Goal: Task Accomplishment & Management: Manage account settings

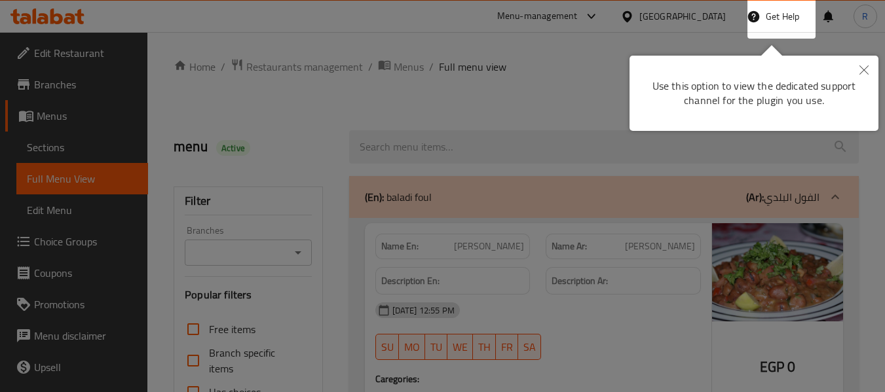
click at [857, 75] on button "Close" at bounding box center [863, 71] width 29 height 30
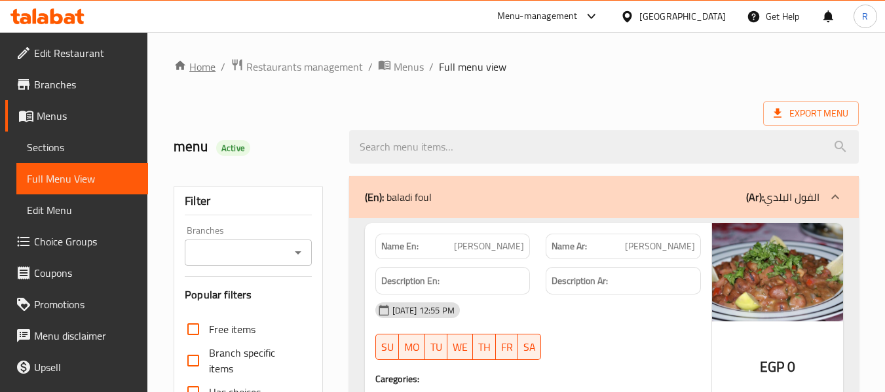
click at [202, 71] on link "Home" at bounding box center [195, 67] width 42 height 16
click at [187, 71] on icon "breadcrumb" at bounding box center [180, 65] width 13 height 13
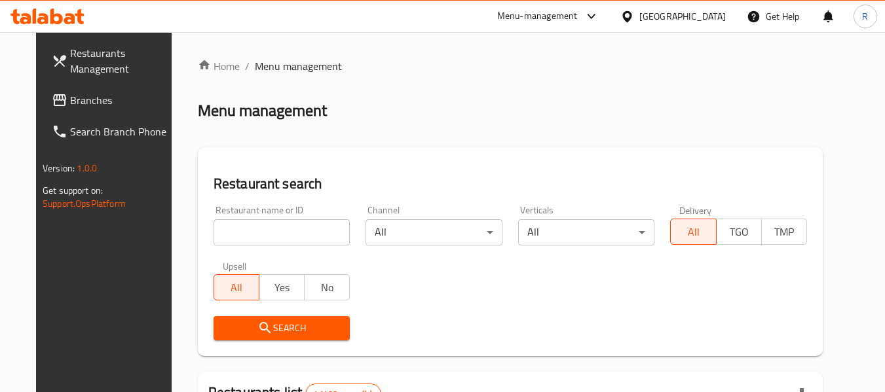
click at [639, 18] on div at bounding box center [629, 16] width 19 height 14
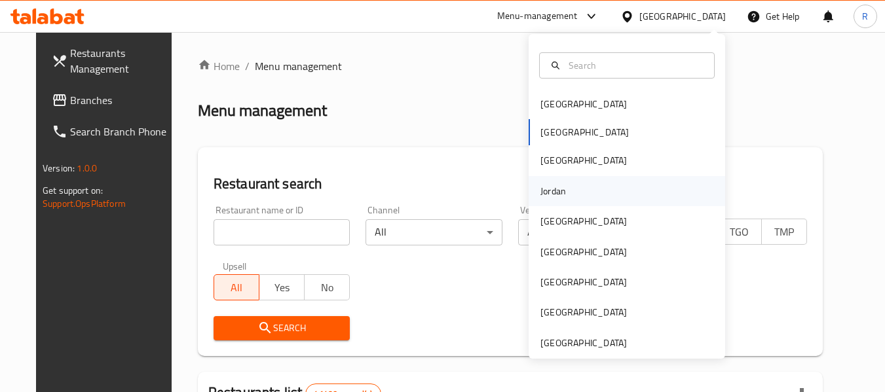
click at [558, 204] on div "Jordan" at bounding box center [553, 191] width 46 height 30
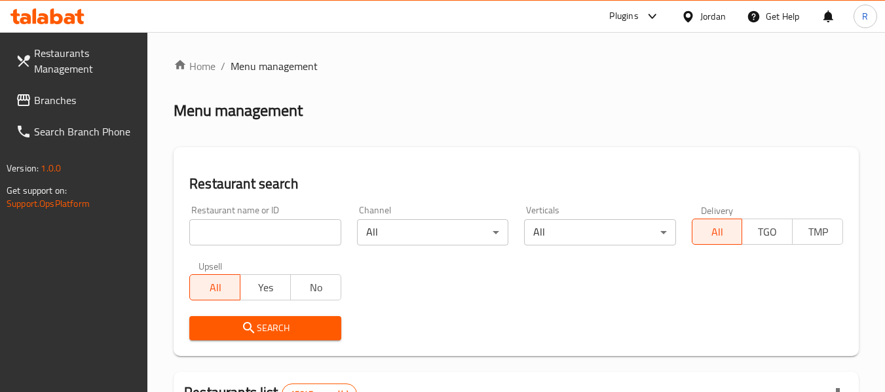
click at [249, 234] on input "search" at bounding box center [264, 232] width 151 height 26
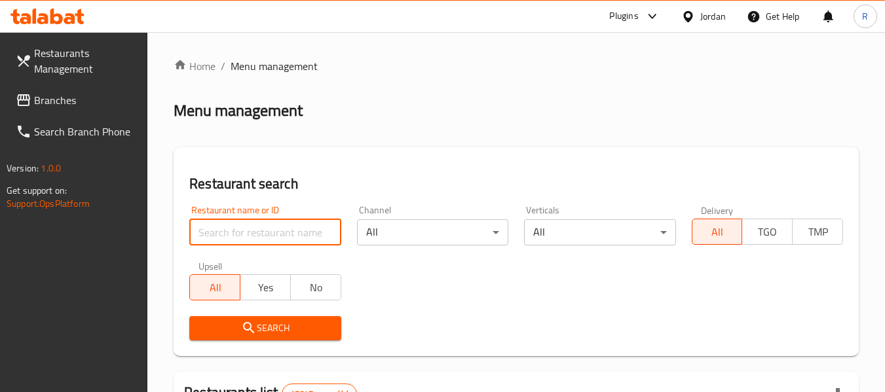
paste input "شيش وشاورما دخلة البلد"
type input "شيش وشاورما دخلة البلد"
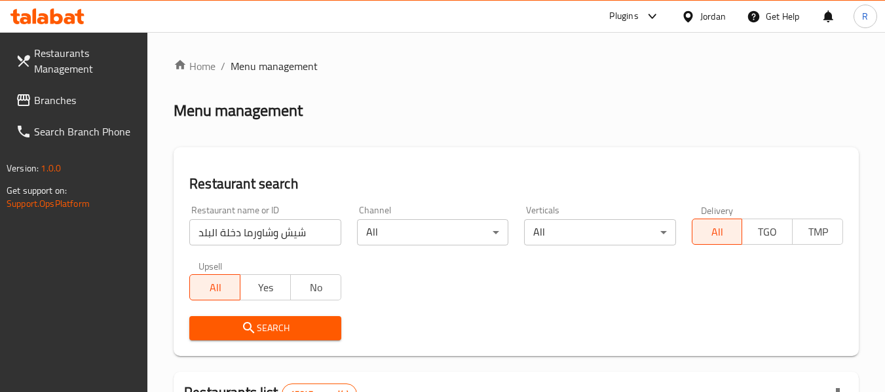
click at [266, 342] on div "Search" at bounding box center [264, 328] width 167 height 40
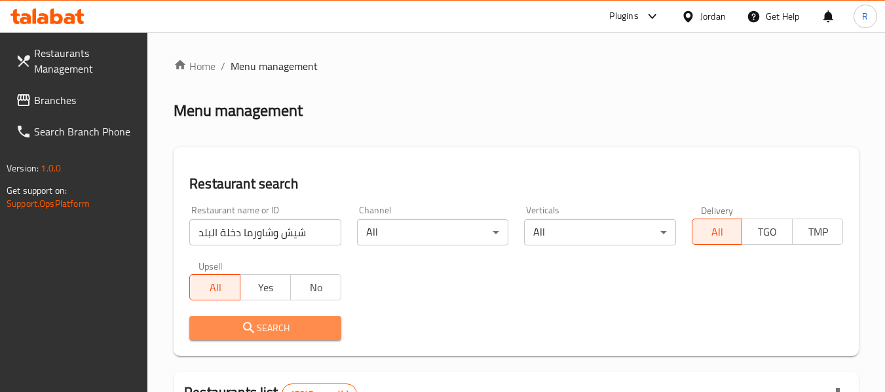
click at [263, 338] on button "Search" at bounding box center [264, 328] width 151 height 24
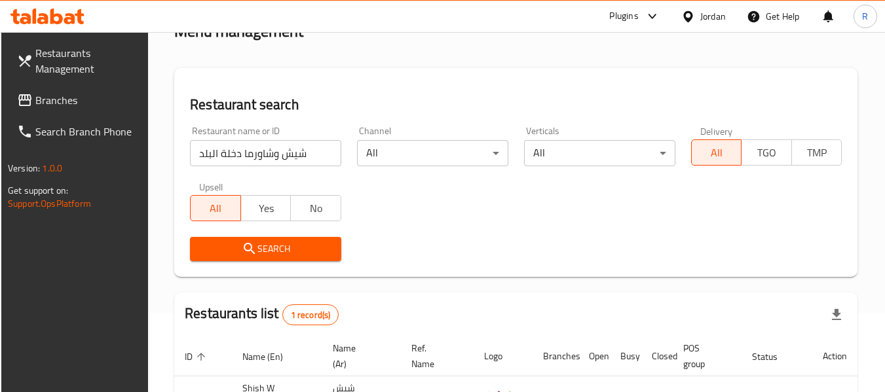
scroll to position [192, 0]
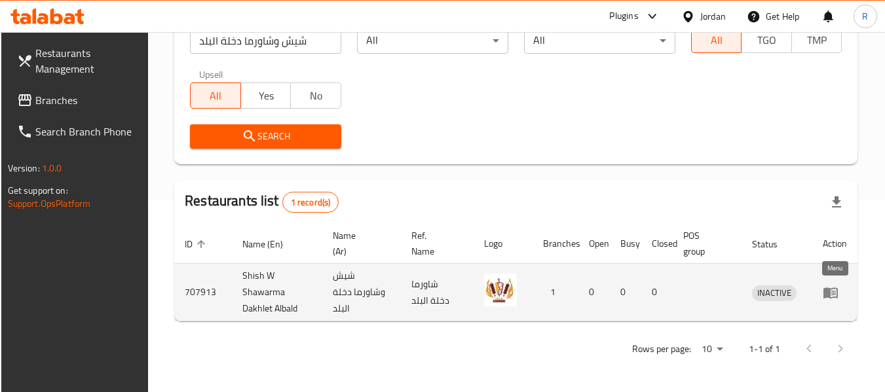
click at [835, 298] on icon "enhanced table" at bounding box center [830, 293] width 16 height 16
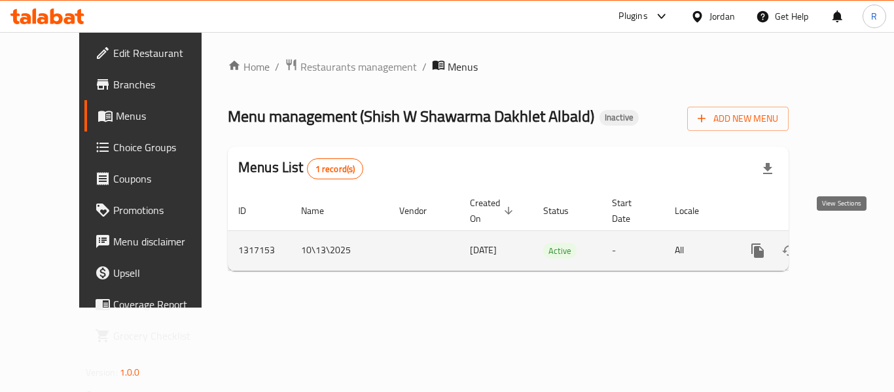
click at [851, 235] on link "enhanced table" at bounding box center [852, 250] width 31 height 31
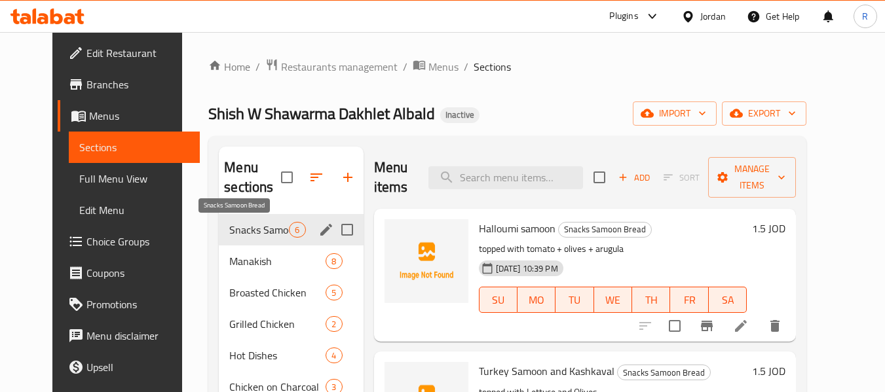
click at [248, 232] on span "Snacks Samoon Bread" at bounding box center [259, 230] width 60 height 16
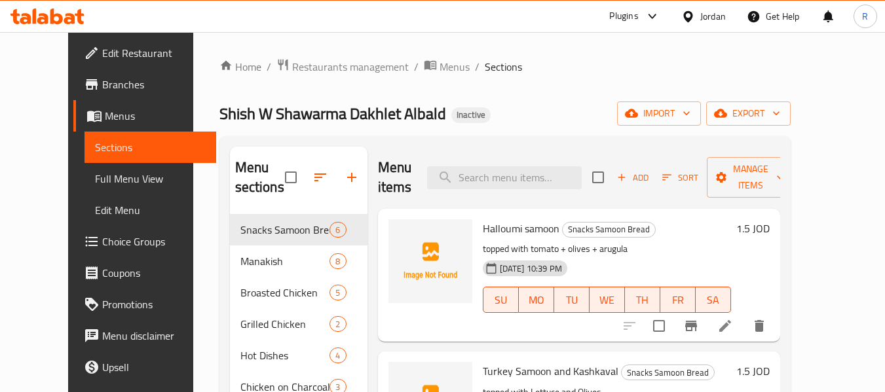
scroll to position [131, 0]
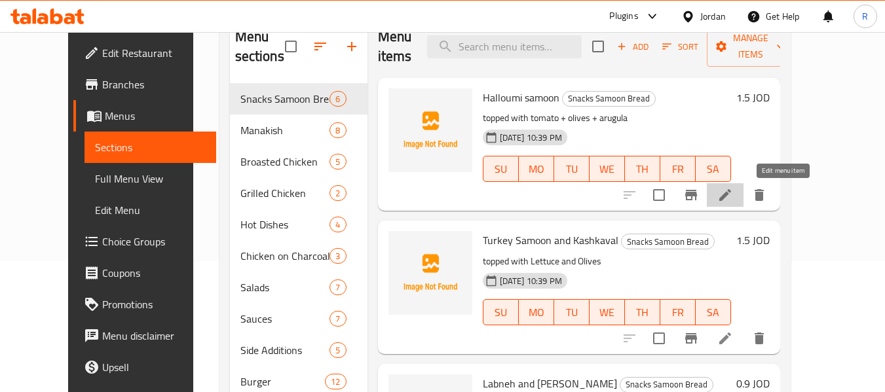
click at [731, 193] on icon at bounding box center [725, 195] width 12 height 12
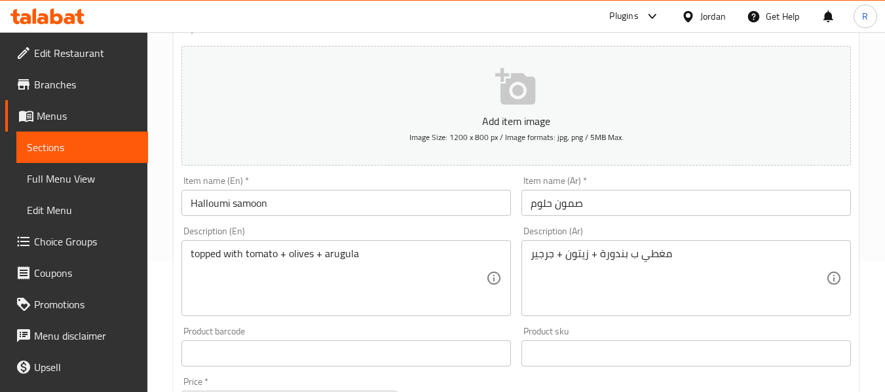
scroll to position [196, 0]
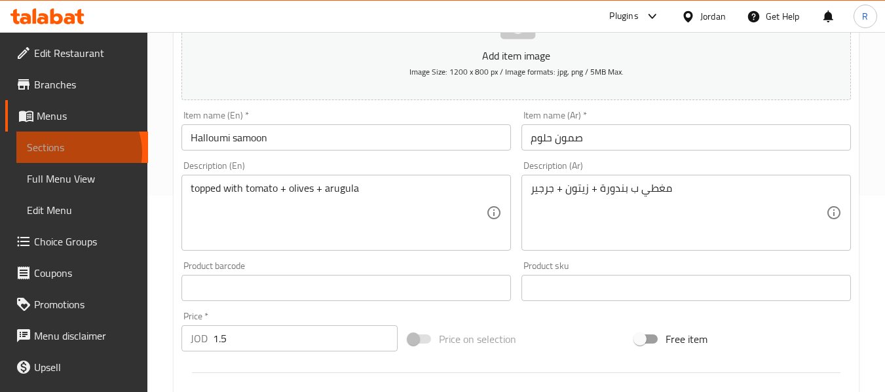
click at [71, 153] on span "Sections" at bounding box center [82, 147] width 111 height 16
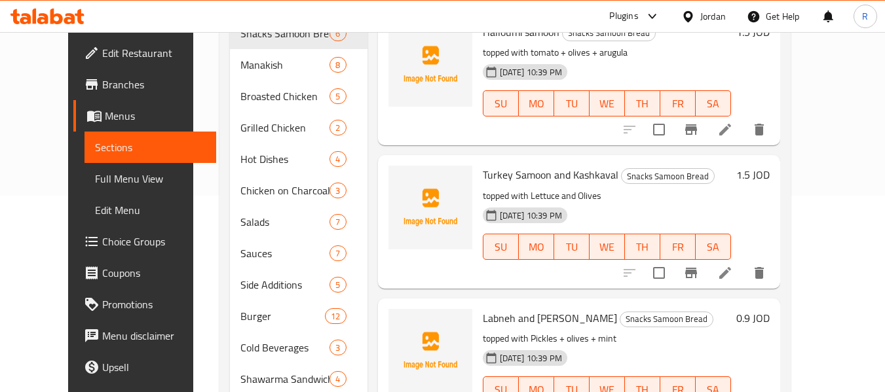
click at [95, 175] on span "Full Menu View" at bounding box center [150, 179] width 111 height 16
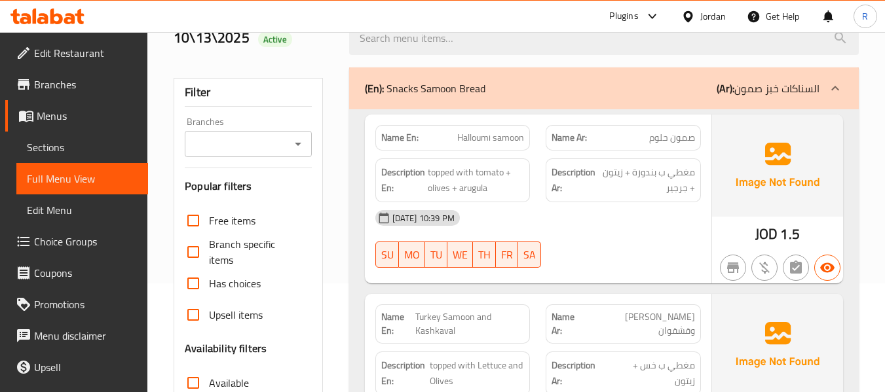
scroll to position [131, 0]
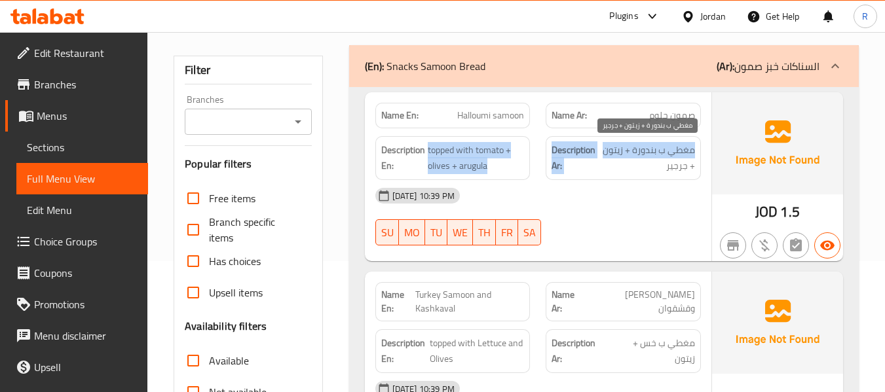
drag, startPoint x: 427, startPoint y: 153, endPoint x: 606, endPoint y: 145, distance: 178.9
click at [606, 145] on div "Description En: topped with tomato + olives + arugula Description Ar: مغطي ب بن…" at bounding box center [537, 158] width 341 height 60
click at [606, 145] on span "مغطي ب بندورة + زيتون + جرجير" at bounding box center [646, 158] width 96 height 32
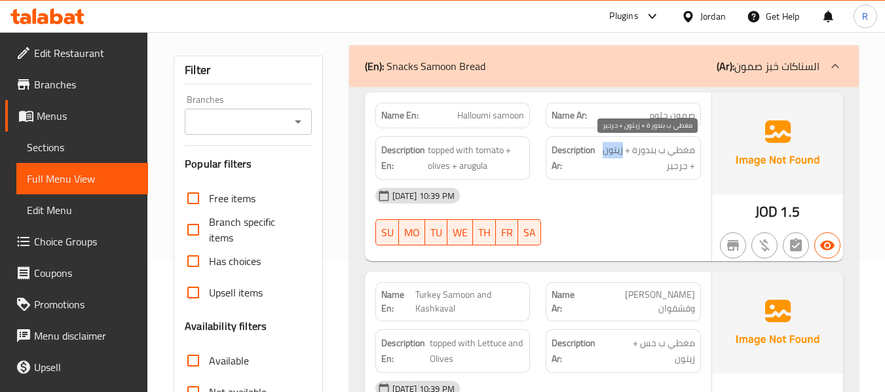
click at [606, 145] on span "مغطي ب بندورة + زيتون + جرجير" at bounding box center [646, 158] width 96 height 32
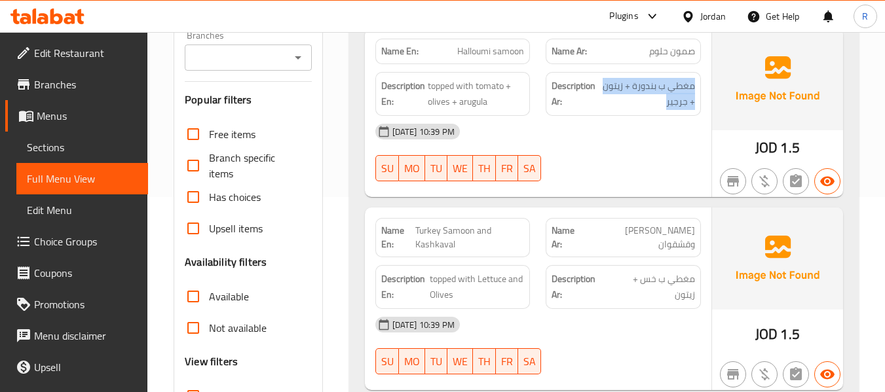
scroll to position [196, 0]
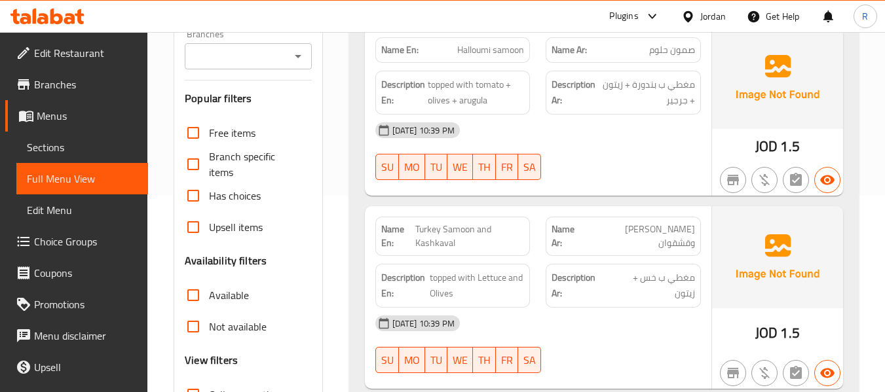
click at [669, 138] on div "14-10-2025 10:39 PM" at bounding box center [537, 130] width 341 height 31
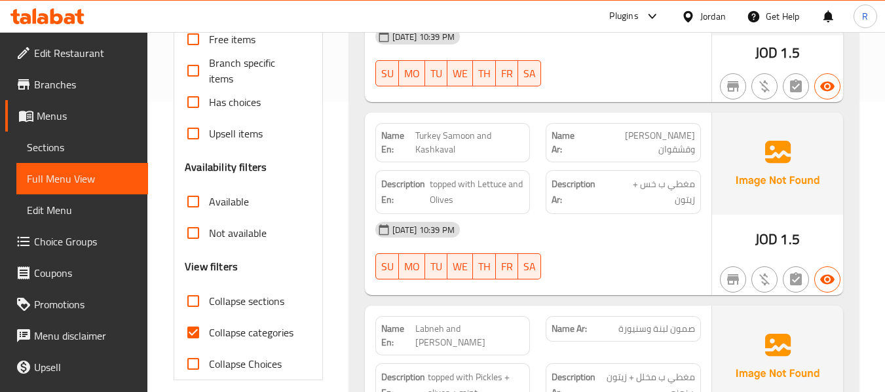
scroll to position [327, 0]
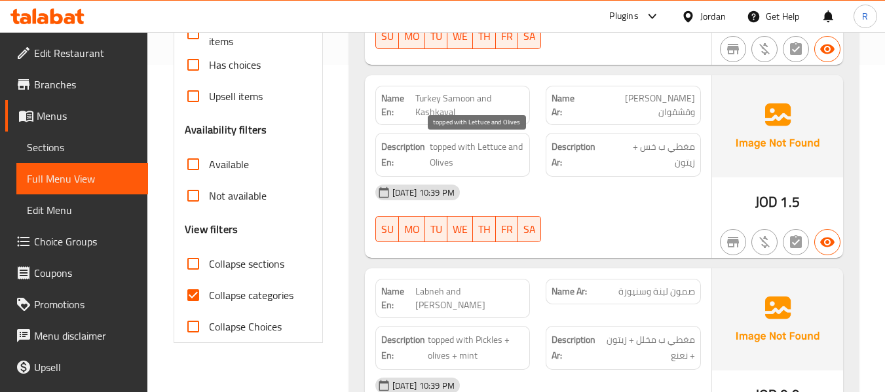
click at [482, 157] on span "topped with Lettuce and Olives" at bounding box center [477, 155] width 94 height 32
click at [811, 202] on div "JOD 1.5" at bounding box center [777, 166] width 131 height 183
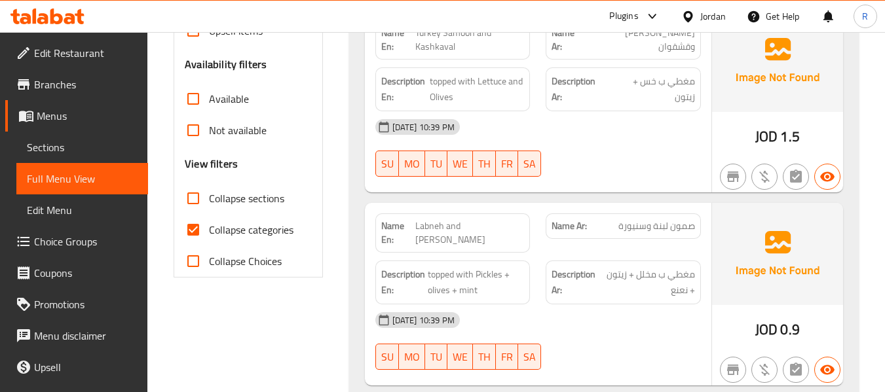
scroll to position [458, 0]
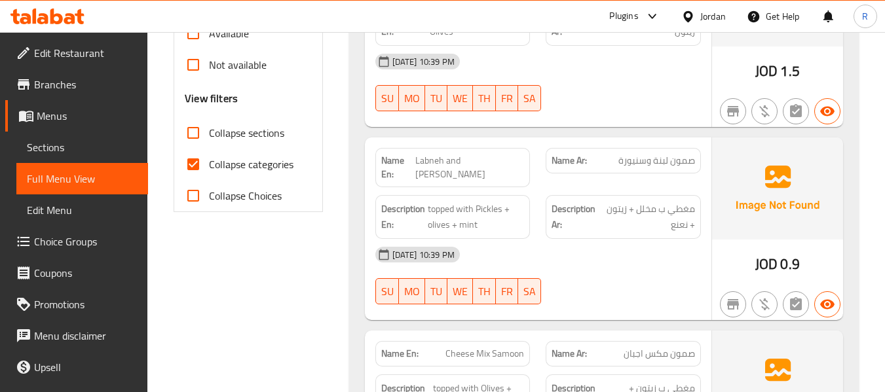
drag, startPoint x: 417, startPoint y: 164, endPoint x: 458, endPoint y: 183, distance: 44.8
click at [458, 183] on div "Name En: Labneh and Satyora Samoon" at bounding box center [452, 167] width 155 height 39
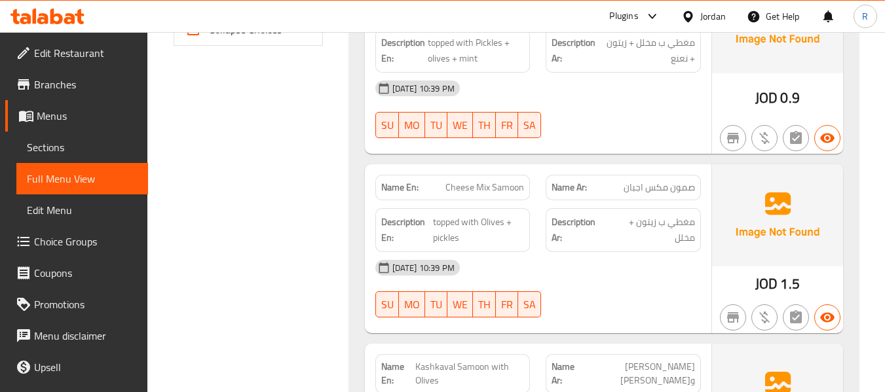
scroll to position [655, 0]
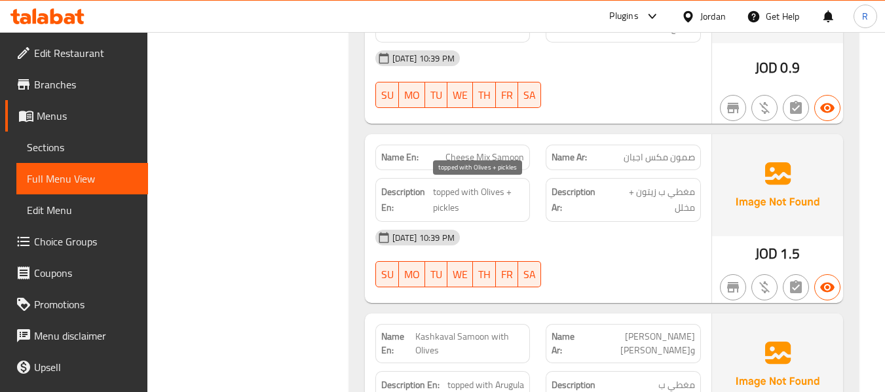
click at [433, 203] on span "topped with Olives + pickles" at bounding box center [478, 200] width 91 height 32
click at [431, 201] on h6 "Description En: topped with Olives + pickles" at bounding box center [452, 200] width 143 height 32
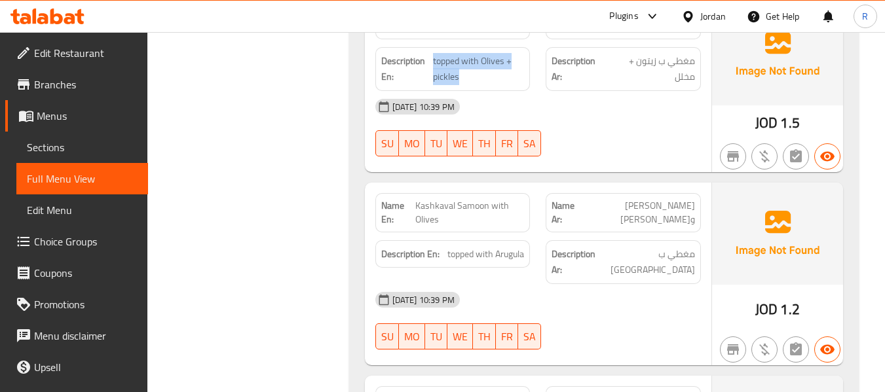
scroll to position [851, 0]
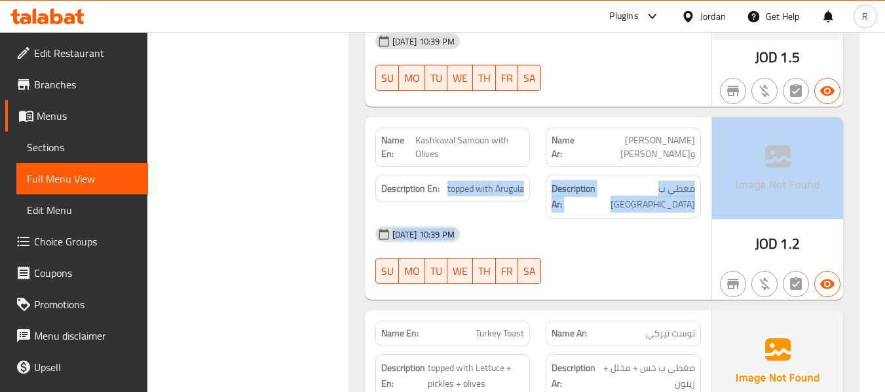
drag, startPoint x: 441, startPoint y: 194, endPoint x: 750, endPoint y: 179, distance: 309.4
click at [750, 179] on div "Name En: Kashkaval Samoon with Olives Name Ar: صمون قشقوان وزيتون Description E…" at bounding box center [604, 208] width 478 height 183
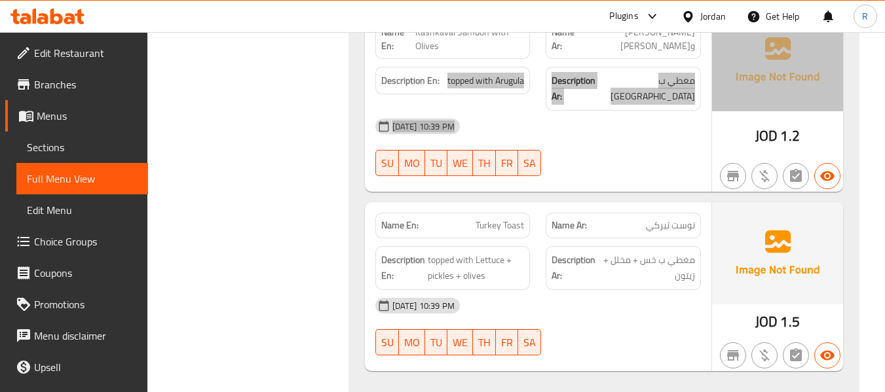
scroll to position [982, 0]
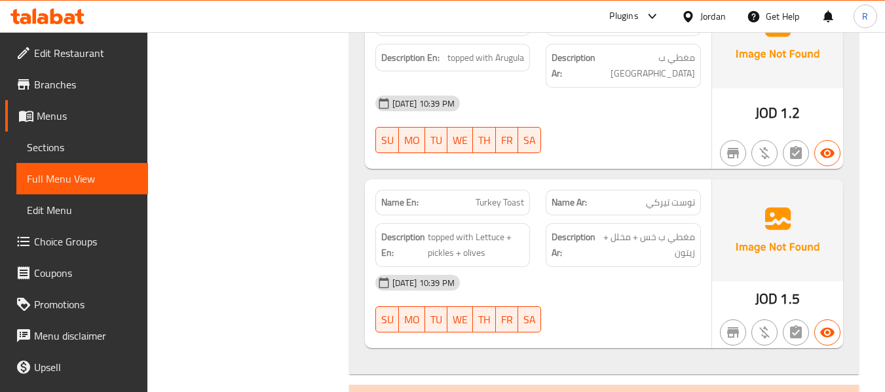
click at [422, 229] on strong "Description En:" at bounding box center [403, 245] width 44 height 32
click at [414, 196] on strong "Name En:" at bounding box center [399, 203] width 37 height 14
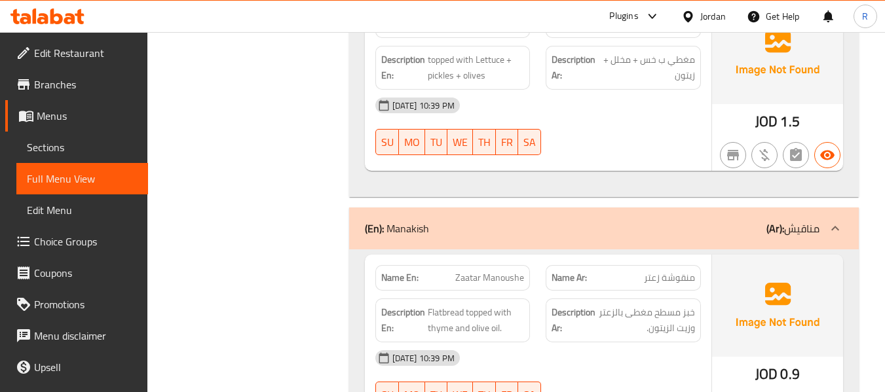
scroll to position [1179, 0]
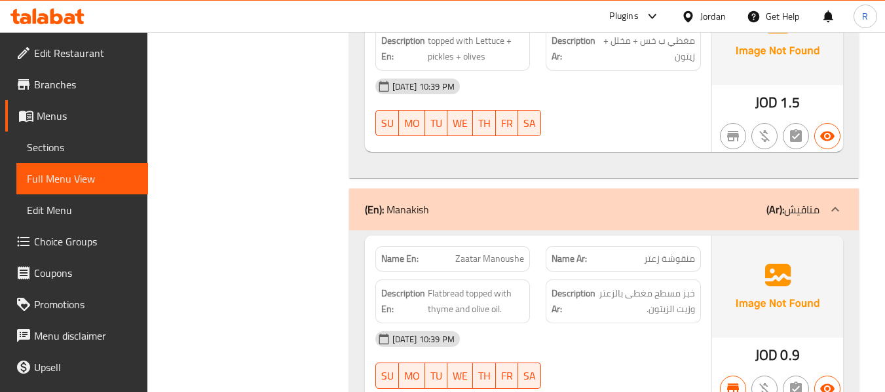
click at [668, 297] on span "خبز مسطح مغطى بالزعتر وزيت الزيتون." at bounding box center [646, 301] width 97 height 32
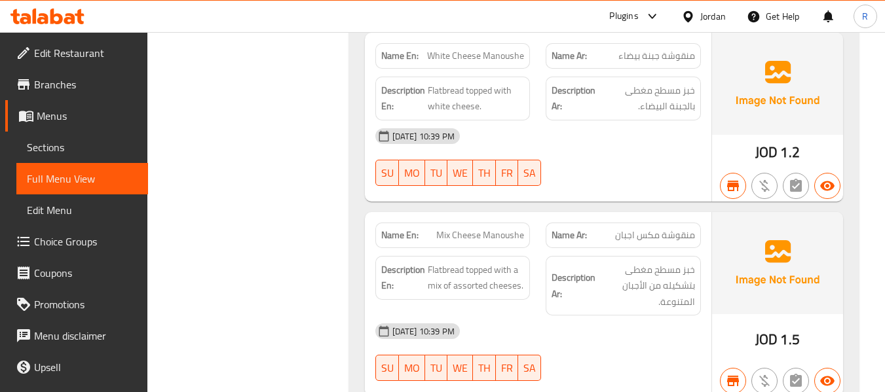
scroll to position [1571, 0]
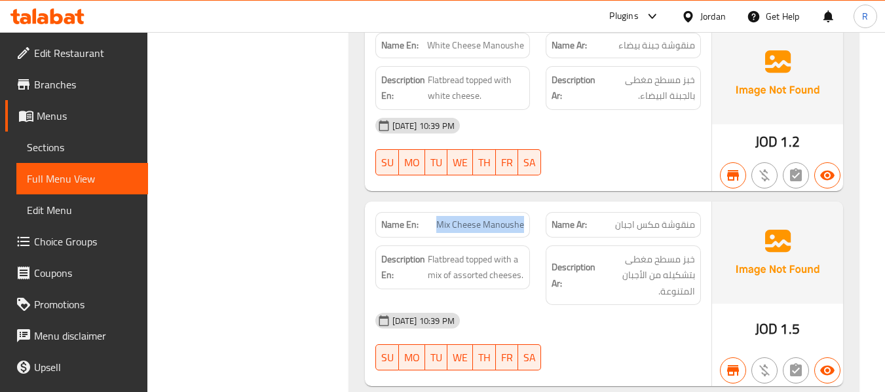
drag, startPoint x: 437, startPoint y: 209, endPoint x: 536, endPoint y: 206, distance: 98.3
click at [536, 206] on div "Name En: Mix Cheese Manoushe" at bounding box center [452, 224] width 171 height 41
click at [444, 251] on span "Flatbread topped with a mix of assorted cheeses." at bounding box center [476, 267] width 97 height 32
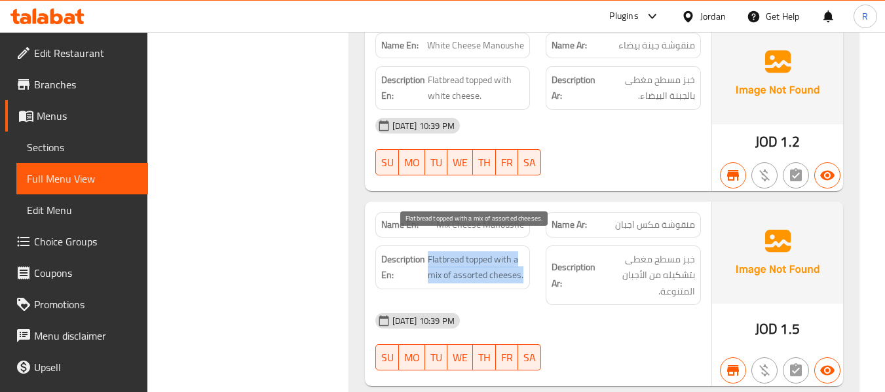
click at [444, 251] on span "Flatbread topped with a mix of assorted cheeses." at bounding box center [476, 267] width 97 height 32
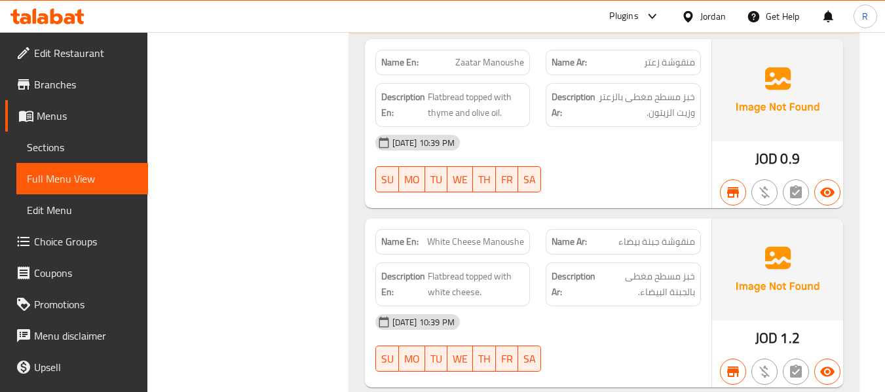
scroll to position [1440, 0]
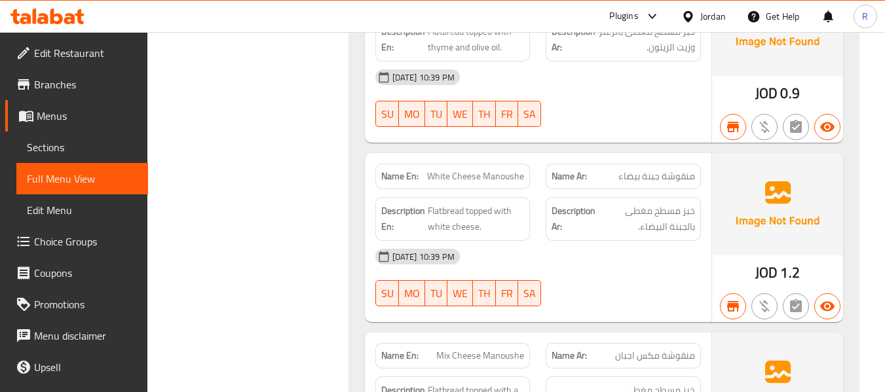
click at [567, 203] on strong "Description Ar:" at bounding box center [573, 219] width 44 height 32
click at [641, 217] on span "خبز مسطح مغطى بالجبنة البيضاء." at bounding box center [646, 219] width 97 height 32
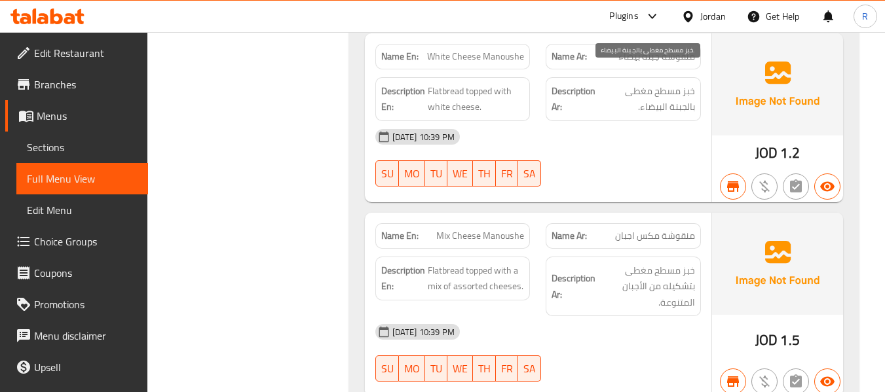
scroll to position [1571, 0]
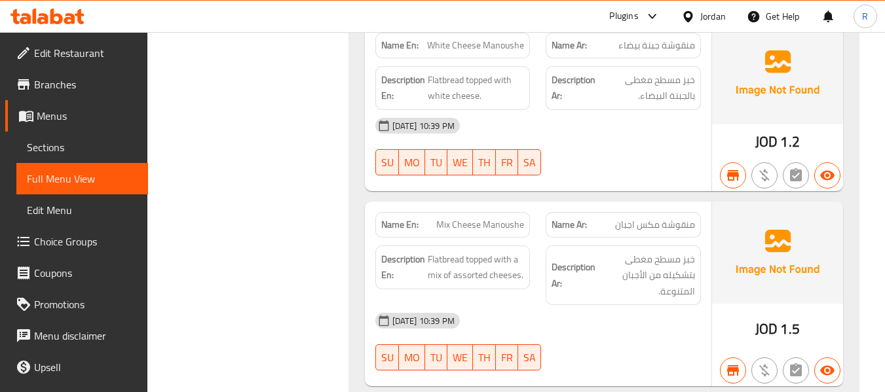
click at [696, 212] on div "Name Ar: منقوشة مكس اجبان" at bounding box center [622, 225] width 155 height 26
click at [648, 259] on span "خبز مسطح مغطى بتشكيله من الأجبان المتنوعة." at bounding box center [646, 275] width 97 height 48
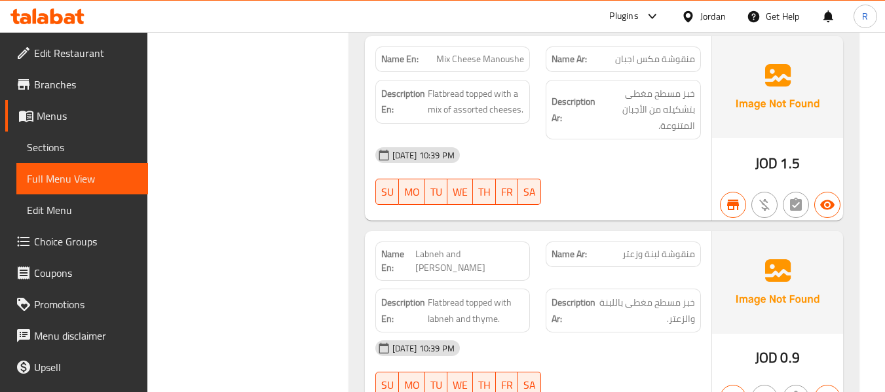
scroll to position [1768, 0]
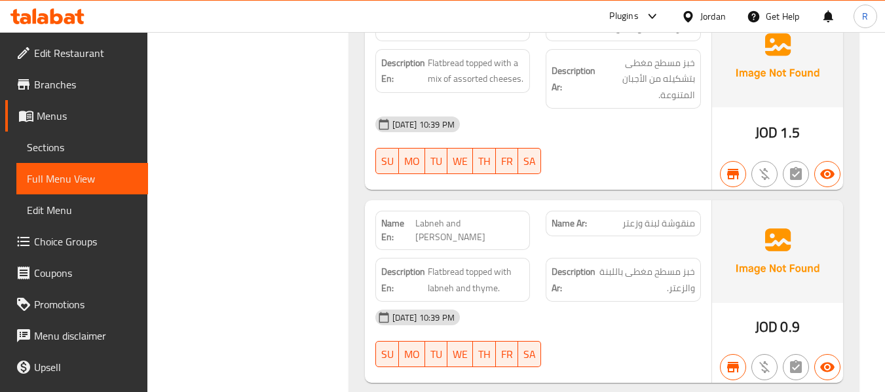
click at [560, 216] on div "Name Ar: منقوشة لبنة وزعتر" at bounding box center [622, 224] width 155 height 26
click at [558, 313] on div "14-10-2025 10:39 PM" at bounding box center [537, 317] width 341 height 31
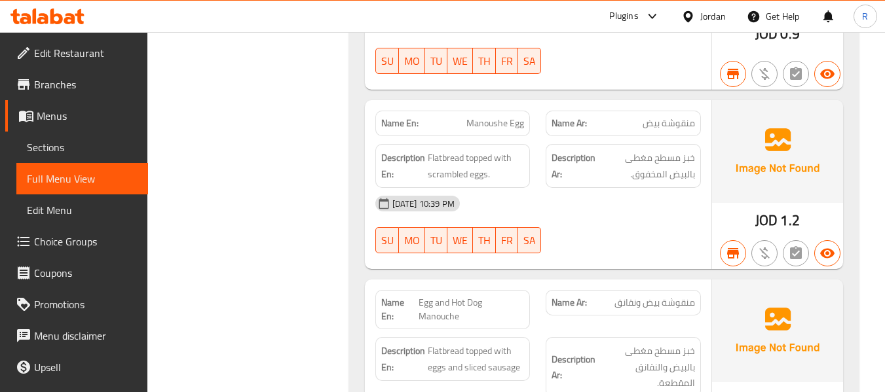
scroll to position [2081, 0]
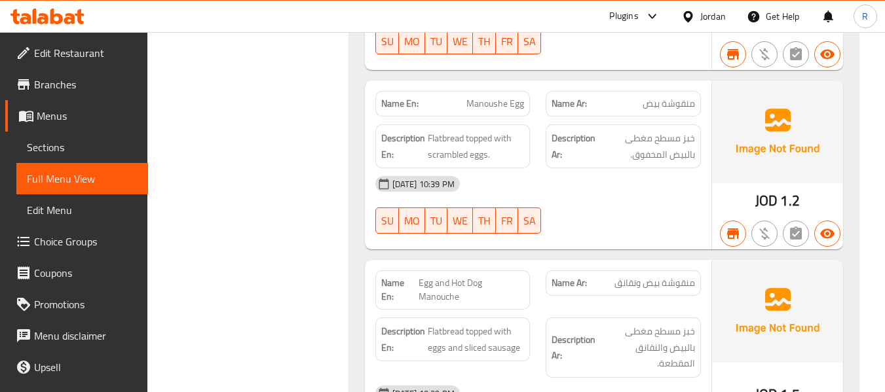
click at [639, 276] on span "منقوشة بيض ونقانق" at bounding box center [654, 283] width 81 height 14
click at [618, 178] on div "[DATE] 10:39 PM" at bounding box center [537, 183] width 341 height 31
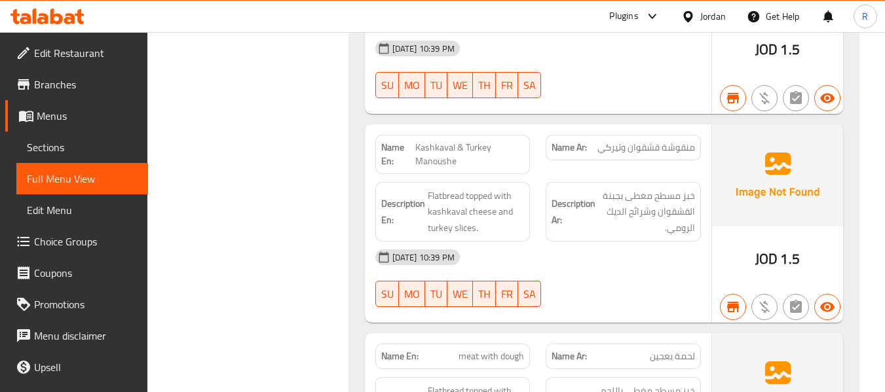
click at [653, 267] on div "14-10-2025 10:39 PM SU MO TU WE TH FR SA" at bounding box center [537, 278] width 341 height 73
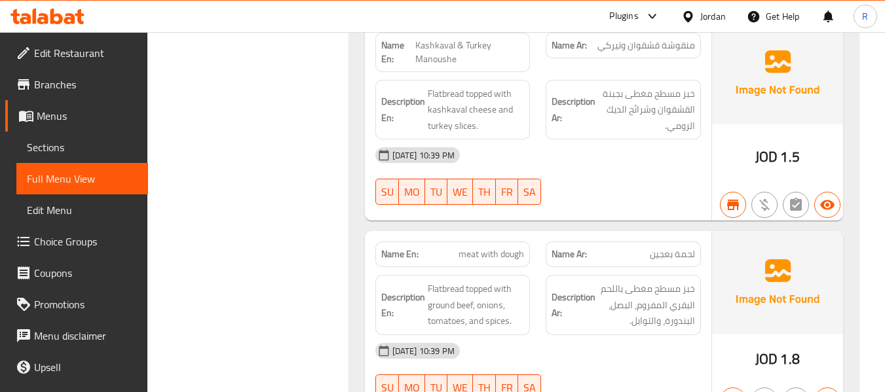
scroll to position [2449, 0]
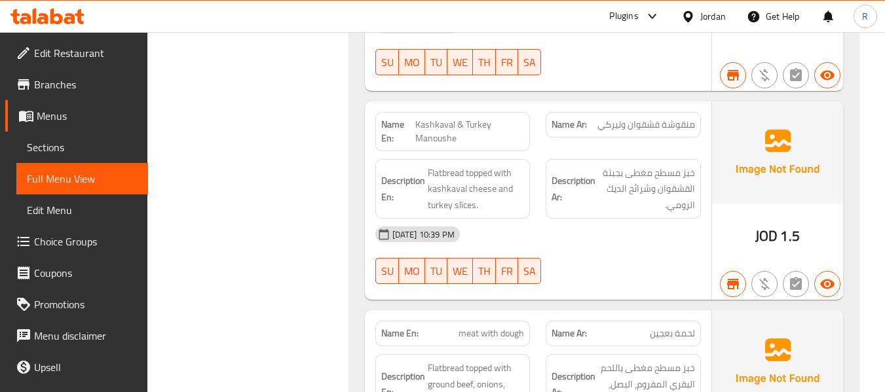
click at [434, 118] on span "Kashkaval & Turkey Manoushe" at bounding box center [469, 131] width 109 height 27
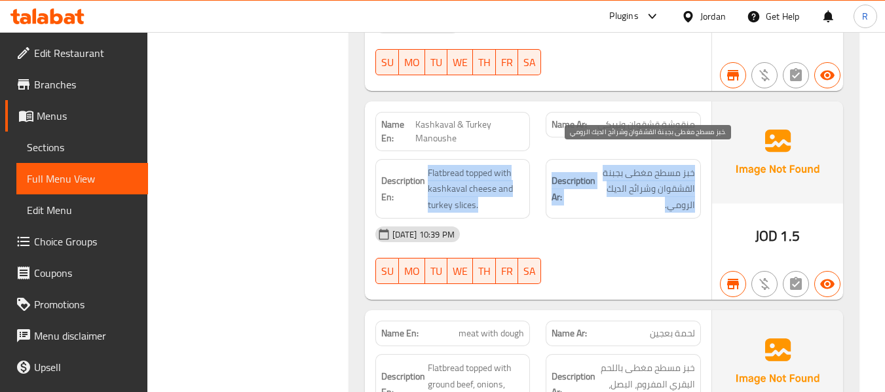
drag, startPoint x: 426, startPoint y: 158, endPoint x: 663, endPoint y: 187, distance: 238.7
click at [663, 187] on div "Description En: Flatbread topped with kashkaval cheese and turkey slices. Descr…" at bounding box center [537, 189] width 341 height 76
click at [663, 187] on span "خبز مسطح مغطى بجبنة القشقوان وشرائح الديك الرومي." at bounding box center [646, 189] width 97 height 48
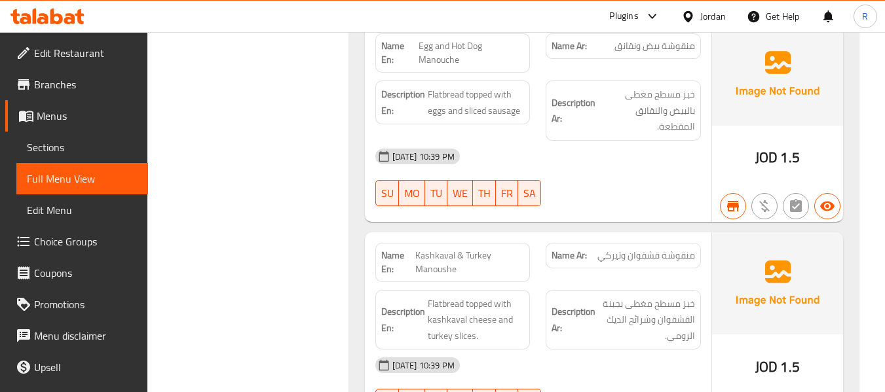
scroll to position [2252, 0]
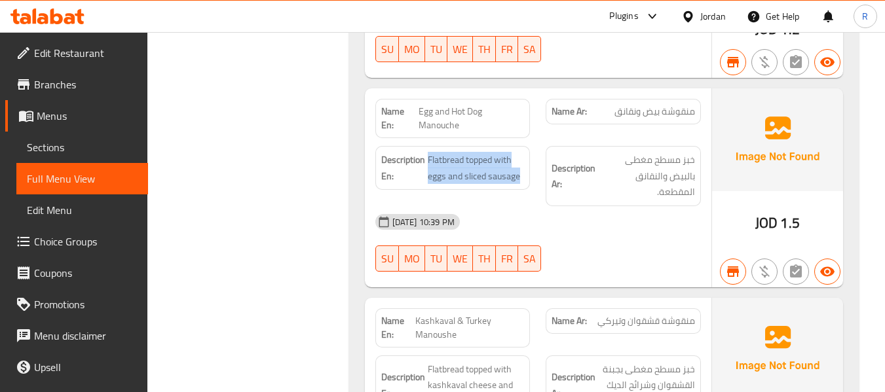
drag, startPoint x: 431, startPoint y: 153, endPoint x: 536, endPoint y: 170, distance: 106.0
click at [536, 170] on div "Description En: Flatbread topped with eggs and sliced sausage" at bounding box center [452, 176] width 171 height 76
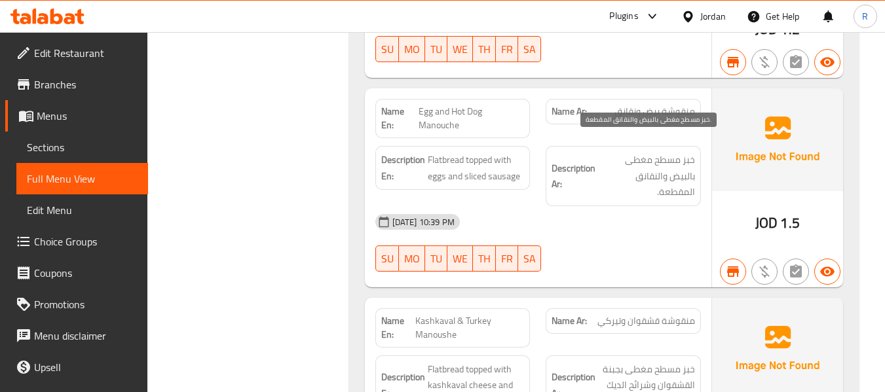
click at [661, 175] on span "خبز مسطح مغطى بالبيض والنقانق المقطعة." at bounding box center [646, 176] width 97 height 48
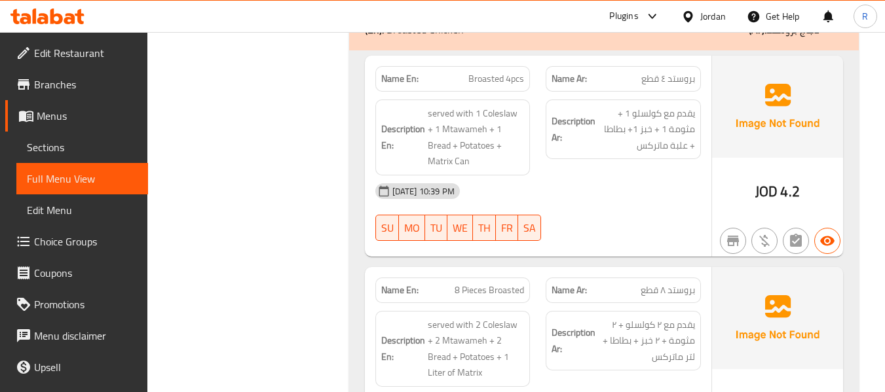
scroll to position [2907, 0]
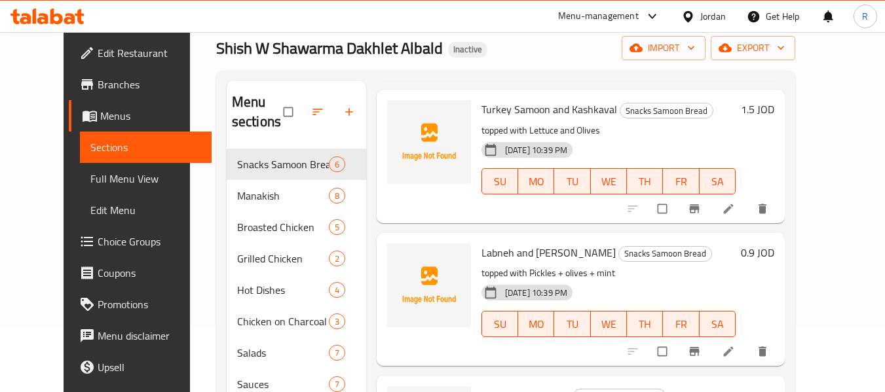
scroll to position [262, 0]
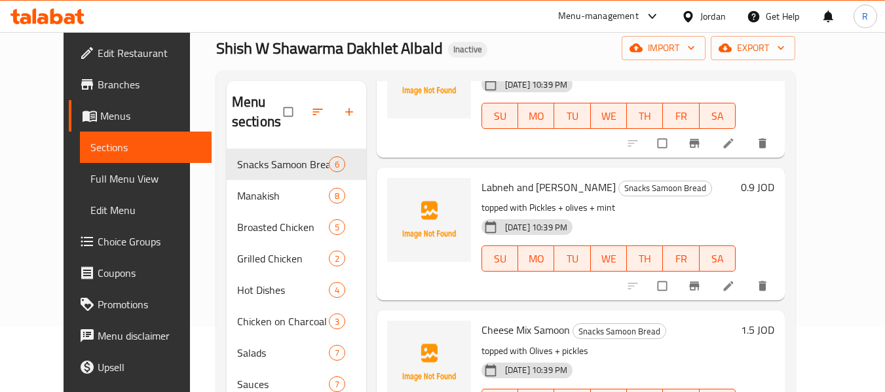
click at [735, 286] on icon at bounding box center [728, 286] width 13 height 13
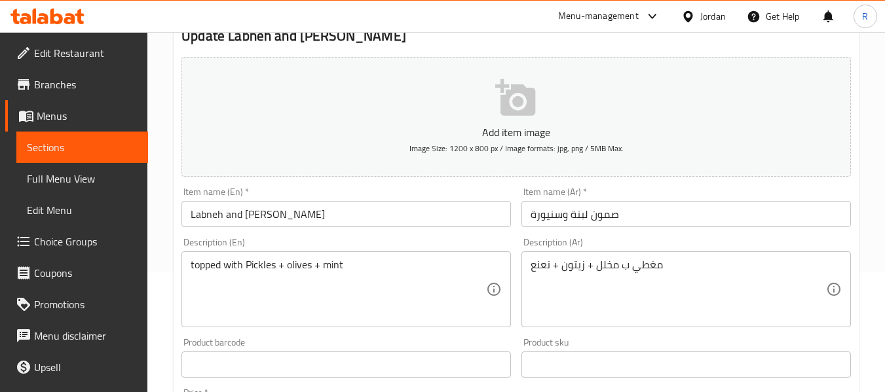
scroll to position [131, 0]
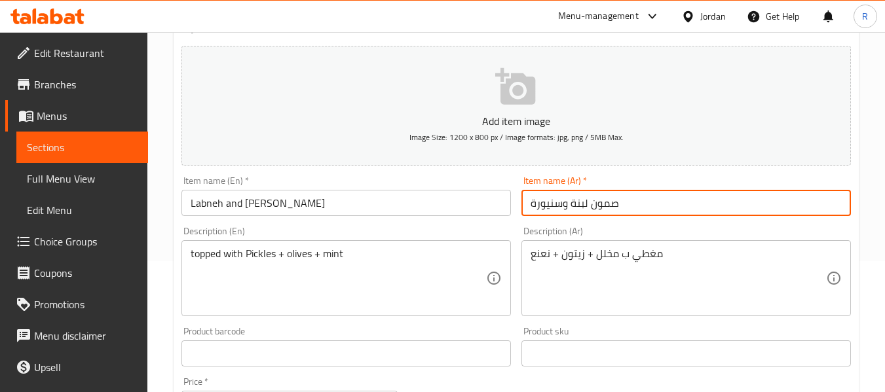
click at [551, 205] on input "صمون لبنة وسنيورة" at bounding box center [685, 203] width 329 height 26
type input "صمون لبنة وسنيورة"
click at [543, 203] on input "صمون لبنة وسنيورة" at bounding box center [685, 203] width 329 height 26
drag, startPoint x: 559, startPoint y: 205, endPoint x: 524, endPoint y: 205, distance: 35.4
click at [524, 205] on input "صمون لبنة وسنيورة" at bounding box center [685, 203] width 329 height 26
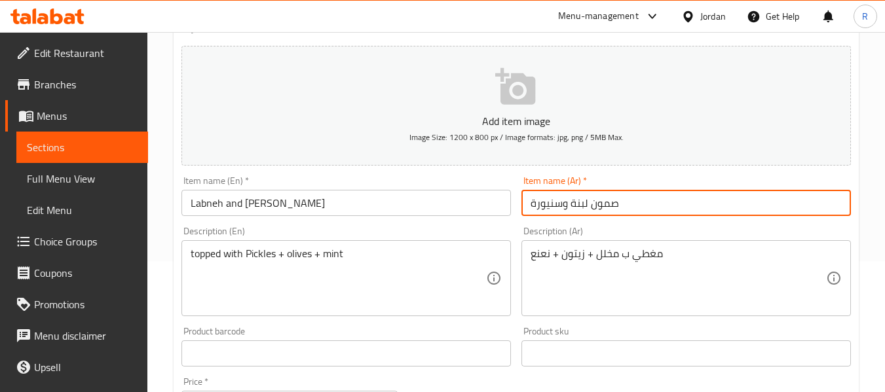
click at [262, 205] on input "Labneh and Satyora Samoon" at bounding box center [345, 203] width 329 height 26
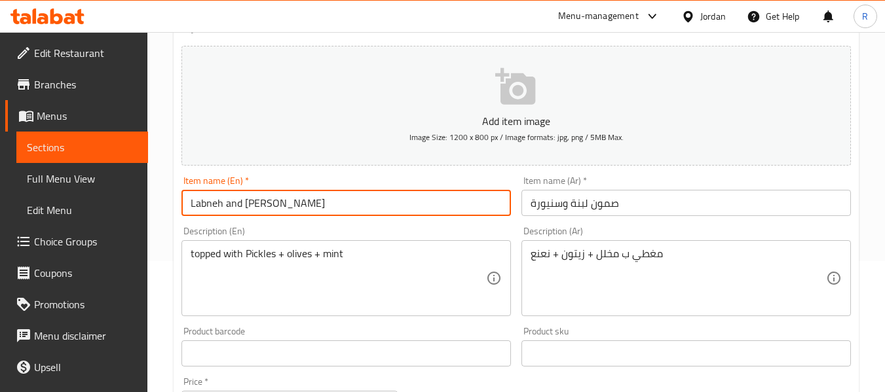
click at [262, 205] on input "Labneh and Satyora Samoon" at bounding box center [345, 203] width 329 height 26
paste input "nyou"
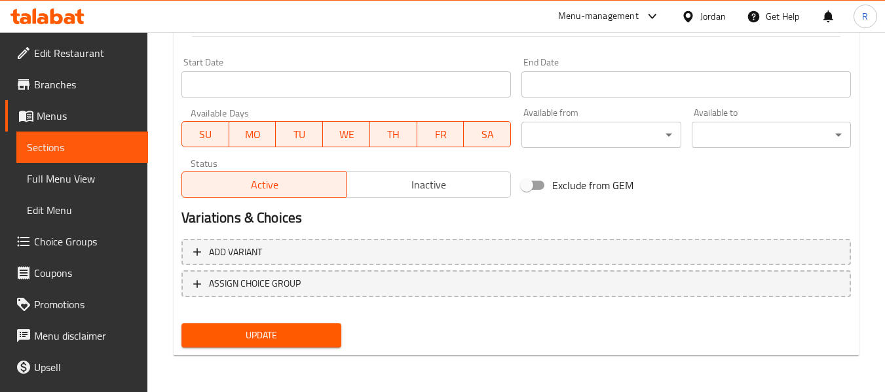
type input "Labneh and Sanyoura Samoon"
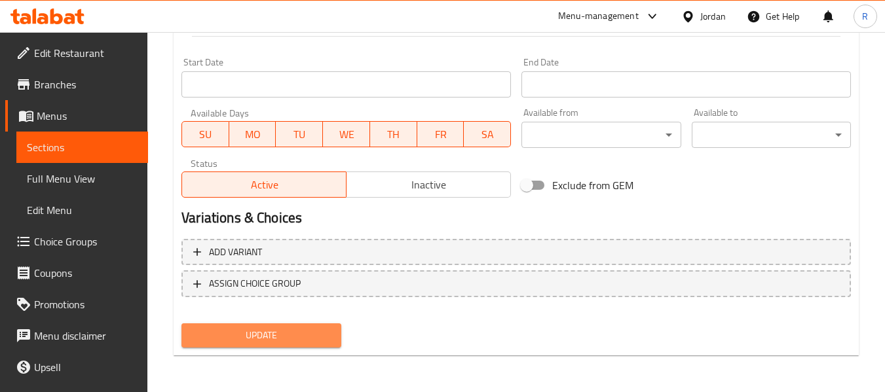
click at [275, 337] on span "Update" at bounding box center [261, 335] width 138 height 16
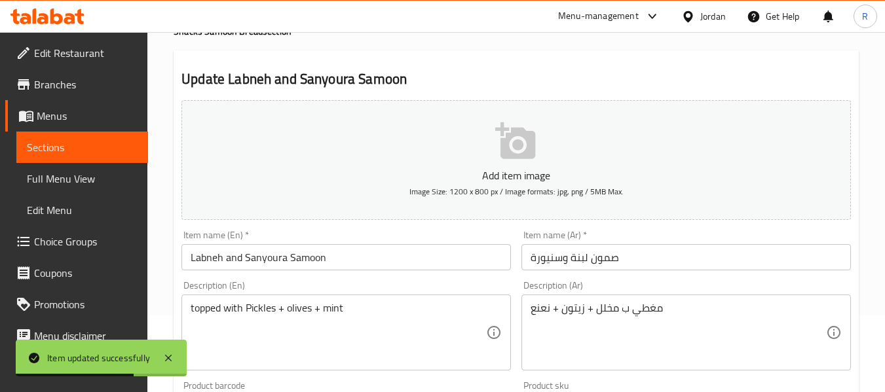
scroll to position [0, 0]
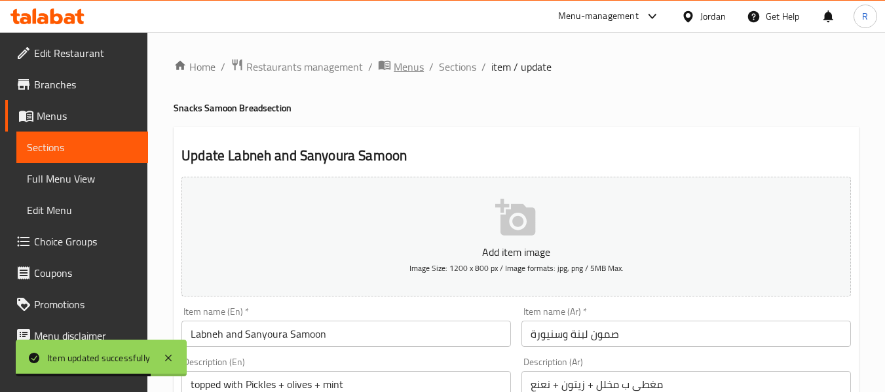
click at [401, 60] on span "Menus" at bounding box center [408, 67] width 30 height 16
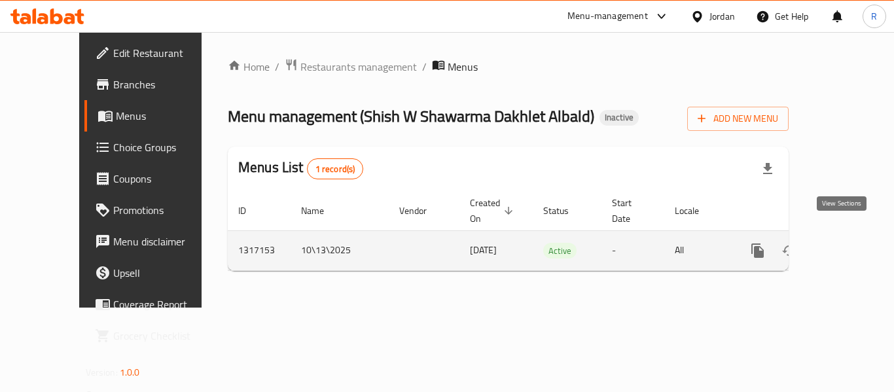
click at [849, 243] on icon "enhanced table" at bounding box center [853, 251] width 16 height 16
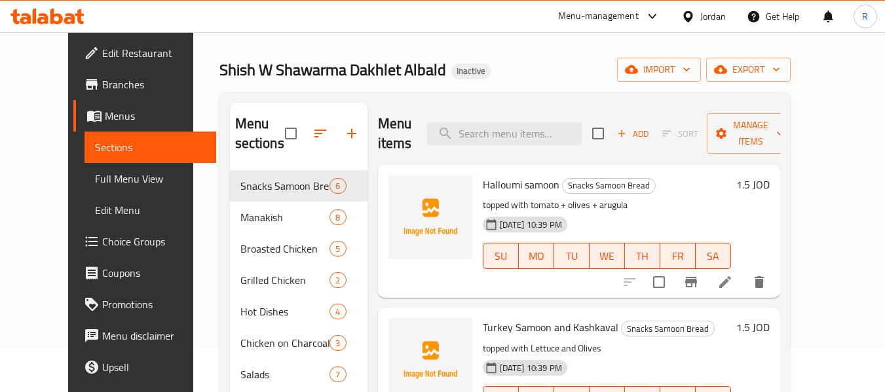
scroll to position [65, 0]
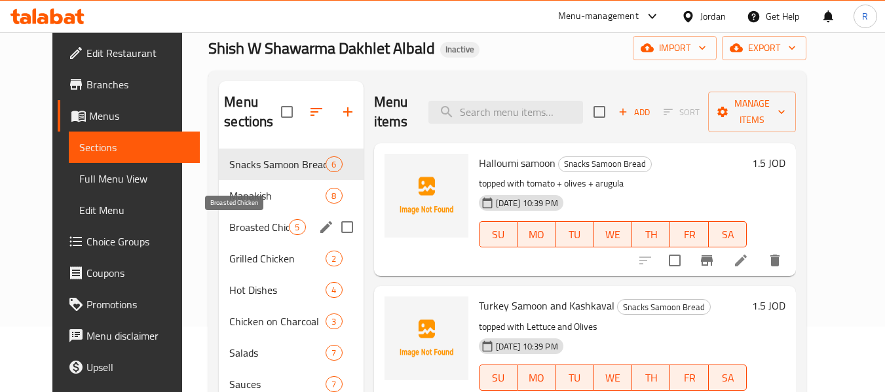
click at [239, 232] on span "Broasted Chicken" at bounding box center [259, 227] width 60 height 16
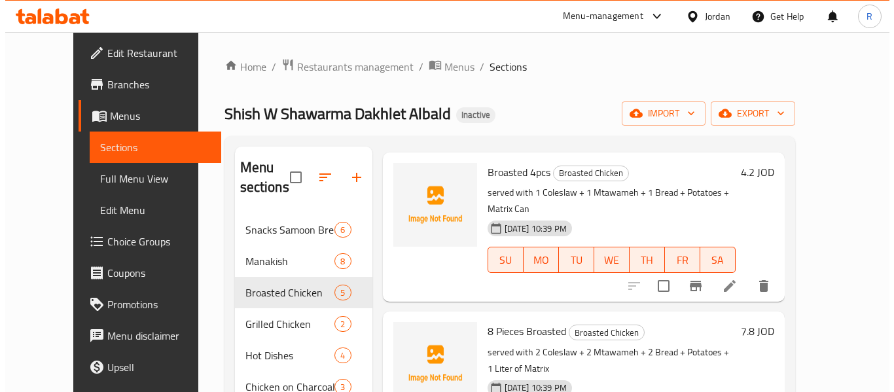
scroll to position [131, 0]
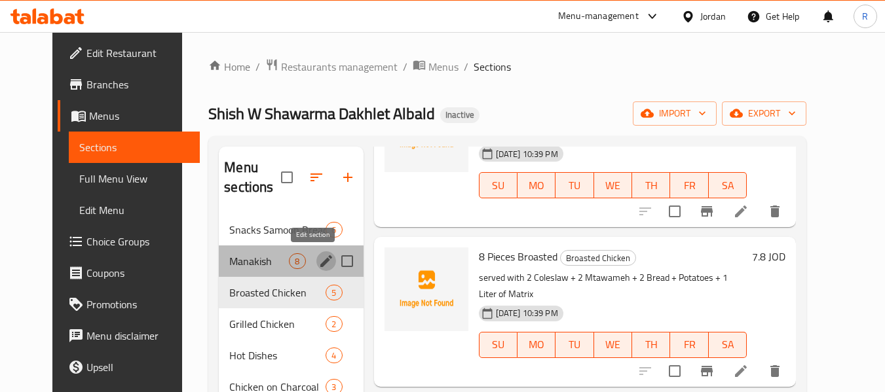
click at [320, 263] on icon "edit" at bounding box center [326, 261] width 12 height 12
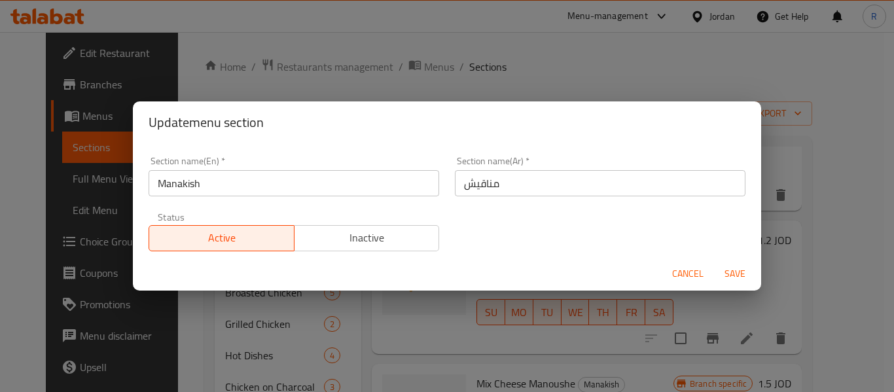
click at [462, 177] on input "مناقيش" at bounding box center [600, 183] width 291 height 26
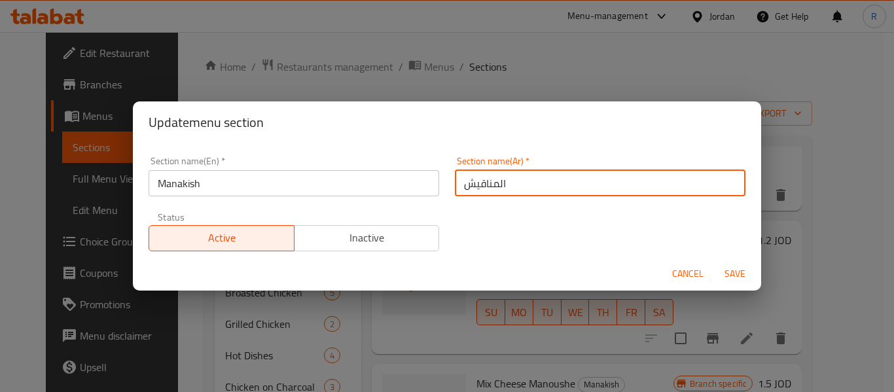
type input "المناقيش"
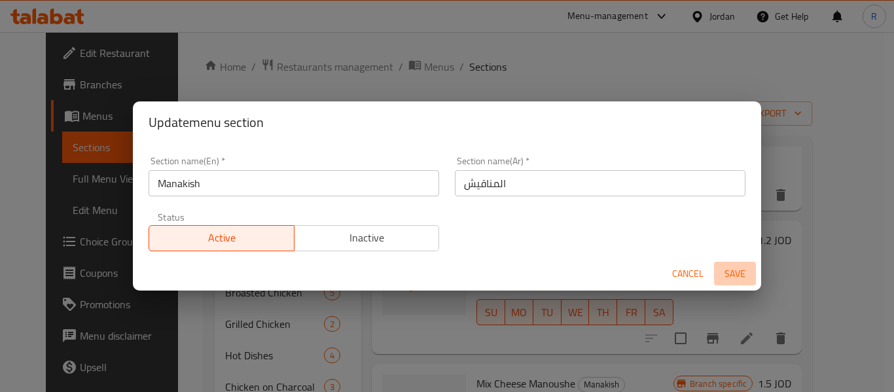
click at [743, 270] on span "Save" at bounding box center [735, 274] width 31 height 16
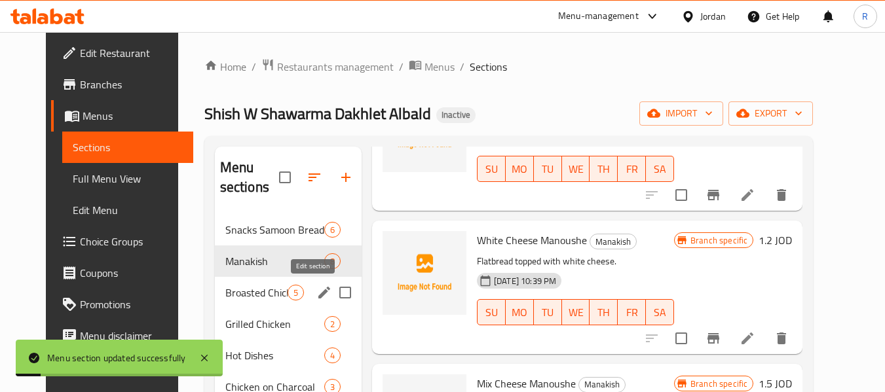
click at [316, 296] on icon "edit" at bounding box center [324, 293] width 16 height 16
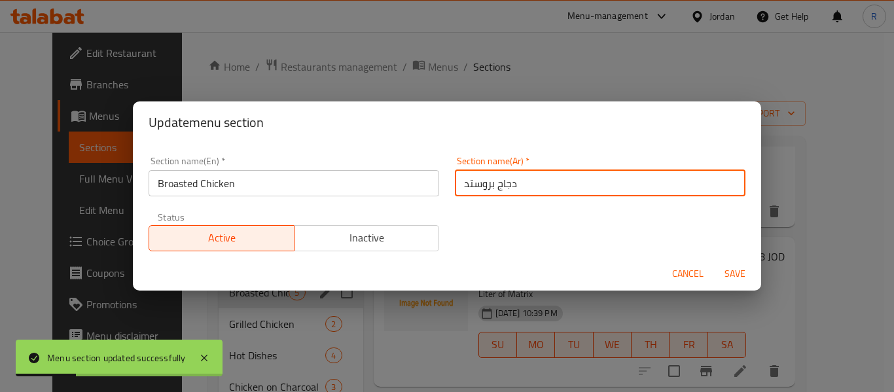
click at [461, 181] on input "دجاج بروستد" at bounding box center [600, 183] width 291 height 26
click at [490, 186] on input "الدجاج بروستد" at bounding box center [600, 183] width 291 height 26
type input "الدجاج البروستد"
click at [731, 270] on span "Save" at bounding box center [735, 274] width 31 height 16
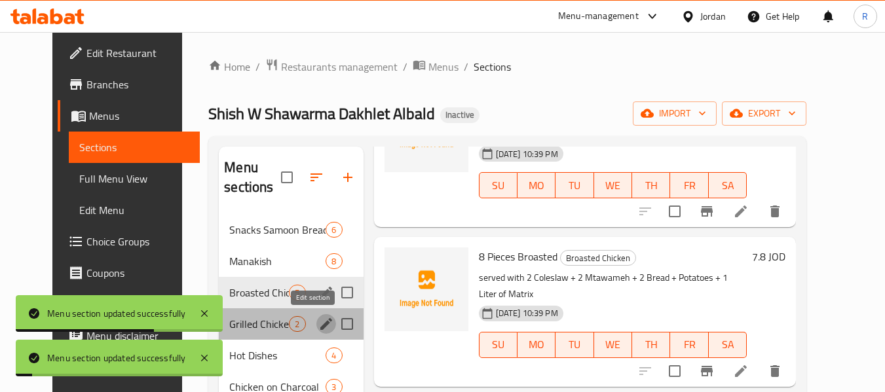
click at [320, 326] on icon "edit" at bounding box center [326, 324] width 12 height 12
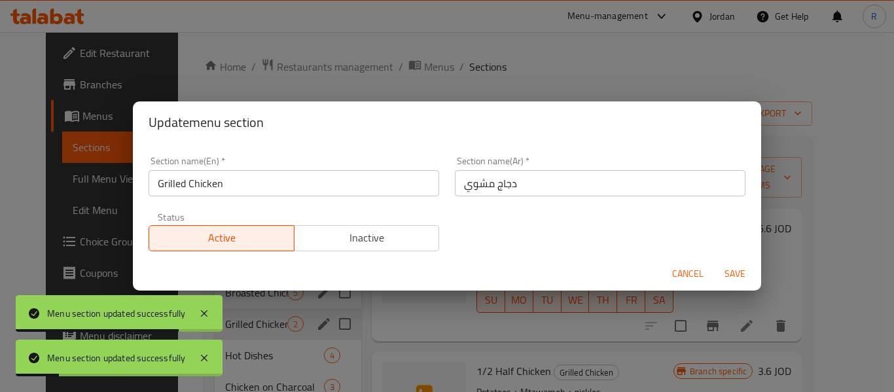
click at [464, 179] on input "دجاج مشوي" at bounding box center [600, 183] width 291 height 26
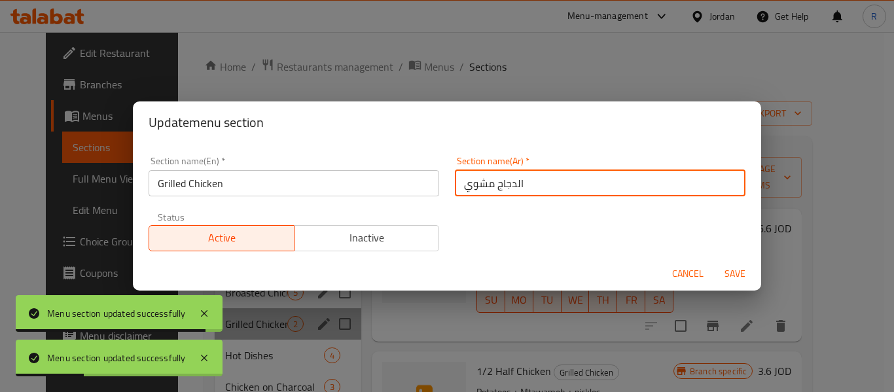
click at [488, 187] on input "الدجاج مشوي" at bounding box center [600, 183] width 291 height 26
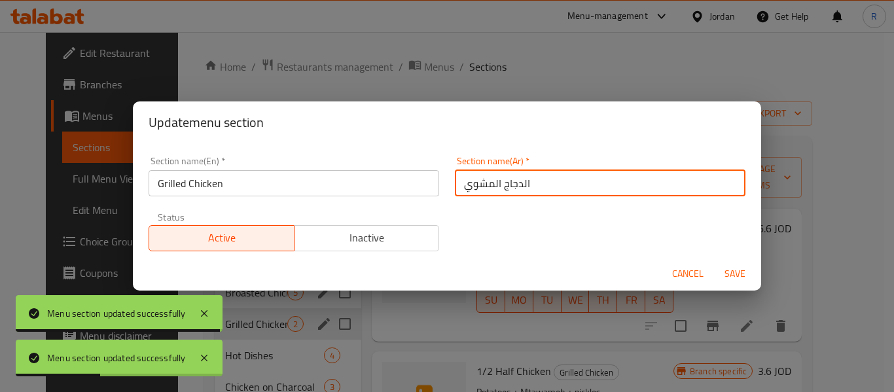
type input "الدجاج المشوي"
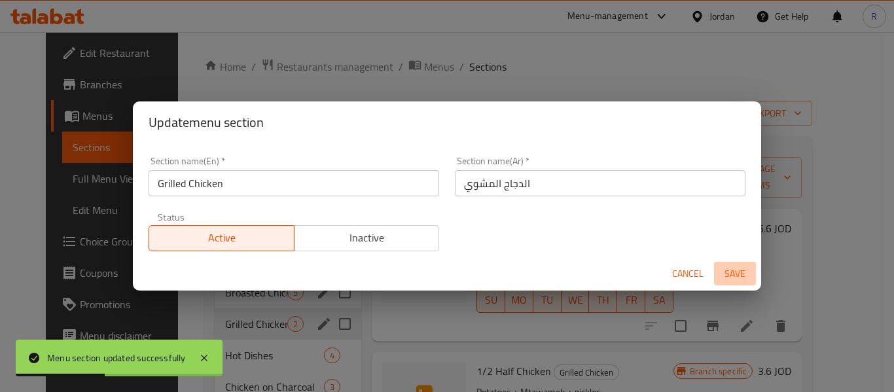
click at [735, 275] on span "Save" at bounding box center [735, 274] width 31 height 16
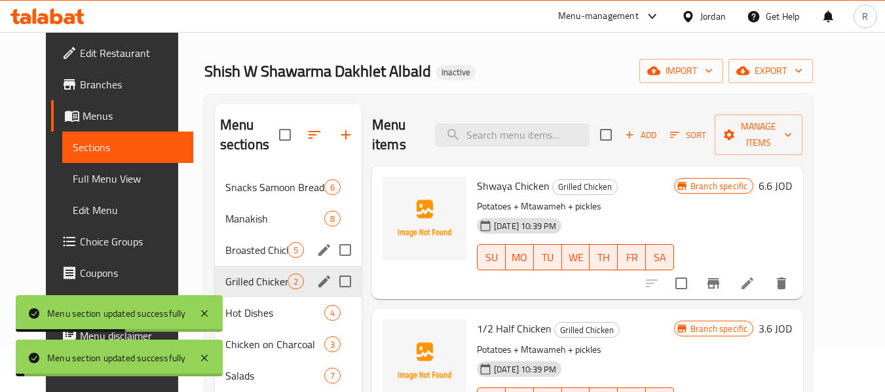
scroll to position [65, 0]
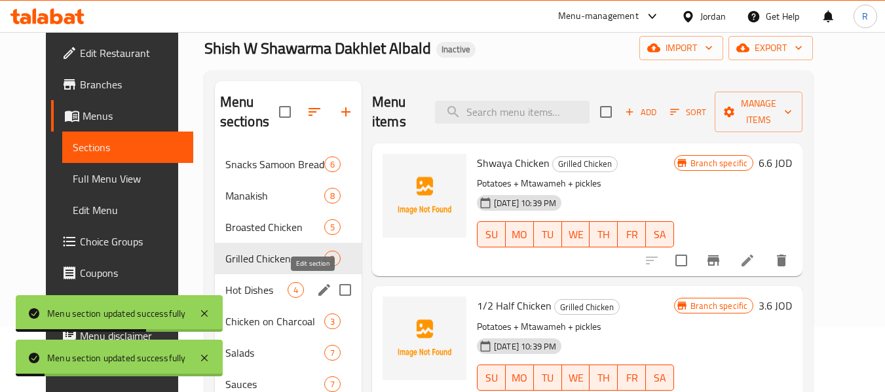
click at [316, 293] on icon "edit" at bounding box center [324, 290] width 16 height 16
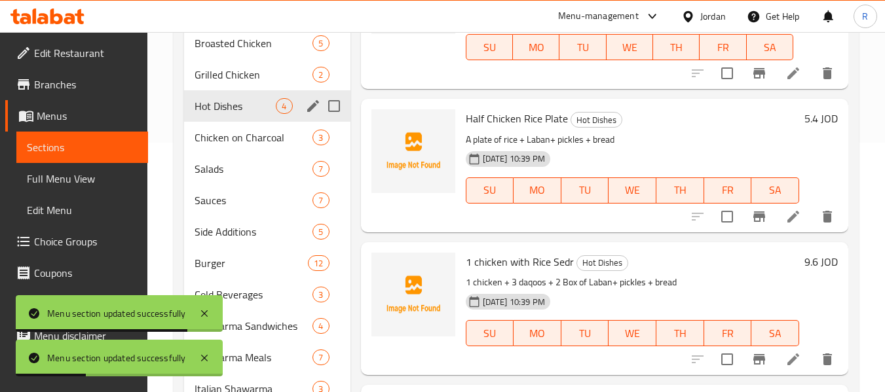
scroll to position [262, 0]
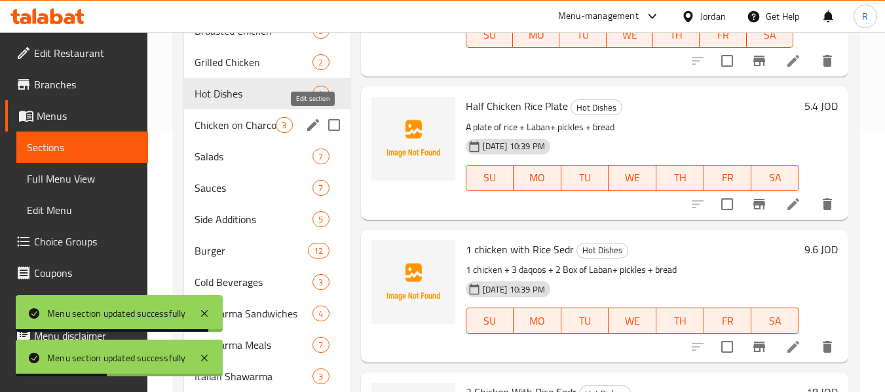
click at [308, 123] on icon "edit" at bounding box center [313, 125] width 16 height 16
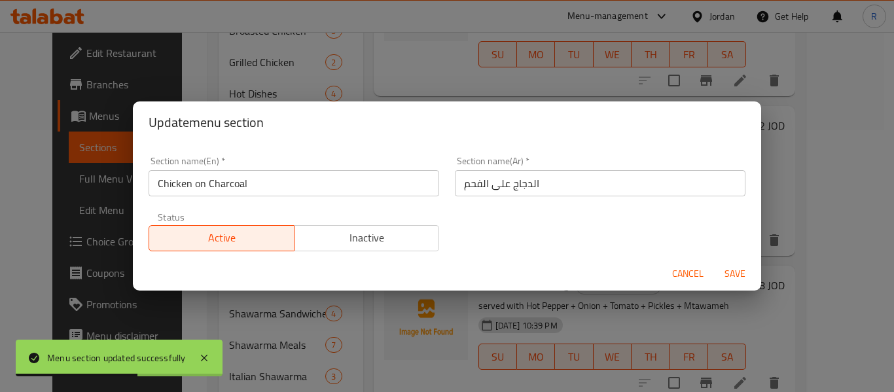
click at [683, 267] on span "Cancel" at bounding box center [687, 274] width 31 height 16
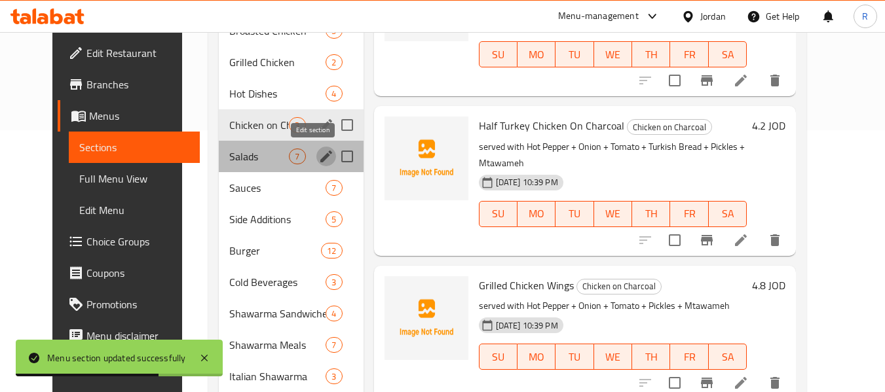
click at [318, 154] on icon "edit" at bounding box center [326, 157] width 16 height 16
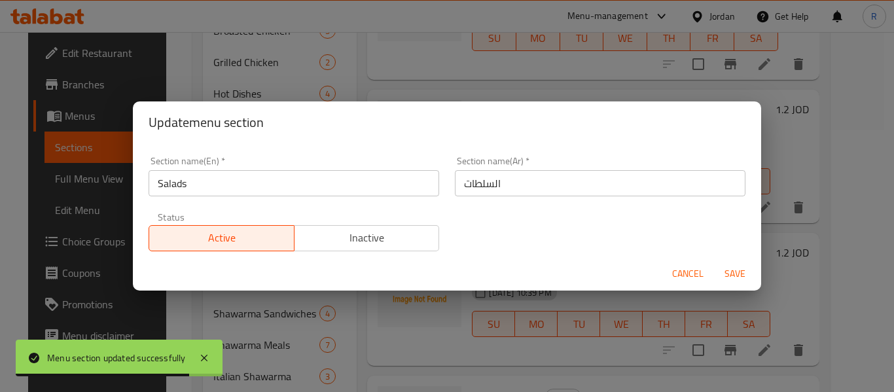
click at [702, 266] on span "Cancel" at bounding box center [687, 274] width 31 height 16
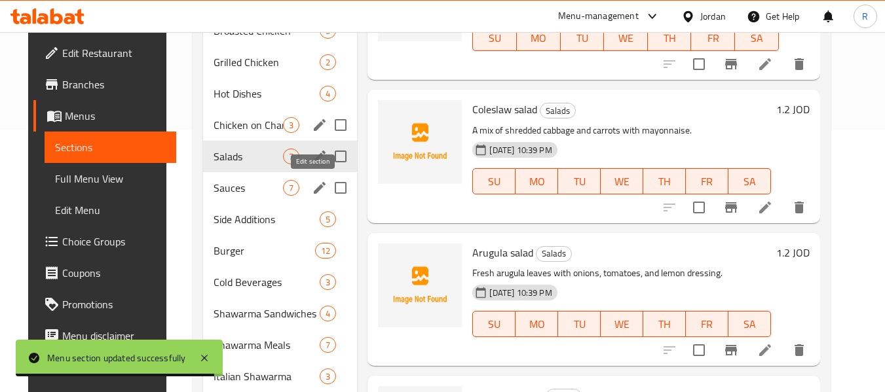
click at [314, 190] on icon "edit" at bounding box center [320, 188] width 12 height 12
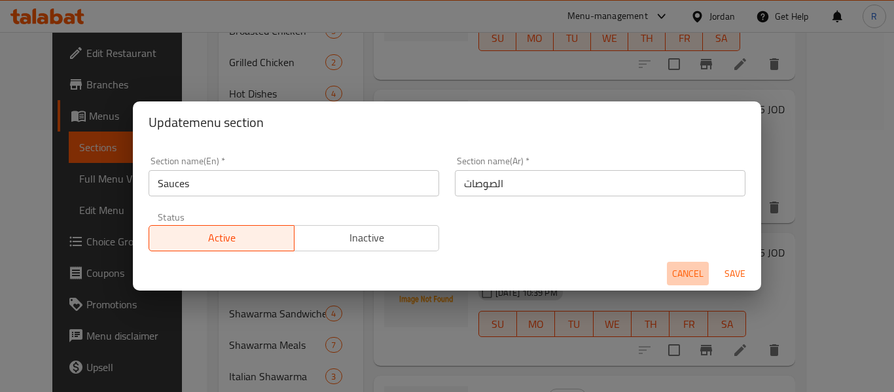
click at [699, 266] on span "Cancel" at bounding box center [687, 274] width 31 height 16
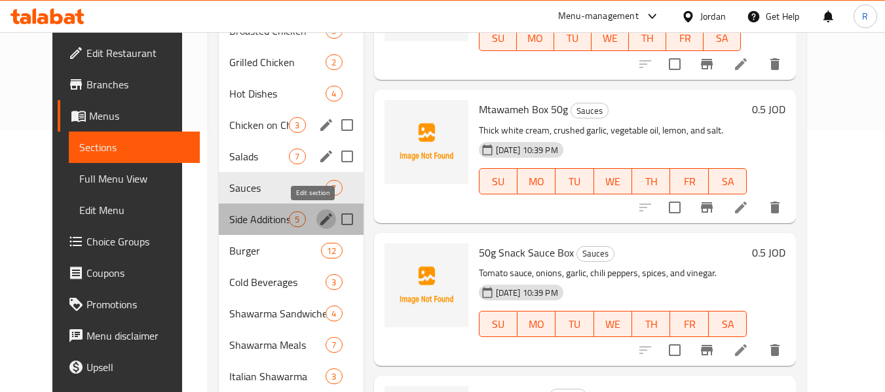
click at [318, 215] on icon "edit" at bounding box center [326, 219] width 16 height 16
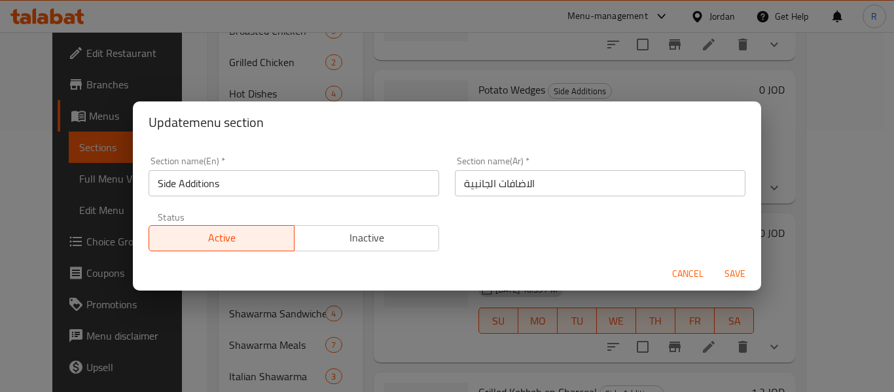
click at [684, 278] on span "Cancel" at bounding box center [687, 274] width 31 height 16
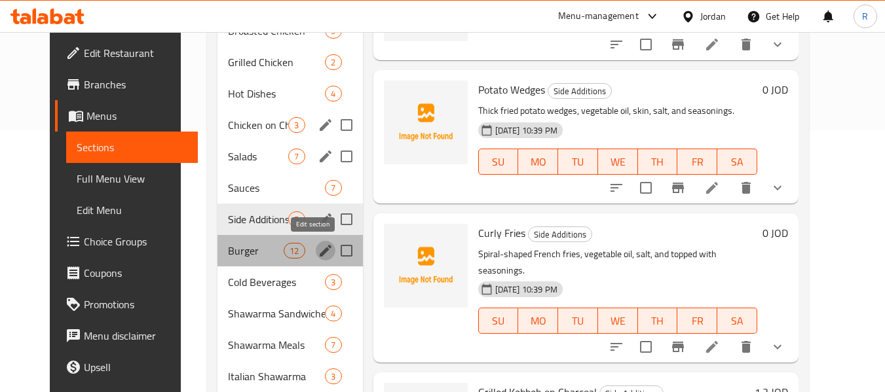
click at [318, 255] on icon "edit" at bounding box center [326, 251] width 16 height 16
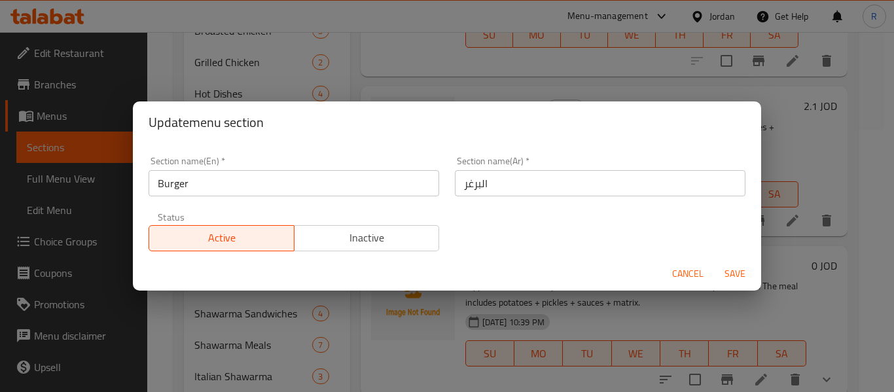
click at [708, 276] on button "Cancel" at bounding box center [688, 274] width 42 height 24
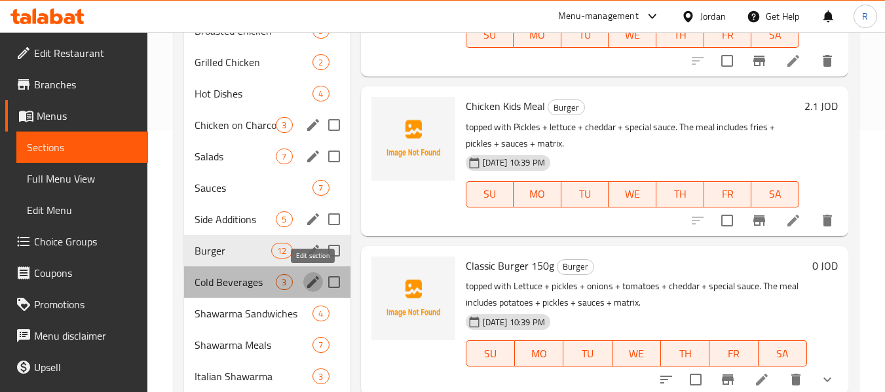
click at [308, 282] on icon "edit" at bounding box center [313, 282] width 16 height 16
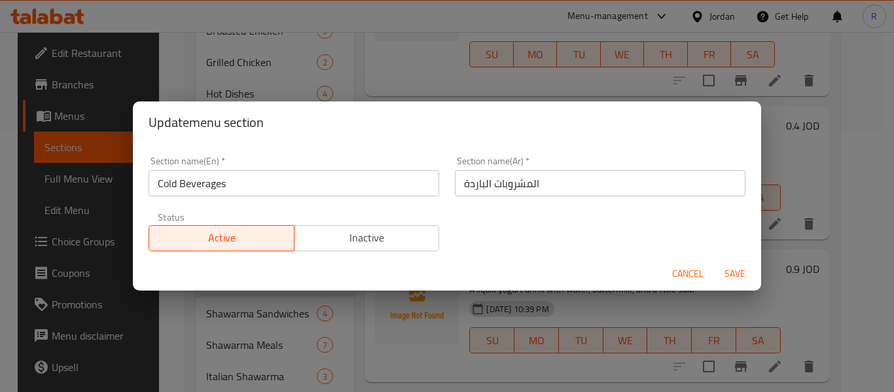
click at [689, 276] on span "Cancel" at bounding box center [687, 274] width 31 height 16
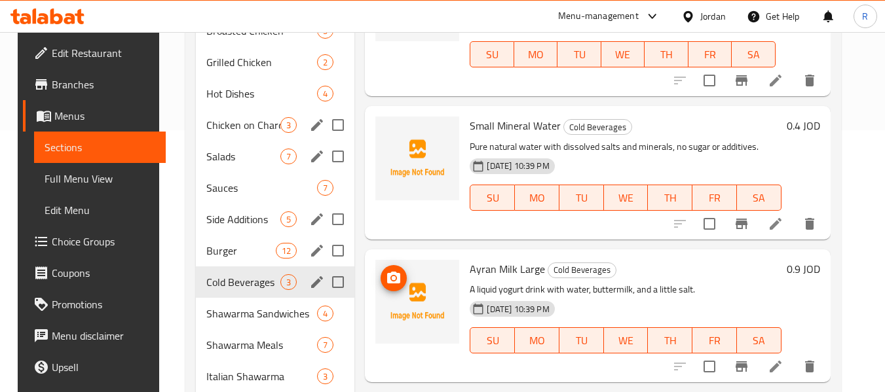
scroll to position [327, 0]
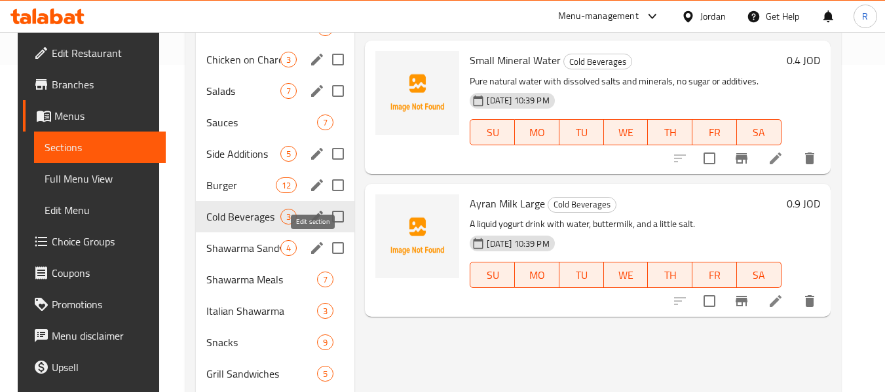
click at [317, 245] on icon "edit" at bounding box center [317, 248] width 12 height 12
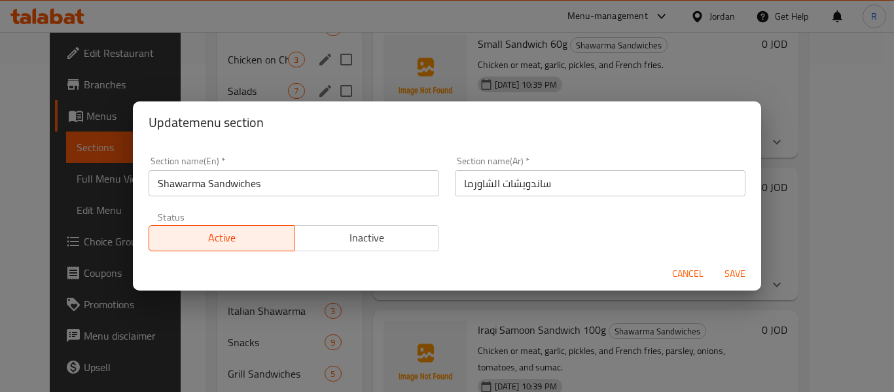
click at [693, 272] on span "Cancel" at bounding box center [687, 274] width 31 height 16
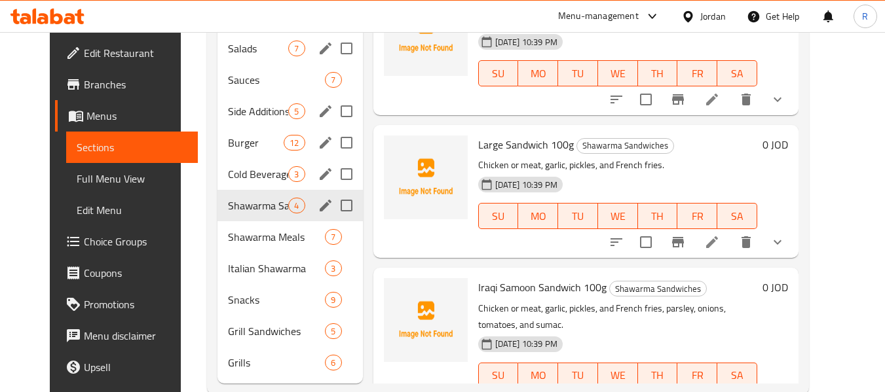
scroll to position [398, 0]
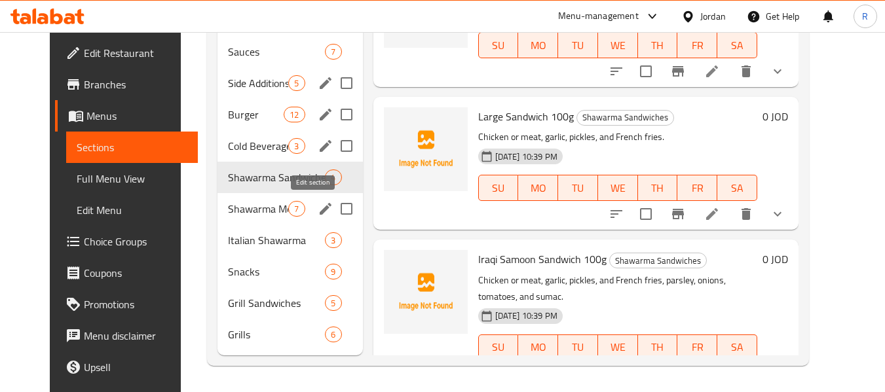
click at [318, 210] on icon "edit" at bounding box center [326, 209] width 16 height 16
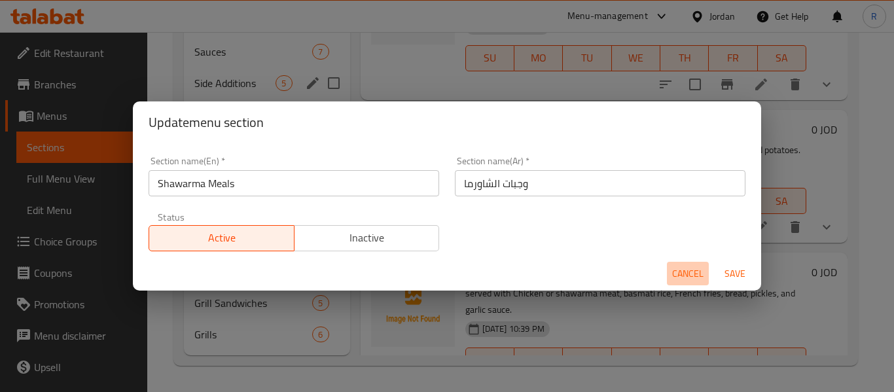
click at [699, 274] on span "Cancel" at bounding box center [687, 274] width 31 height 16
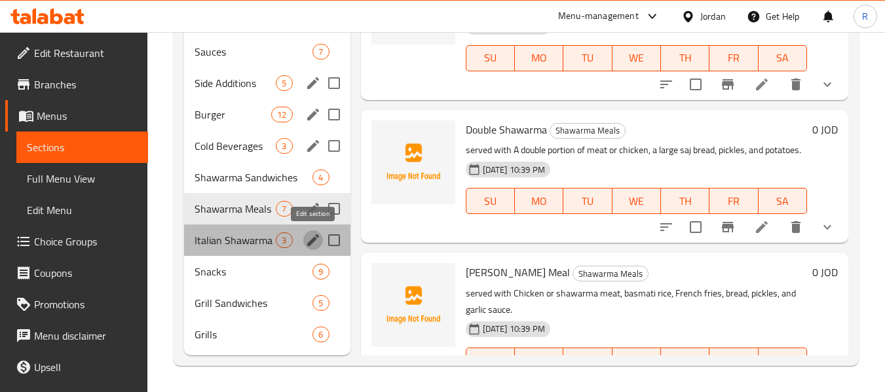
click at [314, 247] on icon "edit" at bounding box center [313, 240] width 16 height 16
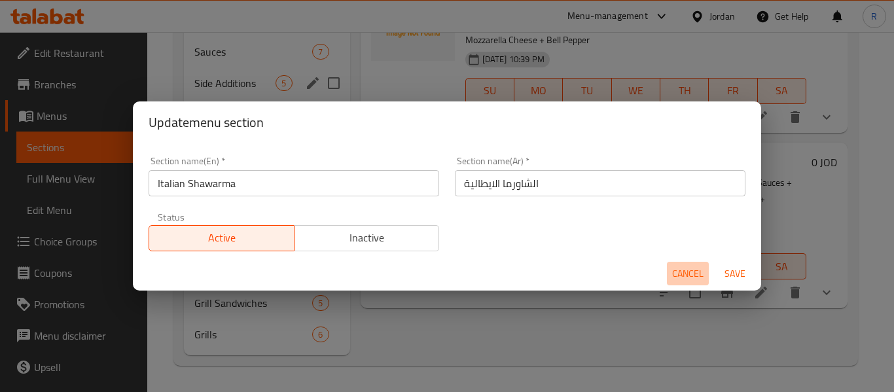
click at [680, 263] on button "Cancel" at bounding box center [688, 274] width 42 height 24
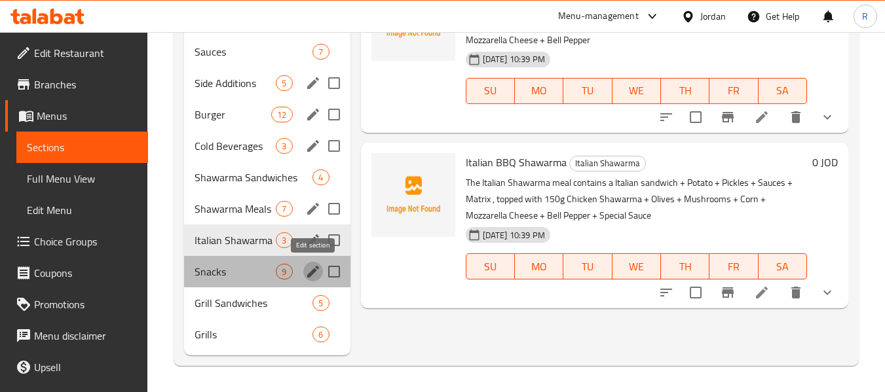
click at [308, 274] on icon "edit" at bounding box center [313, 272] width 12 height 12
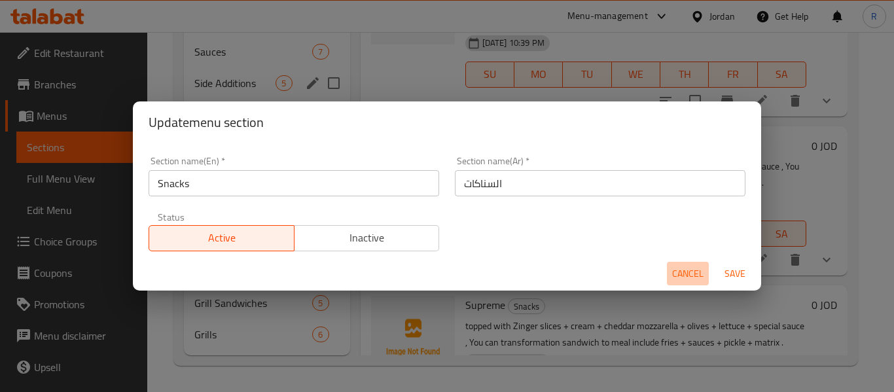
click at [680, 268] on span "Cancel" at bounding box center [687, 274] width 31 height 16
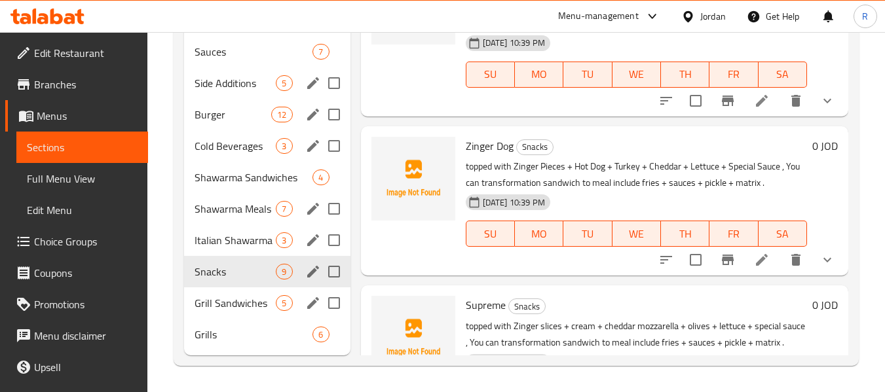
click at [312, 308] on icon "edit" at bounding box center [313, 303] width 16 height 16
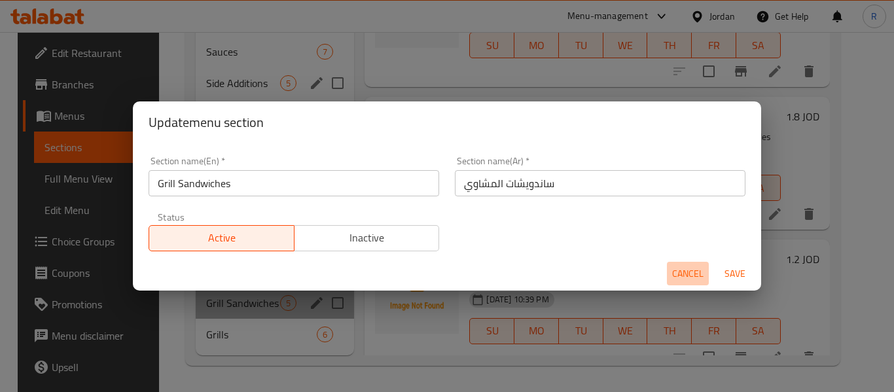
click at [680, 275] on span "Cancel" at bounding box center [687, 274] width 31 height 16
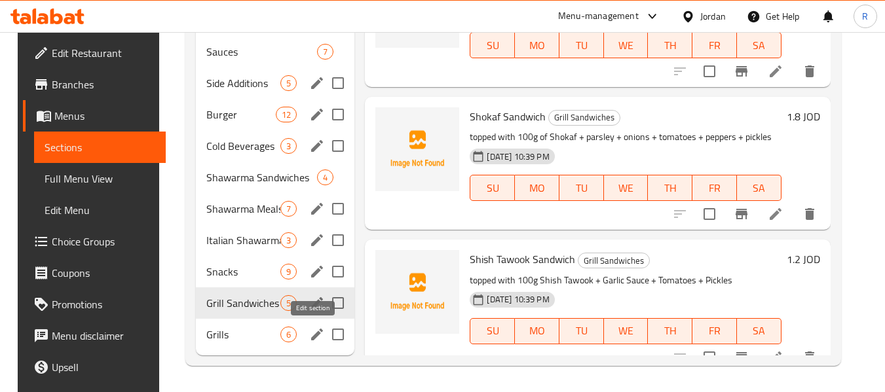
click at [315, 335] on icon "edit" at bounding box center [317, 335] width 16 height 16
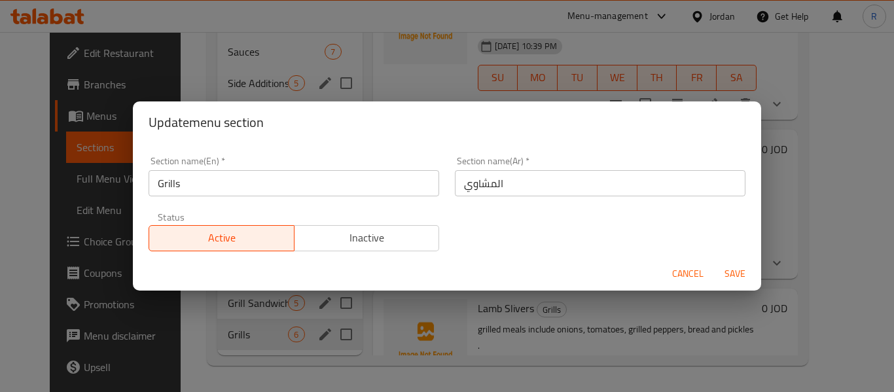
click at [672, 284] on button "Cancel" at bounding box center [688, 274] width 42 height 24
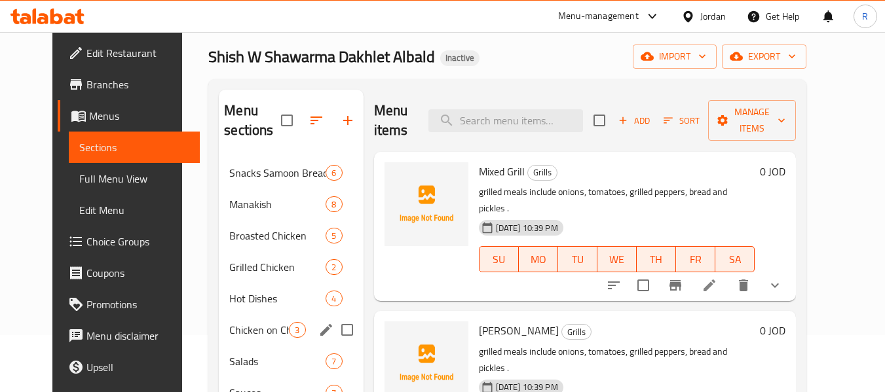
scroll to position [131, 0]
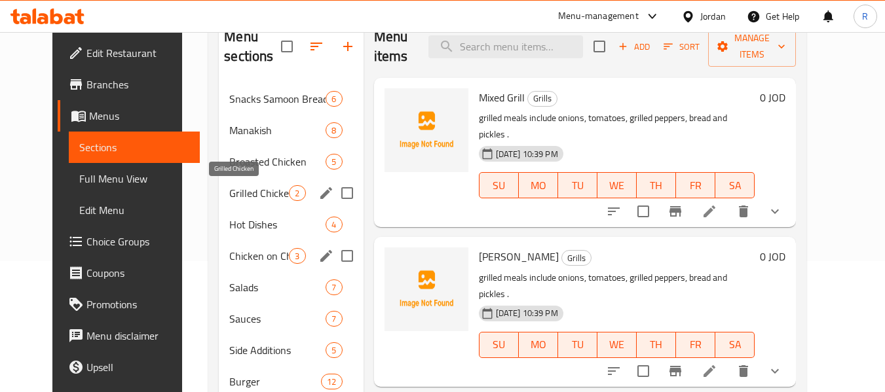
click at [266, 196] on span "Grilled Chicken" at bounding box center [259, 193] width 60 height 16
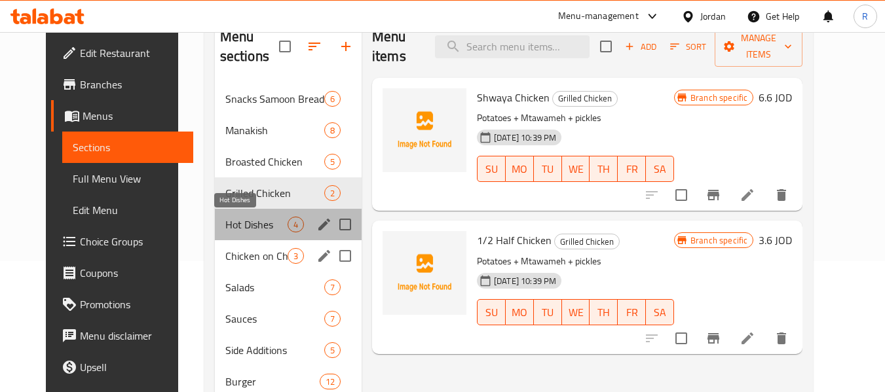
click at [246, 229] on span "Hot Dishes" at bounding box center [256, 225] width 62 height 16
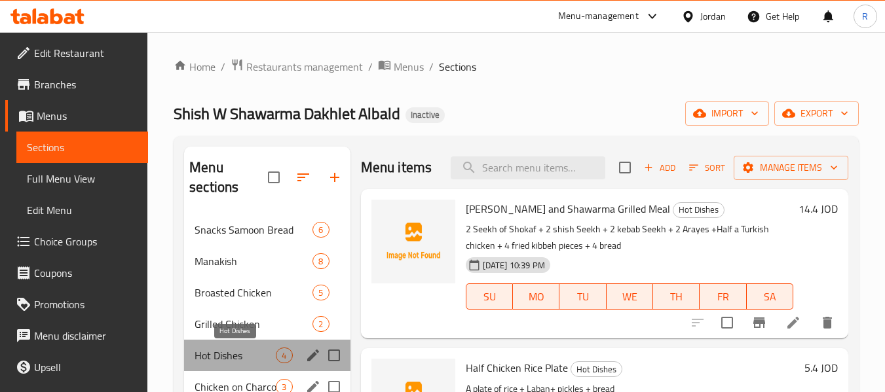
click at [244, 358] on span "Hot Dishes" at bounding box center [234, 356] width 81 height 16
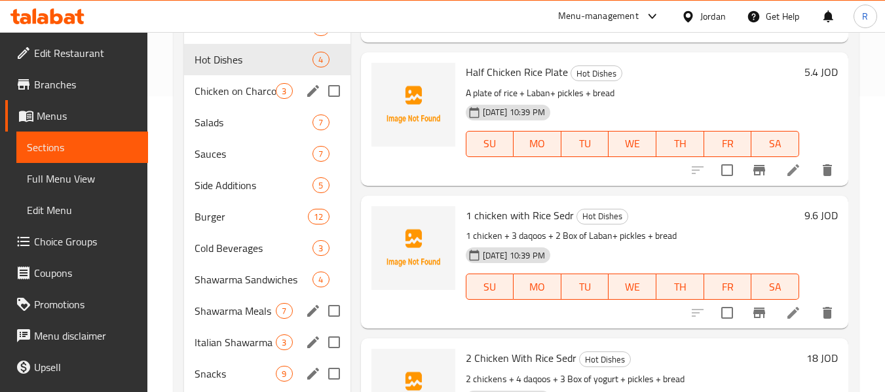
scroll to position [131, 0]
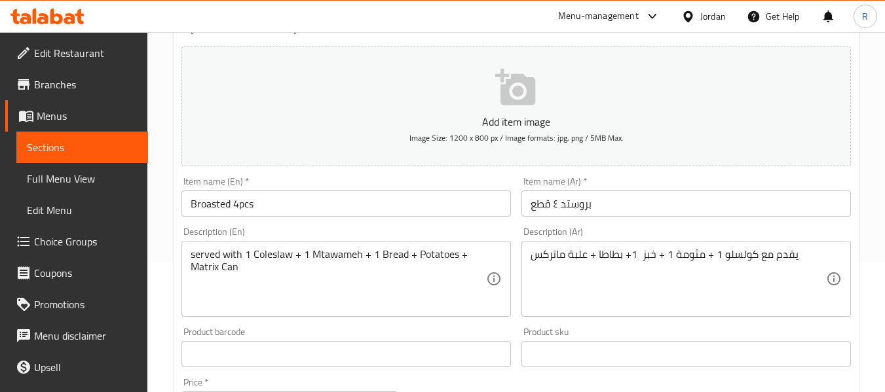
scroll to position [131, 0]
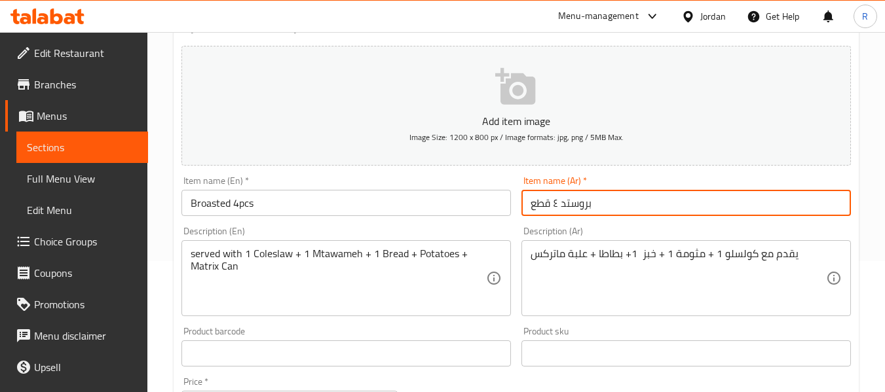
click at [554, 208] on input "بروستد ٤ قطع" at bounding box center [685, 203] width 329 height 26
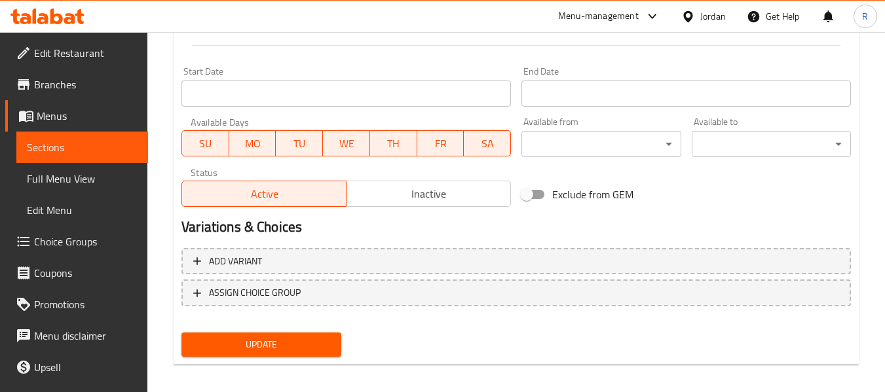
scroll to position [533, 0]
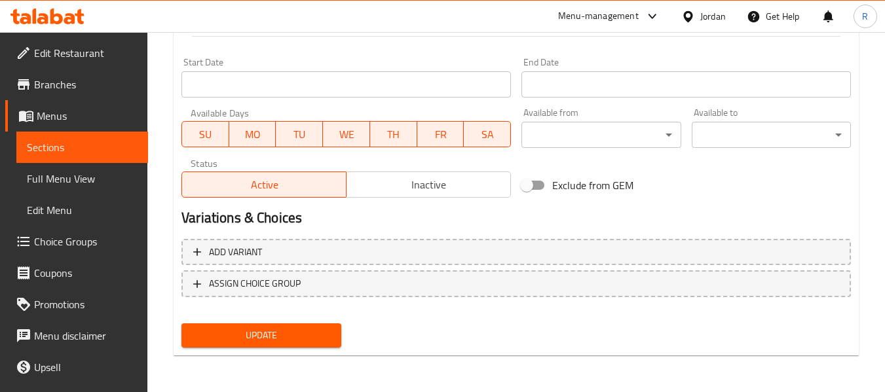
type input "بروستد 4 قطع"
click at [323, 334] on span "Update" at bounding box center [261, 335] width 138 height 16
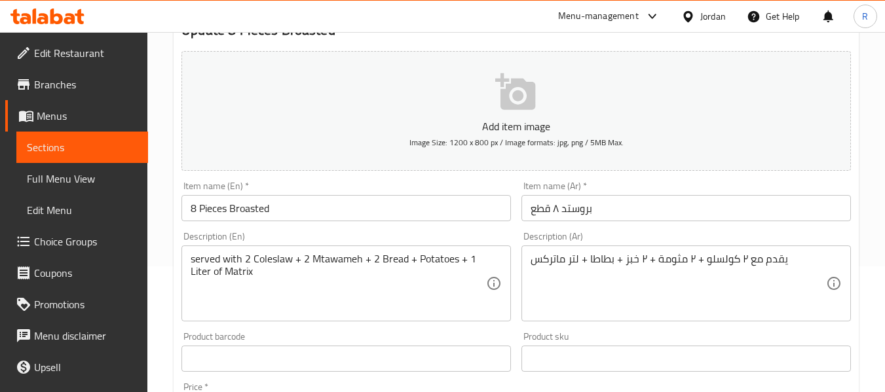
scroll to position [131, 0]
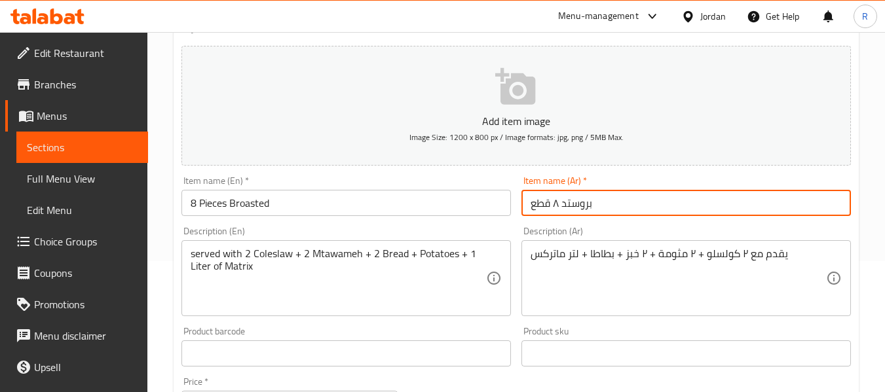
click at [555, 200] on input "بروستد ٨ قطع" at bounding box center [685, 203] width 329 height 26
type input "بروستد 8 قطع"
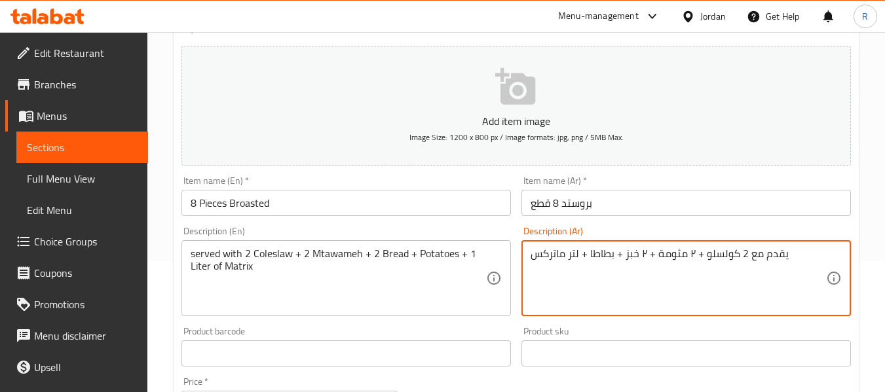
click at [690, 253] on textarea "يقدم مع 2 كولسلو + ٢ مثومة + ٢ خبز + بطاطا + لتر ماتركس" at bounding box center [677, 278] width 295 height 62
click at [643, 252] on textarea "يقدم مع 2 كولسلو + 2 مثومة + ٢ خبز + بطاطا + لتر ماتركس" at bounding box center [677, 278] width 295 height 62
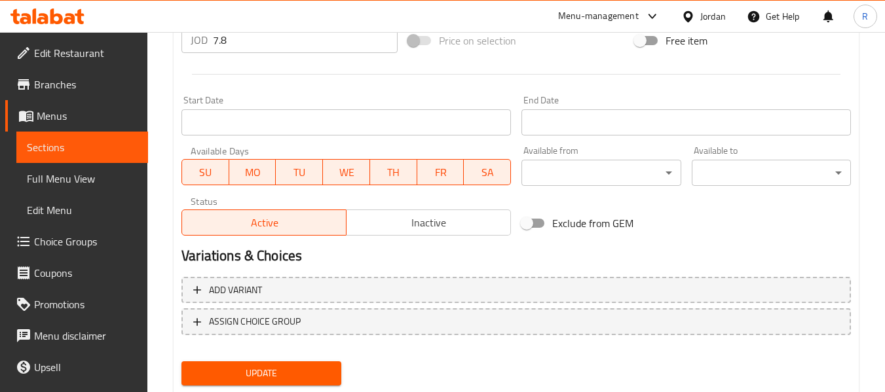
scroll to position [533, 0]
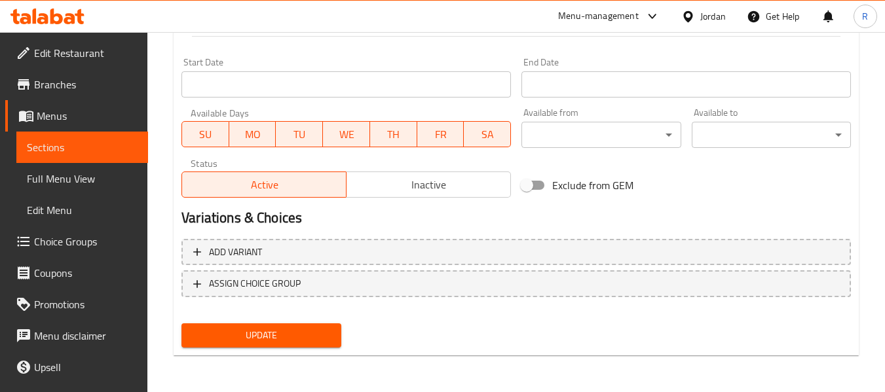
type textarea "يقدم مع 2 كولسلو + 2 مثومة + 2 خبز + بطاطا + لتر ماتركس"
click at [259, 349] on div "Update" at bounding box center [261, 335] width 170 height 35
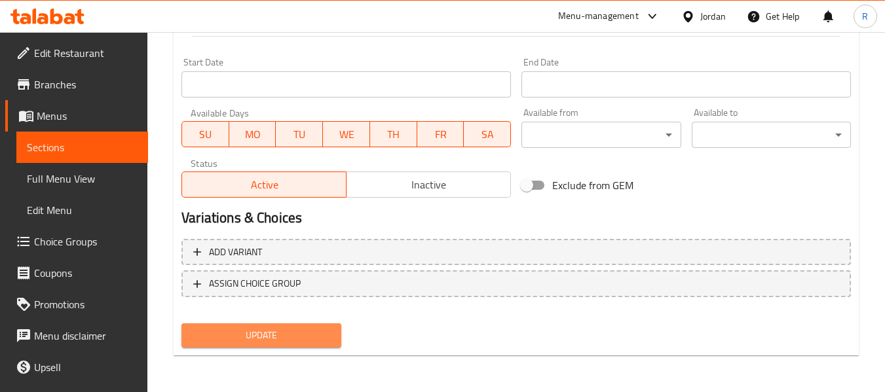
click at [256, 340] on span "Update" at bounding box center [261, 335] width 138 height 16
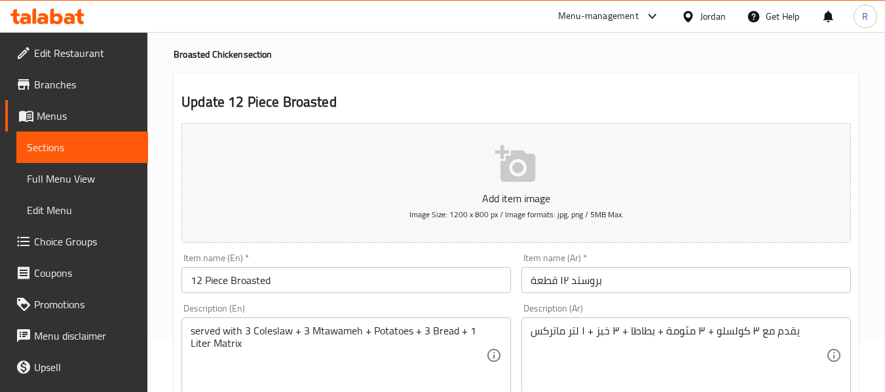
scroll to position [131, 0]
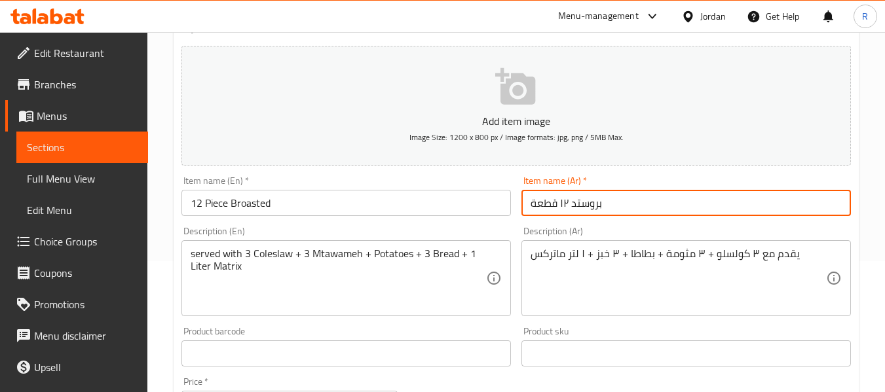
drag, startPoint x: 568, startPoint y: 208, endPoint x: 560, endPoint y: 205, distance: 7.7
click at [560, 205] on input "بروستد ١٢ قطعة" at bounding box center [685, 203] width 329 height 26
type input "بروستد 12 قطعة"
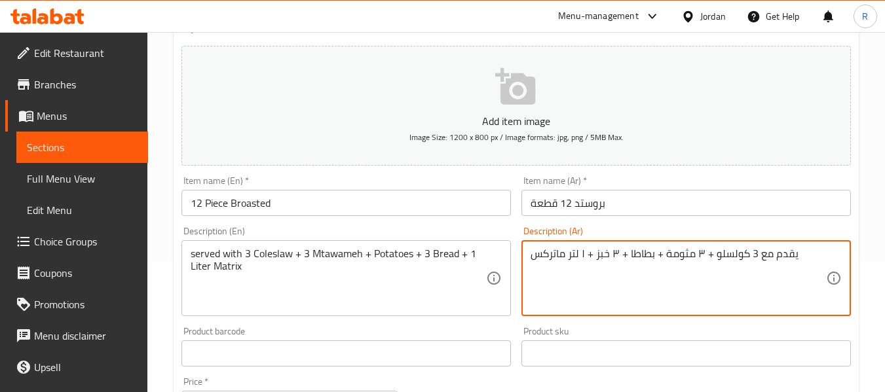
click at [703, 251] on textarea "يقدم مع 3 كولسلو + ٣ مثومة + بطاطا + ٣ خبز + ١ لتر ماتركس" at bounding box center [677, 278] width 295 height 62
click at [617, 252] on textarea "يقدم مع 3 كولسلو + 3 مثومة + بطاطا + ٣ خبز + ١ لتر ماتركس" at bounding box center [677, 278] width 295 height 62
click at [587, 253] on textarea "يقدم مع 3 كولسلو + 3 مثومة + بطاطا + 3 خبز + ١ لتر ماتركس" at bounding box center [677, 278] width 295 height 62
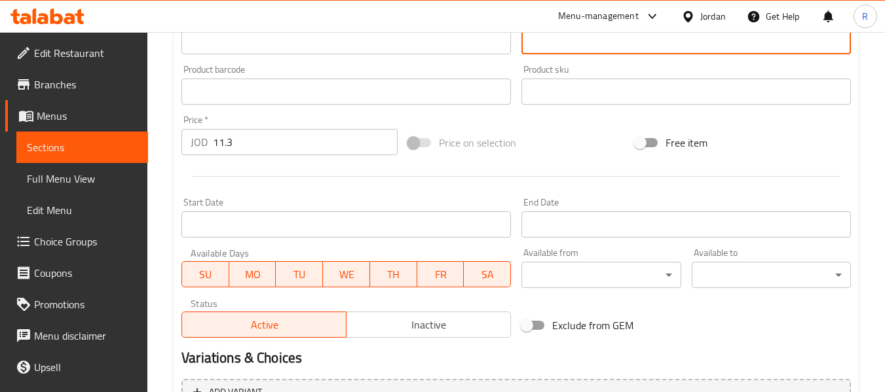
scroll to position [533, 0]
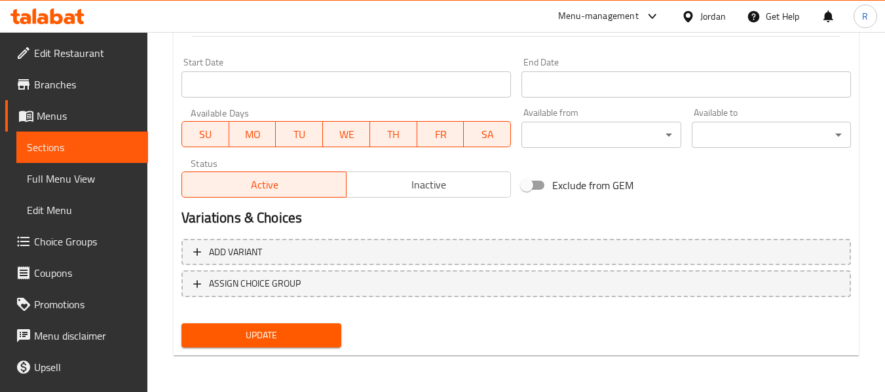
type textarea "يقدم مع 3 كولسلو + 3 مثومة + بطاطا + 3 خبز + 1 لتر ماتركس"
click at [272, 331] on span "Update" at bounding box center [261, 335] width 138 height 16
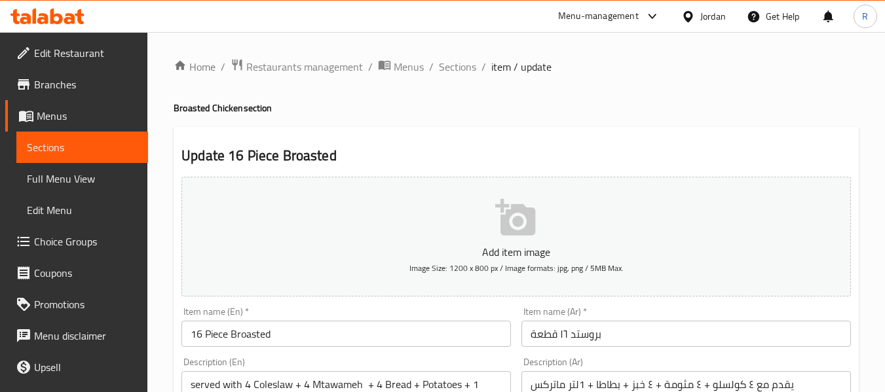
scroll to position [131, 0]
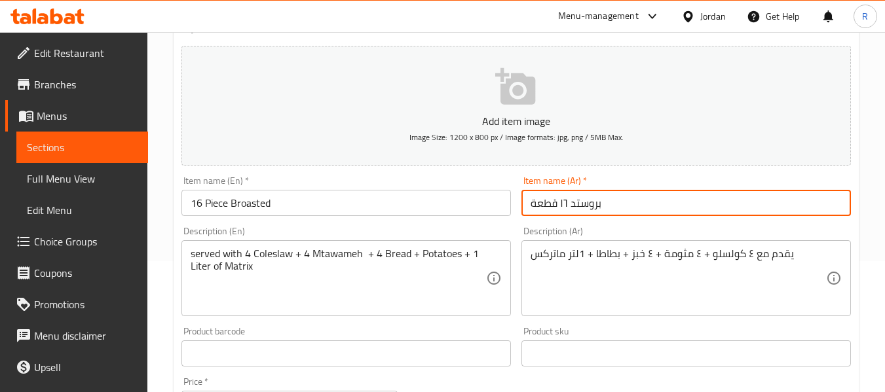
drag, startPoint x: 567, startPoint y: 206, endPoint x: 561, endPoint y: 203, distance: 6.7
click at [561, 203] on input "بروستد ١٦ قطعة" at bounding box center [685, 203] width 329 height 26
type input "بروستد 16 قطعة"
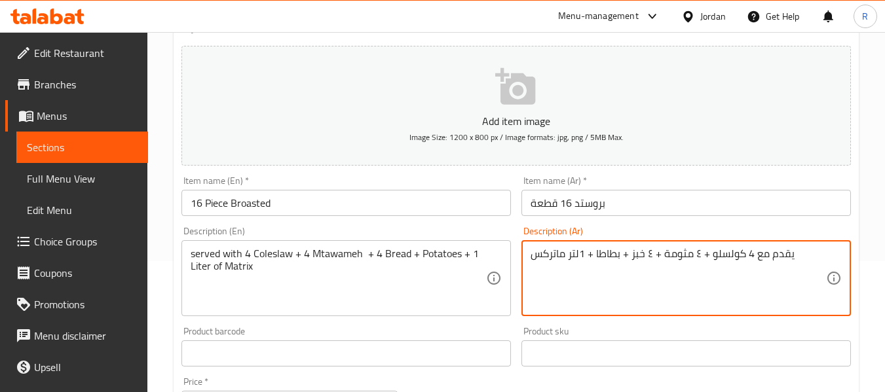
click at [699, 258] on textarea "يقدم مع 4 كولسلو + ٤ مثومة + ٤ خبز + بطاطا + 1لتر ماتركس" at bounding box center [677, 278] width 295 height 62
click at [649, 250] on textarea "يقدم مع 4 كولسلو + 4 مثومة + ٤ خبز + بطاطا + 1لتر ماتركس" at bounding box center [677, 278] width 295 height 62
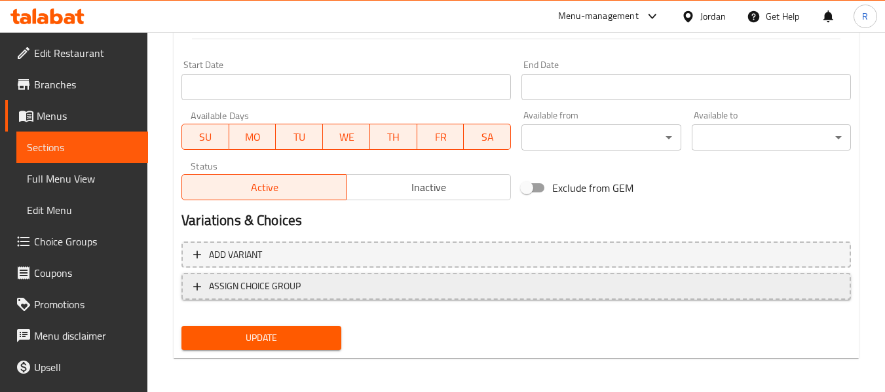
scroll to position [533, 0]
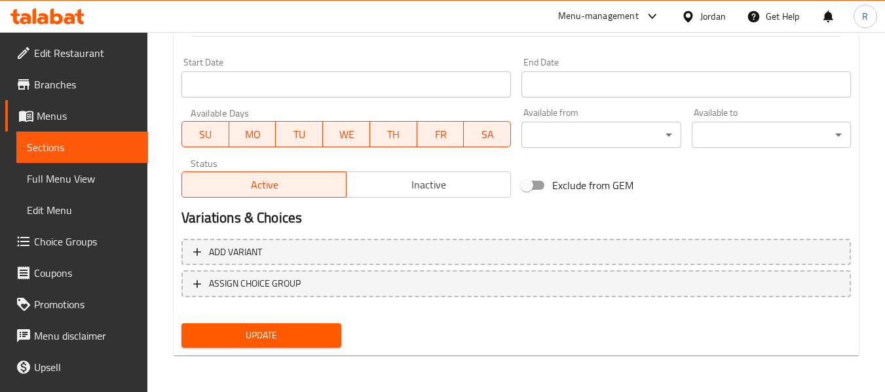
type textarea "يقدم مع 4 كولسلو + 4 مثومة + 4 خبز + بطاطا + 1لتر ماتركس"
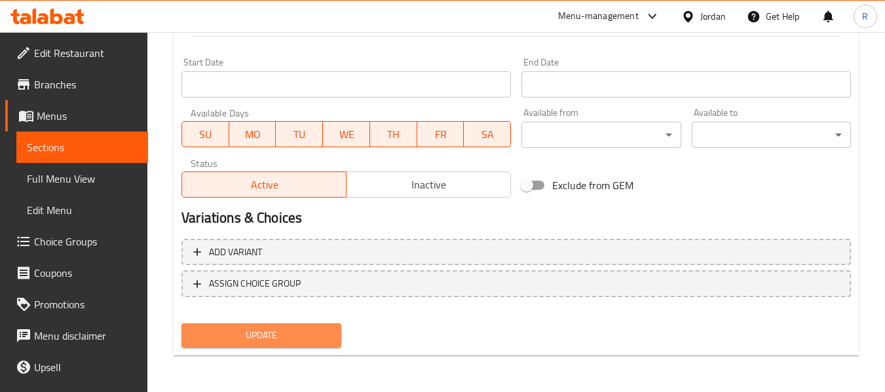
click at [306, 330] on span "Update" at bounding box center [261, 335] width 138 height 16
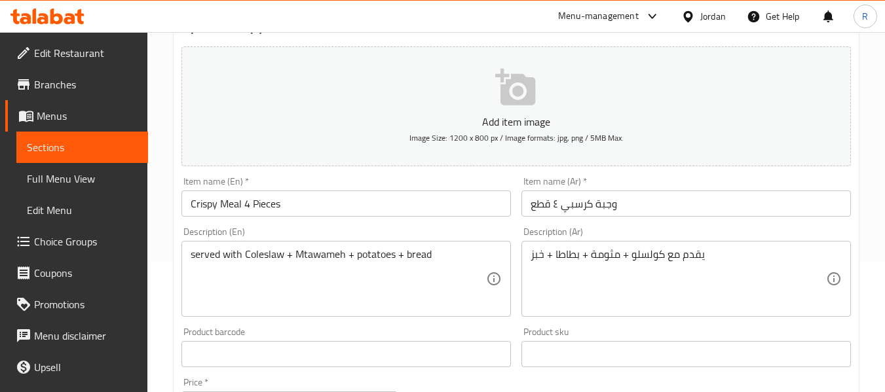
scroll to position [131, 0]
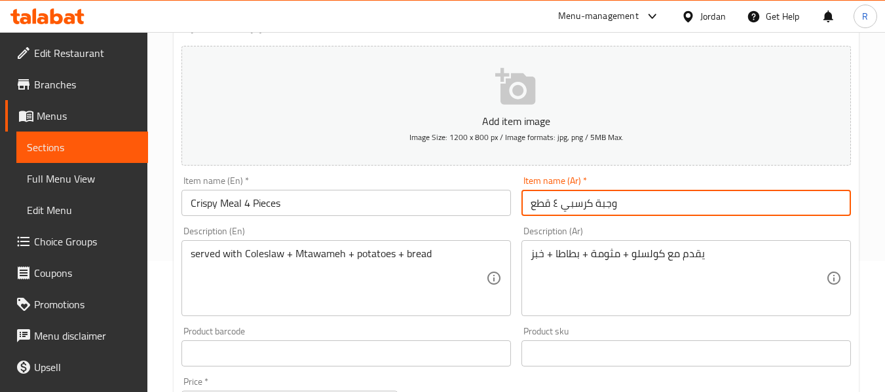
click at [553, 196] on input "وجبة كرسبي ٤ قطع" at bounding box center [685, 203] width 329 height 26
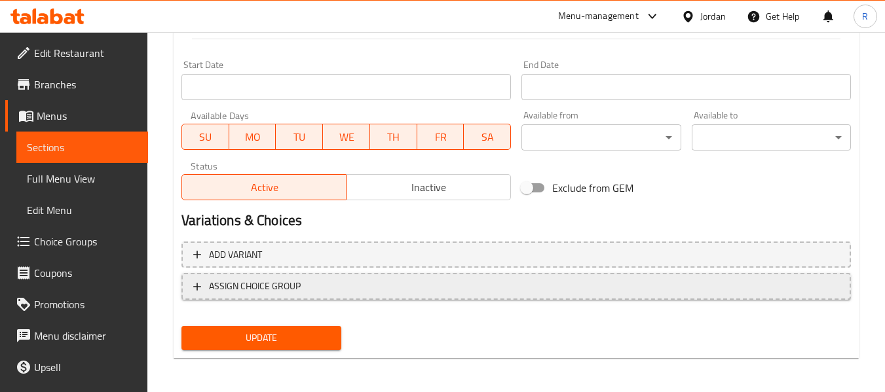
scroll to position [533, 0]
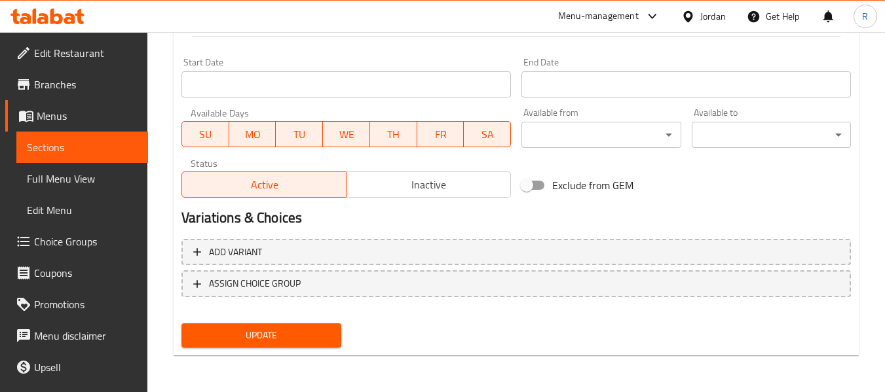
type input "وجبة كرسبي 4 قطع"
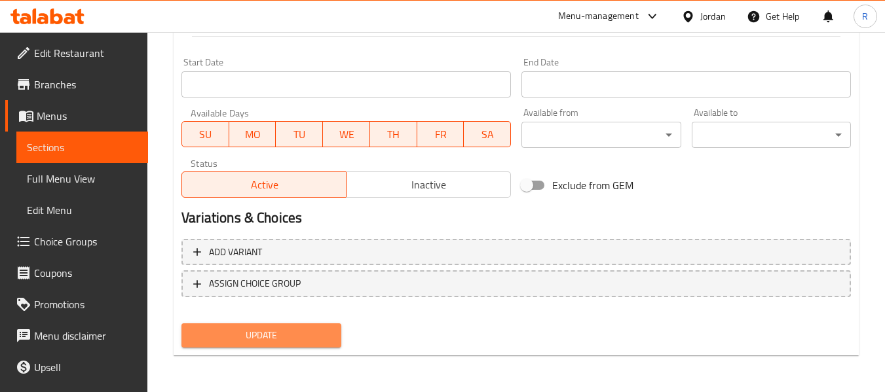
click at [289, 325] on button "Update" at bounding box center [260, 335] width 159 height 24
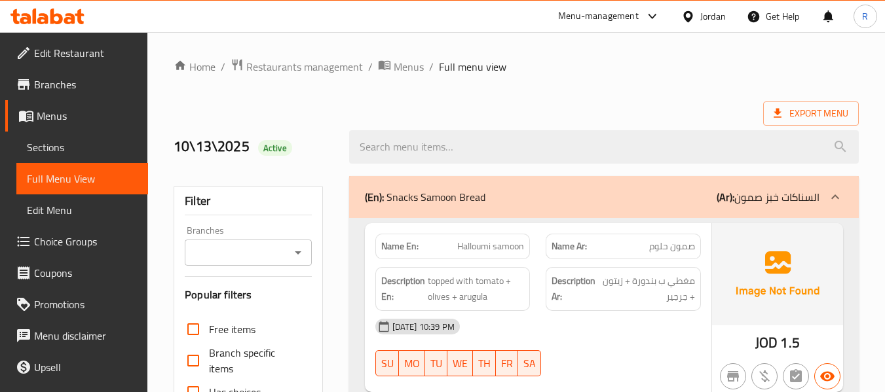
click at [618, 206] on div "(En): Snacks Samoon Bread (Ar): السناكات خبز صمون" at bounding box center [603, 197] width 509 height 42
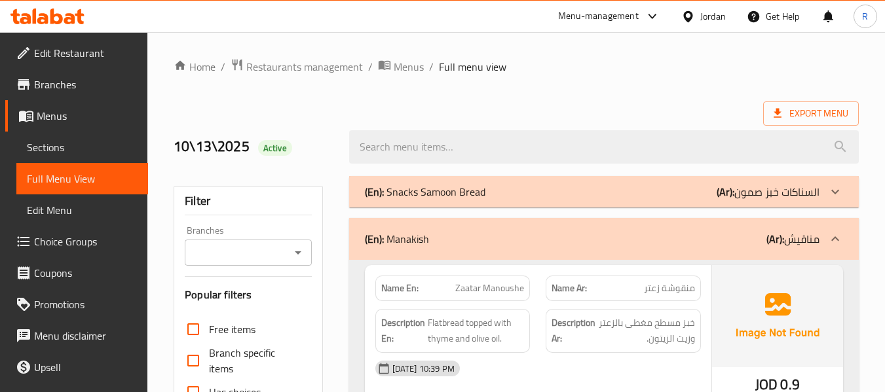
click at [629, 229] on div "(En): Manakish (Ar): مناقيش" at bounding box center [603, 239] width 509 height 42
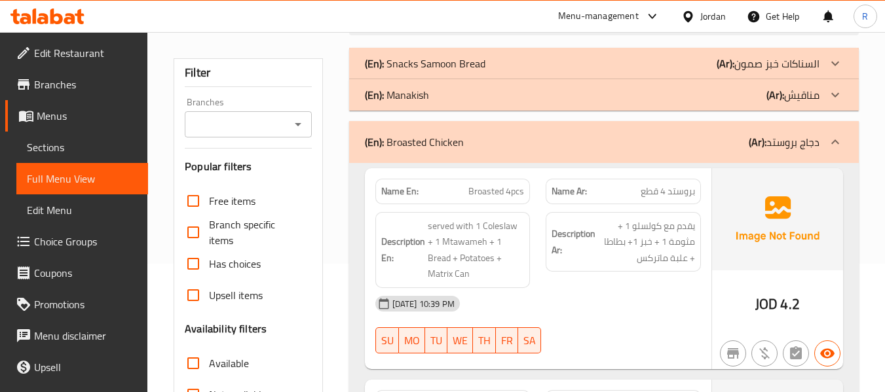
scroll to position [131, 0]
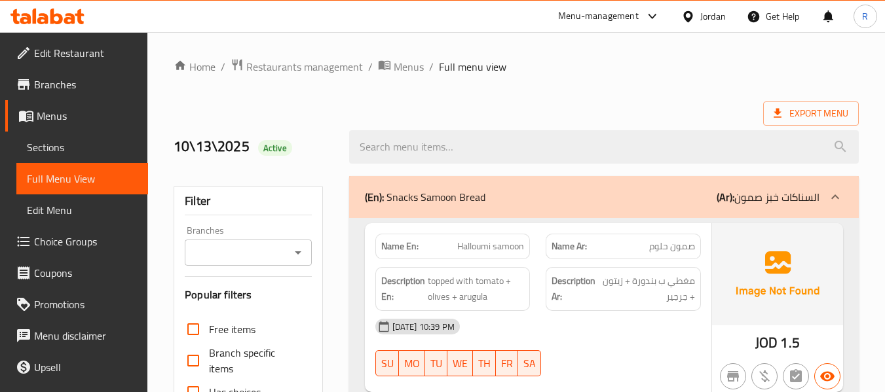
scroll to position [65, 0]
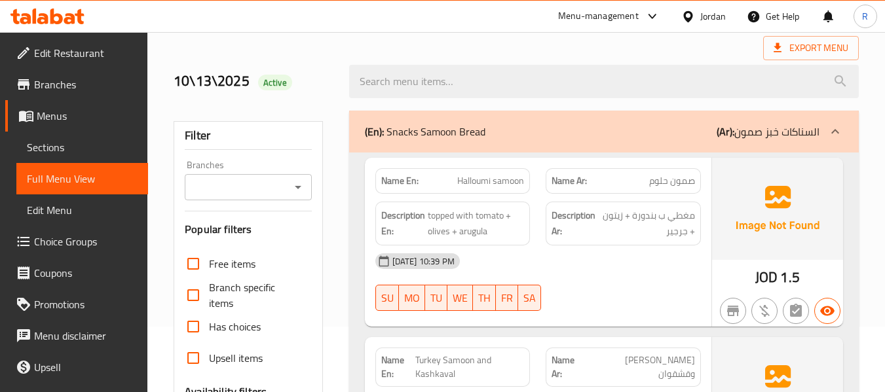
click at [644, 134] on div "(En): Snacks Samoon Bread (Ar): السناكات خبز صمون" at bounding box center [592, 132] width 454 height 16
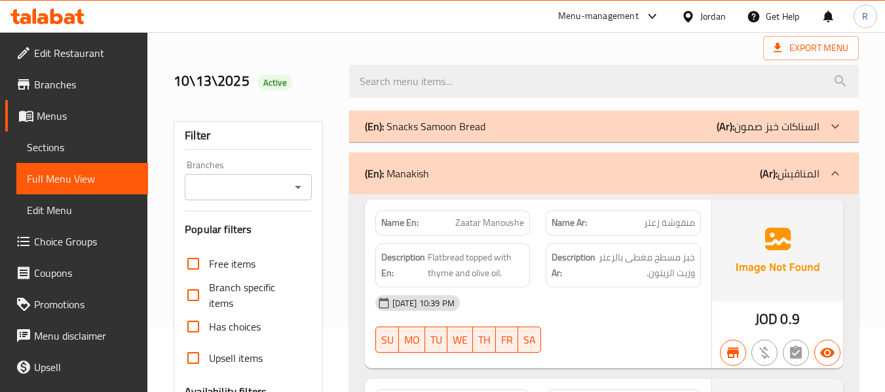
click at [648, 177] on div "(En): Manakish (Ar): المناقيش" at bounding box center [592, 174] width 454 height 16
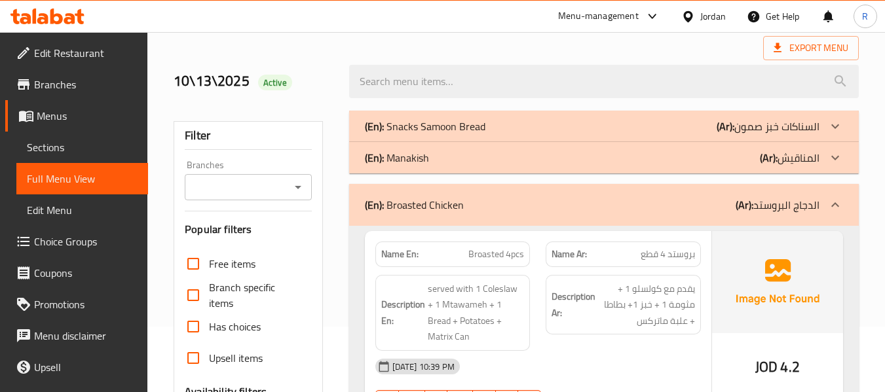
click at [647, 200] on div "(En): Broasted Chicken (Ar): الدجاج البروستد" at bounding box center [592, 205] width 454 height 16
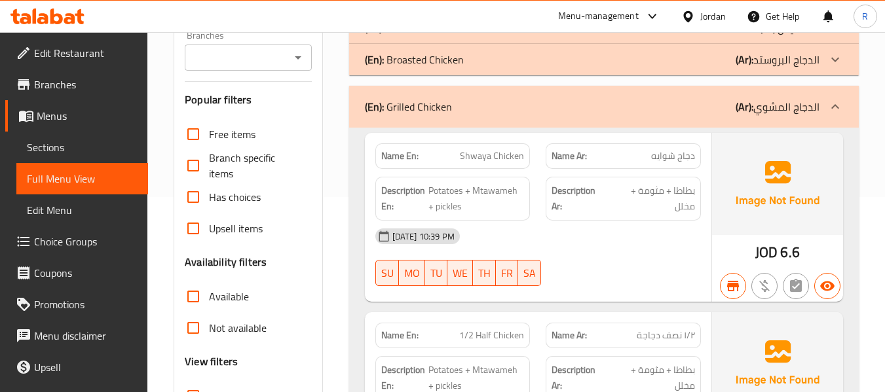
scroll to position [196, 0]
click at [557, 72] on div "(En): Broasted Chicken (Ar): الدجاج البروستد" at bounding box center [603, 58] width 509 height 31
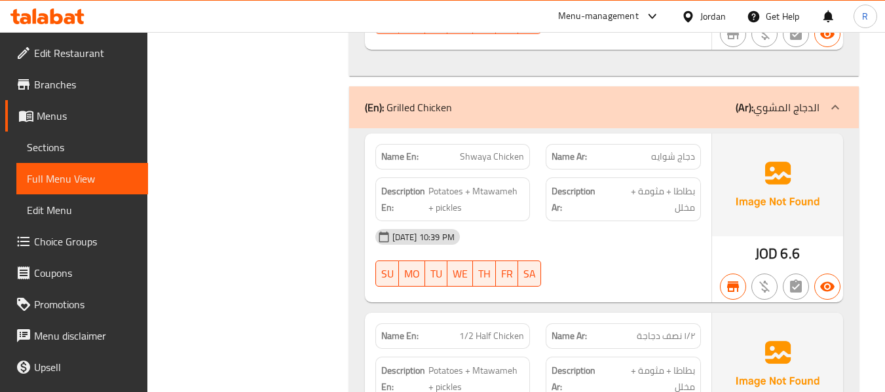
scroll to position [1309, 0]
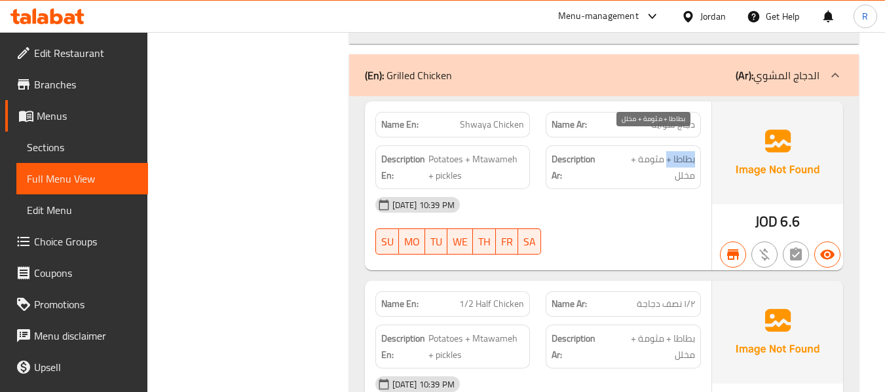
drag, startPoint x: 702, startPoint y: 141, endPoint x: 667, endPoint y: 144, distance: 35.5
click at [667, 144] on div "Description Ar: بطاطا + مثومة + مخلل" at bounding box center [623, 167] width 171 height 60
click at [667, 151] on span "بطاطا + مثومة + مخلل" at bounding box center [652, 167] width 85 height 32
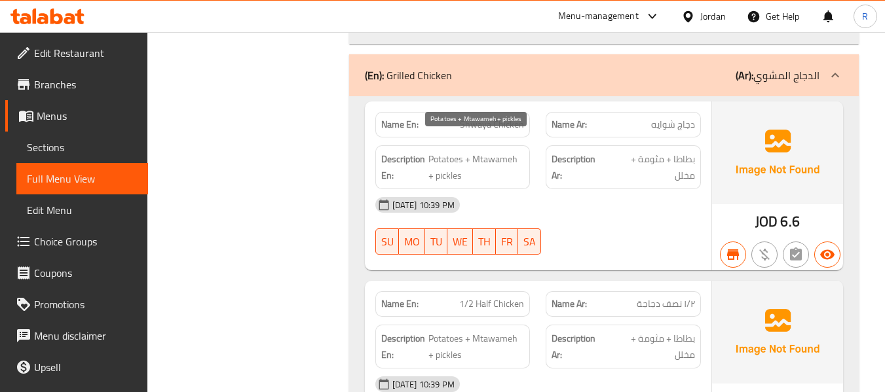
click at [440, 151] on span "Potatoes + Mtawameh + pickles" at bounding box center [476, 167] width 96 height 32
click at [439, 151] on span "Potatoes + Mtawameh + pickles" at bounding box center [476, 167] width 96 height 32
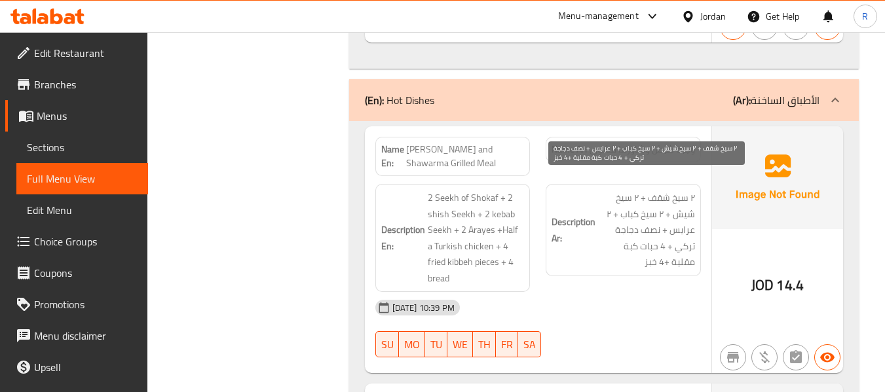
scroll to position [1702, 0]
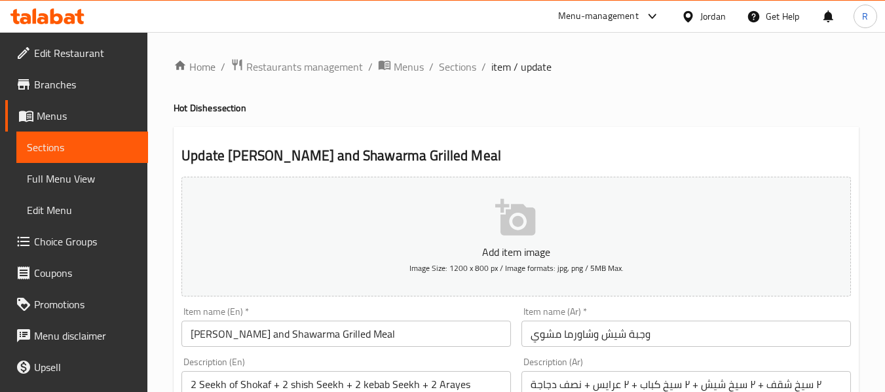
scroll to position [131, 0]
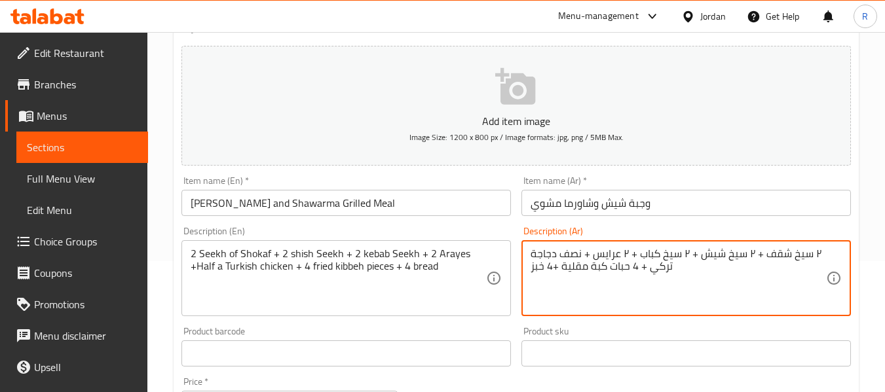
drag, startPoint x: 814, startPoint y: 257, endPoint x: 821, endPoint y: 260, distance: 7.7
click at [811, 254] on textarea "٢ سيخ شقف + ٢ سيخ شيش + ٢ سيخ كباب + ٢ عرايس + نصف دجاجة تركي + 4 حبات كبة مقلي…" at bounding box center [677, 278] width 295 height 62
click at [816, 257] on textarea "٢ سيخ شقف + ٢ سيخ شيش + ٢ سيخ كباب + ٢ عرايس + نصف دجاجة تركي + 4 حبات كبة مقلي…" at bounding box center [677, 278] width 295 height 62
click at [758, 255] on textarea "2 سيخ شقف + ٢ سيخ شيش + ٢ سيخ كباب + ٢ عرايس + نصف دجاجة تركي + 4 حبات كبة مقلي…" at bounding box center [677, 278] width 295 height 62
click at [695, 253] on textarea "2 سيخ شقف + 2 سيخ شيش + ٢ سيخ كباب + ٢ عرايس + نصف دجاجة تركي + 4 حبات كبة مقلي…" at bounding box center [677, 278] width 295 height 62
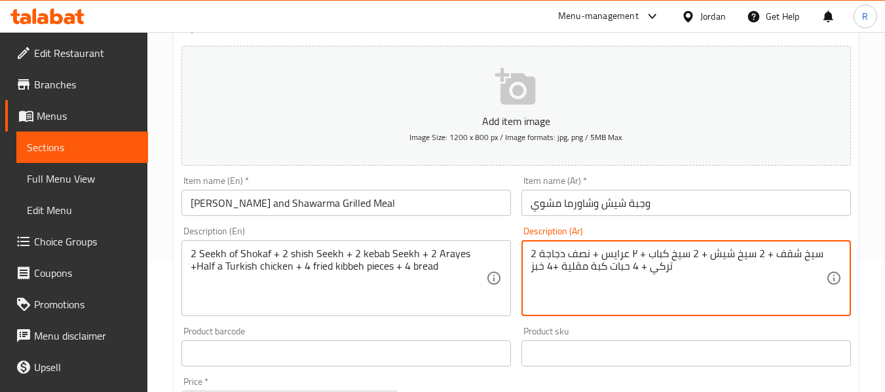
click at [636, 253] on textarea "2 سيخ شقف + 2 سيخ شيش + 2 سيخ كباب + ٢ عرايس + نصف دجاجة تركي + 4 حبات كبة مقلي…" at bounding box center [677, 278] width 295 height 62
type textarea "2 سيخ شقف + 2 سيخ شيش + 2 سيخ كباب + 2 عرايس + نصف دجاجة تركي + 4 حبات كبة مقلي…"
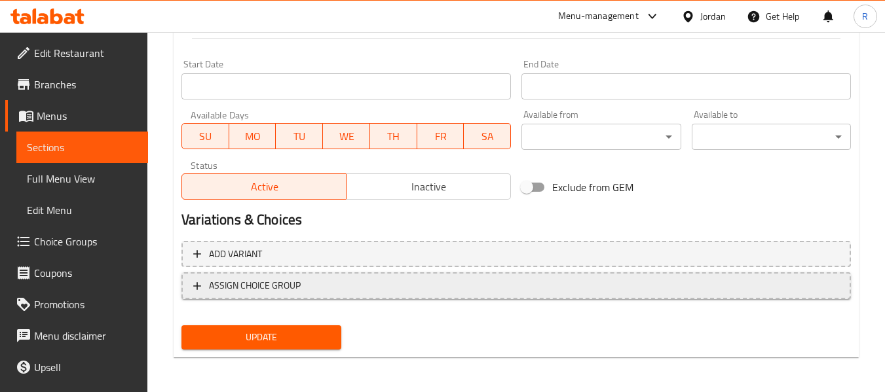
scroll to position [533, 0]
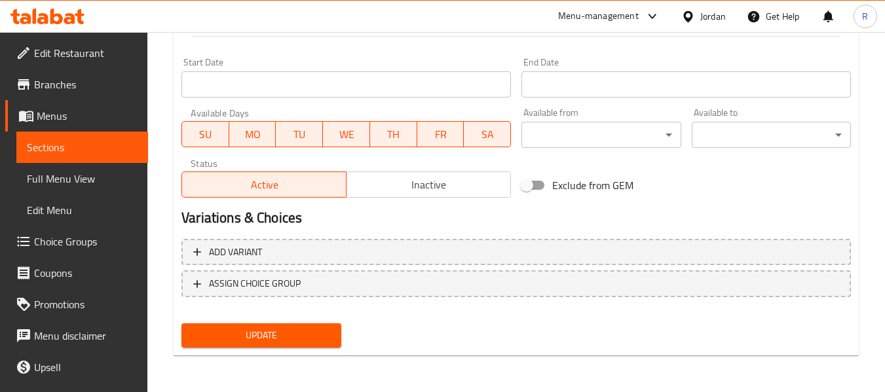
drag, startPoint x: 258, startPoint y: 336, endPoint x: 311, endPoint y: 234, distance: 115.1
click at [258, 336] on span "Update" at bounding box center [261, 335] width 138 height 16
click at [261, 344] on span "Update" at bounding box center [261, 335] width 138 height 16
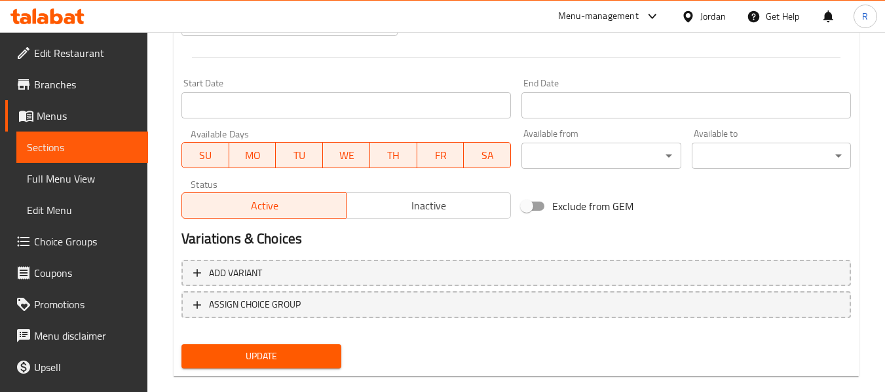
scroll to position [533, 0]
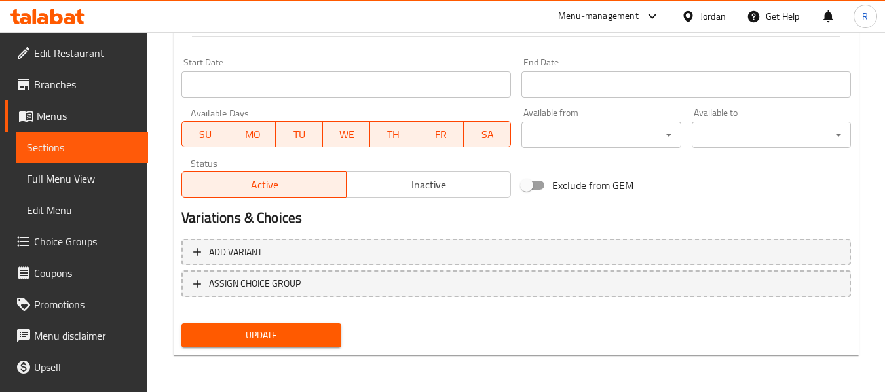
click at [218, 327] on span "Update" at bounding box center [261, 335] width 138 height 16
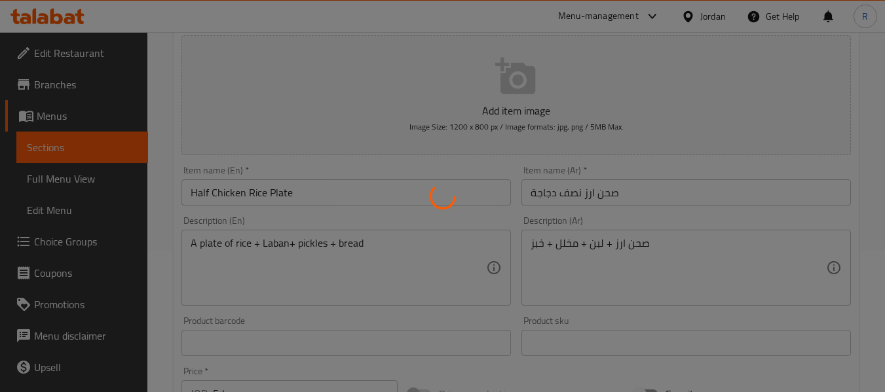
scroll to position [140, 0]
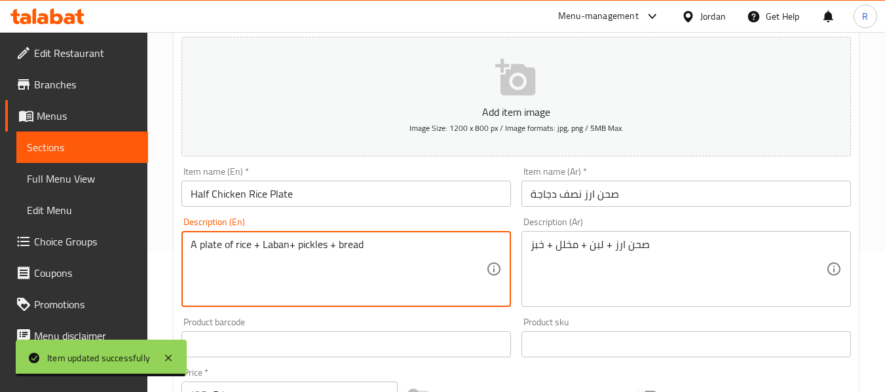
click at [274, 251] on textarea "A plate of rice + Laban+ pickles + bread" at bounding box center [338, 269] width 295 height 62
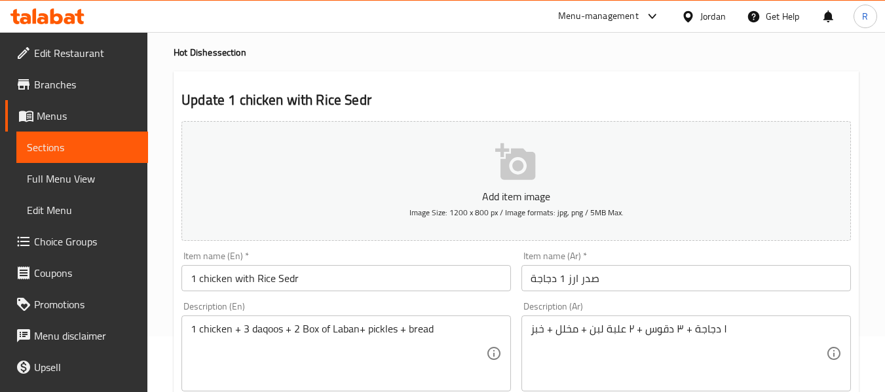
scroll to position [131, 0]
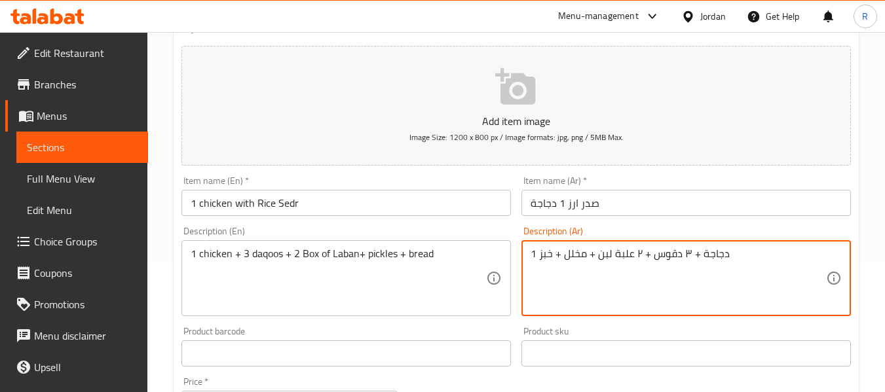
click at [686, 258] on textarea "1 دجاجة + ٣ دقوس + ٢ علبة لبن + مخلل + خبز" at bounding box center [677, 278] width 295 height 62
click at [636, 255] on textarea "1 دجاجة + 3 دقوس + ٢ علبة لبن + مخلل + خبز" at bounding box center [677, 278] width 295 height 62
type textarea "1 دجاجة + 3 دقوس + 2 علبة لبن + مخلل + خبز"
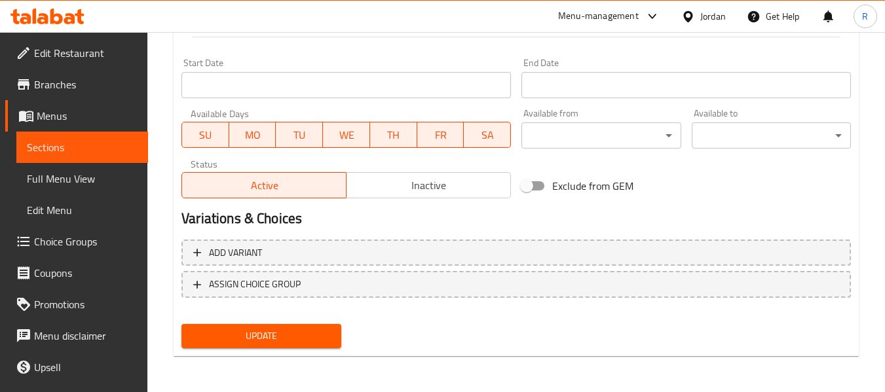
scroll to position [533, 0]
click at [266, 338] on span "Update" at bounding box center [261, 335] width 138 height 16
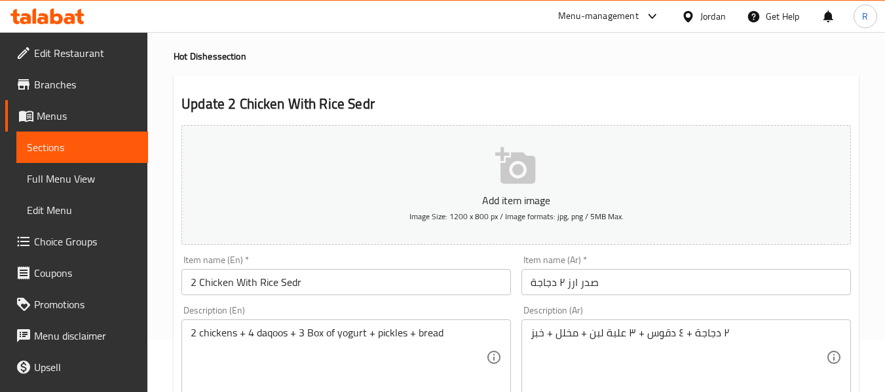
scroll to position [131, 0]
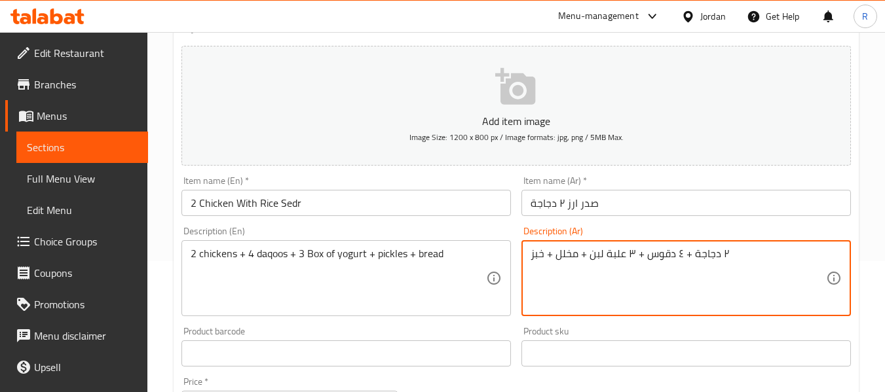
drag, startPoint x: 725, startPoint y: 253, endPoint x: 762, endPoint y: 263, distance: 37.8
drag, startPoint x: 721, startPoint y: 252, endPoint x: 731, endPoint y: 253, distance: 9.8
click at [731, 253] on textarea "٢ دجاجة + ٤ دقوس + ٣ علبة لبن + مخلل + خبز" at bounding box center [677, 278] width 295 height 62
type textarea "2 دجاجة + ٤ دقوس + ٣ علبة لبن + مخلل + خبز"
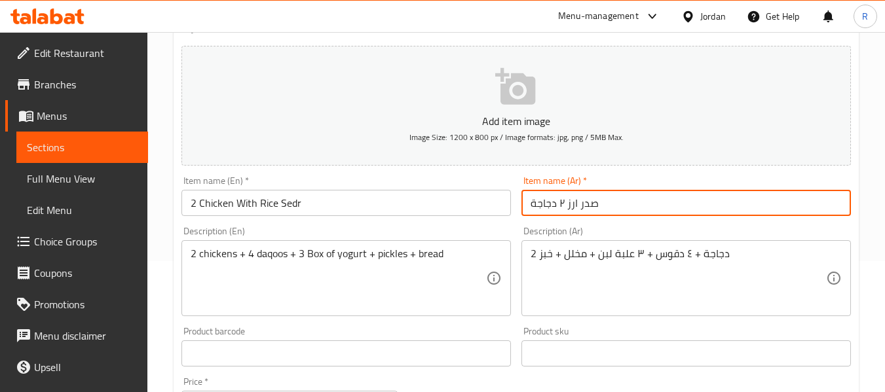
click at [558, 200] on input "صدر ارز ٢ دجاجة" at bounding box center [685, 203] width 329 height 26
type input "صدر ارز 2 دجاجة"
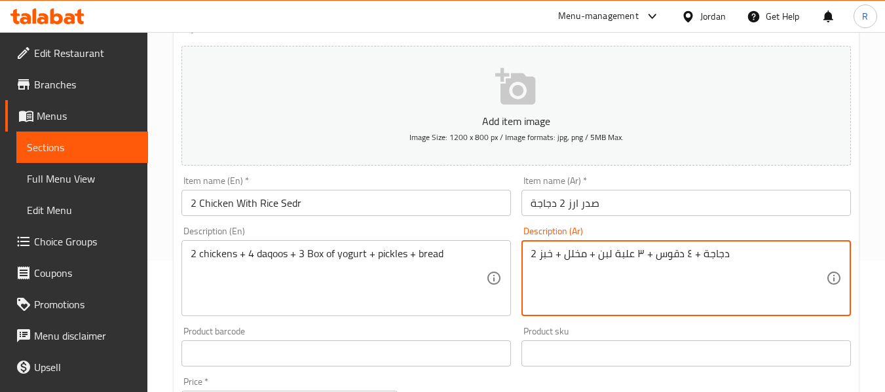
click at [684, 254] on textarea "2 دجاجة + ٤ دقوس + ٣ علبة لبن + مخلل + خبز" at bounding box center [677, 278] width 295 height 62
click at [686, 255] on textarea "2 دجاجة + ٤ دقوس + ٣ علبة لبن + مخلل + خبز" at bounding box center [677, 278] width 295 height 62
click at [638, 254] on textarea "2 دجاجة + 4 دقوس + ٣ علبة لبن + مخلل + خبز" at bounding box center [677, 278] width 295 height 62
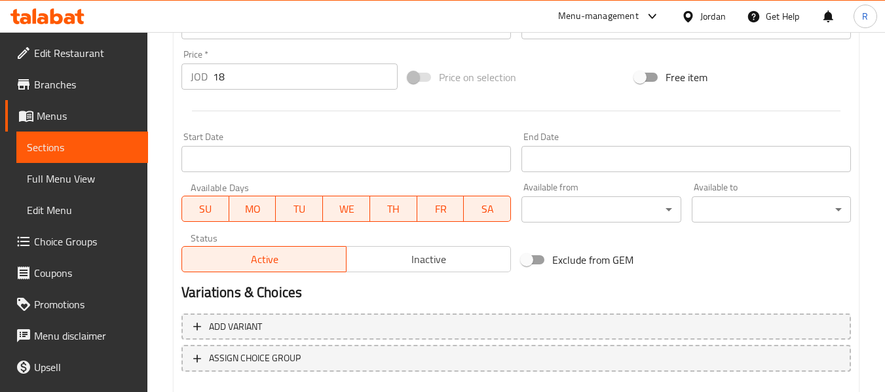
scroll to position [533, 0]
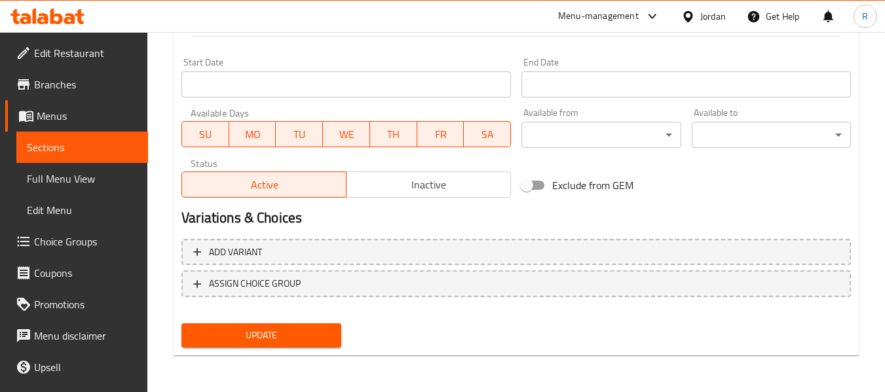
type textarea "2 دجاجة + 4 دقوس + 3 علبة لبن + مخلل + خبز"
click at [244, 334] on span "Update" at bounding box center [261, 335] width 138 height 16
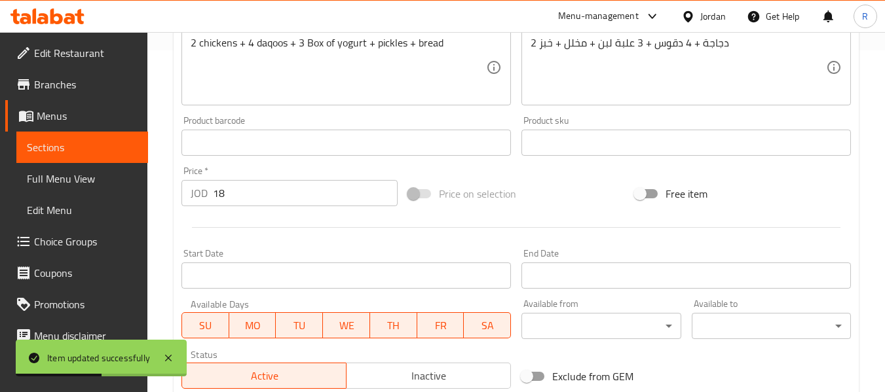
scroll to position [140, 0]
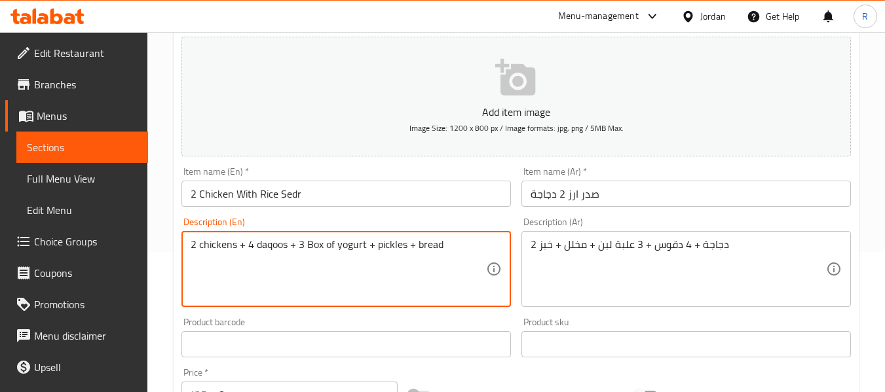
click at [354, 250] on textarea "2 chickens + 4 daqoos + 3 Box of yogurt + pickles + bread" at bounding box center [338, 269] width 295 height 62
paste textarea "Laban"
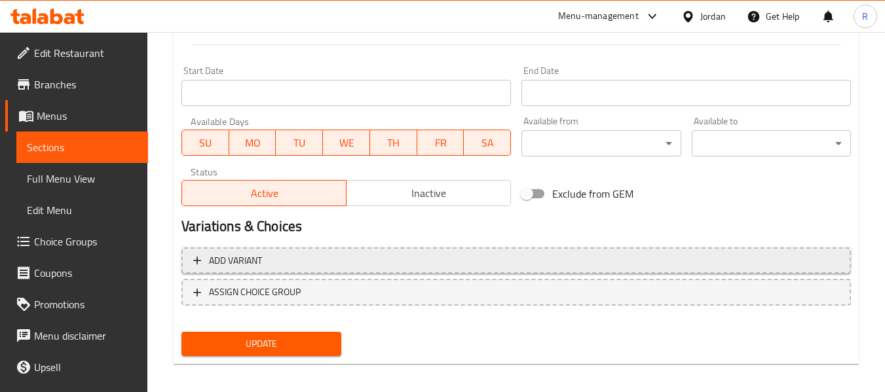
scroll to position [533, 0]
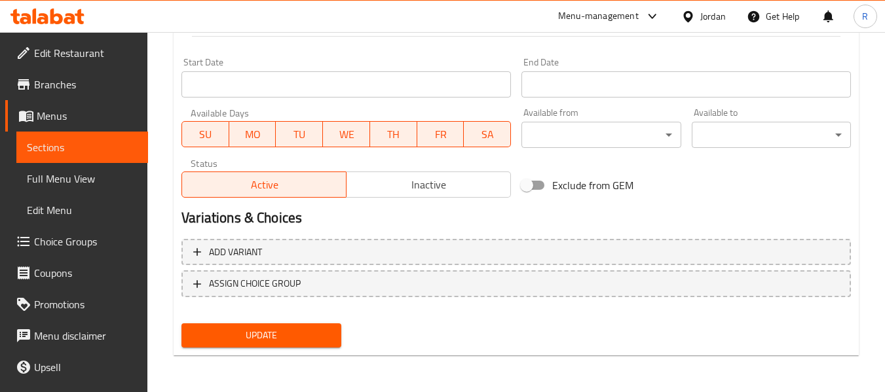
type textarea "2 chickens + 4 daqoos + 3 Box of Laban+ pickles + bread"
click at [284, 339] on span "Update" at bounding box center [261, 335] width 138 height 16
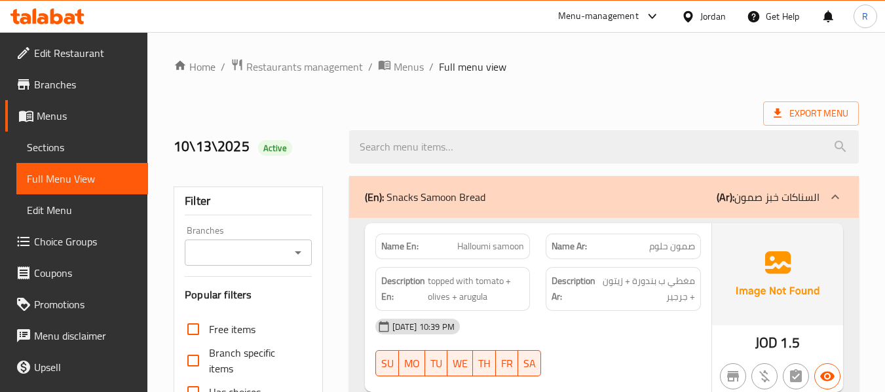
click at [479, 192] on p "(En): Snacks Samoon Bread" at bounding box center [425, 197] width 120 height 16
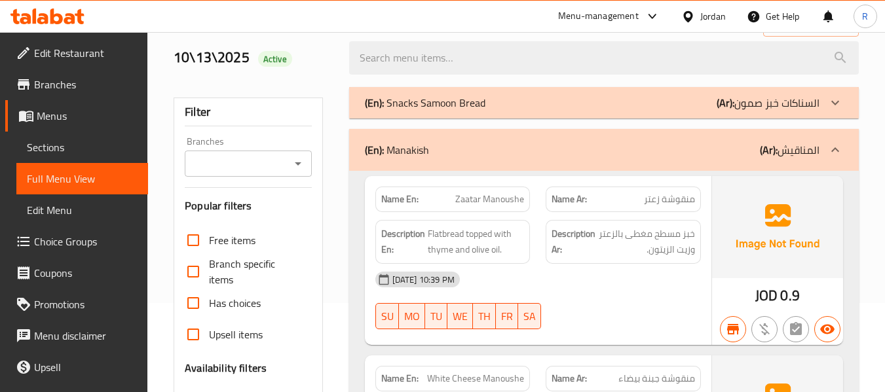
scroll to position [196, 0]
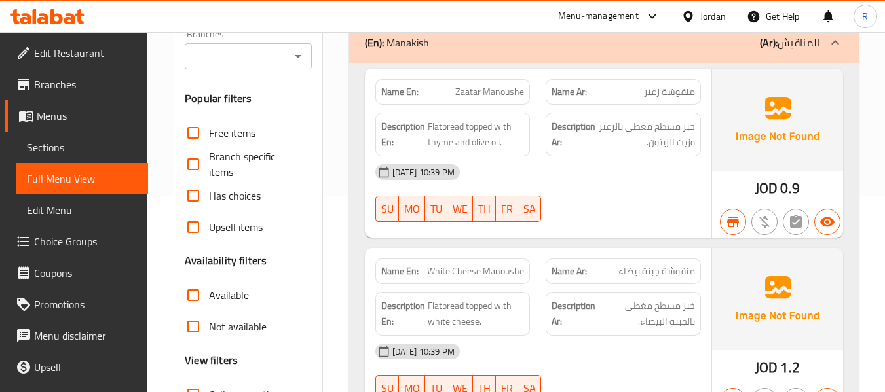
click at [443, 46] on div "(En): Manakish (Ar): المناقيش" at bounding box center [592, 43] width 454 height 16
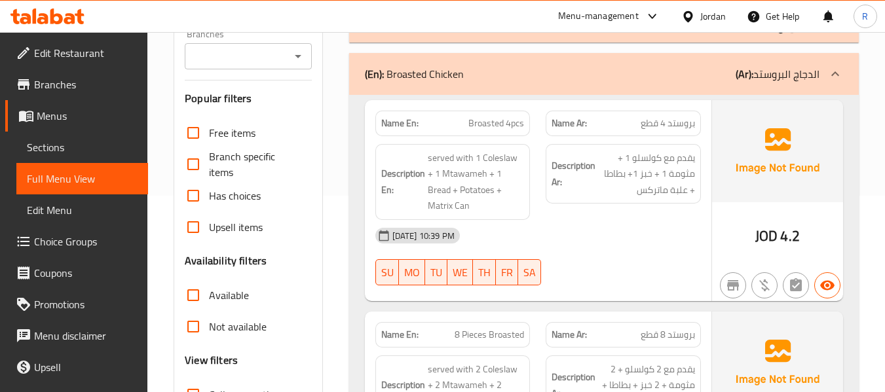
click at [467, 74] on div "(En): Broasted Chicken (Ar): الدجاج البروستد" at bounding box center [592, 74] width 454 height 16
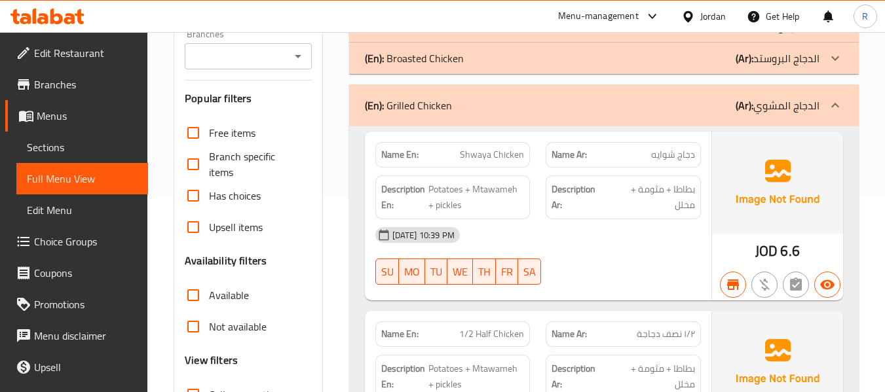
click at [472, 102] on div "(En): Grilled Chicken (Ar): الدجاج المشوي" at bounding box center [592, 106] width 454 height 16
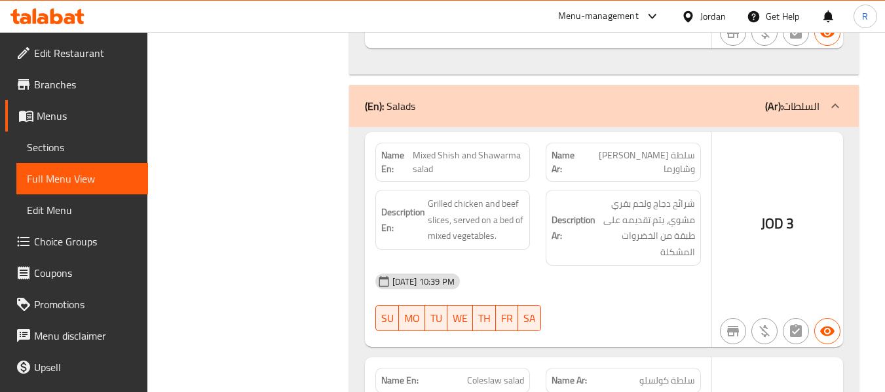
scroll to position [1899, 0]
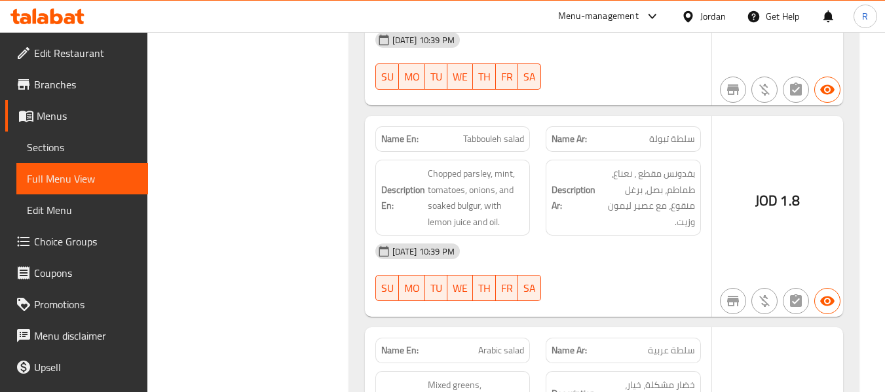
scroll to position [2488, 0]
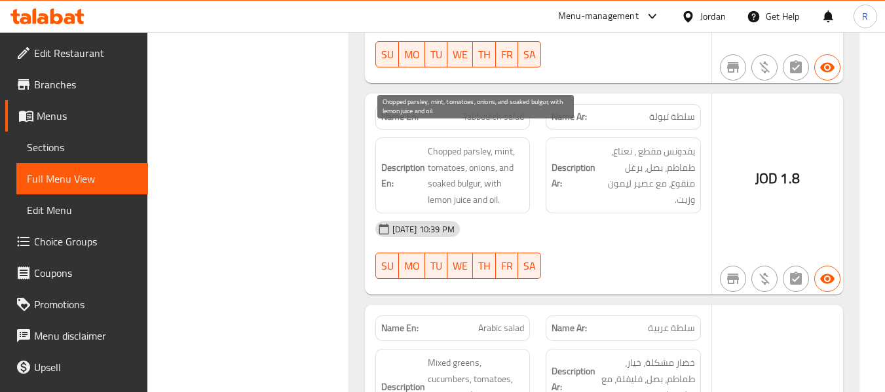
click at [452, 164] on span "Chopped parsley, mint, tomatoes, onions, and soaked bulgur, with lemon juice an…" at bounding box center [476, 175] width 97 height 64
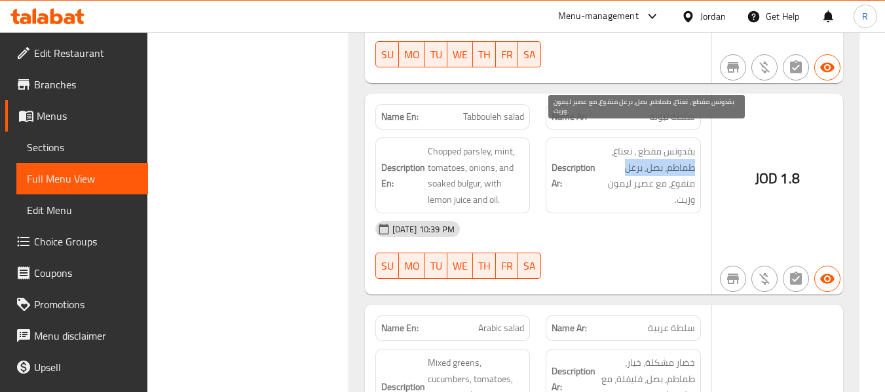
drag, startPoint x: 692, startPoint y: 152, endPoint x: 621, endPoint y: 158, distance: 71.0
click at [621, 158] on span "بقدونس مقطع ، نعناع، طماطم، بصل، برغل منقوع، مع عصير ليمون وزيت." at bounding box center [646, 175] width 97 height 64
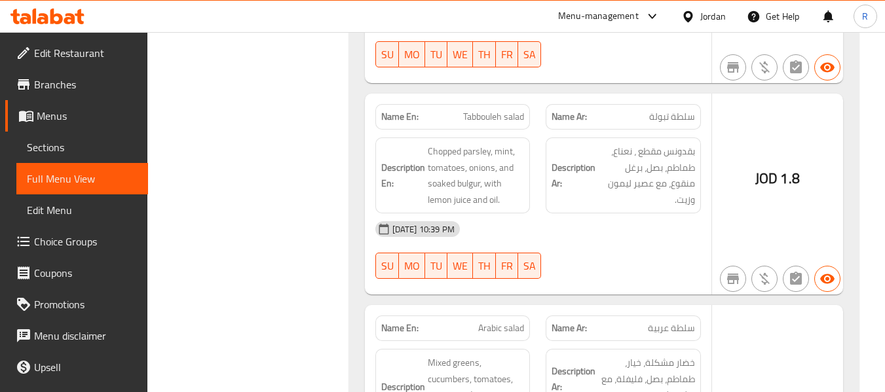
click at [683, 196] on div "Description Ar: بقدونس مقطع ، نعناع، طماطم، بصل، برغل منقوع، مع عصير ليمون وزيت." at bounding box center [622, 175] width 155 height 76
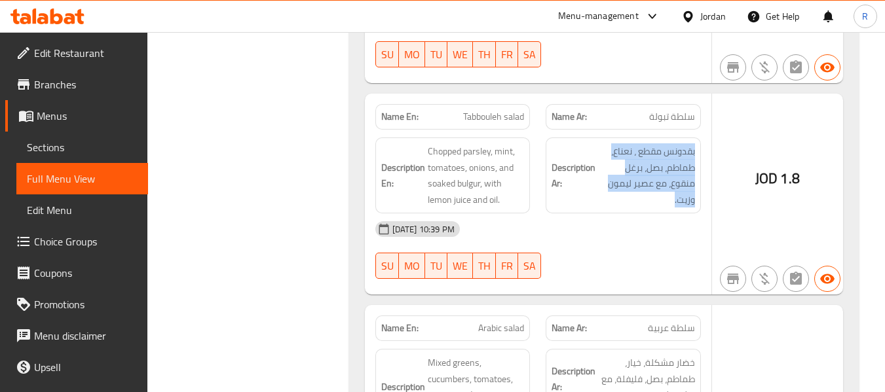
click at [683, 196] on div "Description Ar: بقدونس مقطع ، نعناع، طماطم، بصل، برغل منقوع، مع عصير ليمون وزيت." at bounding box center [622, 175] width 155 height 76
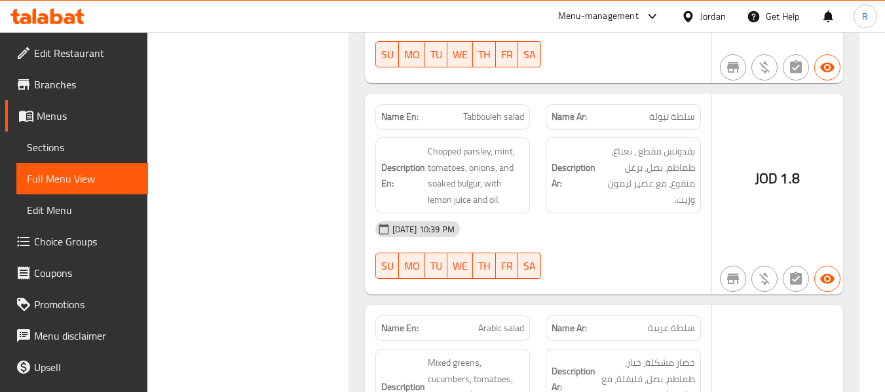
click at [640, 232] on div "14-10-2025 10:39 PM SU MO TU WE TH FR SA" at bounding box center [537, 249] width 341 height 73
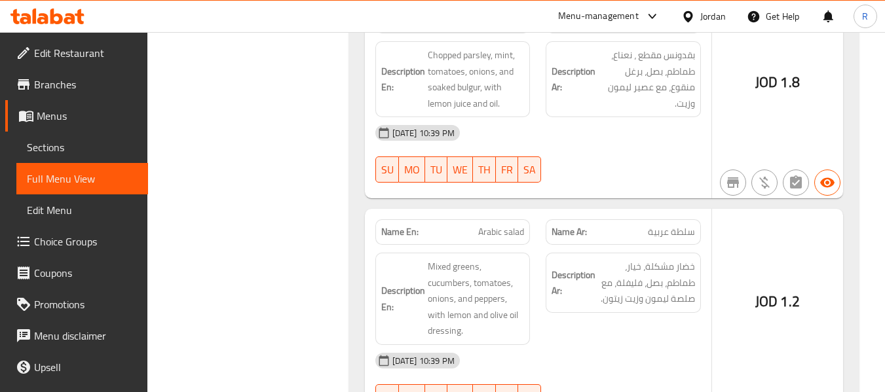
scroll to position [2646, 0]
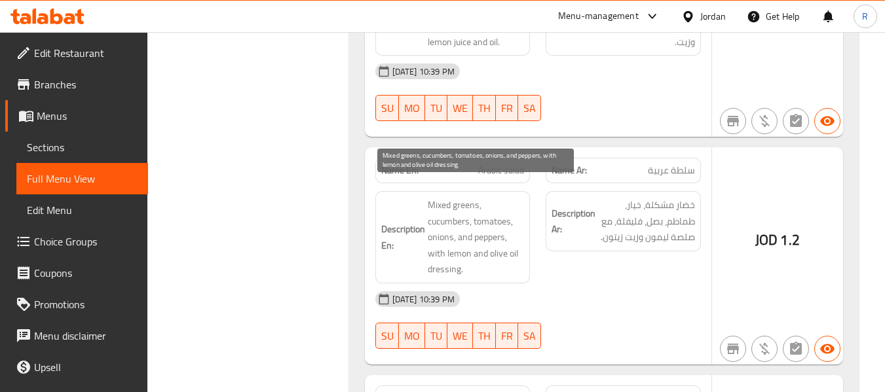
click at [432, 234] on span "Mixed greens, cucumbers, tomatoes, onions, and peppers, with lemon and olive oi…" at bounding box center [476, 237] width 97 height 81
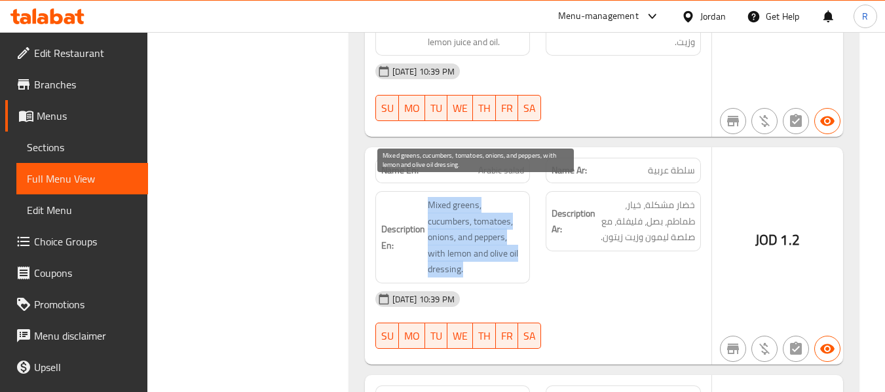
click at [432, 234] on span "Mixed greens, cucumbers, tomatoes, onions, and peppers, with lemon and olive oi…" at bounding box center [476, 237] width 97 height 81
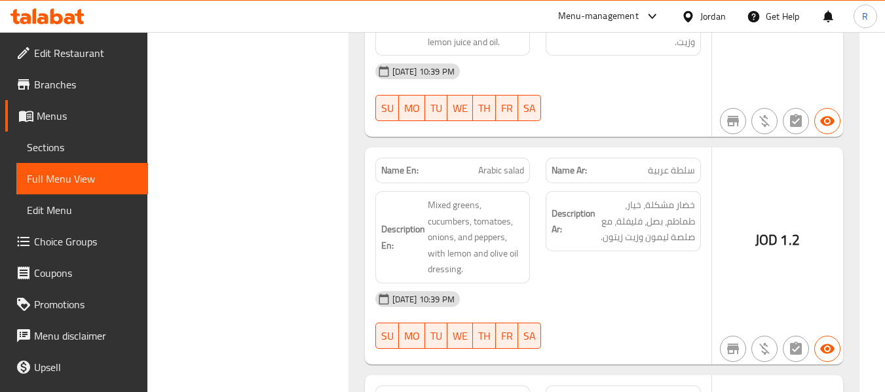
click at [621, 233] on div "Description Ar: خضار مشكلة، خيار، طماطم، بصل، فليفلة، مع صلصة ليمون وزيت زيتون." at bounding box center [622, 221] width 155 height 60
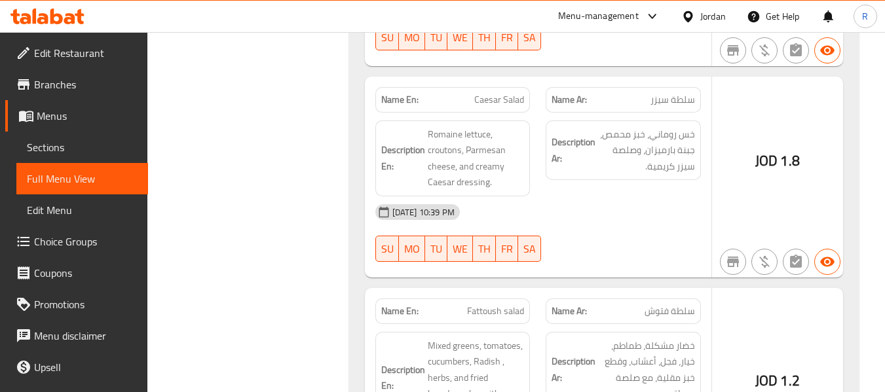
scroll to position [2973, 0]
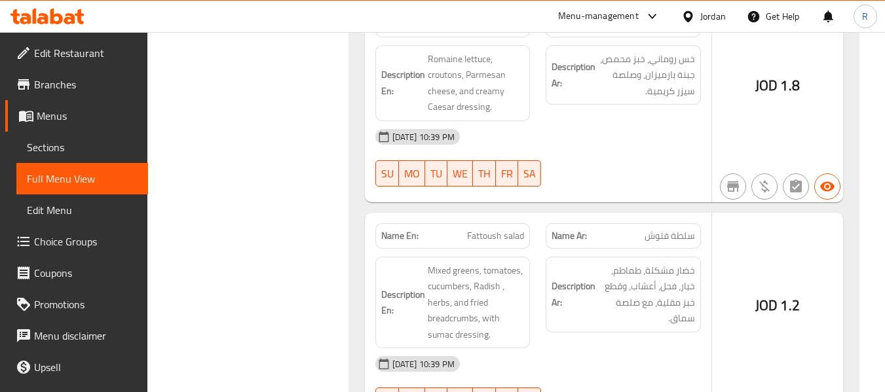
scroll to position [3039, 0]
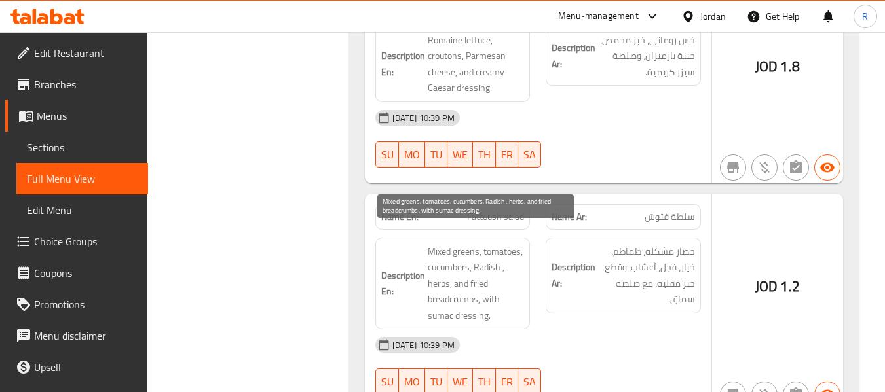
click at [471, 287] on span "Mixed greens, tomatoes, cucumbers, Radish , herbs, and fried breadcrumbs, with …" at bounding box center [476, 284] width 97 height 81
copy span "breadcrumbs"
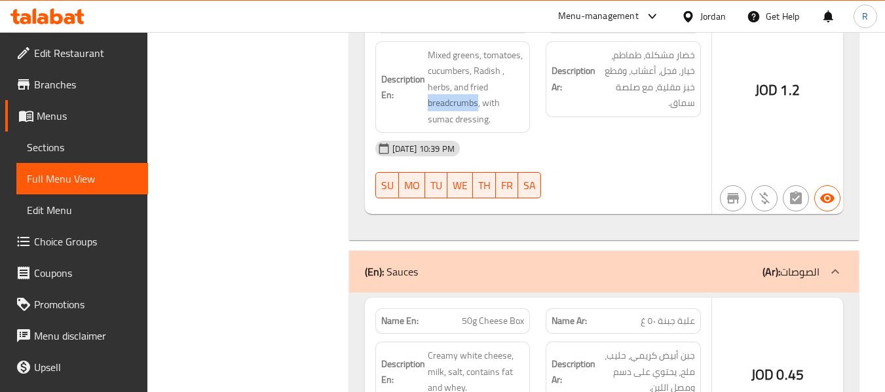
scroll to position [3301, 0]
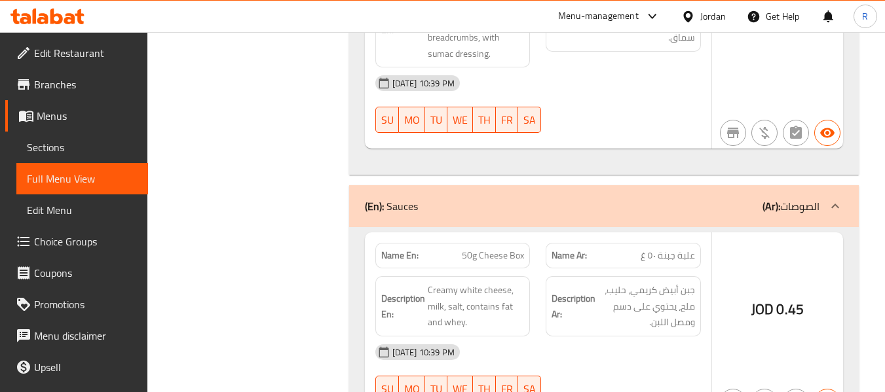
click at [496, 249] on span "50g Cheese Box" at bounding box center [493, 256] width 62 height 14
copy span "50g Cheese Box"
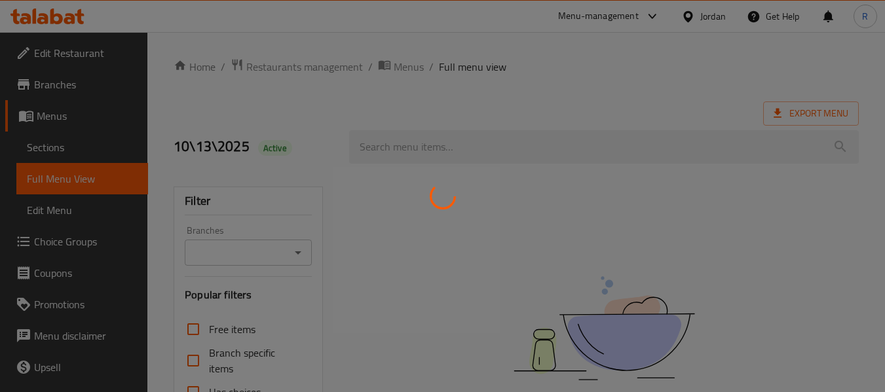
click at [94, 150] on div at bounding box center [442, 196] width 885 height 392
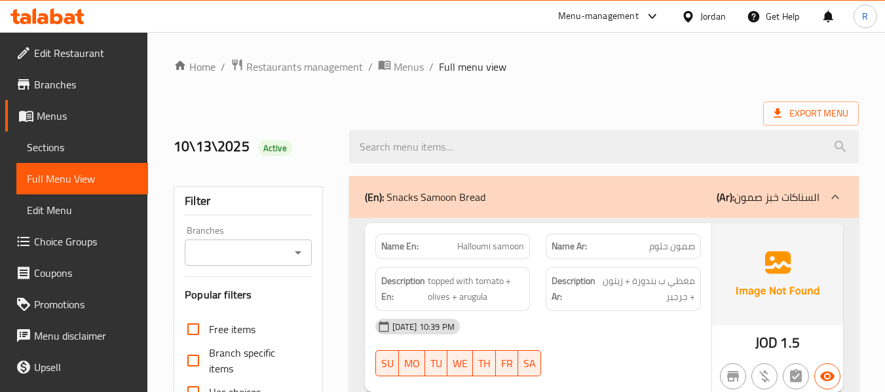
click at [80, 141] on span "Sections" at bounding box center [82, 147] width 111 height 16
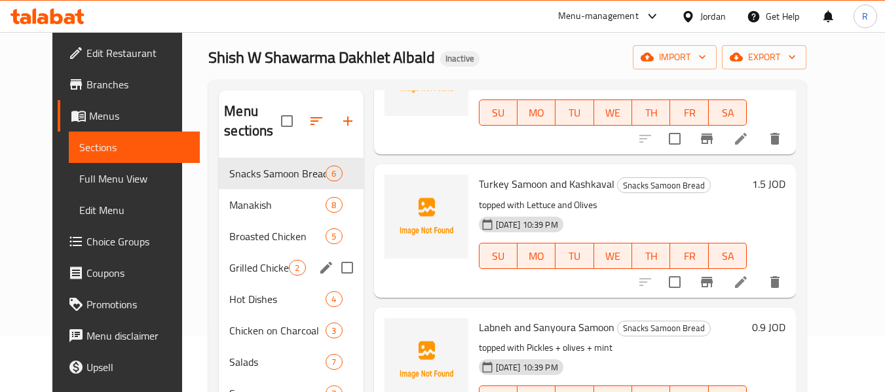
scroll to position [131, 0]
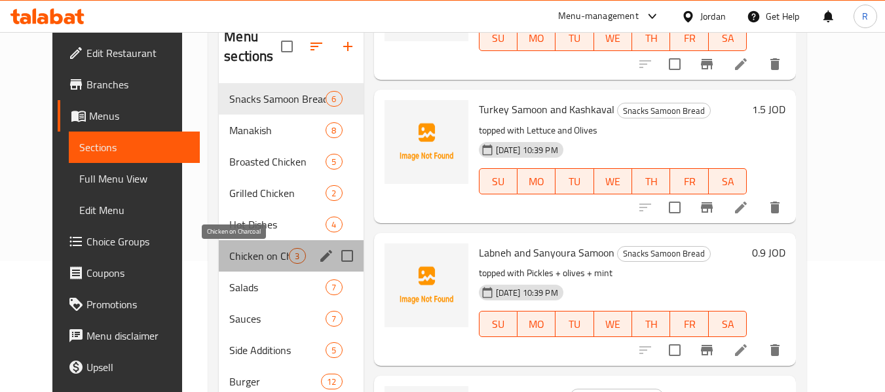
click at [229, 260] on span "Chicken on Charcoal" at bounding box center [259, 256] width 60 height 16
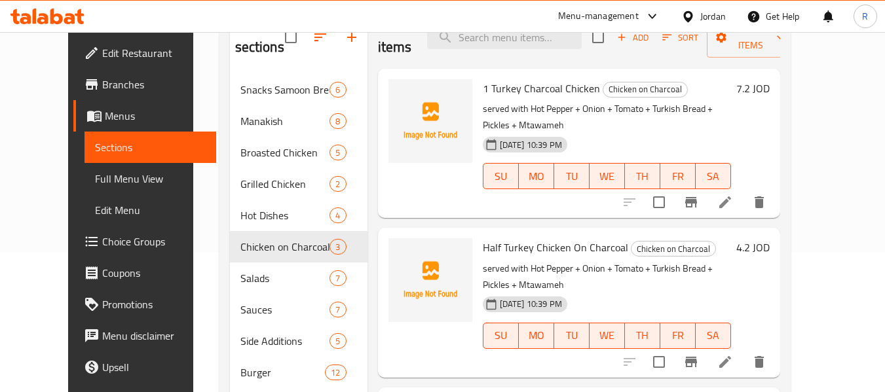
scroll to position [262, 0]
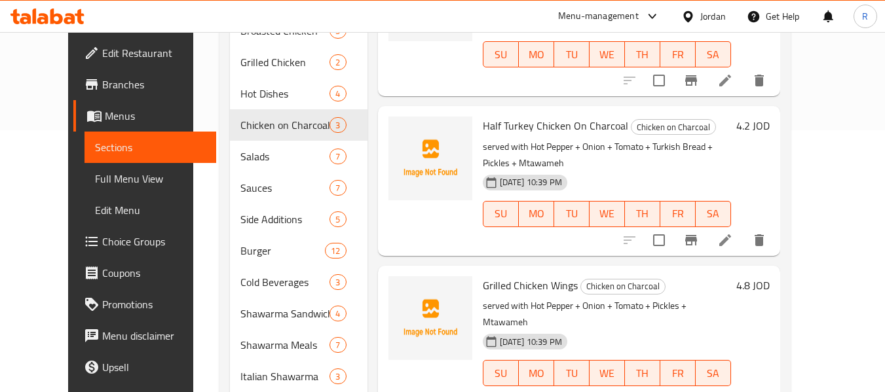
drag, startPoint x: 794, startPoint y: 196, endPoint x: 835, endPoint y: 86, distance: 117.5
click at [769, 117] on h6 "4.2 JOD" at bounding box center [752, 126] width 33 height 18
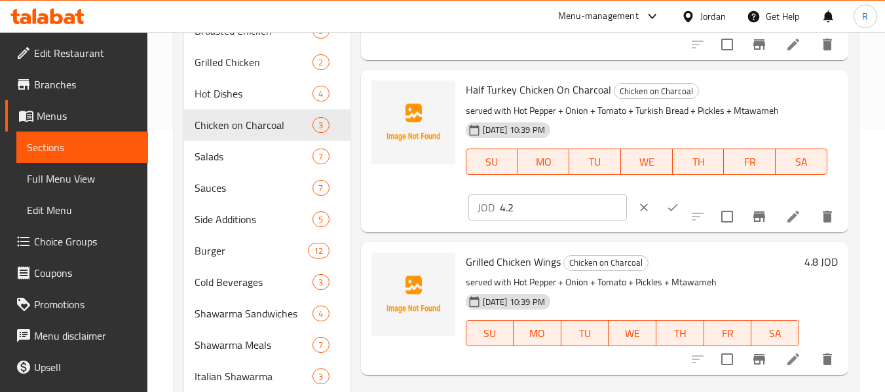
click at [637, 209] on icon "clear" at bounding box center [643, 207] width 13 height 13
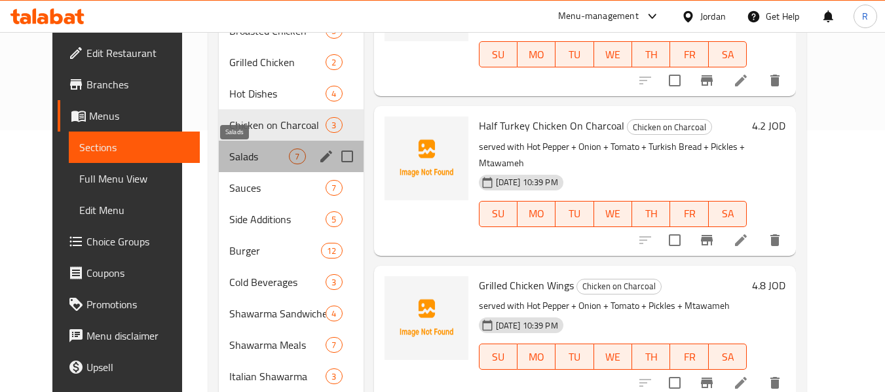
click at [231, 149] on span "Salads" at bounding box center [259, 157] width 60 height 16
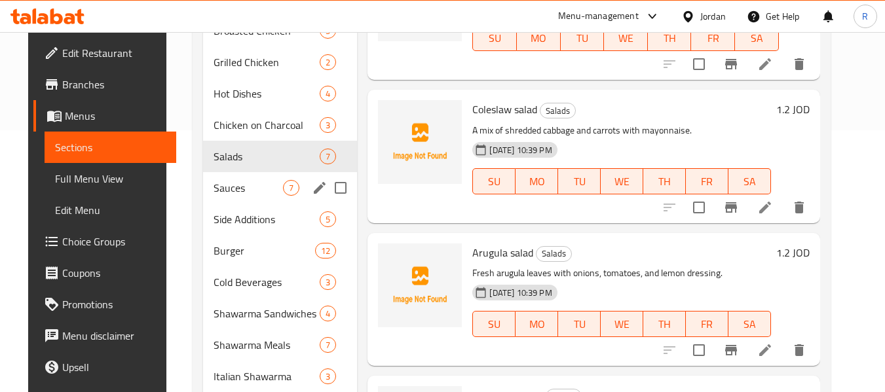
click at [229, 196] on div "Sauces 7" at bounding box center [280, 187] width 154 height 31
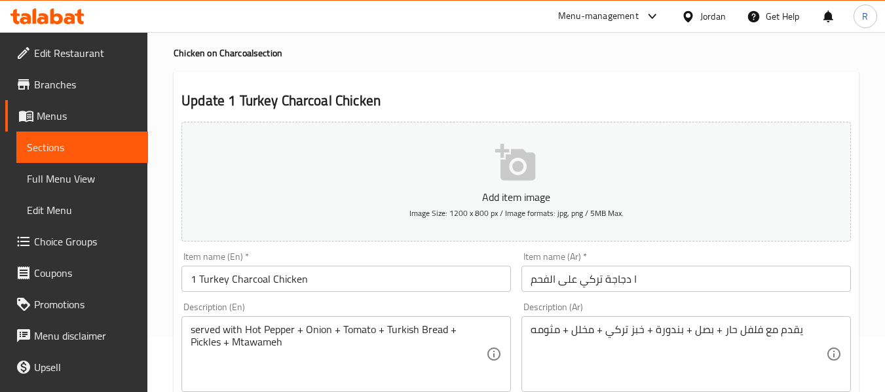
scroll to position [131, 0]
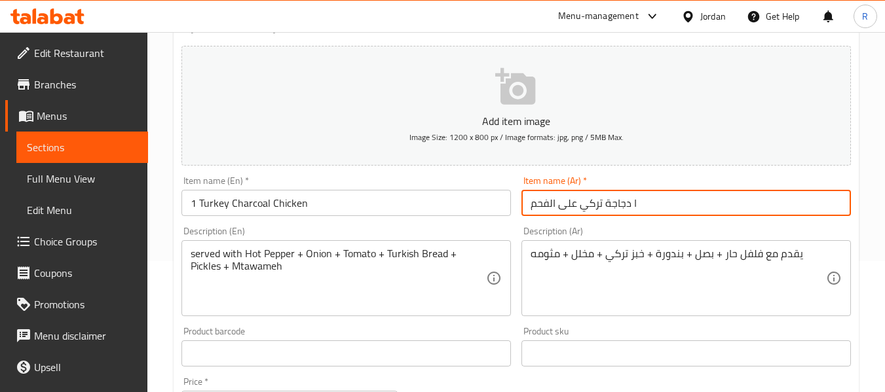
drag, startPoint x: 632, startPoint y: 199, endPoint x: 642, endPoint y: 203, distance: 10.6
click at [642, 203] on input "ا دجاجة تركي على الفحم" at bounding box center [685, 203] width 329 height 26
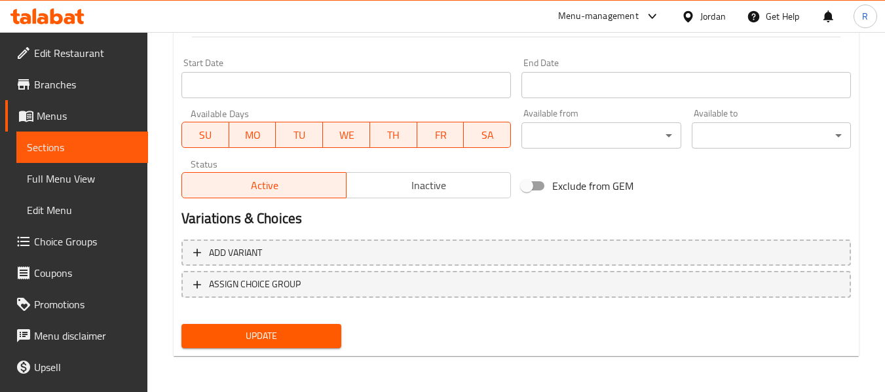
scroll to position [533, 0]
type input "1 دجاجة تركي على الفحم"
click at [228, 331] on span "Update" at bounding box center [261, 335] width 138 height 16
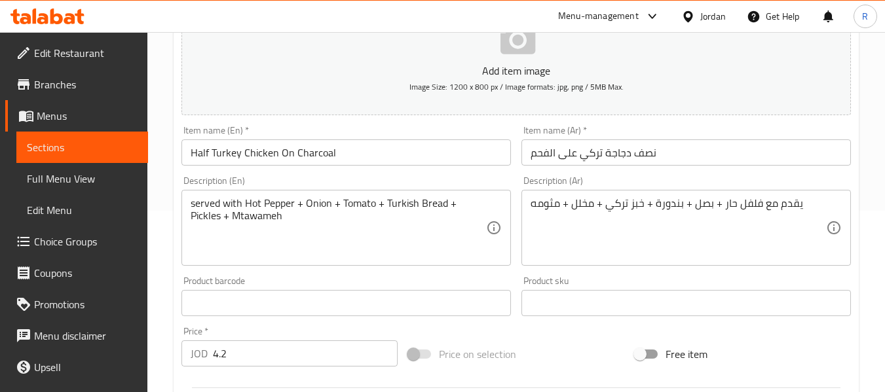
scroll to position [196, 0]
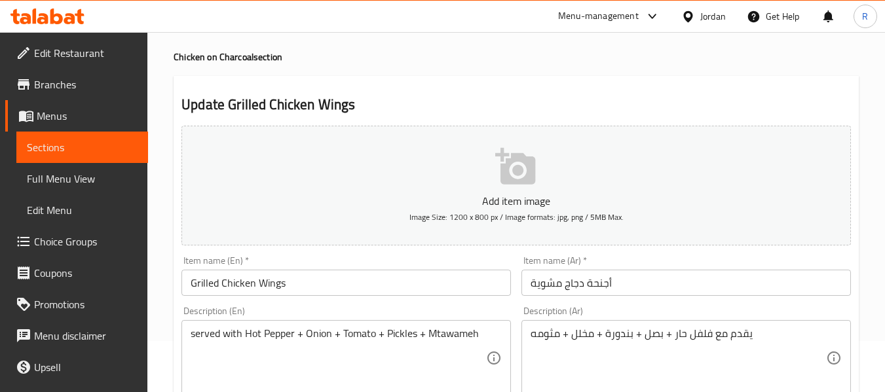
scroll to position [131, 0]
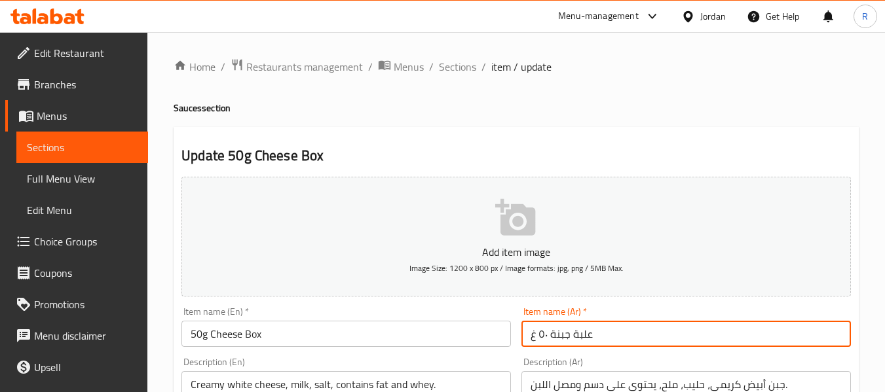
click at [548, 334] on input "علبة جبنة ٥٠ غ" at bounding box center [685, 334] width 329 height 26
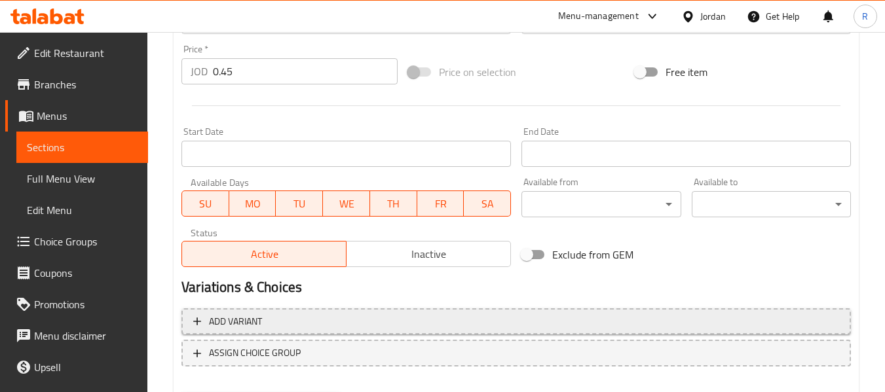
scroll to position [533, 0]
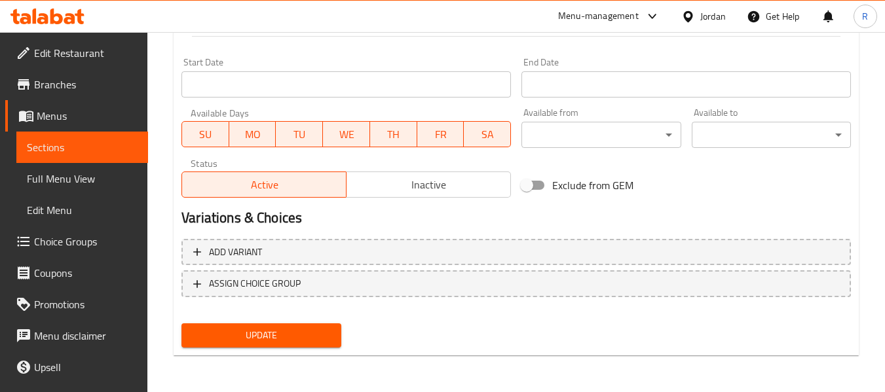
type input "علبة جبنة 50 غ"
click at [263, 327] on span "Update" at bounding box center [261, 335] width 138 height 16
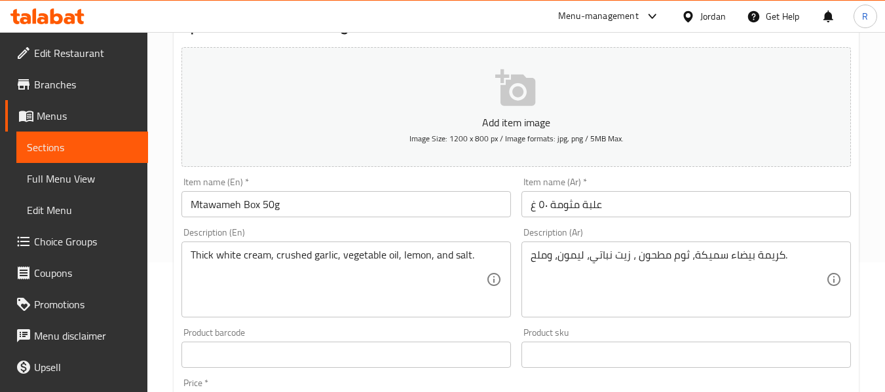
scroll to position [131, 0]
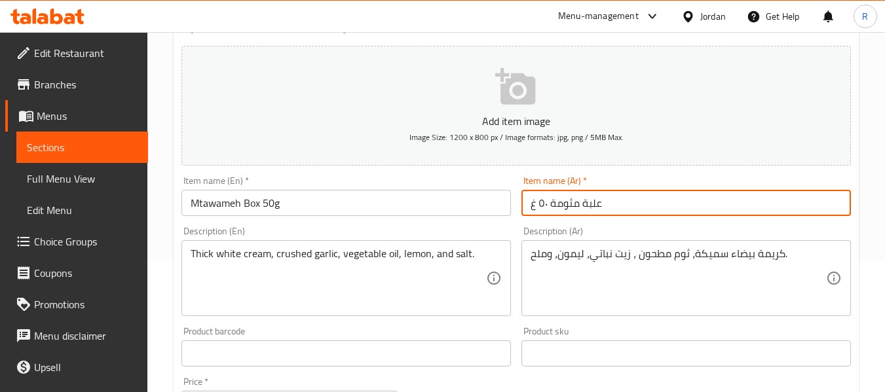
drag, startPoint x: 548, startPoint y: 202, endPoint x: 538, endPoint y: 200, distance: 10.7
click at [538, 200] on input "علبة مثومة ٥٠ غ" at bounding box center [685, 203] width 329 height 26
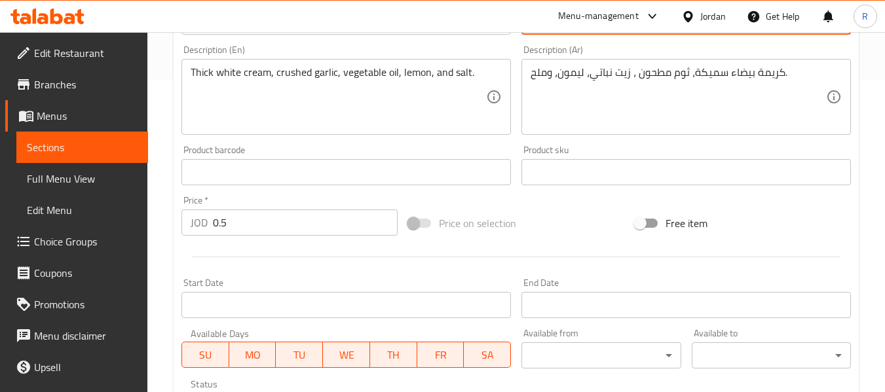
scroll to position [524, 0]
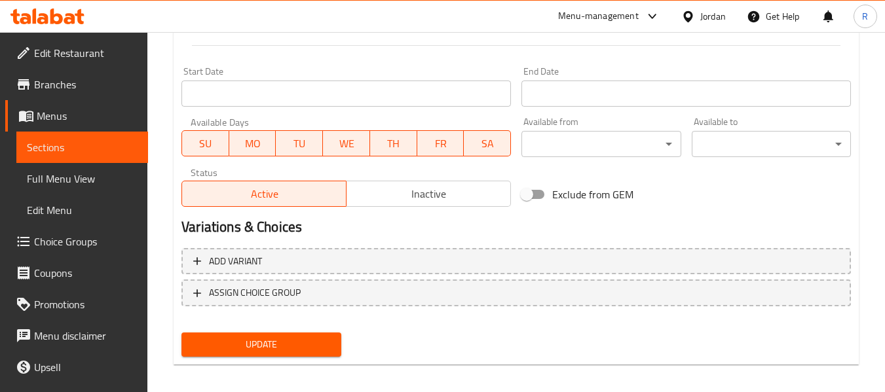
type input "علبة مثومة 50 غ"
click at [219, 344] on span "Update" at bounding box center [261, 345] width 138 height 16
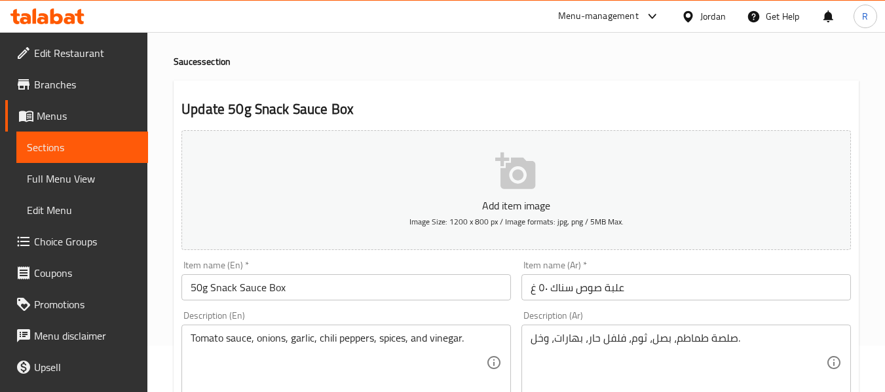
scroll to position [65, 0]
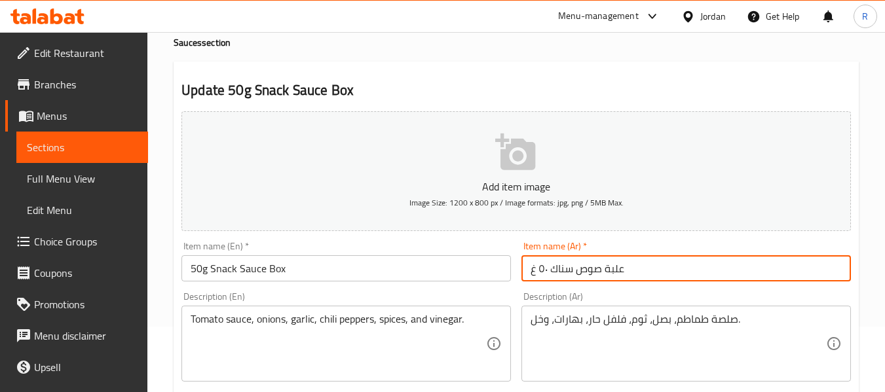
drag, startPoint x: 547, startPoint y: 268, endPoint x: 540, endPoint y: 268, distance: 7.2
click at [540, 268] on input "علبة صوص سناك ٥٠ غ" at bounding box center [685, 268] width 329 height 26
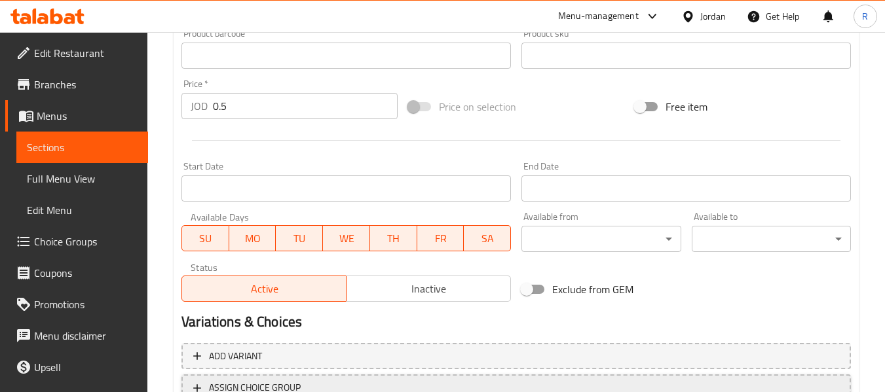
scroll to position [524, 0]
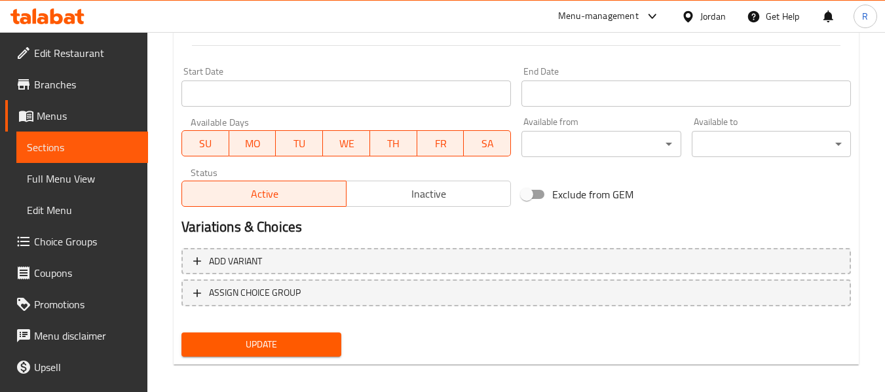
type input "علبة صوص سناك 50 غ"
click at [230, 338] on span "Update" at bounding box center [261, 345] width 138 height 16
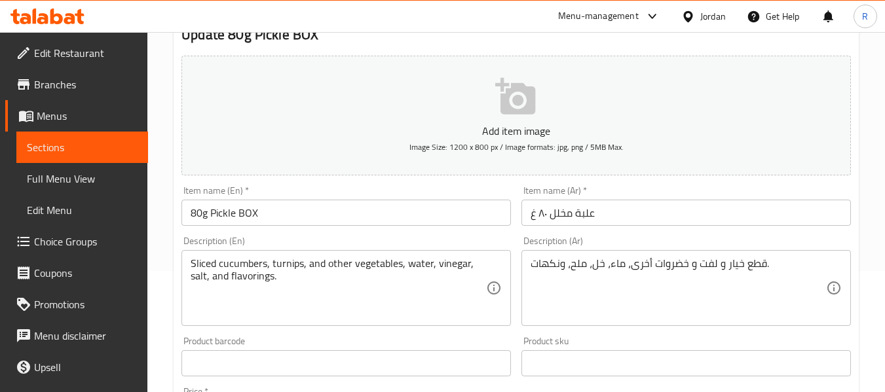
scroll to position [131, 0]
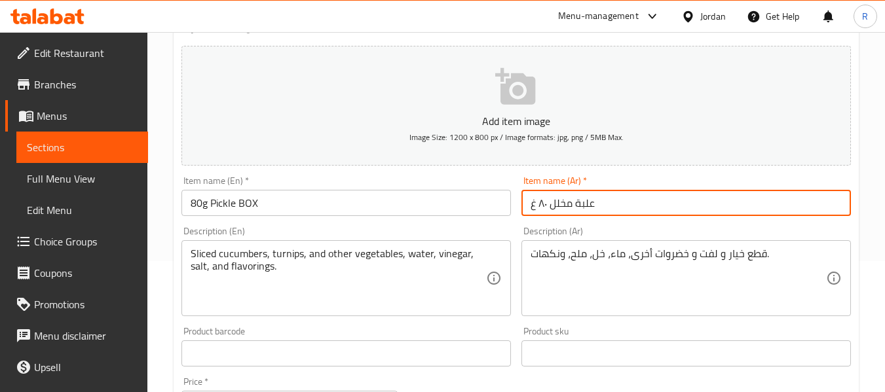
click at [547, 204] on input "علبة مخلل ٨٠ غ" at bounding box center [685, 203] width 329 height 26
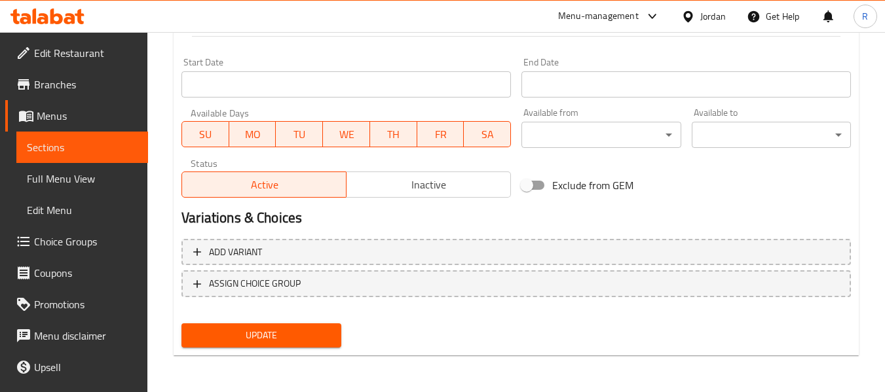
type input "علبة مخلل 80 غ"
click at [251, 336] on span "Update" at bounding box center [261, 335] width 138 height 16
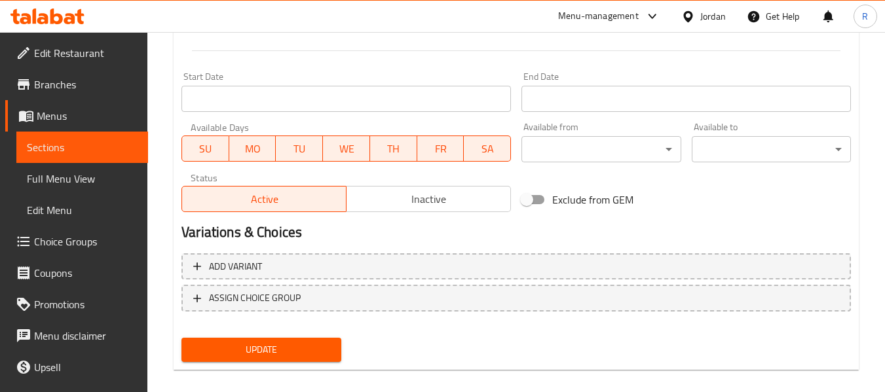
scroll to position [190, 0]
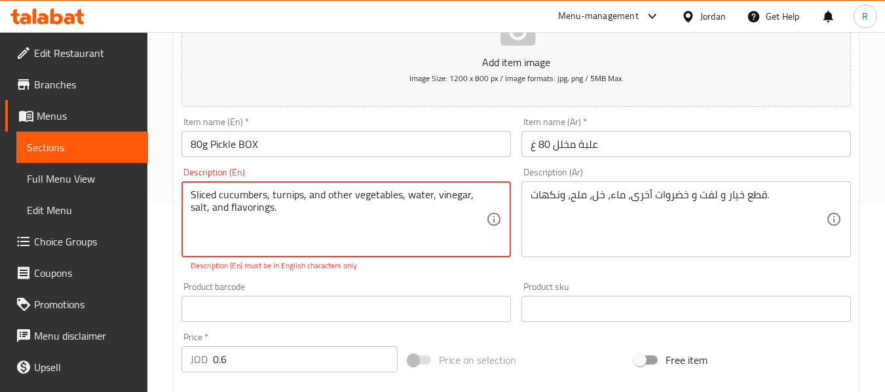
click at [384, 240] on textarea "Sliced ​​cucumbers, turnips, and other vegetables, water, vinegar, salt, and fl…" at bounding box center [338, 220] width 295 height 62
click at [208, 207] on textarea "Sliced ​​cucumbers, turnips, and other vegetables, water, vinegar, salt, and fl…" at bounding box center [338, 220] width 295 height 62
click at [266, 198] on textarea "Sliced ​​cucumbers, turnips, and other vegetables, water, vinegar, salt, and fl…" at bounding box center [338, 220] width 295 height 62
click at [304, 194] on textarea "Sliced ​​cucumbers, turnips, and other vegetables, water, vinegar, salt, and fl…" at bounding box center [338, 220] width 295 height 62
click at [400, 194] on textarea "Sliced ​​cucumbers, turnips, and other vegetables, water, vinegar, salt, and fl…" at bounding box center [338, 220] width 295 height 62
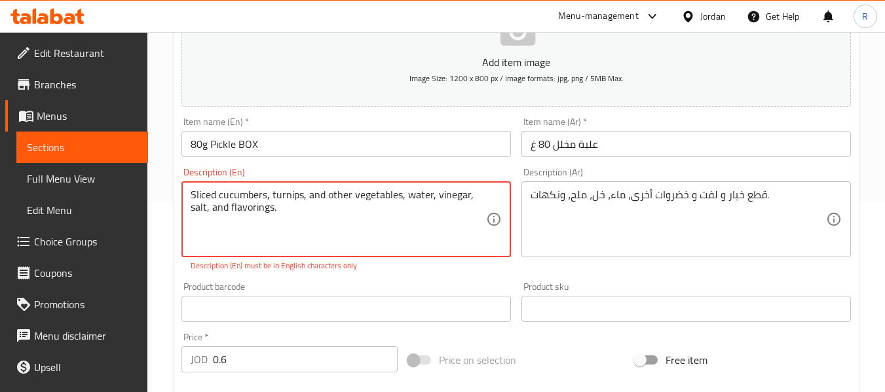
drag, startPoint x: 477, startPoint y: 198, endPoint x: 466, endPoint y: 194, distance: 11.8
click at [466, 194] on textarea "Sliced ​​cucumbers, turnips, and other vegetables, water, vinegar, salt, and fl…" at bounding box center [338, 220] width 295 height 62
click at [309, 213] on textarea "Sliced ​​cucumbers, turnips, and other vegetables, water, vinegar, salt, and fl…" at bounding box center [338, 220] width 295 height 62
click at [211, 199] on textarea "Sliced ​​cucumbers, turnips, and other vegetables, water, vinegar, salt, and fl…" at bounding box center [338, 220] width 295 height 62
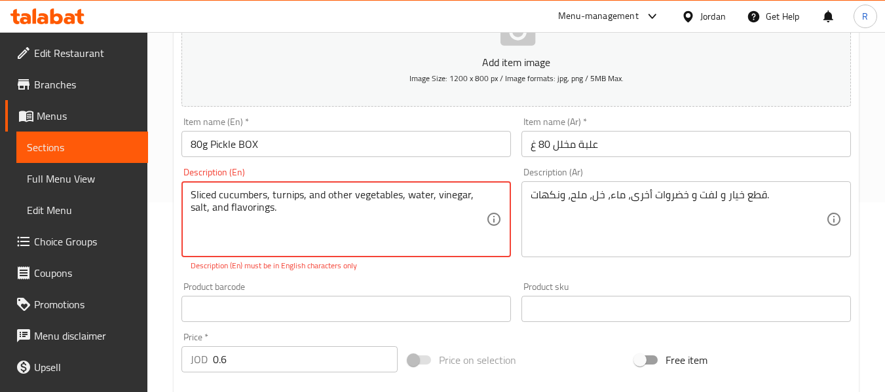
click at [211, 199] on textarea "Sliced ​​cucumbers, turnips, and other vegetables, water, vinegar, salt, and fl…" at bounding box center [338, 220] width 295 height 62
click at [223, 208] on textarea "Sliced ​​cucumbers, turnips, and other vegetables, water, vinegar, salt, and fl…" at bounding box center [338, 220] width 295 height 62
drag, startPoint x: 283, startPoint y: 212, endPoint x: 191, endPoint y: 208, distance: 92.4
click at [191, 208] on textarea "Sliced ​​cucumbers, turnips, and other vegetables, water, vinegar, salt, and fl…" at bounding box center [338, 220] width 295 height 62
click at [469, 193] on textarea "Sliced ​​cucumbers, turnips, and other vegetables, water, vinegar, salt, and fl…" at bounding box center [338, 220] width 295 height 62
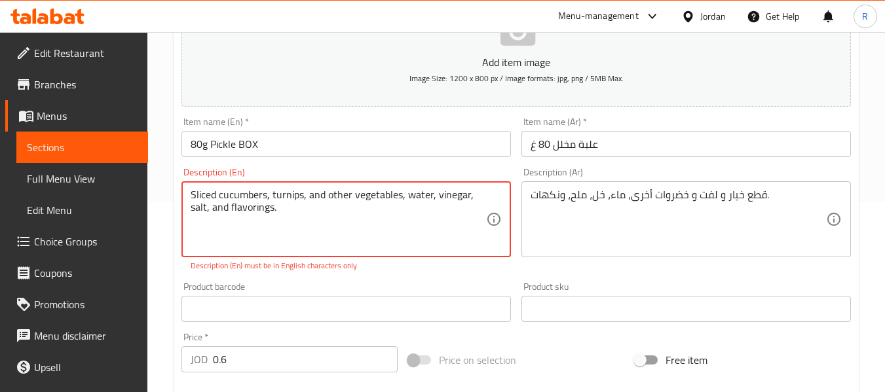
drag, startPoint x: 469, startPoint y: 193, endPoint x: 354, endPoint y: 190, distance: 115.9
click at [354, 190] on textarea "Sliced ​​cucumbers, turnips, and other vegetables, water, vinegar, salt, and fl…" at bounding box center [338, 220] width 295 height 62
click at [350, 196] on textarea "Sliced ​​cucumbers, turnips, and other vegetables, water, vinegar, salt, and fl…" at bounding box center [338, 220] width 295 height 62
drag, startPoint x: 348, startPoint y: 196, endPoint x: 294, endPoint y: 196, distance: 54.3
click at [294, 196] on textarea "Sliced ​​cucumbers, turnips, and other vegetables, water, vinegar, salt, and fl…" at bounding box center [338, 220] width 295 height 62
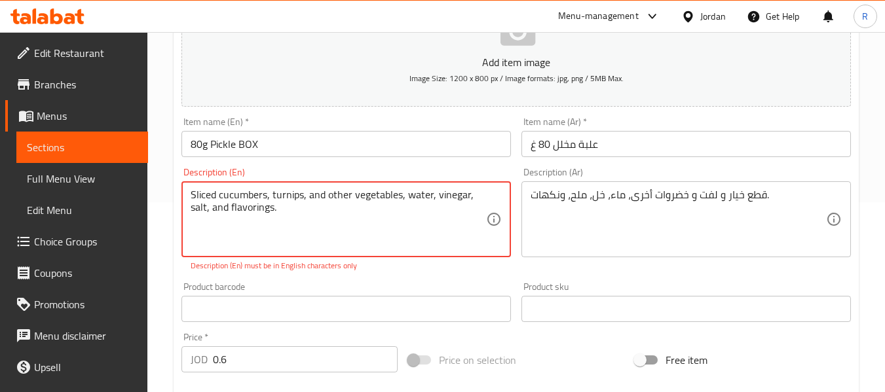
click at [259, 197] on textarea "Sliced ​​cucumbers, turnips, and other vegetables, water, vinegar, salt, and fl…" at bounding box center [338, 220] width 295 height 62
drag, startPoint x: 270, startPoint y: 195, endPoint x: 190, endPoint y: 183, distance: 80.7
click at [190, 183] on div "Sliced ​​cucumbers, turnips, and other vegetables, water, vinegar, salt, and fl…" at bounding box center [345, 219] width 329 height 76
click at [210, 196] on textarea "Sliced ​​cucumbers, turnips, and other vegetables, water, vinegar, salt, and fl…" at bounding box center [338, 220] width 295 height 62
drag, startPoint x: 219, startPoint y: 194, endPoint x: 0, endPoint y: 212, distance: 219.4
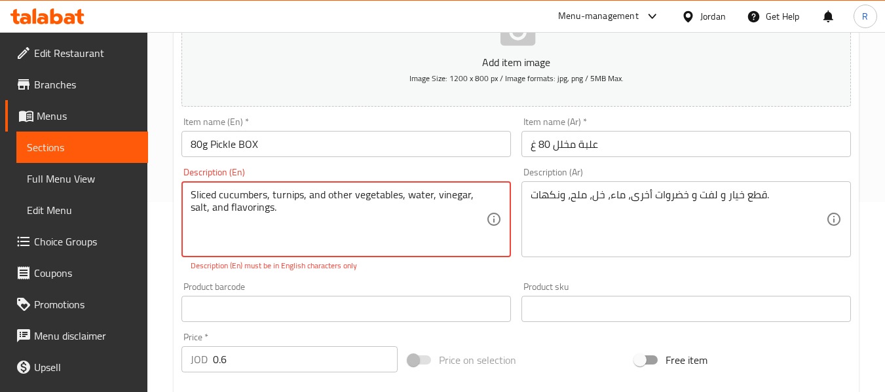
click at [0, 212] on div "Edit Restaurant Branches Menus Sections Full Menu View Edit Menu Choice Groups …" at bounding box center [442, 295] width 885 height 907
click at [217, 183] on div "Sliced ​​cucumbers, turnips, and other vegetables, water, vinegar, salt, and fl…" at bounding box center [345, 219] width 329 height 76
click at [205, 196] on textarea "Sliced ​​cucumbers, turnips, and other vegetables, water, vinegar, salt, and fl…" at bounding box center [338, 220] width 295 height 62
click at [227, 197] on textarea "Sliced ​​cucumbers, turnips, and other vegetables, water, vinegar, salt, and fl…" at bounding box center [338, 220] width 295 height 62
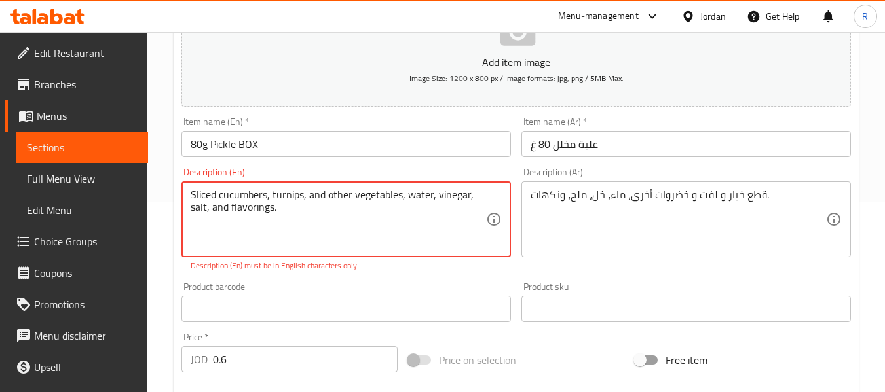
click at [227, 197] on textarea "Sliced ​​cucumbers, turnips, and other vegetables, water, vinegar, salt, and fl…" at bounding box center [338, 220] width 295 height 62
click at [271, 195] on textarea "Sliced ​​cucumbers, turnips, and other vegetables, water, vinegar, salt, and fl…" at bounding box center [338, 220] width 295 height 62
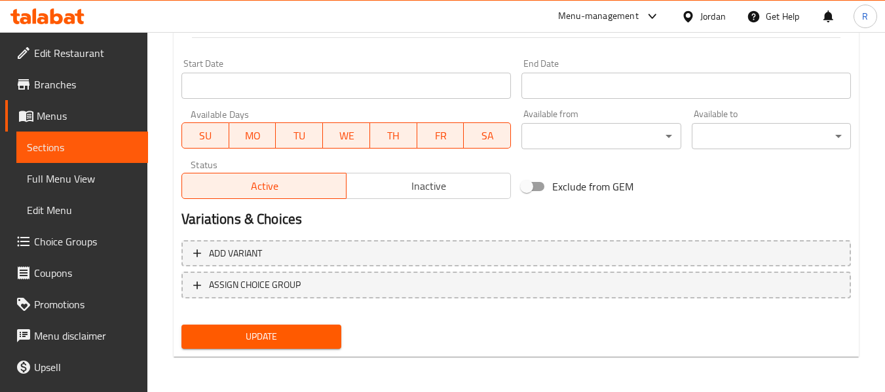
scroll to position [533, 0]
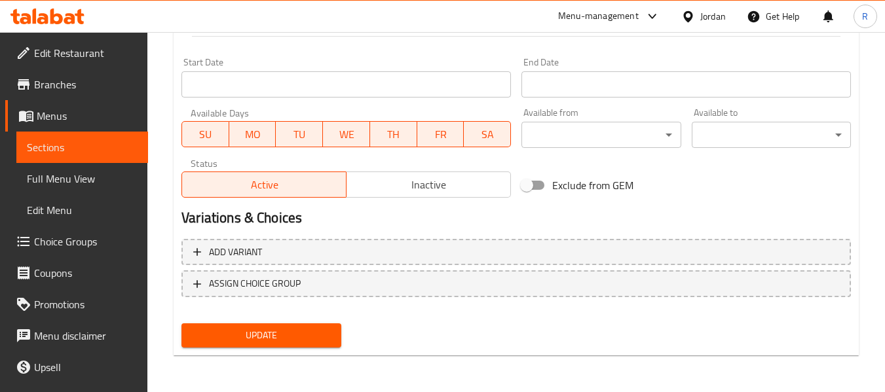
type textarea "sliced cucumber, turnips, and other vegetables, water, vinegar, salt, and flavo…"
click at [236, 347] on button "Update" at bounding box center [260, 335] width 159 height 24
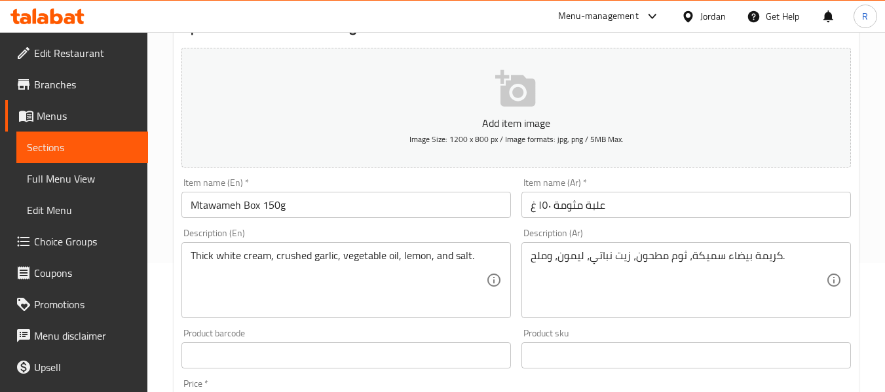
scroll to position [131, 0]
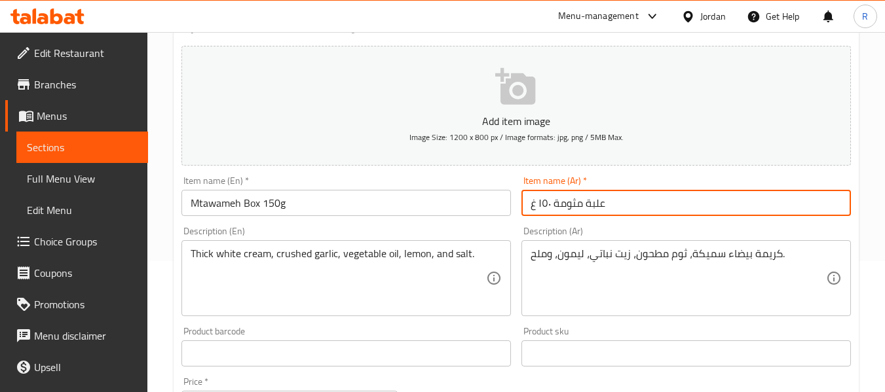
drag, startPoint x: 551, startPoint y: 209, endPoint x: 539, endPoint y: 203, distance: 13.8
click at [539, 203] on input "علبة مثومة ١٥٠ غ" at bounding box center [685, 203] width 329 height 26
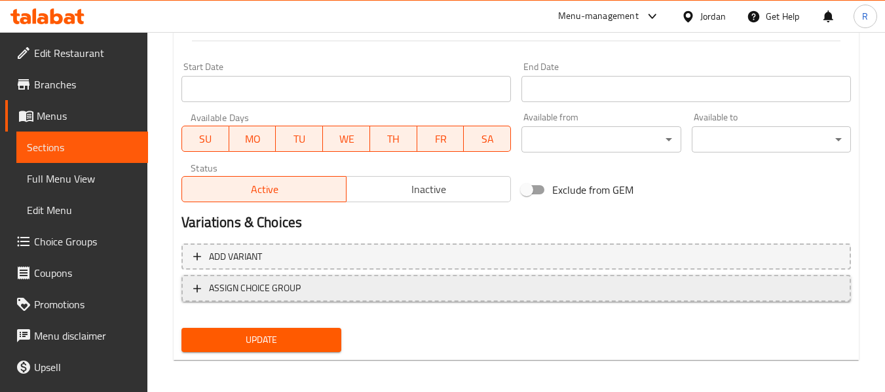
scroll to position [533, 0]
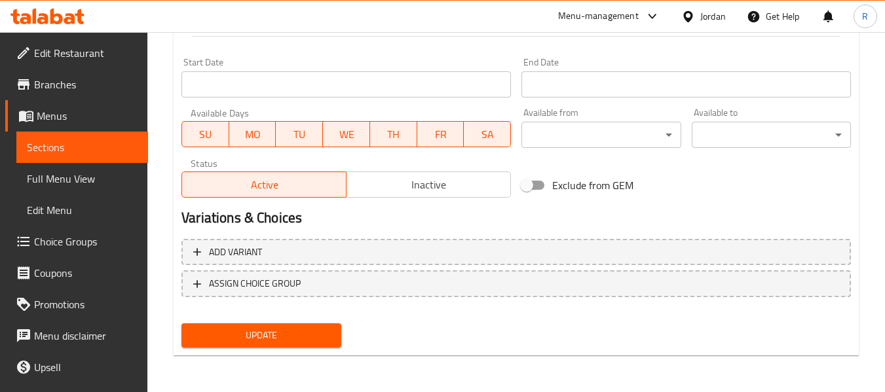
type input "علبة مثومة 150 غ"
click at [307, 340] on span "Update" at bounding box center [261, 335] width 138 height 16
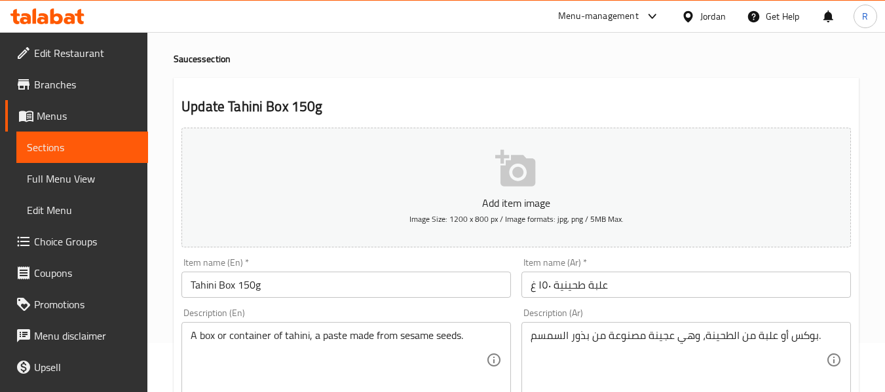
scroll to position [131, 0]
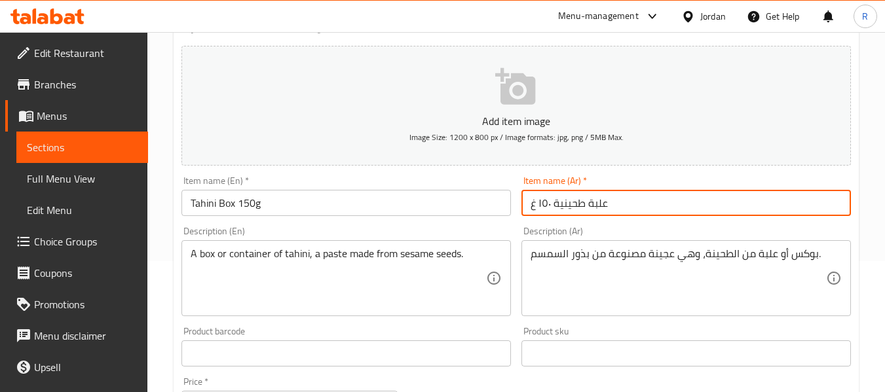
drag, startPoint x: 550, startPoint y: 199, endPoint x: 538, endPoint y: 204, distance: 13.5
click at [538, 204] on input "علبة طحينية ١٥٠ غ" at bounding box center [685, 203] width 329 height 26
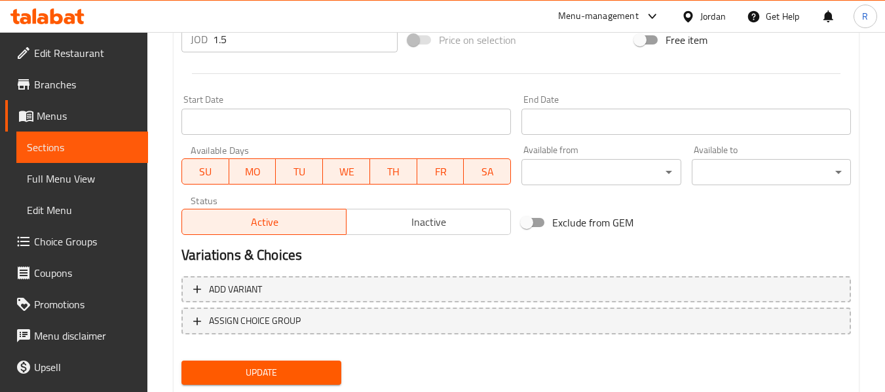
scroll to position [533, 0]
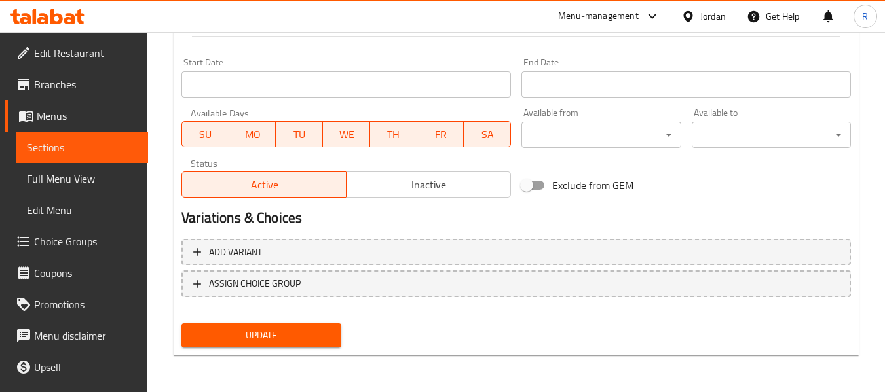
type input "علبة طحينية 150 غ"
click at [249, 341] on span "Update" at bounding box center [261, 335] width 138 height 16
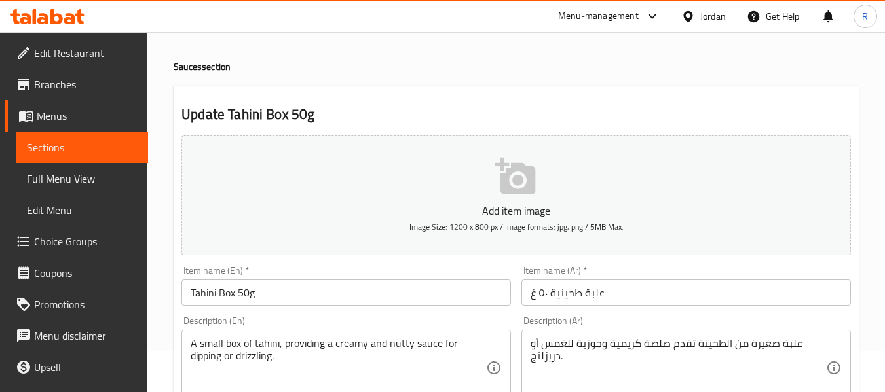
scroll to position [131, 0]
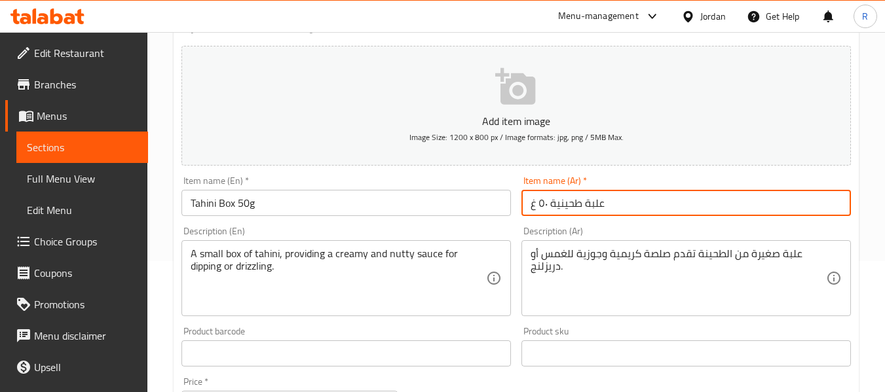
drag, startPoint x: 547, startPoint y: 203, endPoint x: 540, endPoint y: 204, distance: 7.3
click at [540, 204] on input "علبة طحينية ٥٠ غ" at bounding box center [685, 203] width 329 height 26
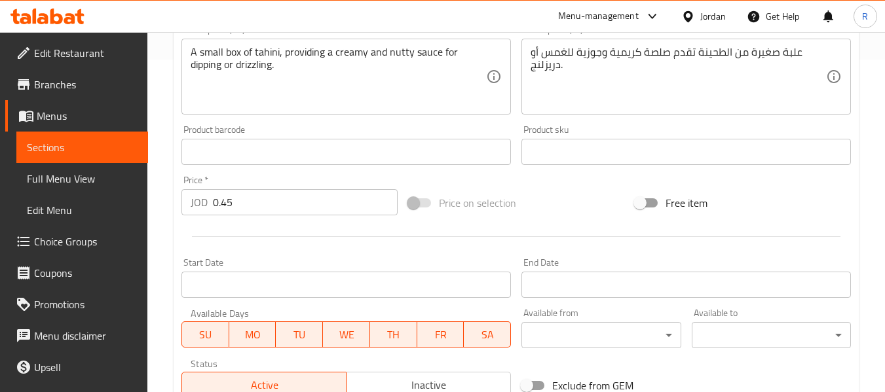
scroll to position [533, 0]
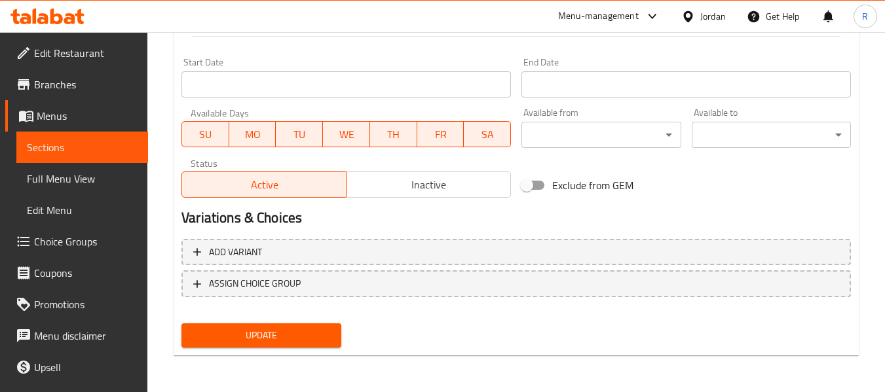
type input "علبة طحينية 50 غ"
click at [235, 338] on span "Update" at bounding box center [261, 335] width 138 height 16
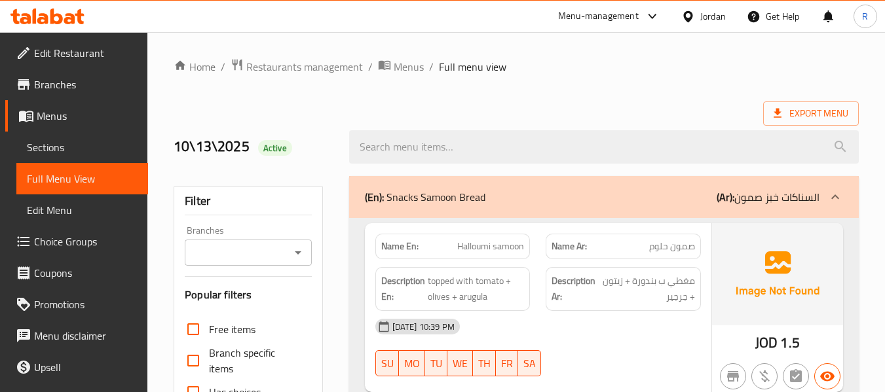
click at [564, 185] on div "(En): Snacks Samoon Bread (Ar): السناكات خبز صمون" at bounding box center [603, 197] width 509 height 42
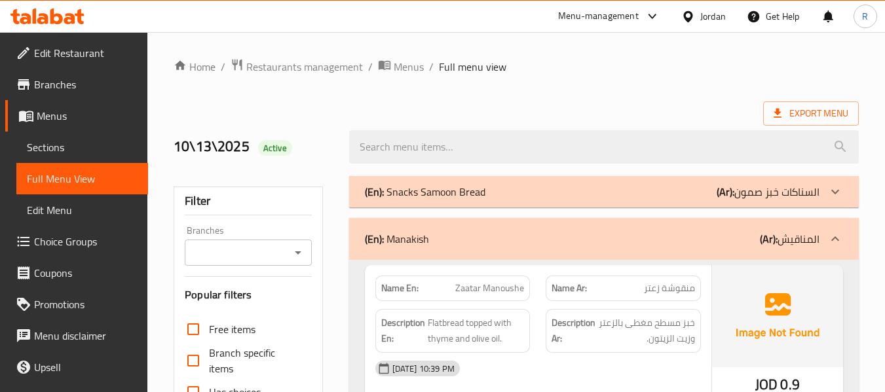
click at [546, 233] on div "(En): Manakish (Ar): المناقيش" at bounding box center [592, 239] width 454 height 16
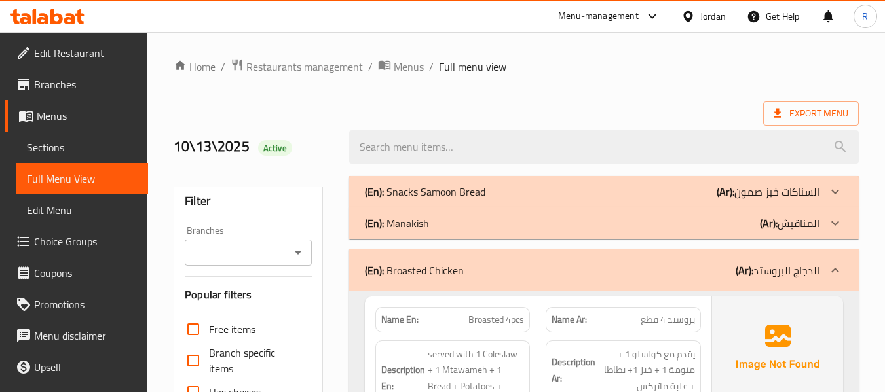
click at [547, 261] on div "(En): Broasted Chicken (Ar): الدجاج البروستد" at bounding box center [603, 270] width 509 height 42
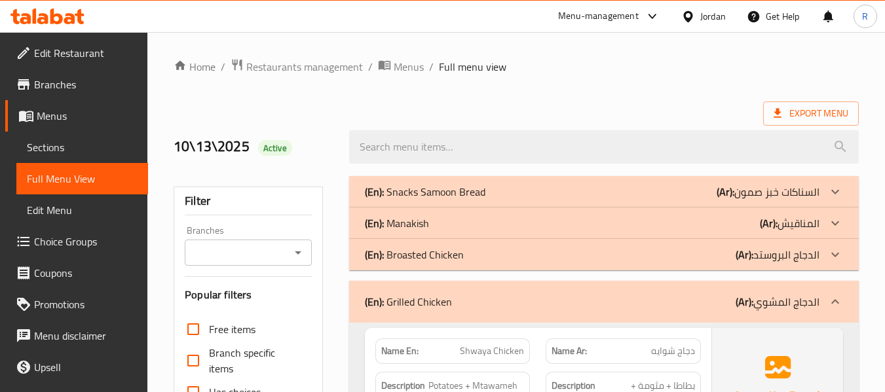
click at [558, 308] on div "(En): Grilled Chicken (Ar): الدجاج المشوي" at bounding box center [592, 302] width 454 height 16
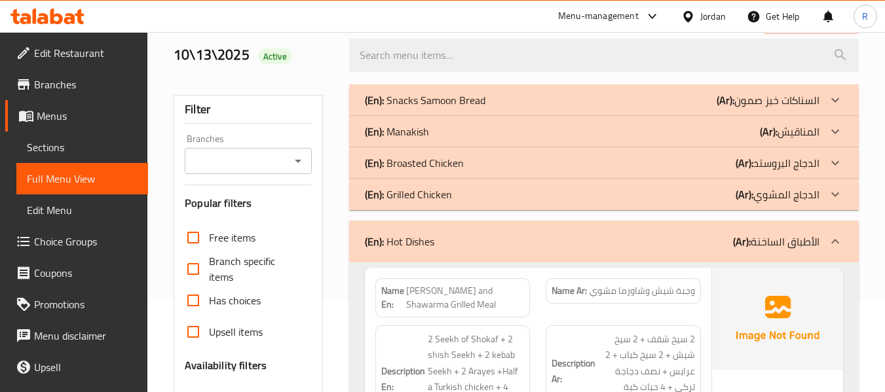
scroll to position [262, 0]
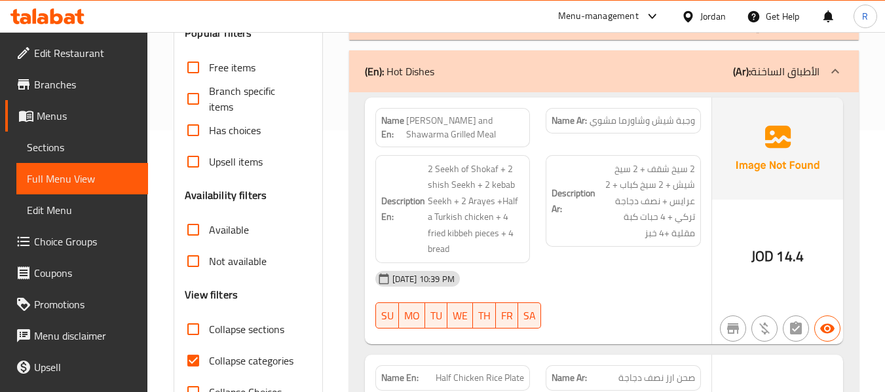
click at [505, 65] on div "(En): Hot Dishes (Ar): الأطباق الساخنة" at bounding box center [592, 72] width 454 height 16
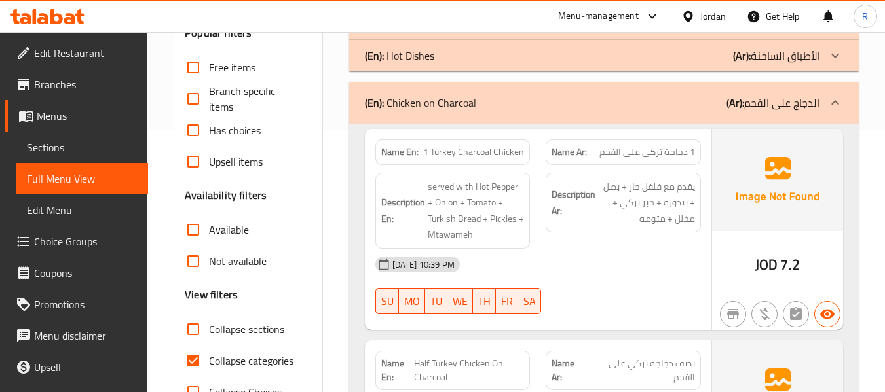
click at [540, 109] on div "(En): Chicken on Charcoal (Ar): الدجاج على الفحم" at bounding box center [592, 103] width 454 height 16
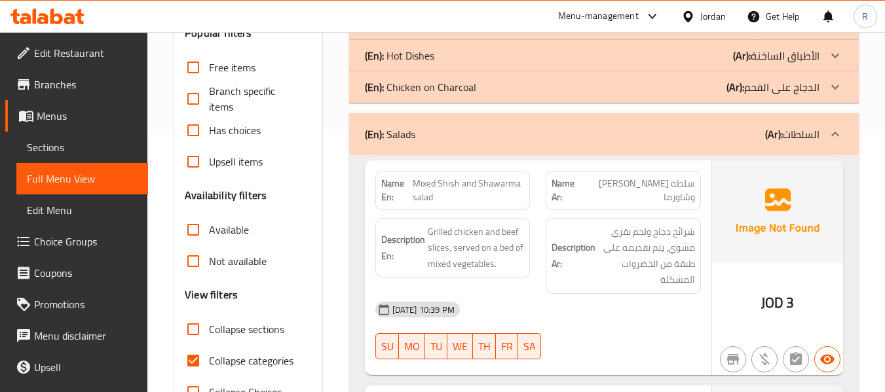
click at [528, 129] on div "(En): Salads (Ar): السلطات" at bounding box center [592, 134] width 454 height 16
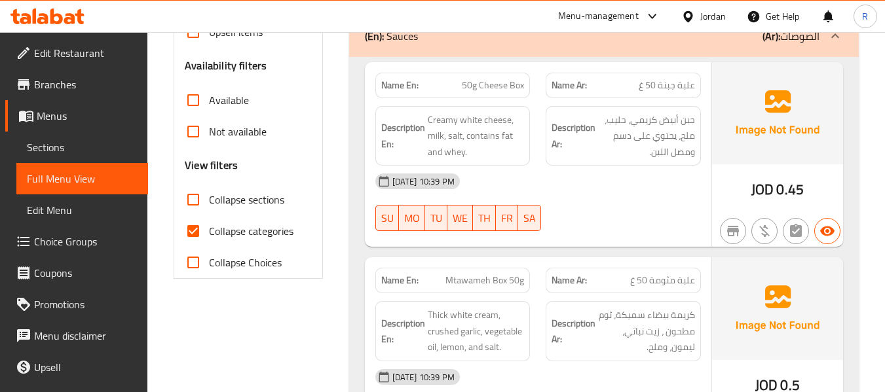
scroll to position [393, 0]
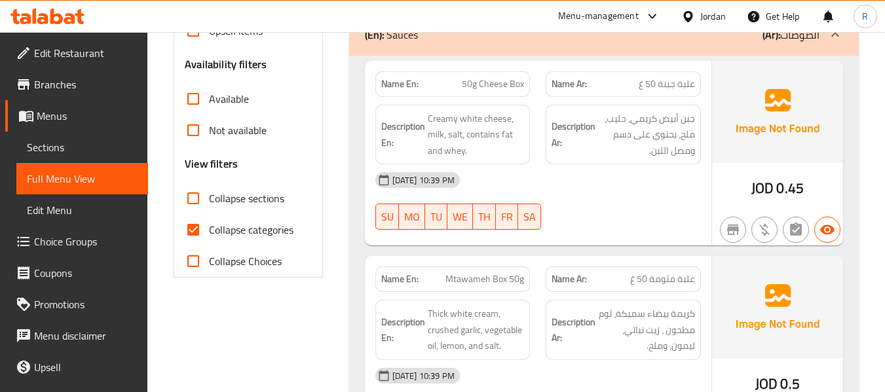
drag, startPoint x: 223, startPoint y: 233, endPoint x: 281, endPoint y: 227, distance: 58.6
click at [223, 233] on span "Collapse categories" at bounding box center [251, 230] width 84 height 16
click at [209, 233] on input "Collapse categories" at bounding box center [192, 229] width 31 height 31
checkbox input "false"
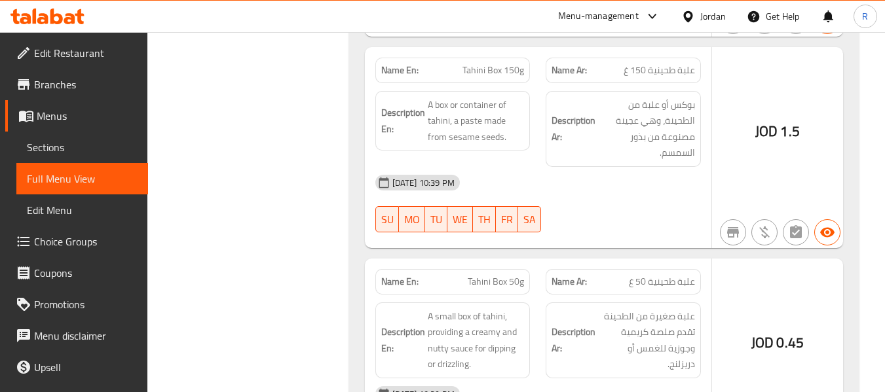
scroll to position [1375, 0]
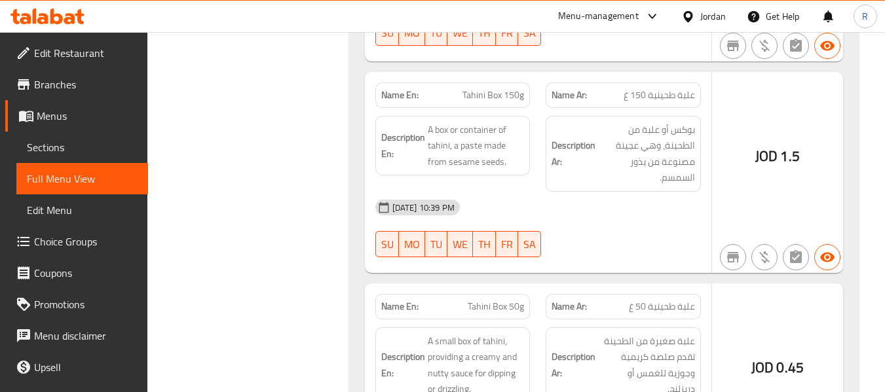
drag, startPoint x: 424, startPoint y: 130, endPoint x: 565, endPoint y: 192, distance: 154.2
click at [565, 192] on div "Name En: Tahini Box 150g Name Ar: علبة طحينية 150 غ Description En: A box or co…" at bounding box center [538, 172] width 346 height 201
click at [662, 186] on div "Description Ar: بوكس أو علبة من الطحينة، وهي عجينة مصنوعة من بذور السمسم." at bounding box center [622, 154] width 155 height 76
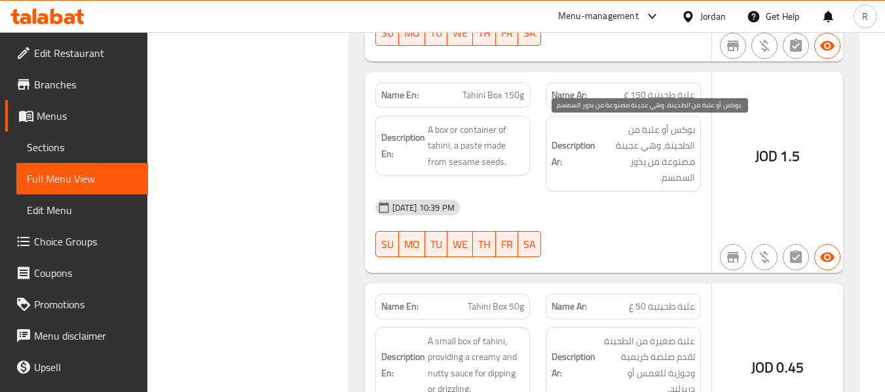
click at [669, 148] on span "بوكس أو علبة من الطحينة، وهي عجينة مصنوعة من بذور السمسم." at bounding box center [646, 154] width 97 height 64
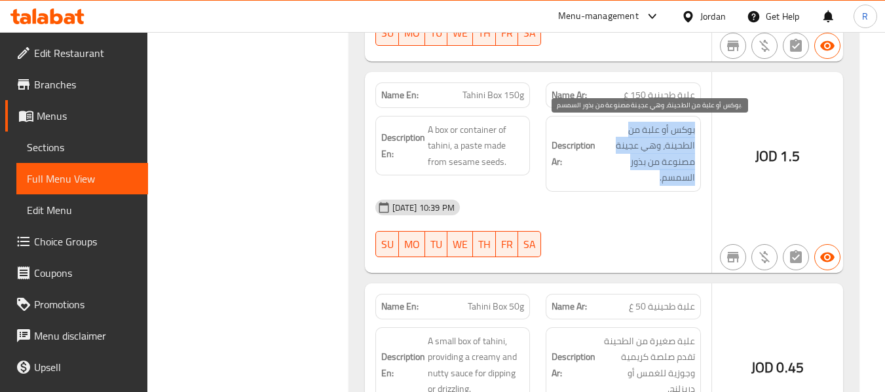
click at [669, 148] on span "بوكس أو علبة من الطحينة، وهي عجينة مصنوعة من بذور السمسم." at bounding box center [646, 154] width 97 height 64
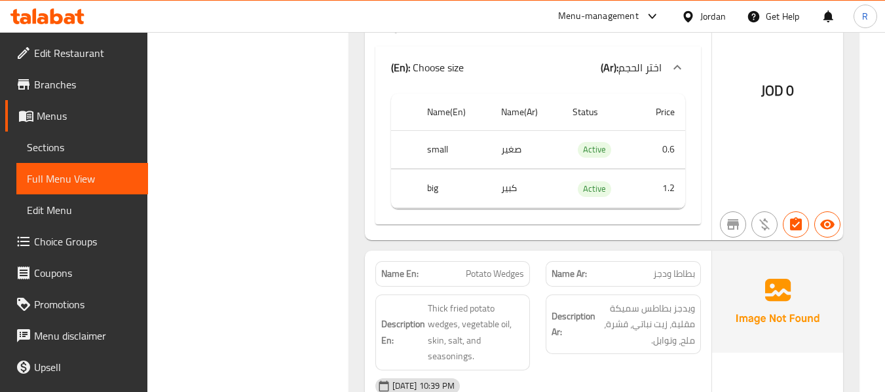
scroll to position [2095, 0]
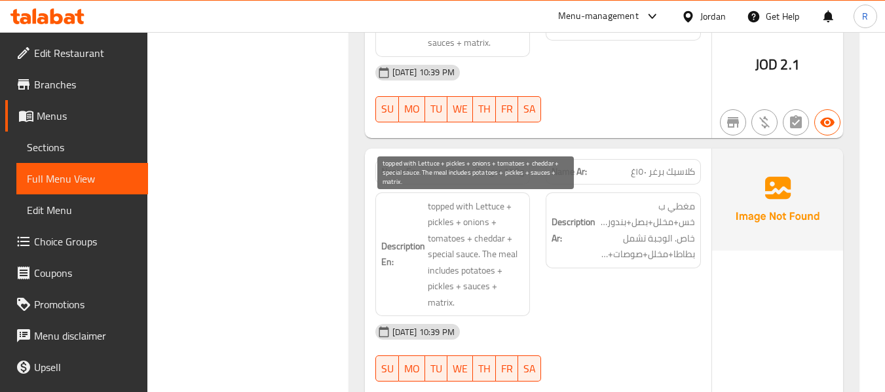
scroll to position [3994, 0]
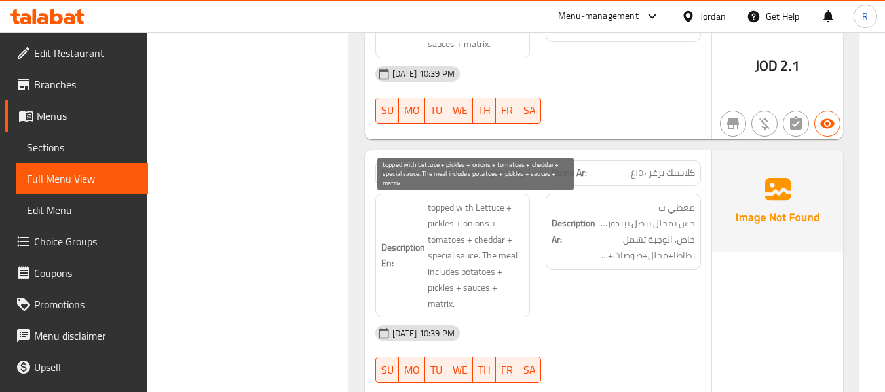
click at [483, 206] on span "topped with Lettuce + pickles + onions + tomatoes + cheddar + special sauce. Th…" at bounding box center [476, 256] width 97 height 113
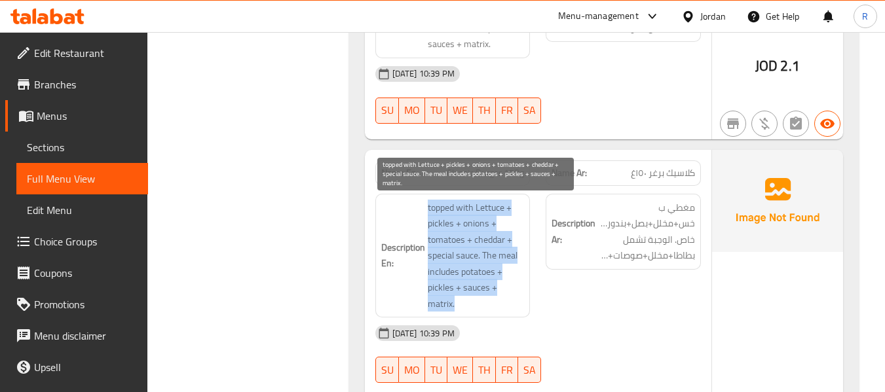
click at [483, 206] on span "topped with Lettuce + pickles + onions + tomatoes + cheddar + special sauce. Th…" at bounding box center [476, 256] width 97 height 113
click at [493, 218] on span "topped with Lettuce + pickles + onions + tomatoes + cheddar + special sauce. Th…" at bounding box center [476, 256] width 97 height 113
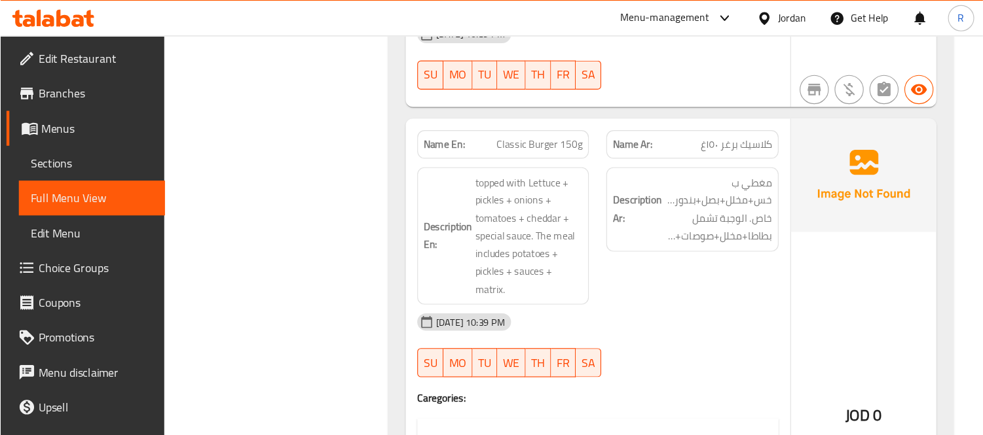
scroll to position [4059, 0]
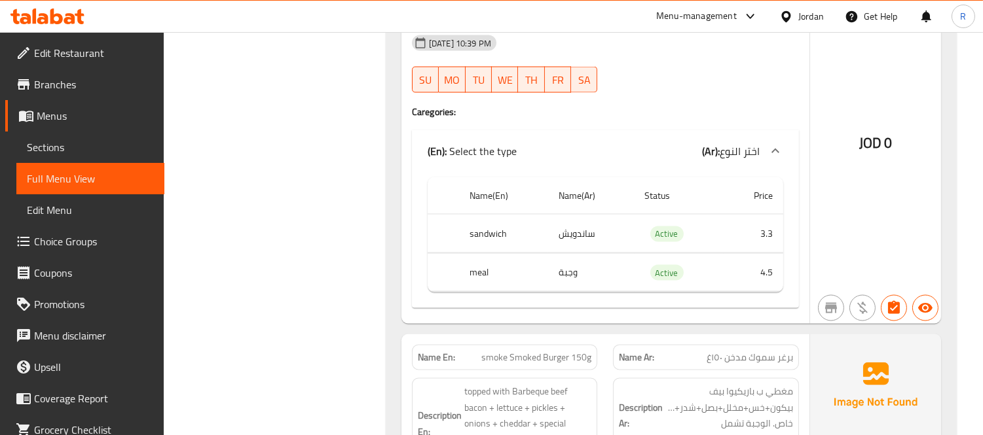
drag, startPoint x: 425, startPoint y: 14, endPoint x: 543, endPoint y: 110, distance: 152.7
click at [543, 110] on h4 "Caregories:" at bounding box center [605, 111] width 387 height 13
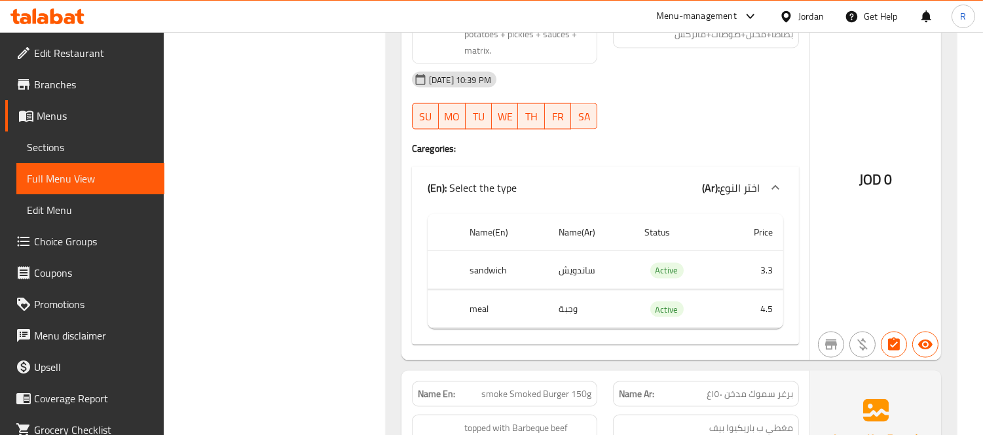
scroll to position [3913, 0]
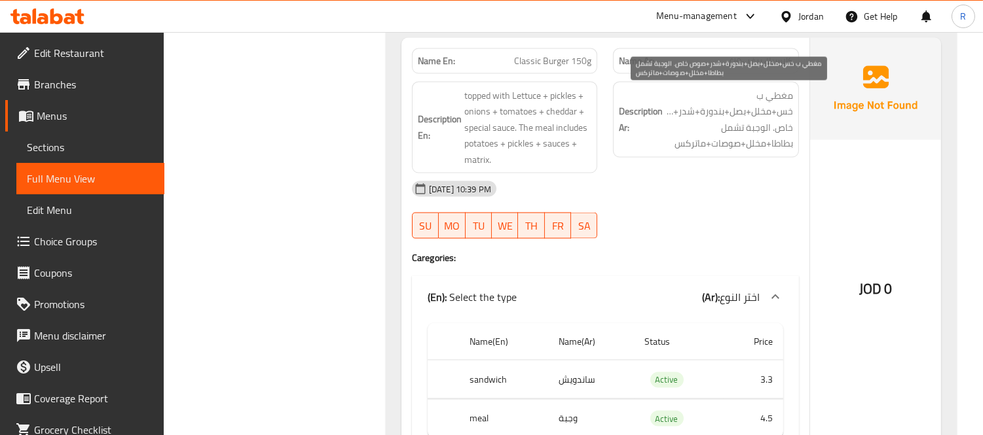
click at [777, 98] on span "مغطي ب خس+مخلل+بصل+بندورة+شدر+صوص خاص. الوجبة تشمل بطاطا+مخلل+صوصات+ماتركس" at bounding box center [729, 120] width 128 height 64
click at [727, 131] on span "مغطي ب خس+مخلل+بصل+بندورة+شدر+صوص خاص. الوجبة تشمل بطاطا+مخلل+صوصات+ماتركس" at bounding box center [729, 120] width 128 height 64
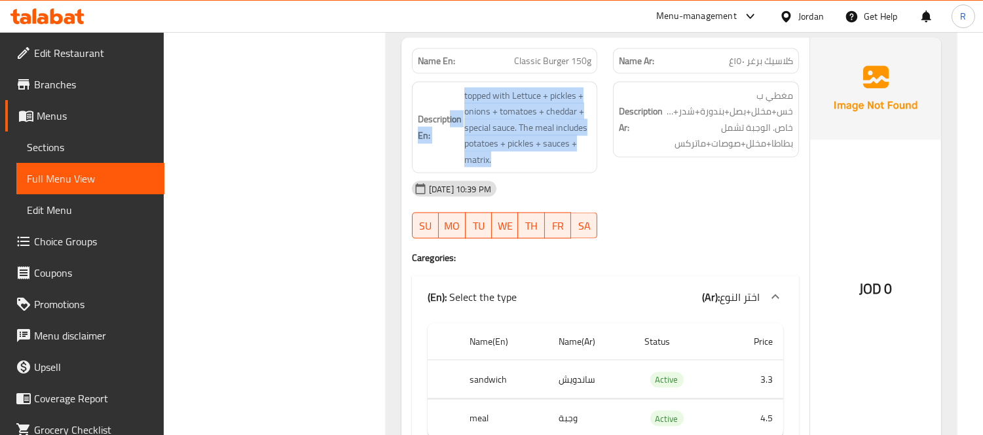
drag, startPoint x: 448, startPoint y: 99, endPoint x: 584, endPoint y: 166, distance: 151.1
click at [587, 168] on h6 "Description En: topped with Lettuce + pickles + onions + tomatoes + cheddar + s…" at bounding box center [505, 128] width 174 height 81
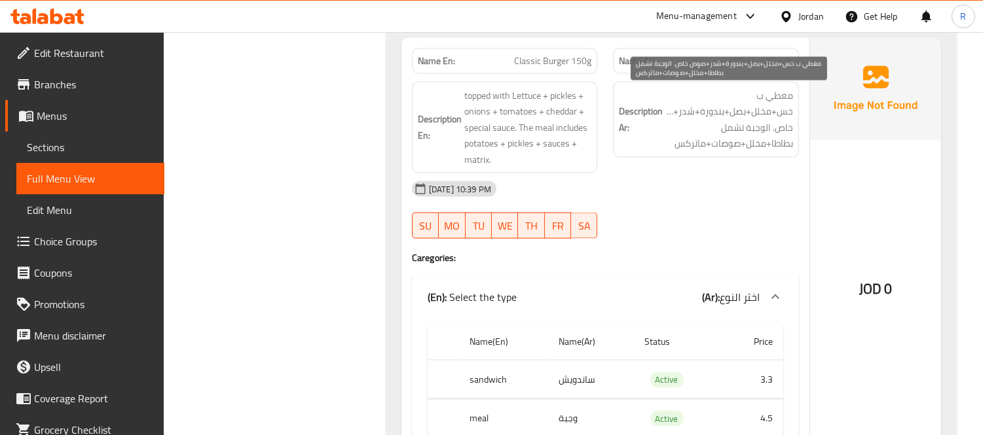
click at [695, 117] on span "مغطي ب خس+مخلل+بصل+بندورة+شدر+صوص خاص. الوجبة تشمل بطاطا+مخلل+صوصات+ماتركس" at bounding box center [729, 120] width 128 height 64
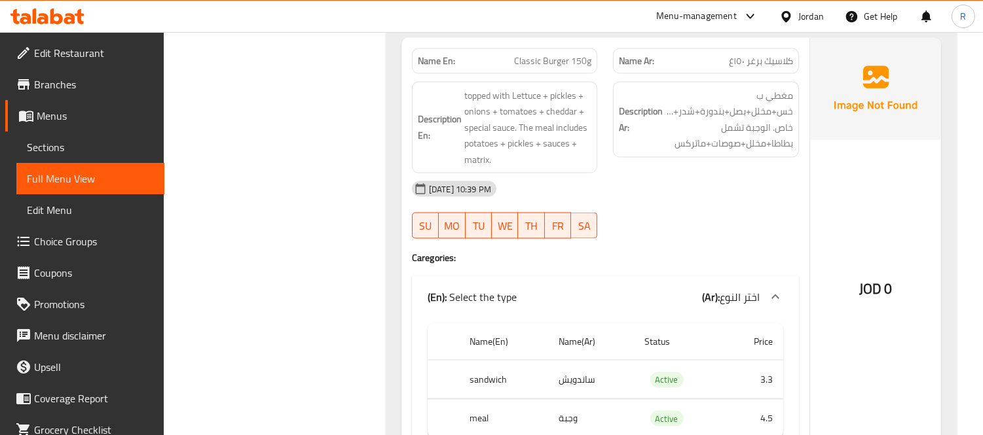
click at [547, 65] on span "Classic Burger 150g" at bounding box center [552, 61] width 77 height 14
copy span "Classic Burger 150g"
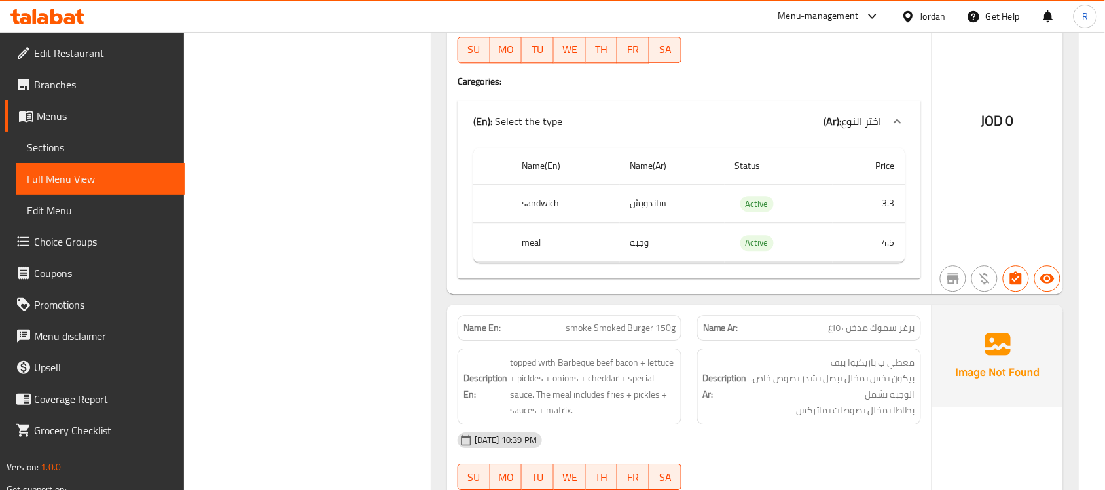
drag, startPoint x: 932, startPoint y: 1, endPoint x: 741, endPoint y: 145, distance: 239.0
click at [741, 129] on div "(En): Select the type (Ar): اختر النوع" at bounding box center [677, 121] width 409 height 16
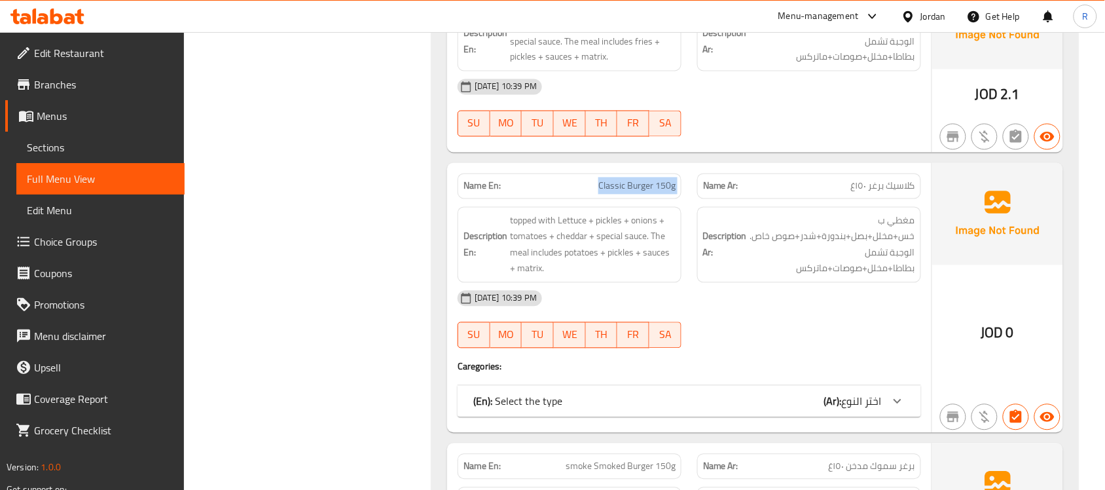
scroll to position [3668, 0]
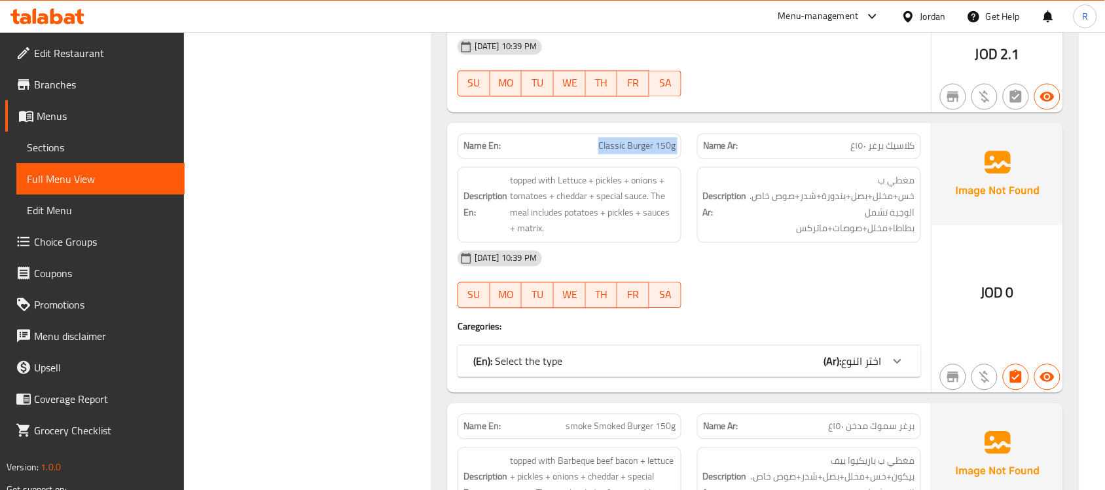
click at [744, 377] on div "(En): Select the type (Ar): اختر النوع" at bounding box center [690, 361] width 464 height 31
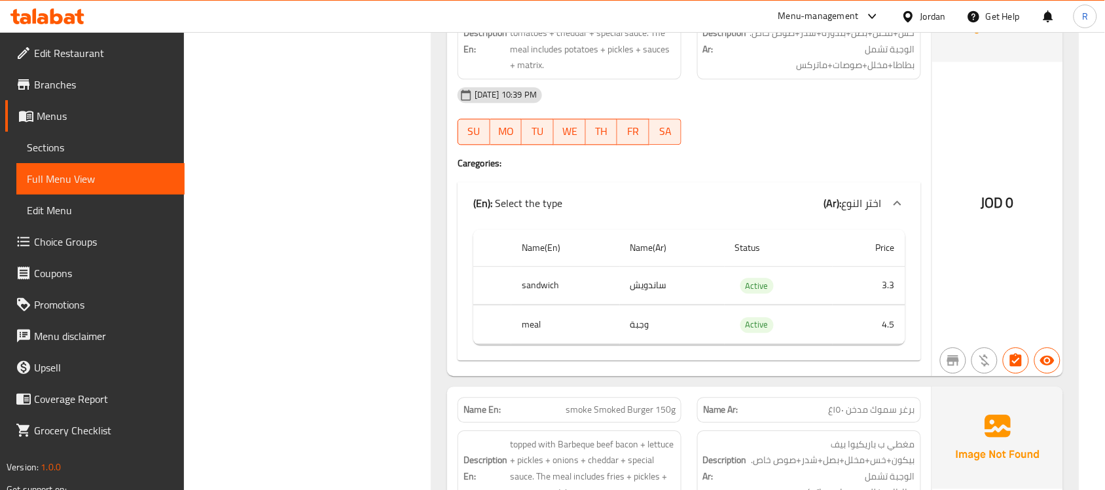
scroll to position [3995, 0]
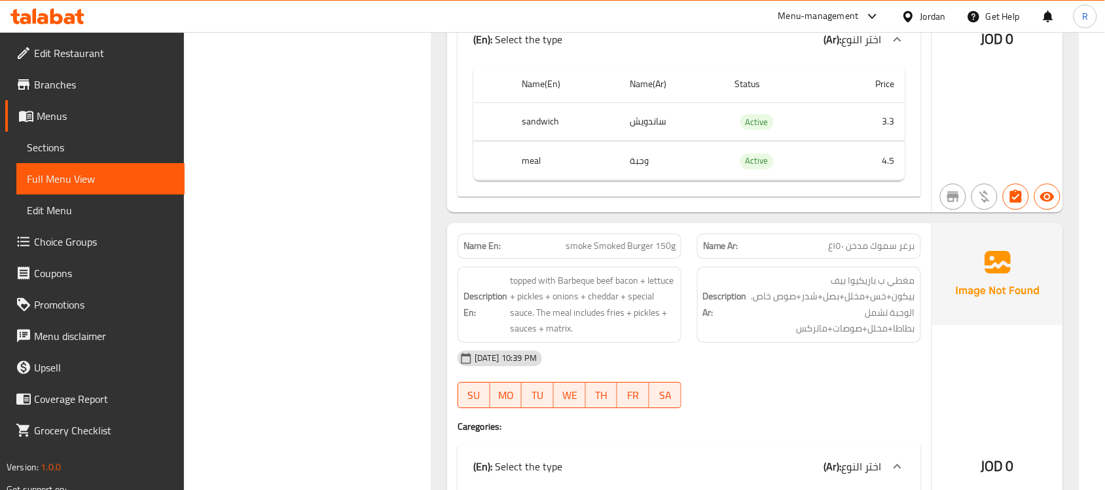
click at [883, 259] on div "Name Ar: برغر سموك مدخن ١٥٠غ" at bounding box center [809, 246] width 224 height 26
click at [884, 312] on span "مغطي ب باريكيوا بيف بيكون+خس+مخلل+بصل+شدر+صوص خاص. الوجبة تشمل بطاطا+مخلل+صوصات…" at bounding box center [833, 304] width 166 height 64
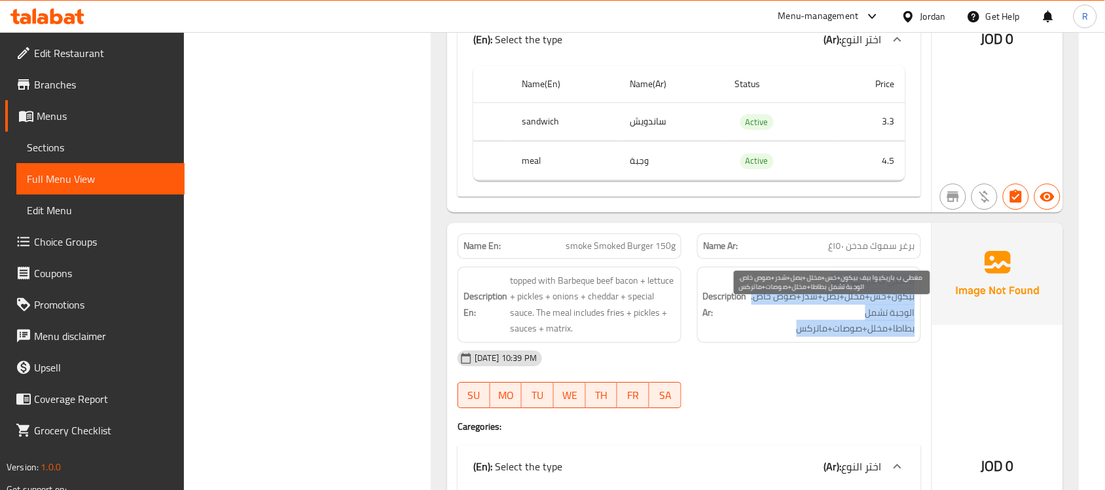
click at [884, 312] on span "مغطي ب باريكيوا بيف بيكون+خس+مخلل+بصل+شدر+صوص خاص. الوجبة تشمل بطاطا+مخلل+صوصات…" at bounding box center [833, 304] width 166 height 64
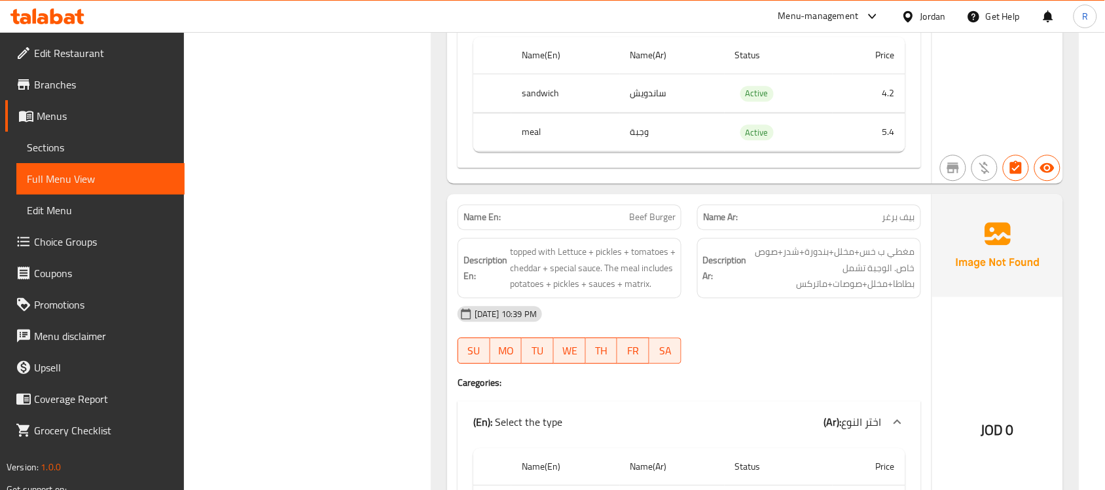
scroll to position [5387, 0]
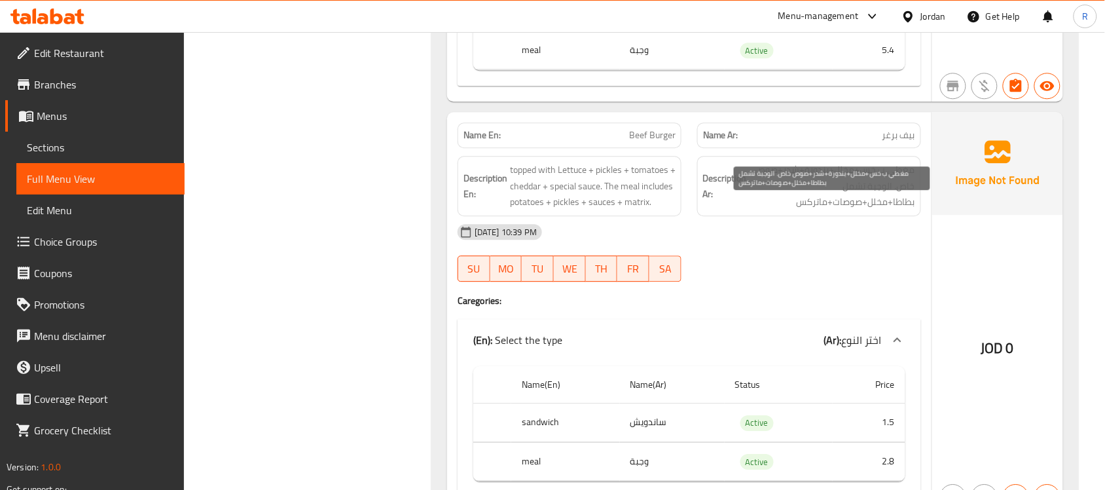
click at [835, 210] on span "مغطي ب خس+مخلل+بندورة+شدر+صوص خاص. الوجبة تشمل بطاطا+مخلل+صوصات+ماتركس" at bounding box center [833, 186] width 166 height 48
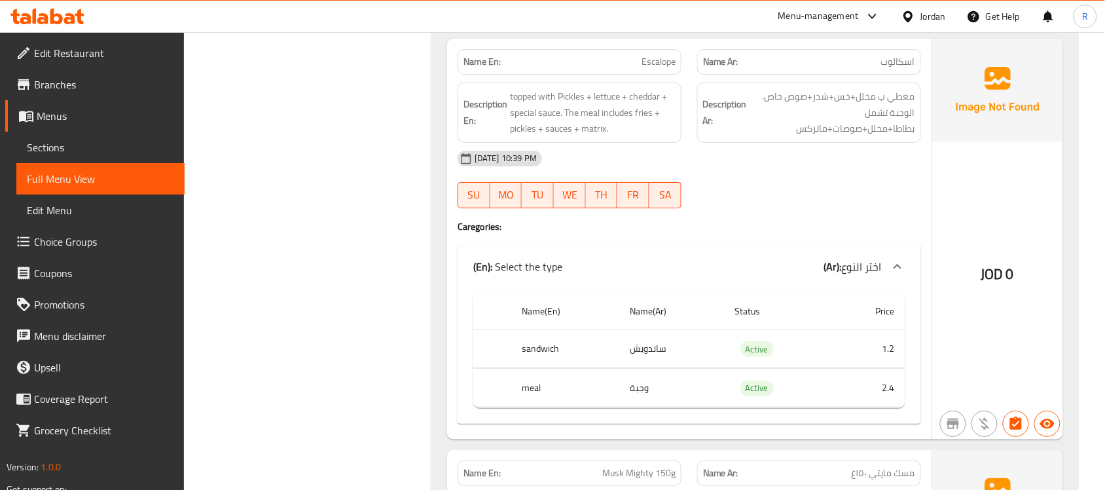
scroll to position [5878, 0]
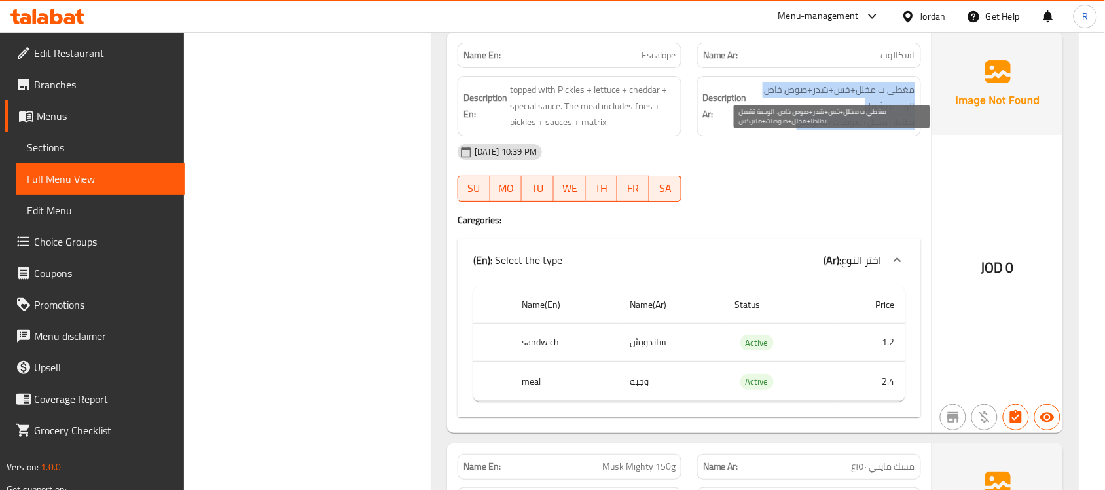
drag, startPoint x: 923, startPoint y: 146, endPoint x: 773, endPoint y: 174, distance: 152.4
click at [773, 144] on div "Description Ar: مغطي ب مخلل+خس+شدر+صوص خاص. الوجبة تشمل بطاطا+مخلل+صوصات+ماتركس" at bounding box center [809, 106] width 240 height 76
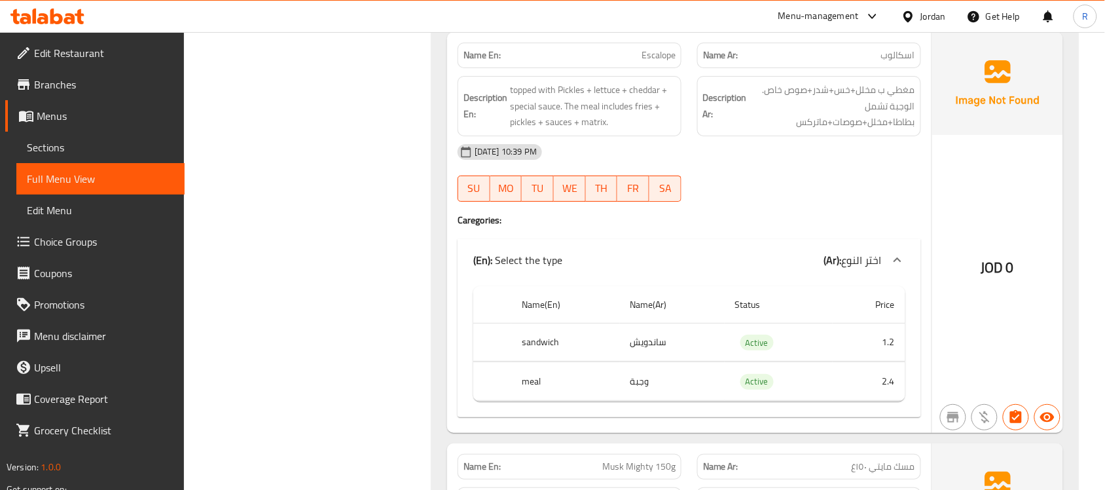
click at [818, 210] on div "14-10-2025 10:39 PM SU MO TU WE TH FR SA" at bounding box center [689, 172] width 479 height 73
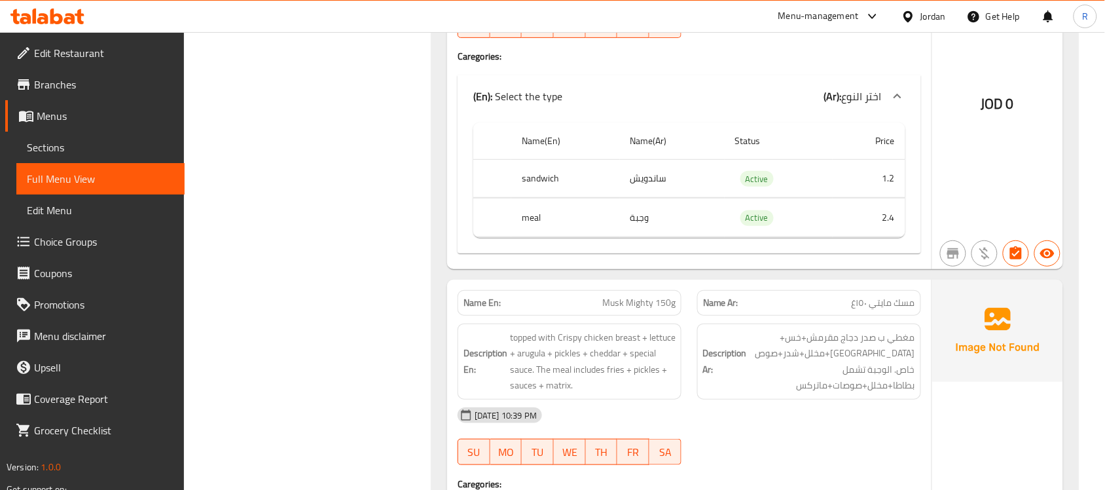
scroll to position [6123, 0]
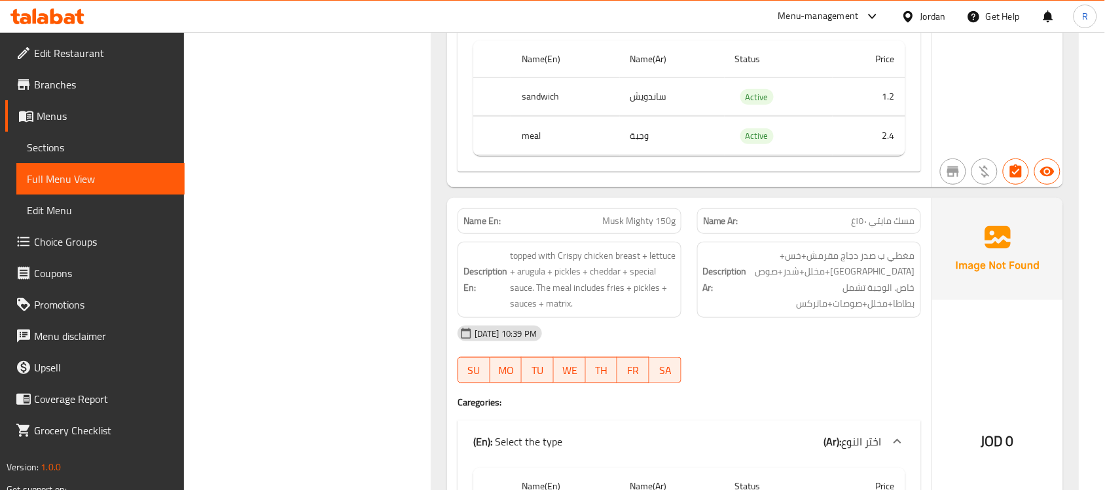
click at [884, 316] on div "Description Ar: مغطي ب صدر دجاج مقرمش+خس+جرجير+مخلل+شدر+صوص خاص. الوجبة تشمل بط…" at bounding box center [809, 280] width 224 height 76
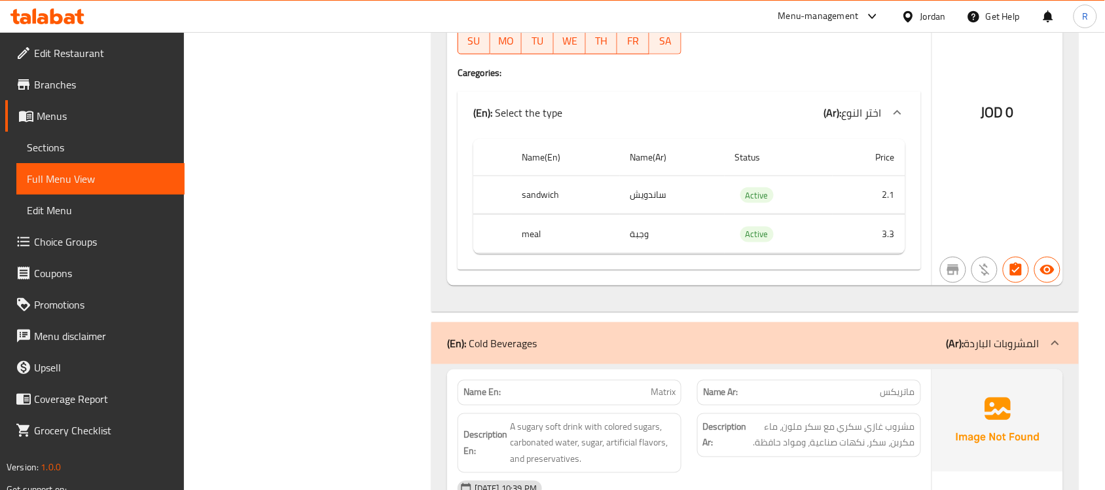
scroll to position [7596, 0]
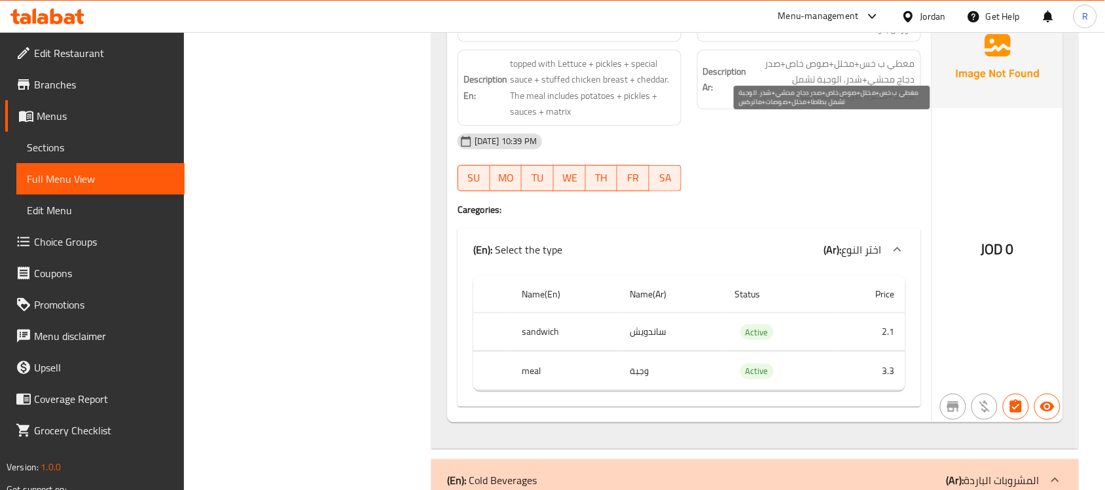
click at [884, 104] on span "مغطي ب خس+مخلل+صوص خاص+صدر دجاج محشي+شدر. الوجبة تشمل بطاطا+مخلل+صوصات+ماتركس" at bounding box center [833, 80] width 166 height 48
click at [866, 104] on span "مغطي ب خس+مخلل+صوص خاص+صدر دجاج محشي+شدر. الوجبة تشمل بطاطا+مخلل+صوصات+ماتركس" at bounding box center [833, 80] width 166 height 48
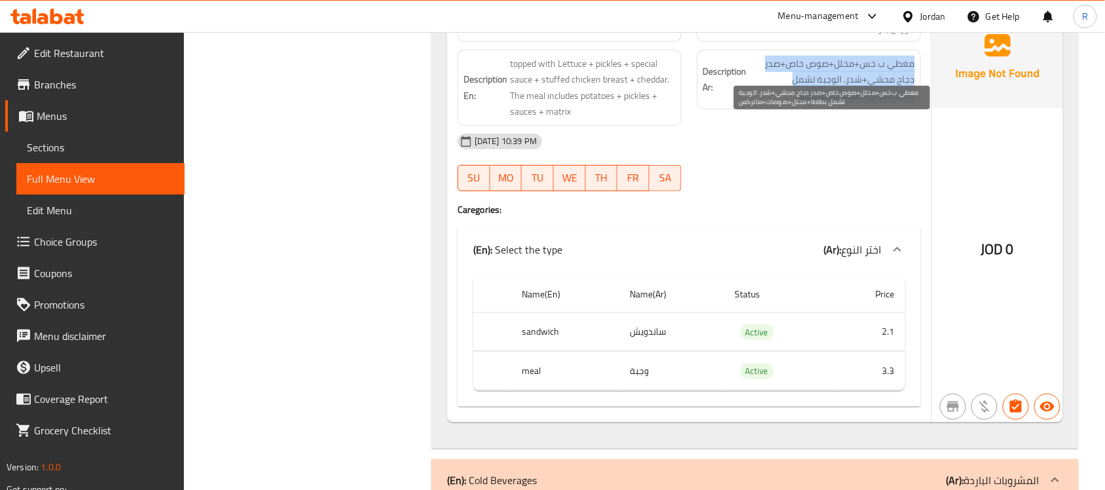
click at [866, 104] on span "مغطي ب خس+مخلل+صوص خاص+صدر دجاج محشي+شدر. الوجبة تشمل بطاطا+مخلل+صوصات+ماتركس" at bounding box center [833, 80] width 166 height 48
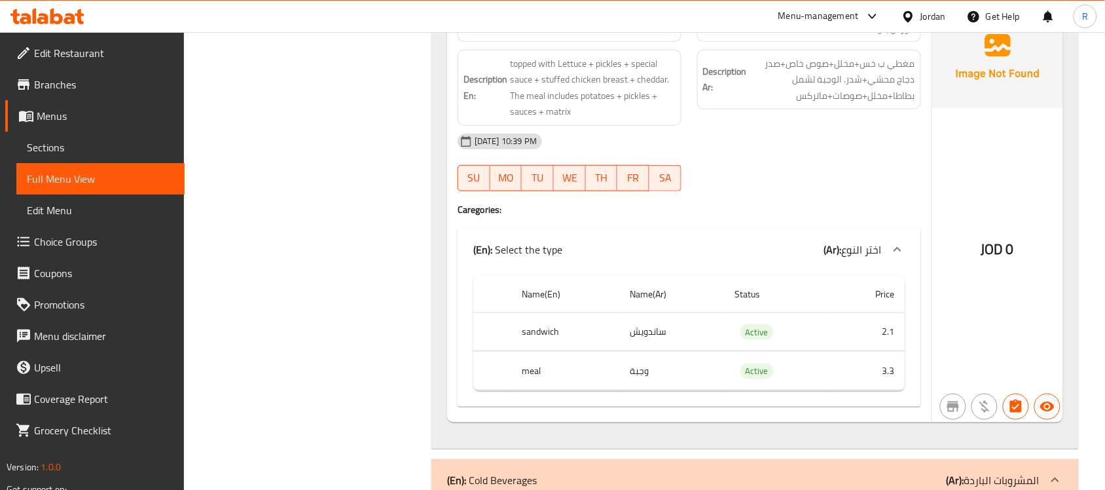
click at [747, 157] on div "14-10-2025 10:39 PM" at bounding box center [689, 141] width 479 height 31
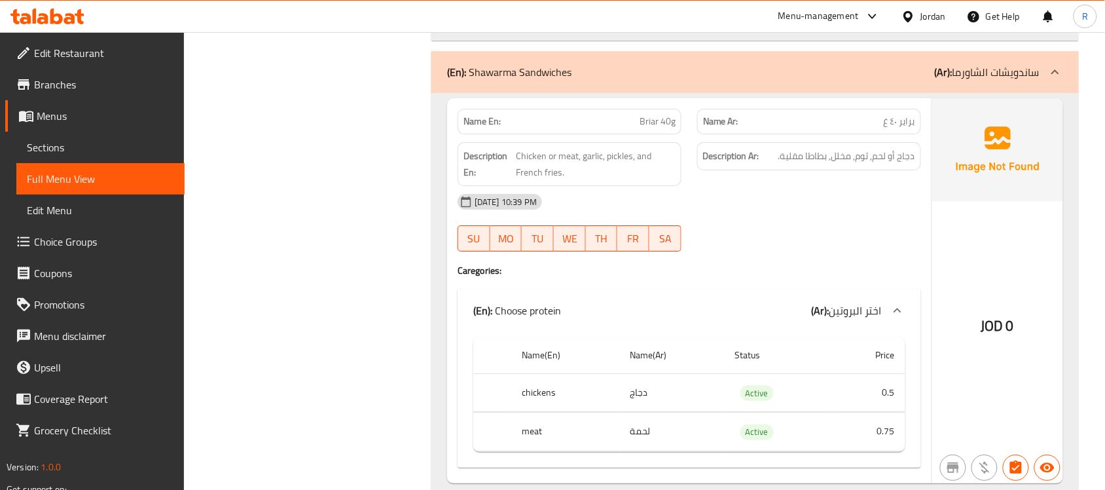
scroll to position [8660, 0]
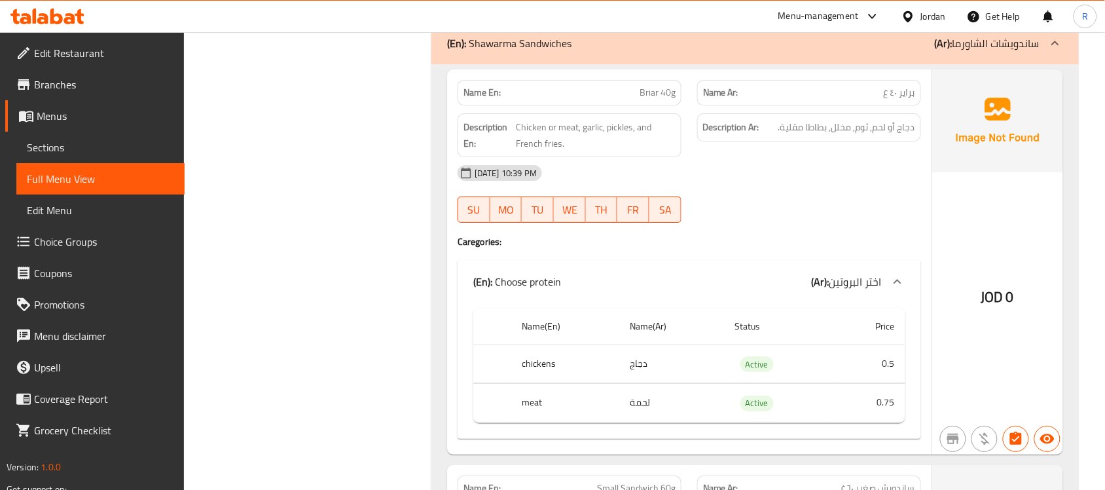
click at [884, 100] on span "براير ٤٠ غ" at bounding box center [899, 93] width 31 height 14
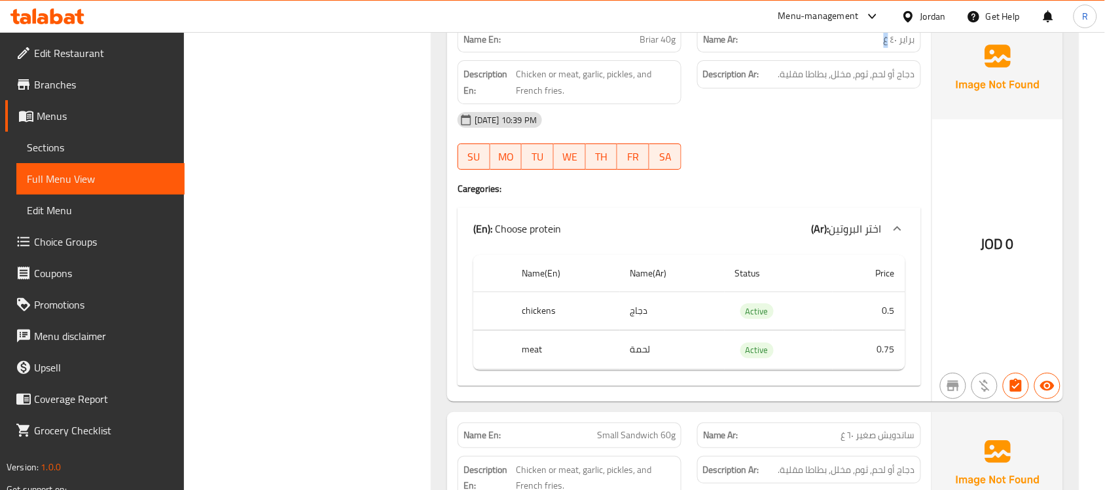
scroll to position [8742, 0]
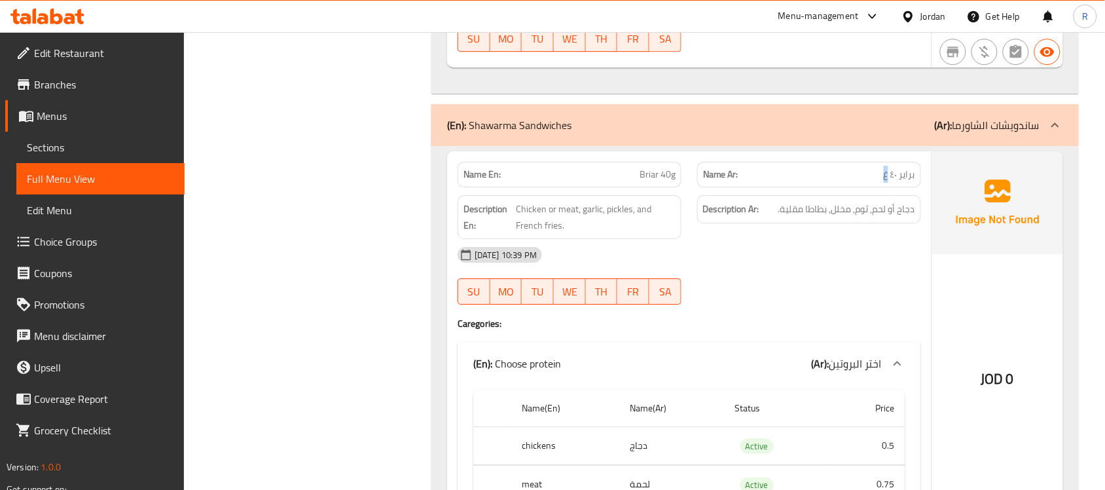
click at [789, 133] on div "(En): Shawarma Sandwiches (Ar): ساندويشات الشاورما" at bounding box center [743, 125] width 593 height 16
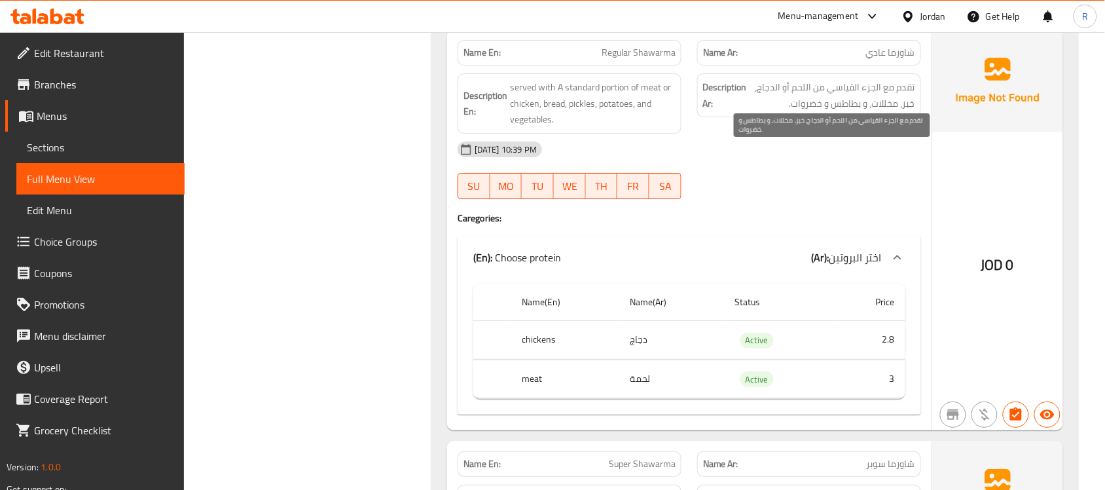
click at [878, 111] on span "تقدم مع الجزء القياسي من اللحم أو الدجاج، خبز، مخللات، و بطاطس و خضروات." at bounding box center [833, 95] width 166 height 32
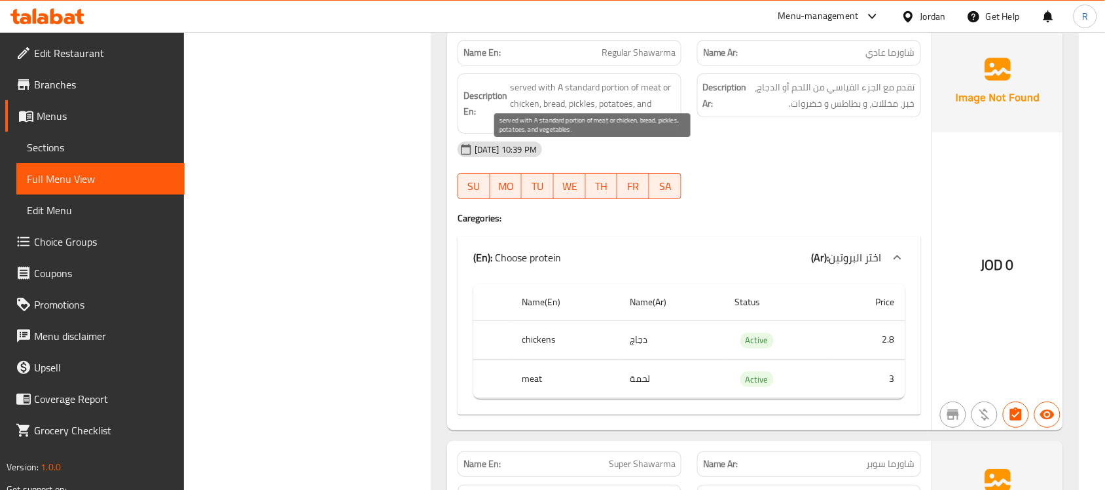
click at [630, 128] on span "served with A standard portion of meat or chicken, bread, pickles, potatoes, an…" at bounding box center [593, 103] width 166 height 48
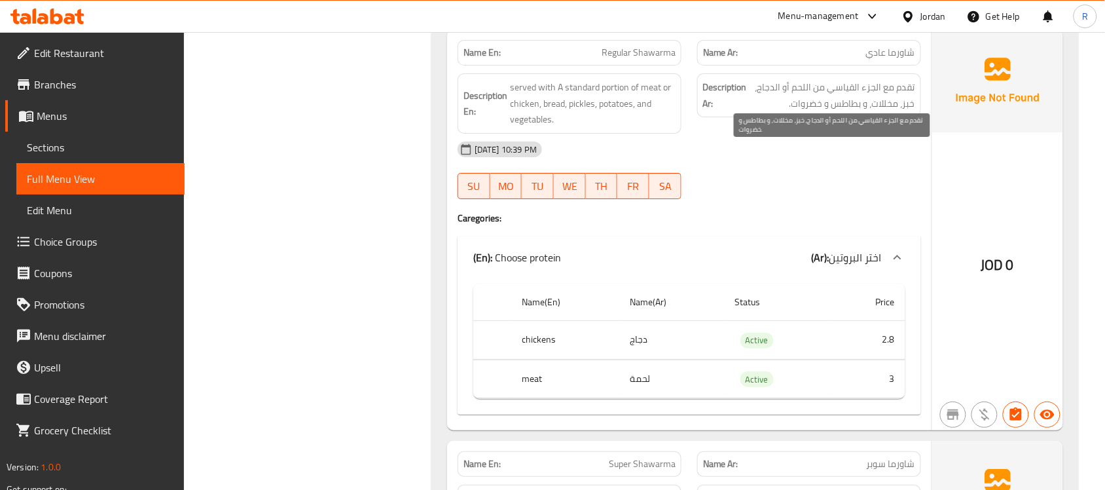
click at [803, 111] on span "تقدم مع الجزء القياسي من اللحم أو الدجاج، خبز، مخللات، و بطاطس و خضروات." at bounding box center [833, 95] width 166 height 32
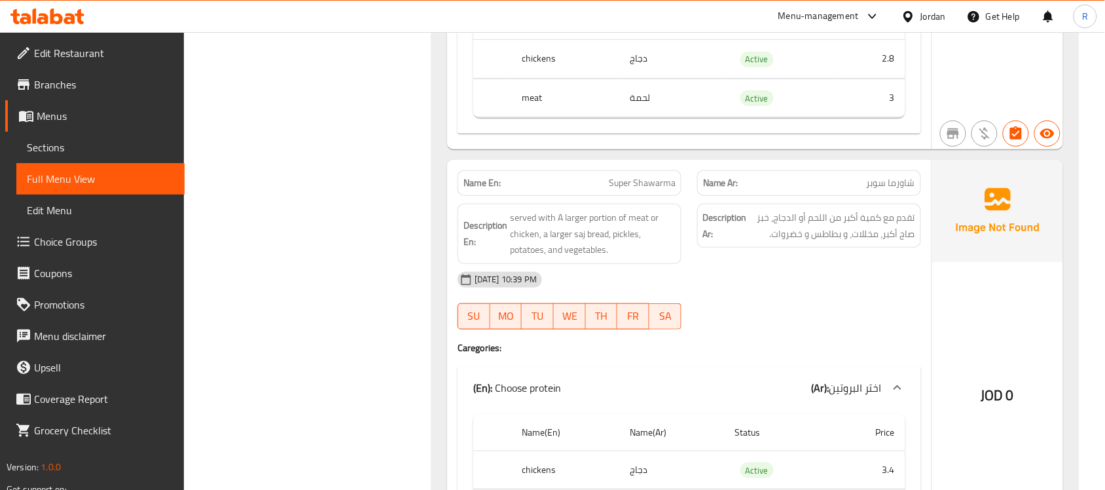
scroll to position [9105, 0]
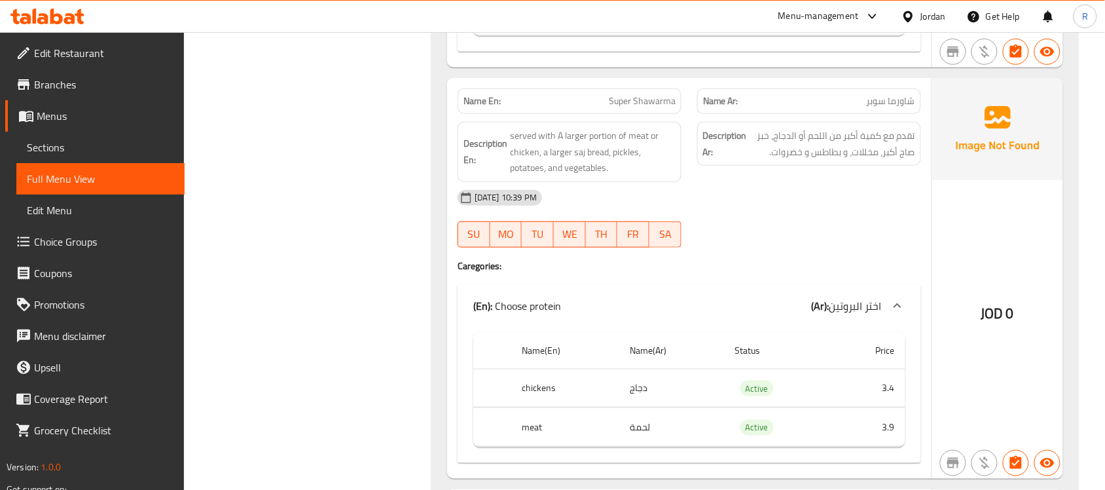
click at [627, 108] on span "Super Shawarma" at bounding box center [642, 101] width 67 height 14
click at [884, 108] on span "شاورما سوبر" at bounding box center [891, 101] width 48 height 14
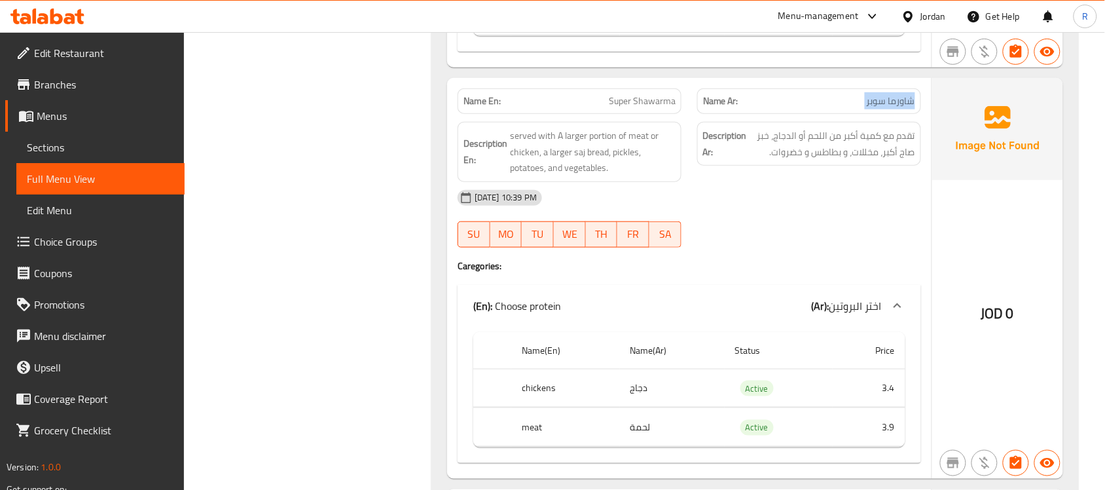
click at [884, 108] on span "شاورما سوبر" at bounding box center [891, 101] width 48 height 14
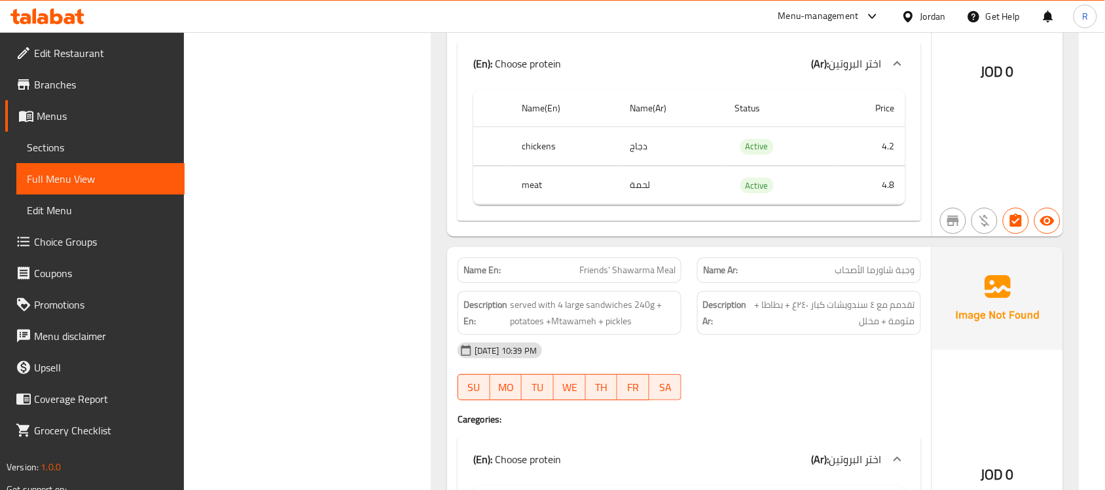
scroll to position [10251, 0]
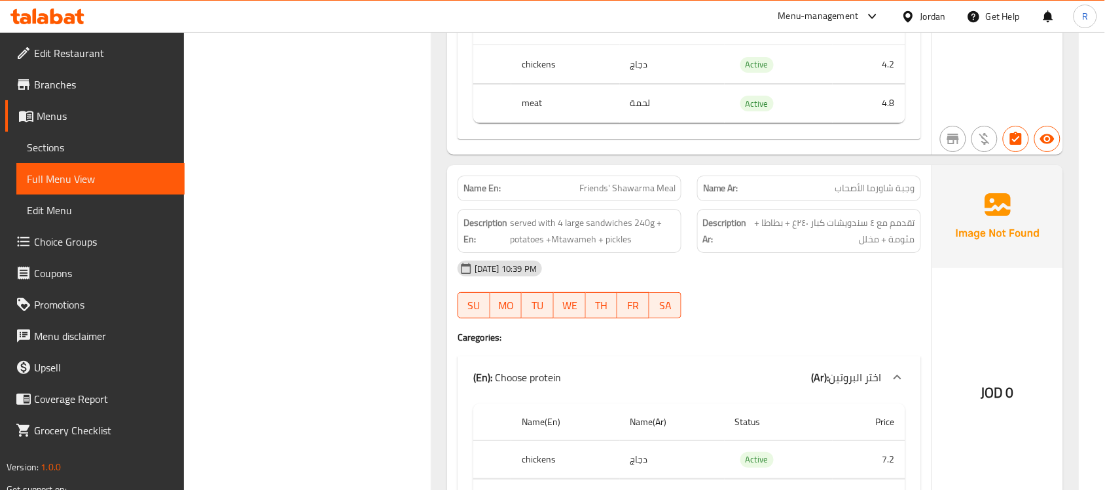
click at [624, 195] on span "Friends' Shawarma Meal" at bounding box center [627, 188] width 96 height 14
copy span "Friends' Shawarma Meal"
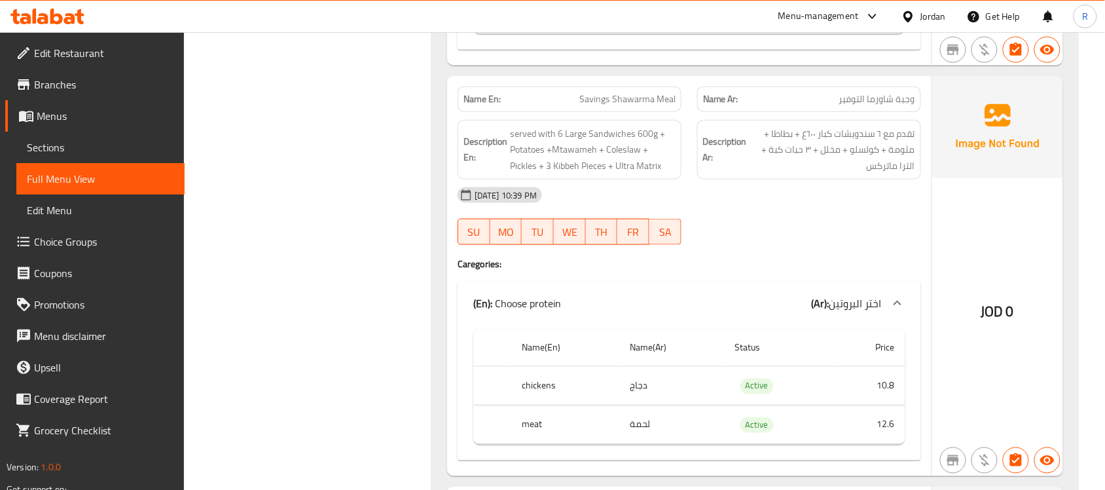
scroll to position [10742, 0]
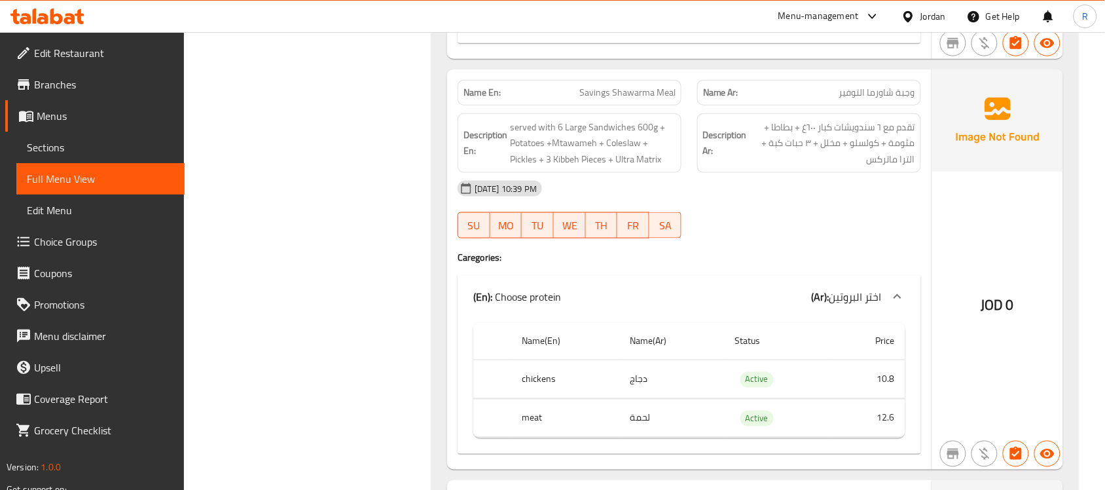
click at [623, 105] on div "Name En: Savings Shawarma Meal" at bounding box center [570, 93] width 224 height 26
click at [629, 100] on span "Savings Shawarma Meal" at bounding box center [627, 93] width 96 height 14
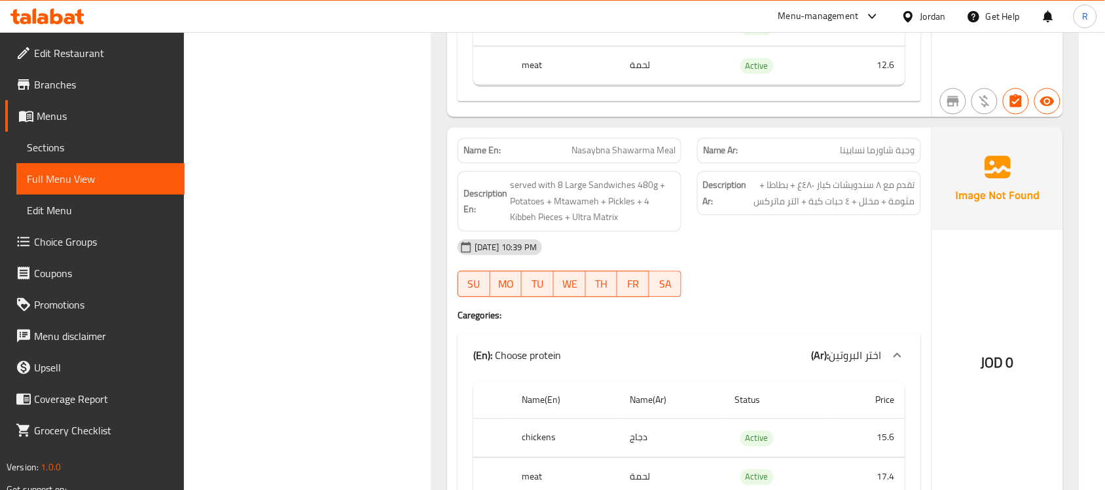
scroll to position [11151, 0]
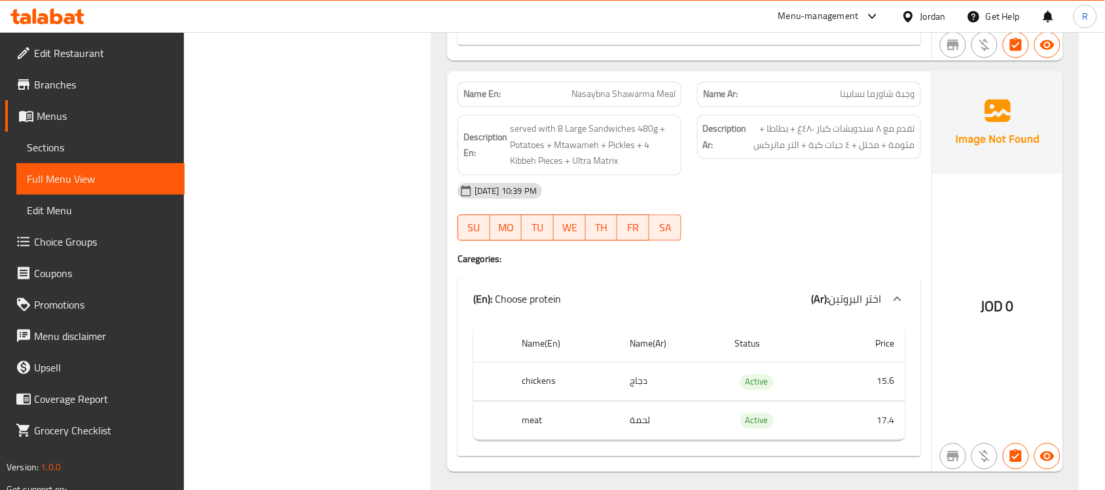
click at [884, 158] on div "Description Ar: تقدم مع ٨ سندويشات كبار ٤٨٠غ + بطاطا + مثومة + مخلل + ٤ حبات كب…" at bounding box center [809, 137] width 224 height 44
click at [578, 107] on div "Name En: Nasaybna Shawarma Meal" at bounding box center [570, 94] width 224 height 26
copy span "Nasaybna Shawarma Meal"
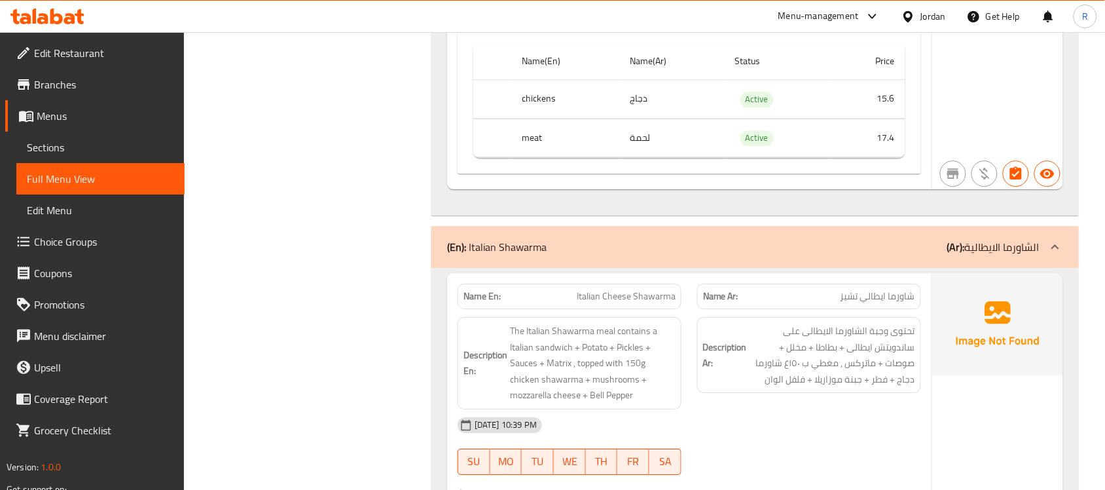
scroll to position [11233, 0]
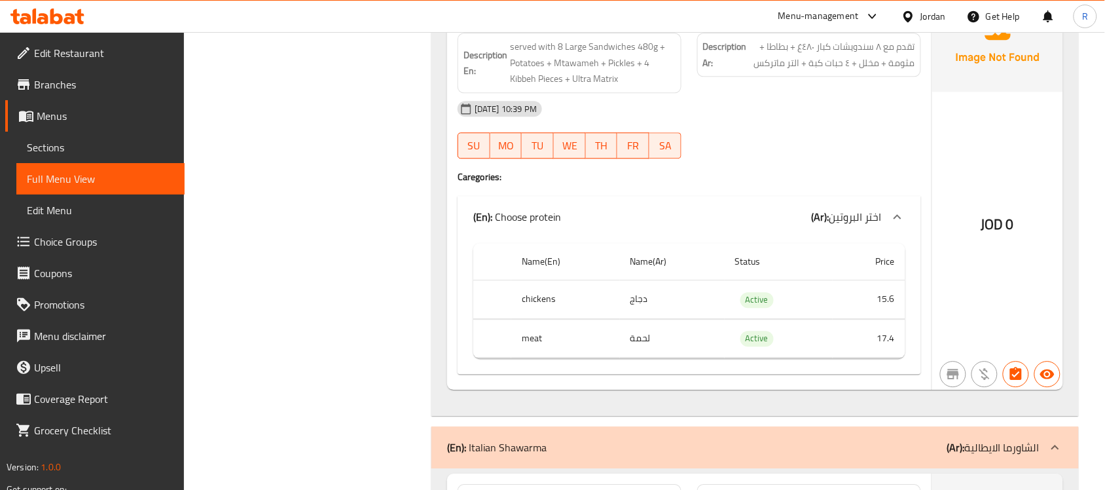
click at [884, 166] on div at bounding box center [809, 159] width 240 height 16
click at [876, 71] on span "تقدم مع ٨ سندويشات كبار ٤٨٠غ + بطاطا + مثومة + مخلل + ٤ حبات كبة + التر ماتركس" at bounding box center [833, 55] width 166 height 32
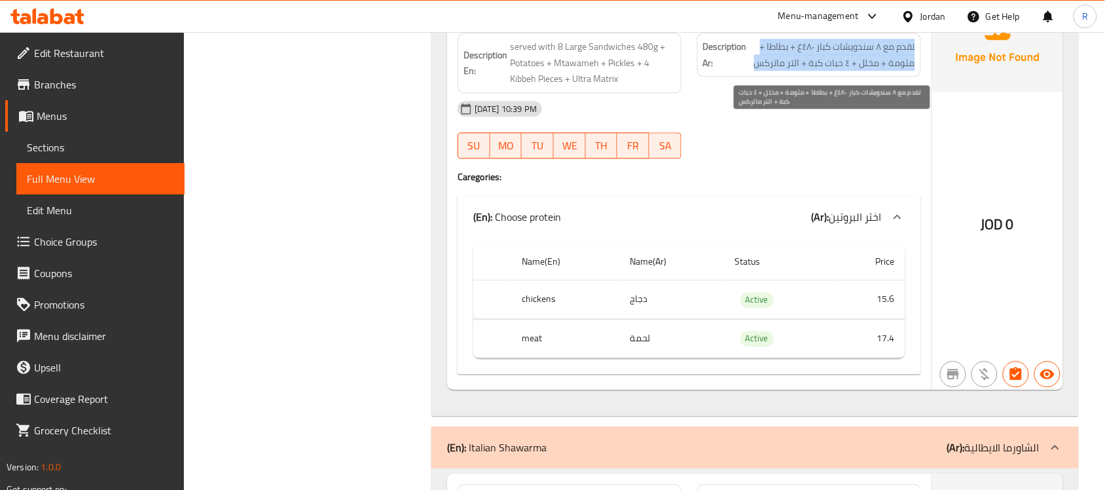
click at [876, 71] on span "تقدم مع ٨ سندويشات كبار ٤٨٠غ + بطاطا + مثومة + مخلل + ٤ حبات كبة + التر ماتركس" at bounding box center [833, 55] width 166 height 32
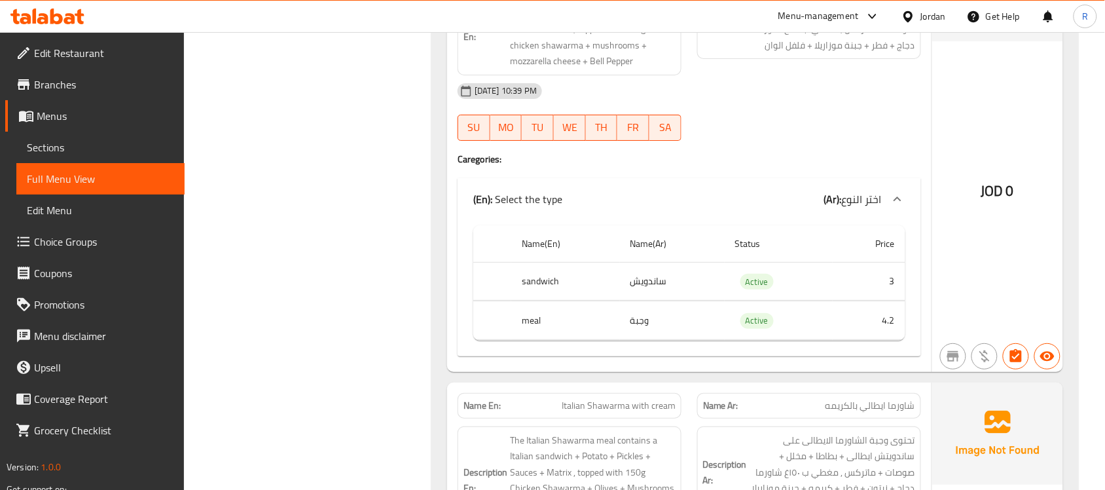
scroll to position [11806, 0]
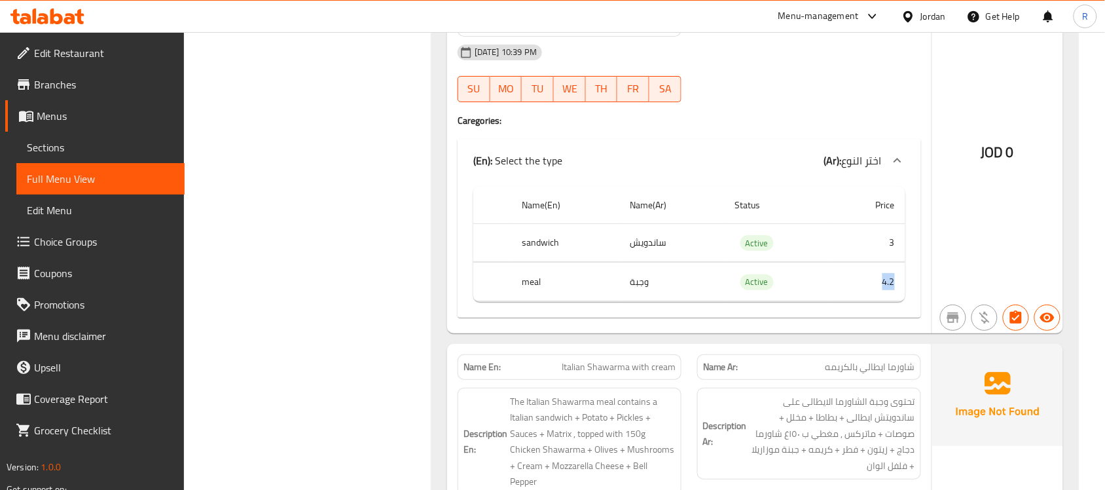
drag, startPoint x: 902, startPoint y: 367, endPoint x: 829, endPoint y: 371, distance: 72.8
click at [829, 301] on tr "meal وجبة Active 4.2" at bounding box center [689, 282] width 432 height 39
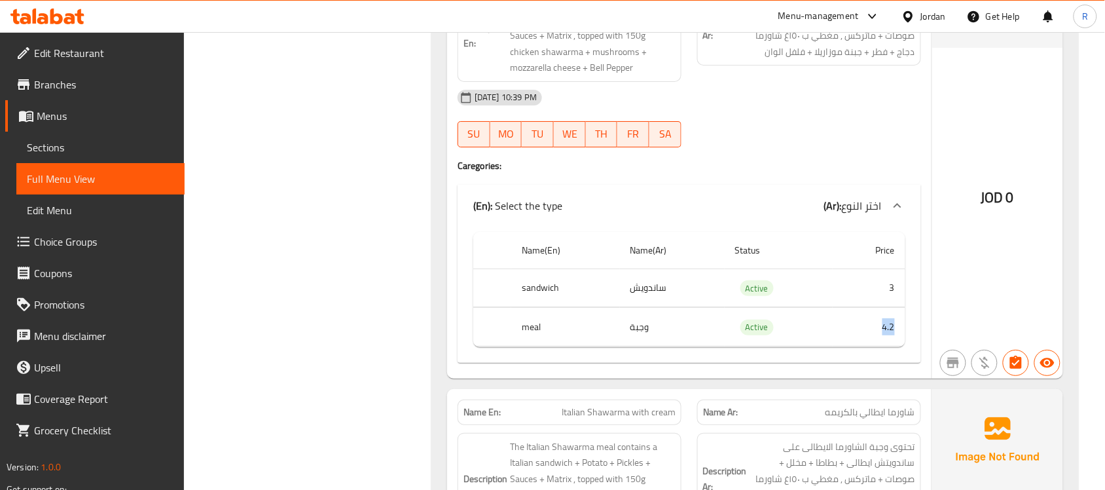
scroll to position [11724, 0]
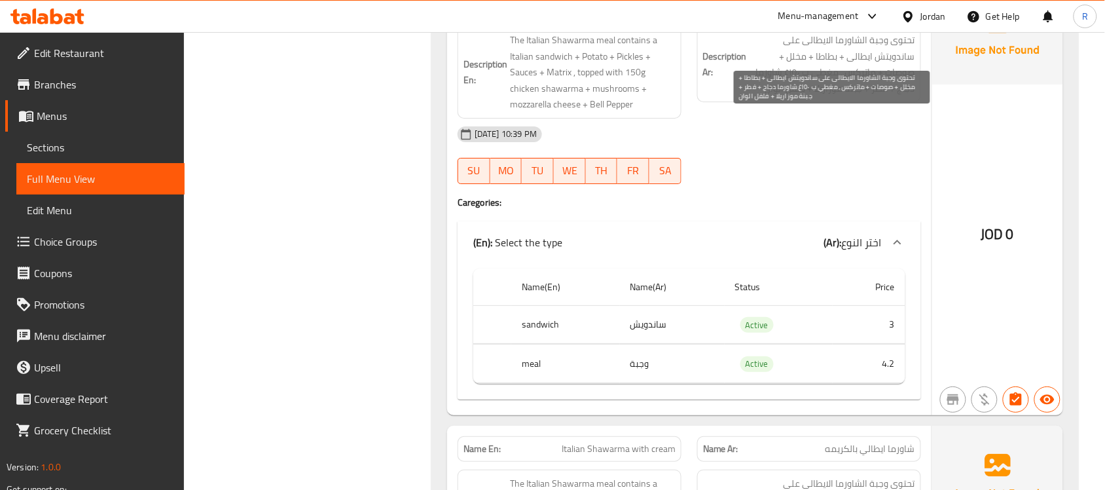
click at [884, 96] on span "تحتوى وجبة الشاورما الايطالى على ساندويتش ايطالى + بطاطا + مخلل + صوصات + ماترك…" at bounding box center [833, 64] width 166 height 64
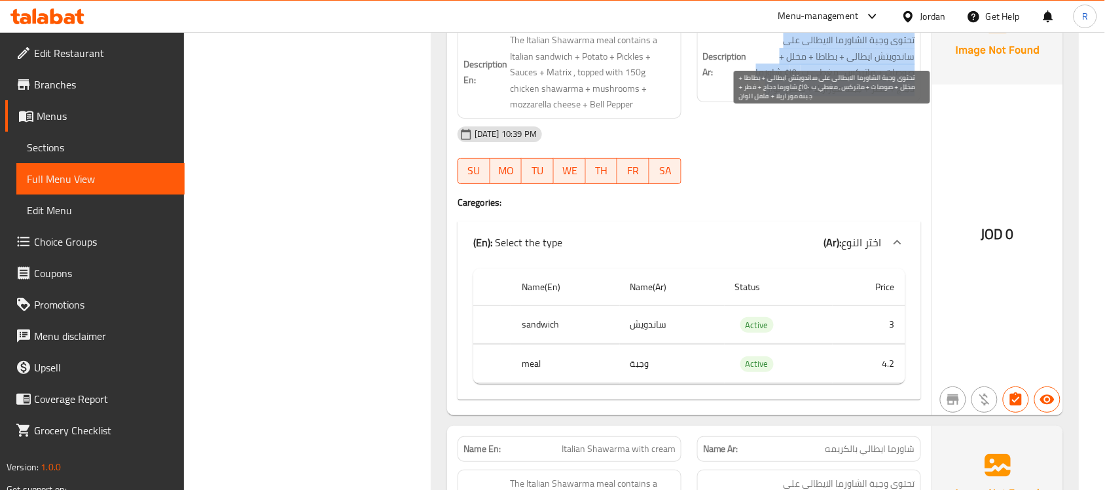
click at [884, 96] on span "تحتوى وجبة الشاورما الايطالى على ساندويتش ايطالى + بطاطا + مخلل + صوصات + ماترك…" at bounding box center [833, 64] width 166 height 64
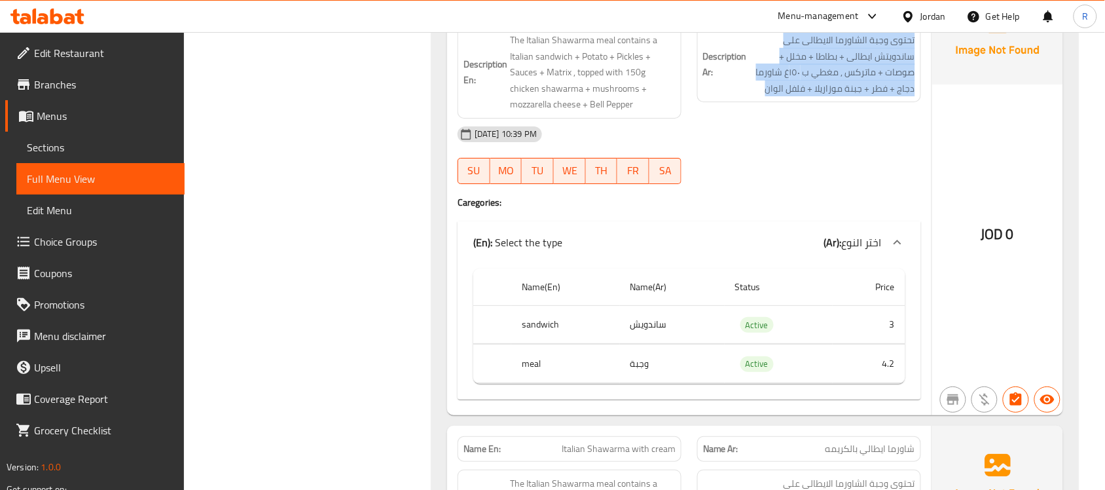
click at [862, 102] on div "Description Ar: تحتوى وجبة الشاورما الايطالى على ساندويتش ايطالى + بطاطا + مخلل…" at bounding box center [809, 64] width 224 height 76
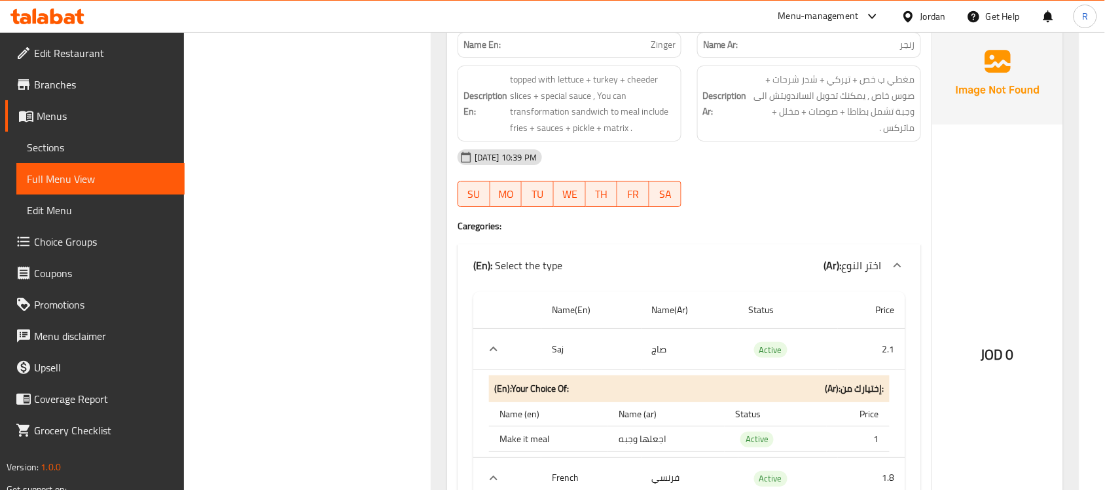
scroll to position [13115, 0]
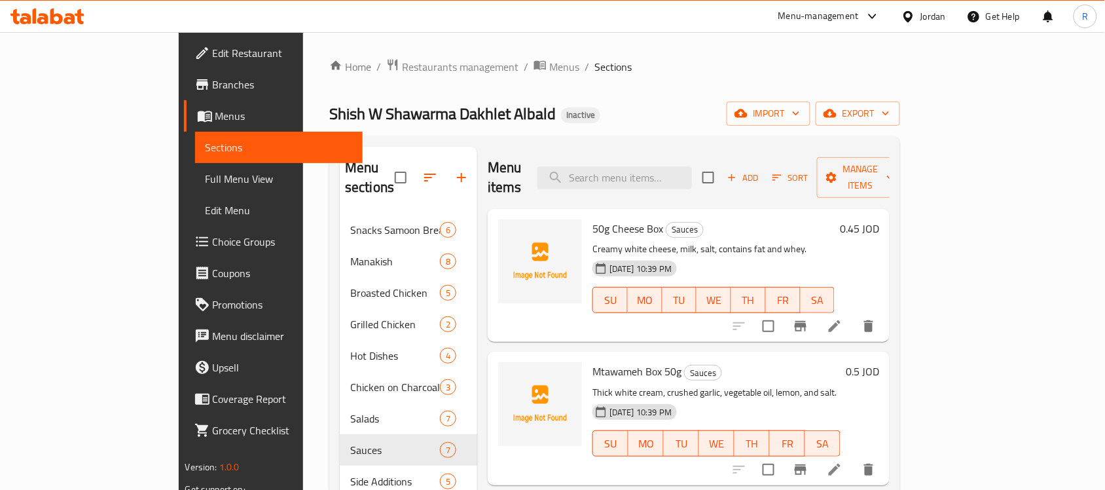
click at [653, 154] on div "Menu items Add Sort Manage items" at bounding box center [689, 178] width 402 height 62
click at [660, 170] on input "search" at bounding box center [615, 177] width 155 height 23
paste input "Classic Burger 150g"
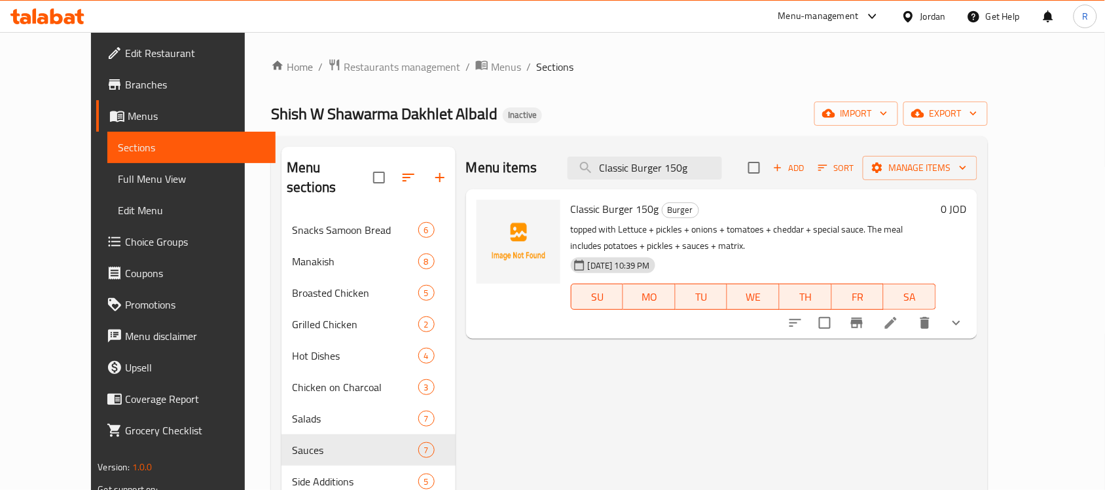
type input "Classic Burger 150g"
click at [897, 318] on icon at bounding box center [891, 323] width 12 height 12
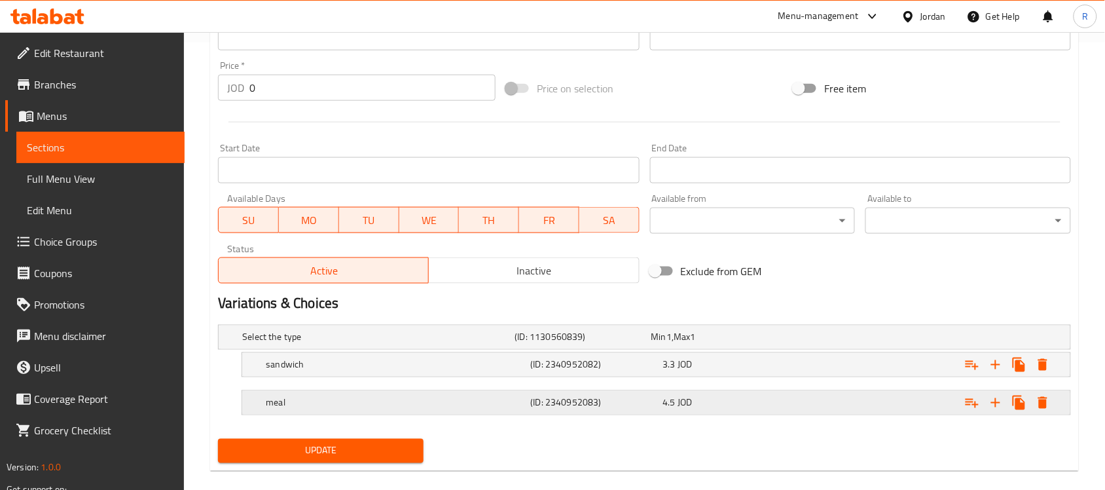
scroll to position [465, 0]
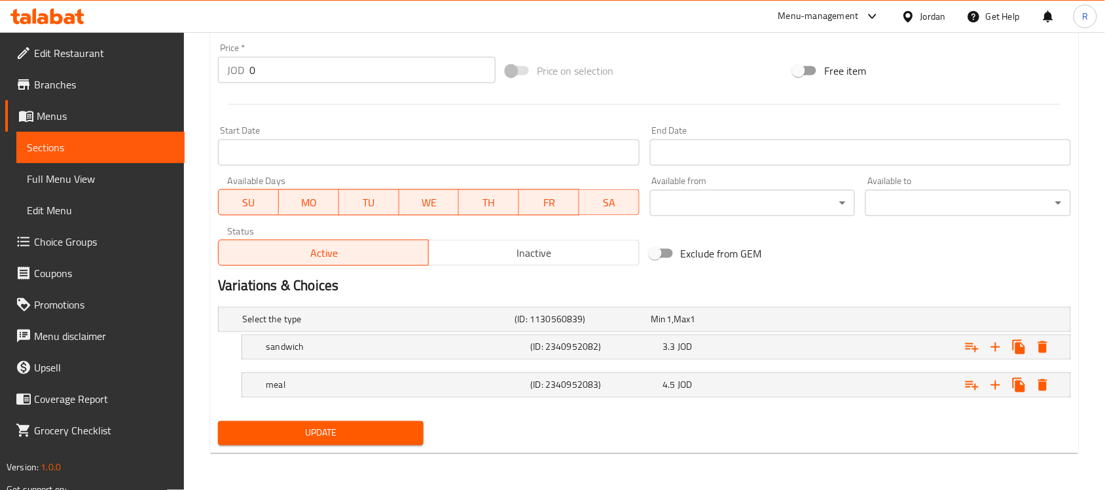
type textarea "مغطي ب خس+مخلل+بصل+بندورة+شيدر+صوص خاص. الوجبة تشمل بطاطا+مخلل+صوصات+ماتركس"
click at [333, 429] on span "Update" at bounding box center [321, 433] width 185 height 16
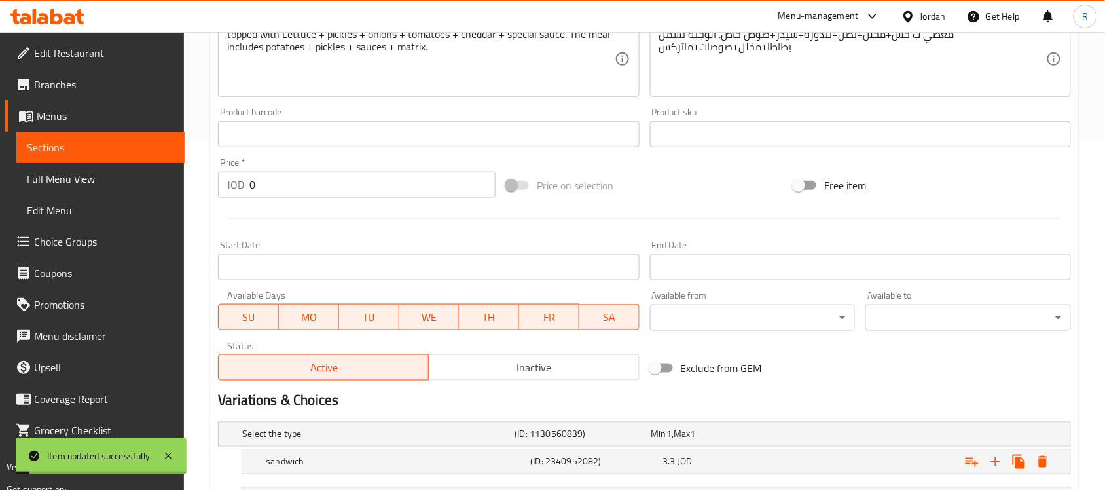
scroll to position [0, 0]
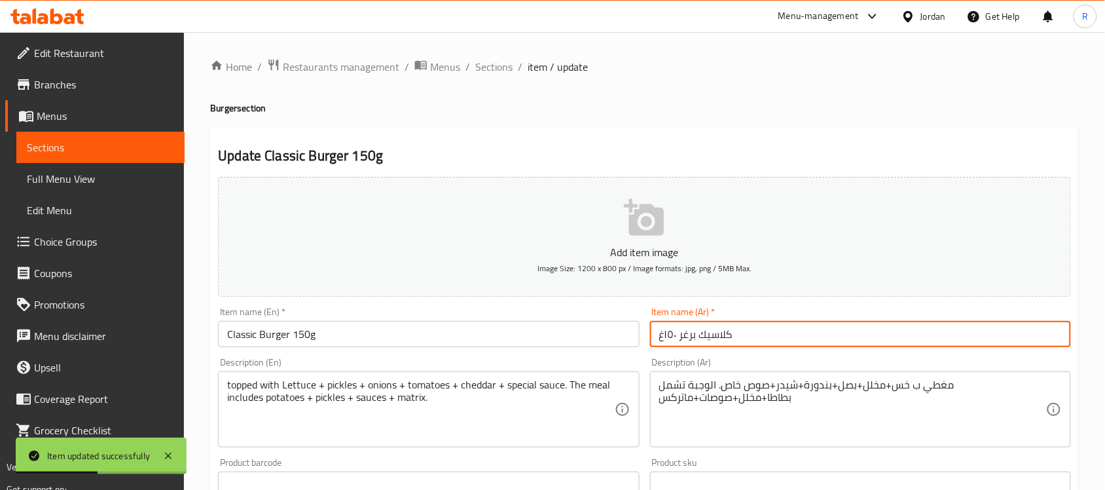
drag, startPoint x: 676, startPoint y: 337, endPoint x: 666, endPoint y: 329, distance: 13.1
click at [666, 329] on input "كلاسيك برغر ١٥٠غ" at bounding box center [860, 334] width 421 height 26
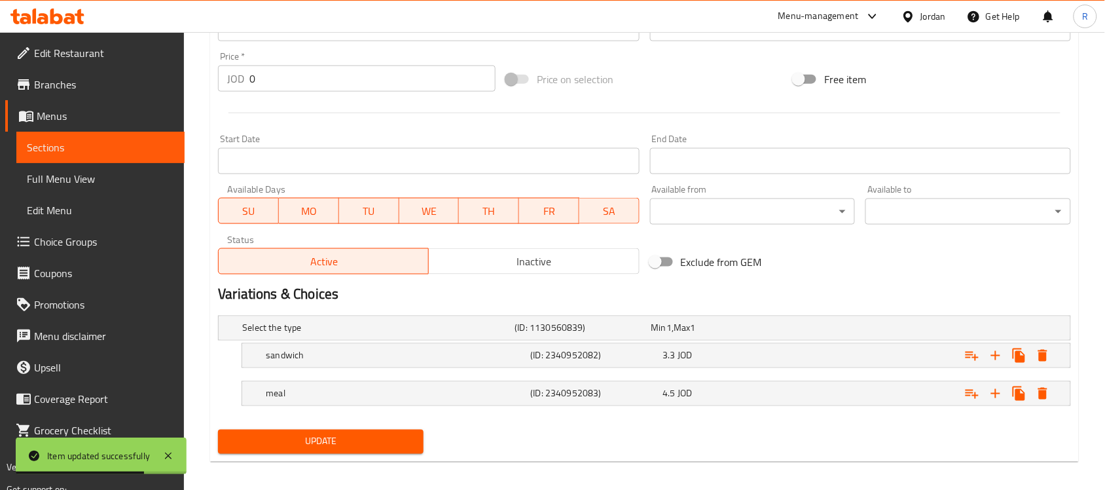
scroll to position [465, 0]
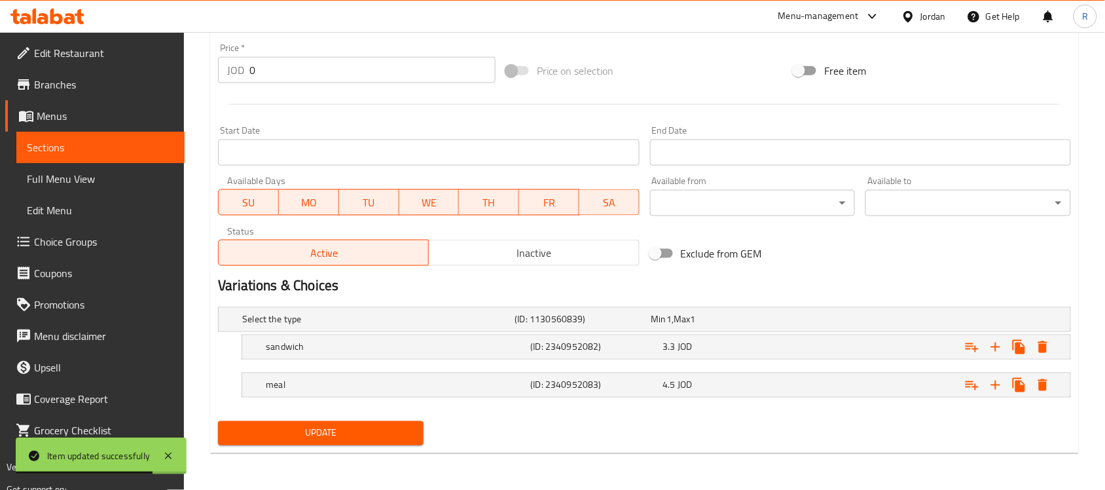
type input "كلاسيك برغر 150غ"
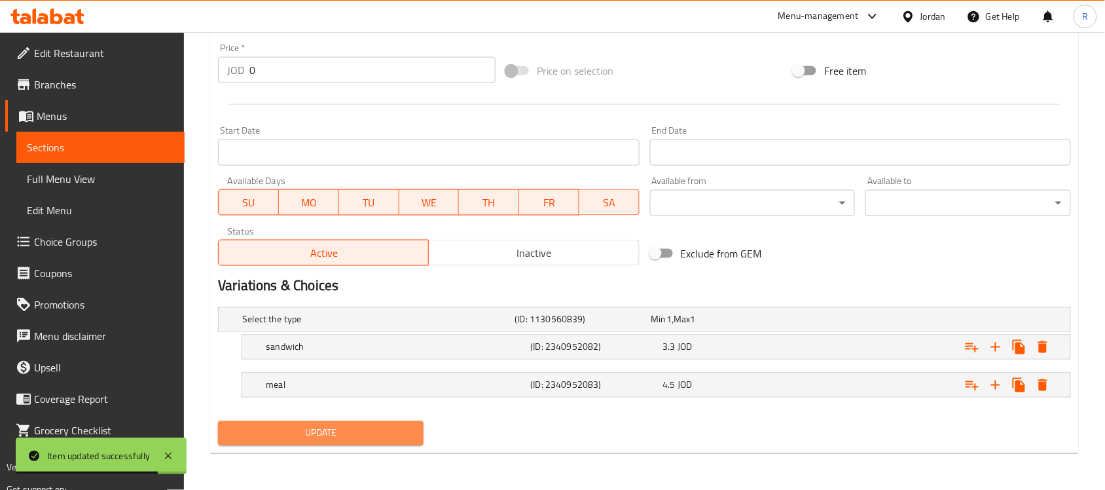
click at [339, 437] on span "Update" at bounding box center [321, 433] width 185 height 16
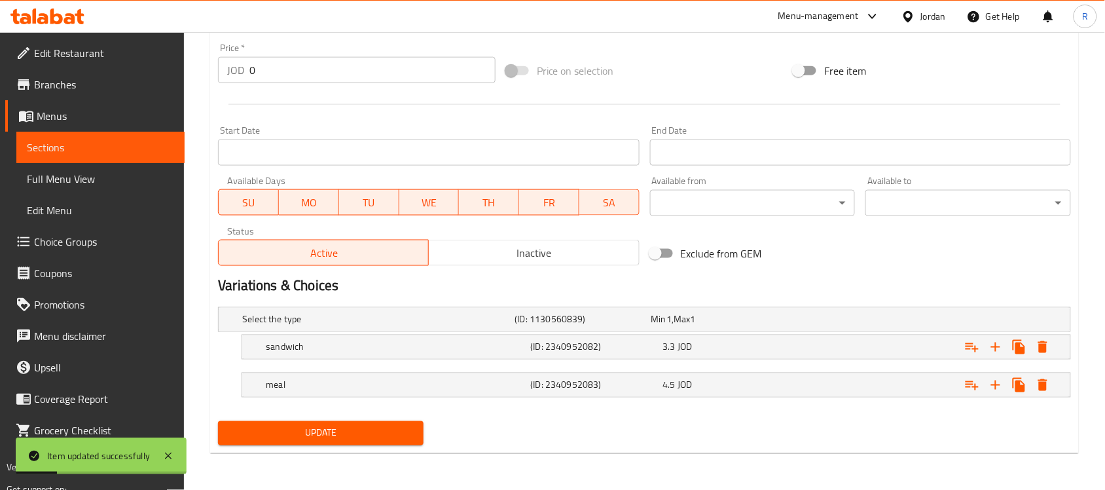
click at [62, 139] on span "Sections" at bounding box center [100, 147] width 147 height 16
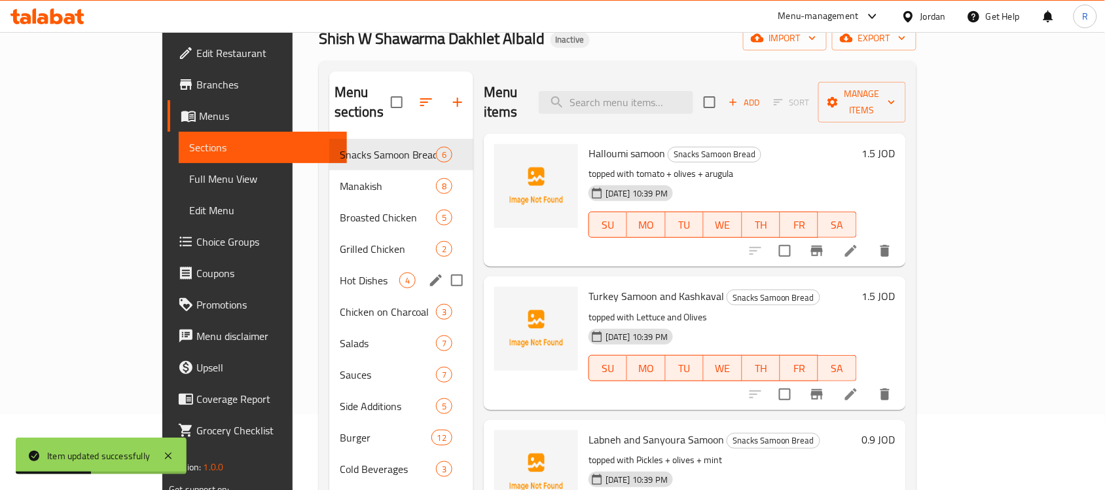
scroll to position [164, 0]
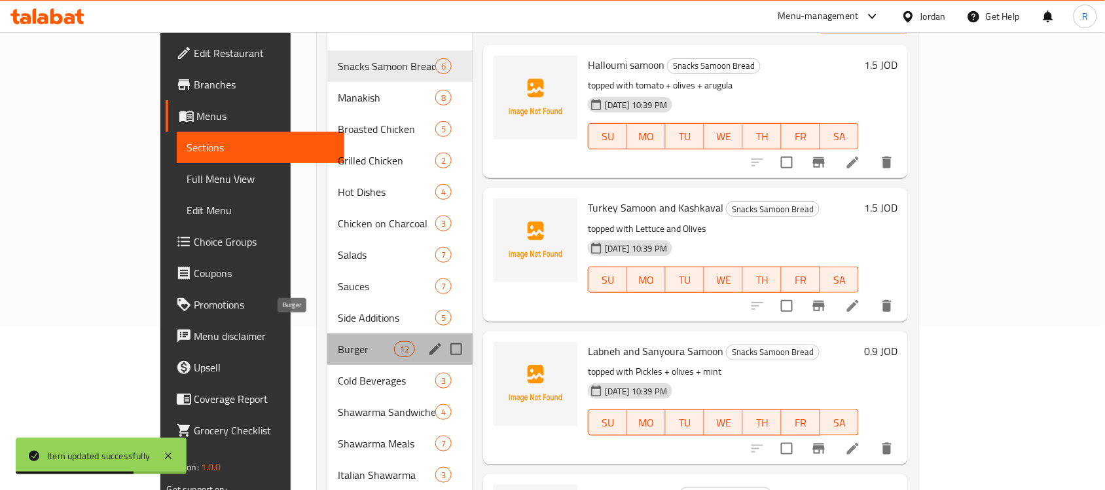
click at [338, 341] on span "Burger" at bounding box center [366, 349] width 56 height 16
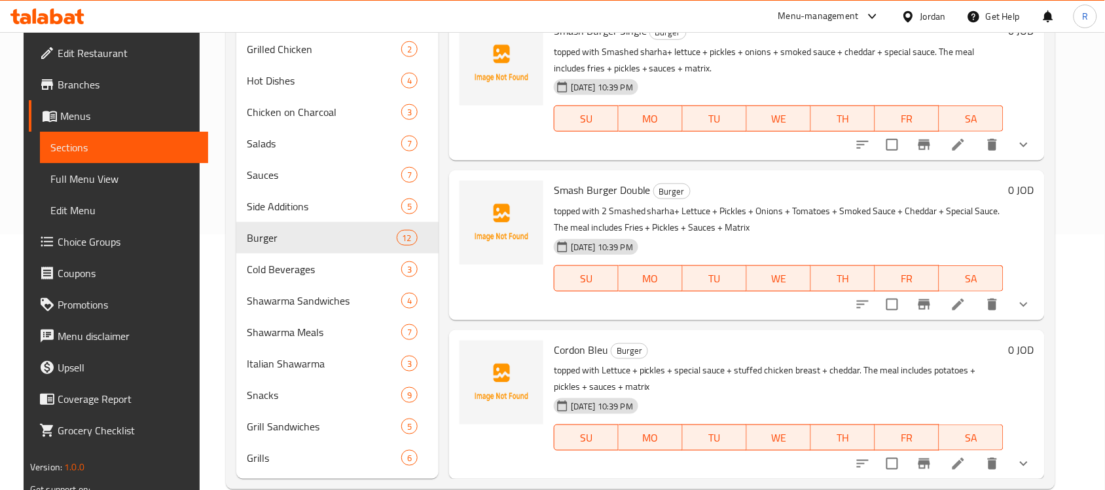
scroll to position [280, 0]
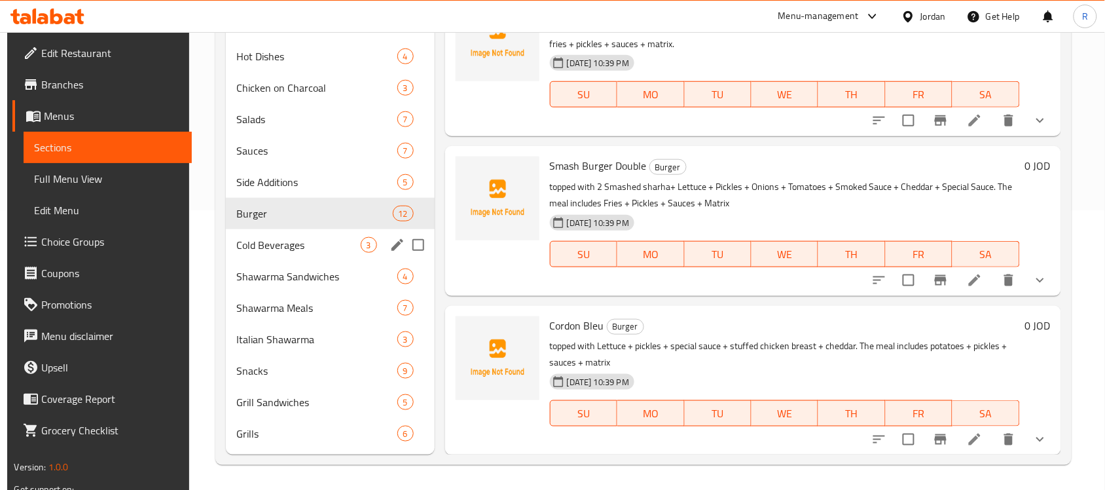
click at [308, 242] on span "Cold Beverages" at bounding box center [298, 245] width 124 height 16
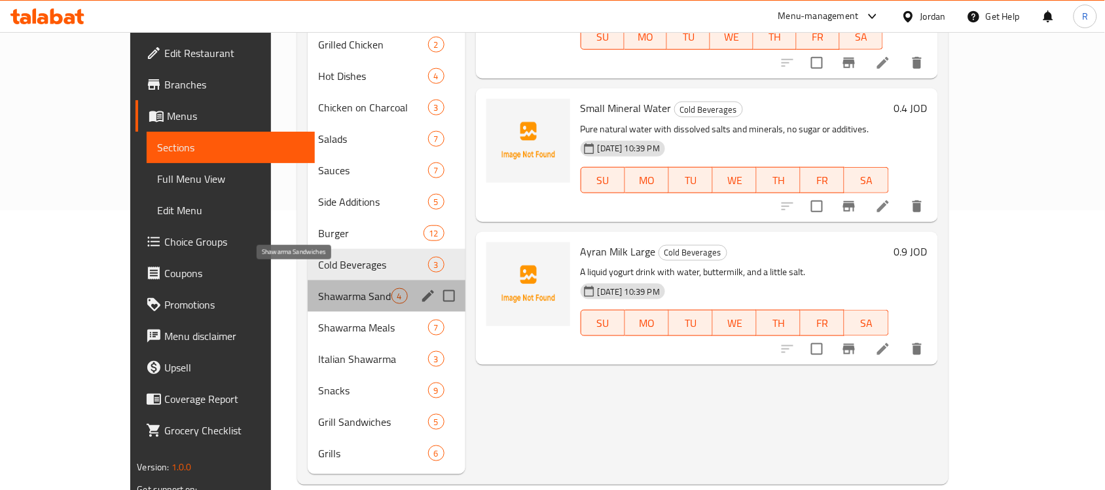
click at [318, 288] on span "Shawarma Sandwiches" at bounding box center [354, 296] width 73 height 16
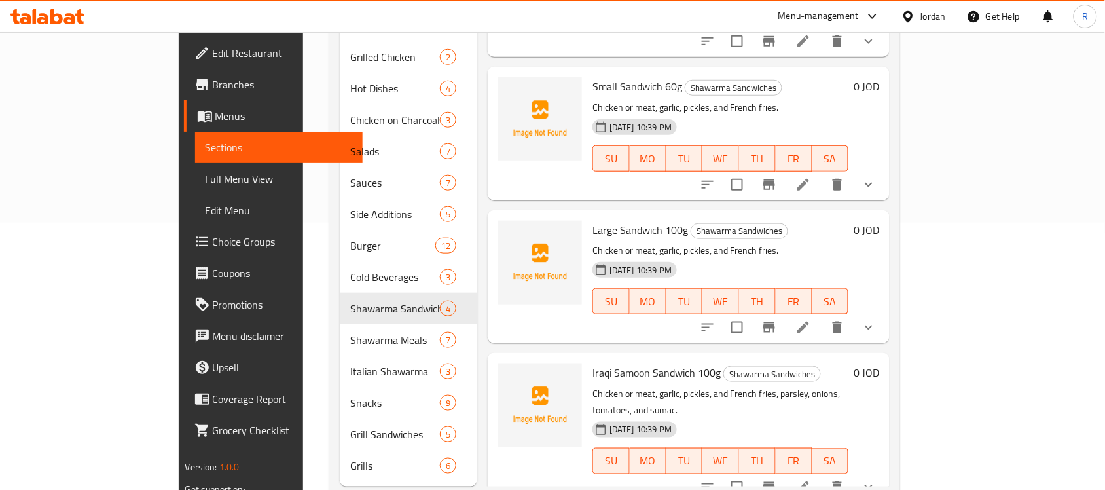
scroll to position [280, 0]
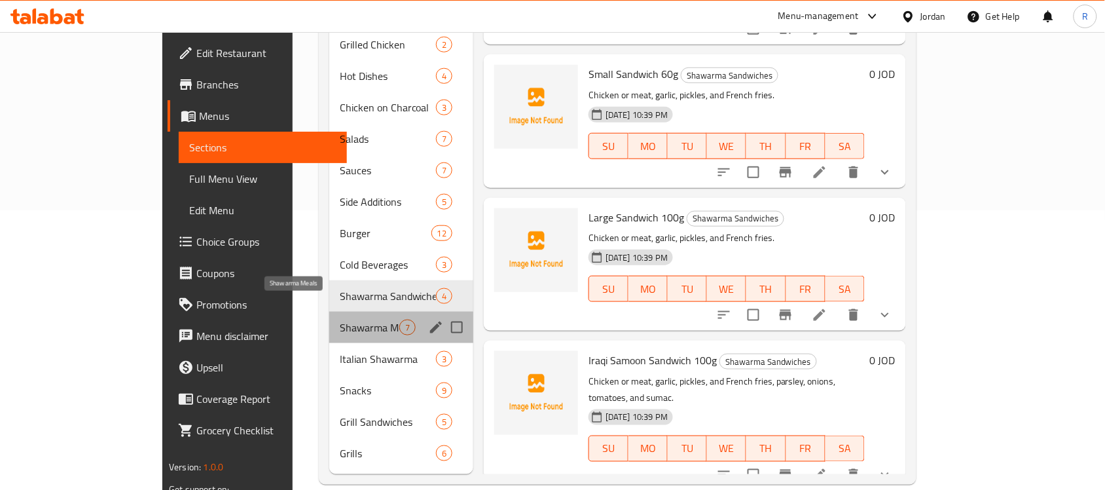
click at [340, 320] on span "Shawarma Meals" at bounding box center [370, 328] width 60 height 16
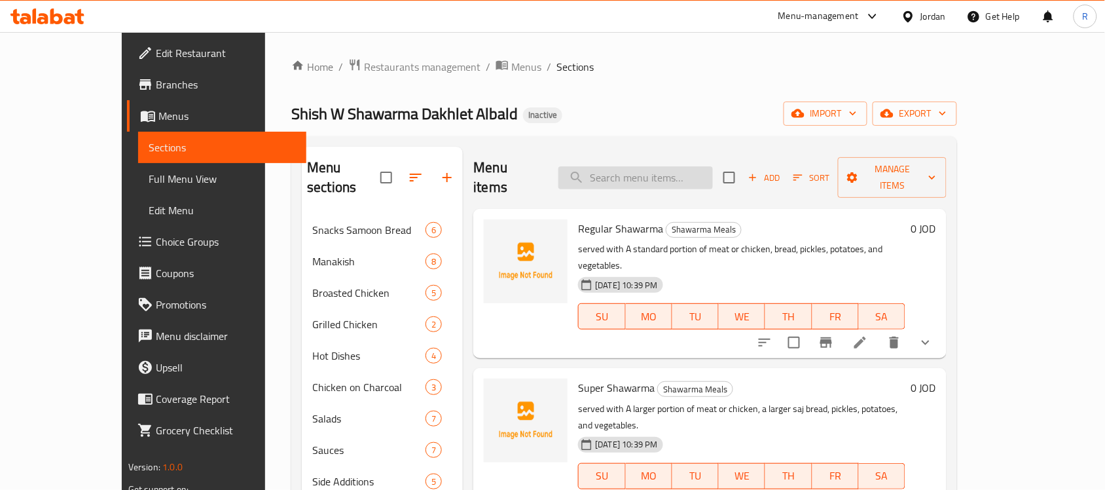
click at [656, 166] on input "search" at bounding box center [635, 177] width 155 height 23
paste input "Friends' Shawarma Meal"
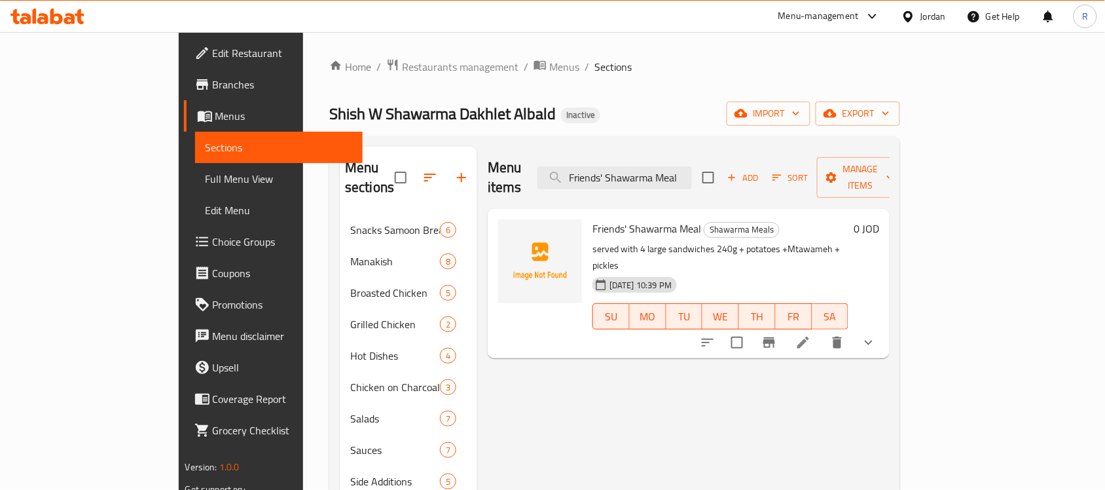
type input "Friends' Shawarma Meal"
click at [811, 335] on icon at bounding box center [804, 343] width 16 height 16
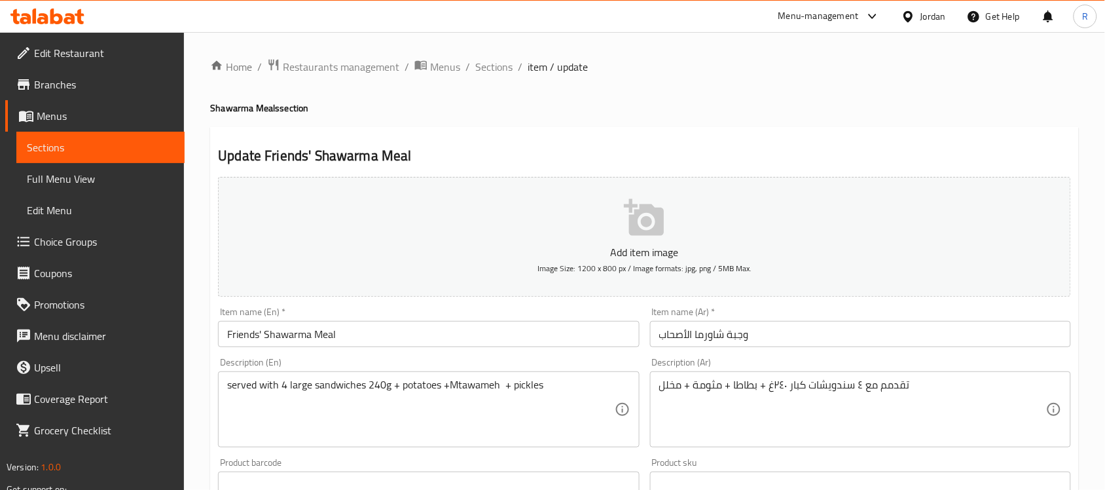
scroll to position [82, 0]
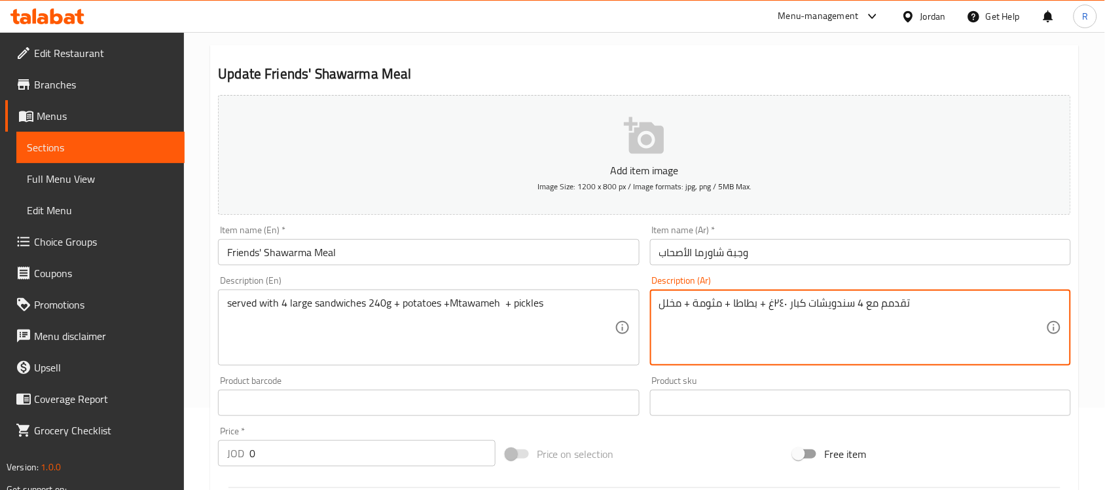
drag, startPoint x: 786, startPoint y: 299, endPoint x: 777, endPoint y: 299, distance: 8.5
click at [777, 299] on textarea "تقدمم مع 4 سندويشات كبار ٢٤٠غ + بطاطا + مثومة + مخلل" at bounding box center [852, 328] width 387 height 62
drag, startPoint x: 774, startPoint y: 306, endPoint x: 786, endPoint y: 312, distance: 13.8
click at [786, 312] on textarea "تقدمم مع 4 سندويشات كبار ٢٤٠غ + بطاطا + مثومة + مخلل" at bounding box center [852, 328] width 387 height 62
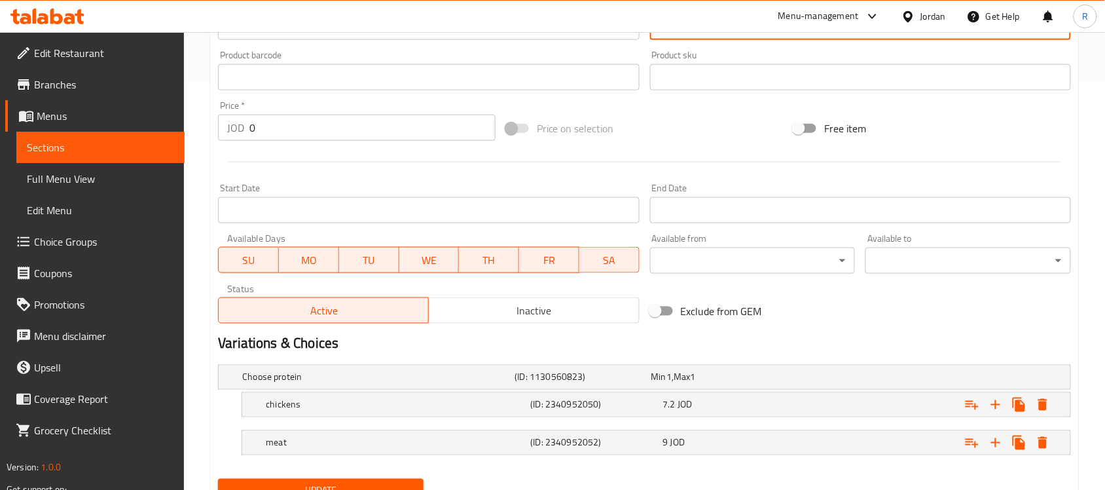
scroll to position [409, 0]
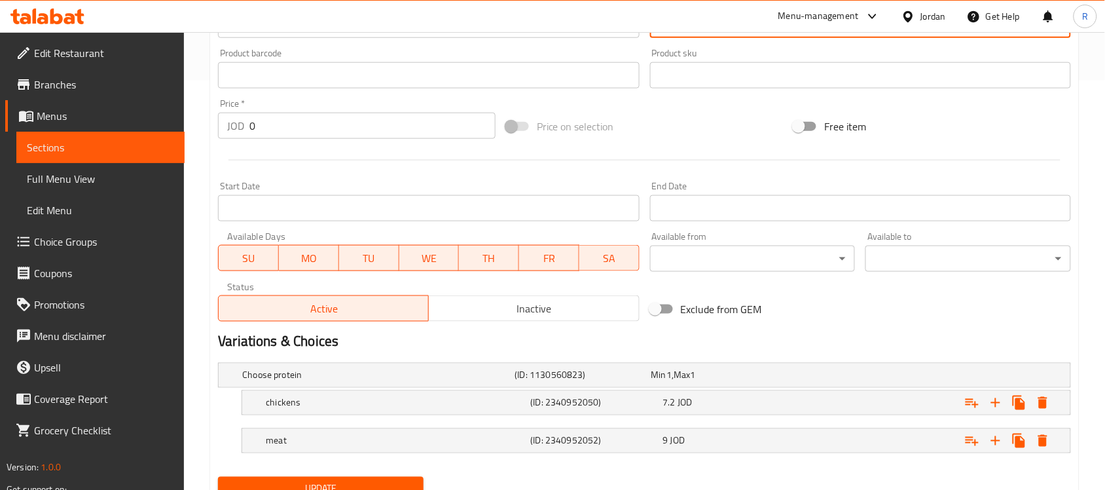
type textarea "تقدمم مع 4 سندويشات كبار 240غ + بطاطا + مثومة + مخلل"
click at [378, 486] on span "Update" at bounding box center [321, 489] width 185 height 16
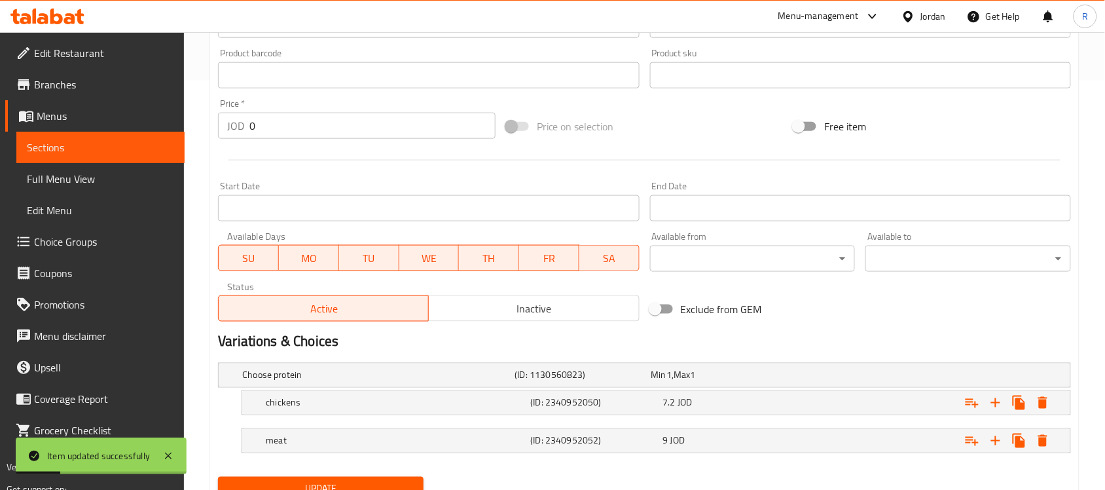
scroll to position [164, 0]
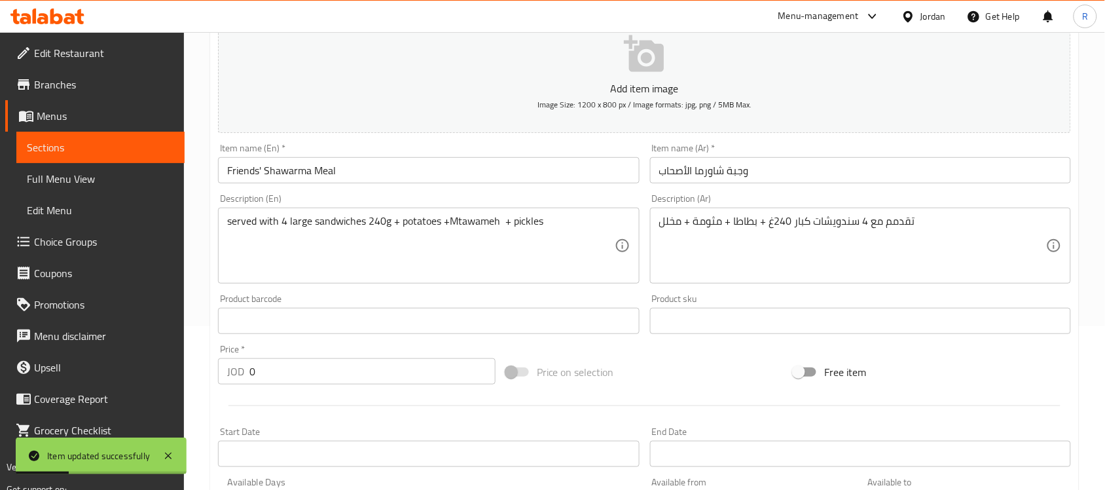
click at [162, 157] on link "Sections" at bounding box center [100, 147] width 168 height 31
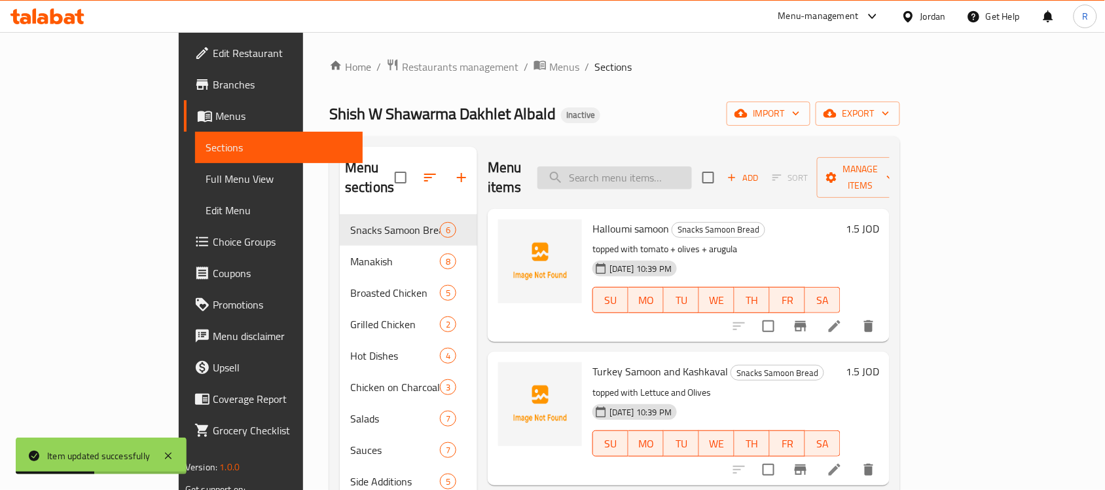
click at [692, 166] on input "search" at bounding box center [615, 177] width 155 height 23
paste input "Savings Shawarma Meal"
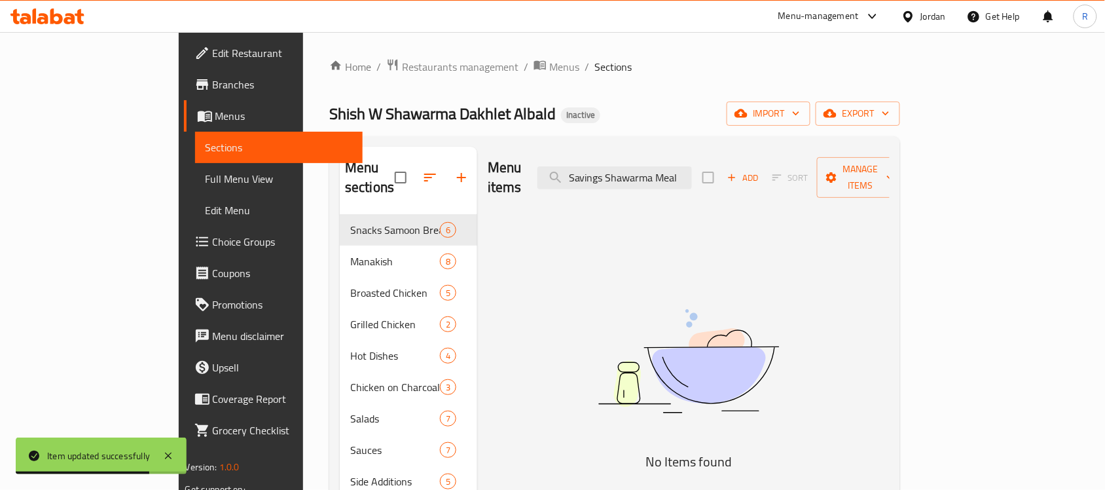
drag, startPoint x: 719, startPoint y: 167, endPoint x: 811, endPoint y: 174, distance: 91.9
click at [811, 174] on div "Menu items Savings Shawarma Meal Add Sort Manage items" at bounding box center [689, 178] width 402 height 62
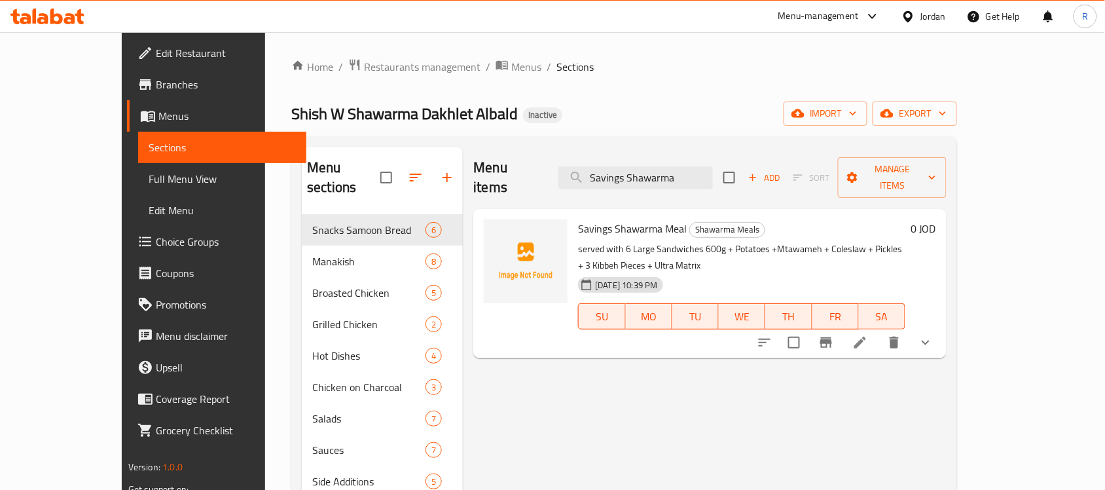
type input "Savings Shawarma"
click at [866, 337] on icon at bounding box center [860, 343] width 12 height 12
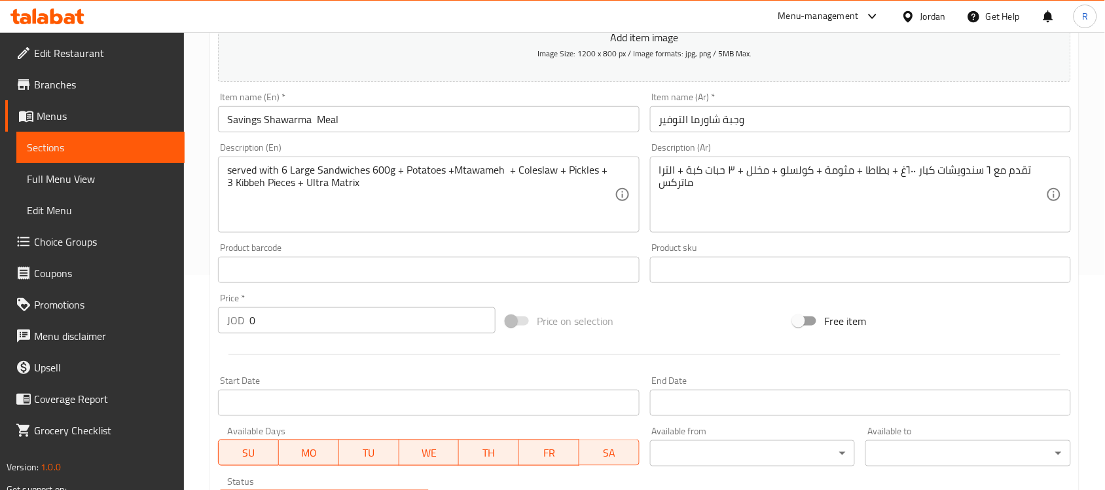
scroll to position [246, 0]
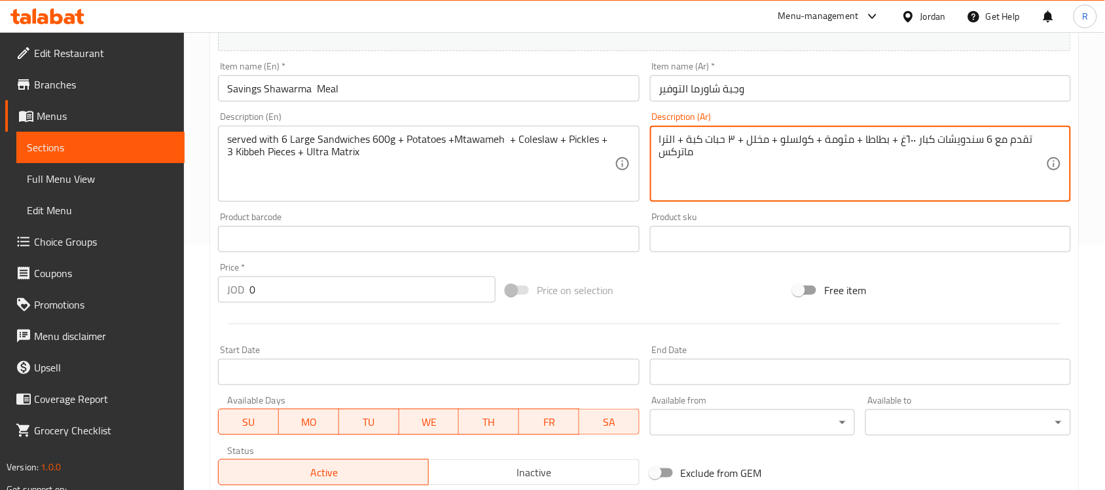
drag, startPoint x: 915, startPoint y: 142, endPoint x: 905, endPoint y: 142, distance: 9.8
click at [905, 142] on textarea "تقدم مع 6 سندويشات كبار ٦٠٠غ + بطاطا + مثومة + كولسلو + مخلل + ٣ حبات كبة + الت…" at bounding box center [852, 164] width 387 height 62
click at [729, 145] on textarea "تقدم مع 6 سندويشات كبار 600غ + بطاطا + مثومة + كولسلو + مخلل + ٣ حبات كبة + الت…" at bounding box center [852, 164] width 387 height 62
click at [672, 139] on textarea "تقدم مع 6 سندويشات كبار 600غ + بطاطا + مثومة + كولسلو + مخلل + 3 حبات كبة + الت…" at bounding box center [852, 164] width 387 height 62
click at [674, 136] on textarea "تقدم مع 6 سندويشات كبار 600غ + بطاطا + مثومة + كولسلو + مخلل + 3 حبات كبة +1 لت…" at bounding box center [852, 164] width 387 height 62
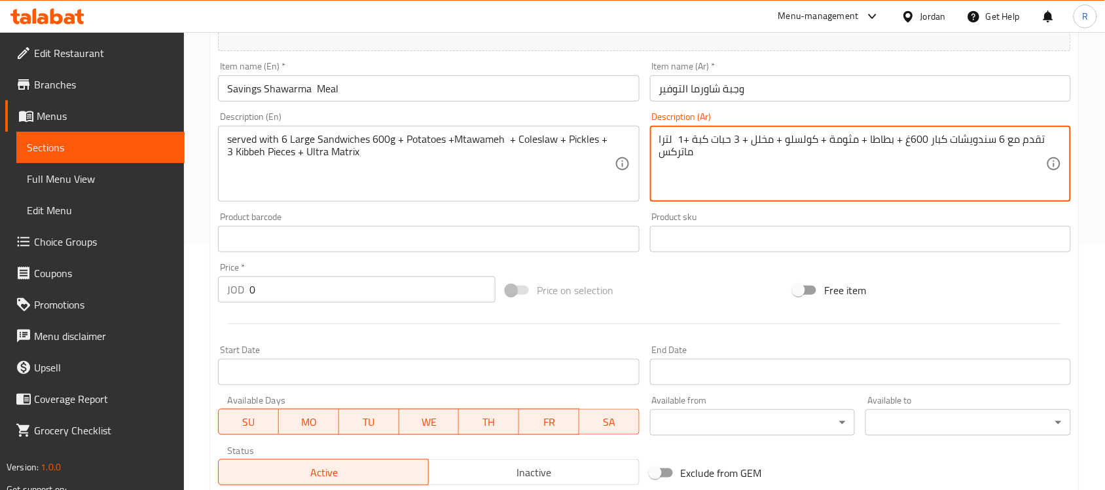
click at [676, 138] on textarea "تقدم مع 6 سندويشات كبار 600غ + بطاطا + مثومة + كولسلو + مخلل + 3 حبات كبة +1 لت…" at bounding box center [852, 164] width 387 height 62
click at [682, 141] on textarea "تقدم مع 6 سندويشات كبار 600غ + بطاطا + مثومة + كولسلو + مخلل + 3 حبات كبة +1 لت…" at bounding box center [852, 164] width 387 height 62
drag, startPoint x: 661, startPoint y: 139, endPoint x: 652, endPoint y: 139, distance: 9.2
click at [652, 139] on div "تقدم مع 6 سندويشات كبار 600غ + بطاطا + مثومة + كولسلو + مخلل + 3 حبات كبة، 1 لت…" at bounding box center [860, 164] width 421 height 76
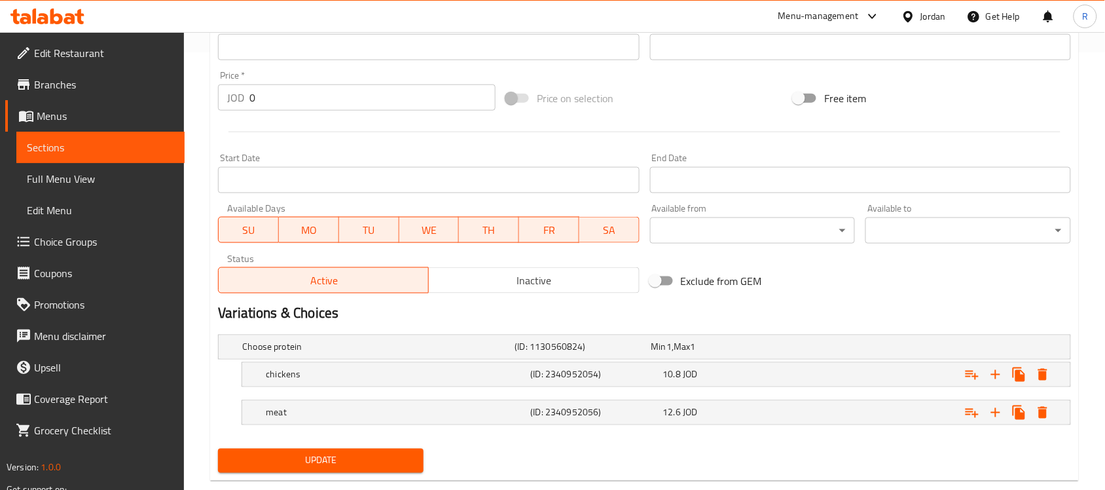
scroll to position [465, 0]
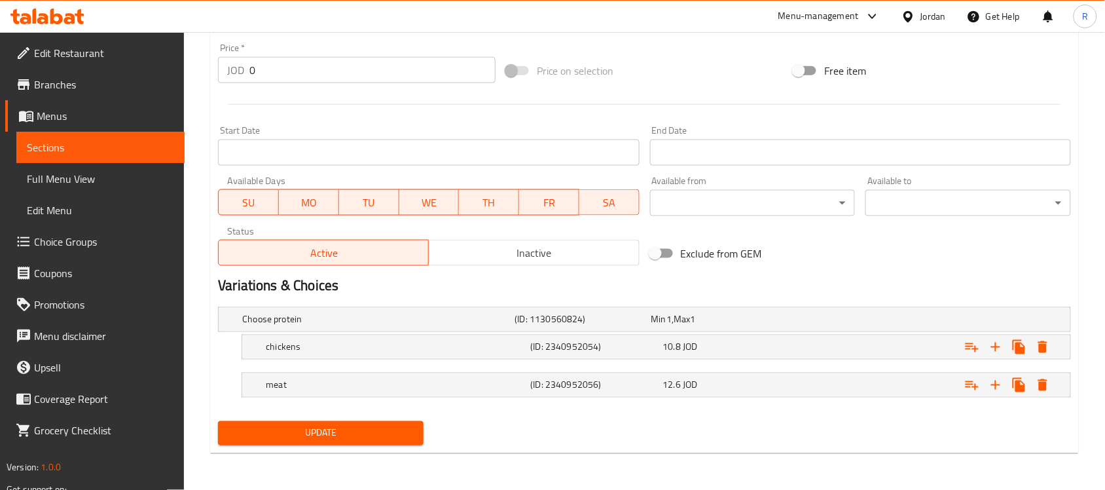
type textarea "تقدم مع 6 سندويشات كبار 600غ + بطاطا + مثومة + كولسلو + مخلل + 3 حبات كبة، 1 لت…"
click at [276, 430] on span "Update" at bounding box center [321, 433] width 185 height 16
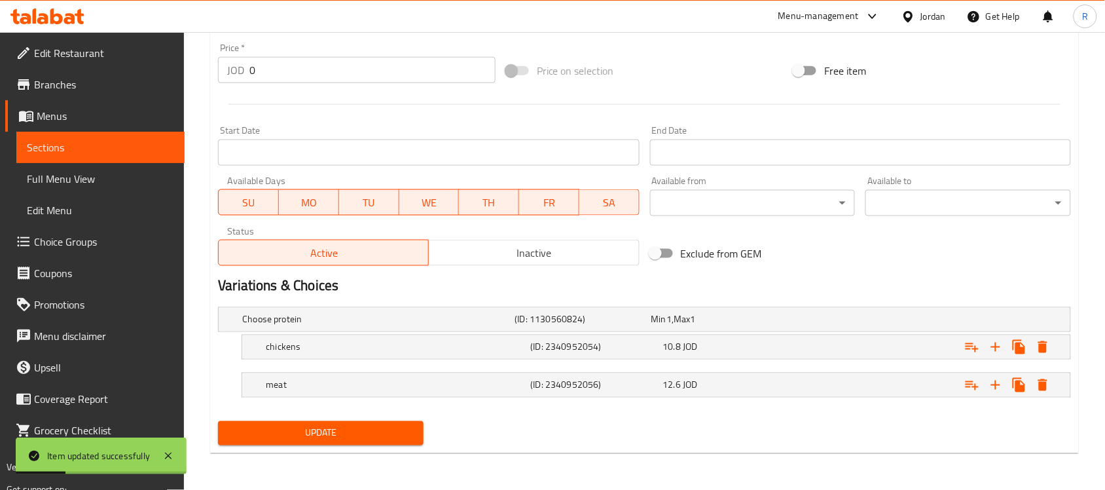
click at [73, 142] on span "Sections" at bounding box center [100, 147] width 147 height 16
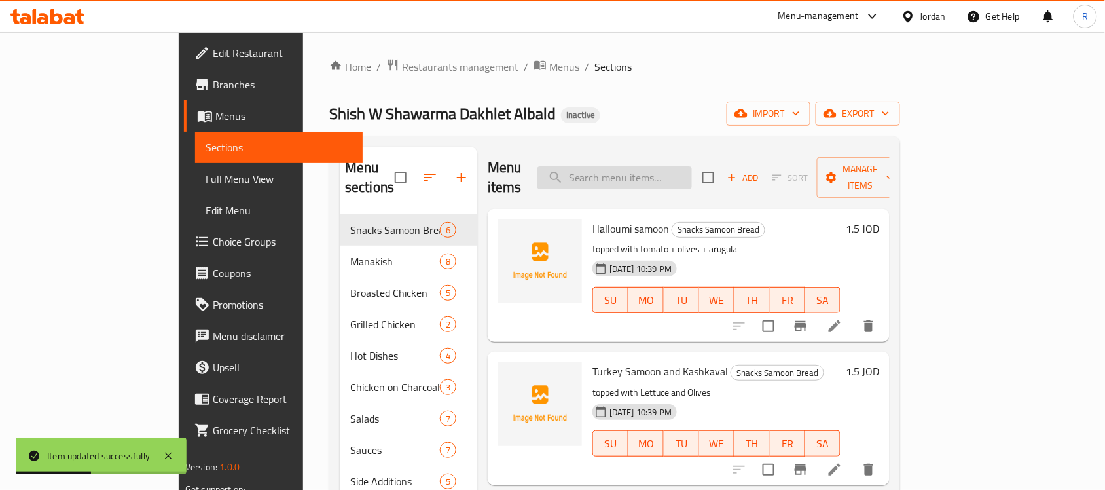
click at [638, 166] on input "search" at bounding box center [615, 177] width 155 height 23
paste input "Nasaybna Shawarma Meal"
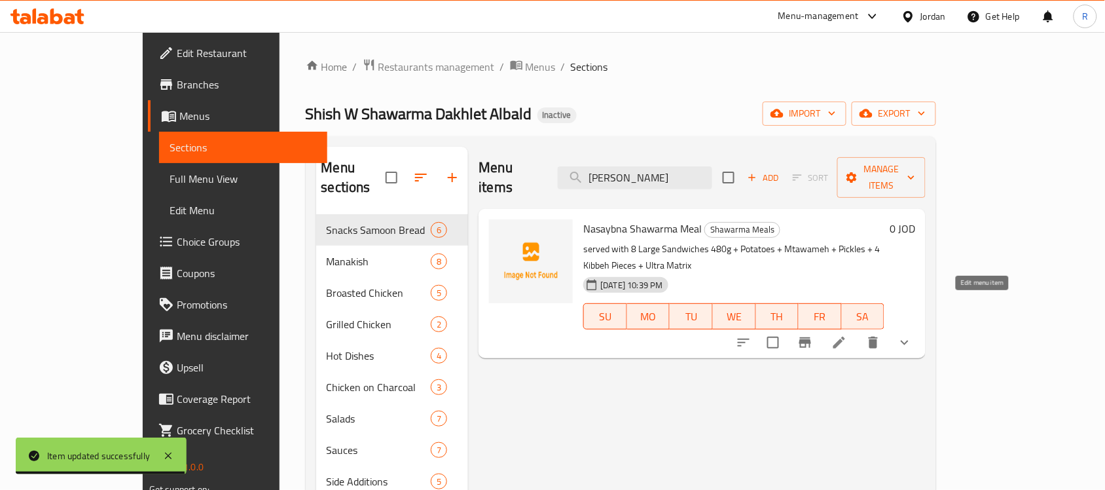
type input "[PERSON_NAME]"
click at [847, 335] on icon at bounding box center [840, 343] width 16 height 16
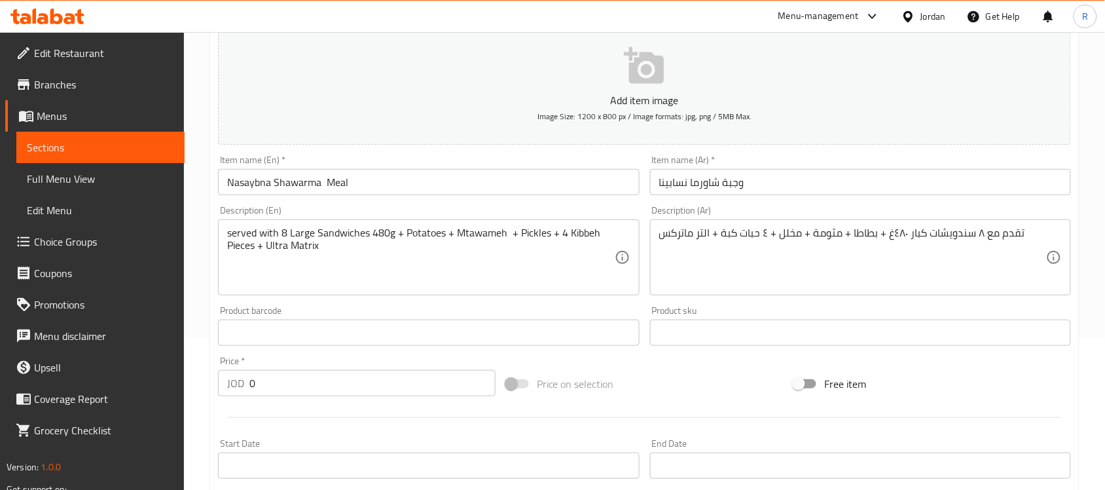
scroll to position [164, 0]
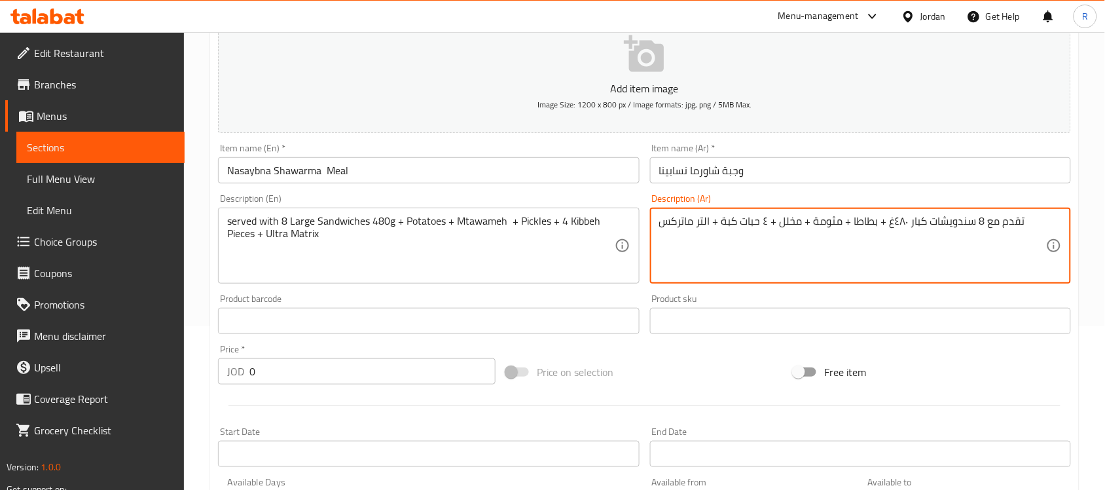
drag, startPoint x: 905, startPoint y: 217, endPoint x: 892, endPoint y: 217, distance: 13.7
click at [892, 217] on textarea "تقدم مع 8 سندويشات كبار ٤٨٠غ + بطاطا + مثومة + مخلل + ٤ حبات كبة + التر ماتركس" at bounding box center [852, 246] width 387 height 62
click at [763, 218] on textarea "تقدم مع 8 سندويشات كبار 480غ + بطاطا + مثومة + مخلل + ٤ حبات كبة + التر ماتركس" at bounding box center [852, 246] width 387 height 62
click at [709, 227] on textarea "تقدم مع 8 سندويشات كبار 480غ + بطاطا + مثومة + مخلل + 4 حبات كبة + التر ماتركس" at bounding box center [852, 246] width 387 height 62
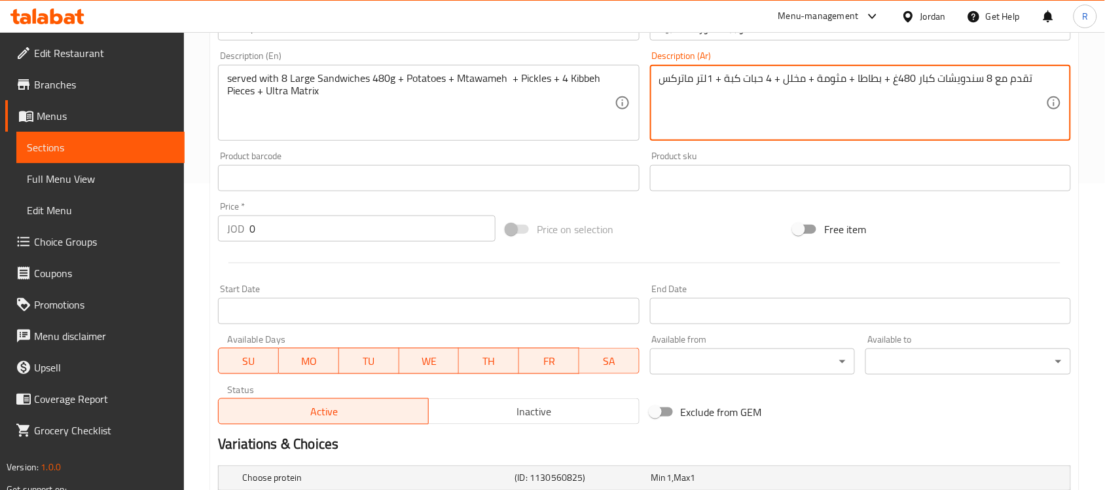
scroll to position [465, 0]
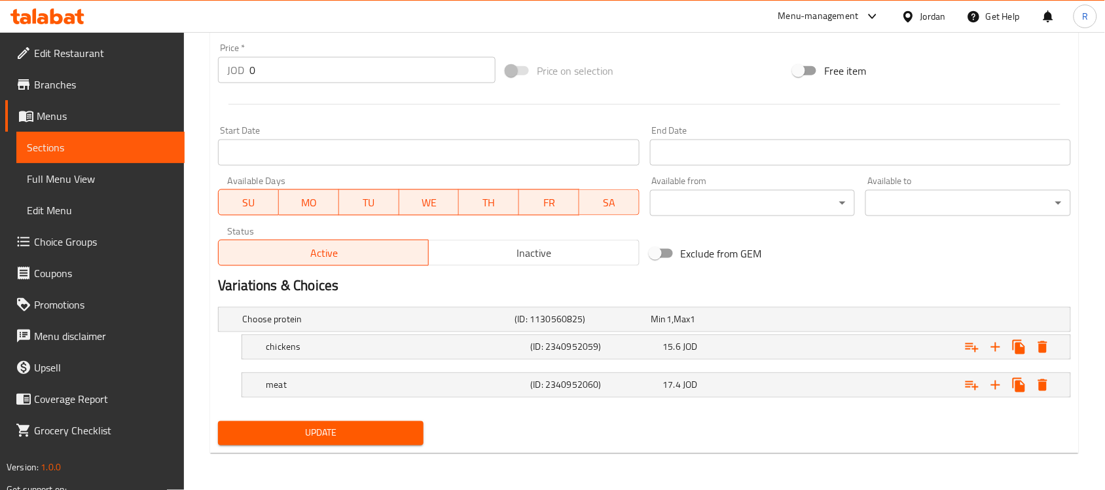
click at [411, 439] on span "Update" at bounding box center [321, 433] width 185 height 16
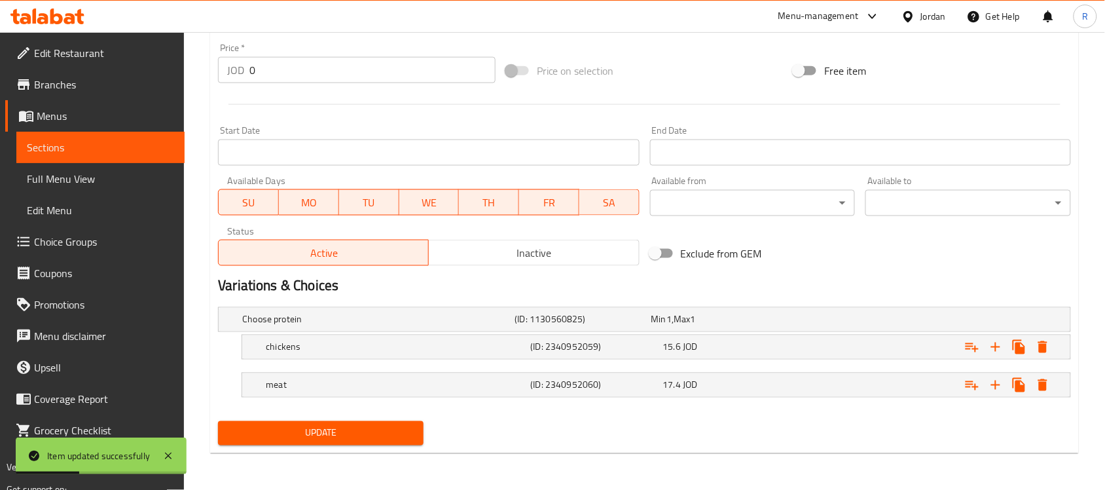
scroll to position [301, 0]
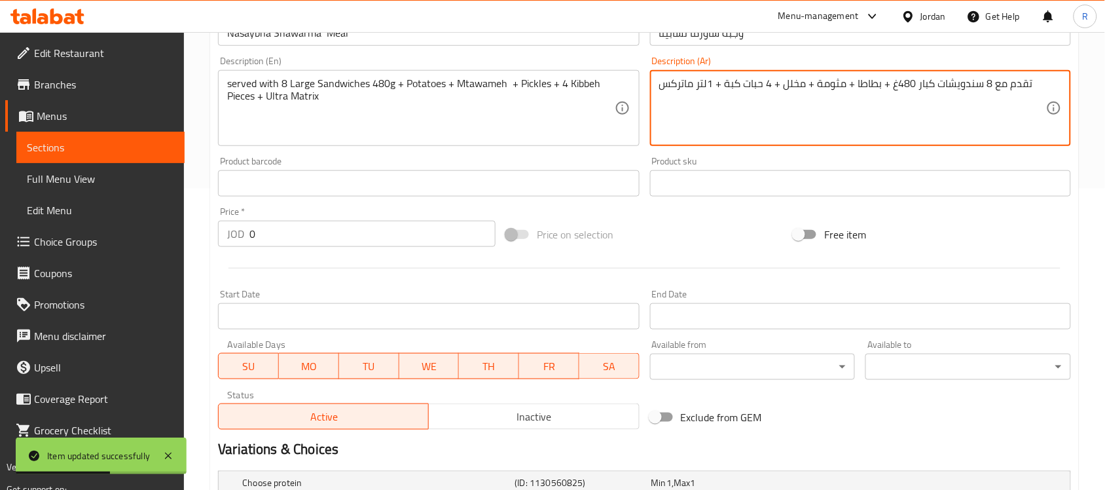
drag, startPoint x: 913, startPoint y: 88, endPoint x: 895, endPoint y: 86, distance: 18.4
type textarea "تقدم مع 8 سندويشات كبار 800غ + بطاطا + مثومة + مخلل + 4 حبات كبة + 1لتر ماتركس"
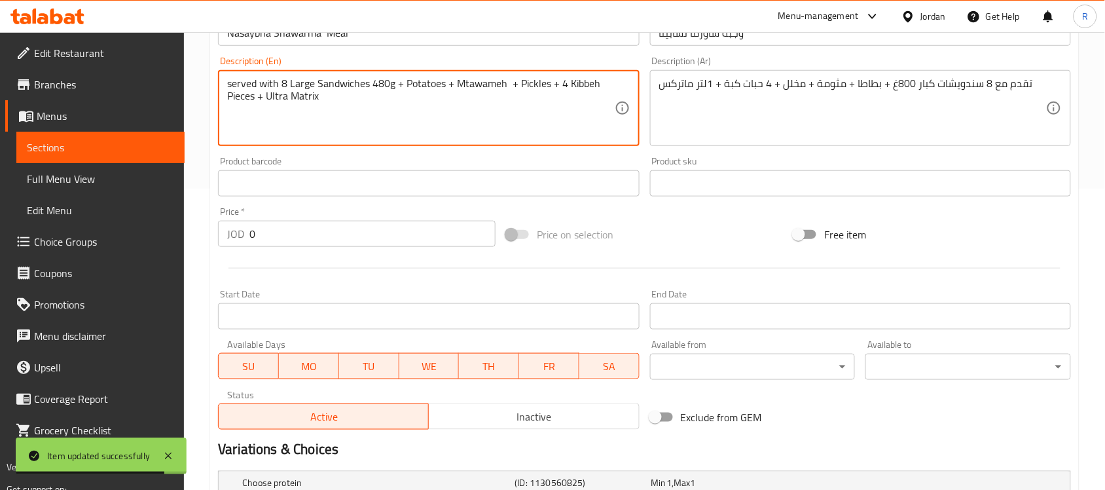
drag, startPoint x: 388, startPoint y: 86, endPoint x: 371, endPoint y: 77, distance: 19.0
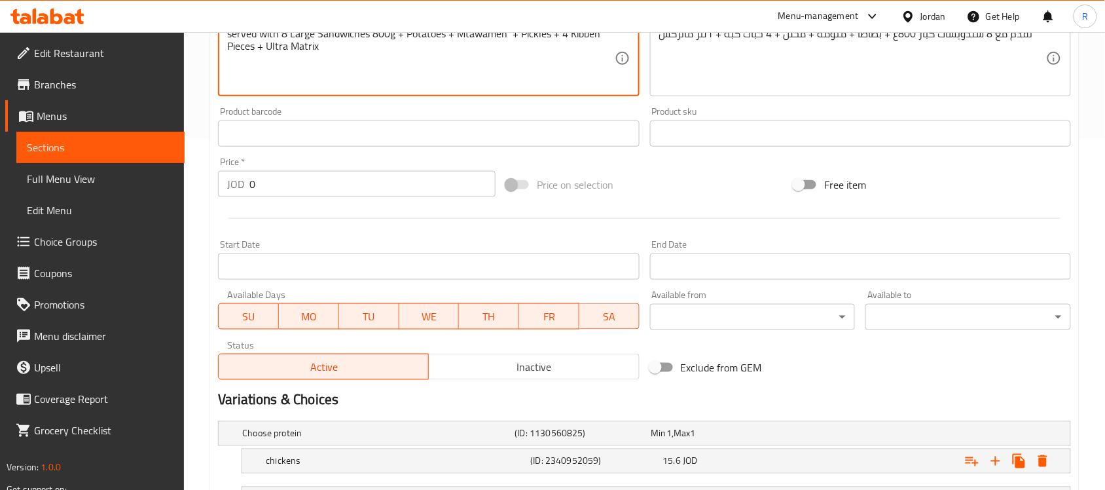
scroll to position [465, 0]
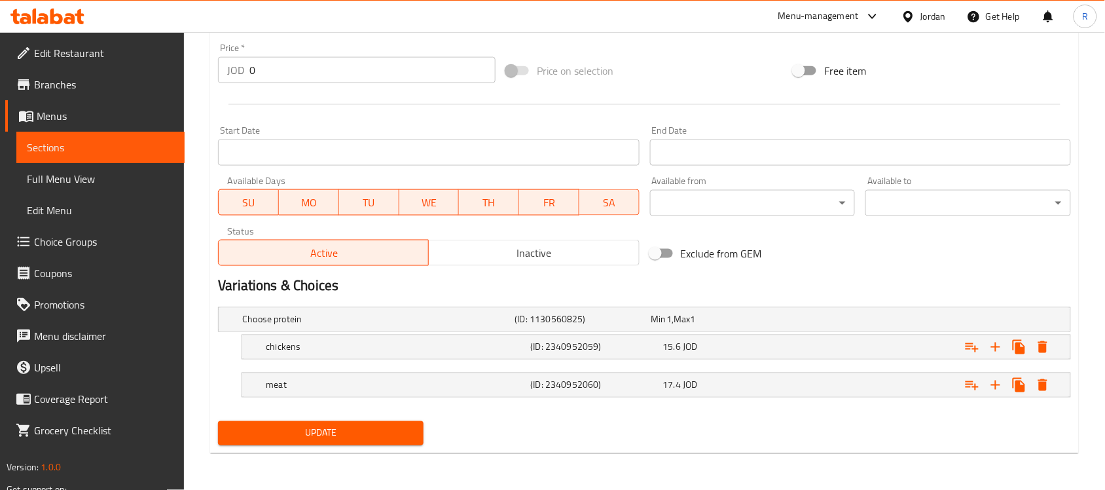
type textarea "served with 8 Large Sandwiches 800g + Potatoes + Mtawameh + Pickles + 4 Kibbeh …"
click at [342, 414] on div "Choose protein (ID: 1130560825) Min 1 , Max 1 Name (En) Choose protein Name (En…" at bounding box center [645, 359] width 864 height 114
click at [352, 424] on button "Update" at bounding box center [321, 433] width 206 height 24
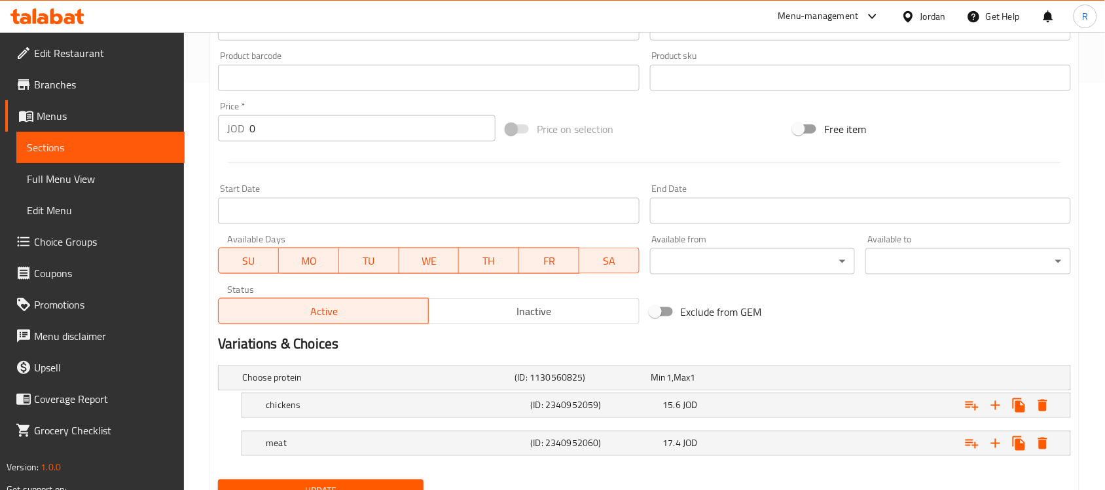
scroll to position [409, 0]
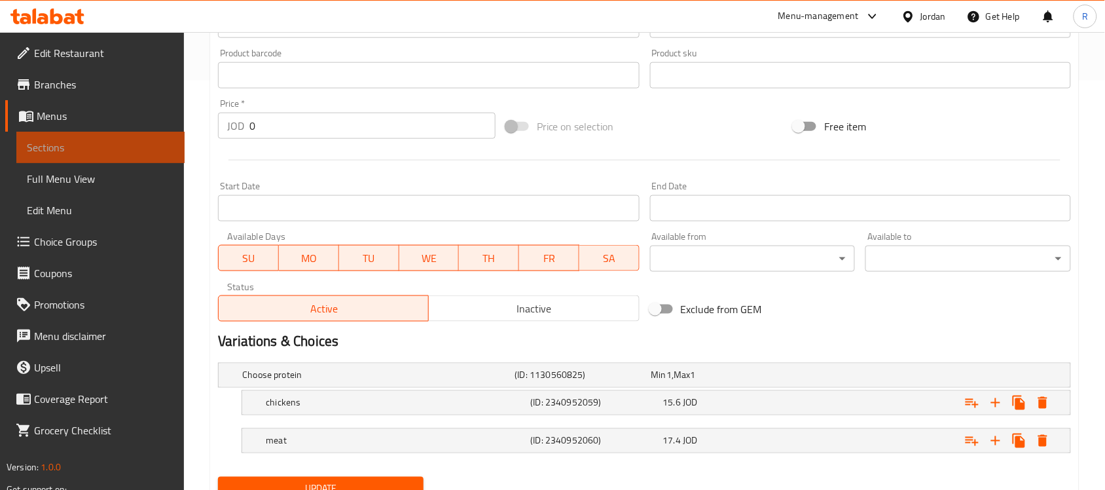
click at [65, 157] on link "Sections" at bounding box center [100, 147] width 168 height 31
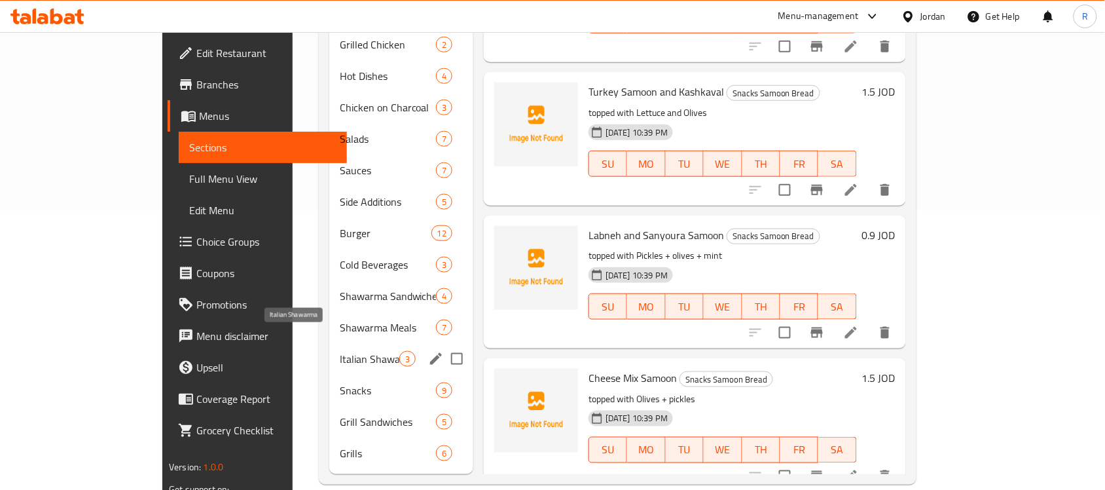
click at [340, 351] on span "Italian Shawarma" at bounding box center [370, 359] width 60 height 16
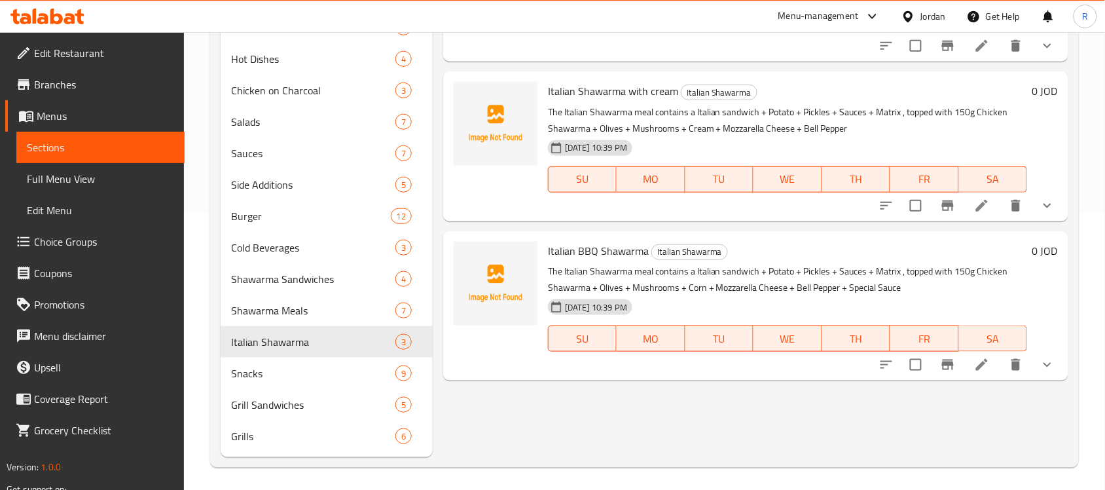
scroll to position [280, 0]
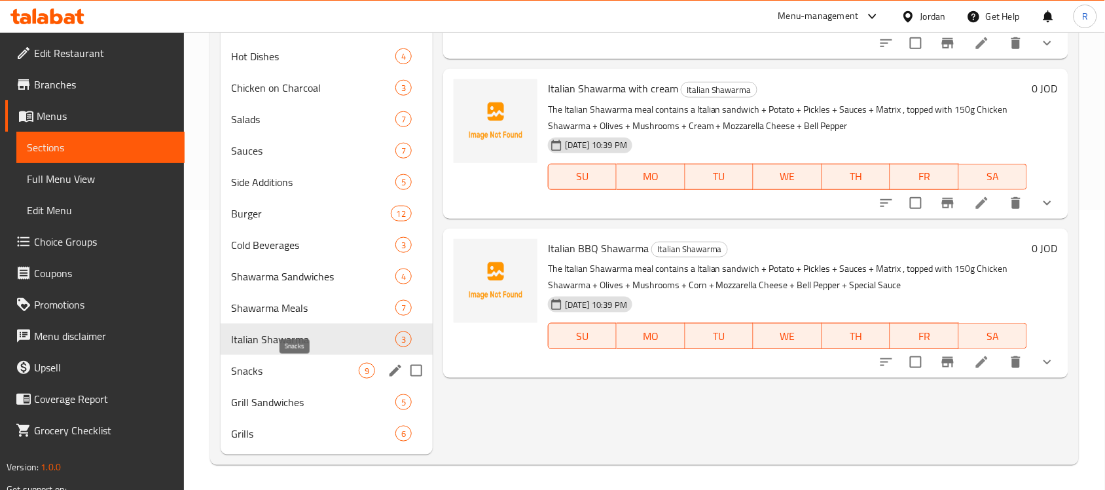
click at [320, 367] on span "Snacks" at bounding box center [295, 371] width 128 height 16
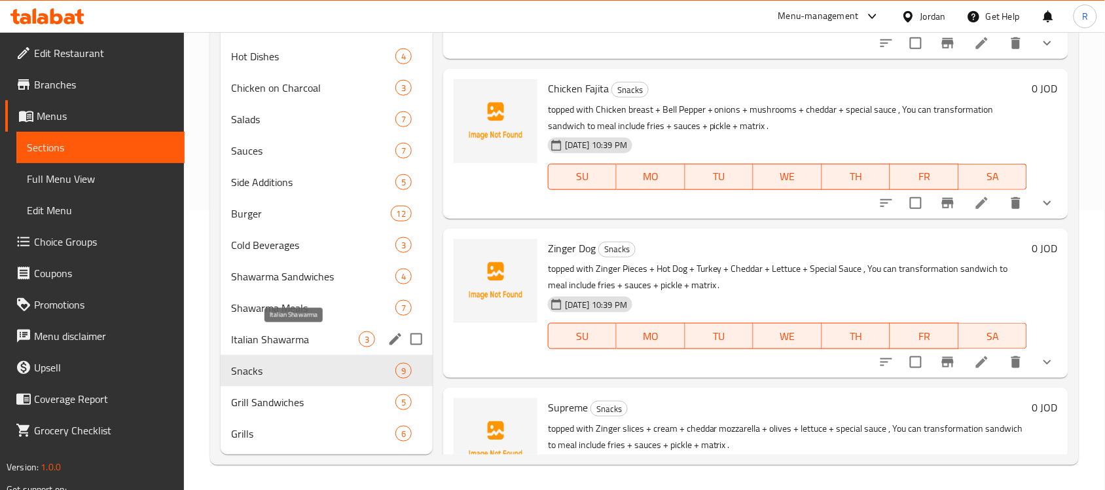
click at [327, 339] on span "Italian Shawarma" at bounding box center [295, 339] width 128 height 16
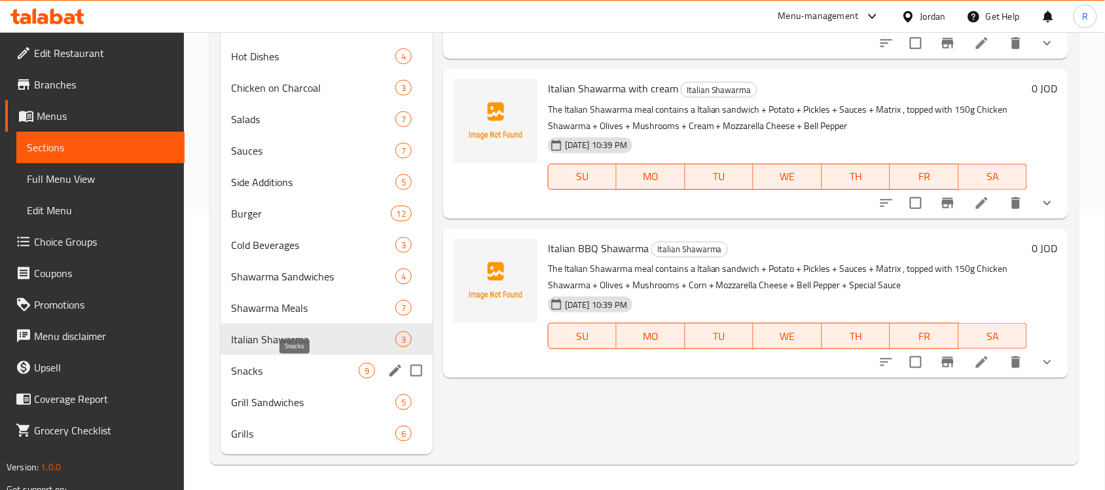
click at [302, 369] on span "Snacks" at bounding box center [295, 371] width 128 height 16
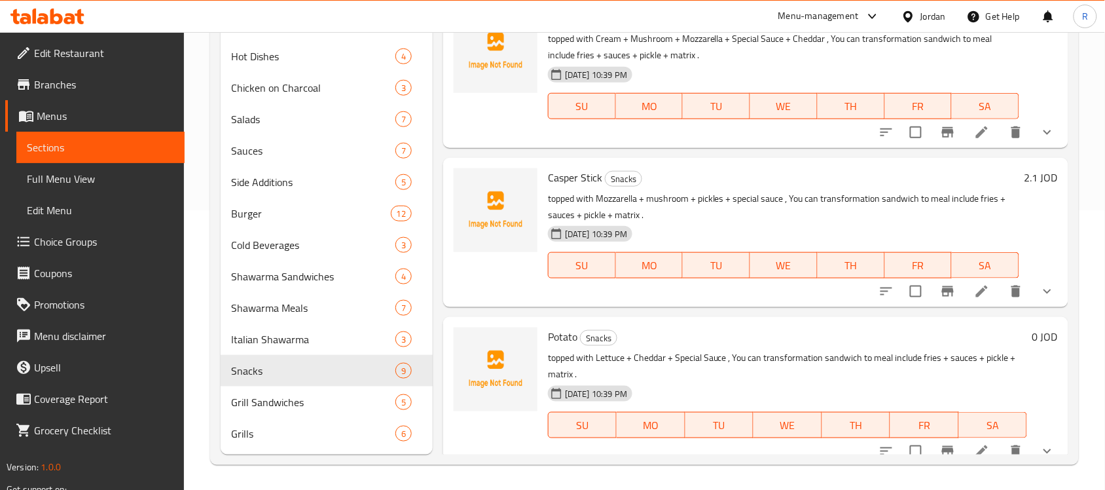
scroll to position [879, 0]
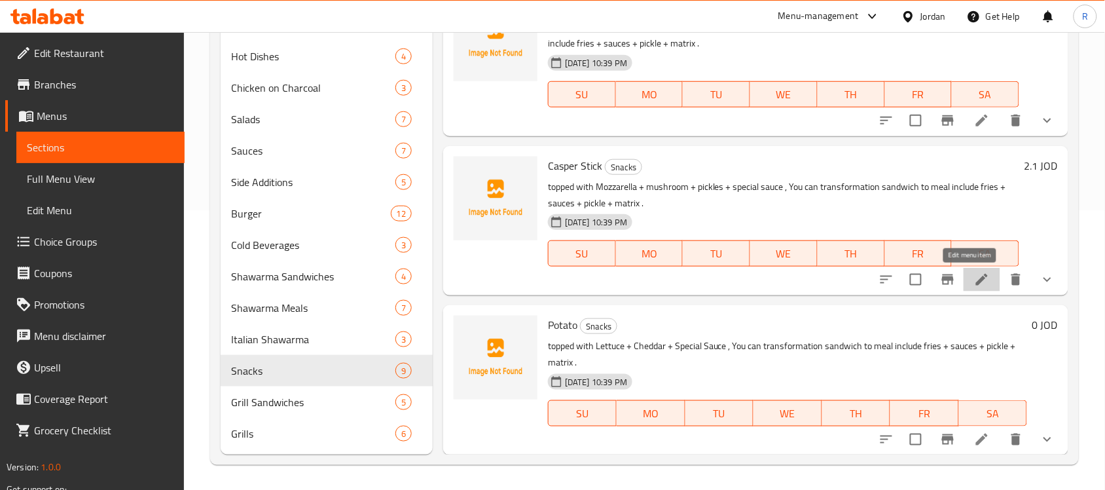
click at [976, 282] on icon at bounding box center [982, 280] width 12 height 12
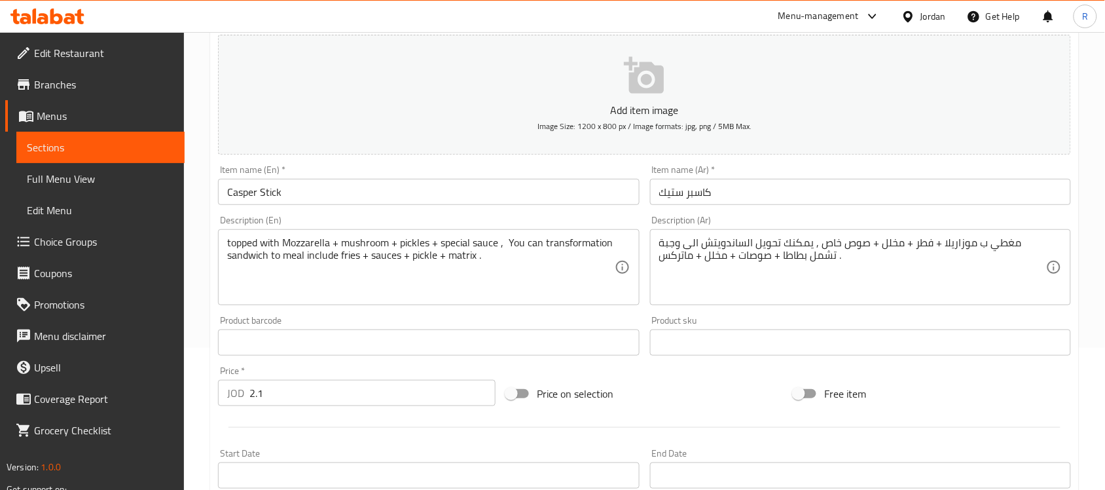
scroll to position [128, 0]
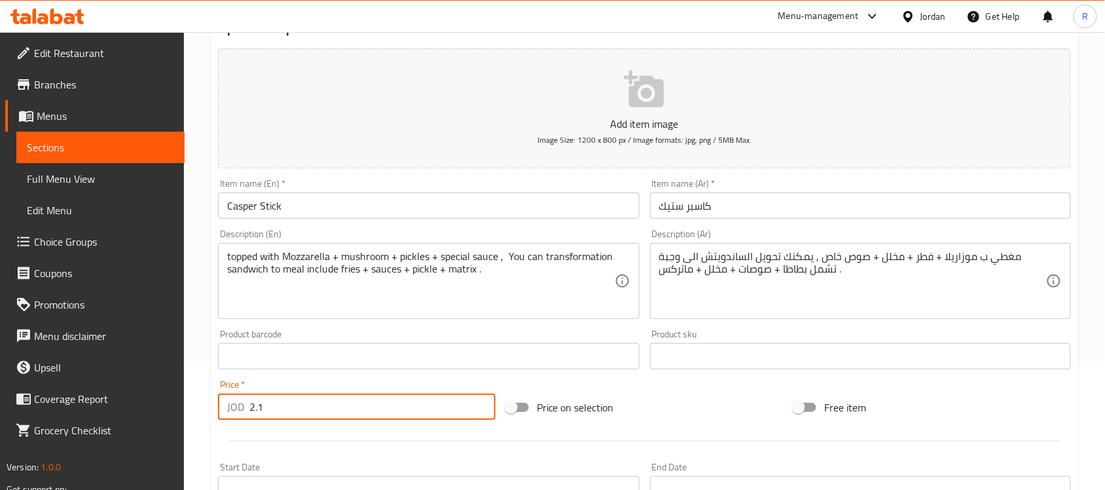
drag, startPoint x: 268, startPoint y: 408, endPoint x: 228, endPoint y: 404, distance: 40.8
click at [228, 404] on div "JOD 2.1 Price *" at bounding box center [357, 406] width 278 height 26
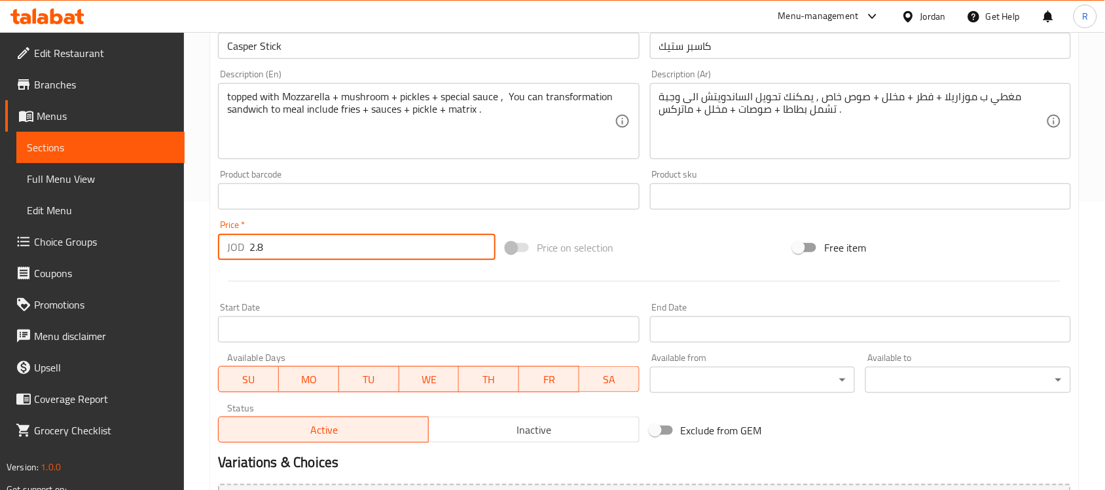
scroll to position [456, 0]
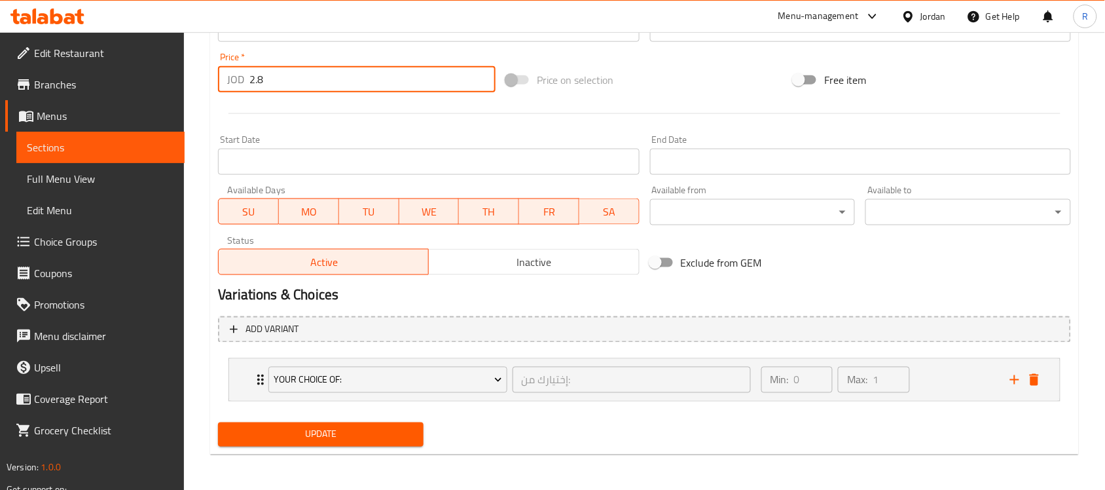
type input "2.8"
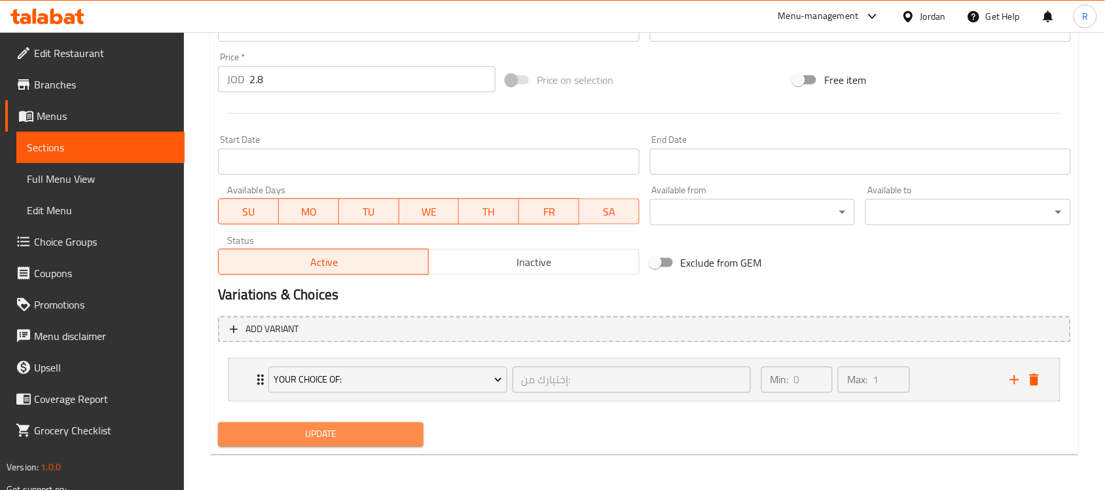
click at [286, 427] on span "Update" at bounding box center [321, 434] width 185 height 16
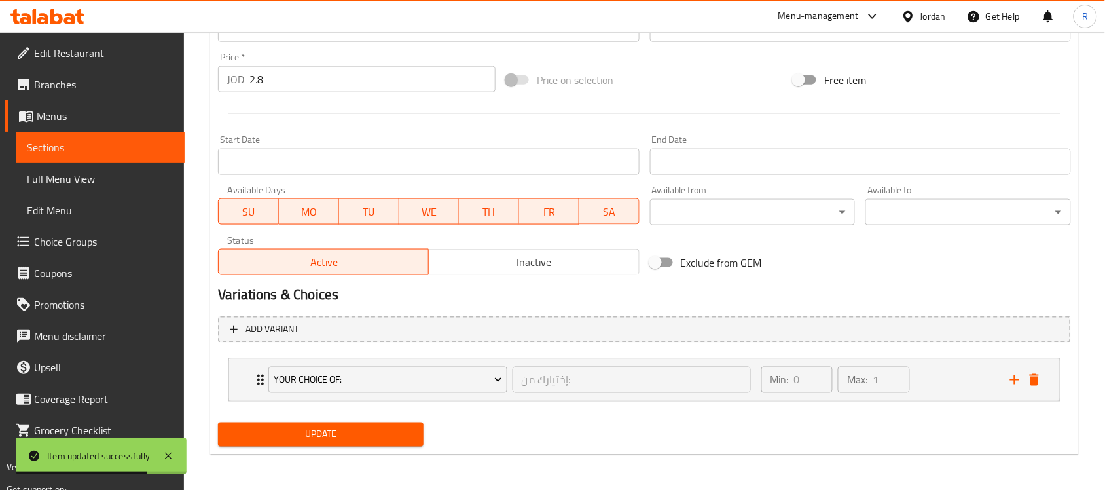
click at [44, 153] on span "Sections" at bounding box center [100, 147] width 147 height 16
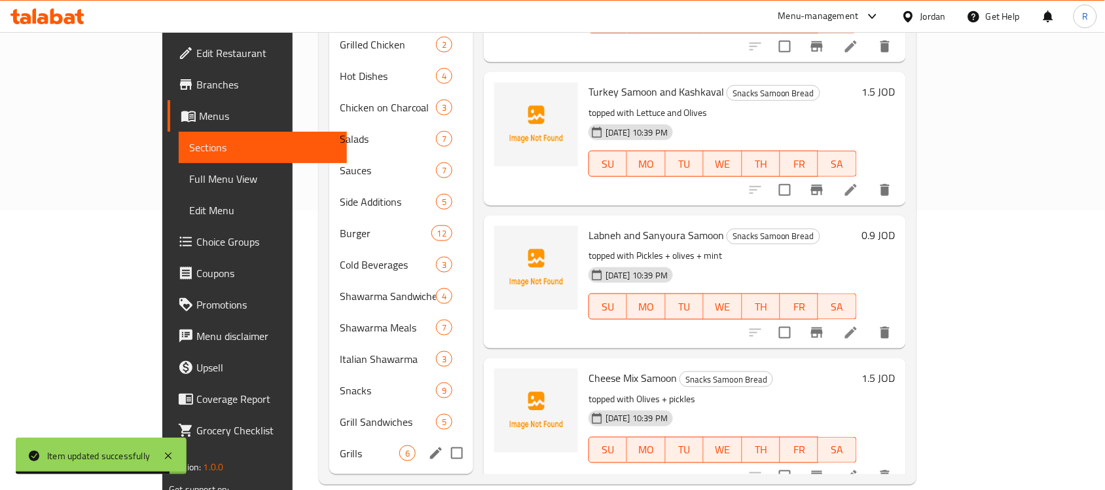
click at [329, 442] on div "Grills 6" at bounding box center [401, 452] width 144 height 31
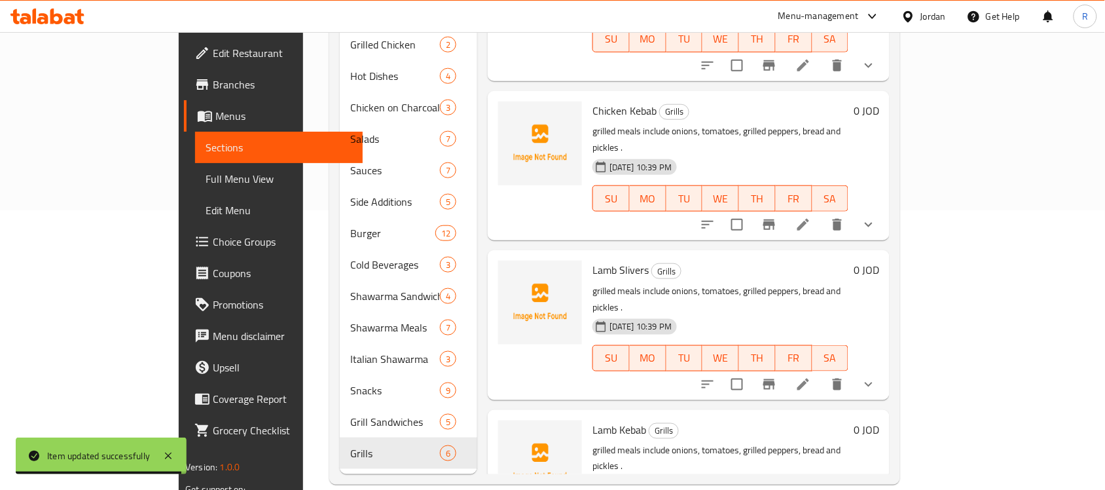
scroll to position [164, 0]
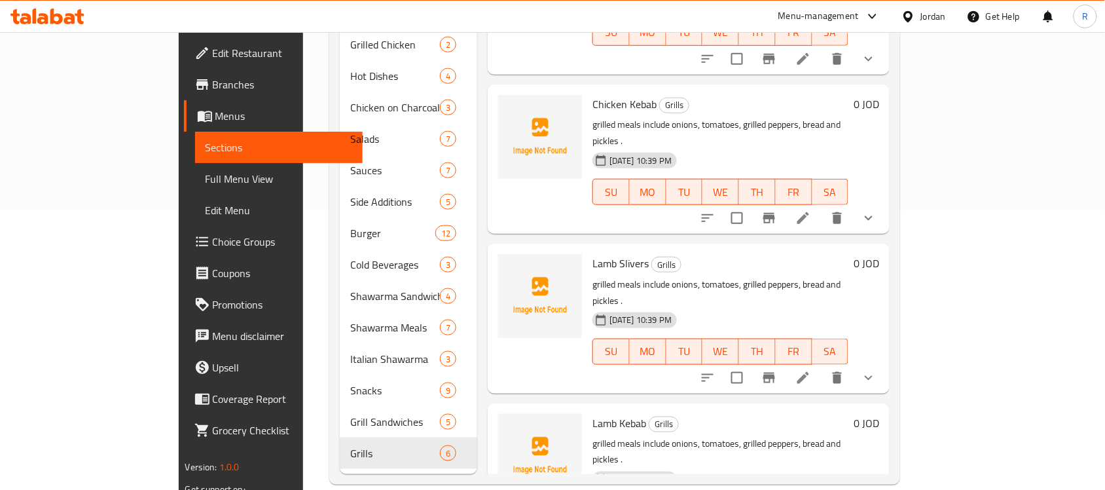
click at [811, 370] on icon at bounding box center [804, 378] width 16 height 16
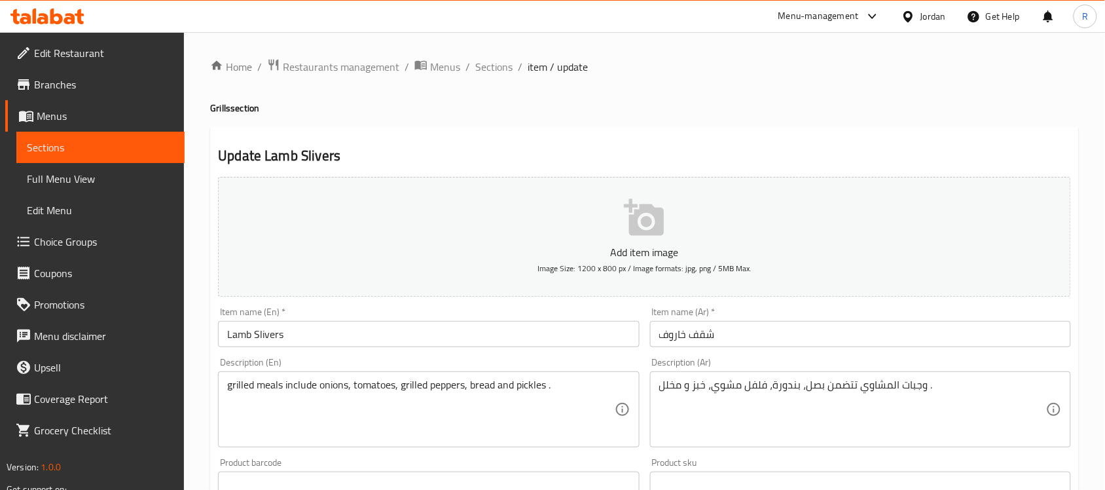
click at [679, 336] on input "شقف خاروف" at bounding box center [860, 334] width 421 height 26
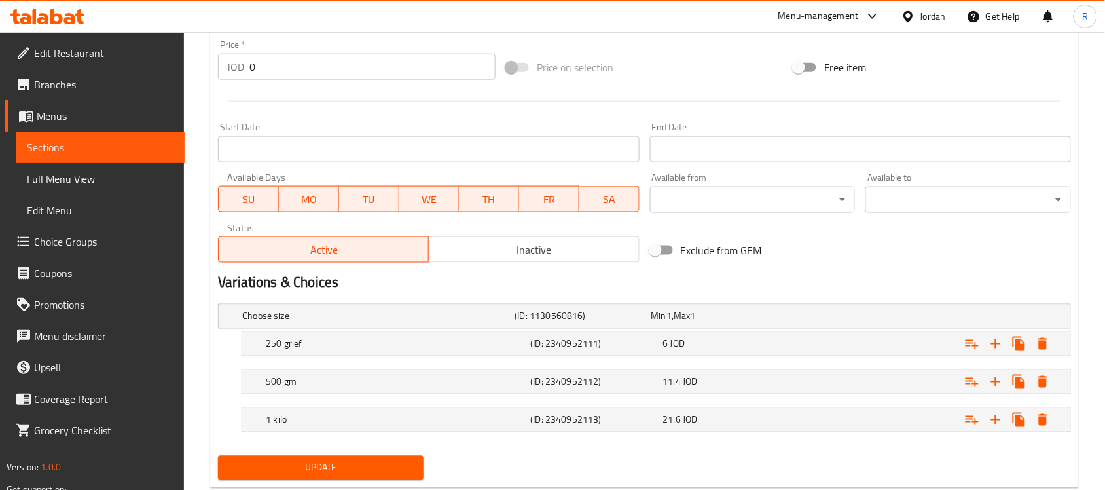
scroll to position [503, 0]
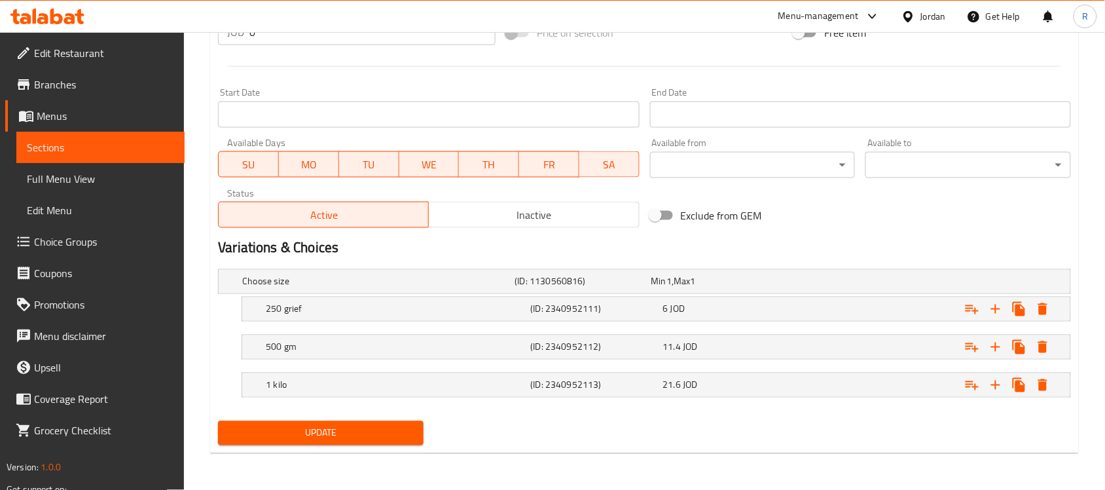
type input "شقف خروف"
click at [375, 423] on button "Update" at bounding box center [321, 433] width 206 height 24
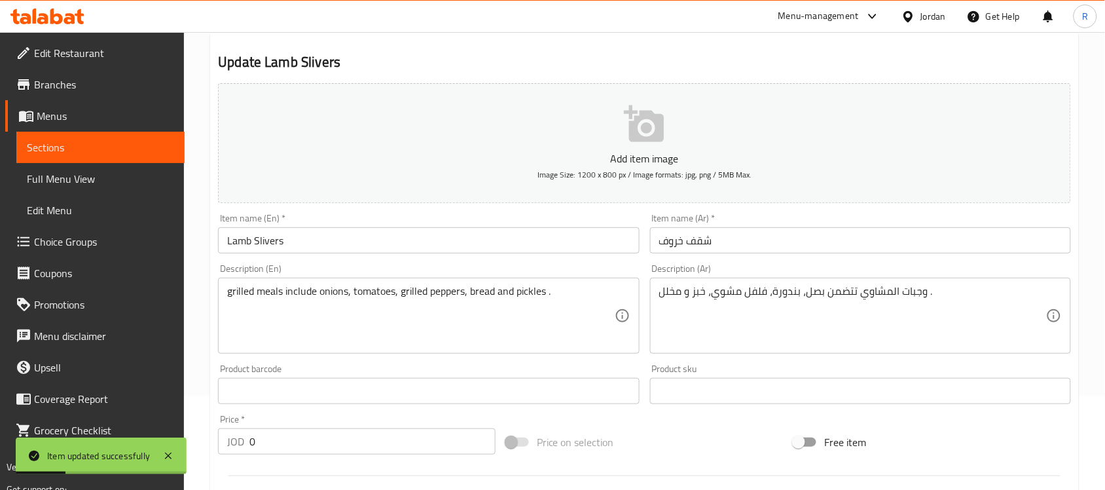
scroll to position [0, 0]
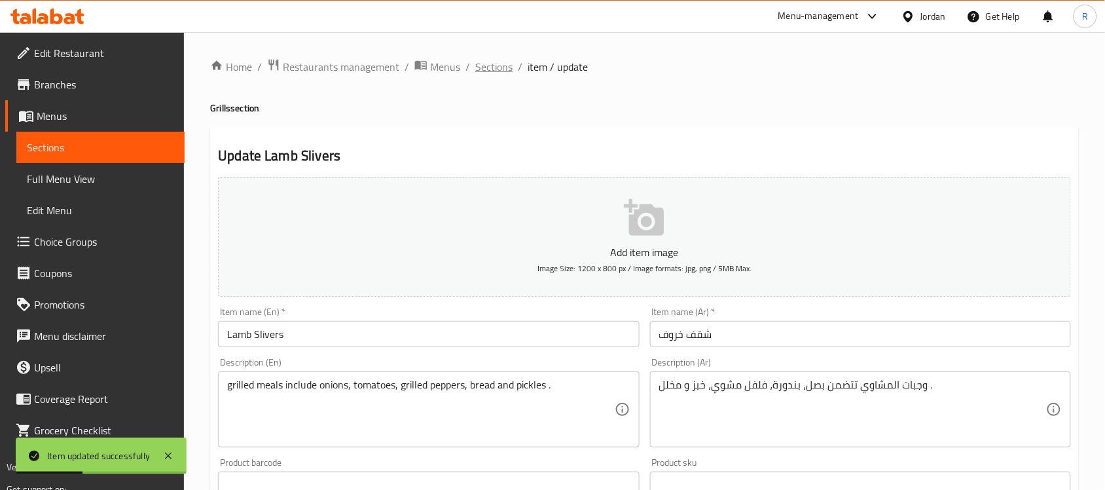
click at [489, 73] on span "Sections" at bounding box center [493, 67] width 37 height 16
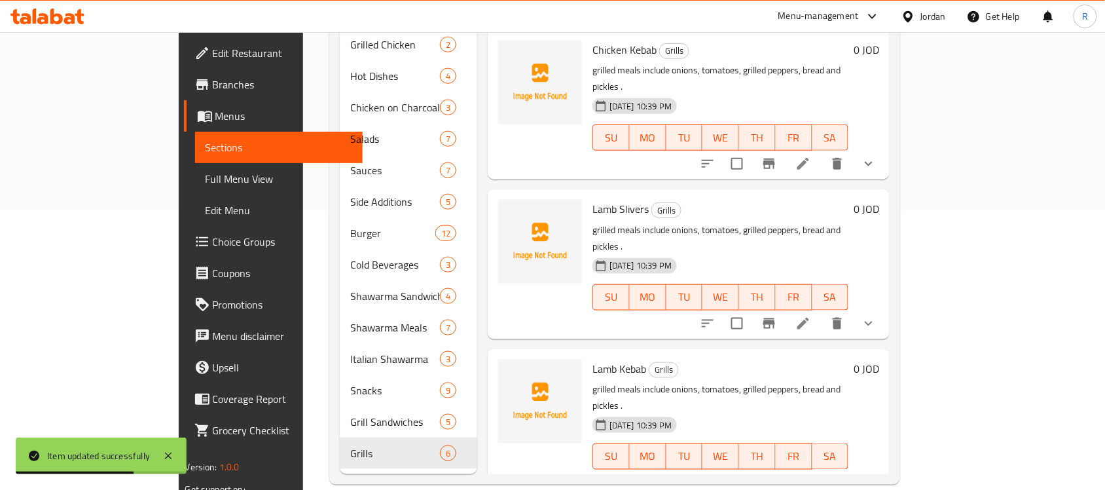
scroll to position [246, 0]
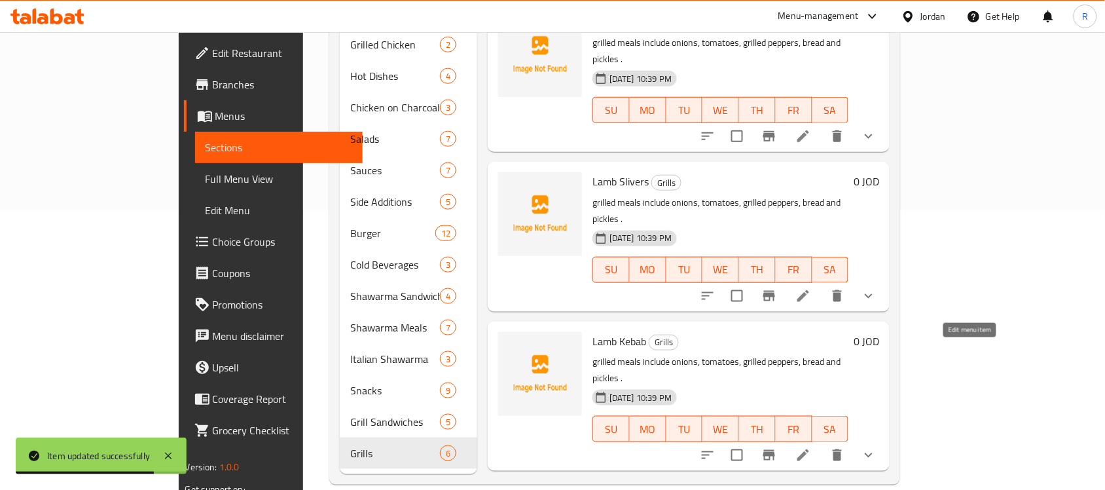
click at [811, 447] on icon at bounding box center [804, 455] width 16 height 16
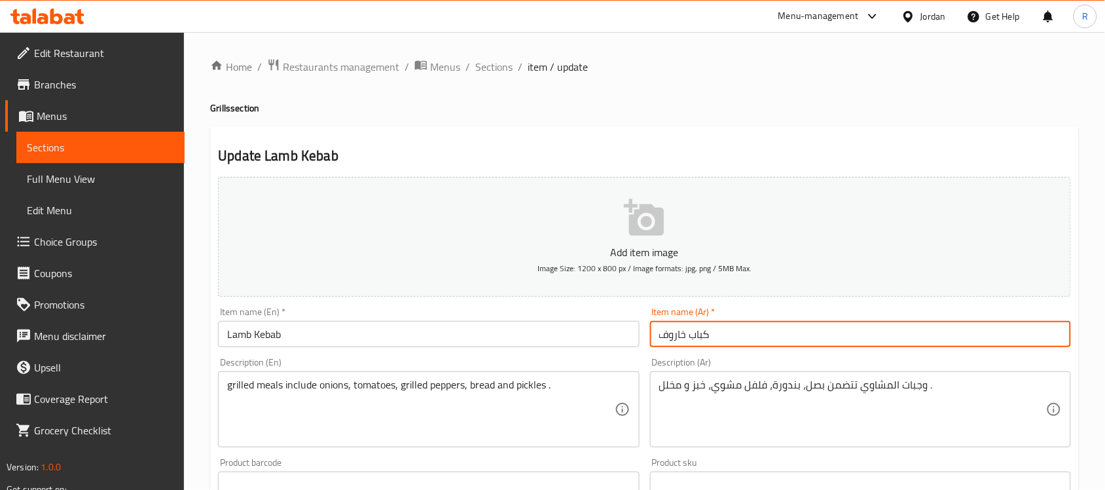
click at [680, 331] on input "كباب خاروف" at bounding box center [860, 334] width 421 height 26
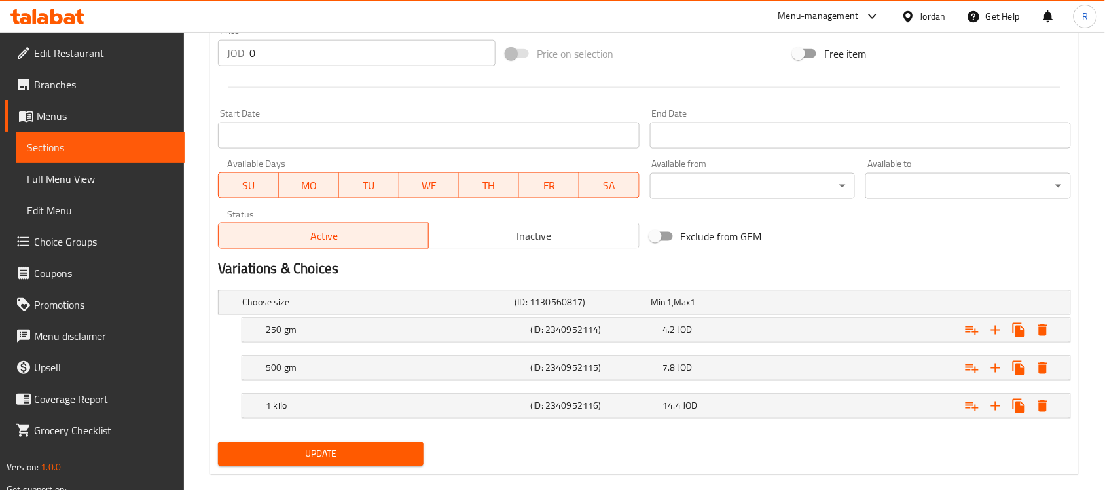
scroll to position [503, 0]
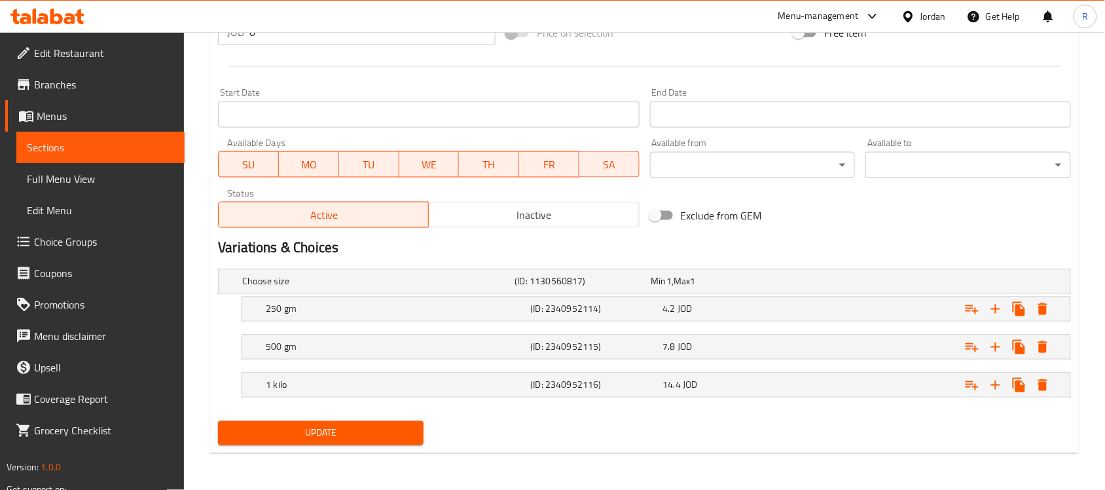
type input "كباب خروف"
click at [280, 437] on span "Update" at bounding box center [321, 433] width 185 height 16
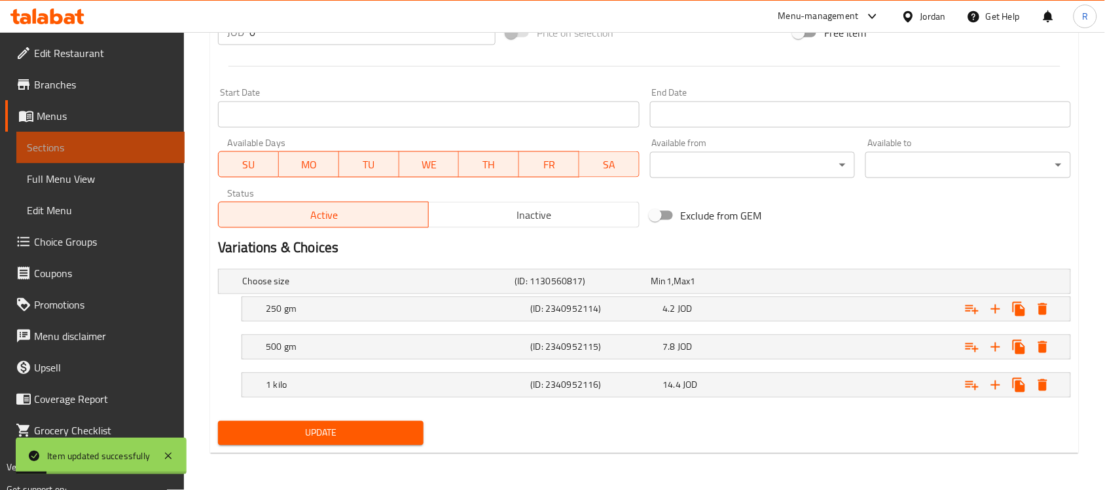
click at [121, 132] on link "Sections" at bounding box center [100, 147] width 168 height 31
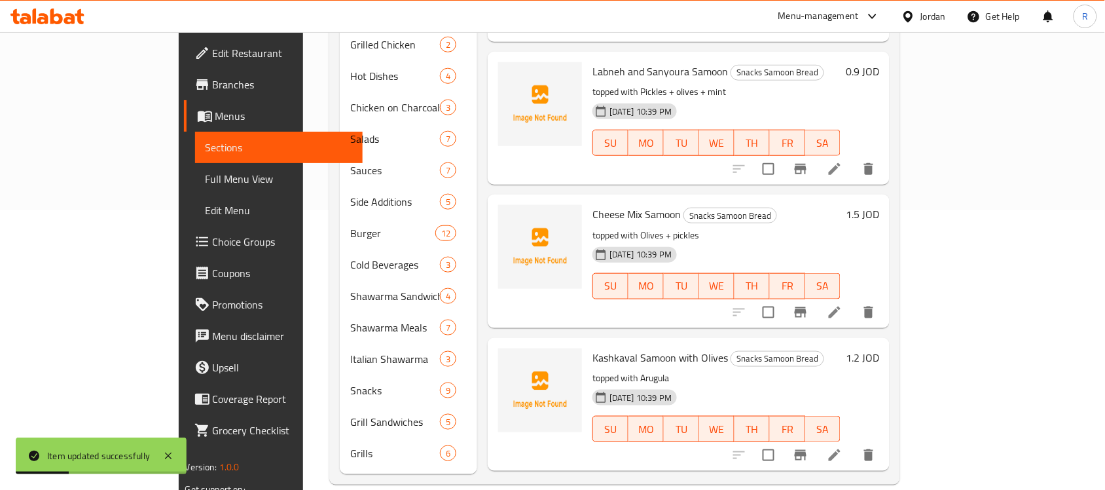
scroll to position [303, 0]
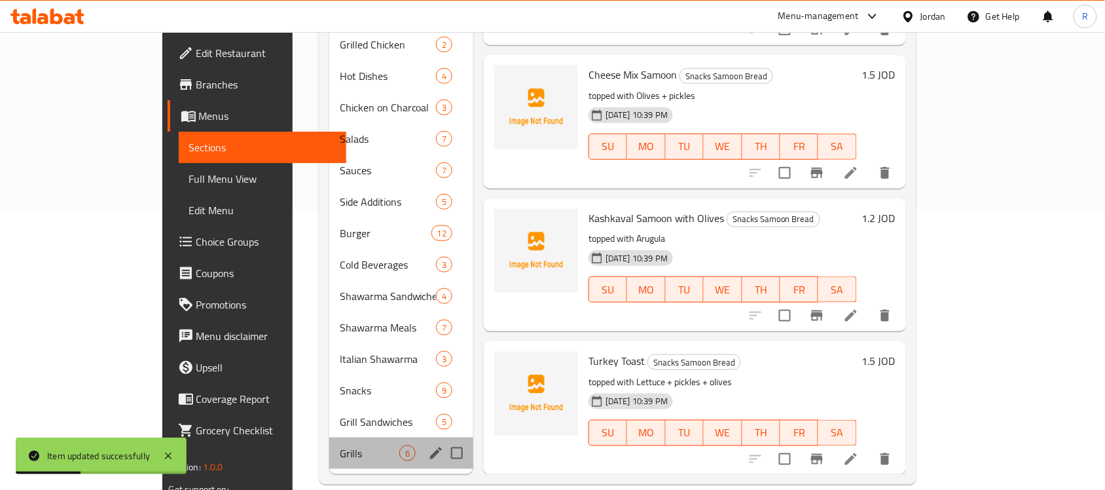
click at [329, 437] on div "Grills 6" at bounding box center [401, 452] width 144 height 31
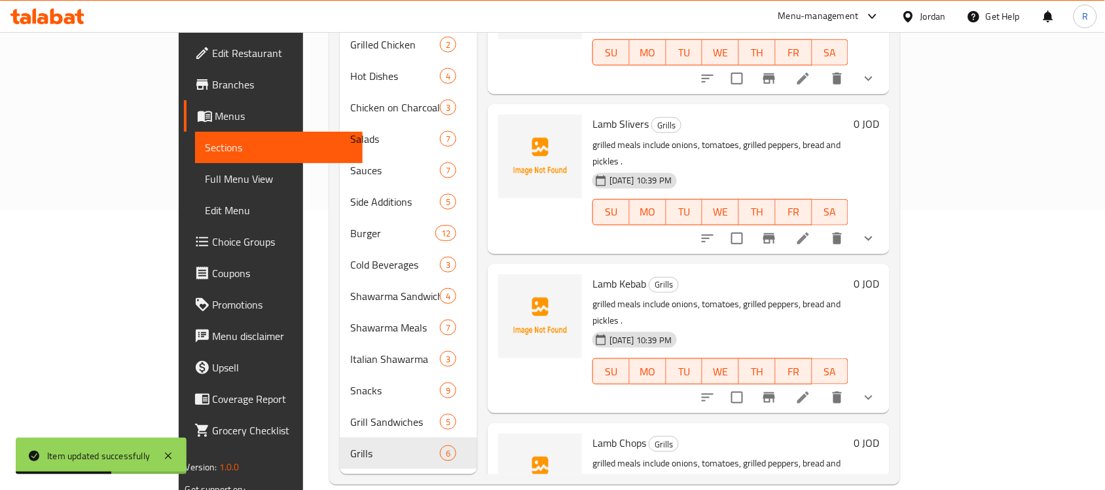
click at [811, 390] on icon at bounding box center [804, 398] width 16 height 16
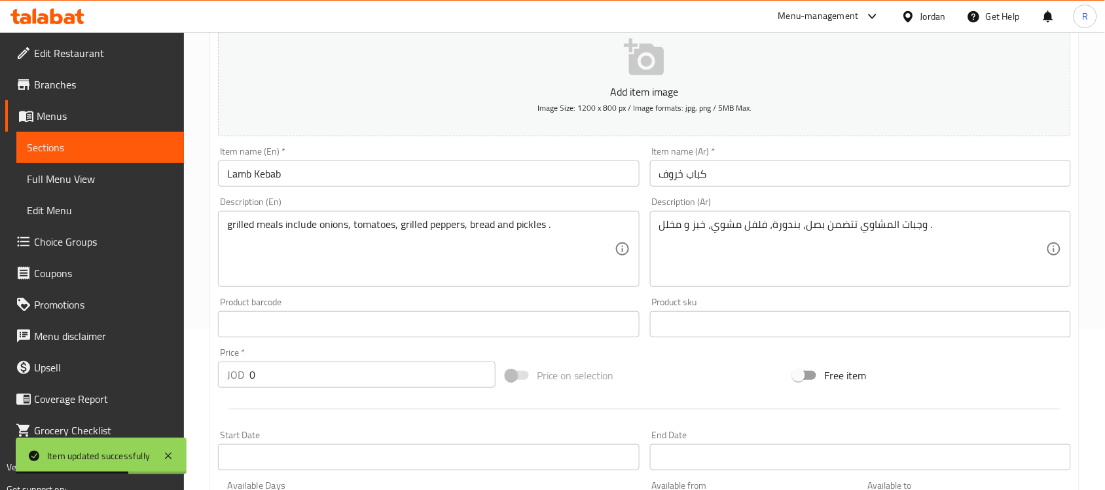
scroll to position [164, 0]
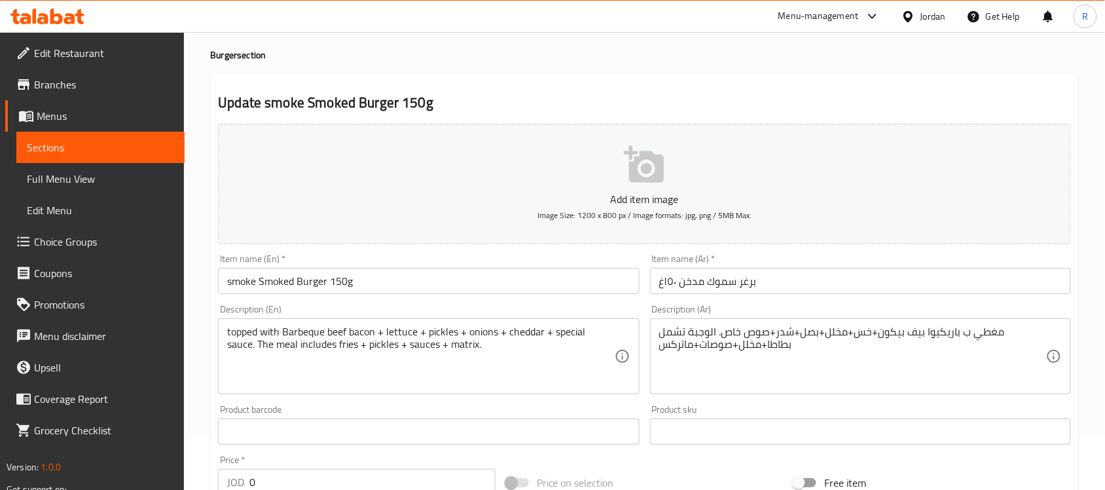
scroll to position [82, 0]
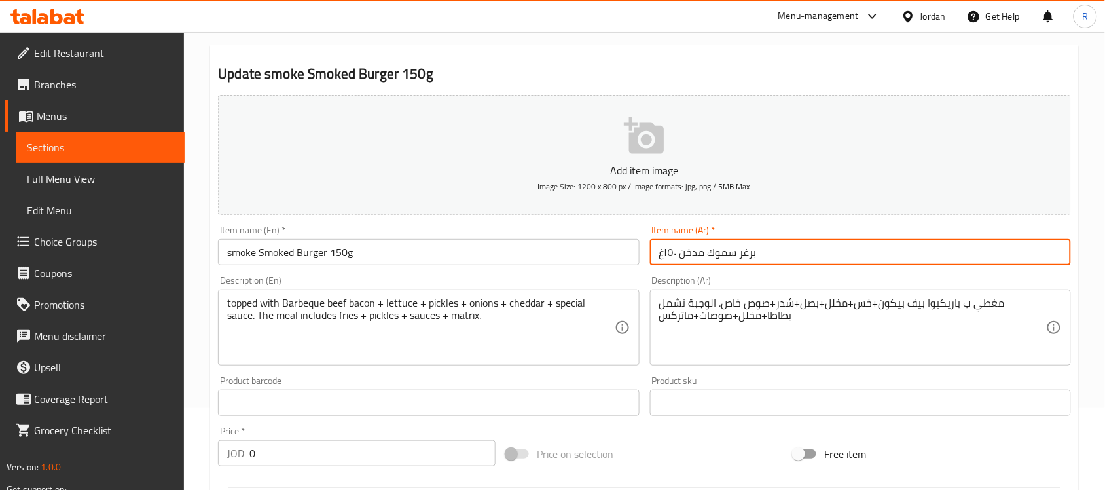
click at [674, 260] on input "برغر سموك مدخن ١٥٠غ" at bounding box center [860, 252] width 421 height 26
click at [676, 262] on input "برغر سموك مدخن ١٥٠غ" at bounding box center [860, 252] width 421 height 26
click at [687, 259] on input "برغر سموك مدخن150 غ" at bounding box center [860, 252] width 421 height 26
click at [667, 246] on input "برغر سموك مدخن150 غ" at bounding box center [860, 252] width 421 height 26
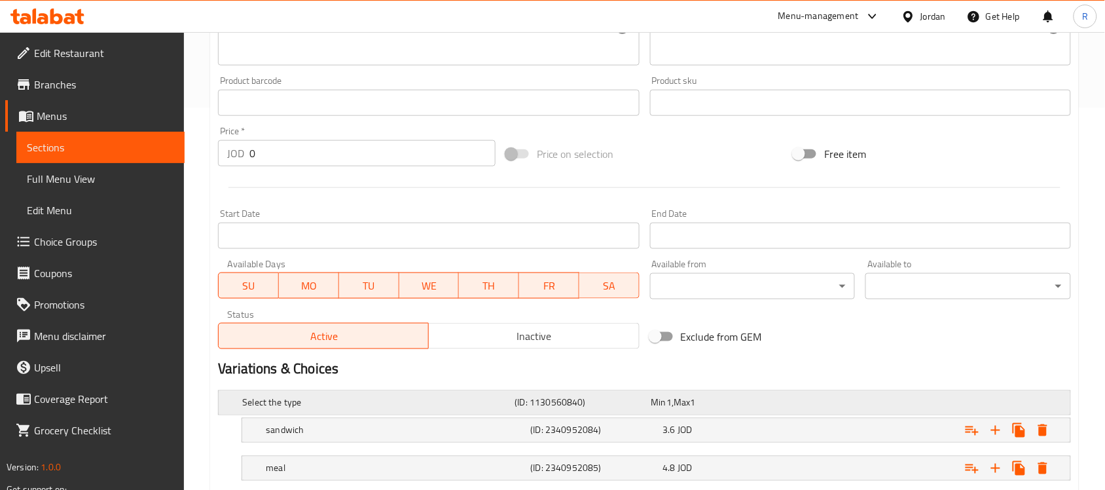
scroll to position [465, 0]
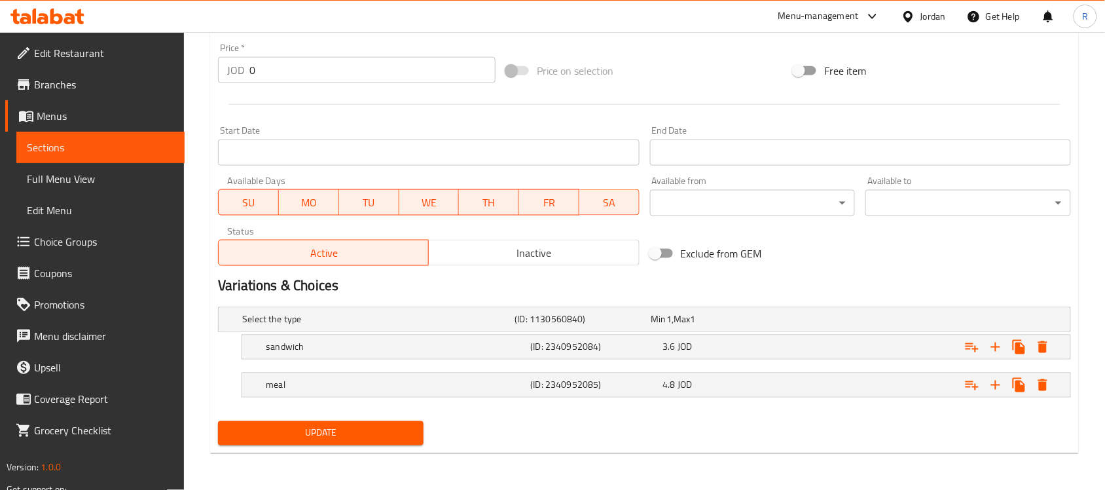
type input "برغر سموك مدخن 150 غ"
click at [298, 432] on span "Update" at bounding box center [321, 433] width 185 height 16
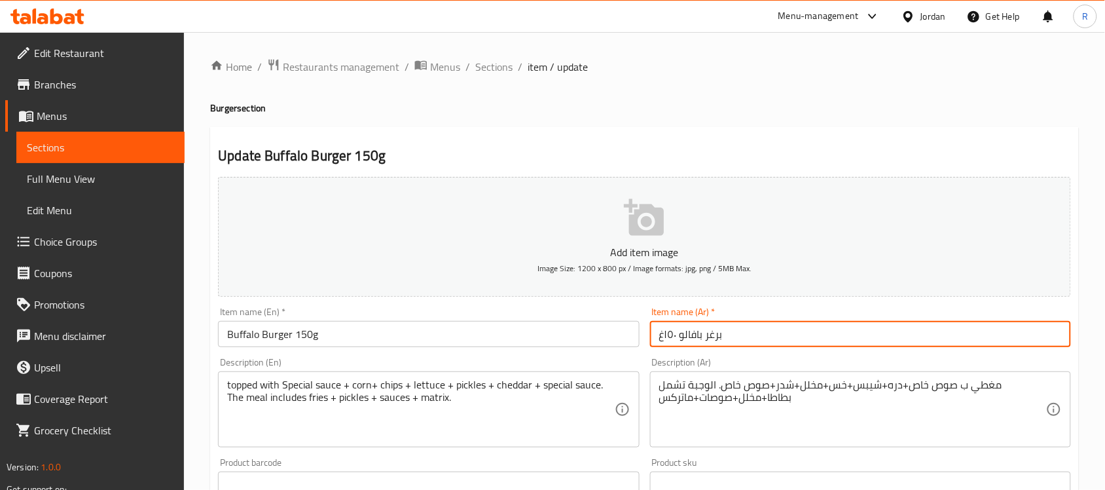
drag, startPoint x: 676, startPoint y: 334, endPoint x: 666, endPoint y: 334, distance: 10.5
click at [666, 334] on input "برغر بافالو ١٥٠غ" at bounding box center [860, 334] width 421 height 26
type input "برغر بافالو 150غ"
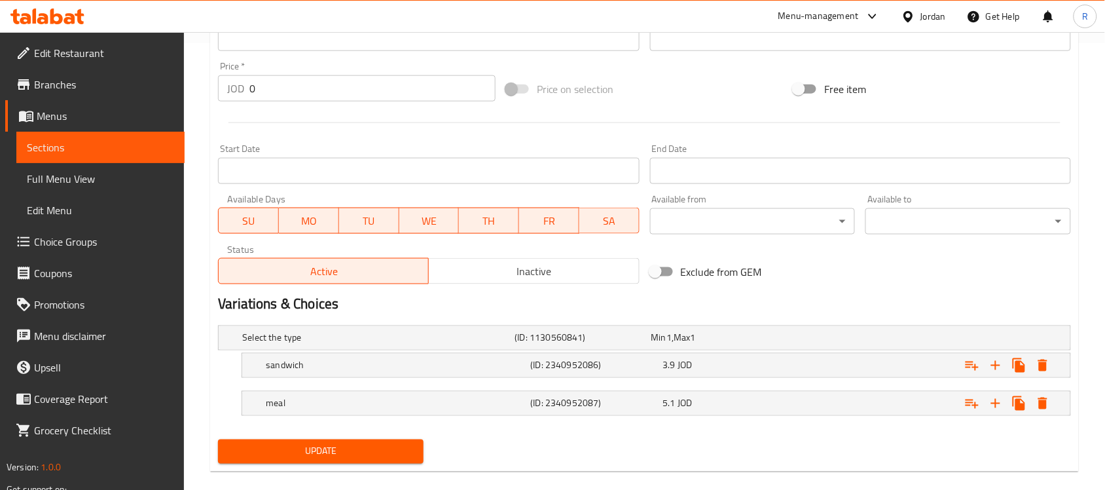
scroll to position [465, 0]
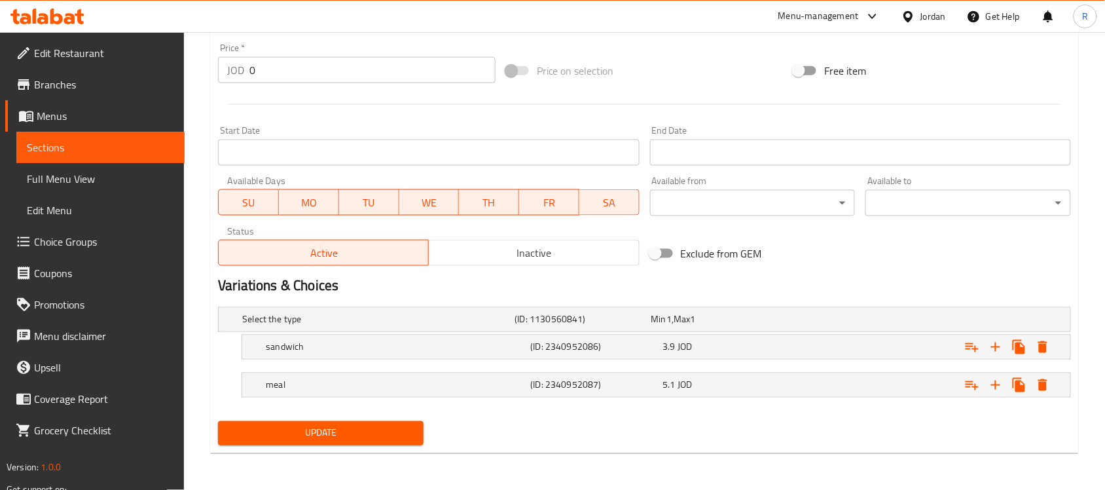
click at [259, 433] on span "Update" at bounding box center [321, 433] width 185 height 16
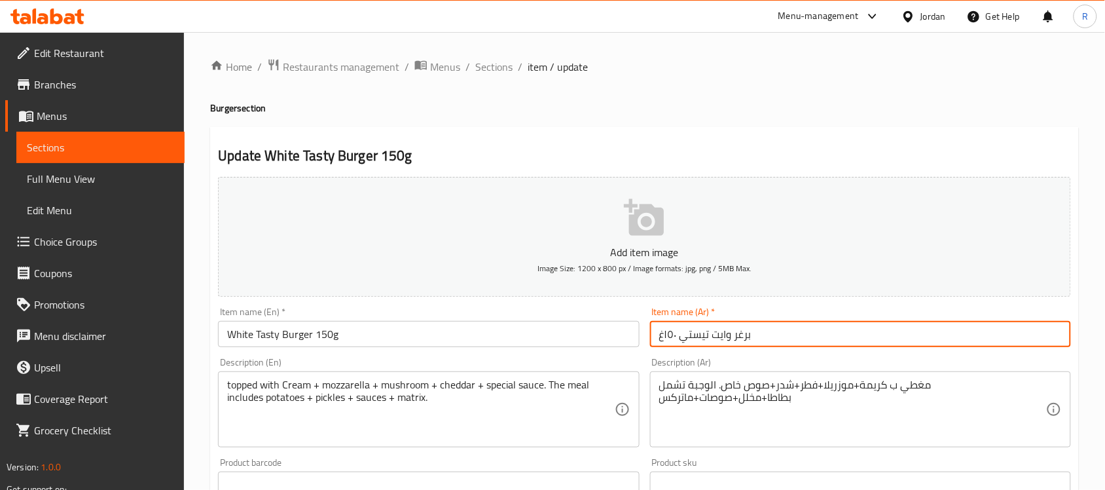
drag, startPoint x: 676, startPoint y: 335, endPoint x: 665, endPoint y: 333, distance: 11.4
click at [665, 333] on input "برغر وايت تيستي ١٥٠غ" at bounding box center [860, 334] width 421 height 26
type input "برغر وايت تيستي 150غ"
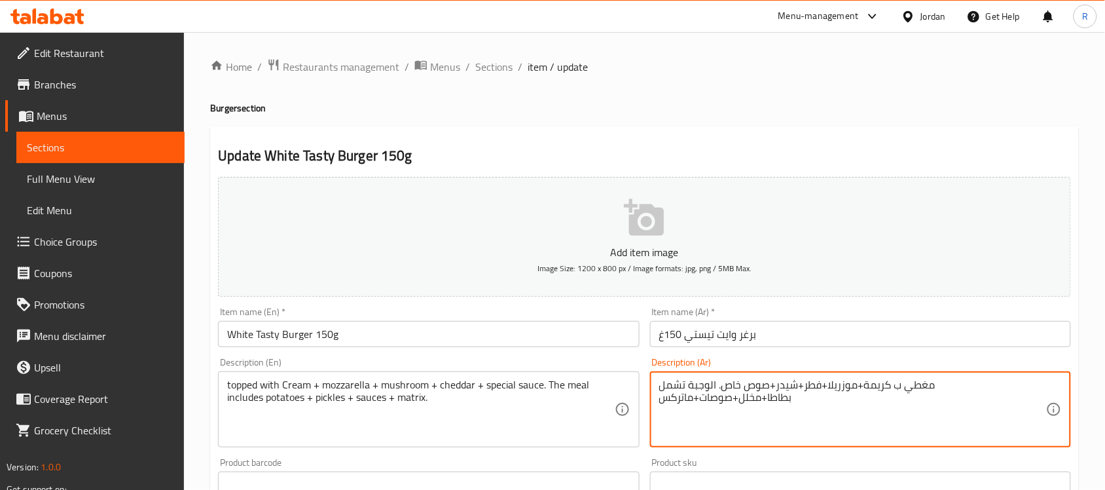
scroll to position [82, 0]
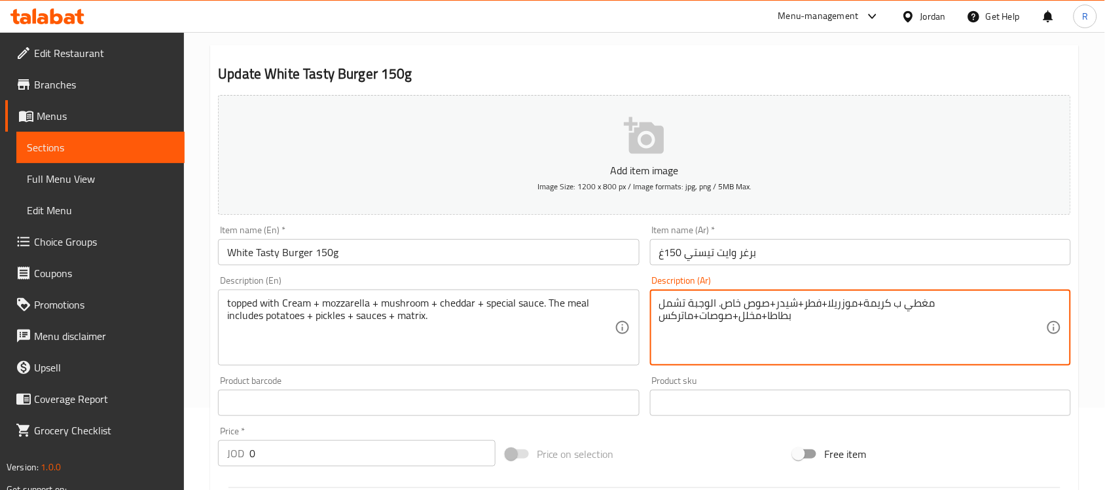
click at [862, 298] on textarea "مغطي ب كريمة+موزريلا+فطر+شيدر+صوص خاص. الوجبة تشمل بطاطا+مخلل+صوصات+ماتركس" at bounding box center [852, 328] width 387 height 62
click at [856, 300] on textarea "مغطي ب كريمة +موزريلا+فطر+شيدر+صوص خاص. الوجبة تشمل بطاطا+مخلل+صوصات+ماتركس" at bounding box center [852, 328] width 387 height 62
click at [829, 303] on textarea "مغطي ب كريمة + موزريلا+فطر+شيدر+صوص خاص. الوجبة تشمل بطاطا+مخلل+صوصات+ماتركس" at bounding box center [852, 328] width 387 height 62
click at [826, 302] on textarea "مغطي ب كريمة + موزريلا+فطر+شيدر+صوص خاص. الوجبة تشمل بطاطا+مخلل+صوصات+ماتركس" at bounding box center [852, 328] width 387 height 62
click at [816, 308] on textarea "مغطي ب كريمة + موزريلا +فطر+شيدر+صوص خاص. الوجبة تشمل بطاطا+مخلل+صوصات+ماتركس" at bounding box center [852, 328] width 387 height 62
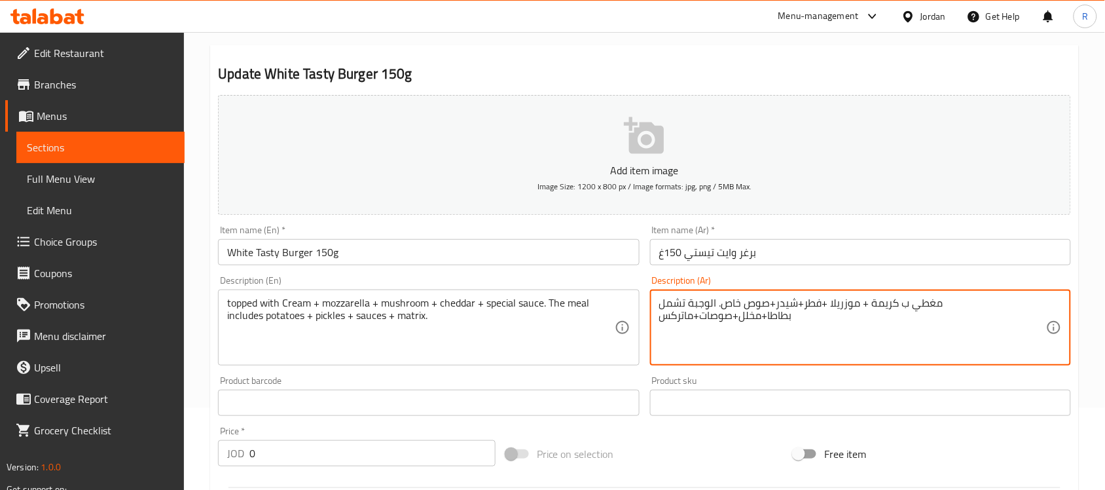
click at [819, 309] on textarea "مغطي ب كريمة + موزريلا +فطر+شيدر+صوص خاص. الوجبة تشمل بطاطا+مخلل+صوصات+ماتركس" at bounding box center [852, 328] width 387 height 62
click at [801, 314] on textarea "مغطي ب كريمة + موزريلا + فطر+شيدر+صوص خاص. الوجبة تشمل بطاطا+مخلل+صوصات+ماتركس" at bounding box center [852, 328] width 387 height 62
click at [799, 302] on textarea "مغطي ب كريمة + موزريلا + فطر+شيدر+صوص خاص. الوجبة تشمل بطاطا+مخلل+صوصات+ماتركس" at bounding box center [852, 328] width 387 height 62
click at [668, 300] on textarea "مغطي ب كريمة + موزريلا + فطر + شيدر + صوص خاص. الوجبة تشمل بطاطا +مخلل+ صوصات +…" at bounding box center [852, 328] width 387 height 62
click at [689, 312] on textarea "مغطي ب كريمة + موزريلا + فطر + شيدر + صوص خاص. الوجبة تشمل بطاطا +مخلل + صوصات …" at bounding box center [852, 328] width 387 height 62
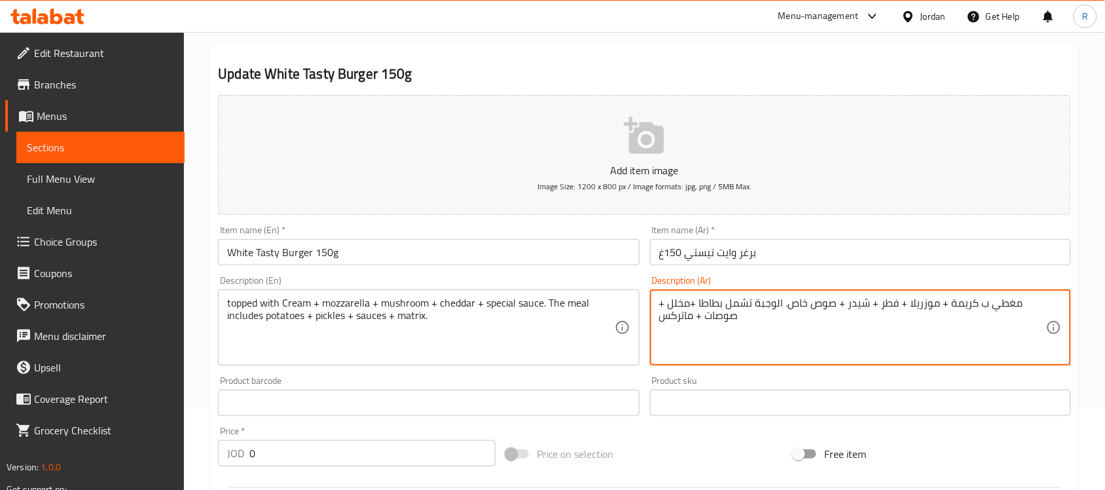
click at [698, 306] on textarea "مغطي ب كريمة + موزريلا + فطر + شيدر + صوص خاص. الوجبة تشمل بطاطا +مخلل + صوصات …" at bounding box center [852, 328] width 387 height 62
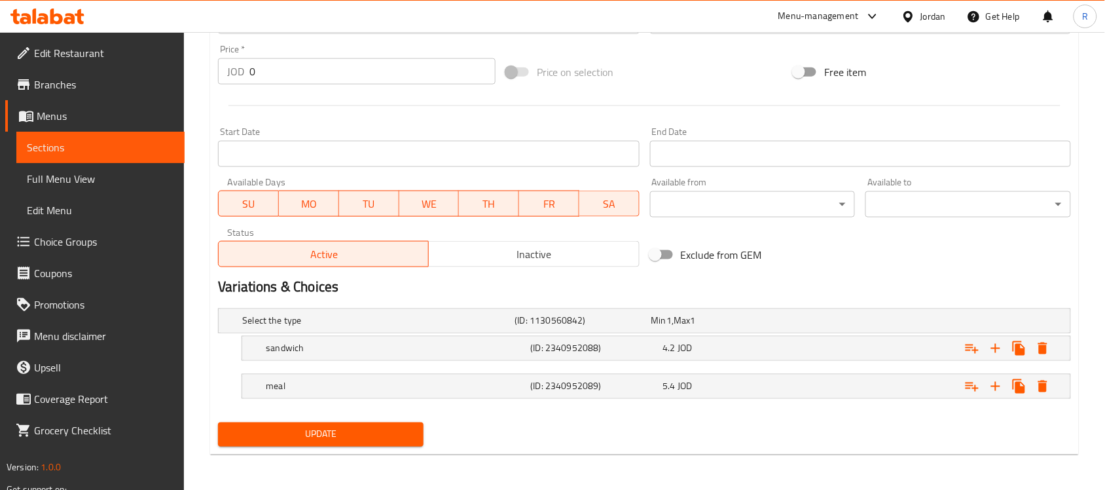
scroll to position [465, 0]
type textarea "مغطي ب كريمة + موزريلا + فطر + شيدر + صوص خاص. الوجبة تشمل بطاطا + مخلل + صوصات…"
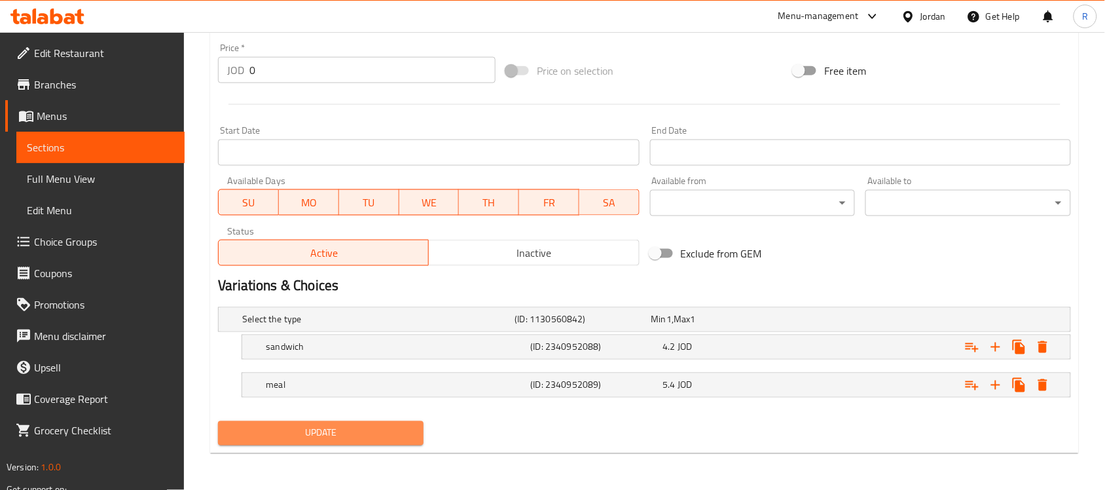
click at [375, 421] on button "Update" at bounding box center [321, 433] width 206 height 24
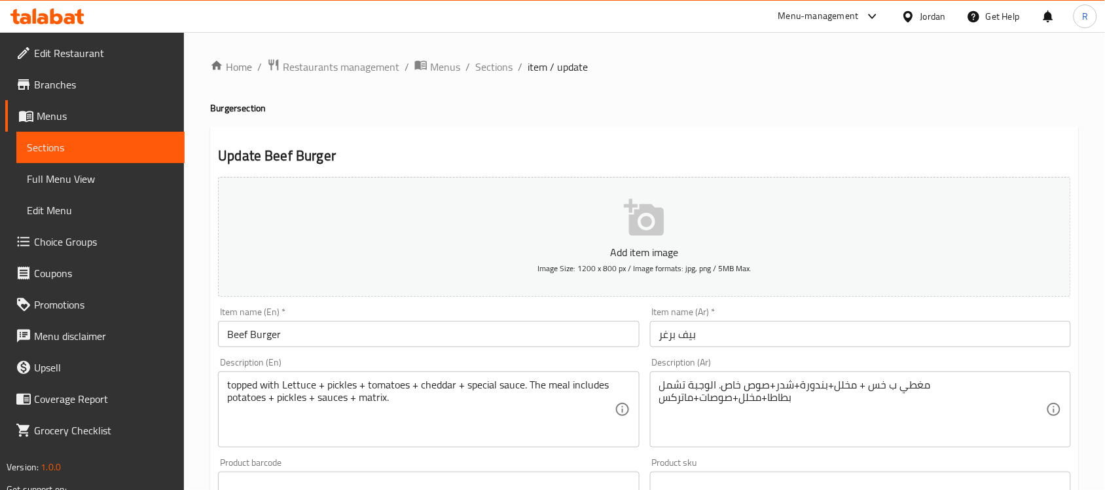
click at [837, 393] on textarea "مغطي ب خس + مخلل+بندورة+شدر+صوص خاص. الوجبة تشمل بطاطا+مخلل+صوصات+ماتركس" at bounding box center [852, 409] width 387 height 62
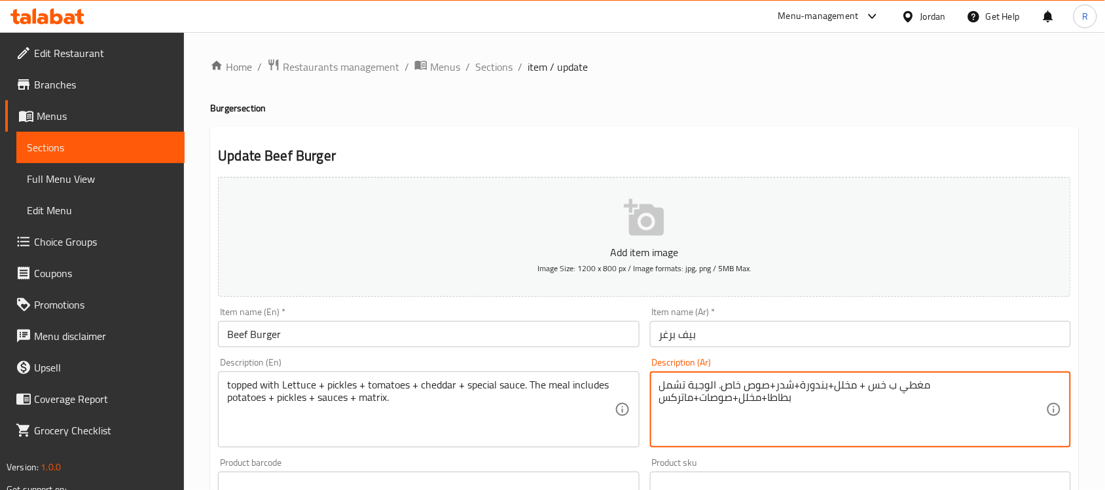
click at [830, 380] on textarea "مغطي ب خس + مخلل+بندورة+شدر+صوص خاص. الوجبة تشمل بطاطا+مخلل+صوصات+ماتركس" at bounding box center [852, 409] width 387 height 62
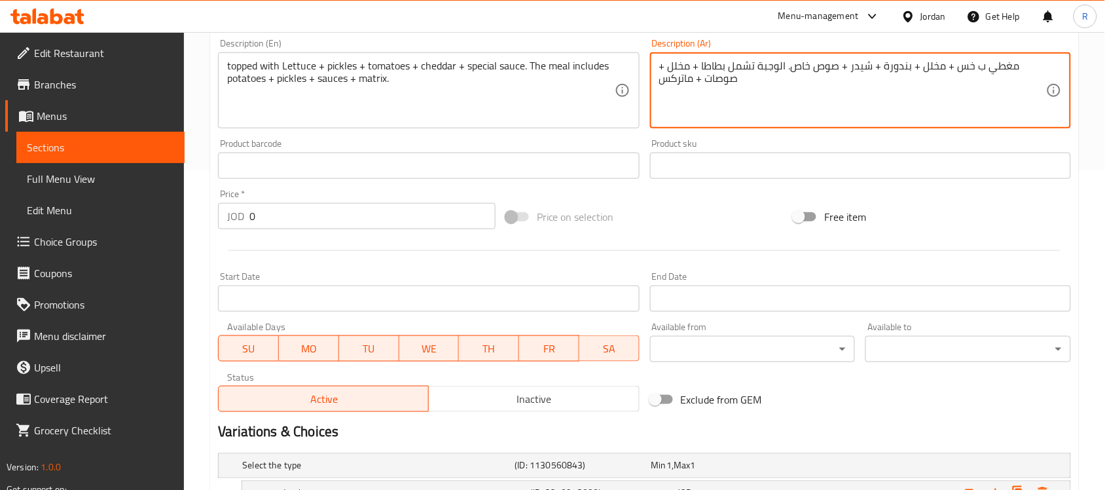
scroll to position [465, 0]
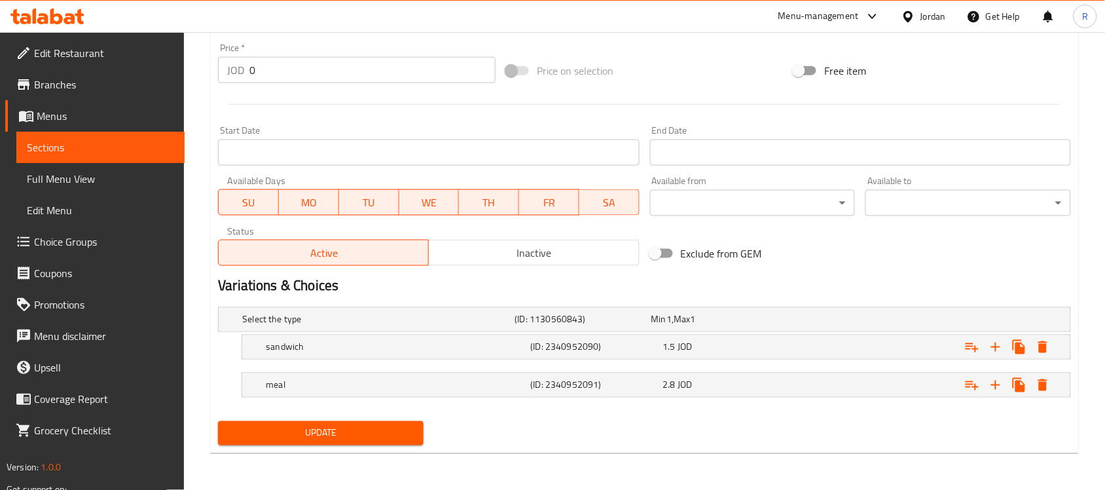
type textarea "مغطي ب خس + مخلل + بندورة + شيدر + صوص خاص. الوجبة تشمل بطاطا + مخلل + صوصات + …"
click at [352, 431] on span "Update" at bounding box center [321, 433] width 185 height 16
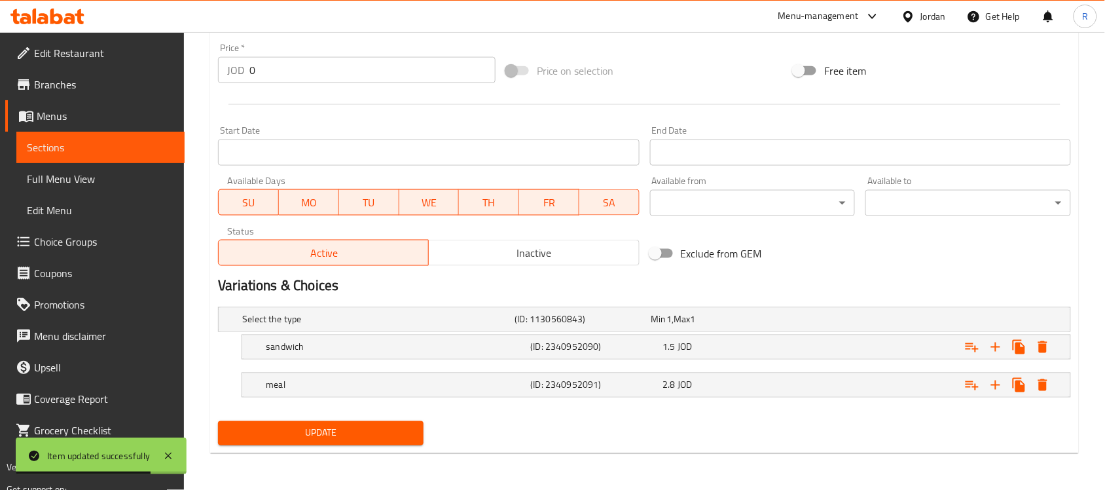
scroll to position [56, 0]
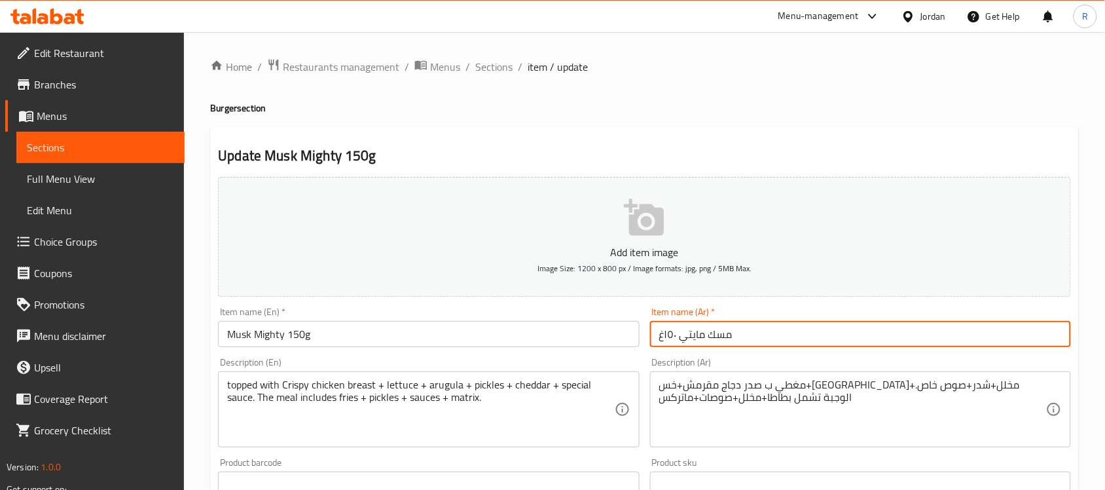
click at [676, 333] on input "مسك مايتي ١٥٠غ" at bounding box center [860, 334] width 421 height 26
type input "مسك مايتي 150غ"
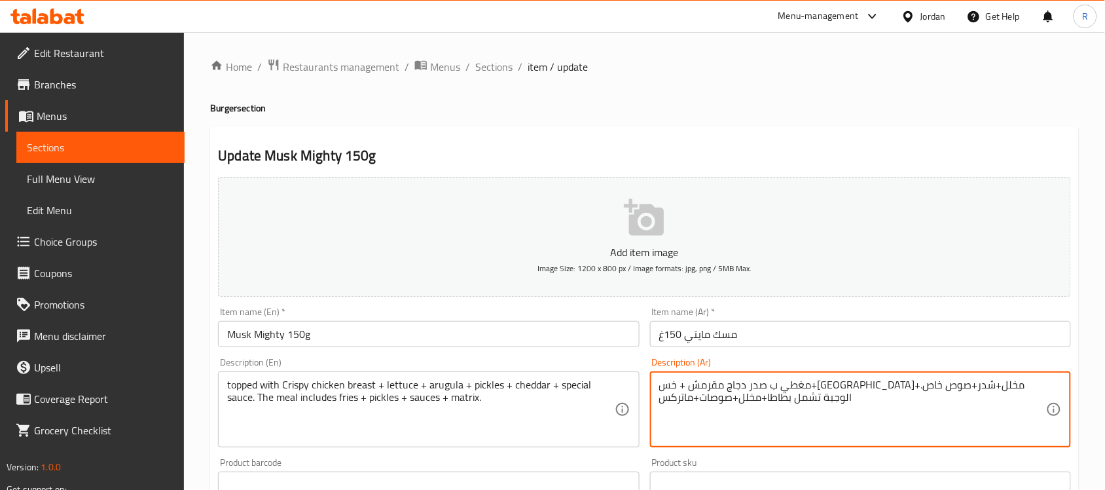
click at [858, 381] on textarea "مغطي ب صدر دجاج مقرمش + خس+جرجير+مخلل+شدر+صوص خاص. الوجبة تشمل بطاطا+مخلل+صوصات…" at bounding box center [852, 409] width 387 height 62
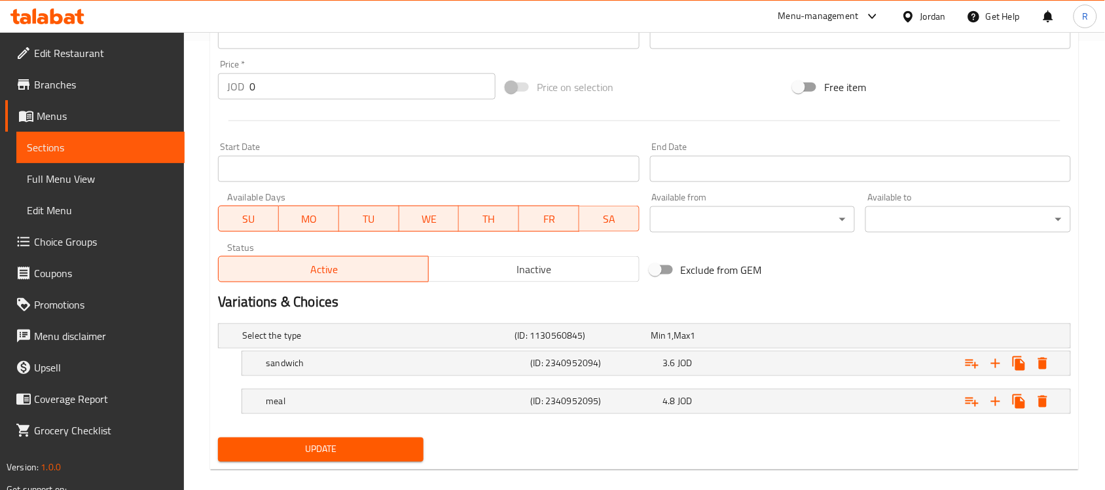
scroll to position [465, 0]
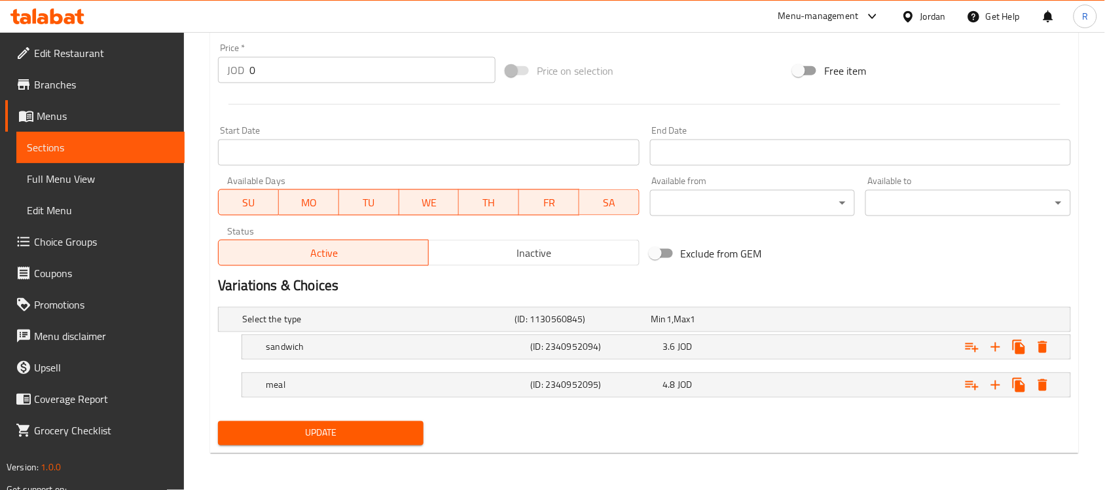
type textarea "مغطي ب صدر دجاج مقرمش + خس + جرجير + مخلل + شيدر + صوص خاص. الوجبة تشمل بطاطا +…"
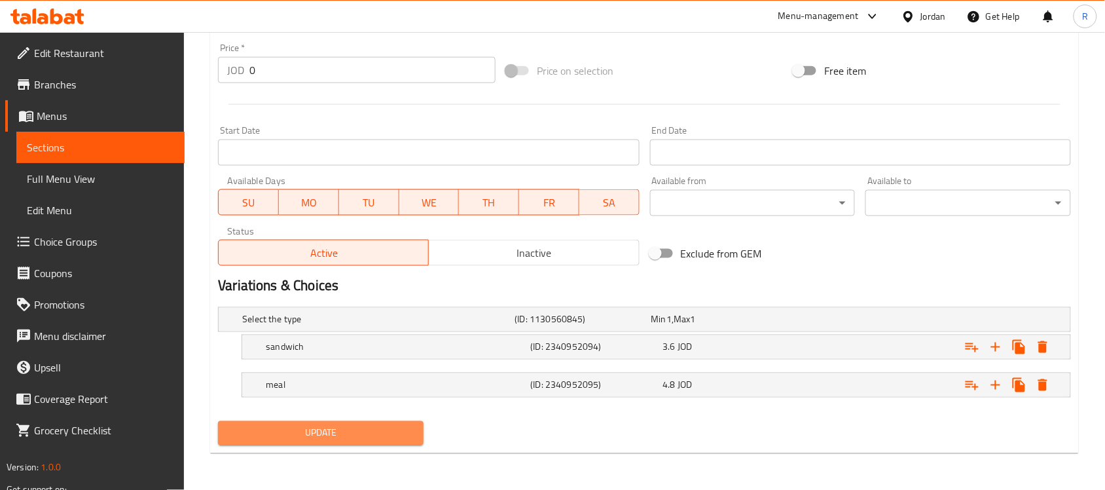
click at [327, 439] on span "Update" at bounding box center [321, 433] width 185 height 16
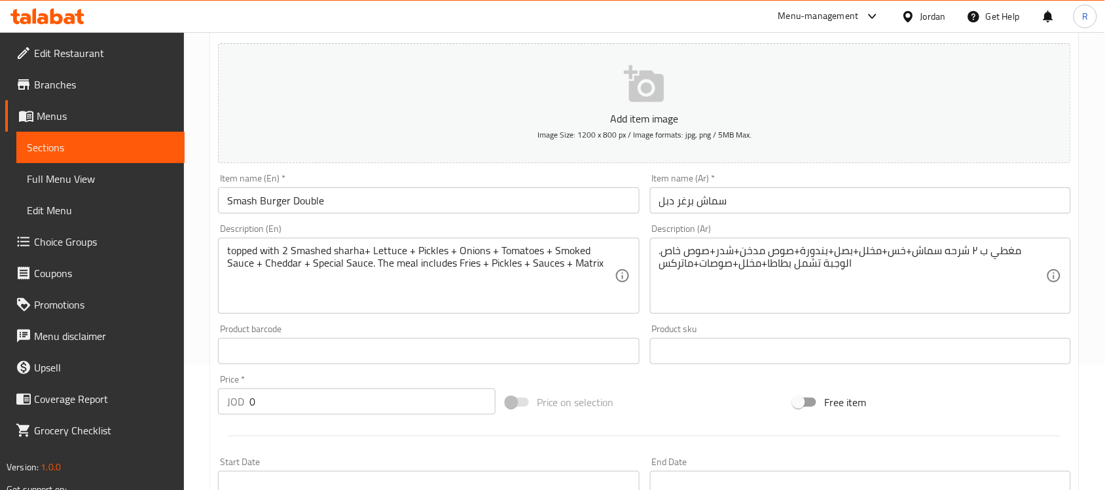
scroll to position [164, 0]
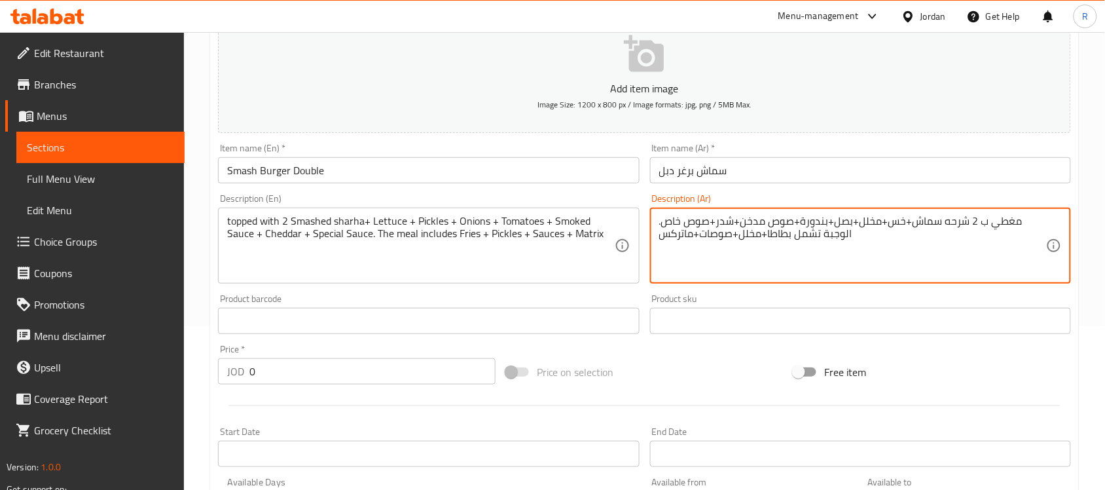
click at [910, 221] on textarea "مغطي ب 2 شرحه سماش+خس+مخلل+بصل+بندورة+صوص مدخن+شدر+صوص خاص. الوجبة تشمل بطاطا+م…" at bounding box center [852, 246] width 387 height 62
click at [769, 236] on textarea "مغطي ب 2 شرحه سماش + خس + مخلل + بصل + بندورة + صوص مدخن + شدر + صوص خاص. الوجب…" at bounding box center [852, 246] width 387 height 62
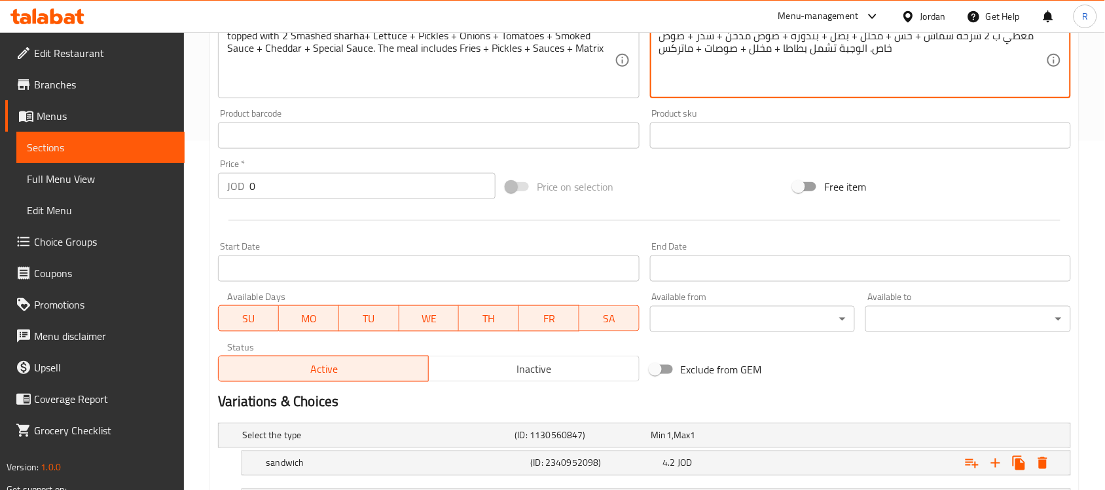
scroll to position [465, 0]
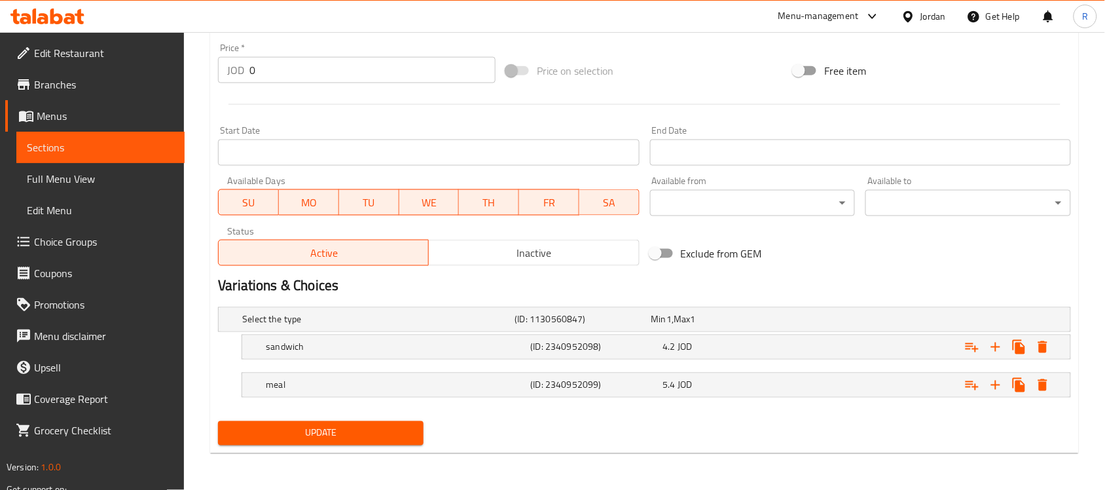
type textarea "مغطي ب 2 شرحه سماش + خس + مخلل + بصل + بندورة + صوص مدخن + شدر + صوص خاص. الوجب…"
click at [285, 425] on span "Update" at bounding box center [321, 433] width 185 height 16
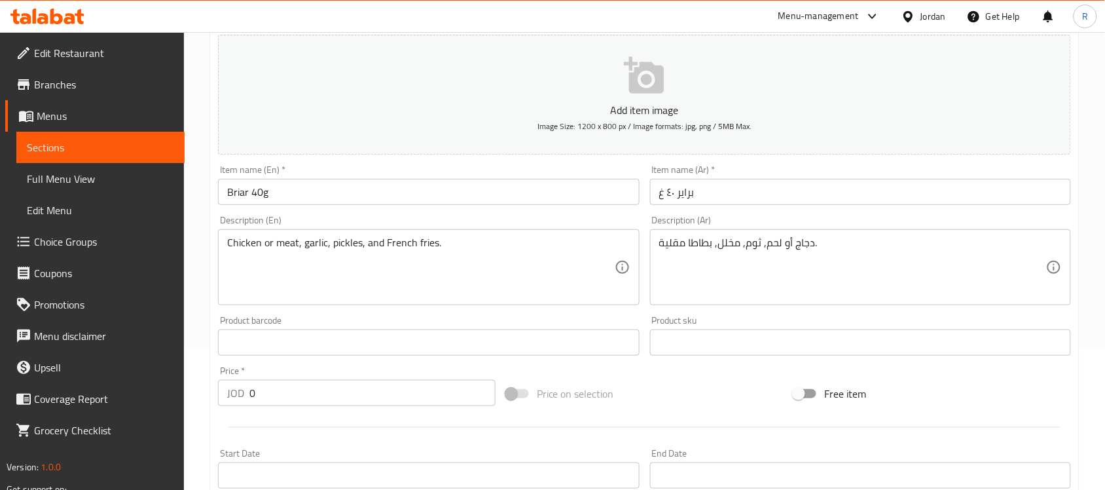
scroll to position [164, 0]
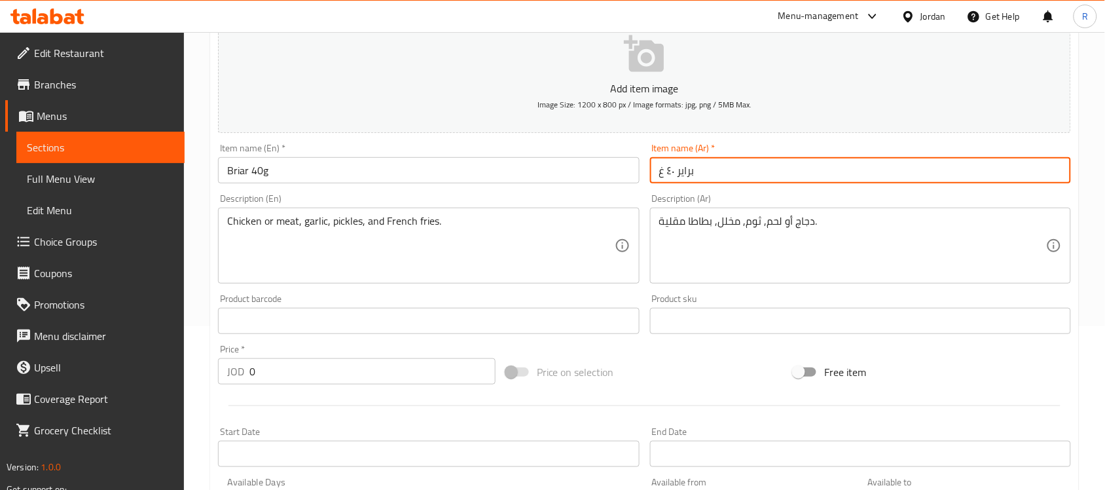
drag, startPoint x: 678, startPoint y: 175, endPoint x: 665, endPoint y: 170, distance: 13.9
click at [665, 170] on input "براير ٤٠ غ" at bounding box center [860, 170] width 421 height 26
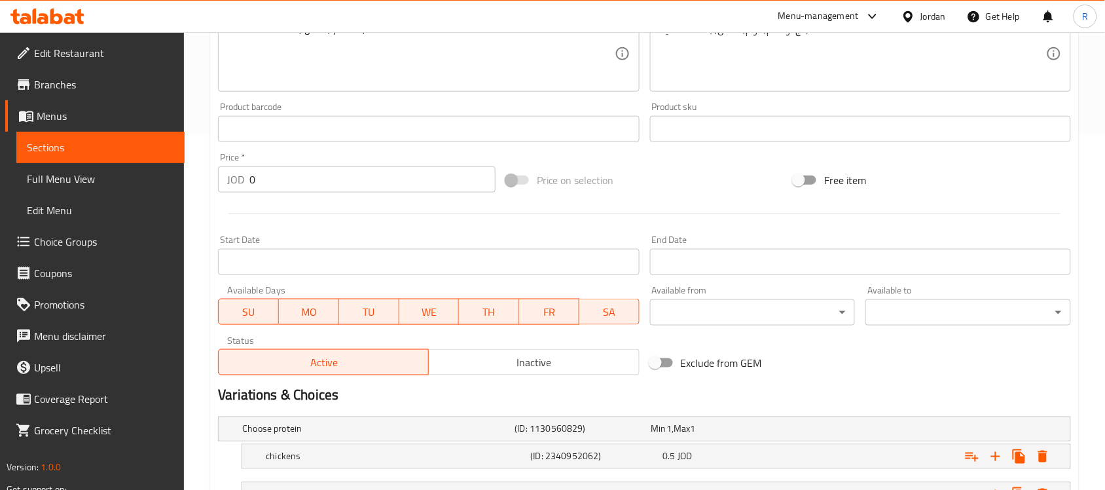
scroll to position [465, 0]
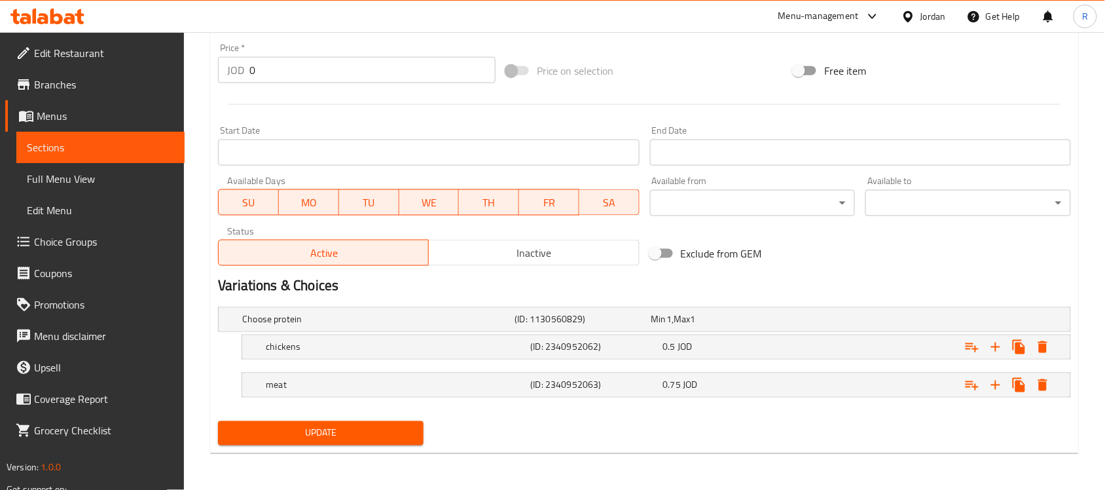
type input "براير 40غ"
click at [324, 421] on button "Update" at bounding box center [321, 433] width 206 height 24
click at [335, 421] on button "Update" at bounding box center [321, 433] width 206 height 24
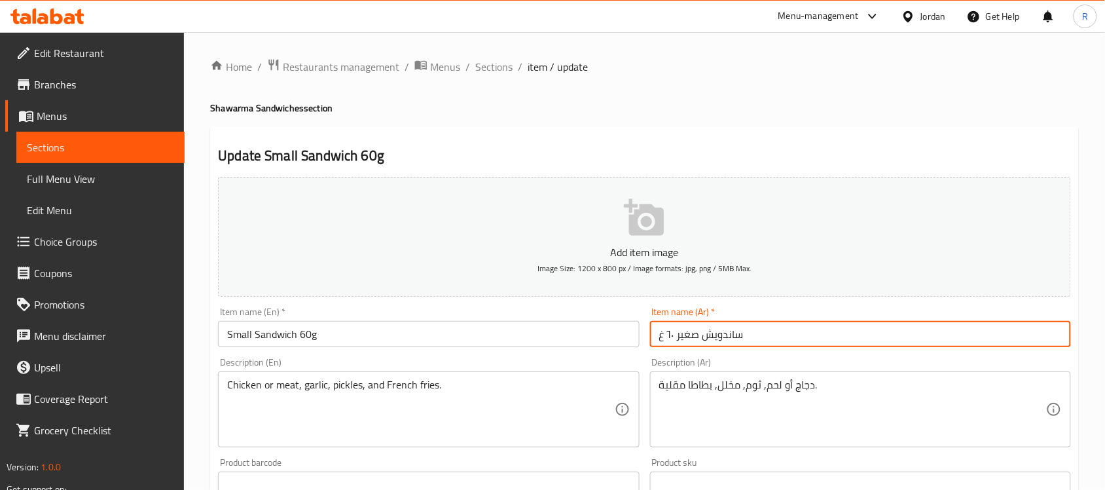
drag, startPoint x: 676, startPoint y: 326, endPoint x: 675, endPoint y: 333, distance: 6.6
click at [675, 333] on input "ساندويش صغير ٦٠ غ" at bounding box center [860, 334] width 421 height 26
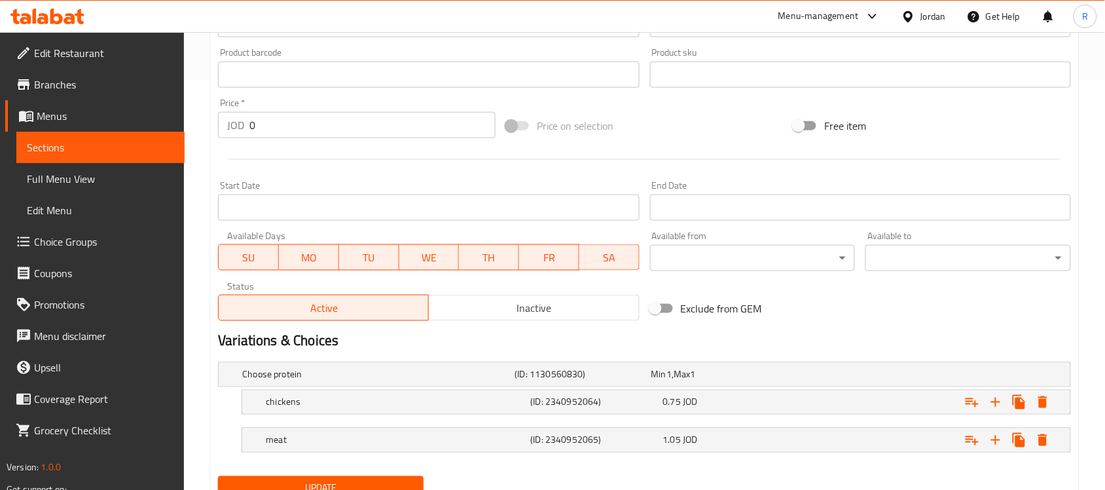
scroll to position [465, 0]
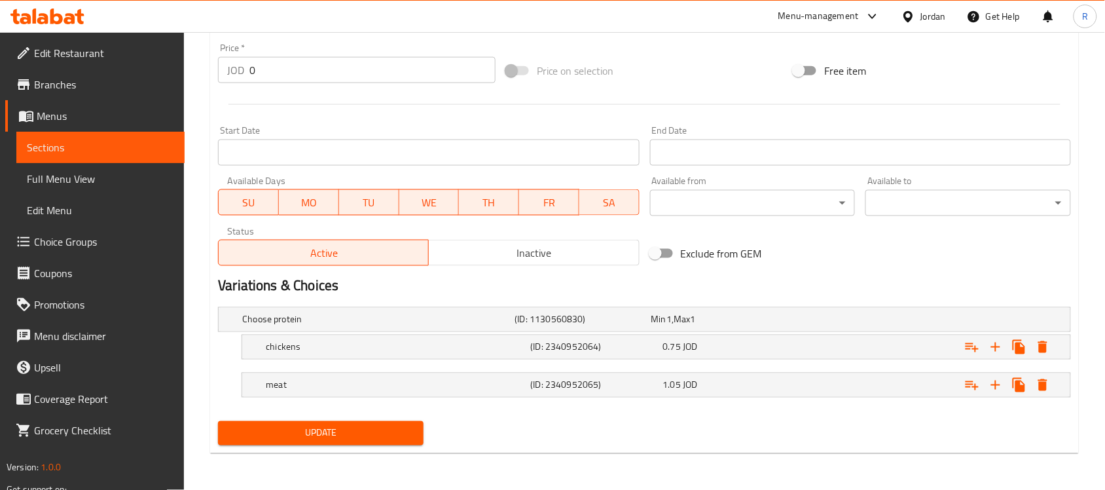
type input "ساندويش صغير 60 غ"
click at [306, 434] on span "Update" at bounding box center [321, 433] width 185 height 16
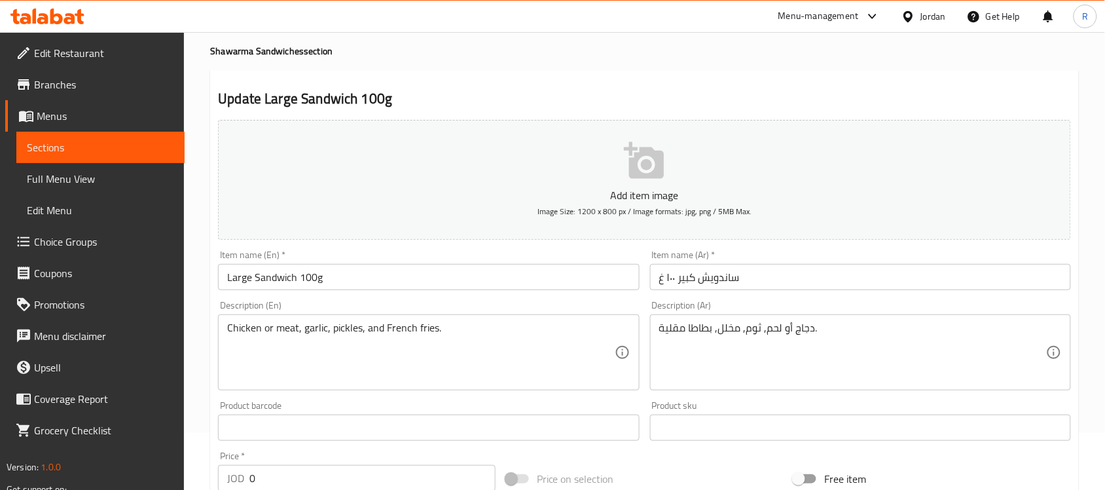
scroll to position [82, 0]
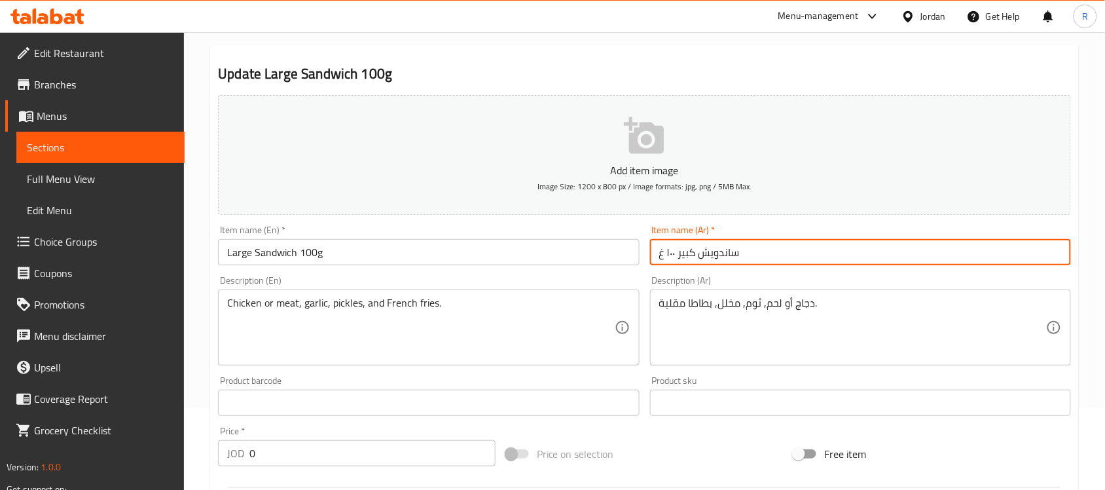
drag, startPoint x: 674, startPoint y: 254, endPoint x: 668, endPoint y: 251, distance: 7.3
click at [668, 251] on input "ساندويش كبير ١٠٠ غ" at bounding box center [860, 252] width 421 height 26
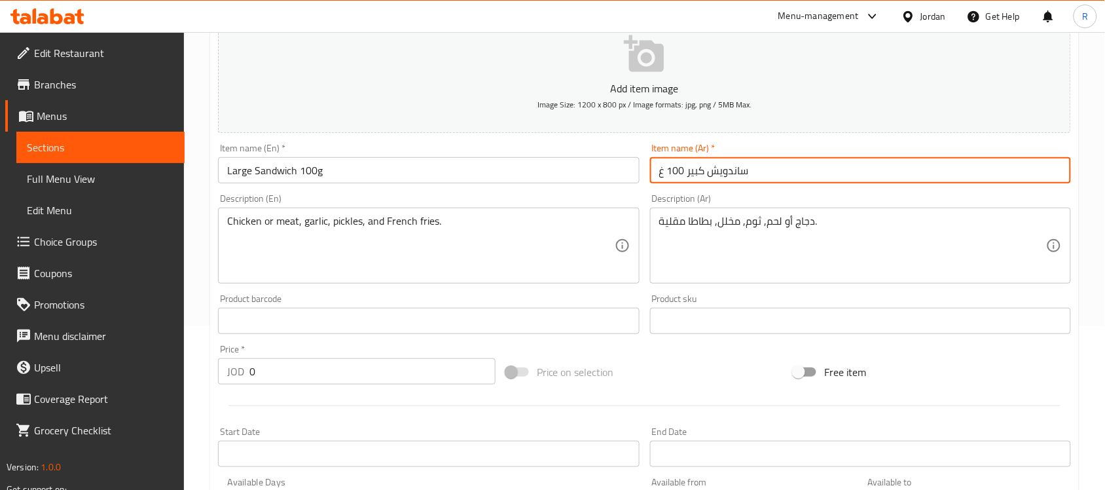
scroll to position [465, 0]
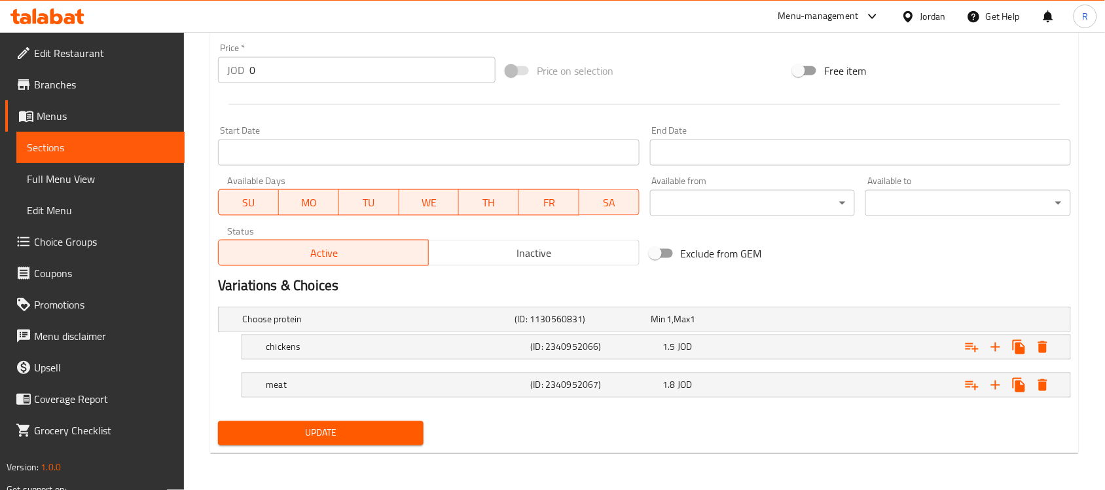
type input "ساندويش كبير 100 غ"
click at [373, 433] on span "Update" at bounding box center [321, 433] width 185 height 16
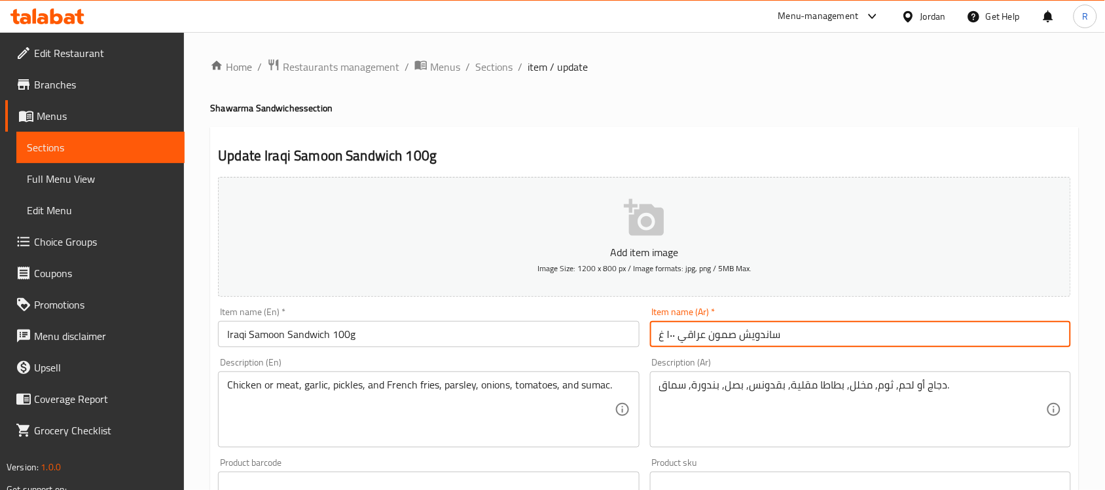
click at [678, 334] on input "ساندويش صمون عراقي ١٠٠ غ" at bounding box center [860, 334] width 421 height 26
click at [670, 334] on input "ساندويش صمون عراقي ١٠٠ غ" at bounding box center [860, 334] width 421 height 26
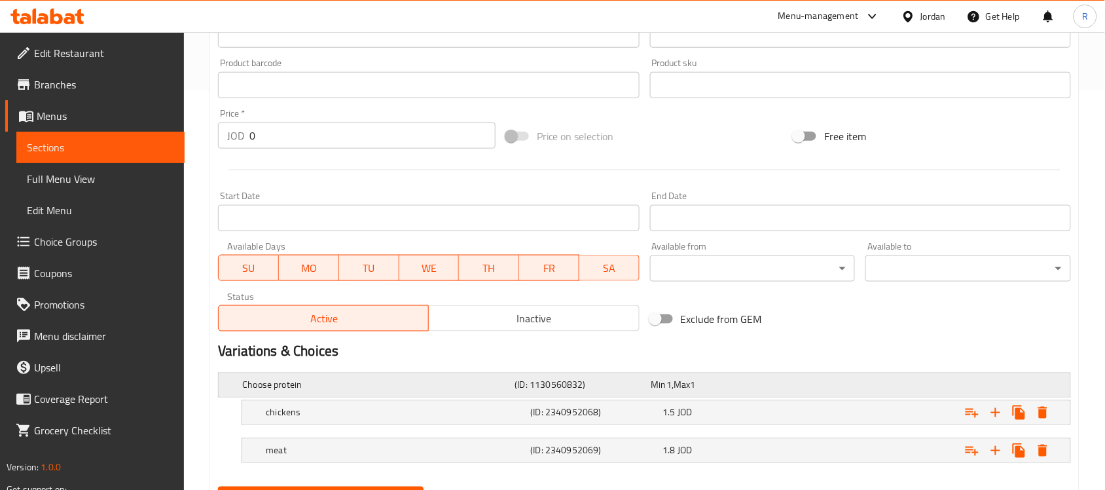
scroll to position [465, 0]
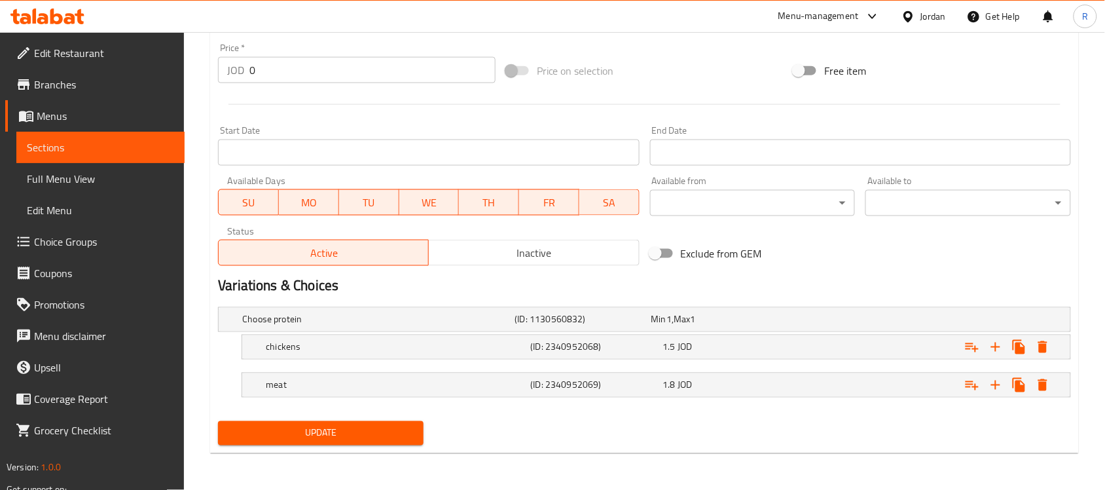
type input "ساندويش صمون عراقي 100غ"
click at [293, 443] on button "Update" at bounding box center [321, 433] width 206 height 24
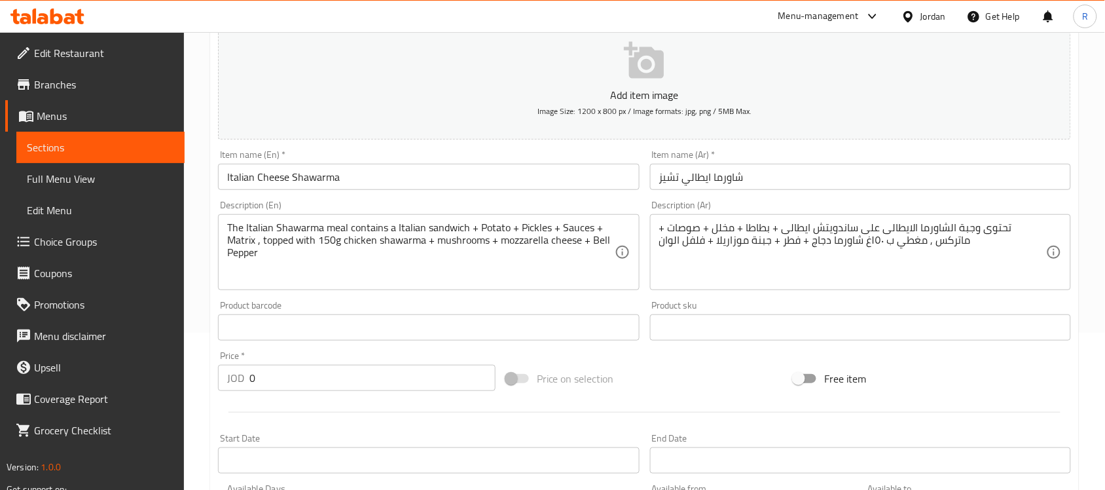
scroll to position [164, 0]
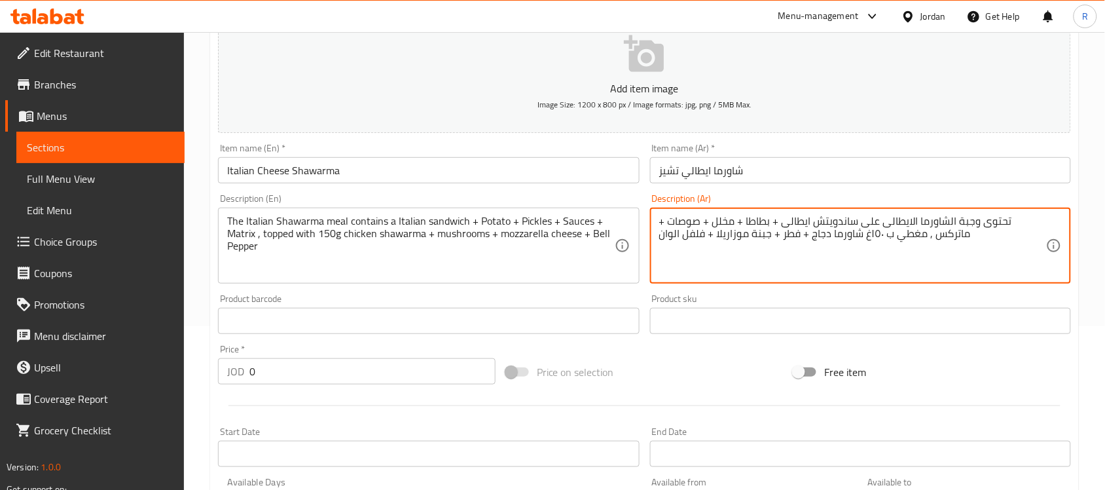
drag, startPoint x: 879, startPoint y: 234, endPoint x: 871, endPoint y: 234, distance: 7.9
click at [871, 234] on textarea "تحتوى وجبة الشاورما الايطالى على ساندويتش ايطالى + بطاطا + مخلل + صوصات + ماترك…" at bounding box center [852, 246] width 387 height 62
drag, startPoint x: 869, startPoint y: 234, endPoint x: 881, endPoint y: 237, distance: 12.7
click at [881, 237] on textarea "تحتوى وجبة الشاورما الايطالى على ساندويتش ايطالى + بطاطا + مخلل + صوصات + ماترك…" at bounding box center [852, 246] width 387 height 62
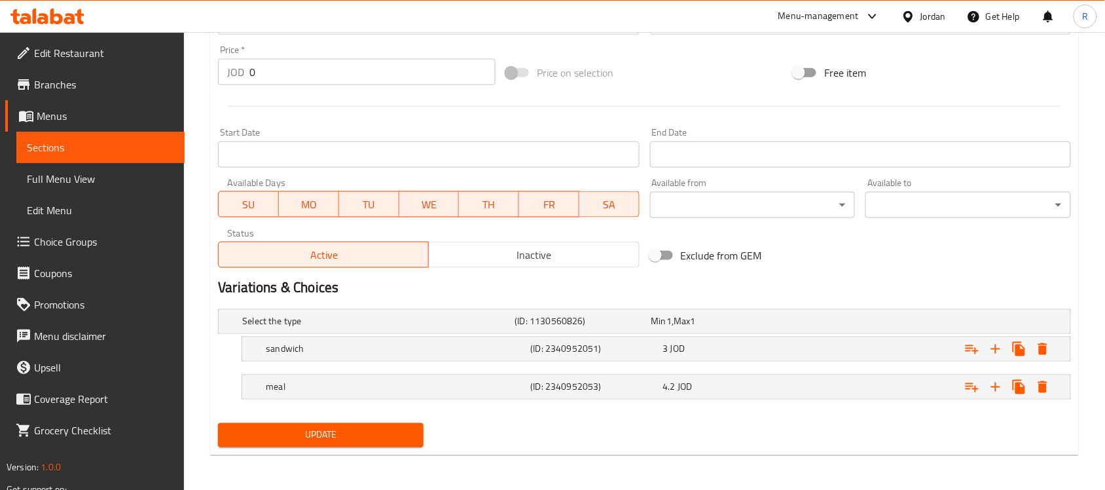
scroll to position [465, 0]
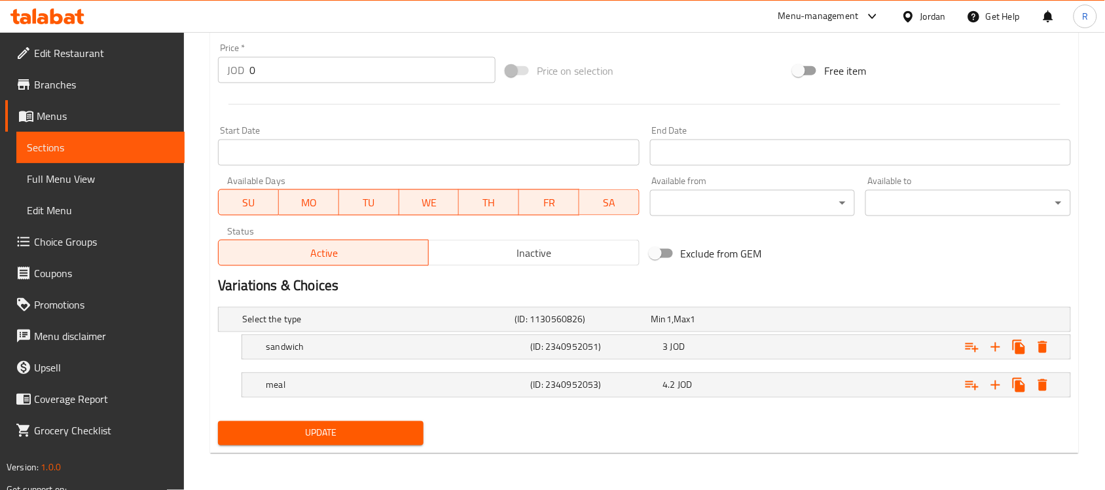
type textarea "تحتوى وجبة الشاورما الايطالى على ساندويتش ايطالى + بطاطا + مخلل + صوصات + ماترك…"
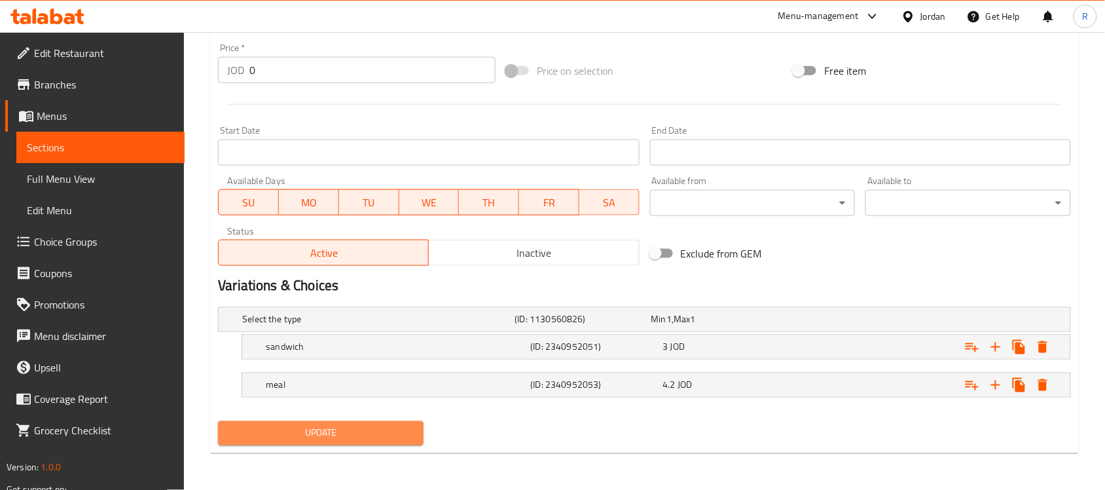
click at [408, 432] on span "Update" at bounding box center [321, 433] width 185 height 16
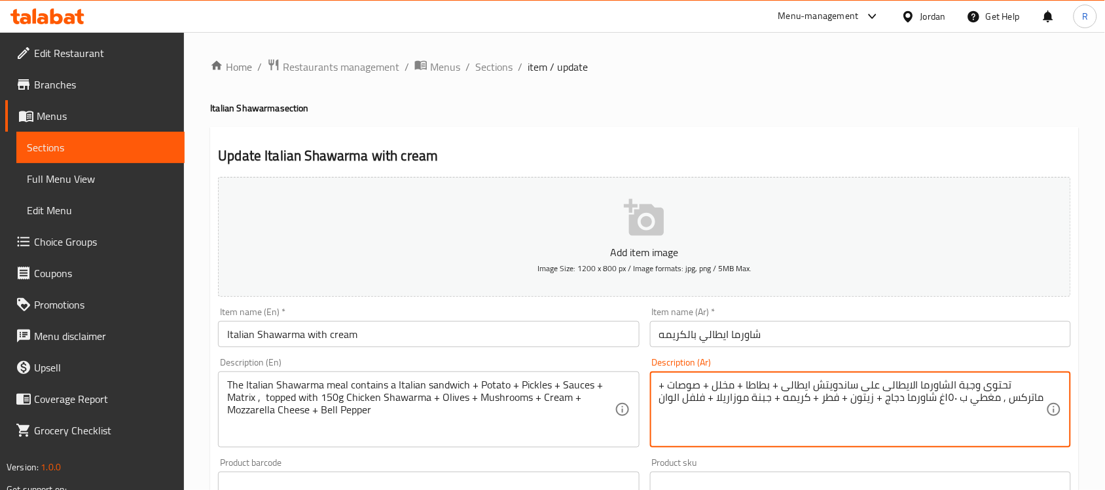
drag, startPoint x: 950, startPoint y: 398, endPoint x: 942, endPoint y: 401, distance: 8.9
click at [943, 398] on textarea "تحتوى وجبة الشاورما الايطالى على ساندويتش ايطالى + بطاطا + مخلل + صوصات + ماترك…" at bounding box center [852, 409] width 387 height 62
drag, startPoint x: 953, startPoint y: 399, endPoint x: 941, endPoint y: 397, distance: 12.6
click at [941, 397] on textarea "تحتوى وجبة الشاورما الايطالى على ساندويتش ايطالى + بطاطا + مخلل + صوصات + ماترك…" at bounding box center [852, 409] width 387 height 62
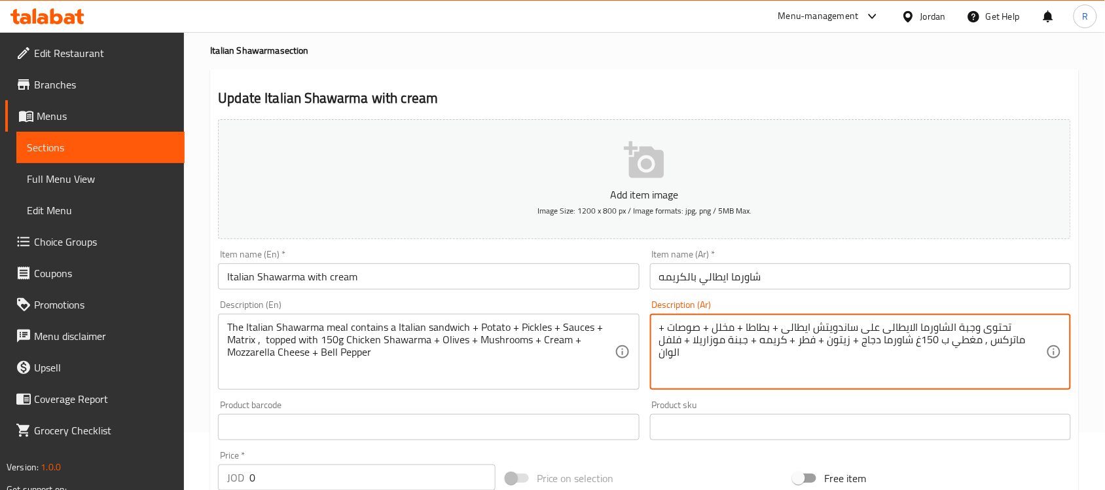
scroll to position [465, 0]
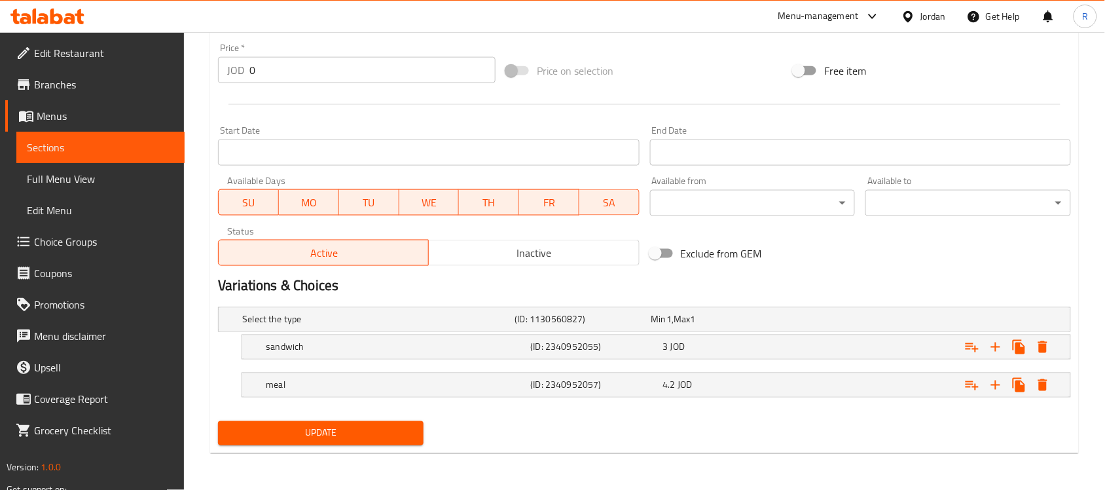
type textarea "تحتوى وجبة الشاورما الايطالى على ساندويتش ايطالى + بطاطا + مخلل + صوصات + ماترك…"
click at [338, 437] on span "Update" at bounding box center [321, 433] width 185 height 16
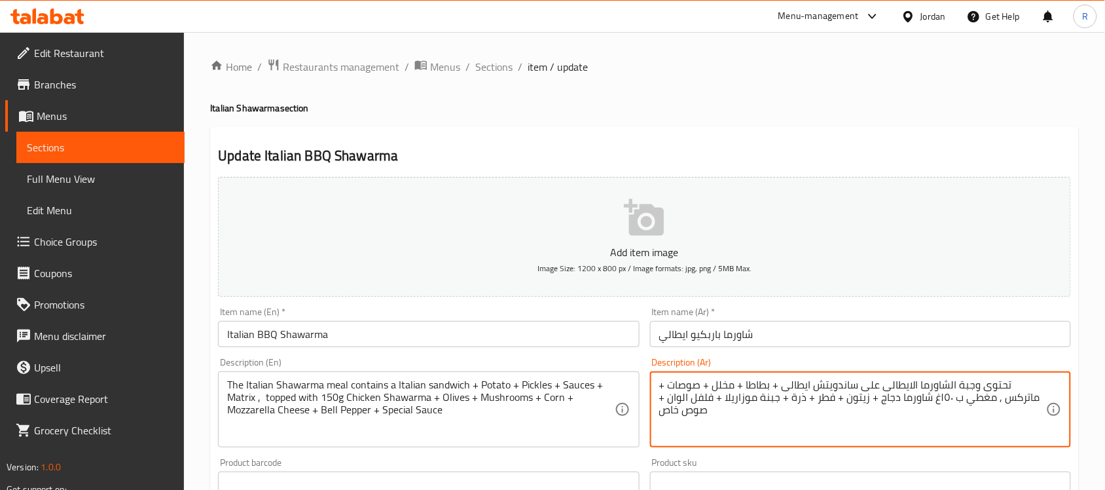
drag, startPoint x: 976, startPoint y: 397, endPoint x: 966, endPoint y: 398, distance: 9.2
click at [971, 400] on textarea "تحتوى وجبة الشاورما الايطالى على ساندويتش ايطالى + بطاطا + مخلل + صوصات + ماترك…" at bounding box center [852, 409] width 387 height 62
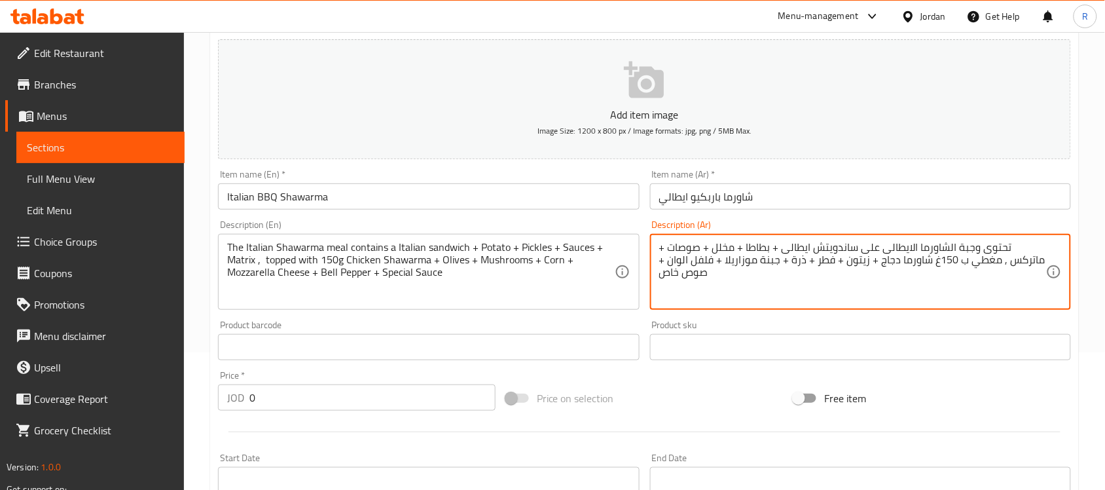
scroll to position [465, 0]
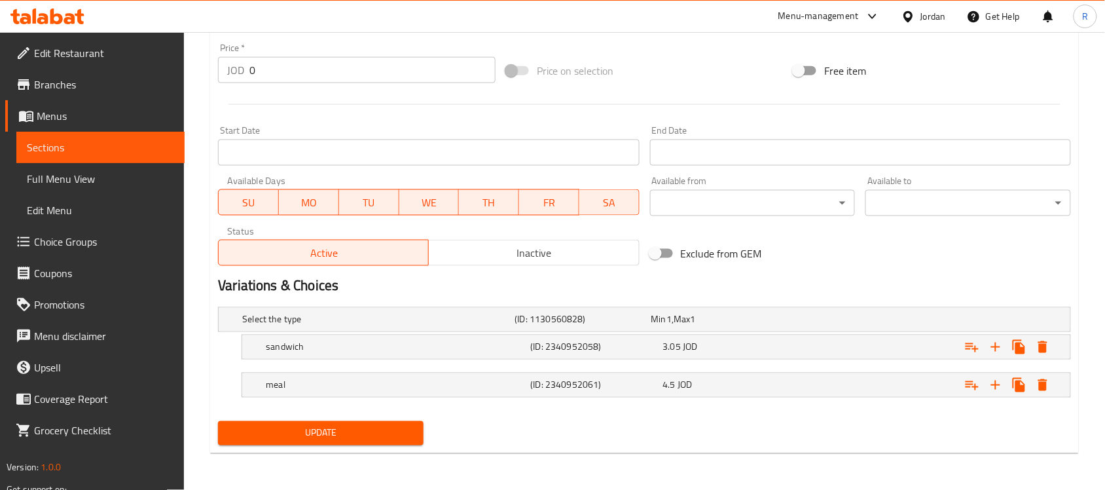
type textarea "تحتوى وجبة الشاورما الايطالى على ساندويتش ايطالى + بطاطا + مخلل + صوصات + ماترك…"
click at [397, 430] on span "Update" at bounding box center [321, 433] width 185 height 16
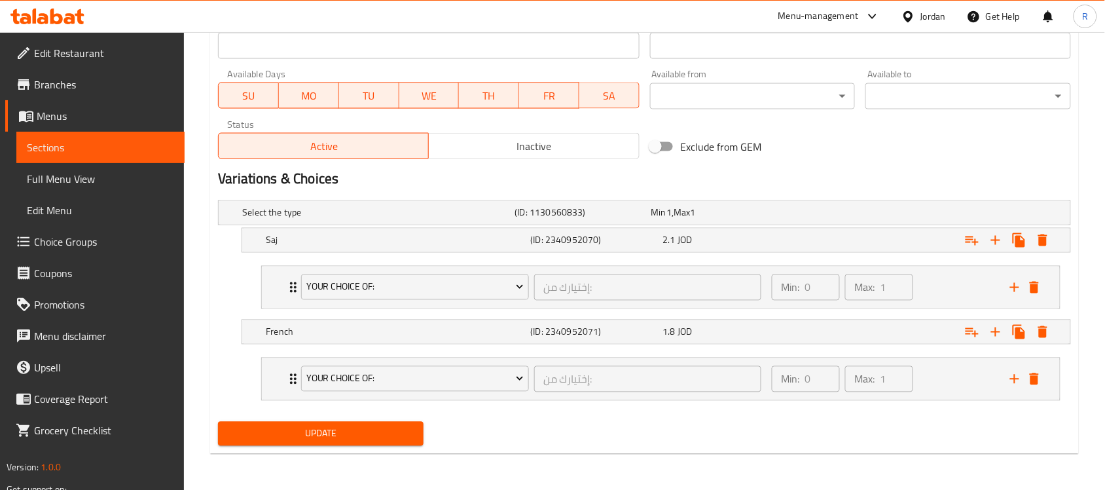
scroll to position [573, 0]
click at [984, 283] on div "Min: 0 ​ Max: 1 ​" at bounding box center [883, 287] width 238 height 42
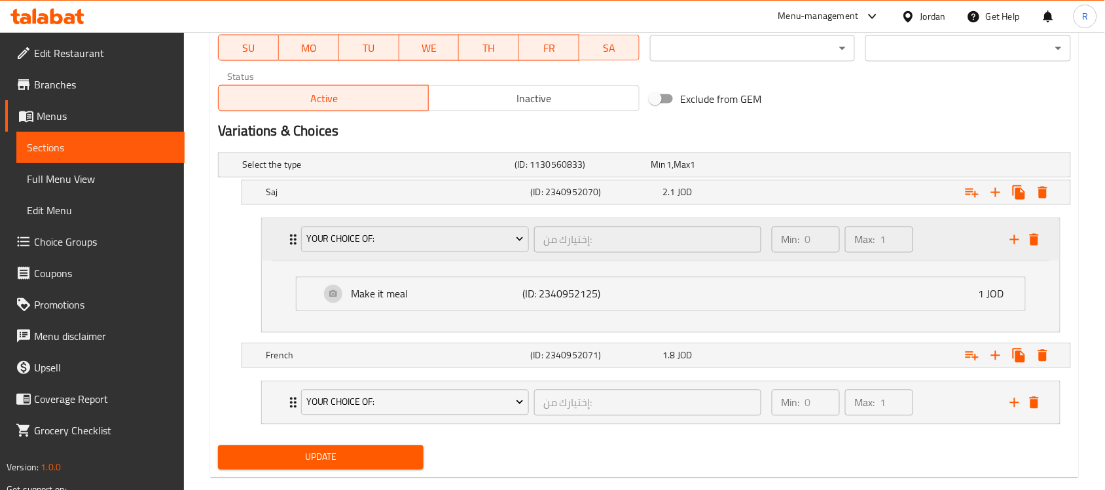
scroll to position [645, 0]
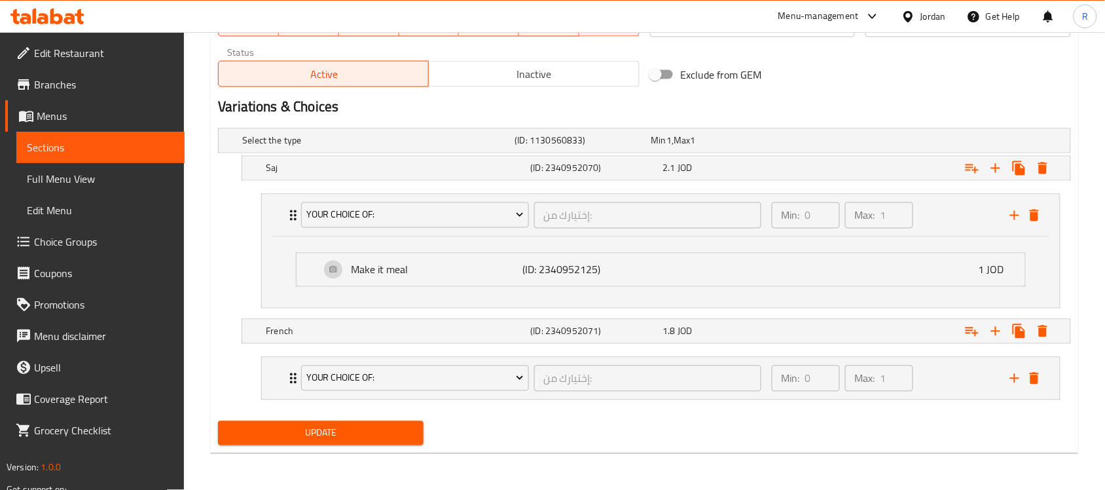
type textarea "مغطي ب خس + تيركي + شدر شرحات + صوس خاص , يمكنك تحويل الساندويتش الى وجبة تشمل …"
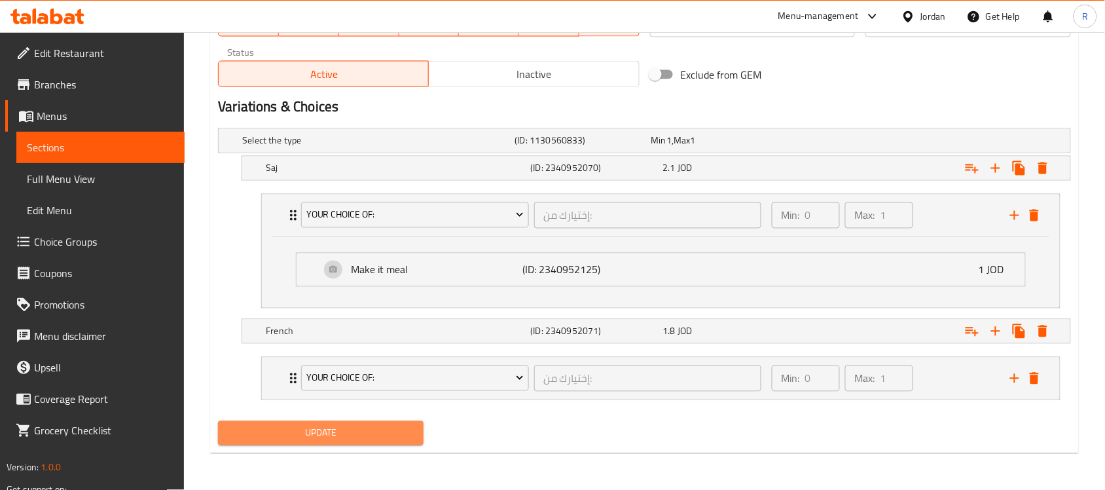
click at [365, 437] on span "Update" at bounding box center [321, 433] width 185 height 16
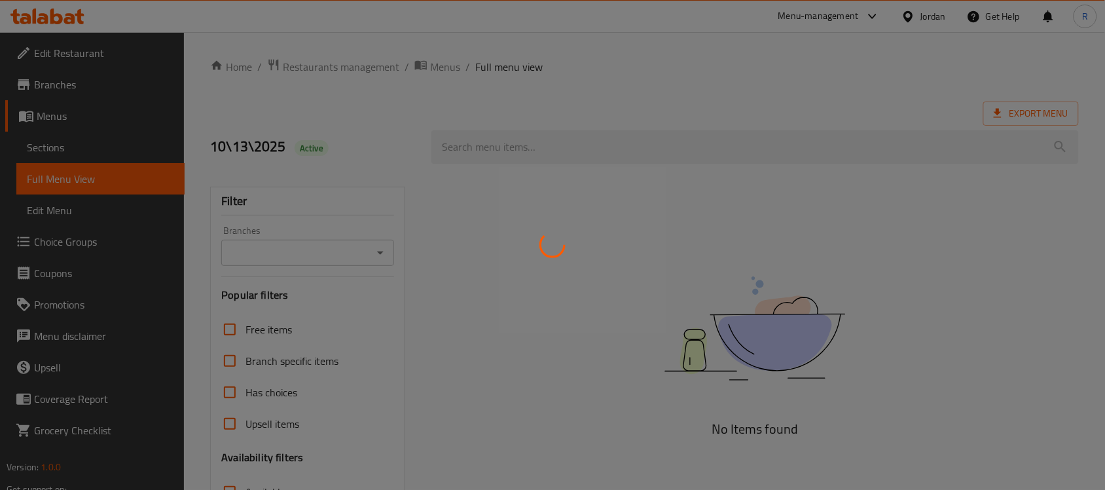
scroll to position [207, 0]
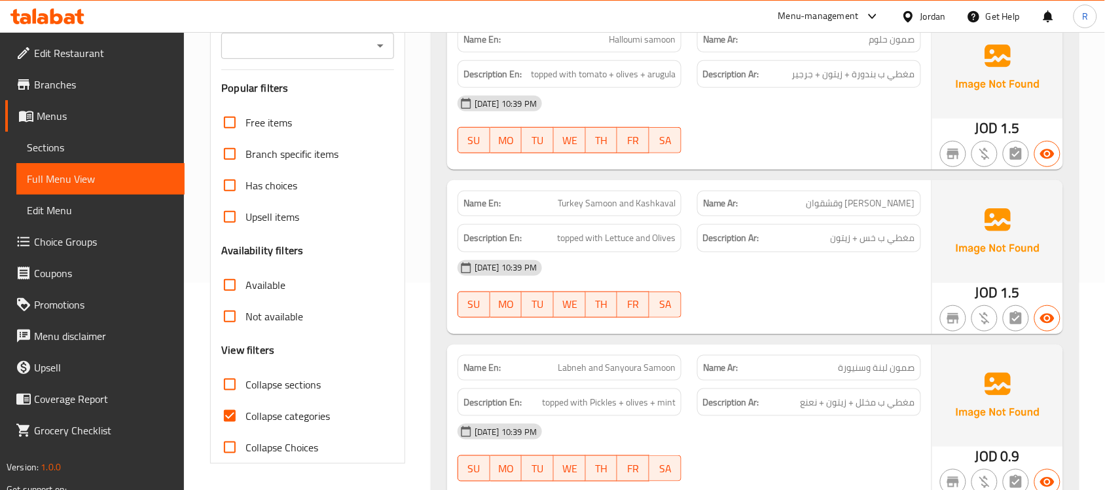
click at [234, 393] on input "Collapse sections" at bounding box center [229, 384] width 31 height 31
checkbox input "true"
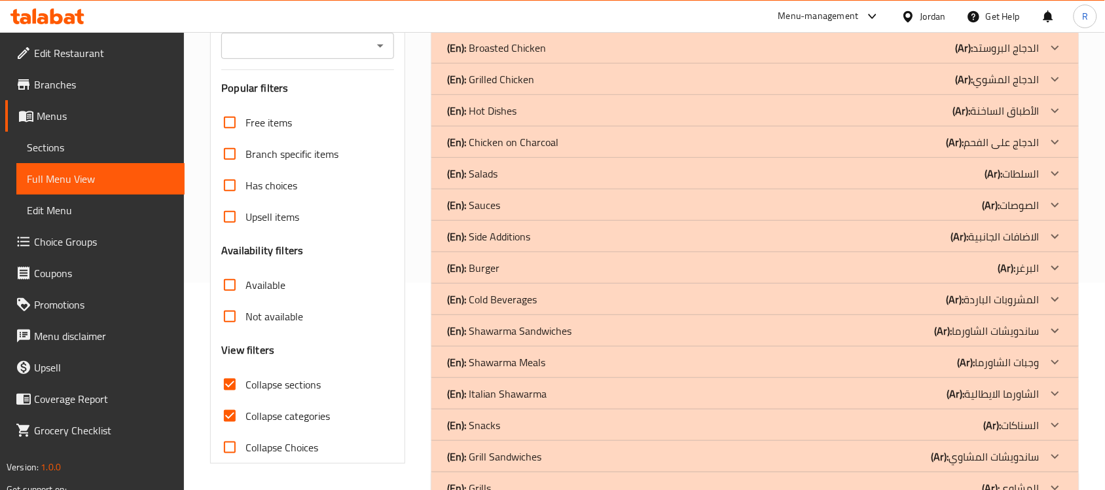
click at [663, 419] on div "(En): Snacks (Ar): السناكات" at bounding box center [743, 425] width 593 height 16
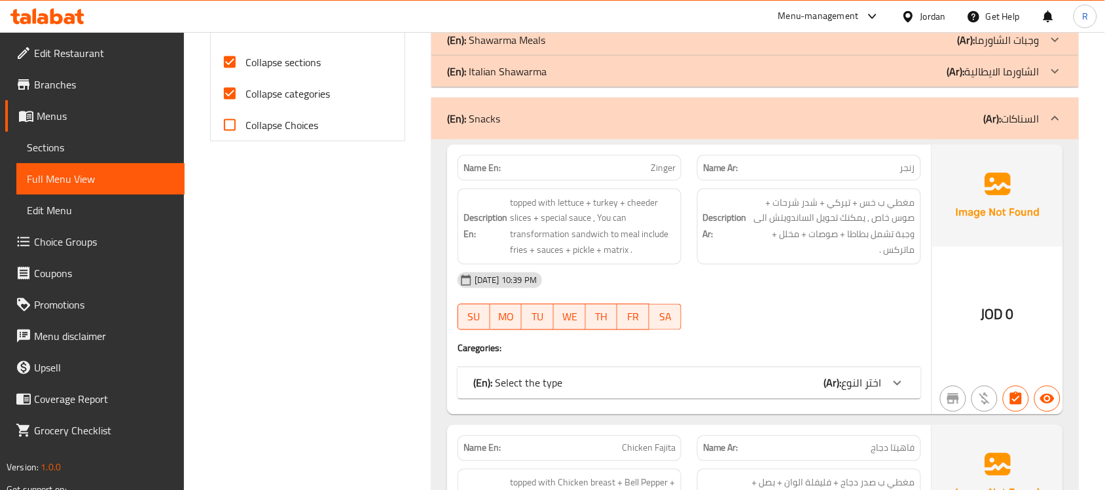
scroll to position [534, 0]
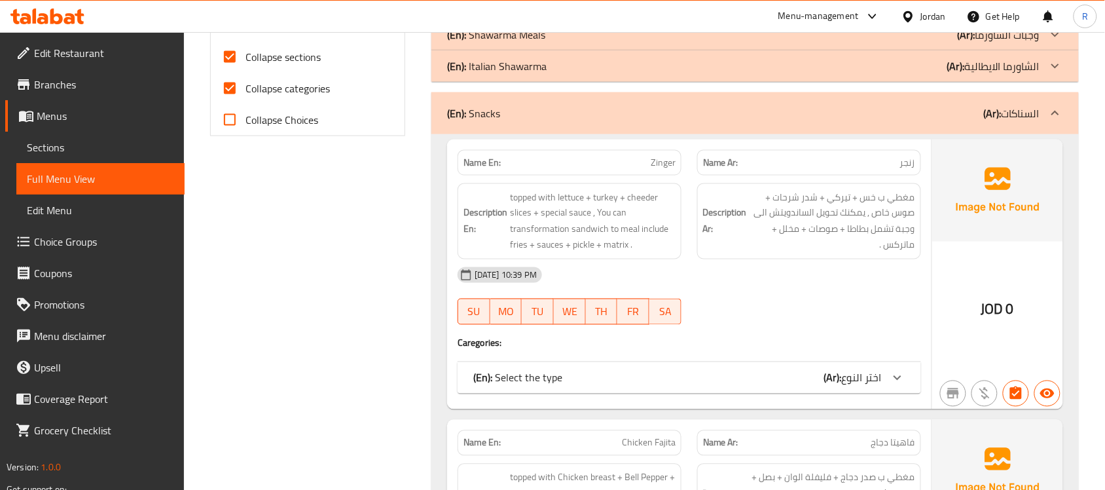
click at [801, 372] on div "(En): Select the type (Ar): اختر النوع" at bounding box center [677, 378] width 409 height 16
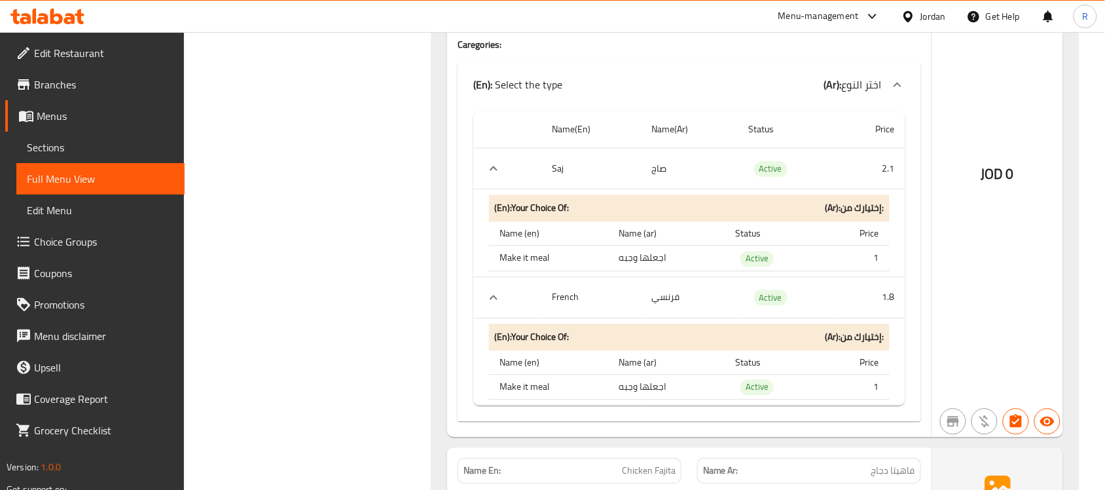
scroll to position [862, 0]
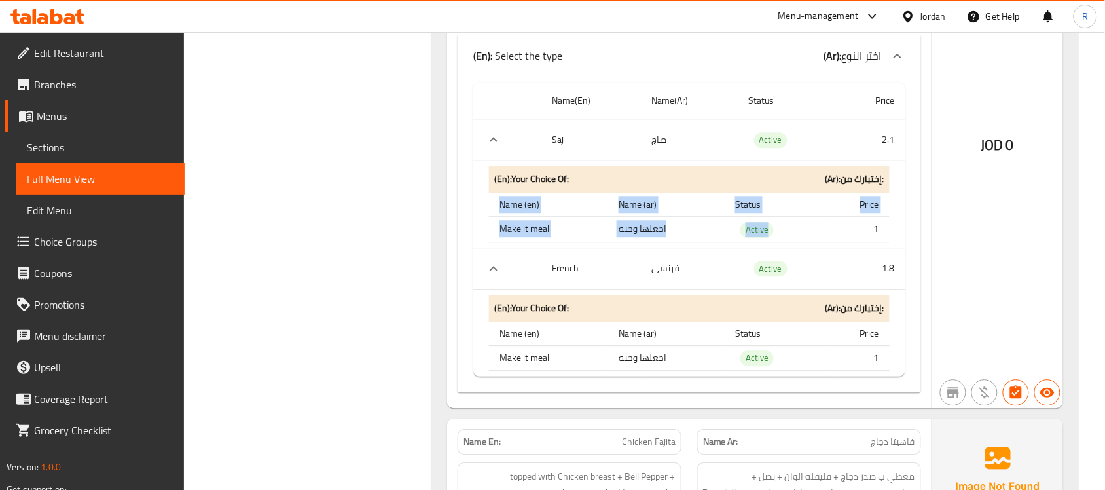
drag, startPoint x: 874, startPoint y: 232, endPoint x: 892, endPoint y: 227, distance: 19.1
click at [892, 227] on div "(En): Your Choice Of: (Ar): إختيارك من: Name (en) Name (ar) Status Price Make i…" at bounding box center [689, 203] width 411 height 86
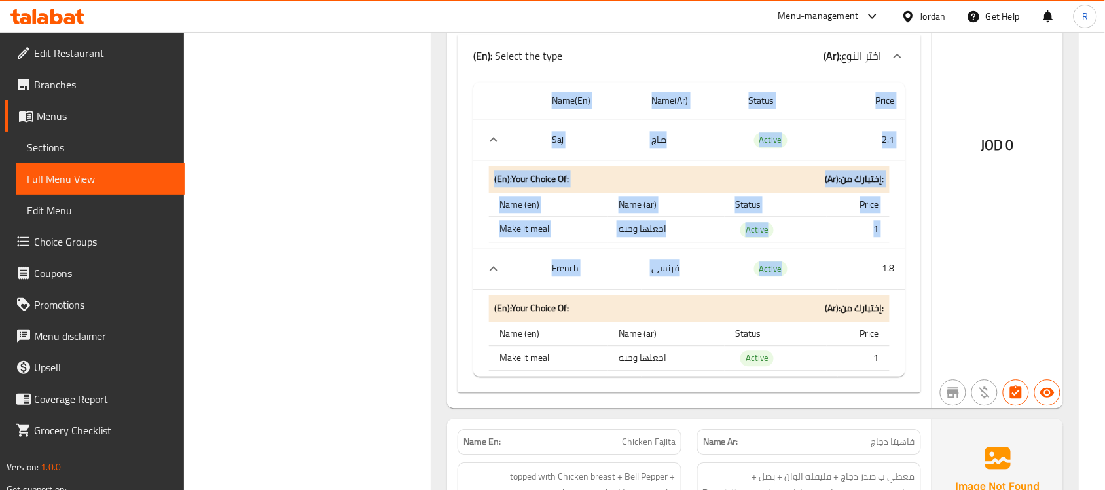
drag, startPoint x: 874, startPoint y: 276, endPoint x: 921, endPoint y: 270, distance: 47.6
click at [921, 270] on div "Name(En) Name(Ar) Status Price Saj صاج Active 2.1 (En): Your Choice Of: (Ar): إ…" at bounding box center [690, 235] width 464 height 316
click at [794, 354] on td "Active" at bounding box center [776, 358] width 102 height 26
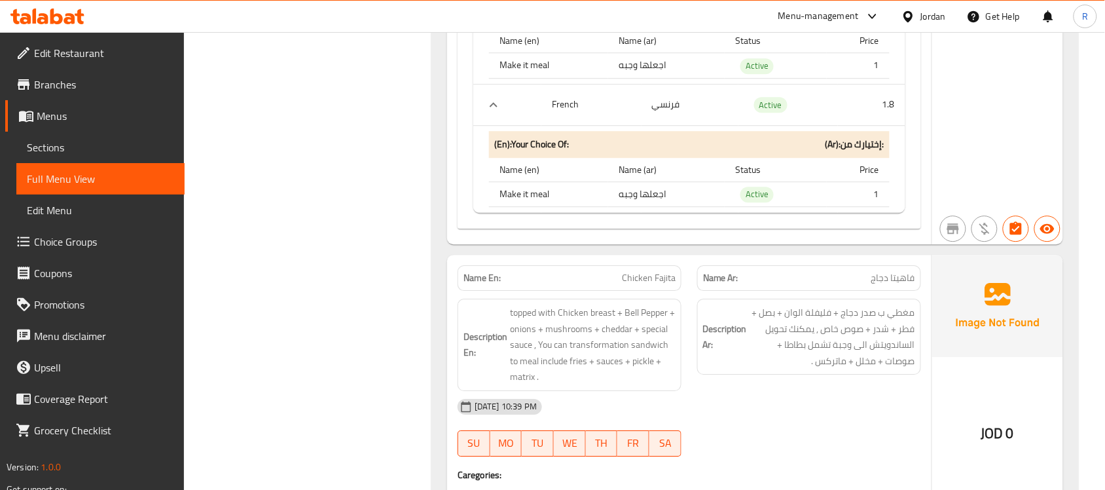
scroll to position [1107, 0]
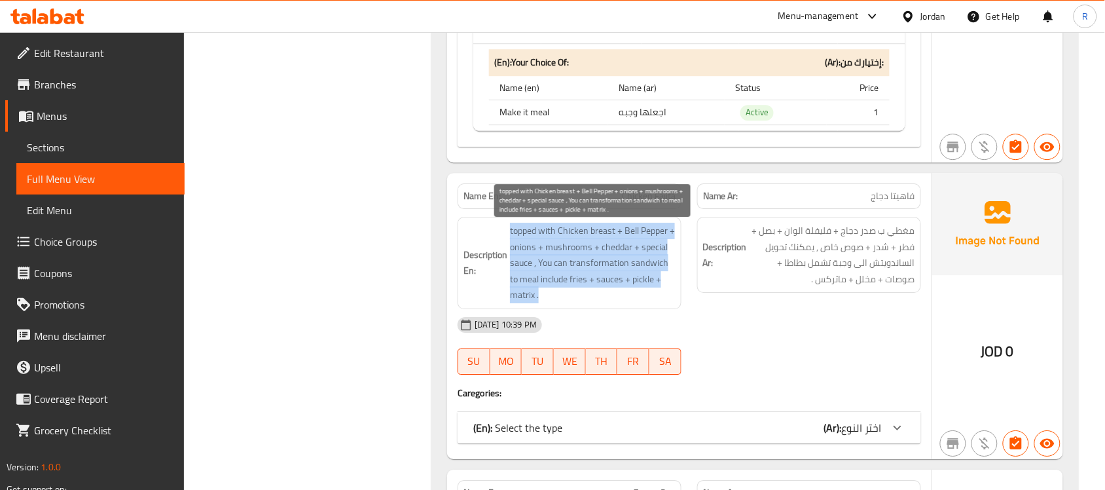
drag, startPoint x: 502, startPoint y: 277, endPoint x: 670, endPoint y: 301, distance: 170.0
click at [670, 301] on h6 "Description En: topped with Chicken breast + Bell Pepper + onions + mushrooms +…" at bounding box center [570, 263] width 212 height 81
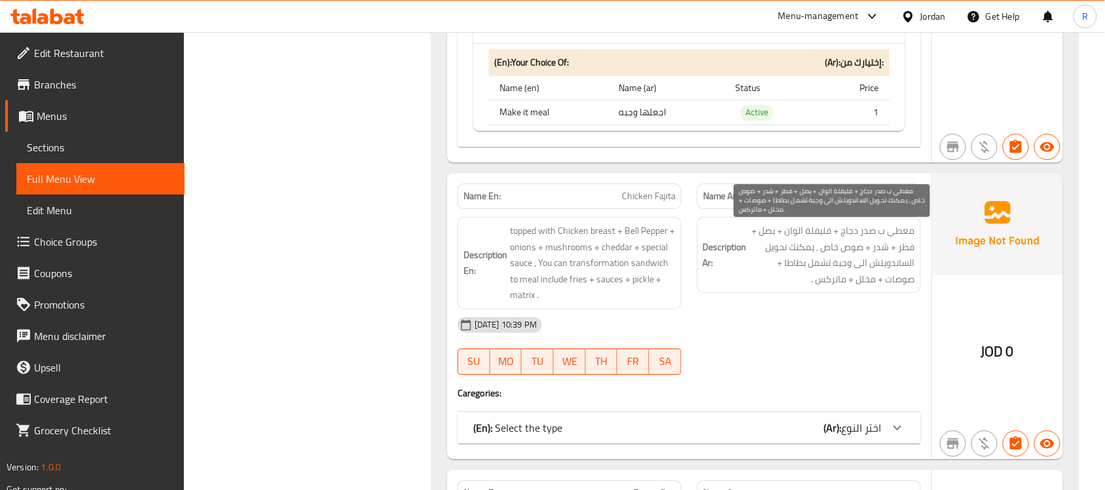
click at [837, 287] on span "مغطي ب صدر دجاج + فليفلة الوان + بصل + فطر + شدر + صوص خاص , يمكنك تحويل الساند…" at bounding box center [833, 255] width 166 height 64
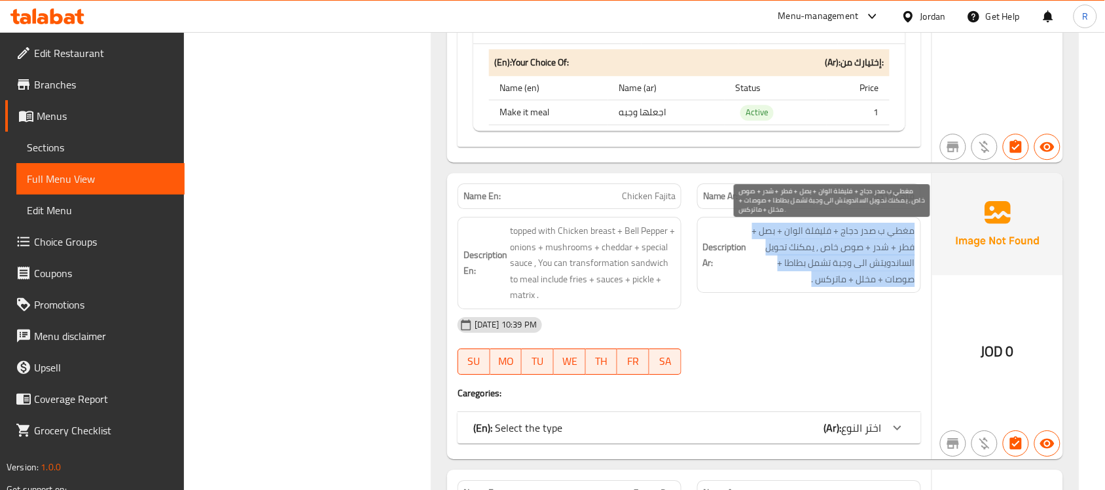
click at [837, 287] on span "مغطي ب صدر دجاج + فليفلة الوان + بصل + فطر + شدر + صوص خاص , يمكنك تحويل الساند…" at bounding box center [833, 255] width 166 height 64
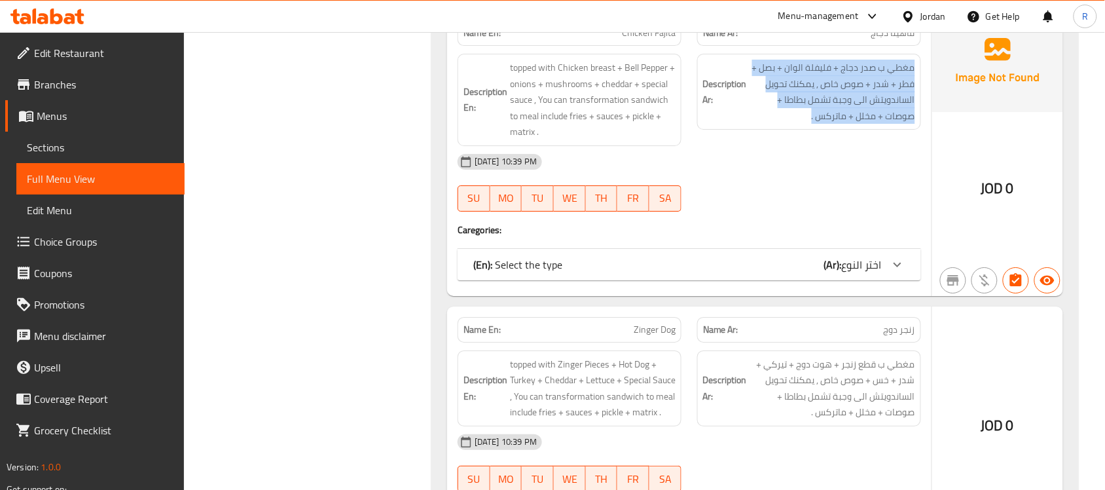
scroll to position [1271, 0]
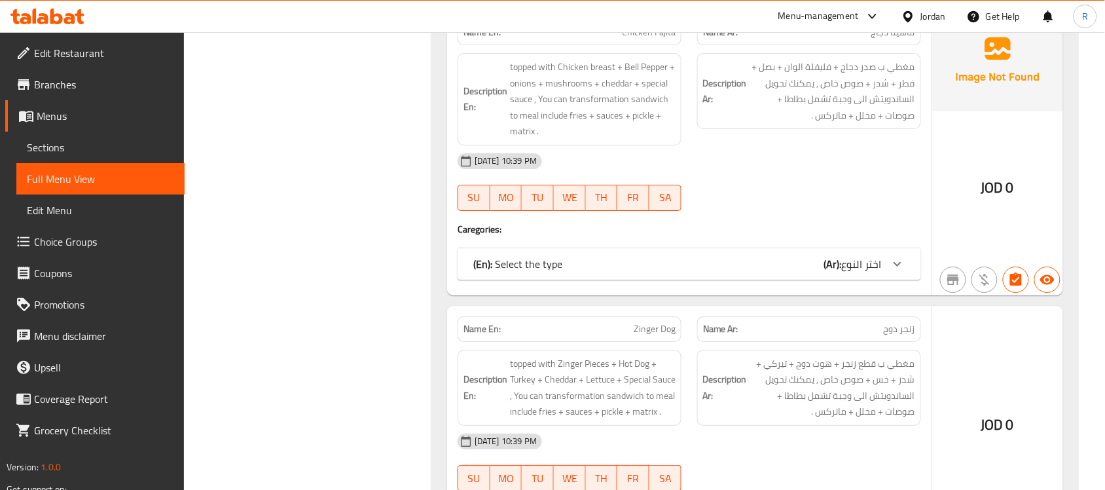
click at [839, 288] on div "Name En: Chicken Fajita Name Ar: فاهيتا دجاج Description En: topped with Chicke…" at bounding box center [689, 152] width 485 height 286
click at [837, 268] on b "(Ar):" at bounding box center [833, 264] width 18 height 20
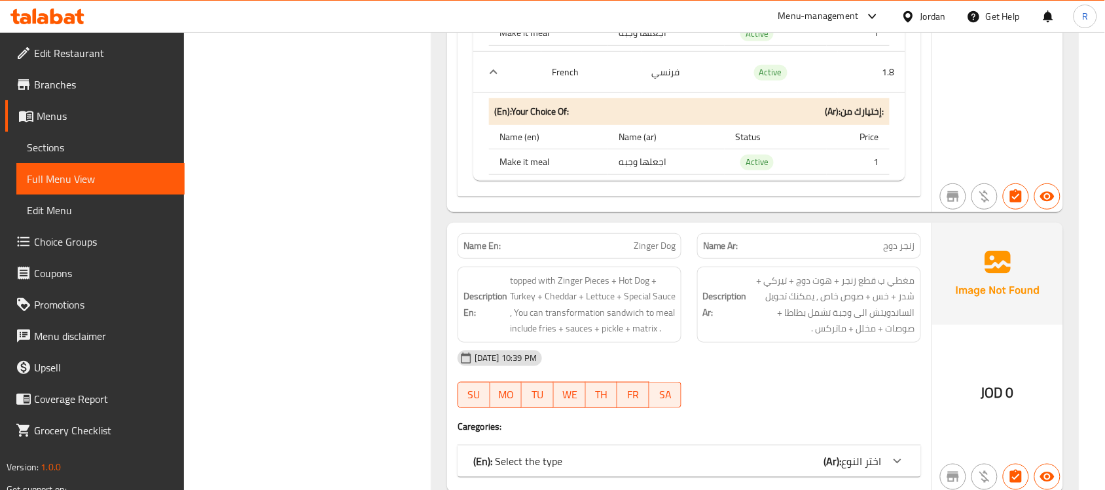
scroll to position [1762, 0]
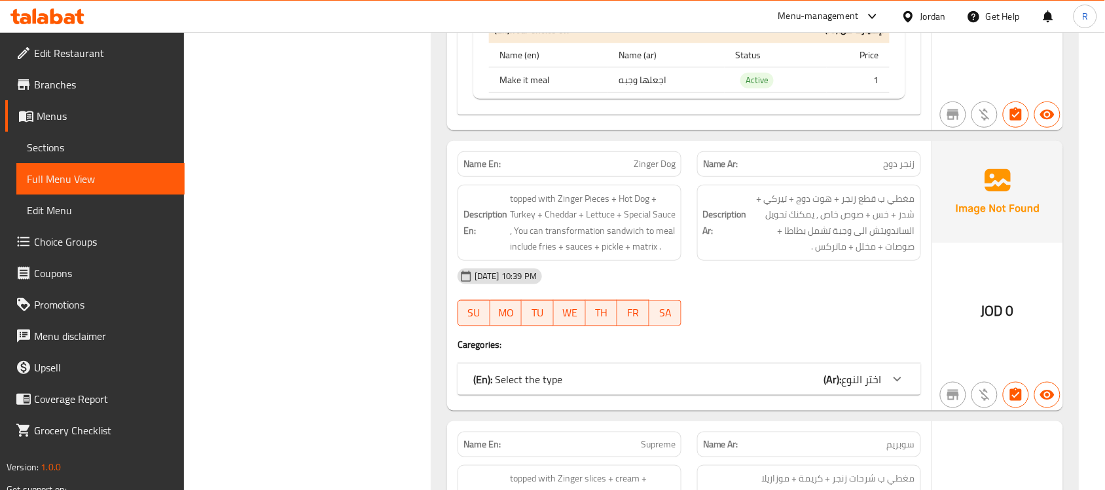
click at [828, 389] on b "(Ar):" at bounding box center [833, 379] width 18 height 20
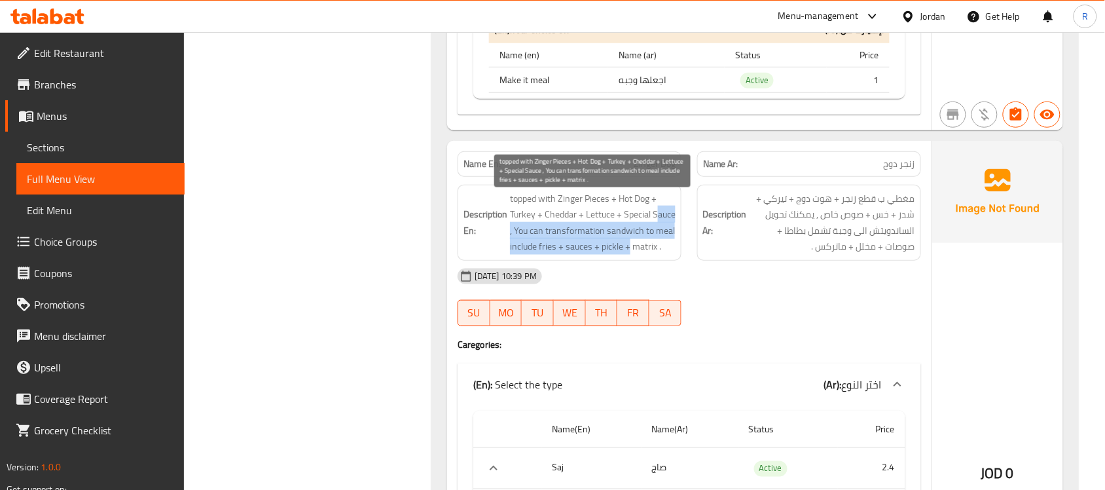
drag, startPoint x: 513, startPoint y: 234, endPoint x: 671, endPoint y: 259, distance: 160.4
click at [671, 255] on span "topped with Zinger Pieces + Hot Dog + Turkey + Cheddar + Lettuce + Special Sauc…" at bounding box center [593, 223] width 166 height 64
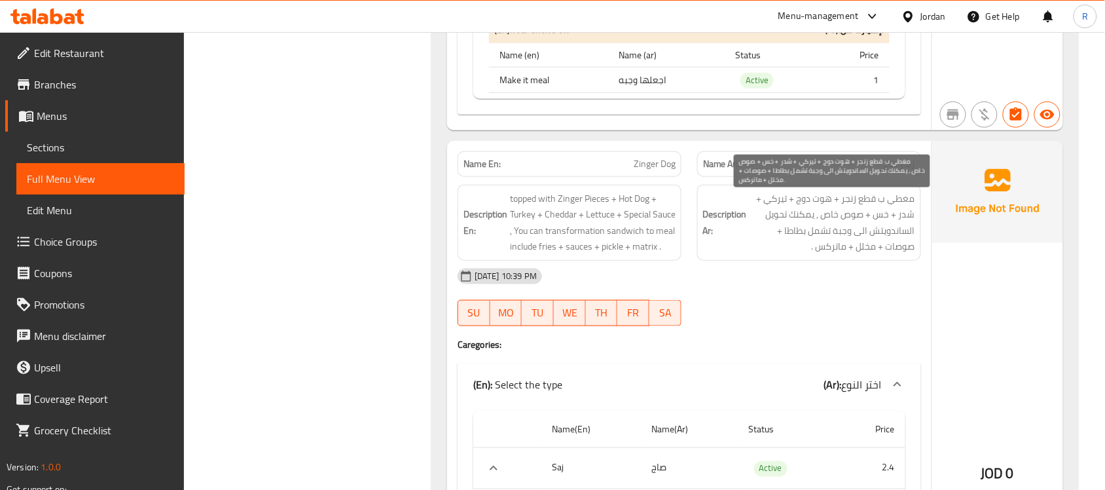
click at [853, 255] on span "مغطي ب قطع زنجر + هوت دوج + تيركي + شدر + خس + صوص خاص , يمكنك تحويل الساندويتش…" at bounding box center [833, 223] width 166 height 64
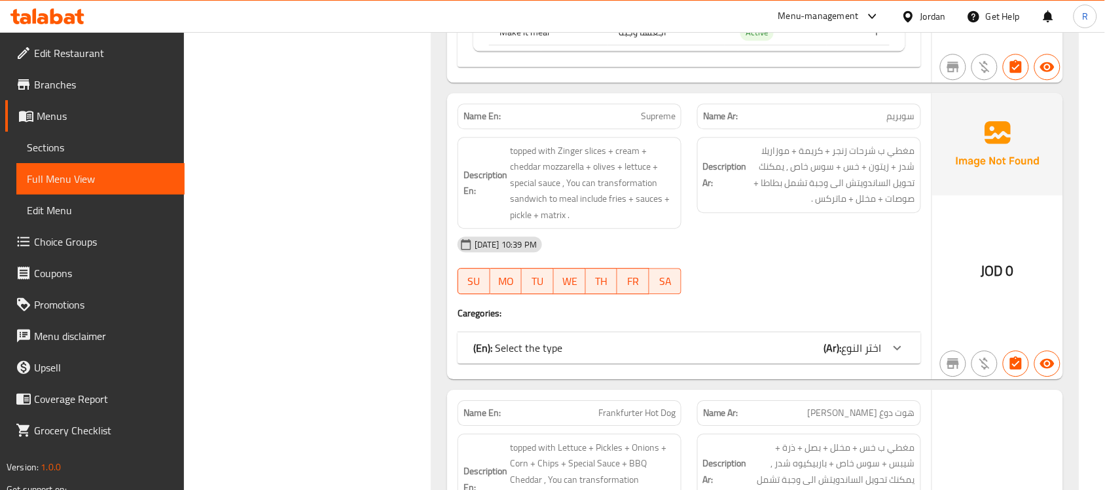
scroll to position [2417, 0]
click at [684, 363] on div "(En): Select the type (Ar): اختر النوع" at bounding box center [690, 346] width 464 height 31
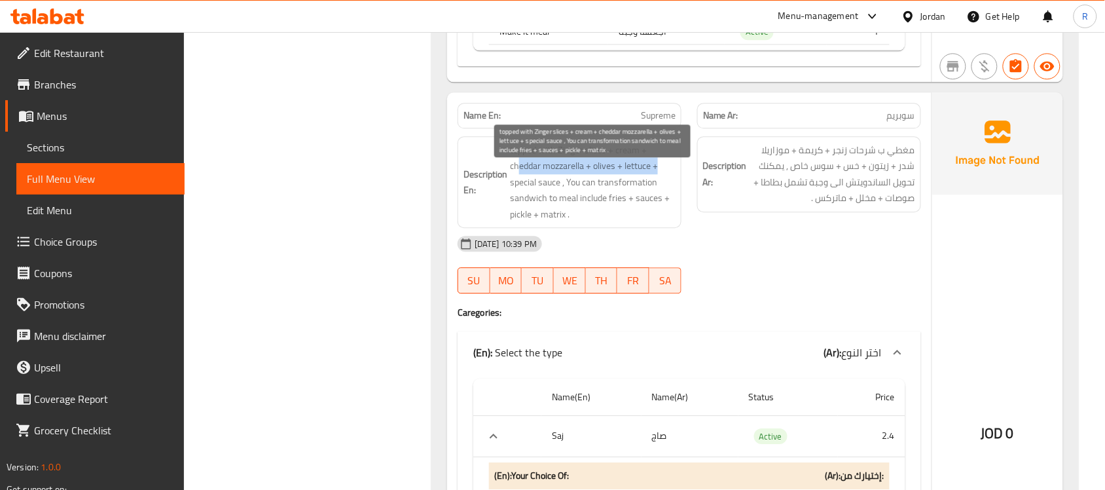
drag, startPoint x: 518, startPoint y: 191, endPoint x: 666, endPoint y: 197, distance: 148.1
click at [666, 197] on span "topped with Zinger slices + cream + cheddar mozzarella + olives + lettuce + spe…" at bounding box center [593, 182] width 166 height 81
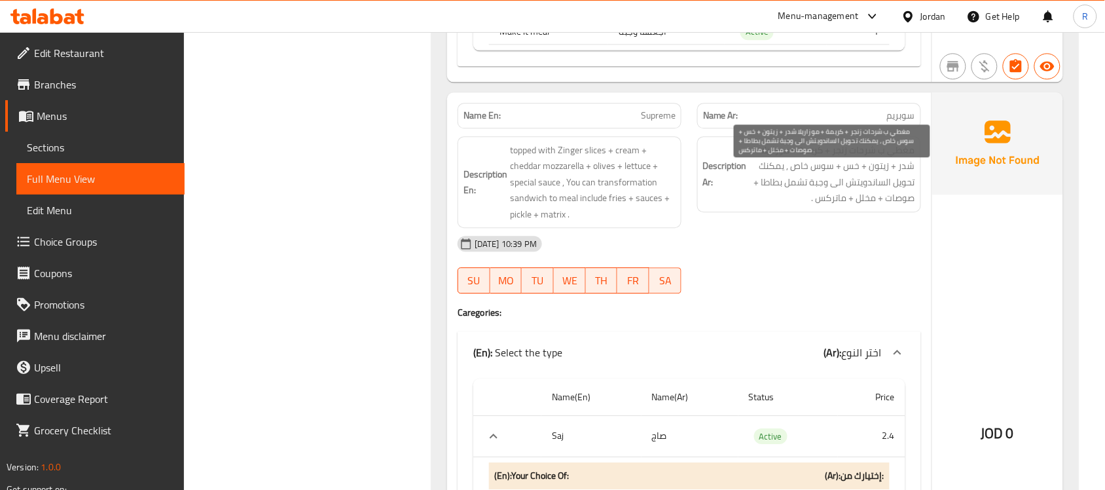
click at [822, 202] on span "مغطي ب شرحات زنجر + كريمة + موزاريلا شدر + زيتون + خس + سوس خاص , يمكنك تحويل ا…" at bounding box center [833, 174] width 166 height 64
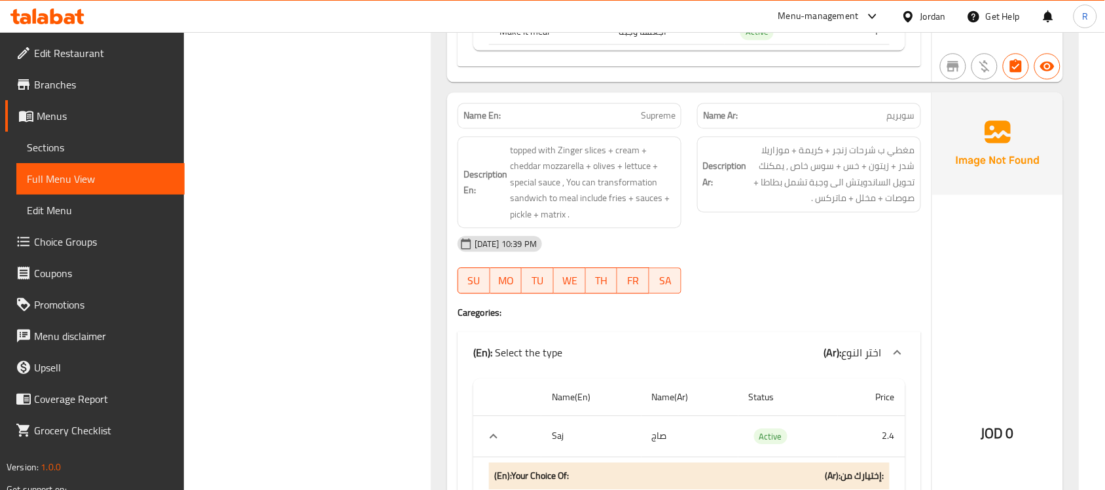
click at [663, 122] on span "Supreme" at bounding box center [658, 116] width 35 height 14
copy span "Supreme"
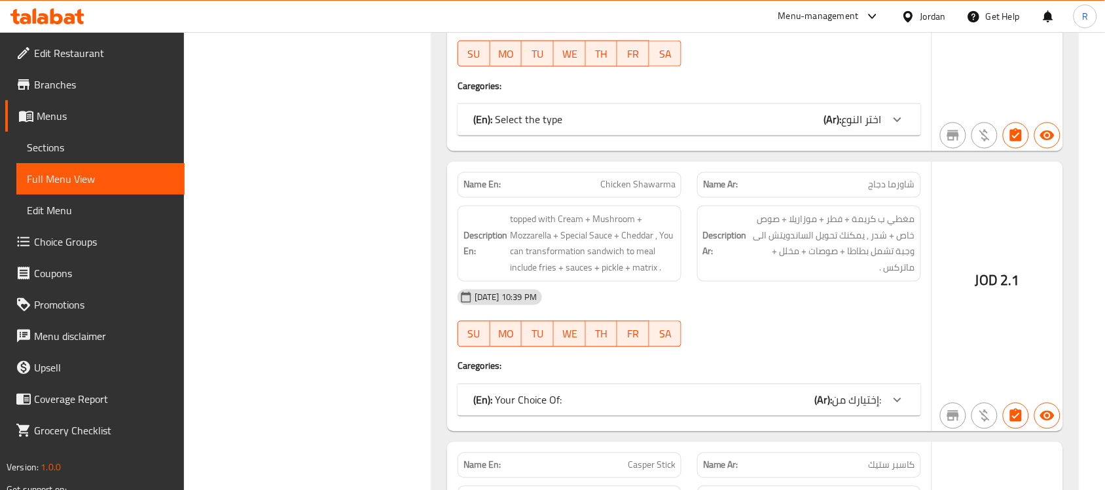
scroll to position [3644, 0]
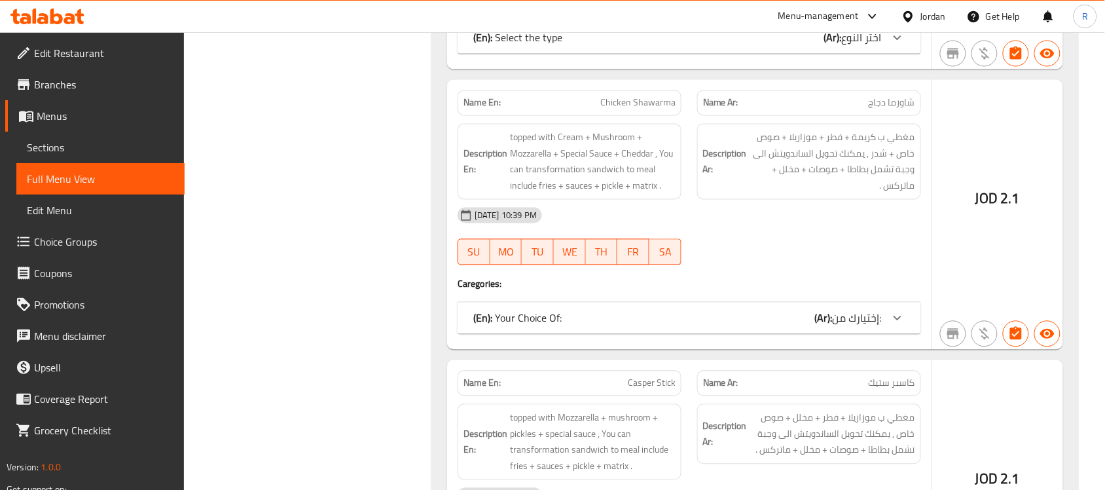
click at [816, 328] on b "(Ar):" at bounding box center [824, 318] width 18 height 20
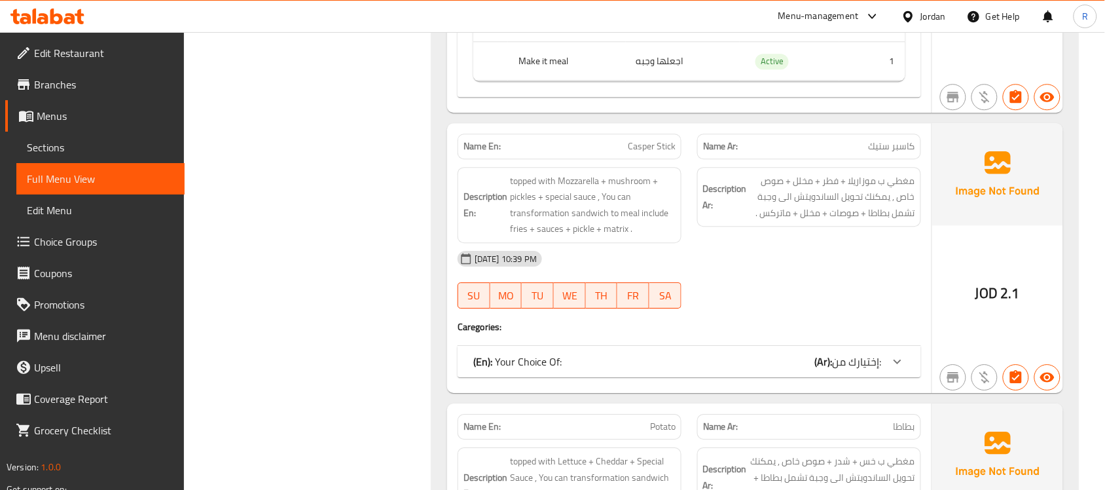
scroll to position [3972, 0]
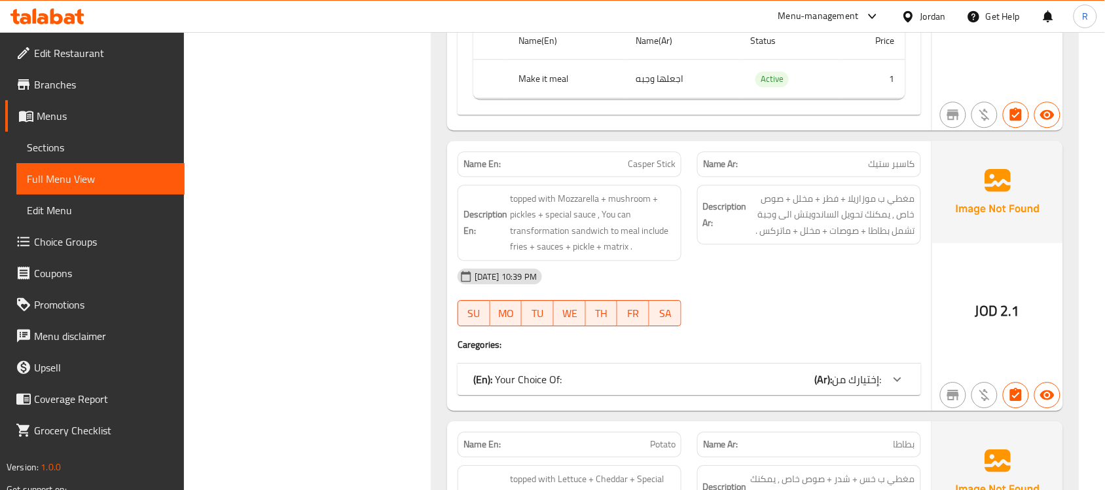
click at [807, 395] on div "(En): Your Choice Of: (Ar): إختيارك من:" at bounding box center [690, 378] width 464 height 31
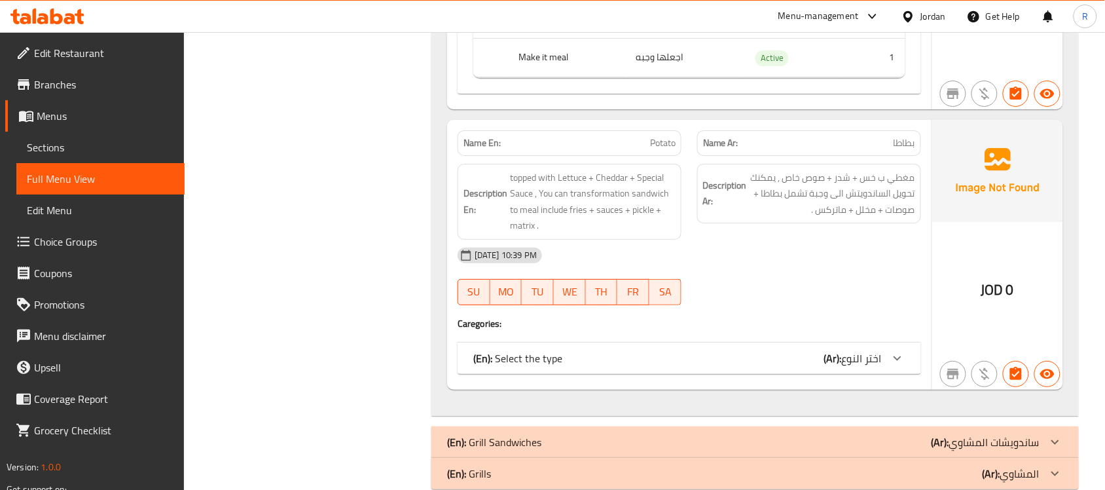
scroll to position [4436, 0]
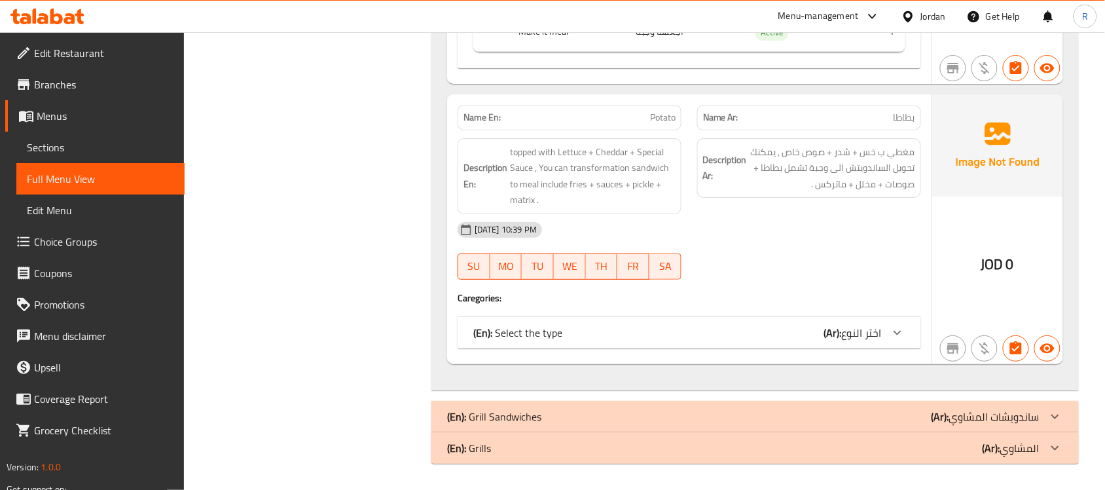
click at [587, 406] on div "(En): Grill Sandwiches (Ar): ساندويشات المشاوي" at bounding box center [755, 416] width 648 height 31
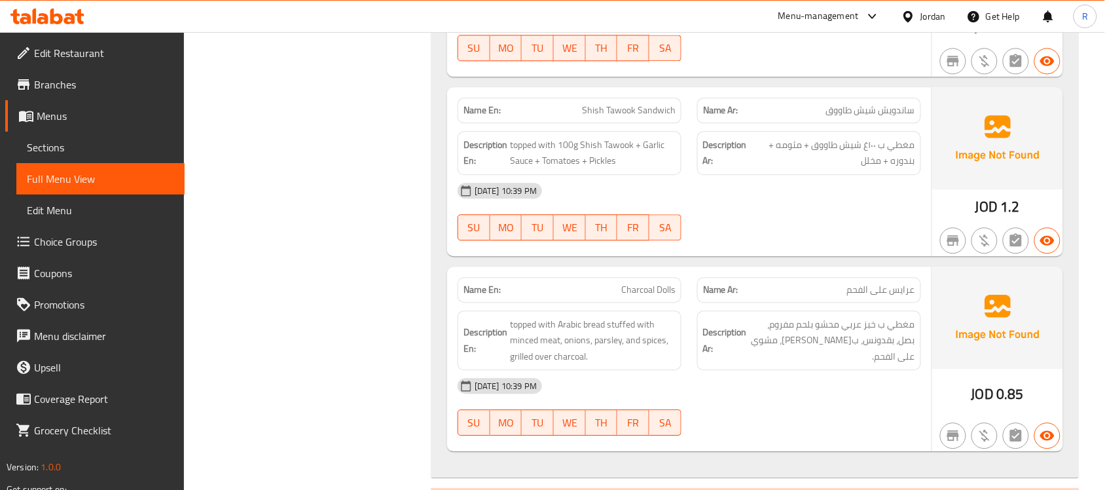
scroll to position [5394, 0]
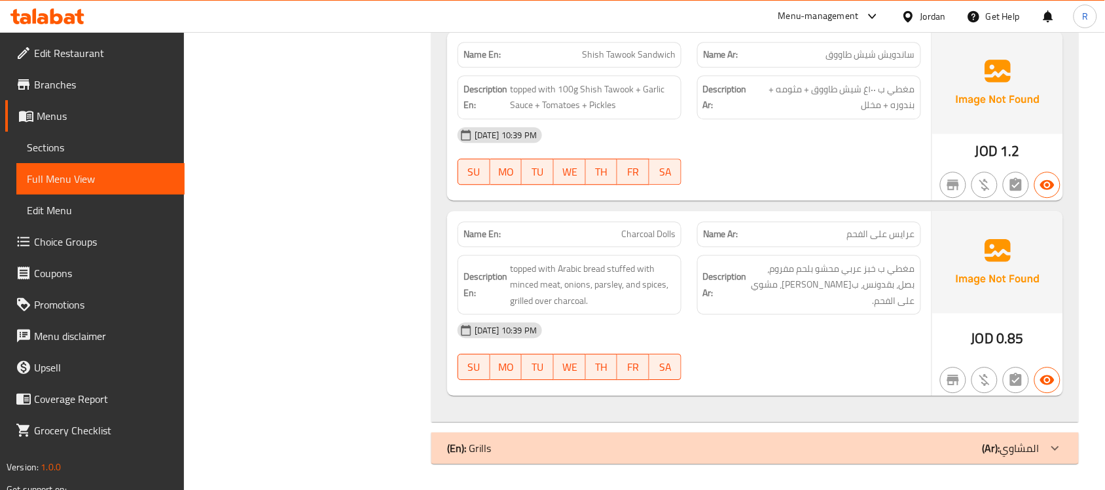
click at [843, 447] on div "(En): Grills (Ar): المشاوي" at bounding box center [743, 448] width 593 height 16
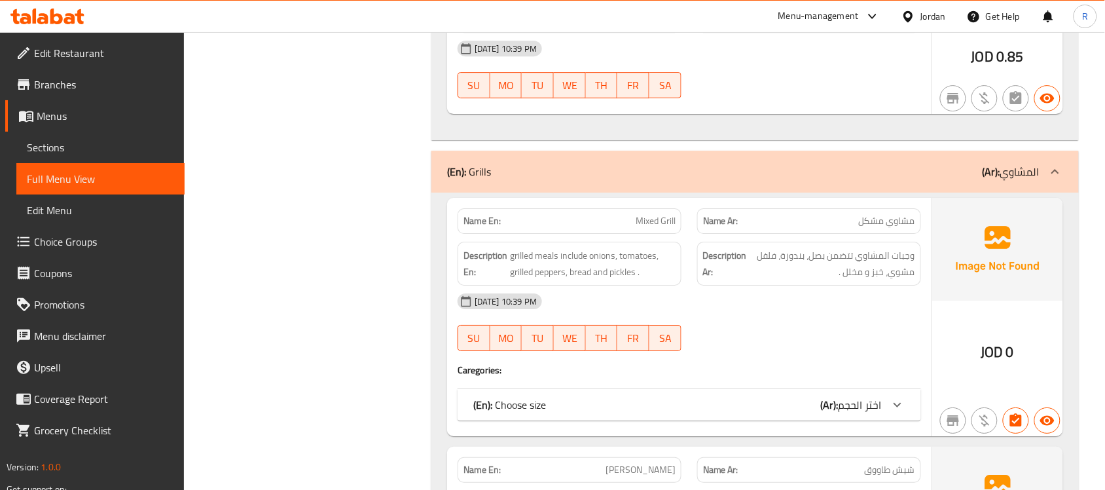
scroll to position [5724, 0]
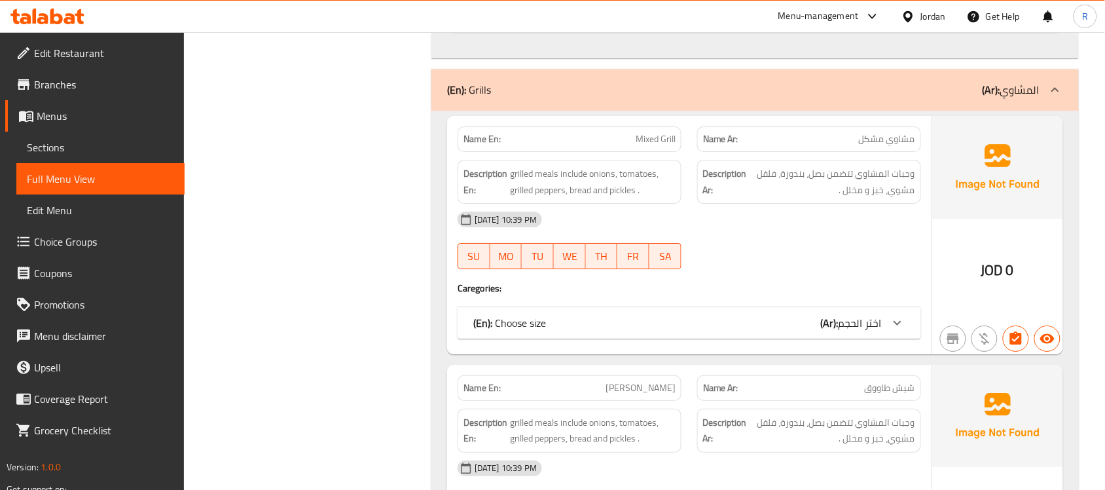
drag, startPoint x: 848, startPoint y: 358, endPoint x: 845, endPoint y: 350, distance: 8.5
click at [848, 333] on span "اختر الحجم" at bounding box center [860, 323] width 43 height 20
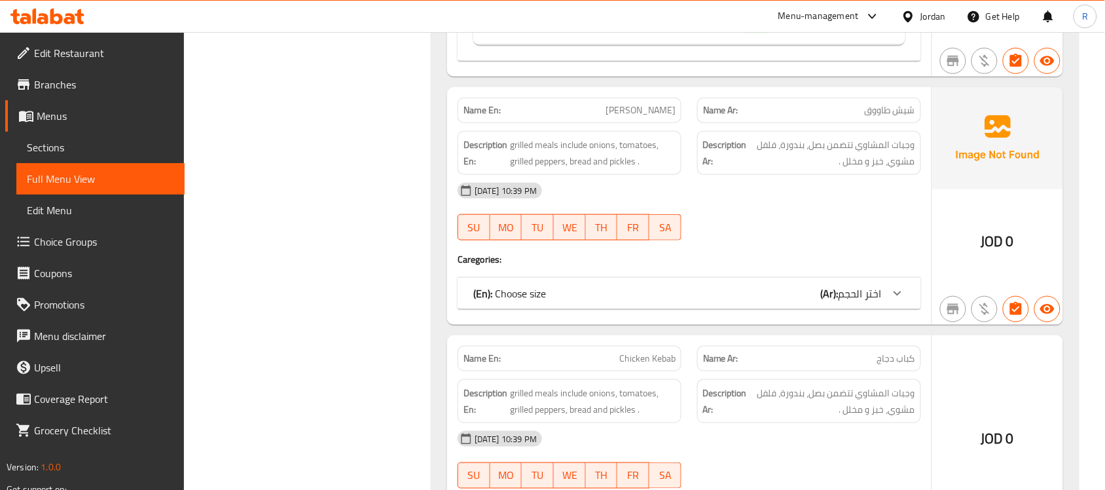
scroll to position [6215, 0]
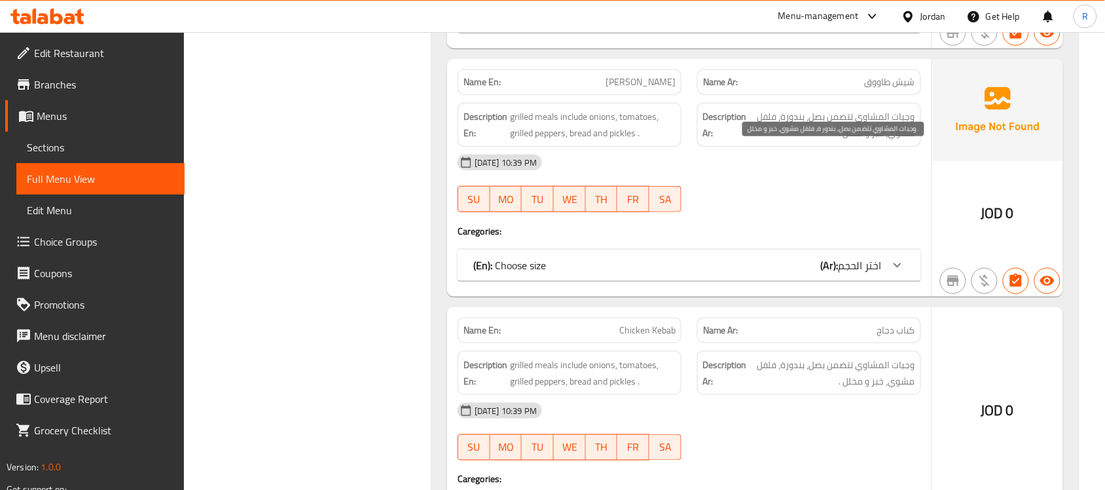
click at [886, 141] on span "وجبات المشاوي تتضمن بصل، بندورة، فلفل مشوي، خبز و مخلل ." at bounding box center [833, 125] width 166 height 32
click at [897, 220] on div "14-10-2025 10:39 PM SU MO TU WE TH FR SA" at bounding box center [689, 183] width 479 height 73
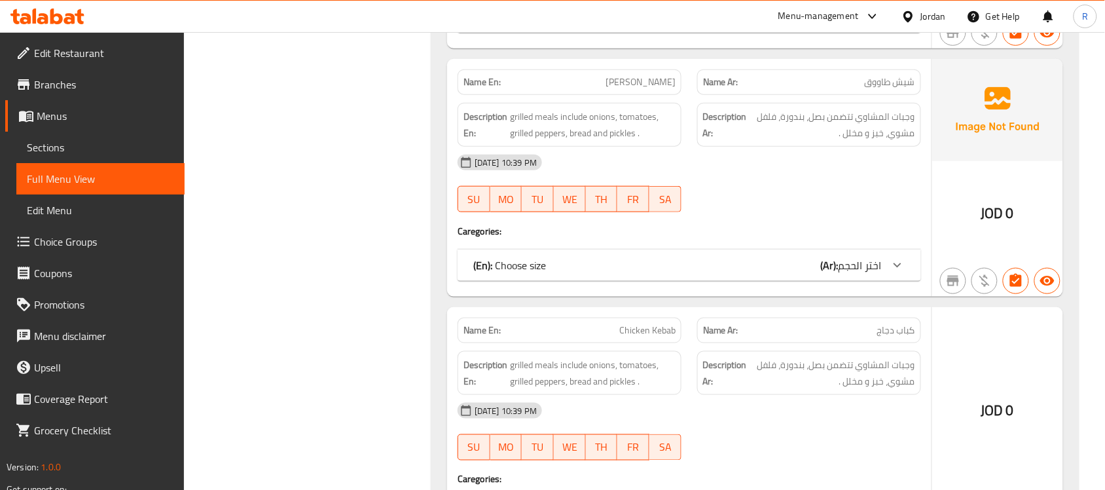
click at [822, 281] on div "(En): Choose size (Ar): اختر الحجم" at bounding box center [690, 264] width 464 height 31
click at [839, 275] on span "اختر الحجم" at bounding box center [860, 265] width 43 height 20
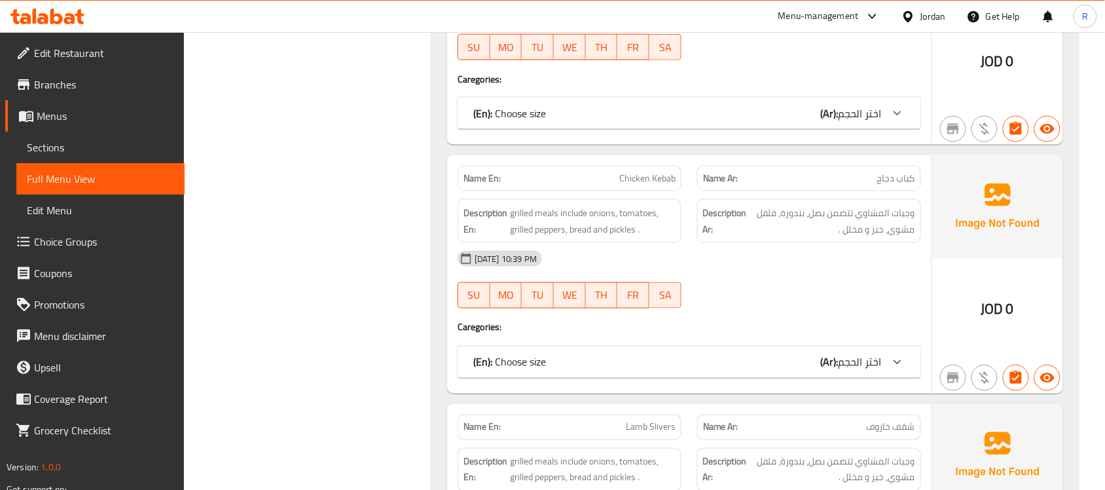
scroll to position [6461, 0]
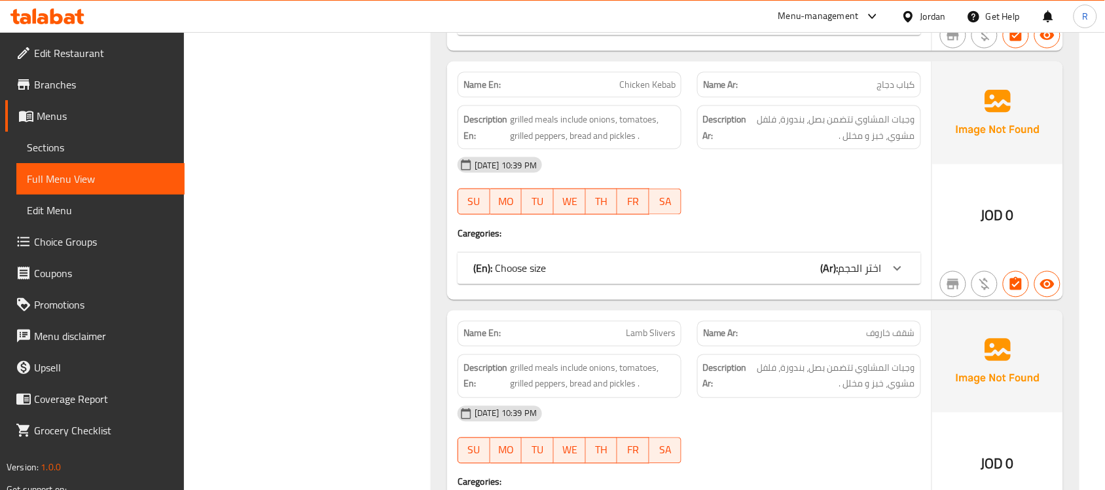
click at [889, 143] on span "وجبات المشاوي تتضمن بصل، بندورة، فلفل مشوي، خبز و مخلل ." at bounding box center [833, 127] width 166 height 32
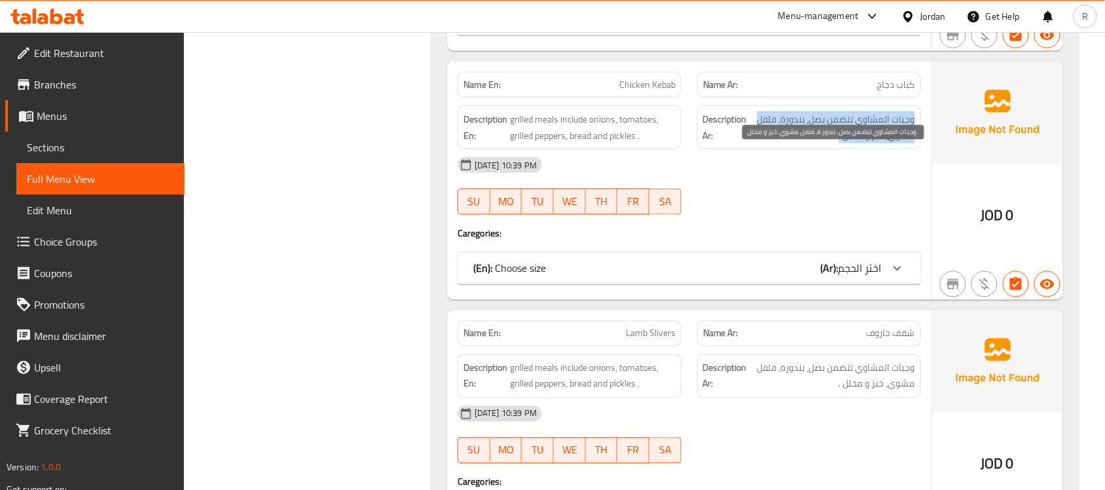
click at [889, 143] on span "وجبات المشاوي تتضمن بصل، بندورة، فلفل مشوي، خبز و مخلل ." at bounding box center [833, 127] width 166 height 32
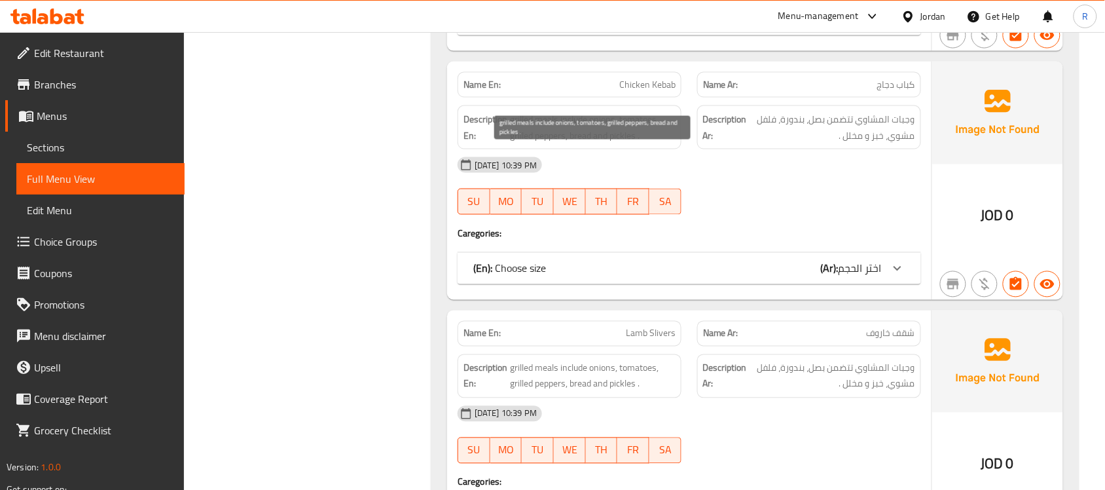
click at [549, 143] on span "grilled meals include onions, tomatoes, grilled peppers, bread and pickles ." at bounding box center [593, 127] width 166 height 32
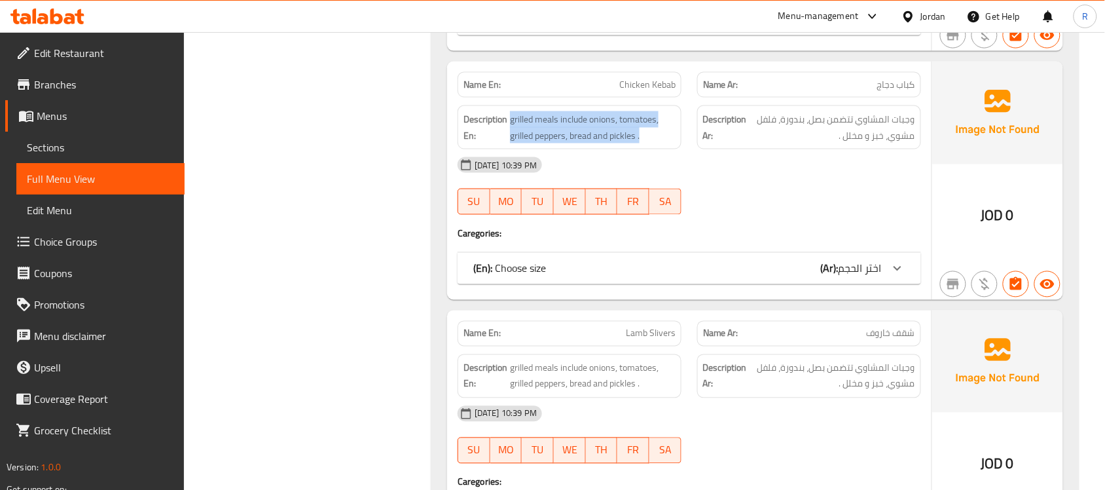
click at [846, 284] on div "(En): Choose size (Ar): اختر الحجم" at bounding box center [690, 268] width 464 height 31
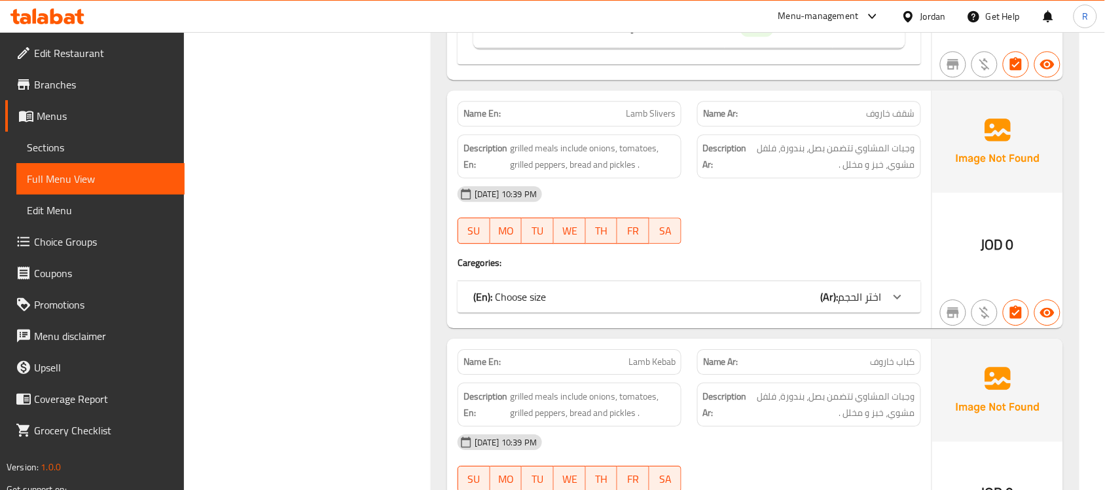
scroll to position [6870, 0]
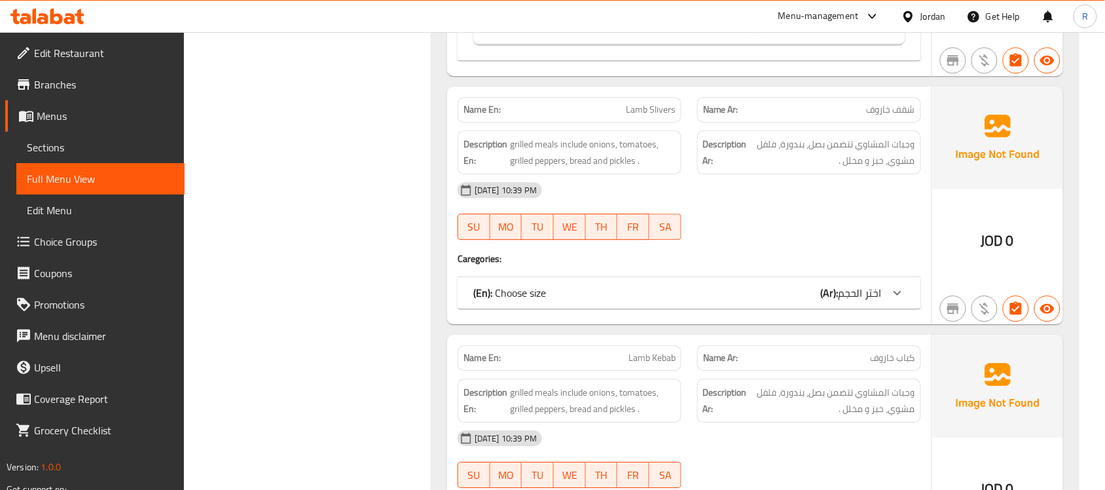
click at [813, 301] on div "(En): Choose size (Ar): اختر الحجم" at bounding box center [677, 293] width 409 height 16
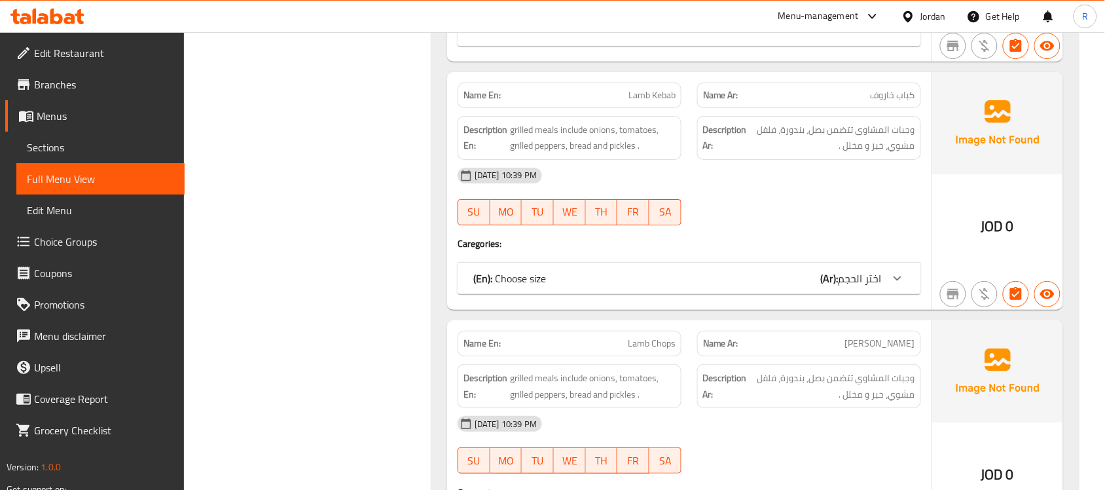
scroll to position [7318, 0]
click at [839, 289] on span "اختر الحجم" at bounding box center [860, 279] width 43 height 20
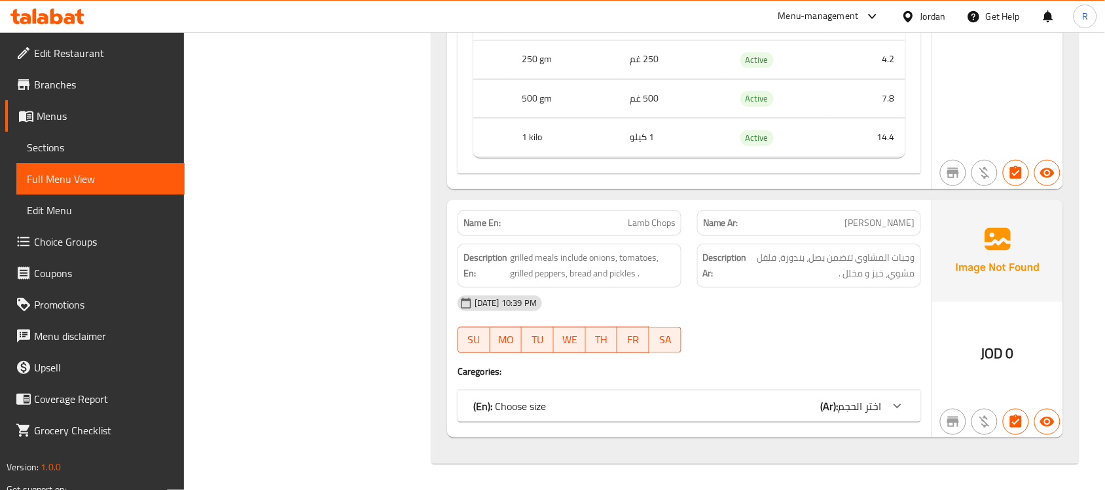
scroll to position [7669, 0]
click at [886, 416] on div at bounding box center [897, 405] width 31 height 31
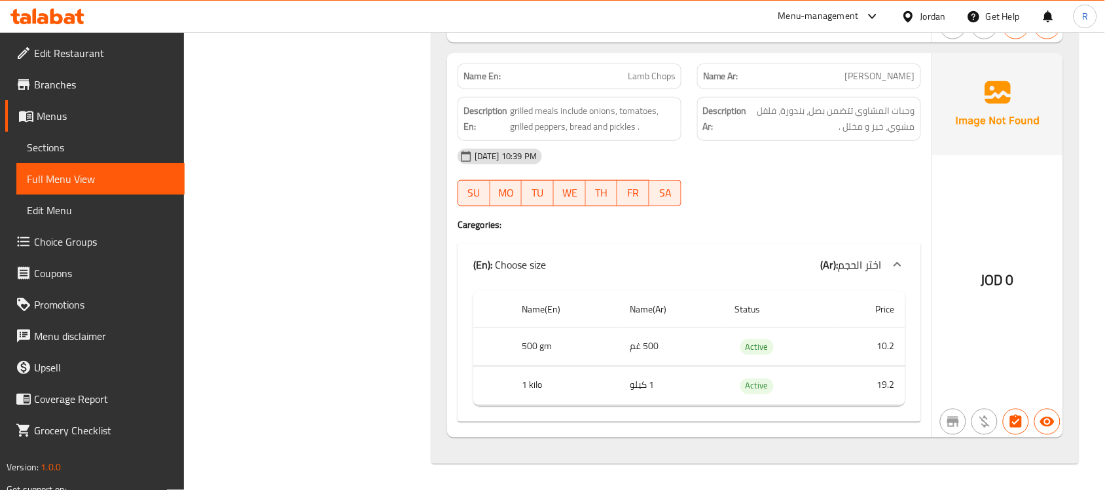
scroll to position [7818, 0]
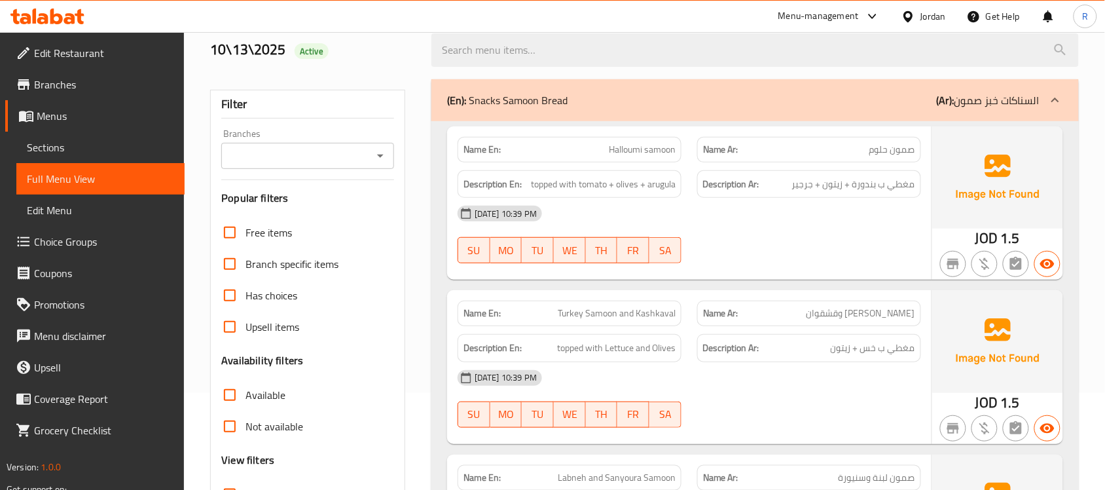
scroll to position [207, 0]
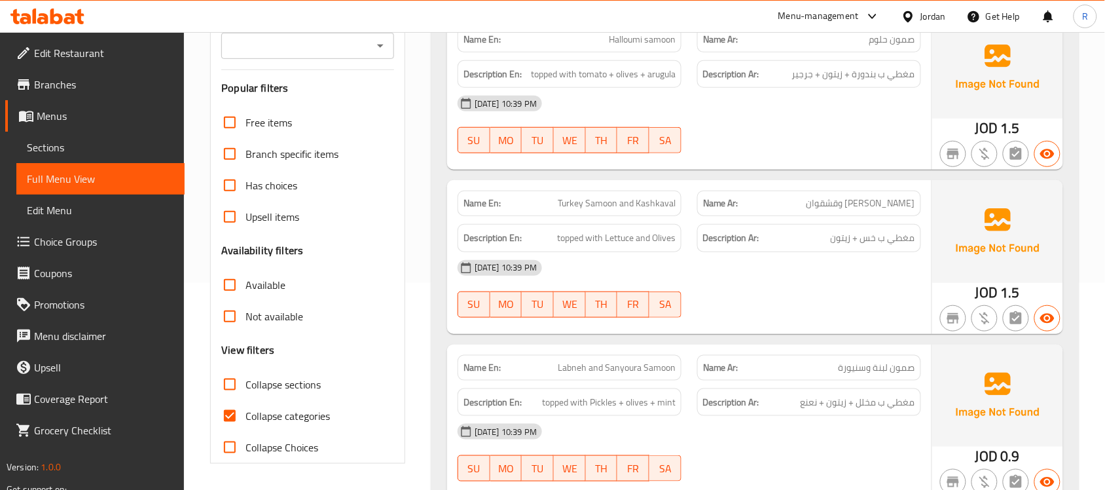
click at [327, 414] on span "Collapse categories" at bounding box center [288, 416] width 84 height 16
click at [246, 414] on input "Collapse categories" at bounding box center [229, 415] width 31 height 31
checkbox input "false"
click at [404, 253] on div "Filter Branches Branches Popular filters Free items Branch specific items Has c…" at bounding box center [307, 222] width 195 height 484
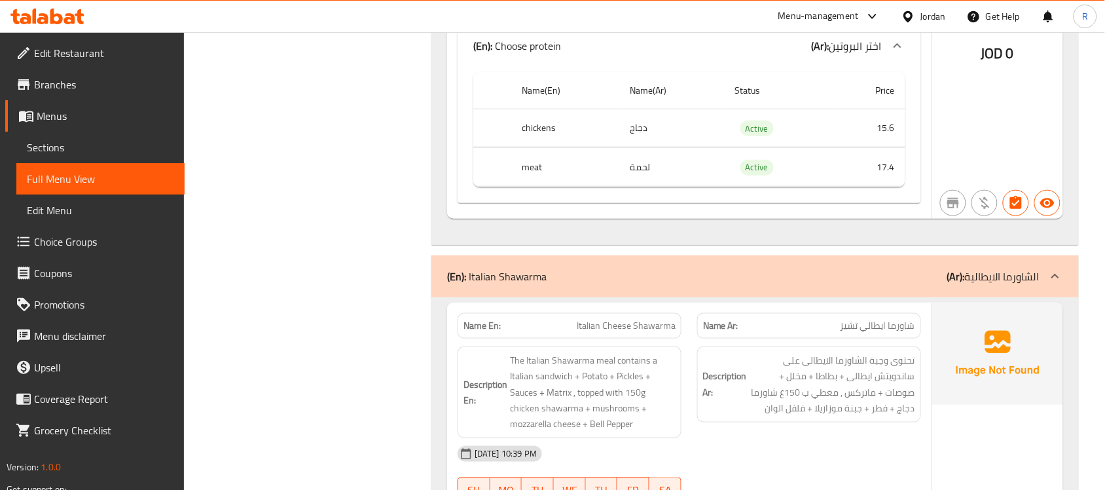
scroll to position [18989, 0]
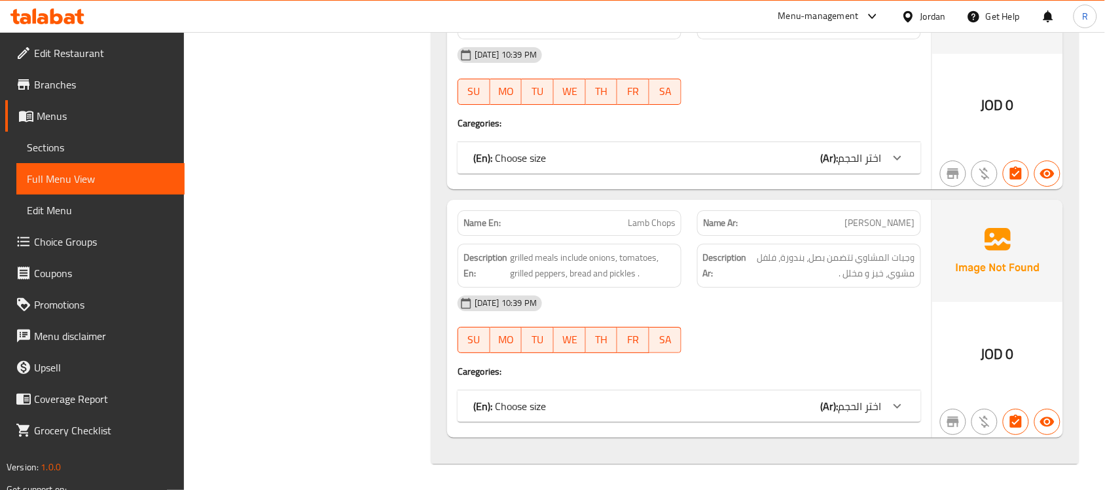
scroll to position [22048, 0]
click at [915, 17] on div at bounding box center [911, 16] width 19 height 14
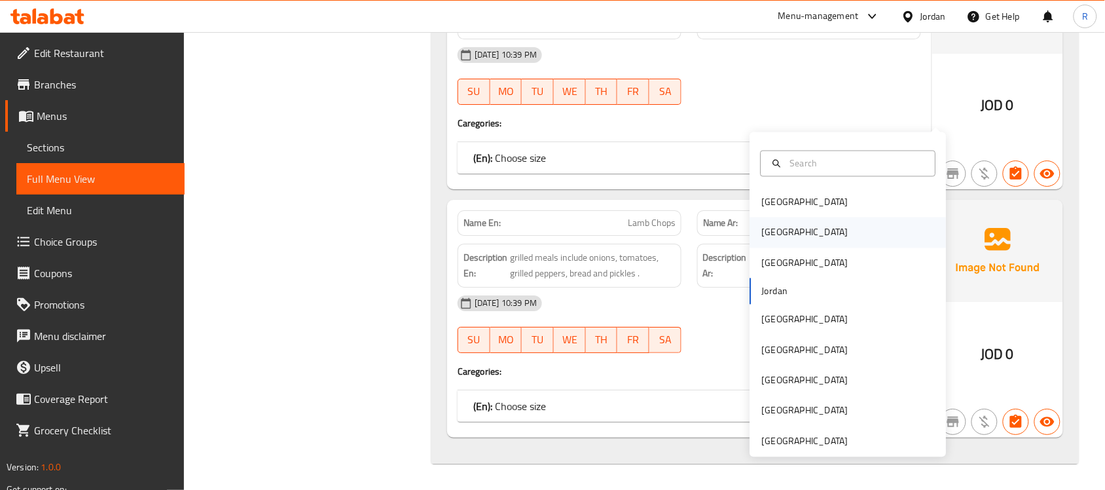
click at [797, 217] on div "[GEOGRAPHIC_DATA]" at bounding box center [848, 232] width 196 height 30
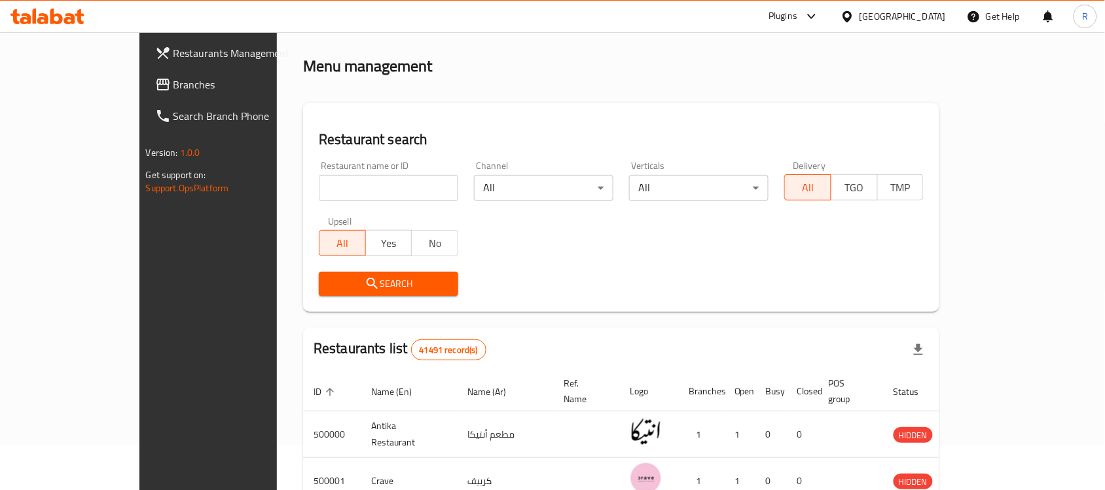
scroll to position [485, 0]
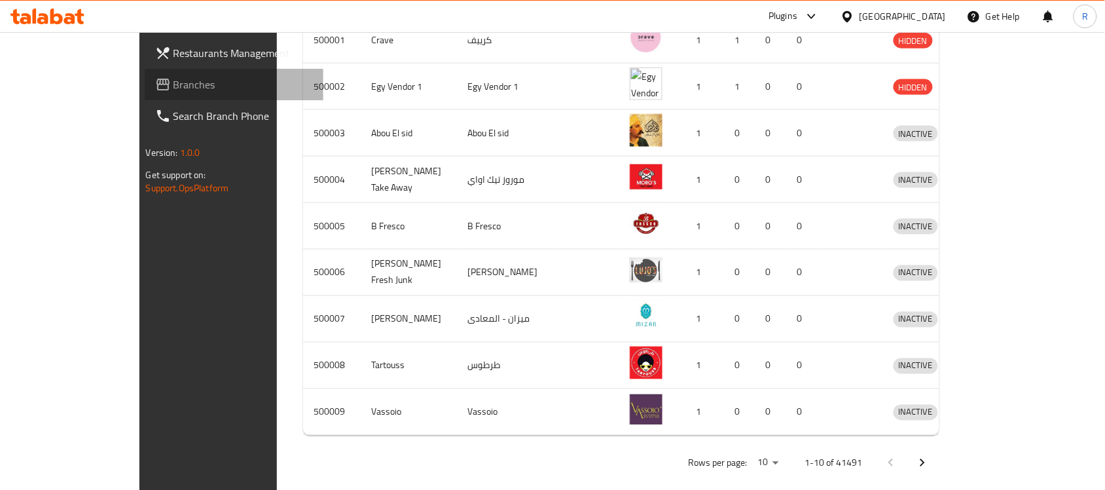
click at [174, 83] on span "Branches" at bounding box center [244, 85] width 140 height 16
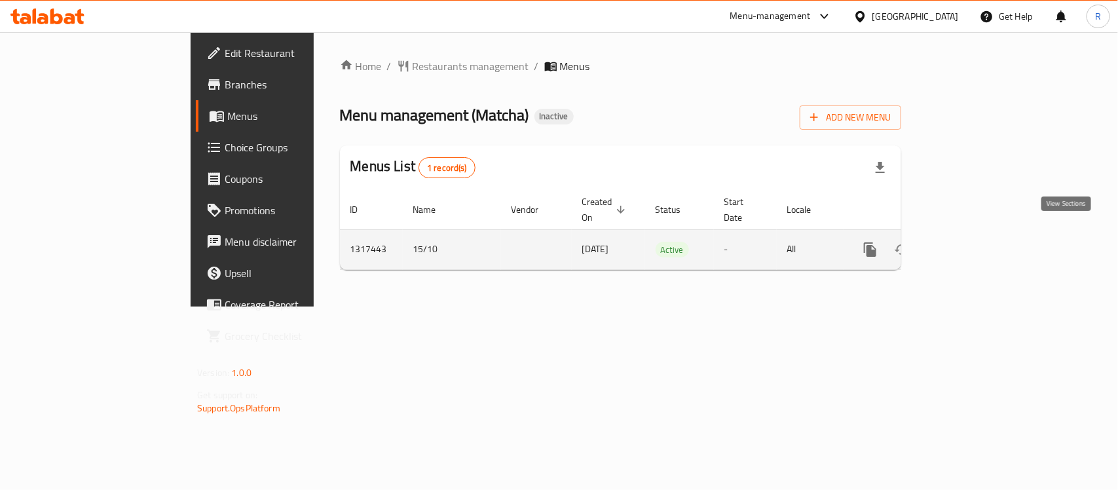
click at [970, 244] on icon "enhanced table" at bounding box center [965, 250] width 12 height 12
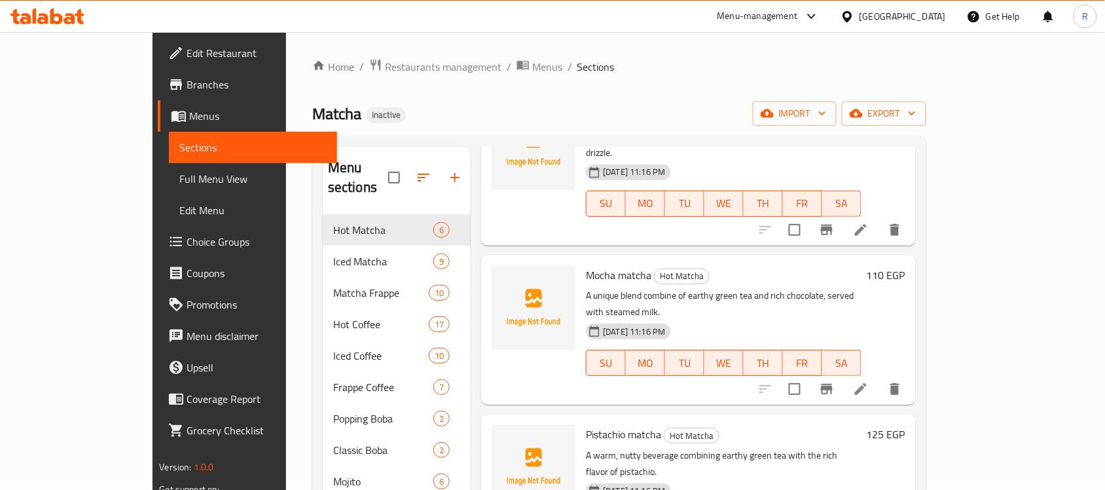
click at [179, 178] on span "Full Menu View" at bounding box center [252, 179] width 147 height 16
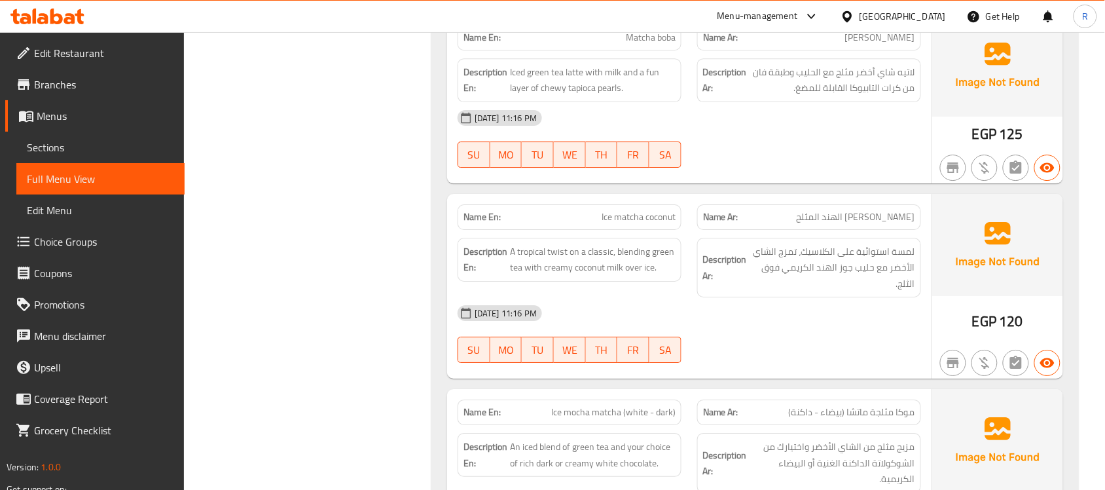
scroll to position [2537, 0]
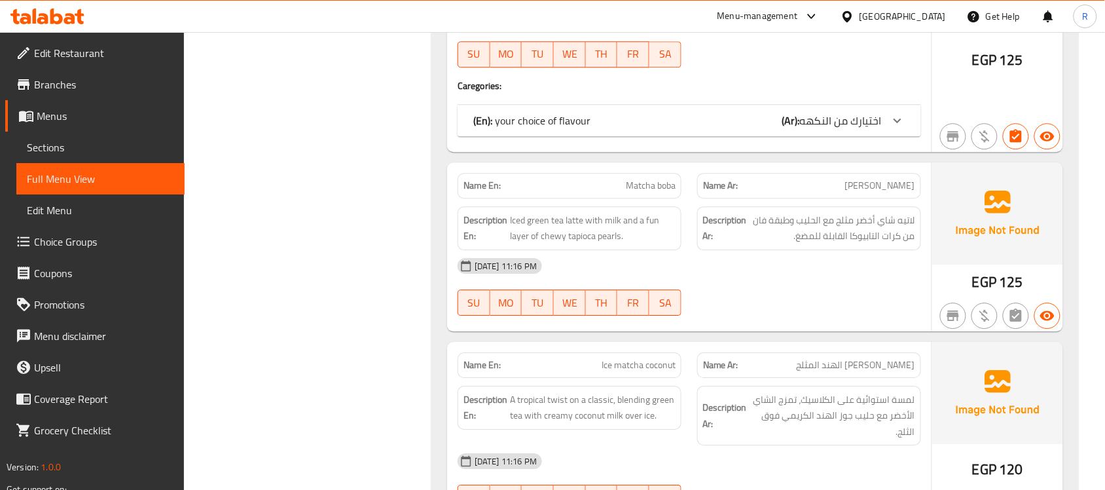
click at [888, 133] on div at bounding box center [897, 120] width 31 height 31
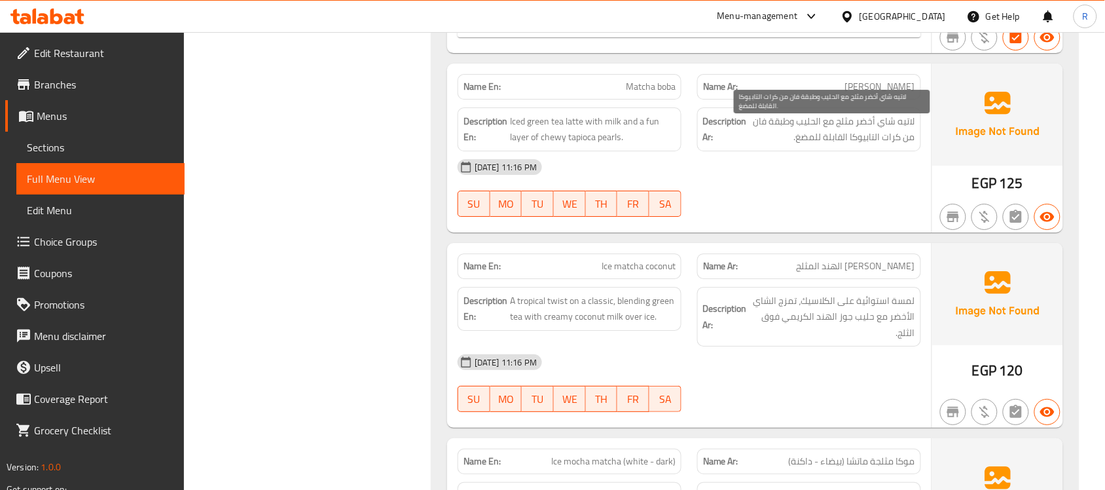
scroll to position [3192, 0]
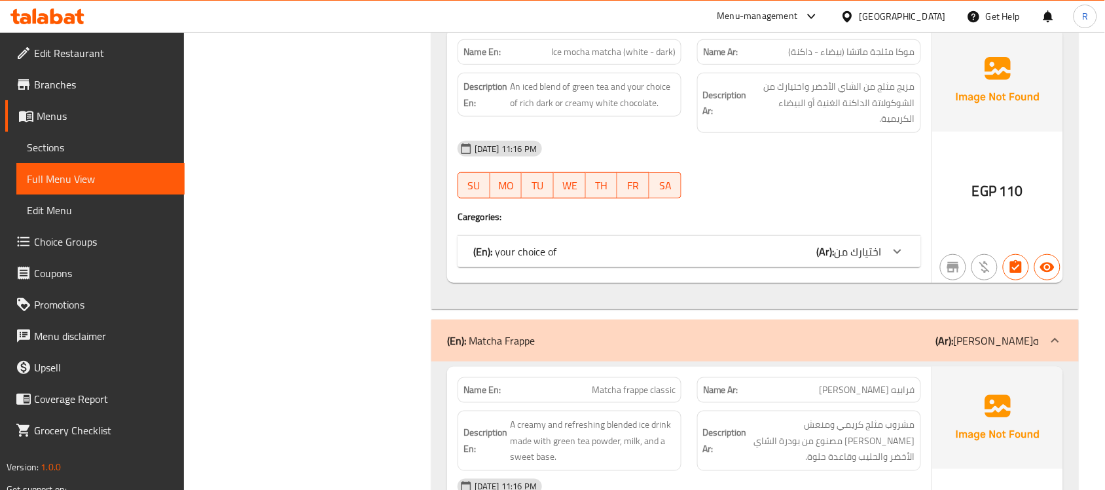
click at [883, 267] on div "(En): your choice of (Ar): اختيارك من" at bounding box center [690, 251] width 464 height 31
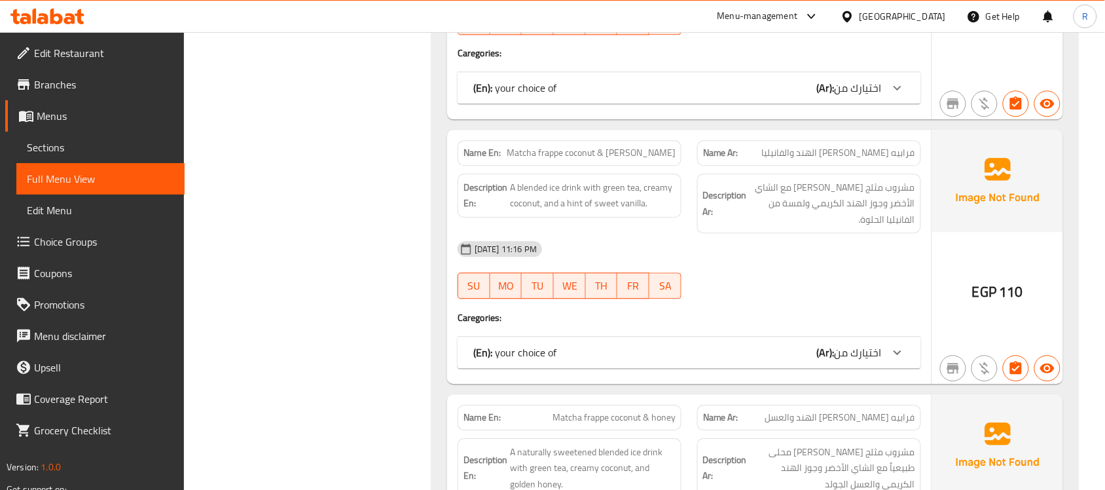
scroll to position [3847, 0]
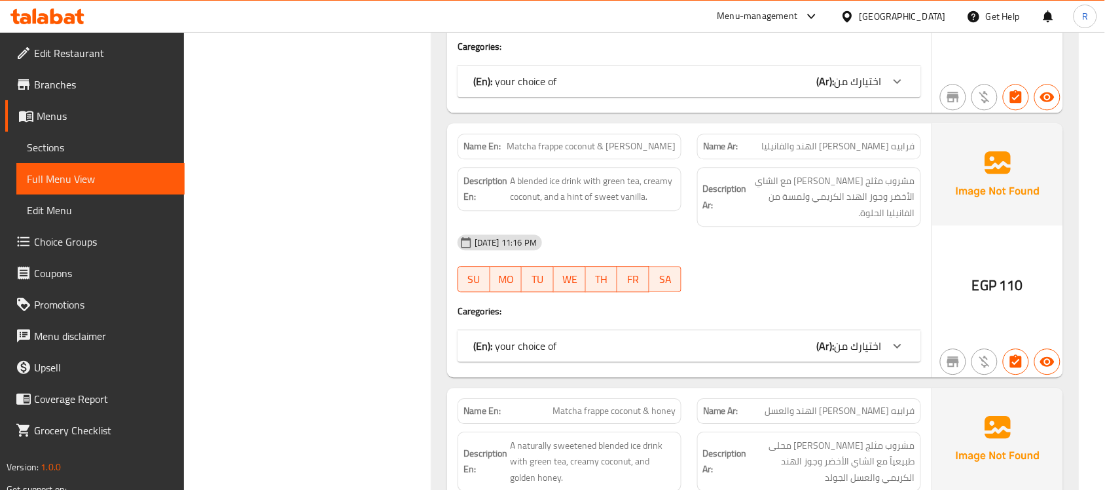
click at [823, 97] on div "(En): your choice of (Ar): اختيارك من" at bounding box center [690, 80] width 464 height 31
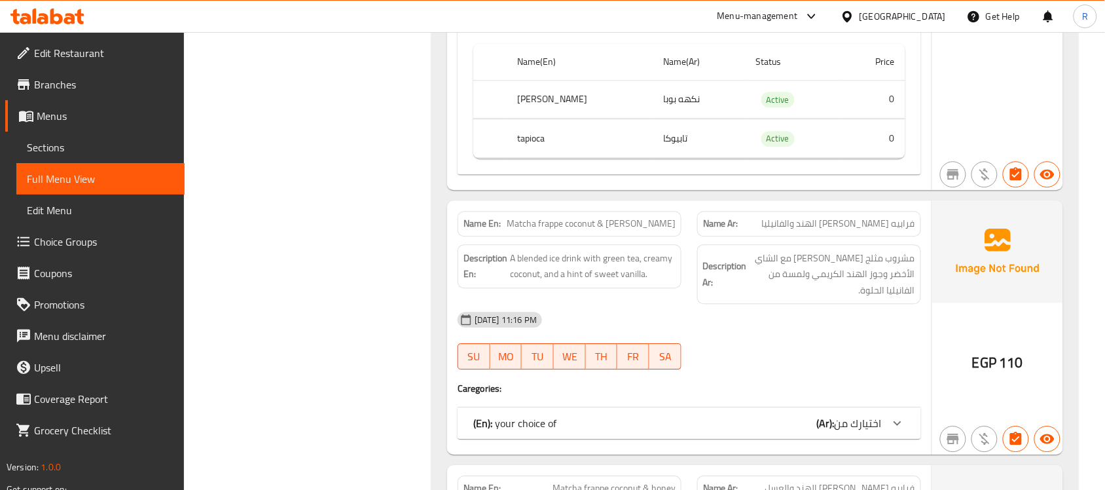
scroll to position [4010, 0]
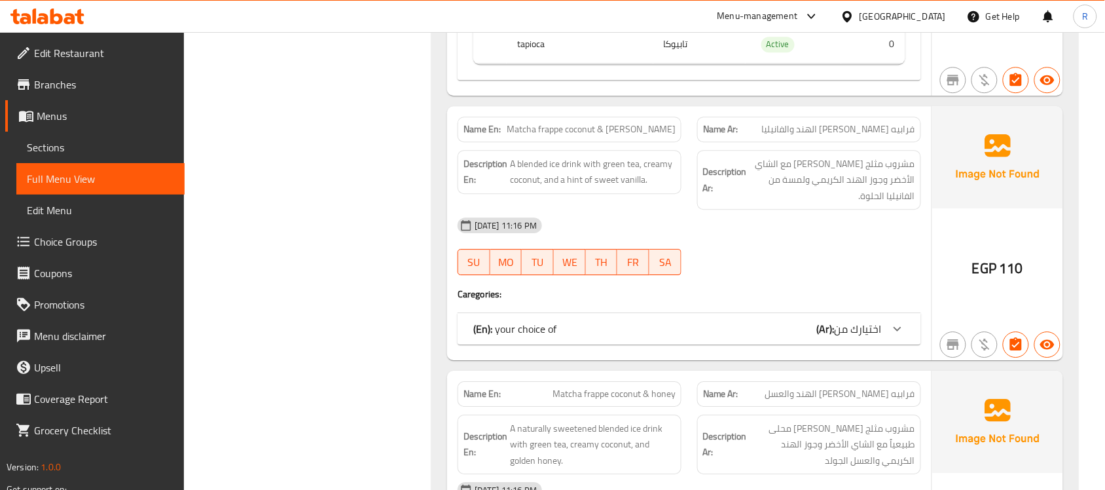
click at [847, 338] on span "اختيارك من" at bounding box center [858, 329] width 47 height 20
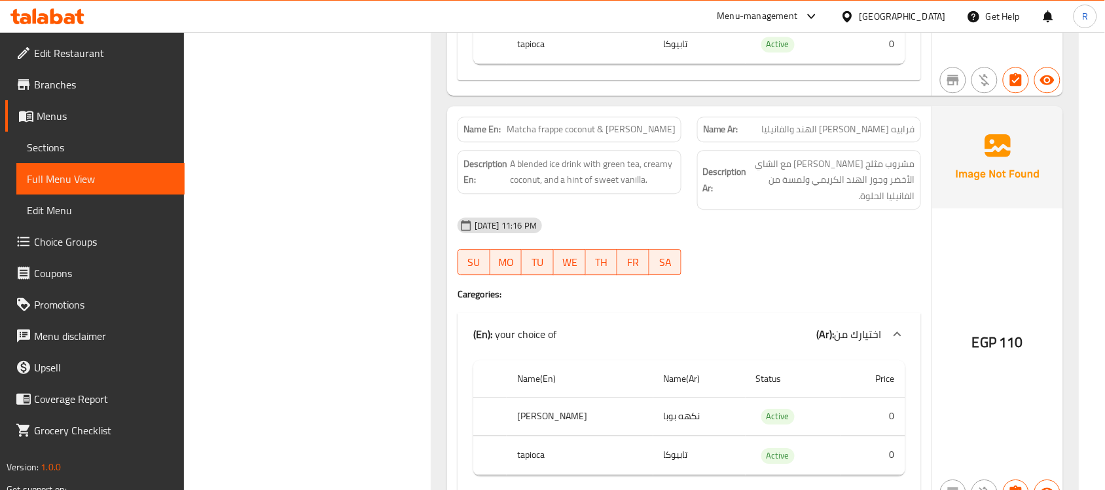
scroll to position [4419, 0]
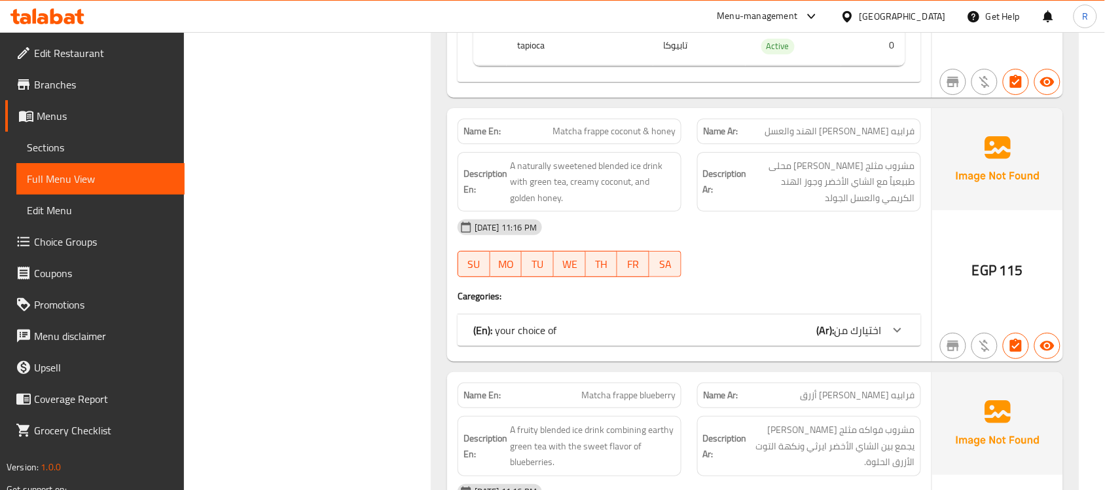
click at [839, 335] on div "(En): your choice of (Ar): اختيارك من" at bounding box center [690, 329] width 464 height 31
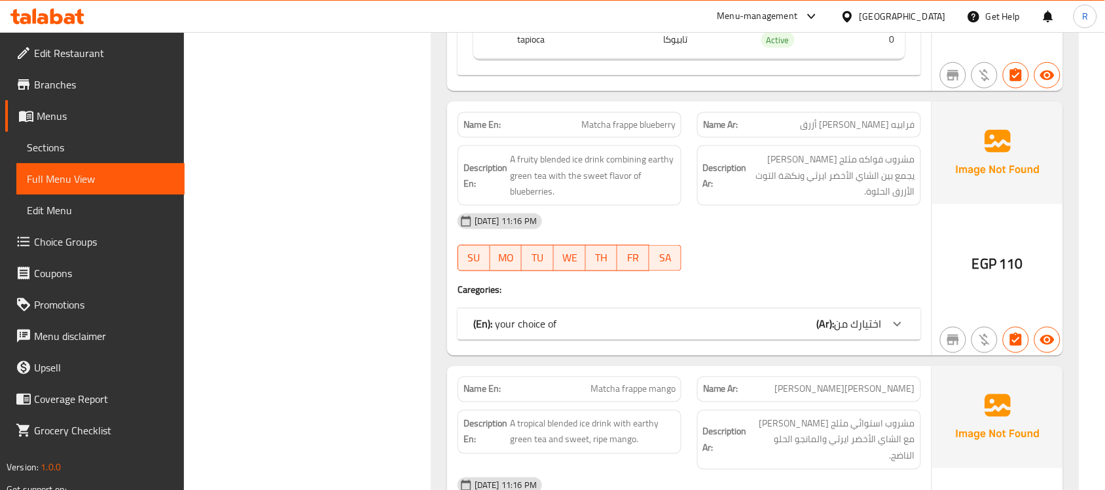
scroll to position [4992, 0]
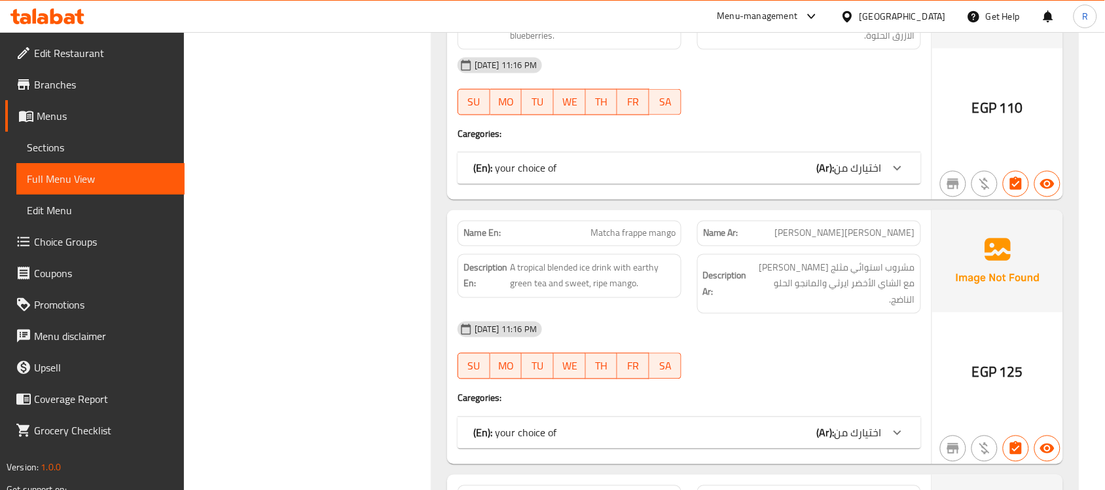
click at [869, 178] on span "اختيارك من" at bounding box center [858, 168] width 47 height 20
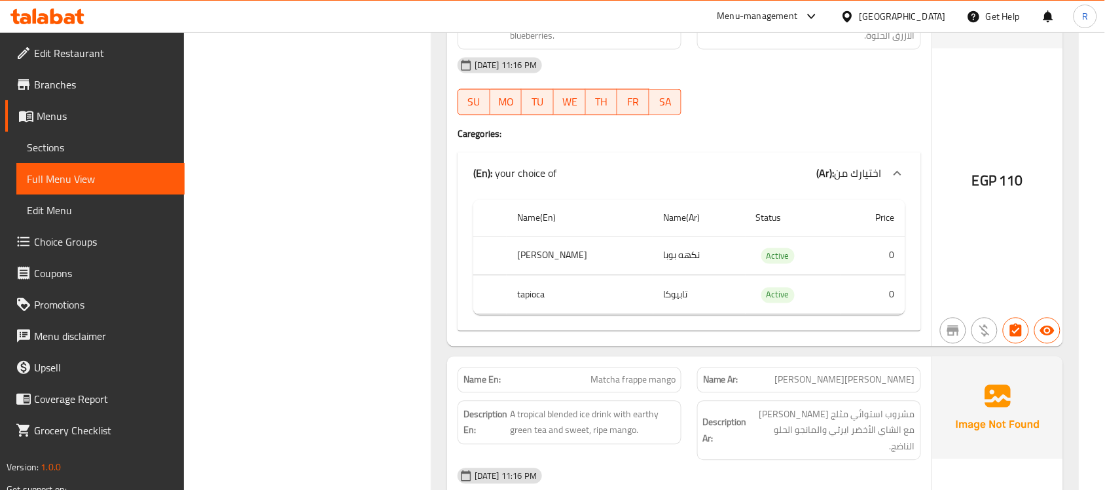
scroll to position [5238, 0]
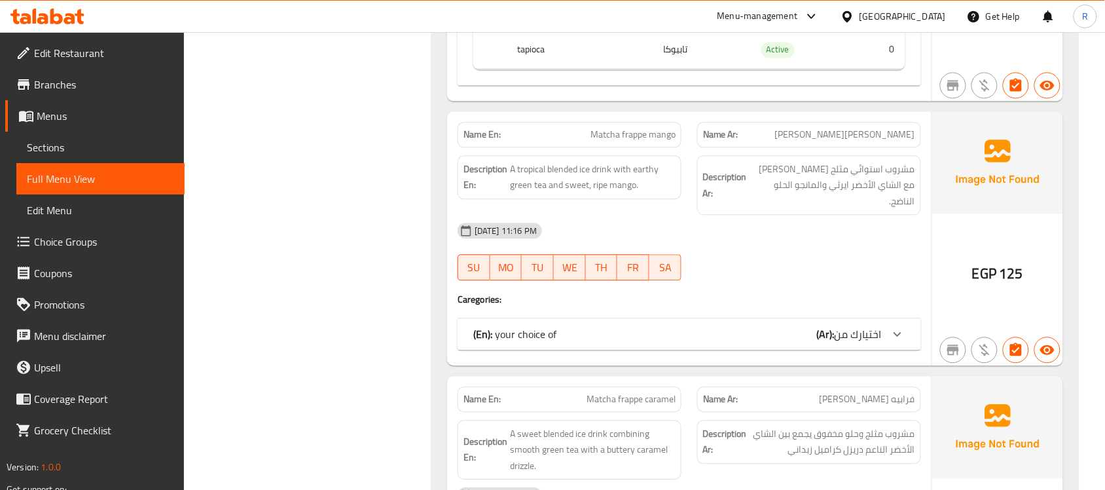
click at [826, 331] on b "(Ar):" at bounding box center [826, 334] width 18 height 20
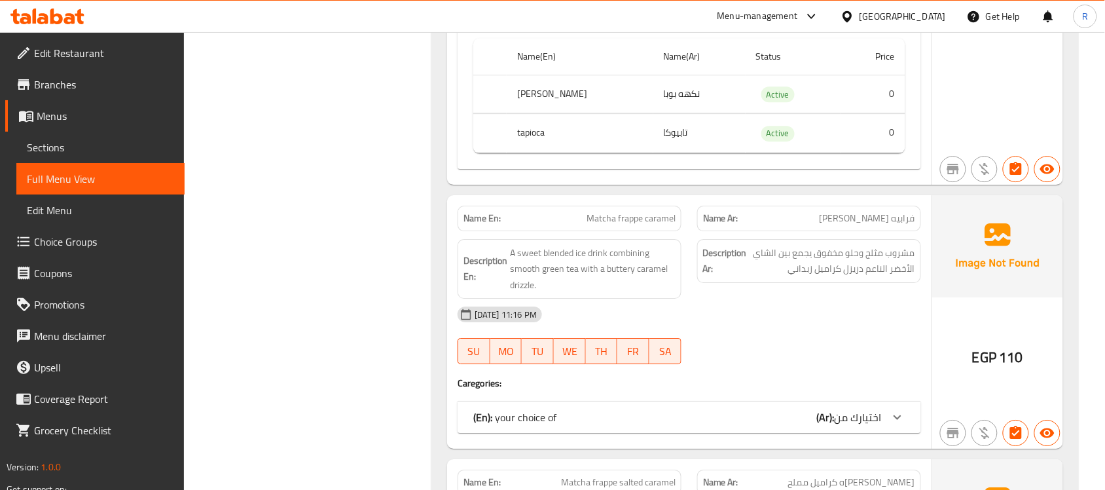
scroll to position [5811, 0]
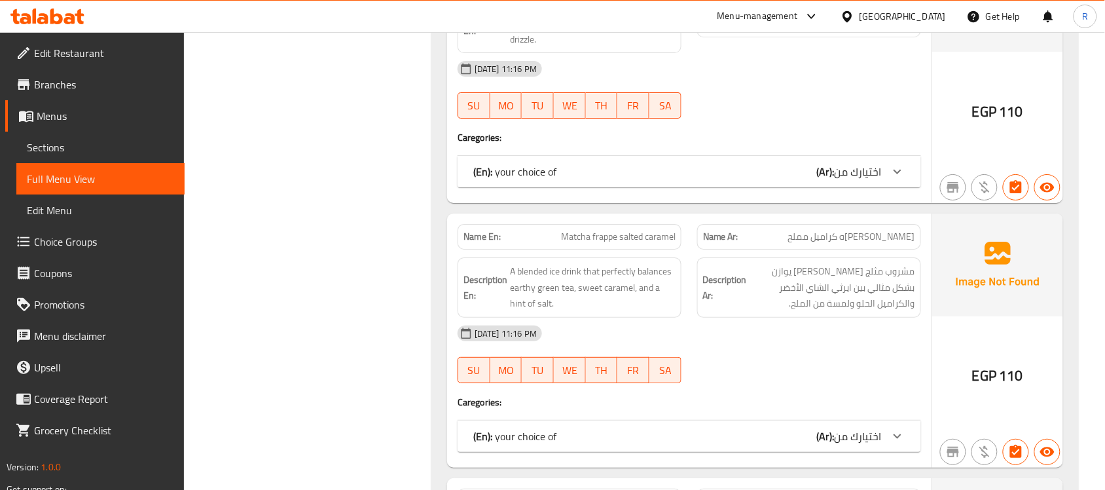
click at [836, 167] on div "(En): your choice of (Ar): اختيارك من" at bounding box center [690, 171] width 464 height 31
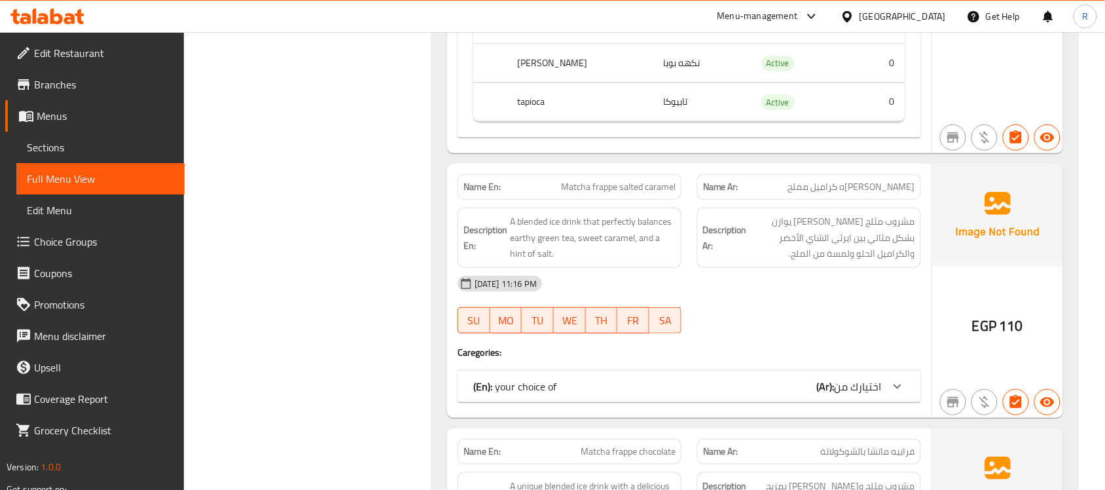
scroll to position [6138, 0]
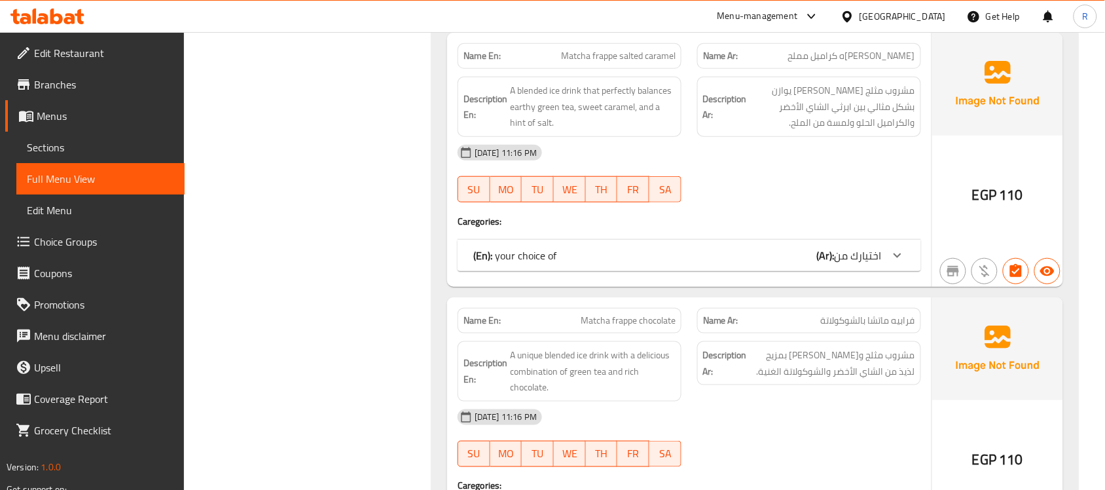
click at [859, 257] on span "اختيارك من" at bounding box center [858, 256] width 47 height 20
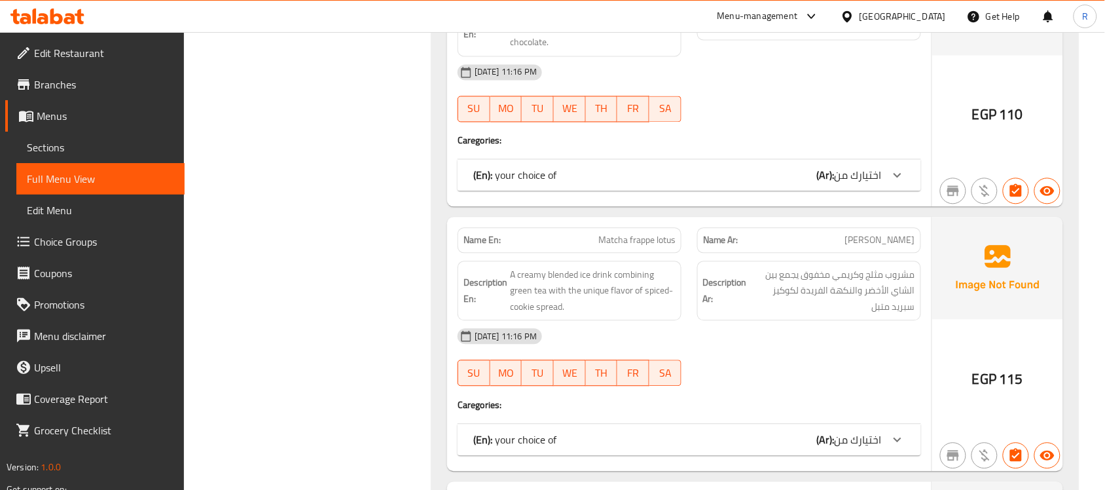
click at [863, 177] on span "اختيارك من" at bounding box center [858, 176] width 47 height 20
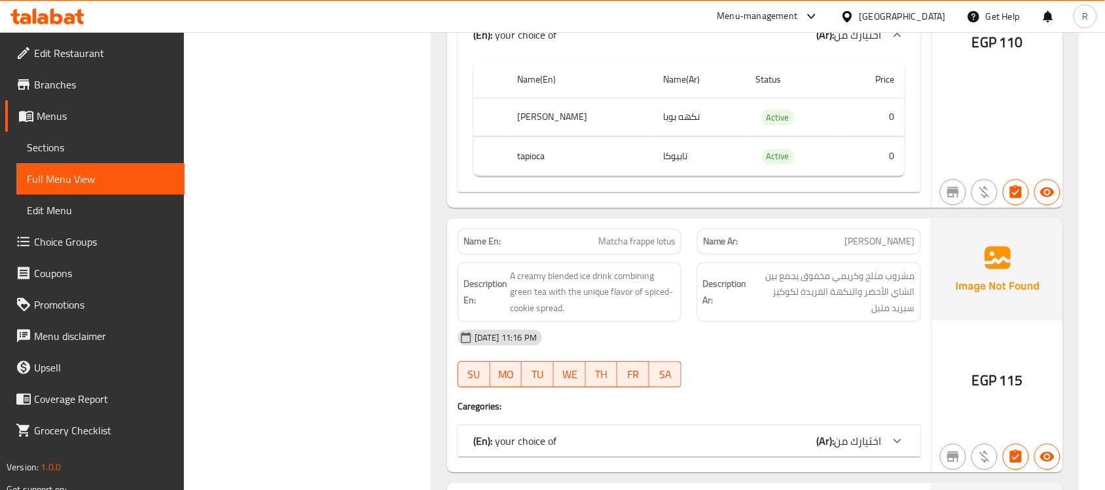
scroll to position [6793, 0]
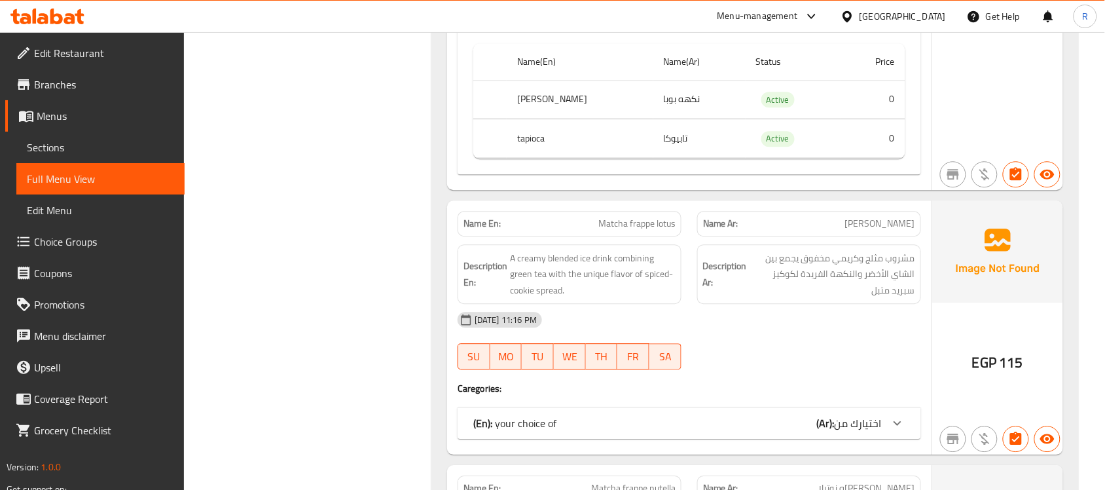
click at [839, 433] on span "اختيارك من" at bounding box center [858, 423] width 47 height 20
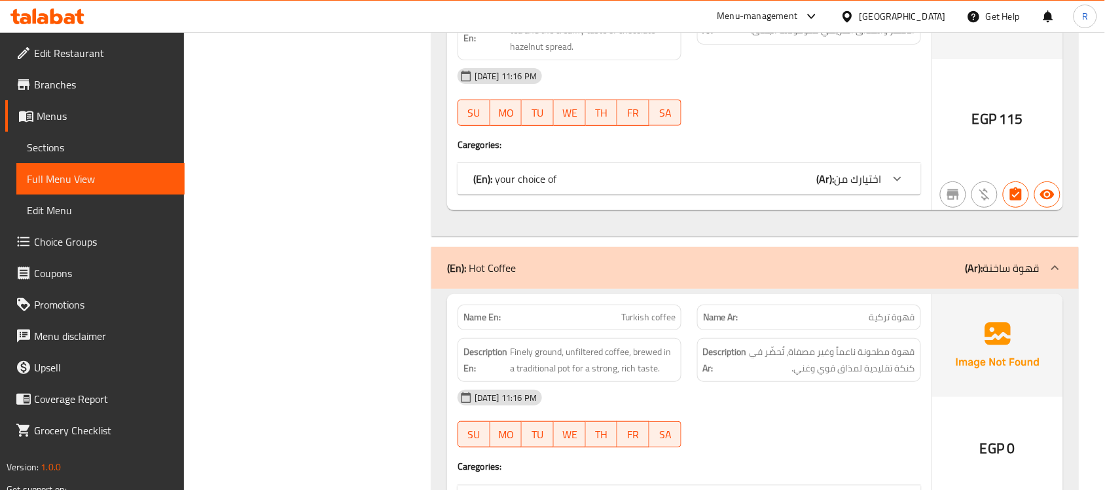
click at [802, 187] on div "(En): your choice of (Ar): اختيارك من" at bounding box center [677, 179] width 409 height 16
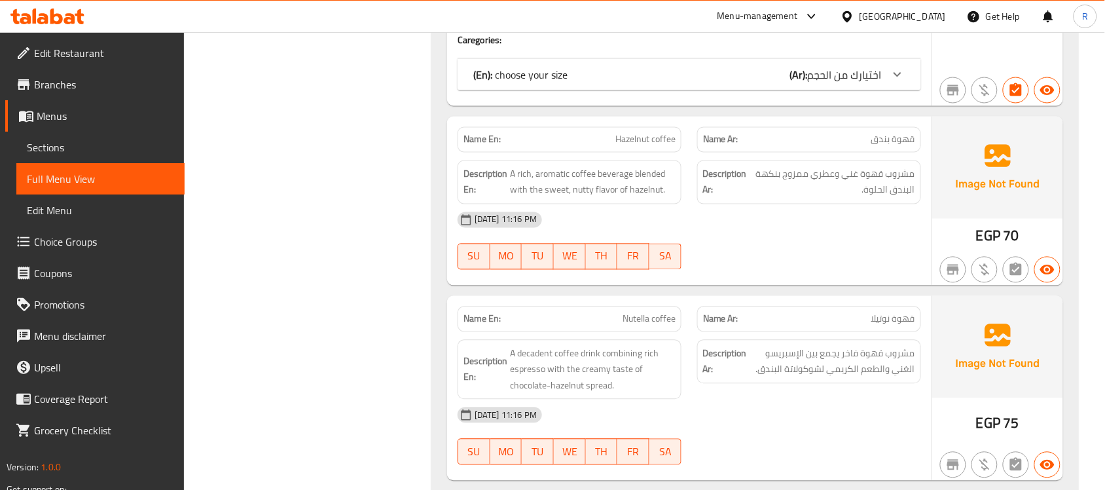
click at [835, 84] on span "اختيارك من الحجم" at bounding box center [845, 75] width 74 height 20
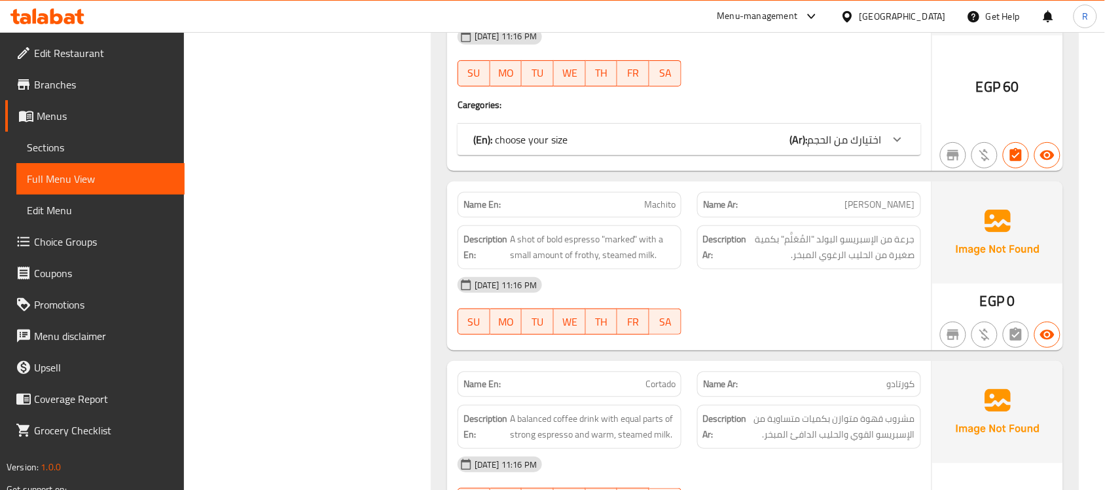
click at [871, 149] on span "اختيارك من الحجم" at bounding box center [845, 140] width 74 height 20
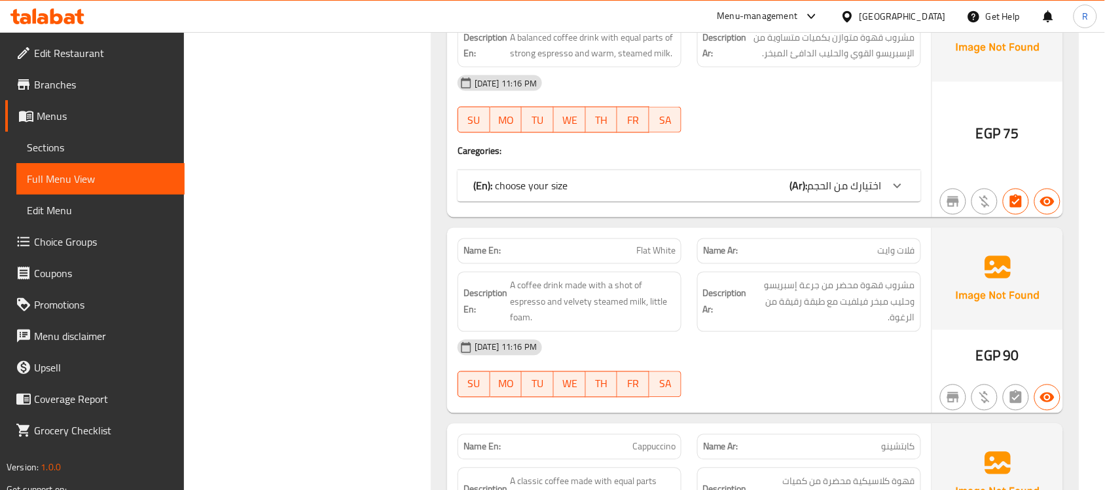
scroll to position [9576, 0]
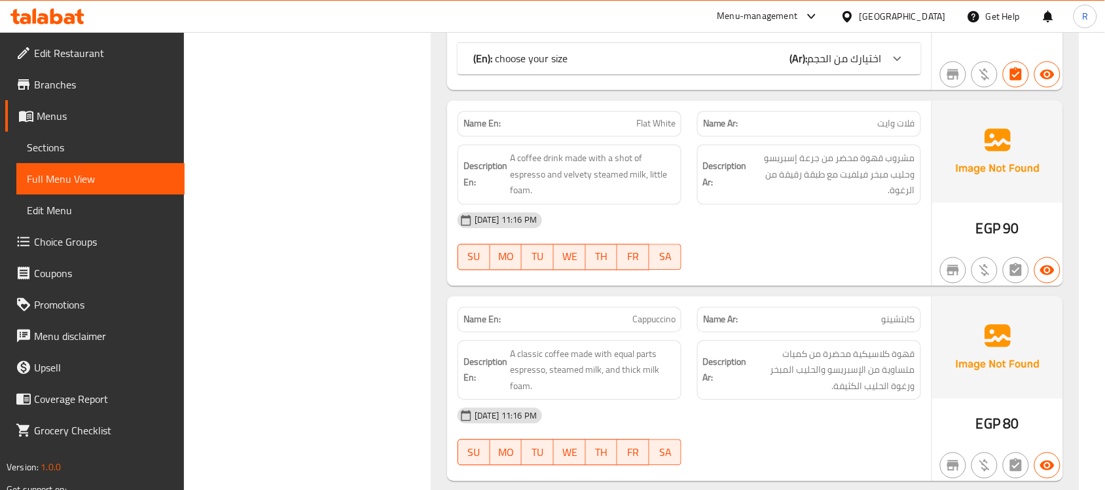
click at [826, 69] on span "اختيارك من الحجم" at bounding box center [845, 59] width 74 height 20
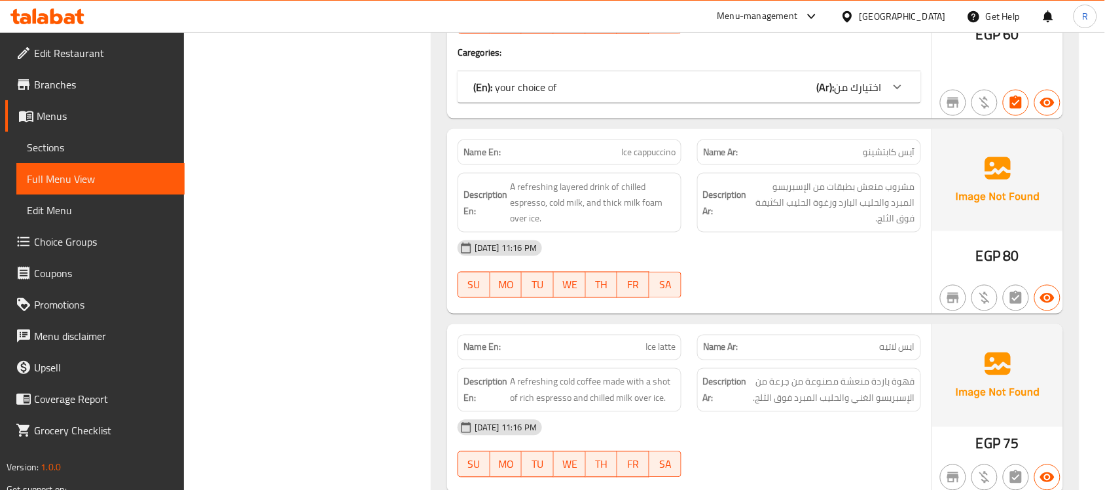
scroll to position [12276, 0]
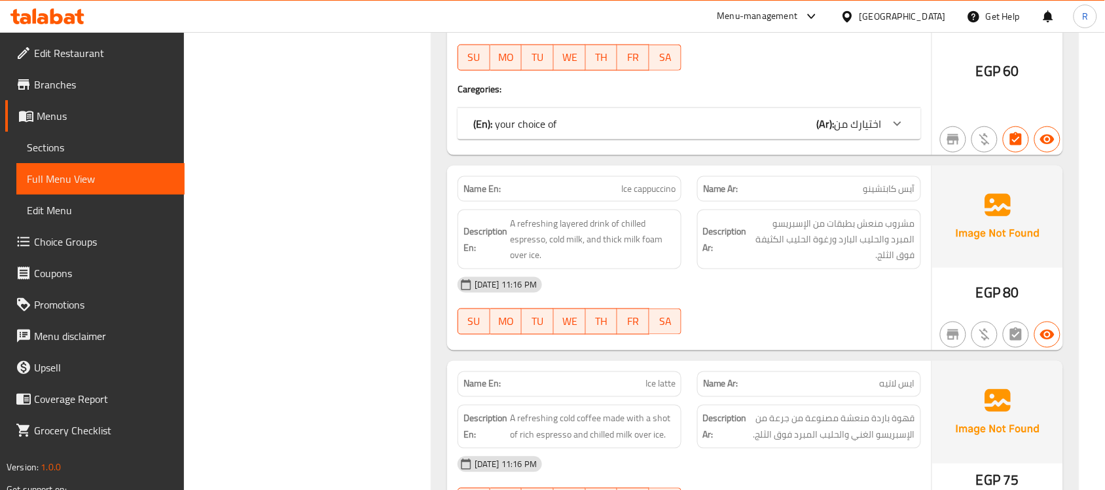
click at [846, 128] on div "Name En: Ice americano Name Ar: آيس أمريكانو Description En: A simple and refre…" at bounding box center [689, 37] width 485 height 238
click at [852, 134] on span "اختيارك من" at bounding box center [858, 124] width 47 height 20
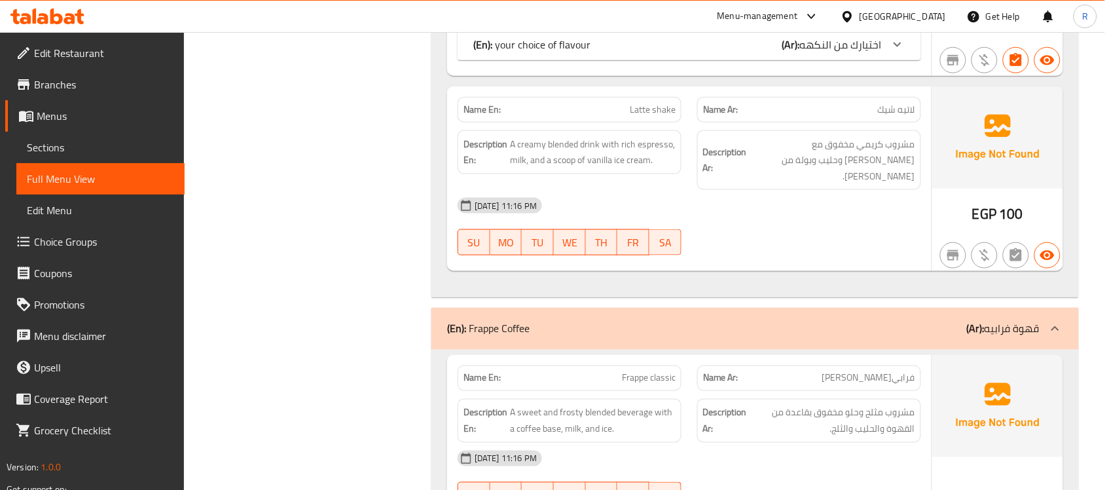
scroll to position [13668, 0]
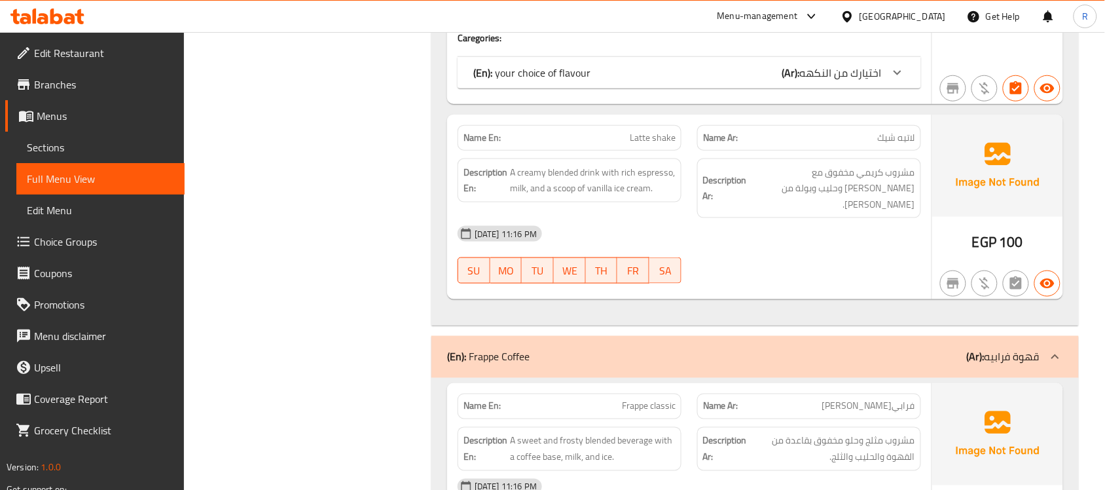
click at [833, 88] on div "(En): your choice of flavour (Ar): اختيارك من النكهه" at bounding box center [690, 72] width 464 height 31
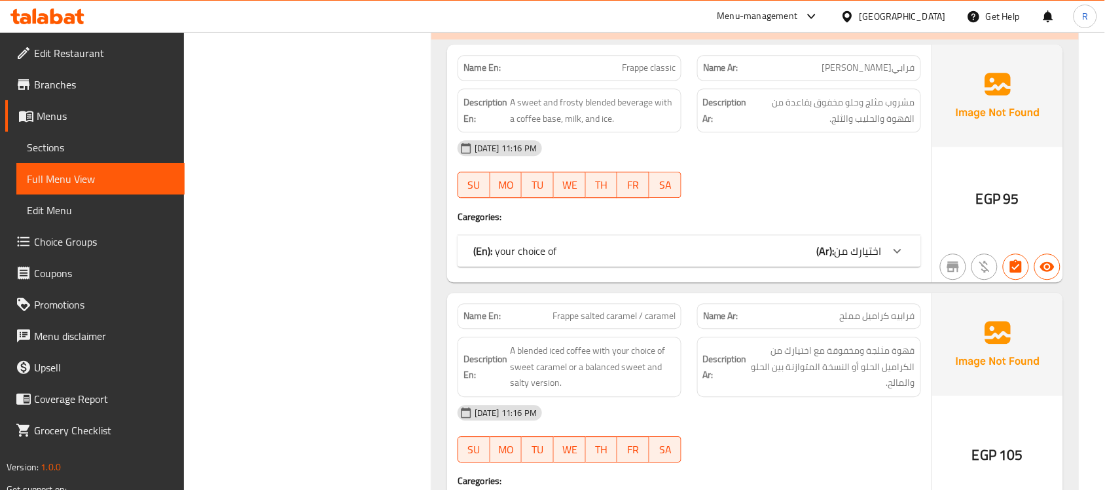
scroll to position [14240, 0]
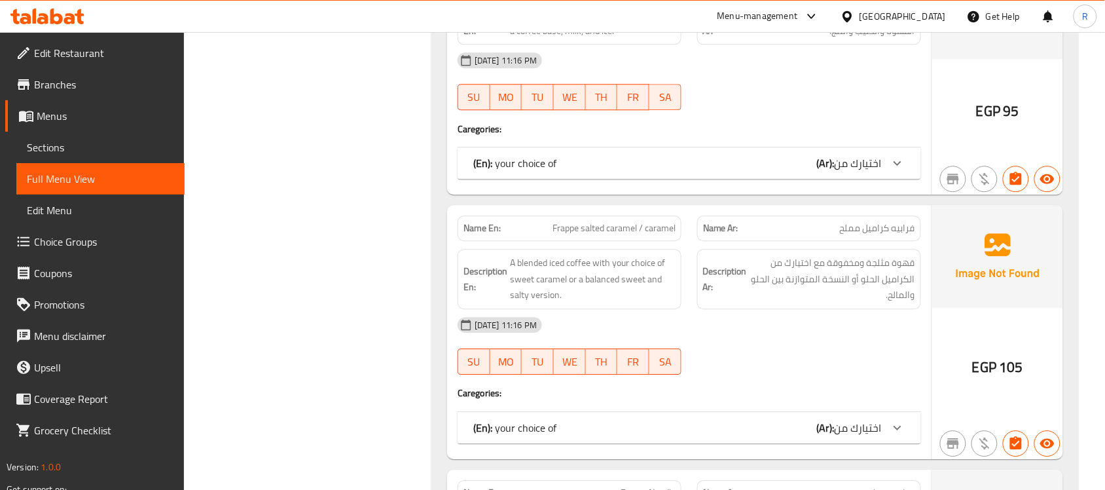
click at [881, 177] on div "(En): your choice of (Ar): اختيارك من" at bounding box center [690, 162] width 464 height 31
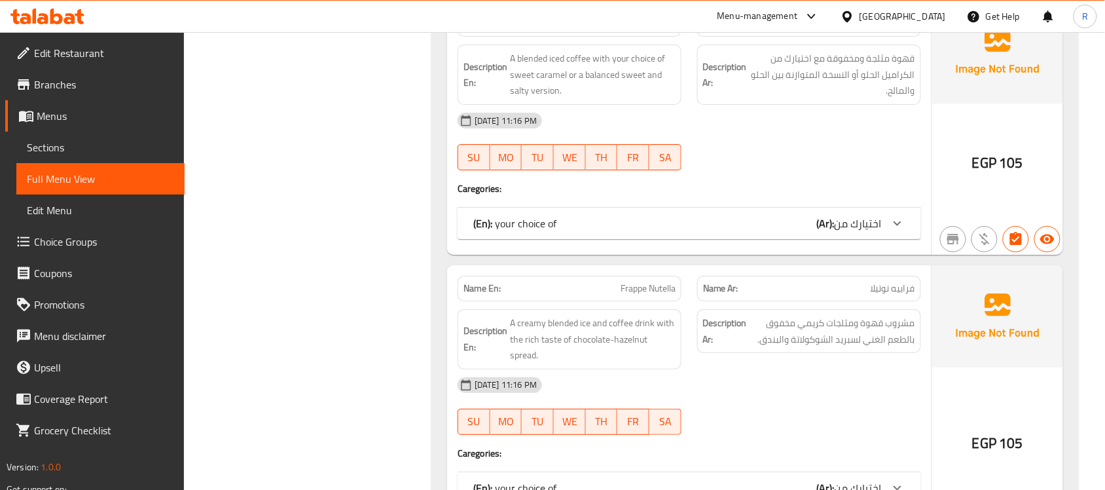
scroll to position [14732, 0]
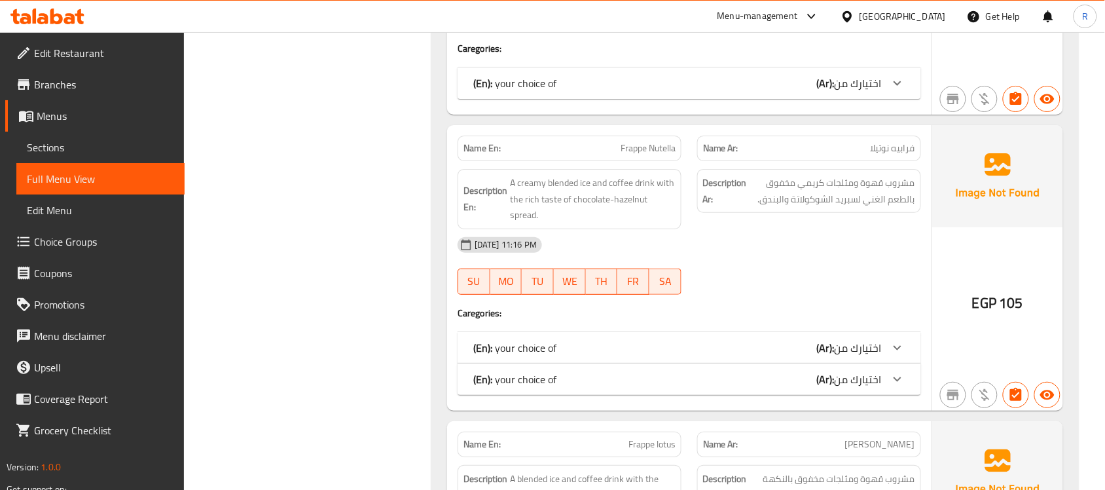
click at [833, 93] on b "(Ar):" at bounding box center [826, 83] width 18 height 20
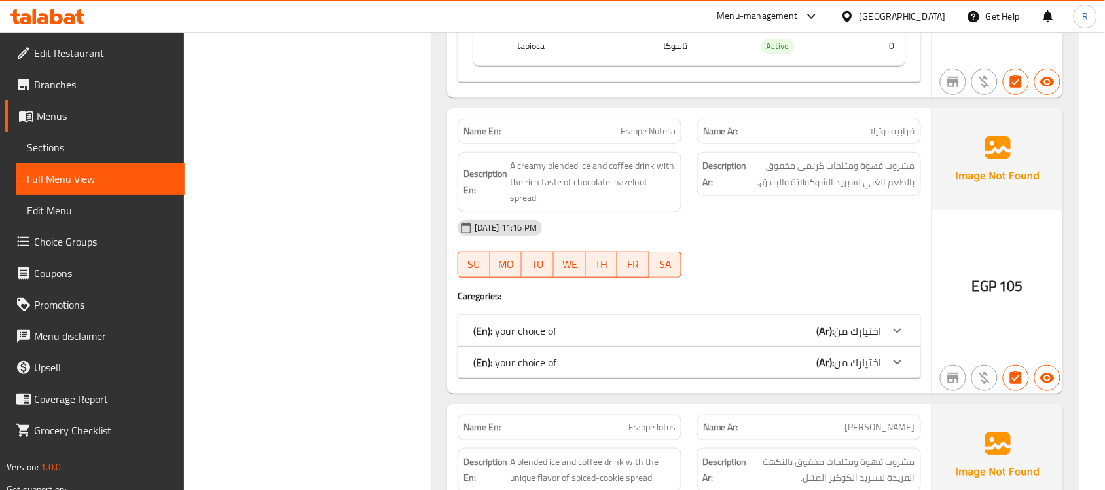
click at [877, 340] on span "اختيارك من" at bounding box center [858, 331] width 47 height 20
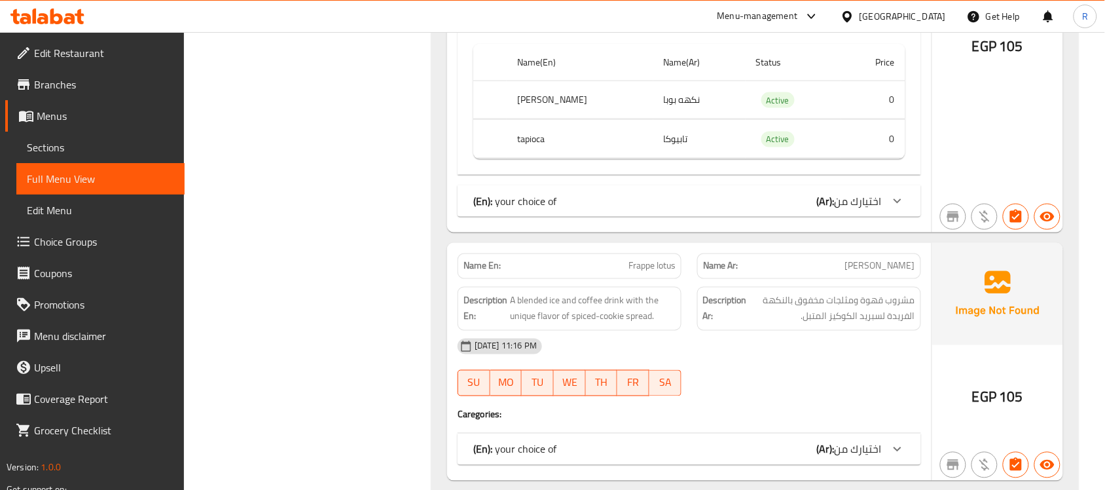
scroll to position [15223, 0]
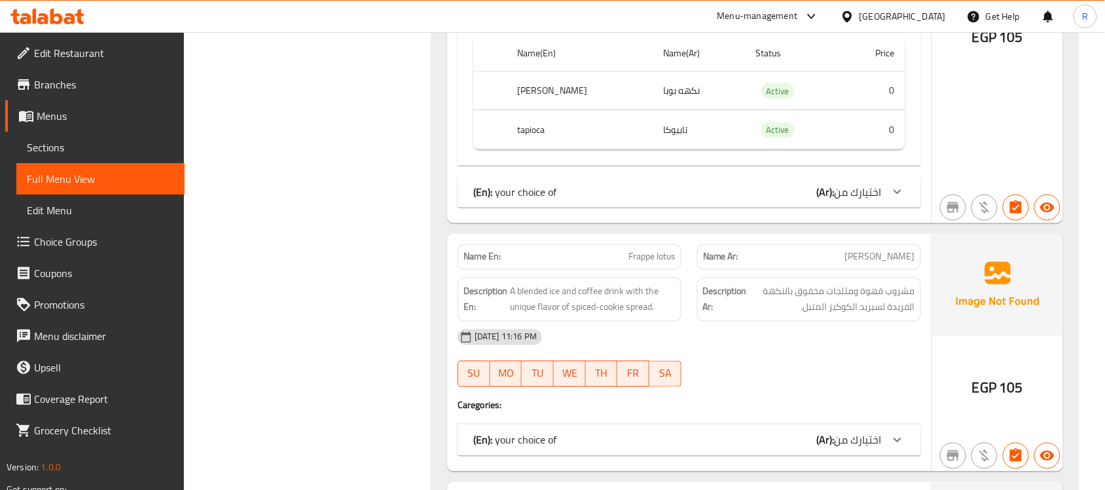
click at [874, 202] on span "اختيارك من" at bounding box center [858, 192] width 47 height 20
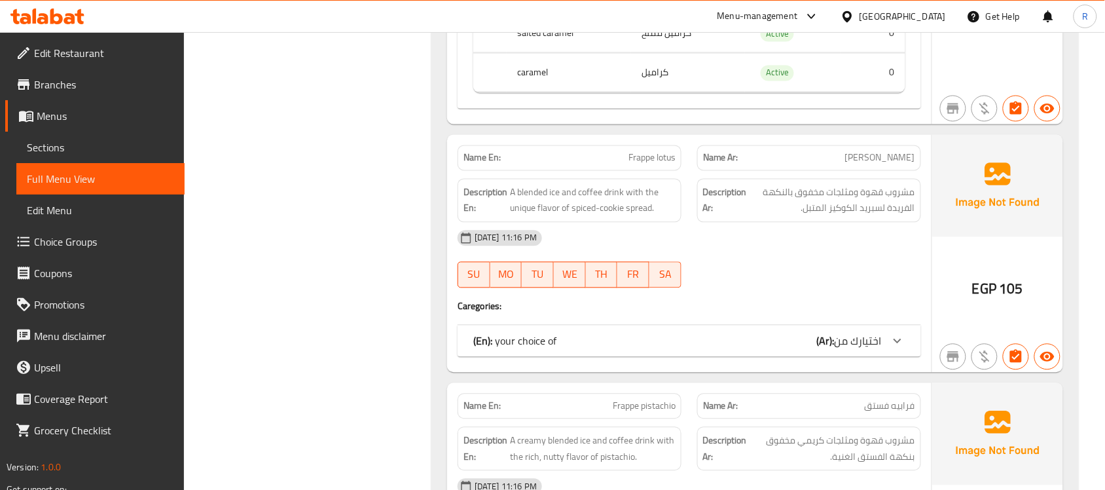
scroll to position [15550, 0]
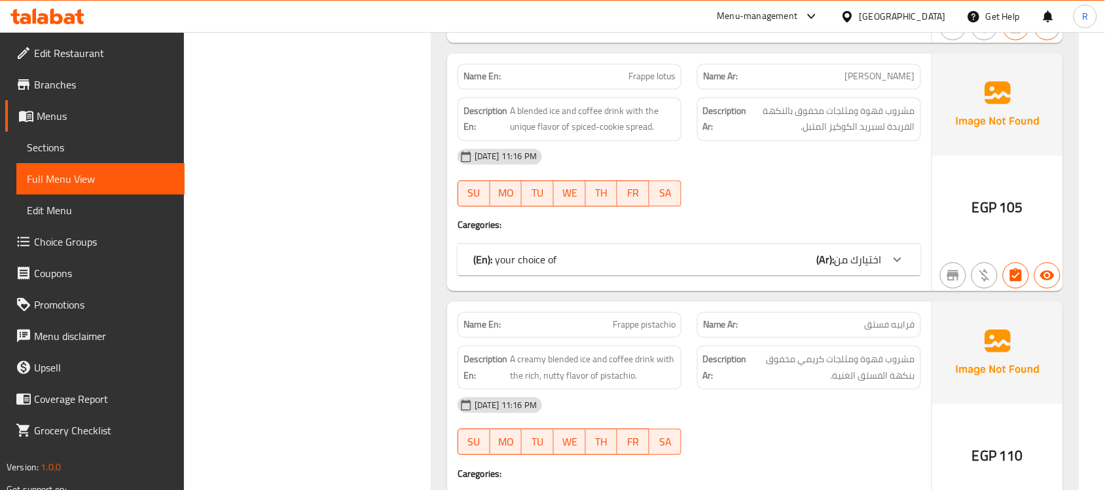
click at [862, 231] on h4 "Caregories:" at bounding box center [690, 224] width 464 height 13
click at [862, 269] on span "اختيارك من" at bounding box center [858, 259] width 47 height 20
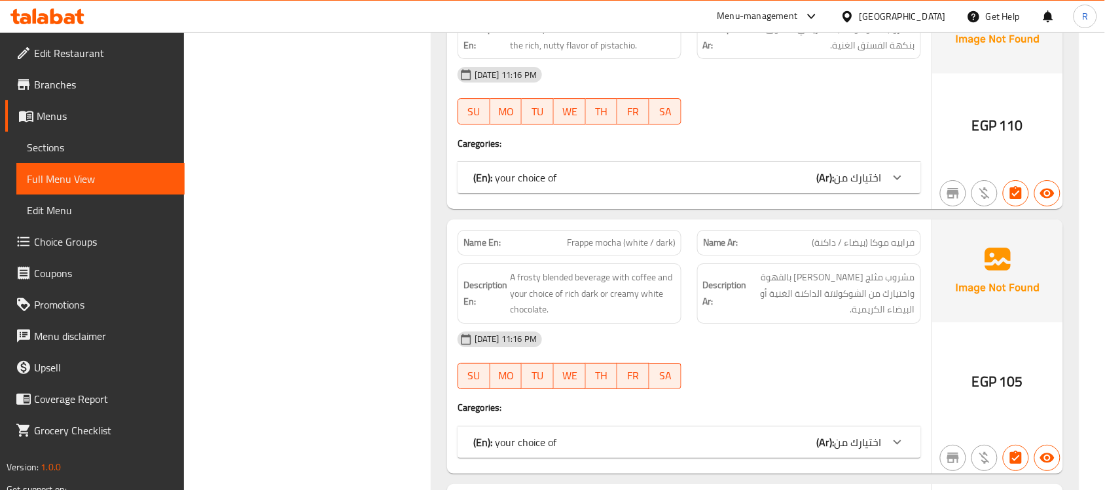
scroll to position [16041, 0]
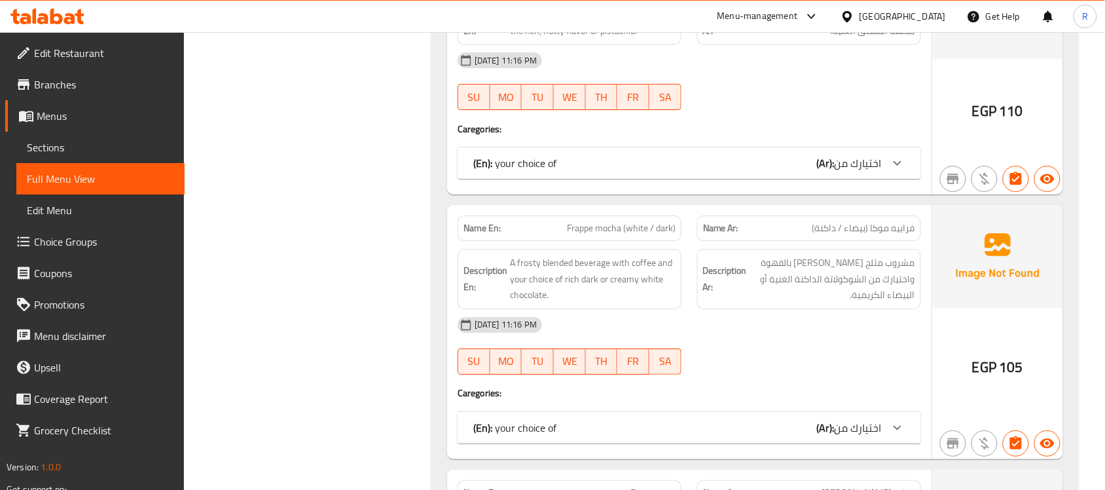
click at [860, 179] on div "(En): your choice of (Ar): اختيارك من" at bounding box center [690, 162] width 464 height 31
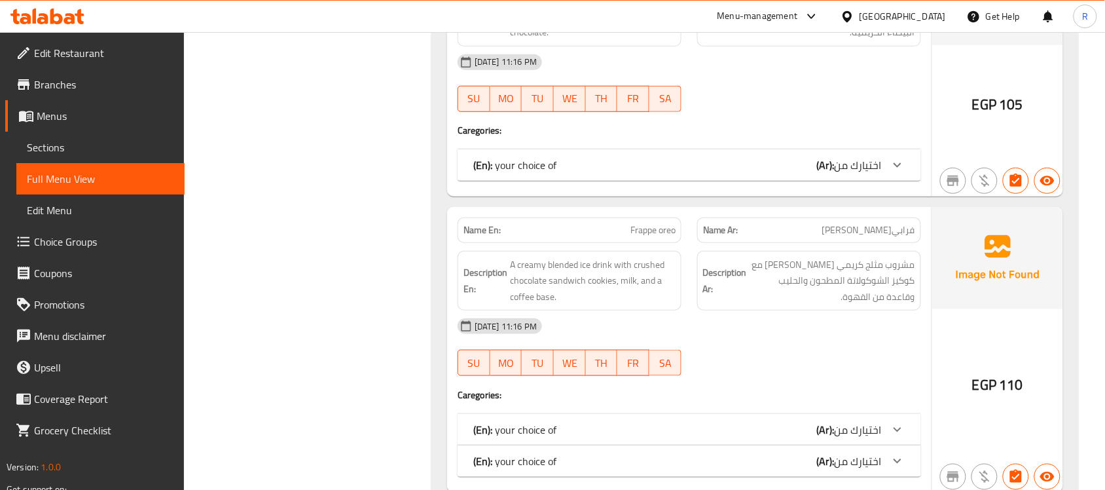
click at [866, 175] on span "اختيارك من" at bounding box center [858, 165] width 47 height 20
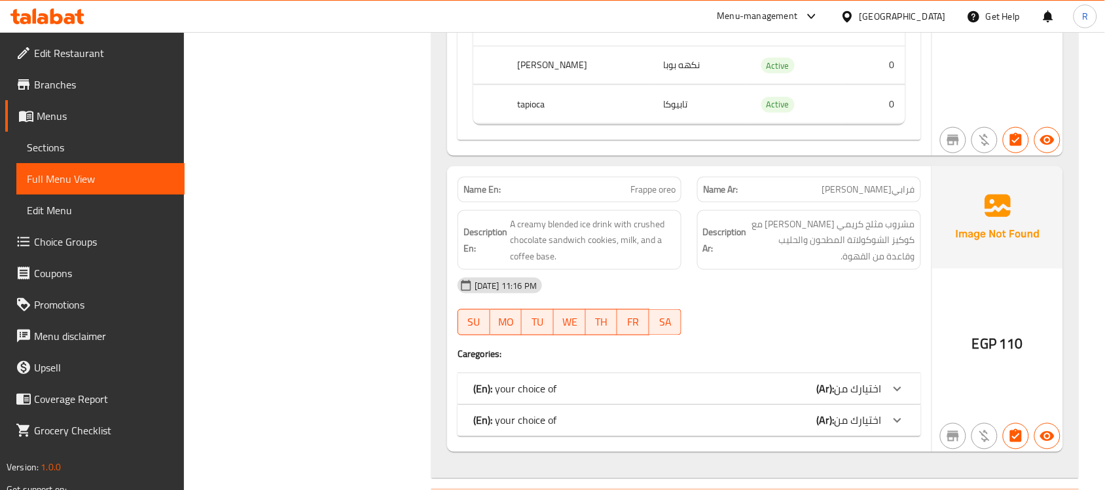
scroll to position [16778, 0]
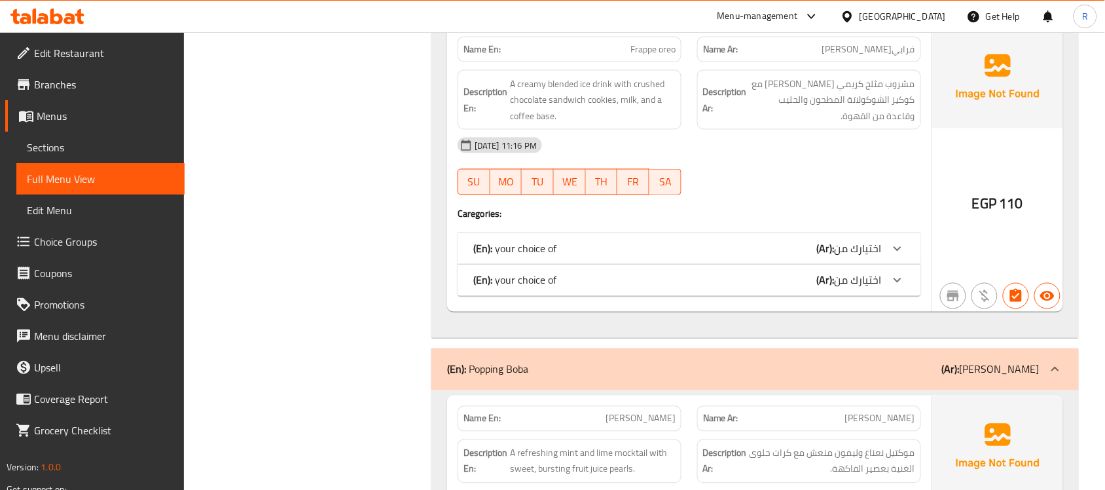
click at [838, 259] on span "اختيارك من" at bounding box center [858, 249] width 47 height 20
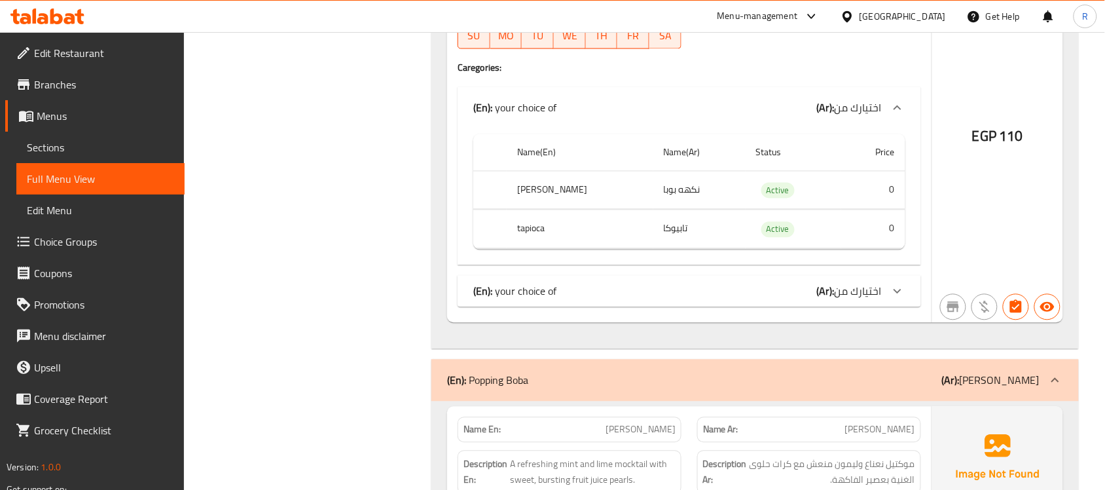
scroll to position [16941, 0]
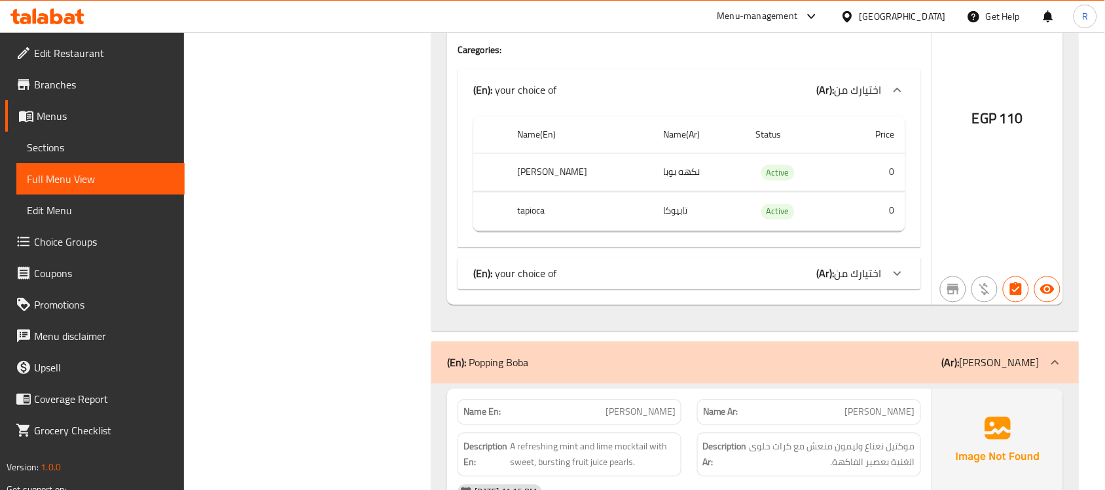
click at [823, 284] on b "(Ar):" at bounding box center [826, 274] width 18 height 20
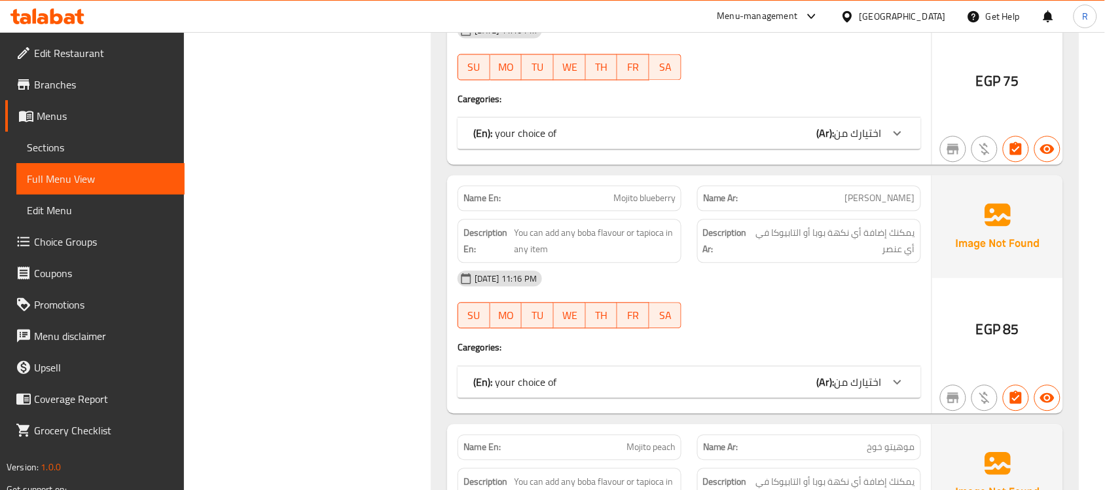
scroll to position [18414, 0]
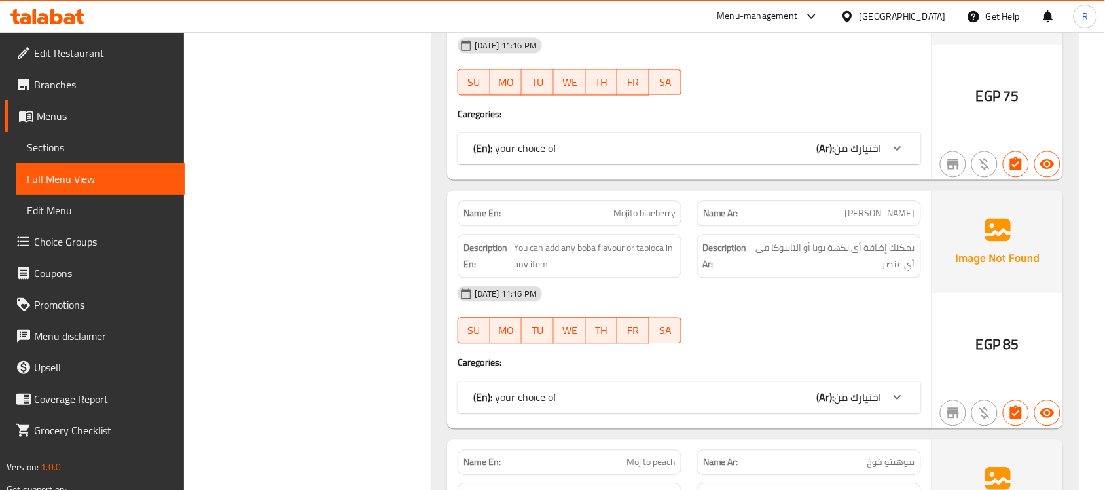
click at [852, 164] on div "(En): your choice of (Ar): اختيارك من" at bounding box center [690, 148] width 464 height 31
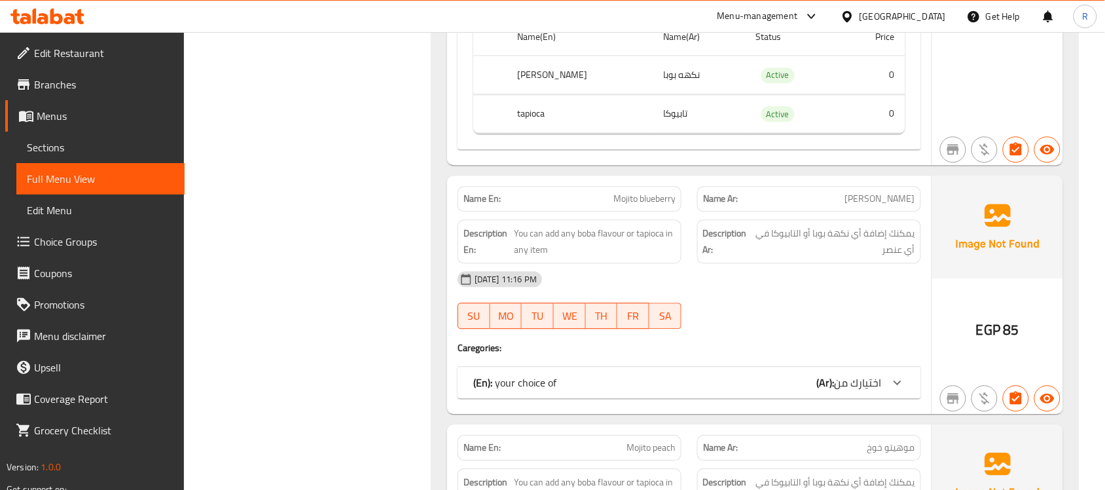
scroll to position [18578, 0]
drag, startPoint x: 846, startPoint y: 399, endPoint x: 852, endPoint y: 411, distance: 13.2
click at [846, 400] on div "Name En: Mojito blueberry Name Ar: [PERSON_NAME] Description En: You can add an…" at bounding box center [689, 293] width 485 height 238
click at [852, 396] on div "(En): your choice of (Ar): اختيارك من" at bounding box center [690, 380] width 464 height 31
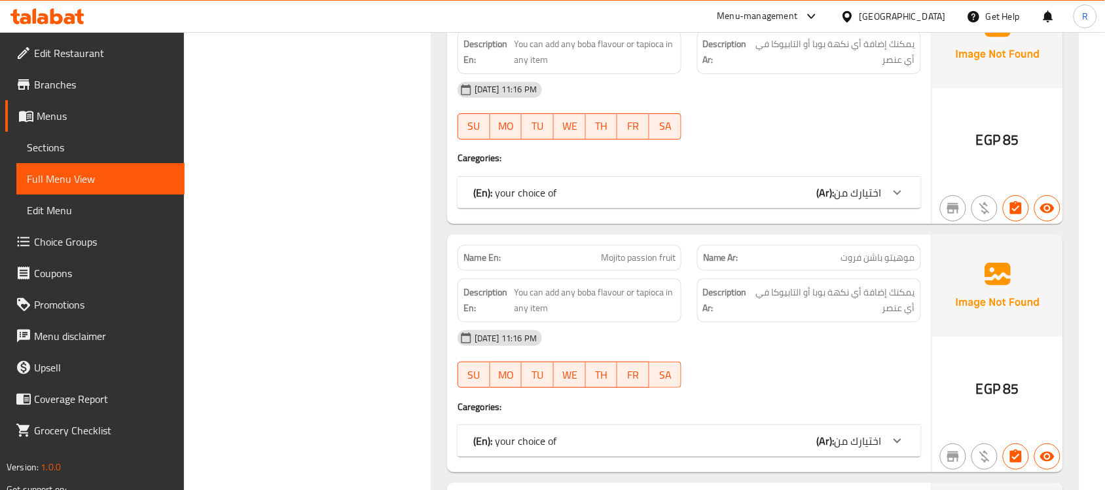
scroll to position [19233, 0]
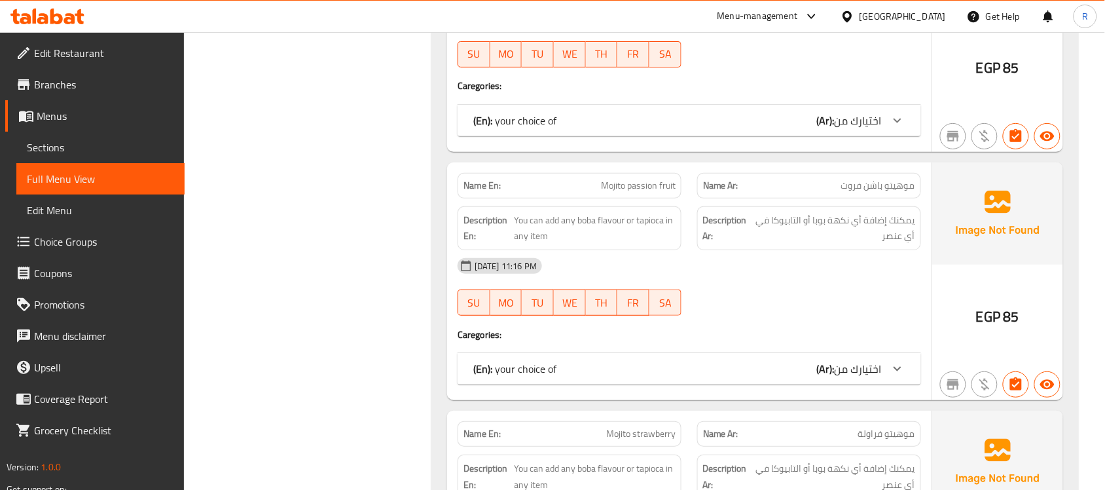
click at [849, 130] on span "اختيارك من" at bounding box center [858, 121] width 47 height 20
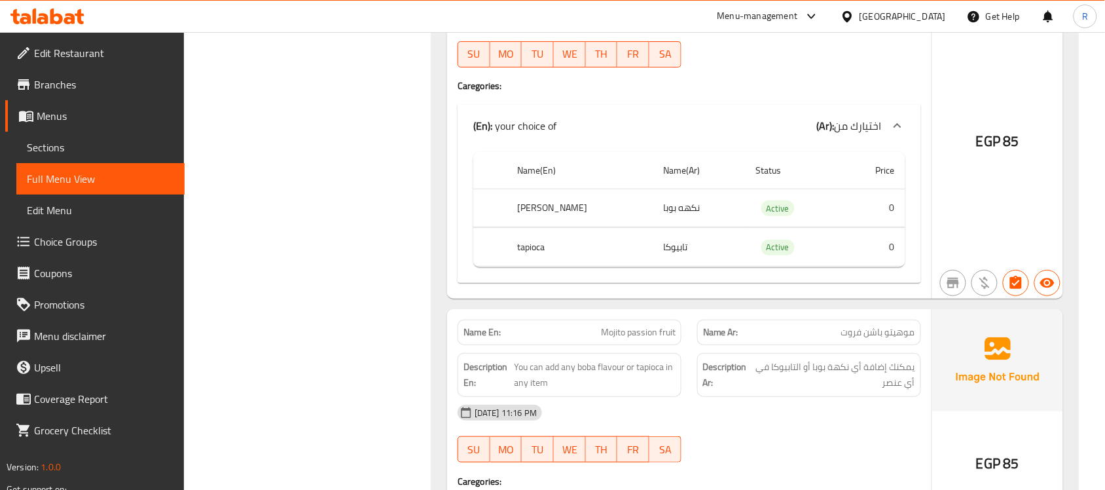
scroll to position [19397, 0]
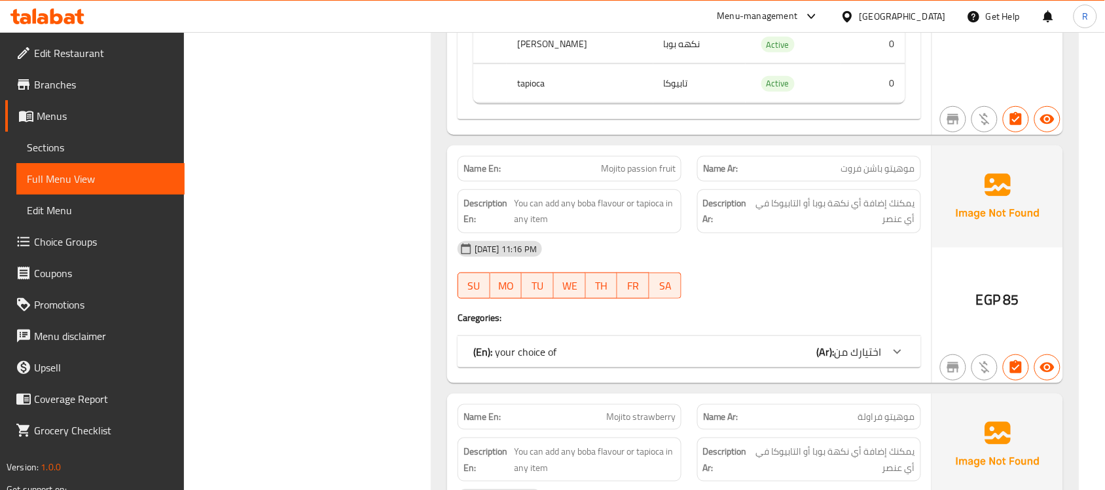
click at [866, 361] on span "اختيارك من" at bounding box center [858, 352] width 47 height 20
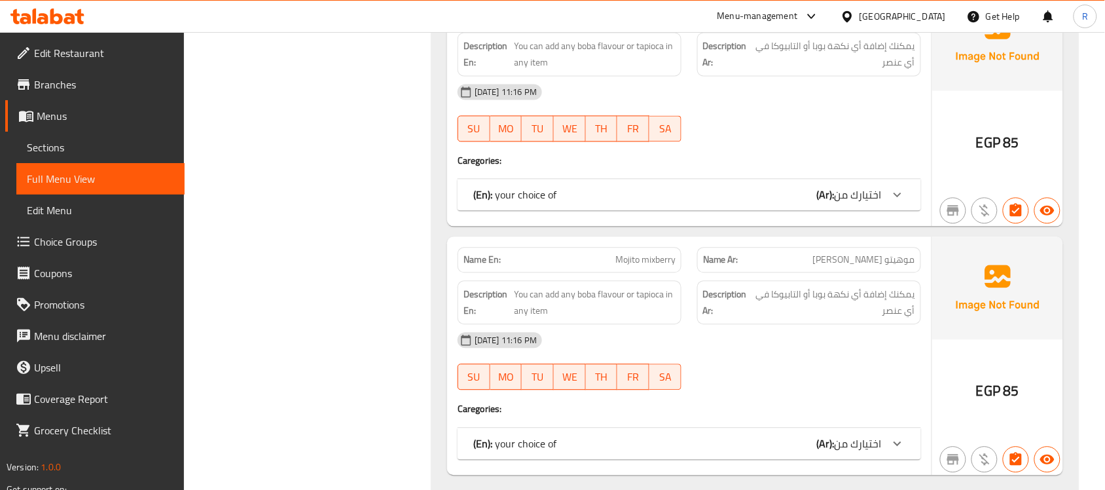
scroll to position [20051, 0]
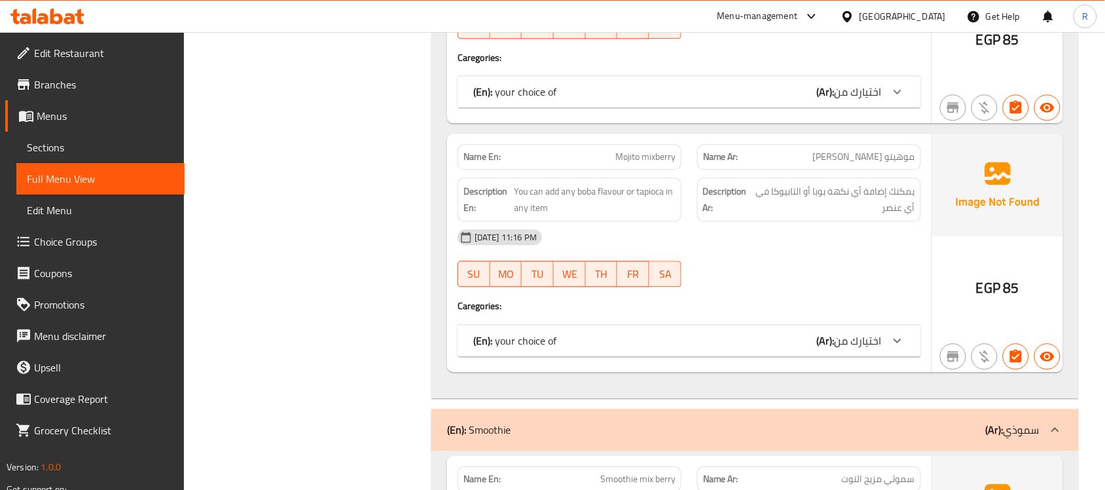
click at [850, 101] on span "اختيارك من" at bounding box center [858, 92] width 47 height 20
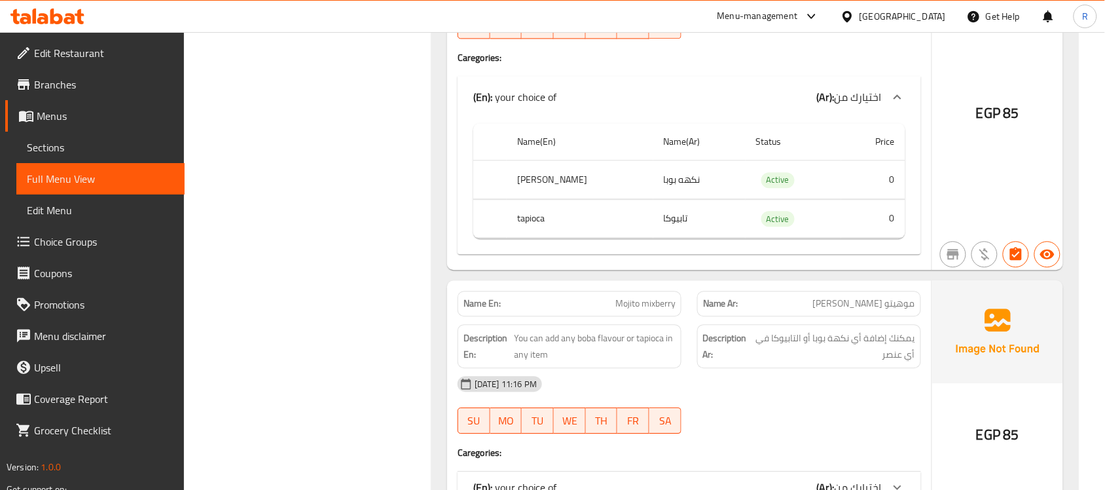
scroll to position [20215, 0]
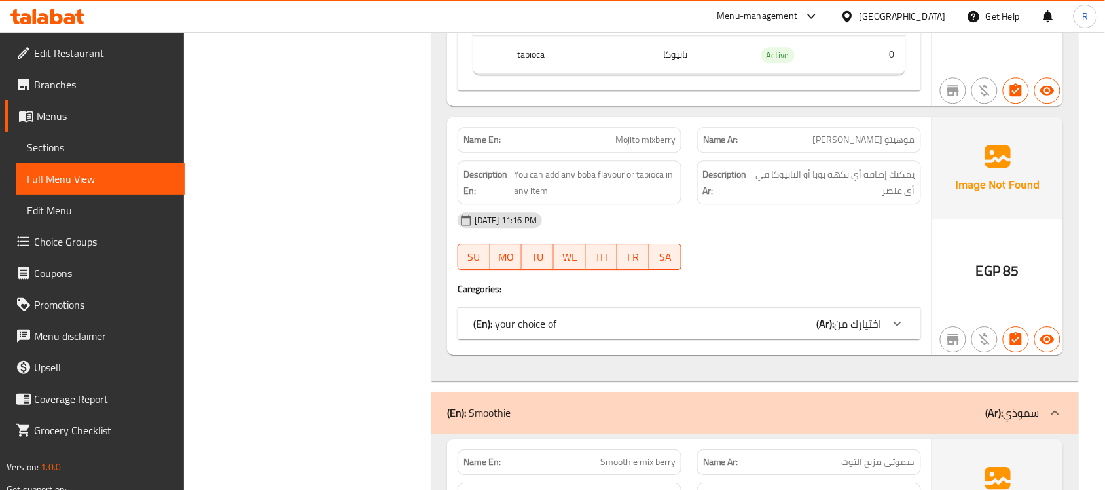
click at [879, 339] on div "(En): your choice of (Ar): اختيارك من" at bounding box center [690, 323] width 464 height 31
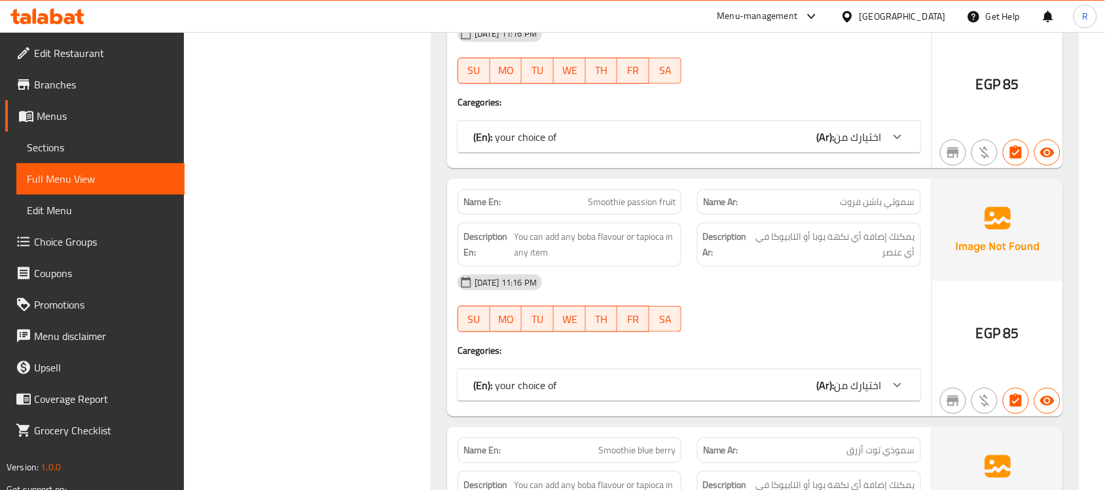
click at [868, 153] on div "(En): your choice of (Ar): اختيارك من" at bounding box center [690, 136] width 464 height 31
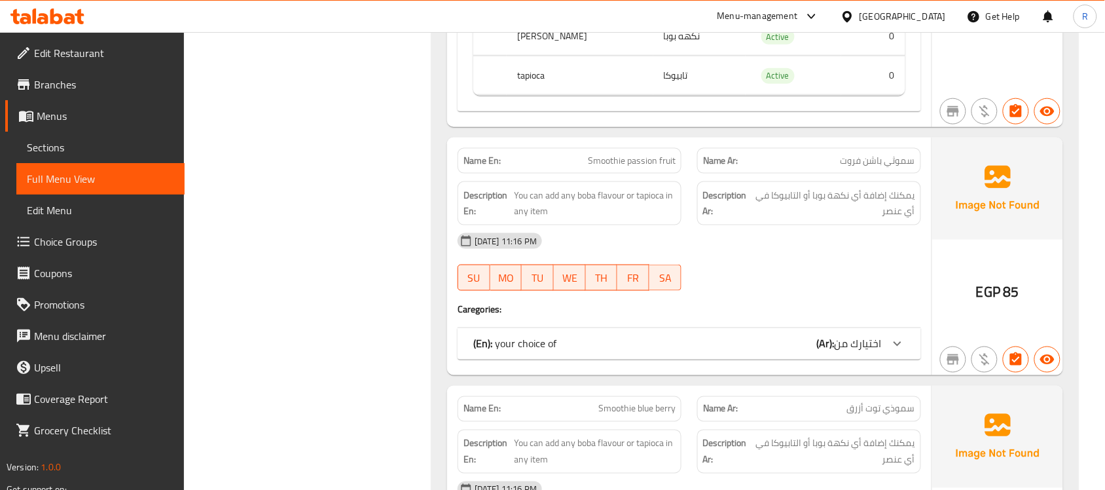
scroll to position [21279, 0]
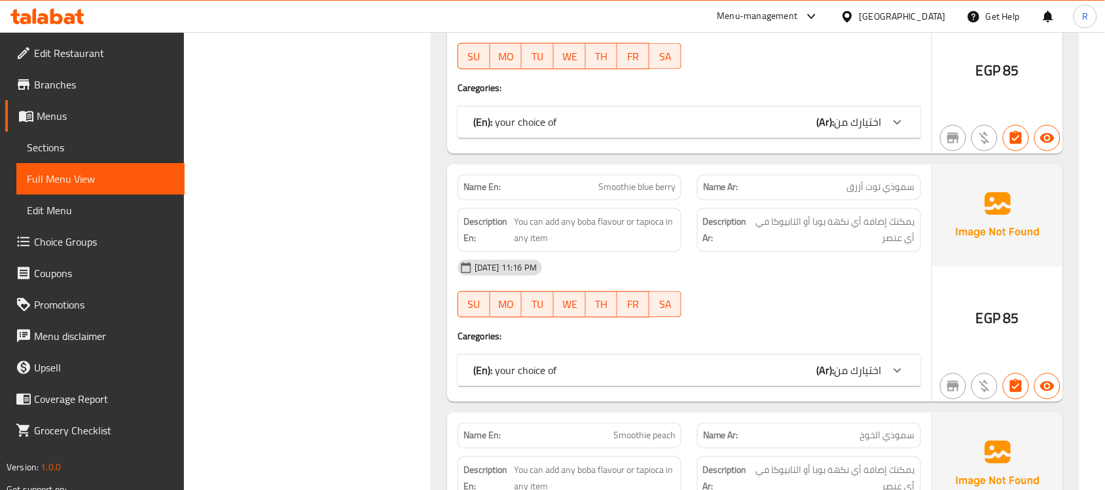
click at [781, 130] on div "(En): your choice of (Ar): اختيارك من" at bounding box center [677, 123] width 409 height 16
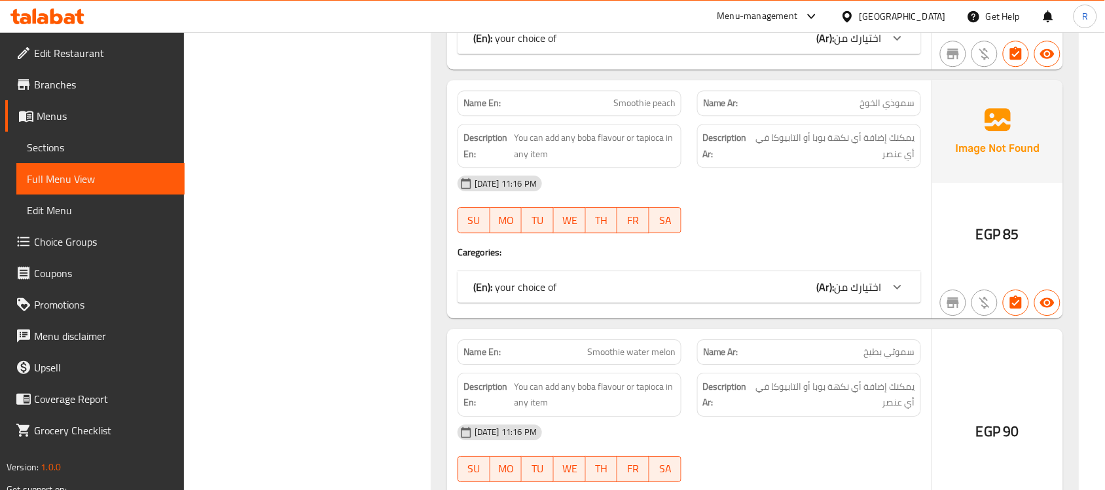
scroll to position [21770, 0]
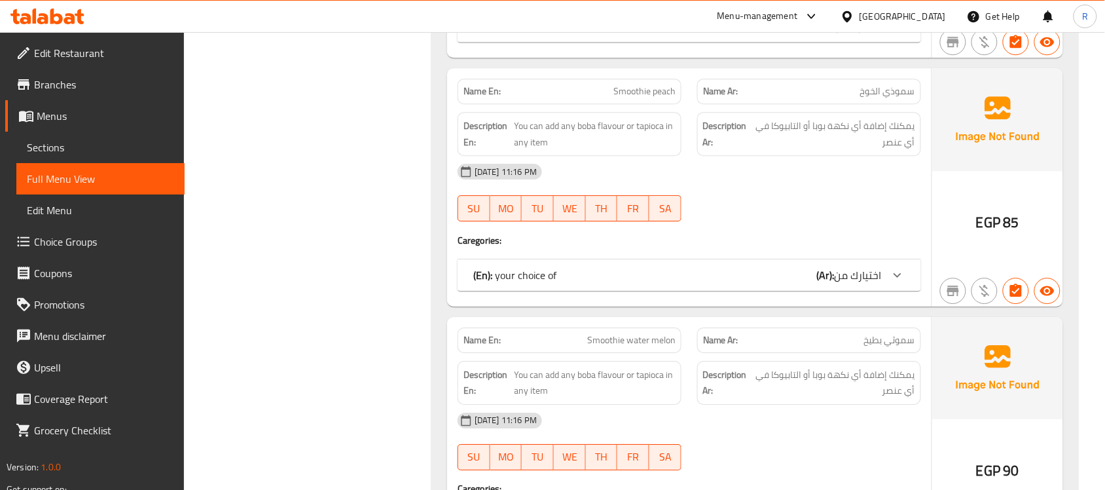
click at [767, 34] on div "(En): your choice of (Ar): اختيارك من" at bounding box center [677, 26] width 409 height 16
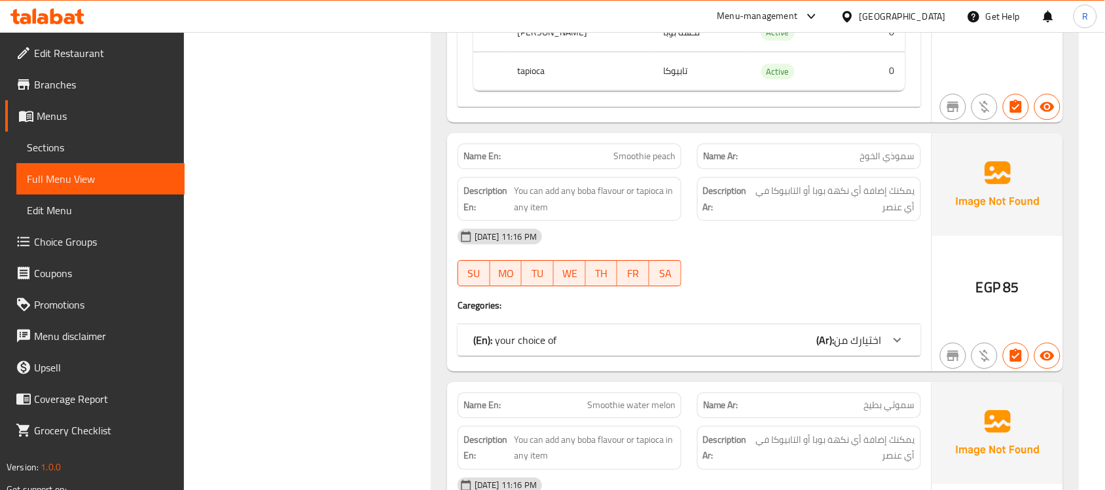
scroll to position [21934, 0]
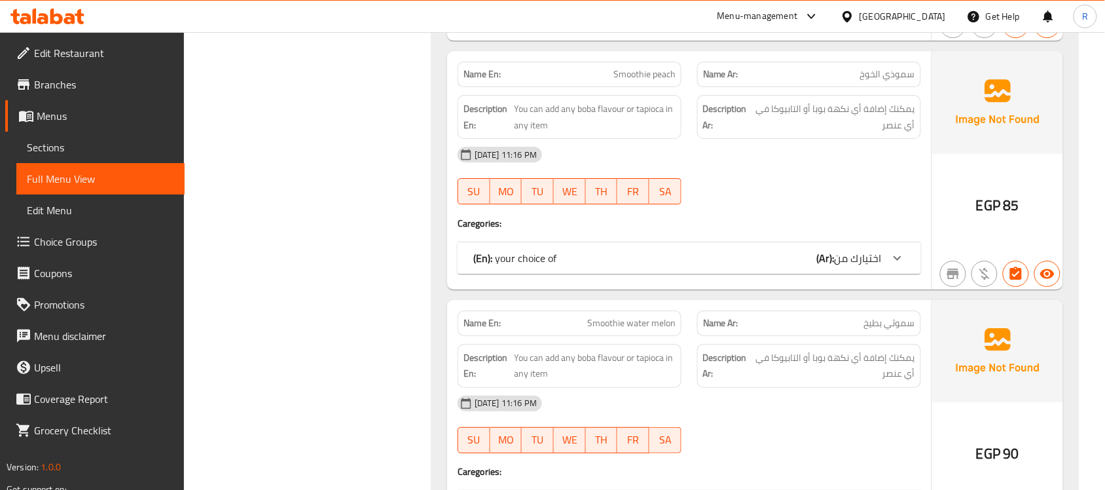
click at [840, 268] on span "اختيارك من" at bounding box center [858, 258] width 47 height 20
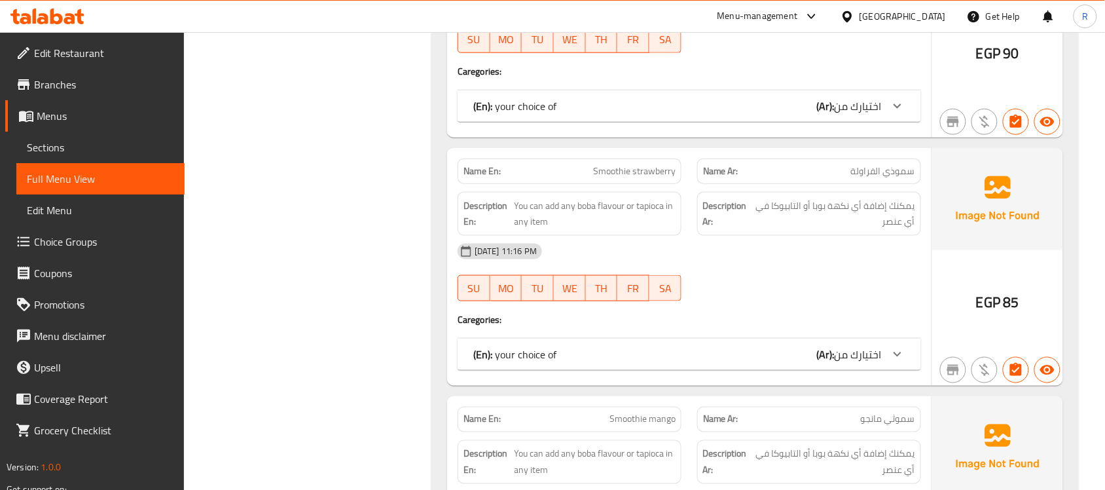
scroll to position [22507, 0]
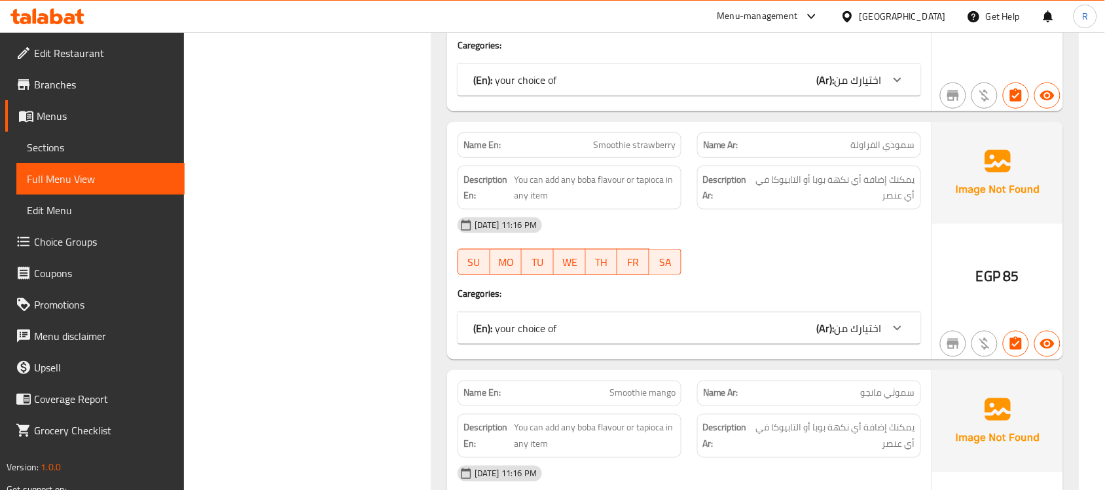
click at [839, 90] on span "اختيارك من" at bounding box center [858, 80] width 47 height 20
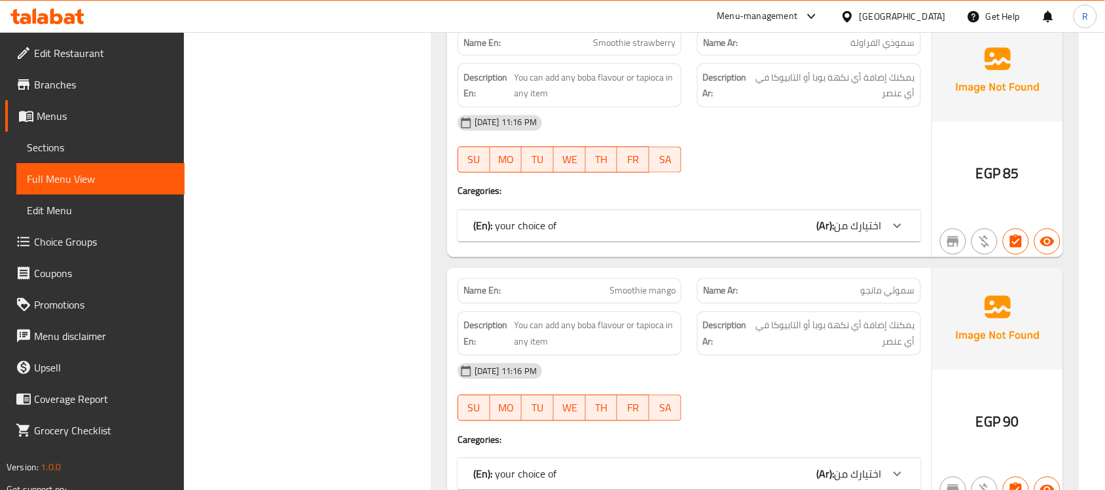
scroll to position [22834, 0]
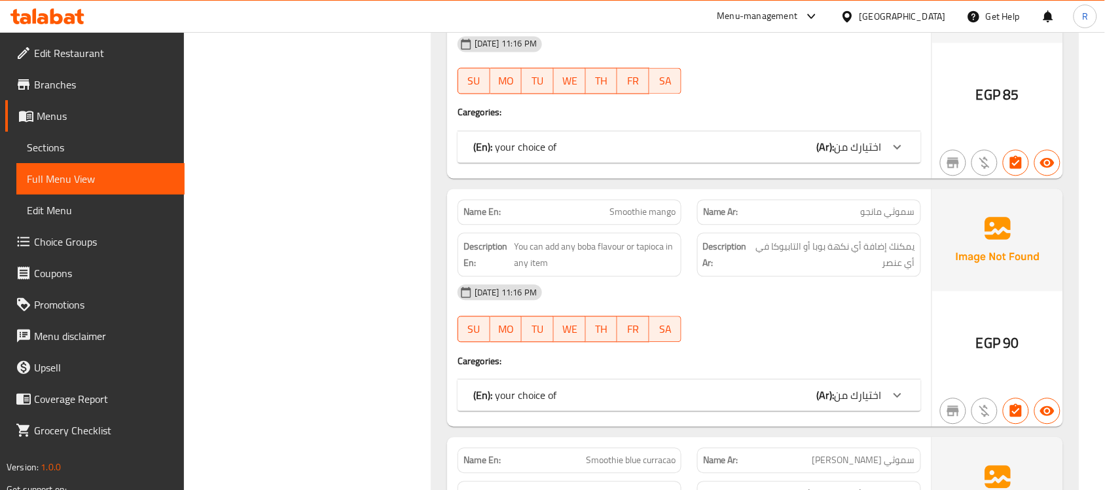
click at [841, 157] on span "اختيارك من" at bounding box center [858, 147] width 47 height 20
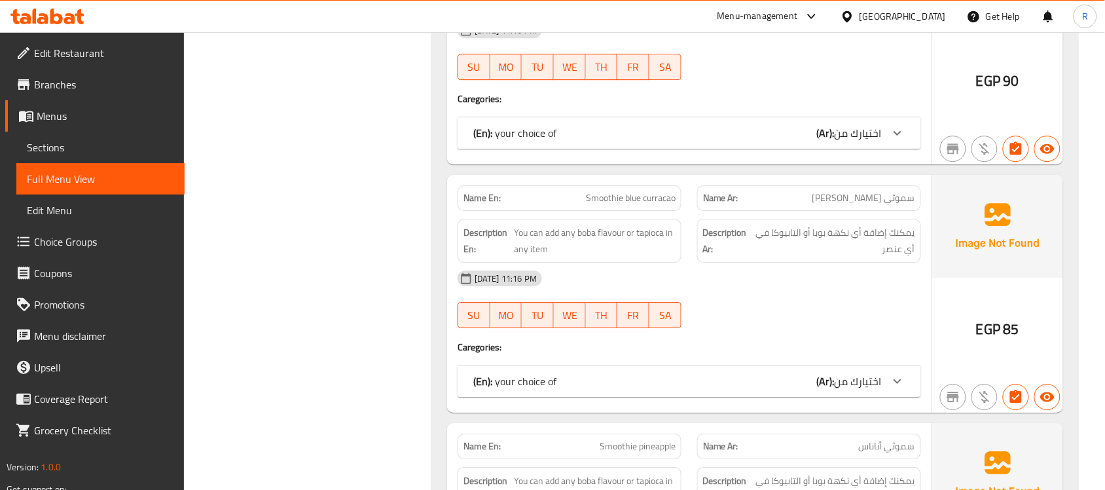
click at [864, 143] on span "اختيارك من" at bounding box center [858, 133] width 47 height 20
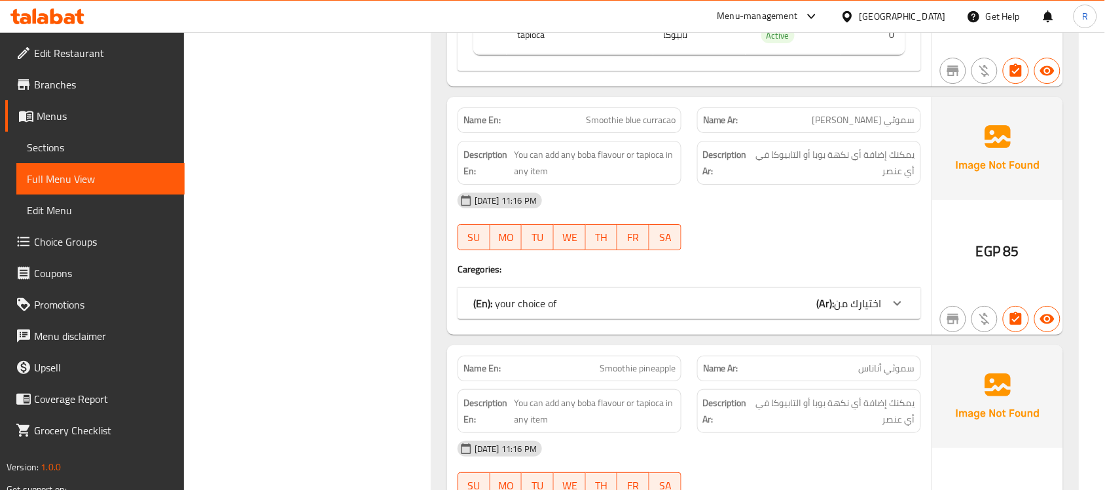
scroll to position [23570, 0]
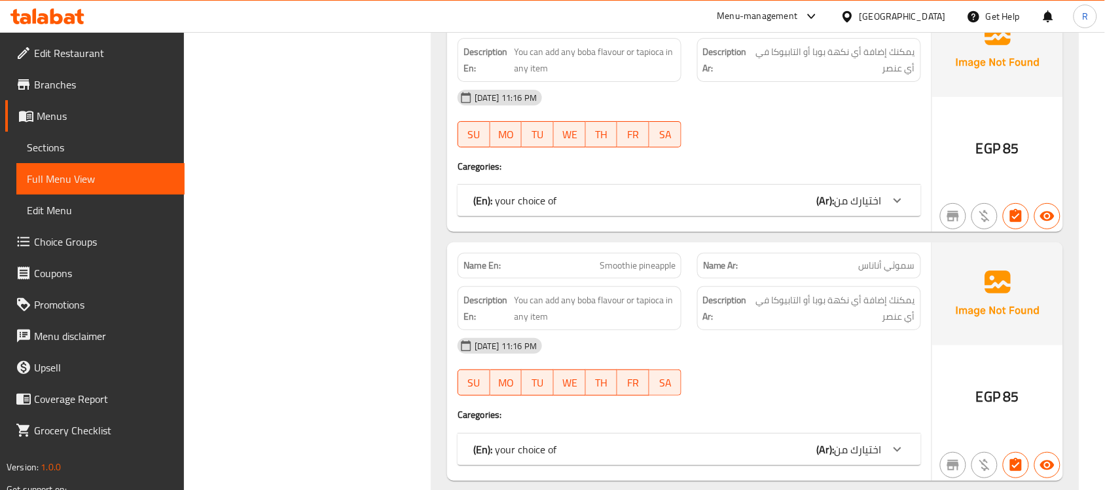
click at [866, 210] on span "اختيارك من" at bounding box center [858, 201] width 47 height 20
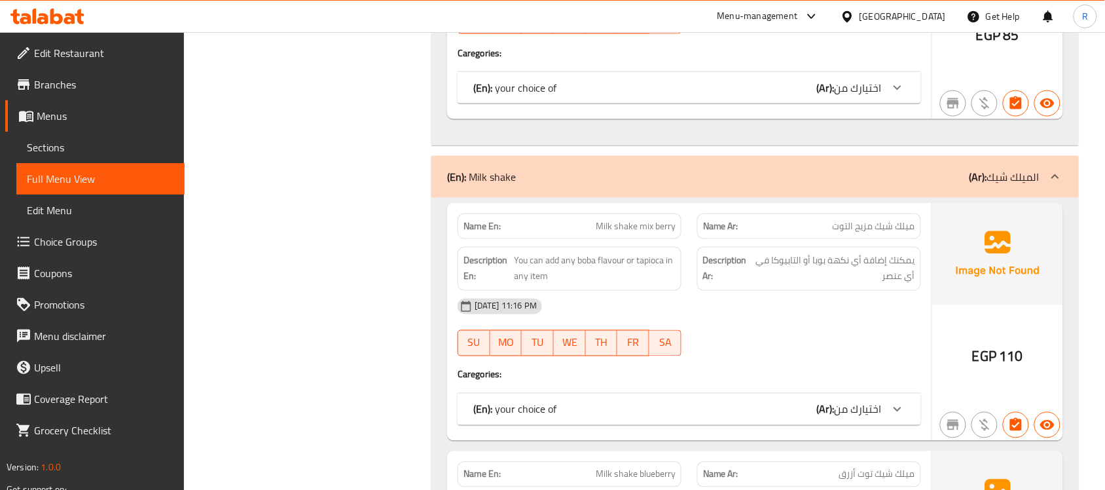
scroll to position [24143, 0]
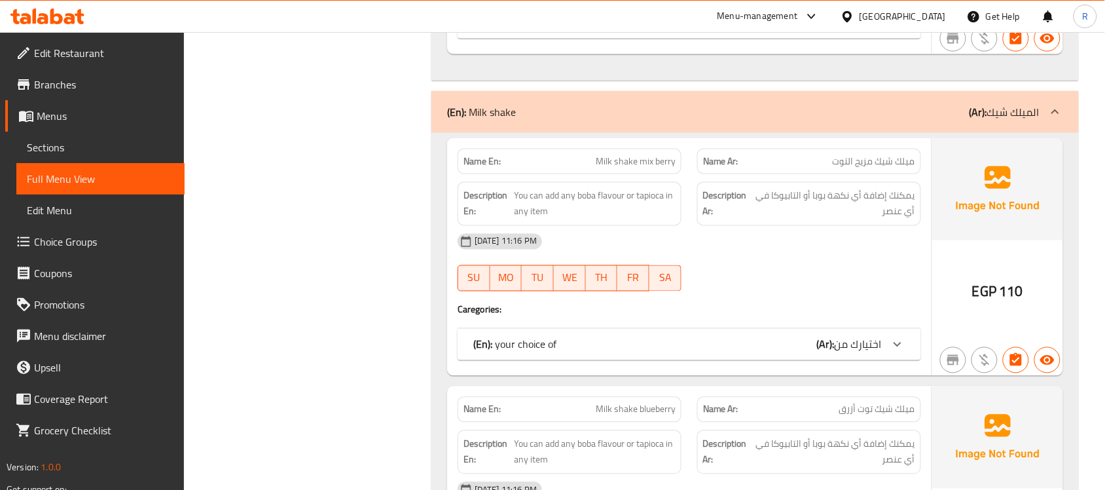
drag, startPoint x: 879, startPoint y: 95, endPoint x: 931, endPoint y: 122, distance: 58.9
click at [879, 33] on span "اختيارك من" at bounding box center [858, 23] width 47 height 20
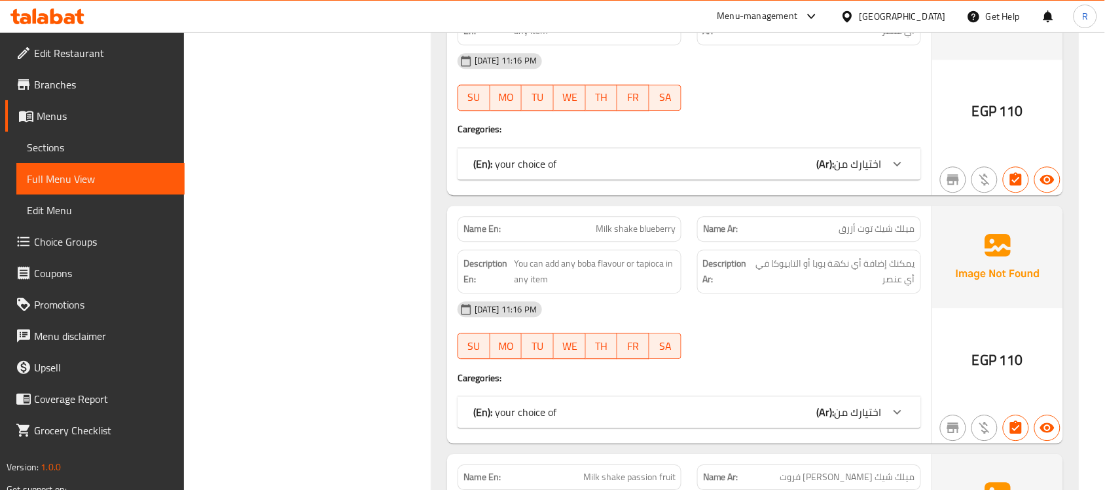
click at [881, 174] on span "اختيارك من" at bounding box center [858, 164] width 47 height 20
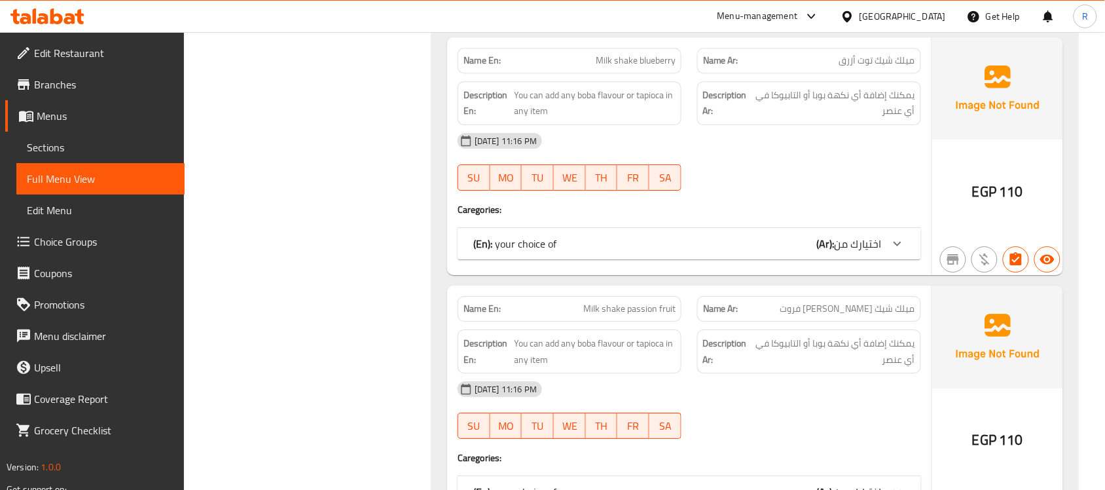
scroll to position [24880, 0]
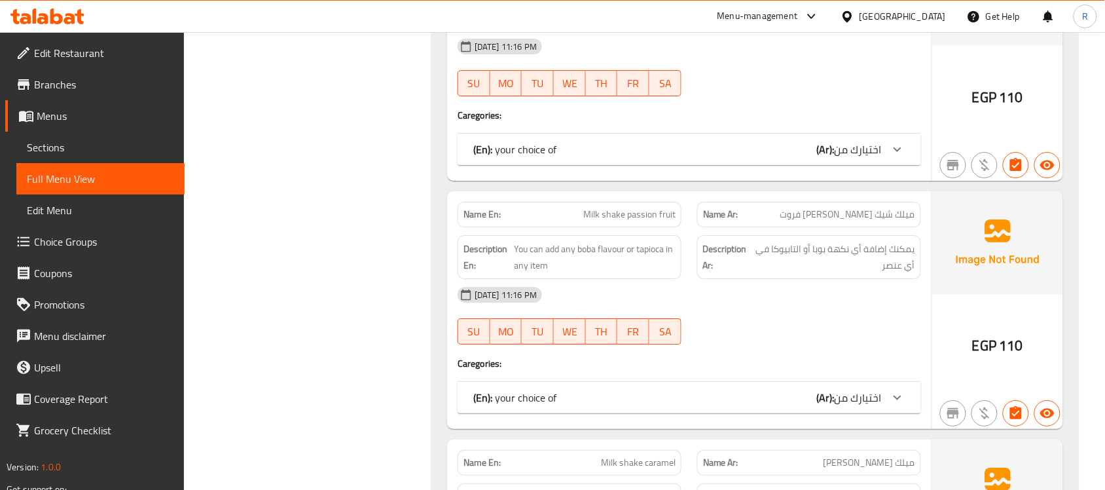
click at [887, 165] on div "(En): your choice of (Ar): اختيارك من" at bounding box center [690, 149] width 464 height 31
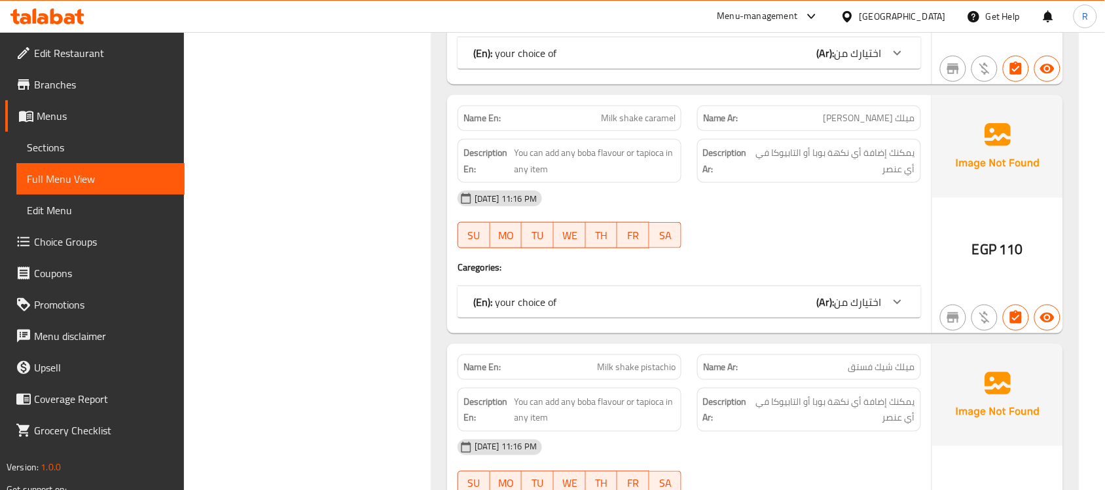
click at [866, 69] on div "(En): your choice of (Ar): اختيارك من" at bounding box center [690, 52] width 464 height 31
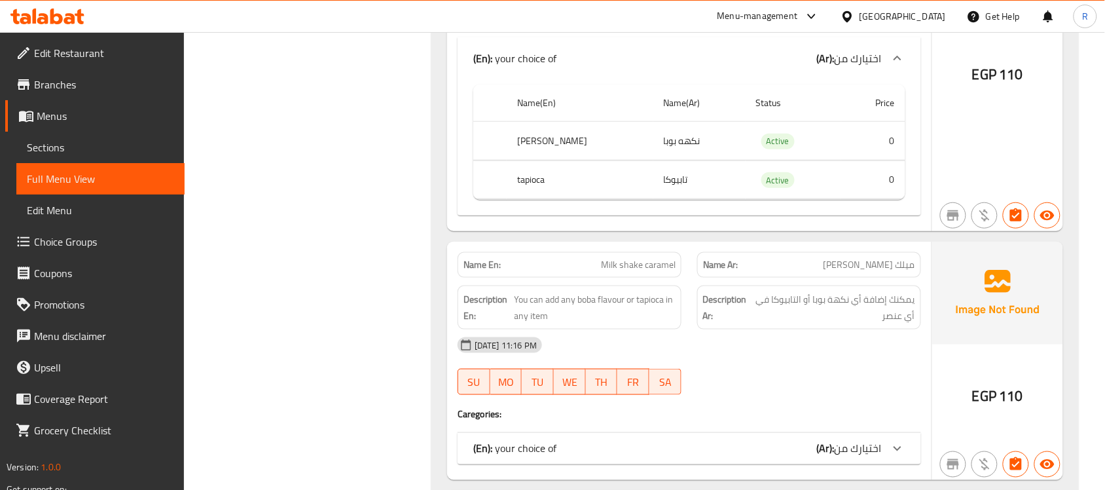
scroll to position [25535, 0]
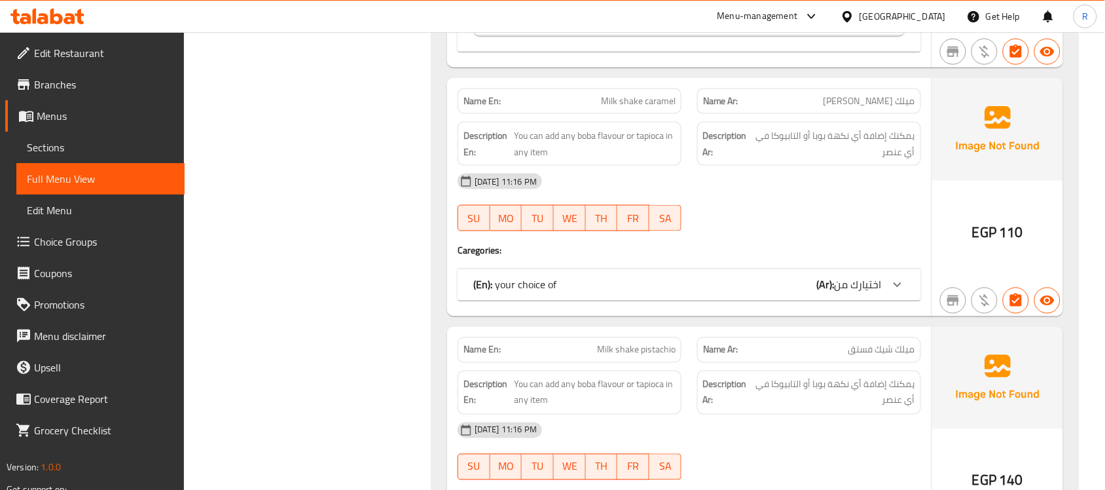
click at [827, 295] on b "(Ar):" at bounding box center [826, 285] width 18 height 20
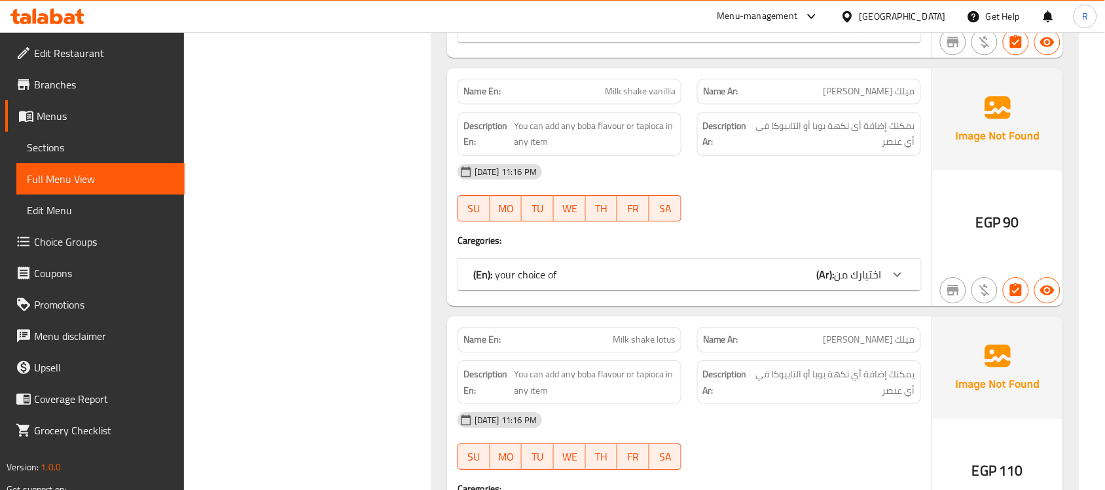
scroll to position [26189, 0]
click at [853, 35] on span "اختيارك من" at bounding box center [858, 25] width 47 height 20
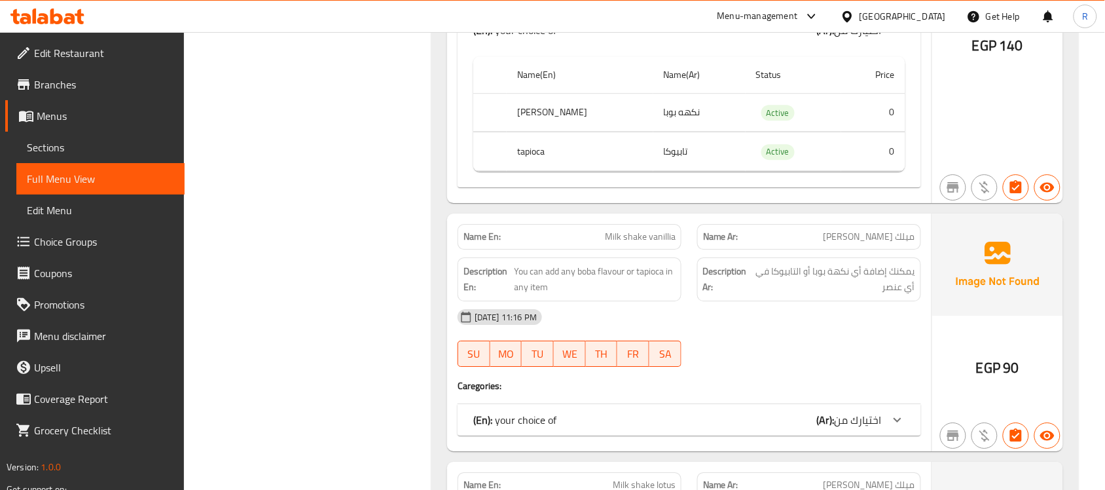
scroll to position [26353, 0]
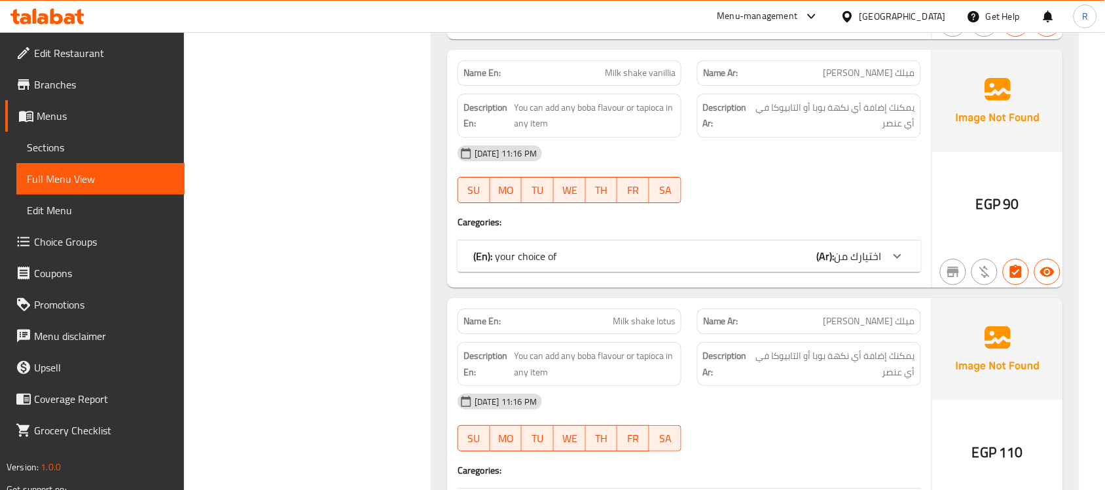
click at [871, 266] on span "اختيارك من" at bounding box center [858, 256] width 47 height 20
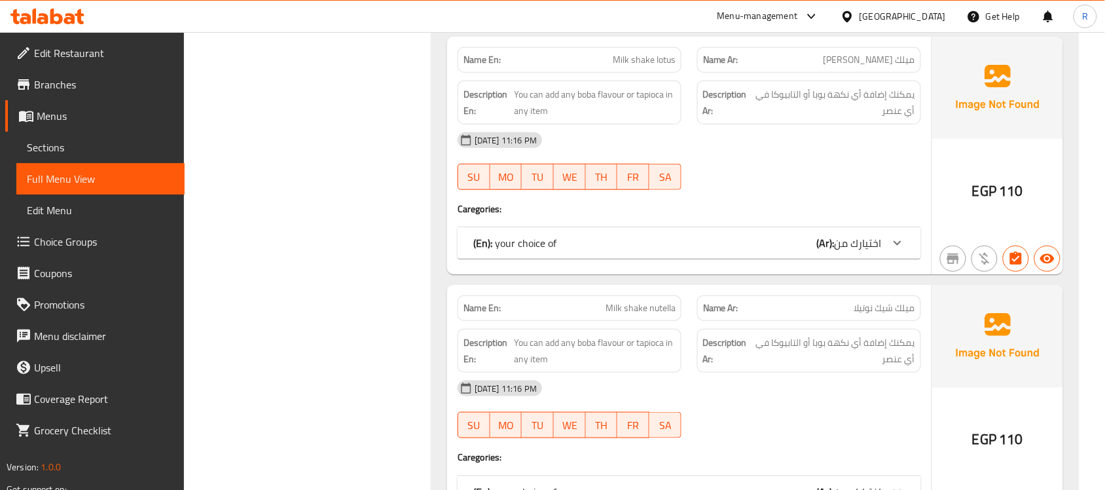
scroll to position [26762, 0]
click at [861, 257] on div "(En): your choice of (Ar): اختيارك من" at bounding box center [690, 241] width 464 height 31
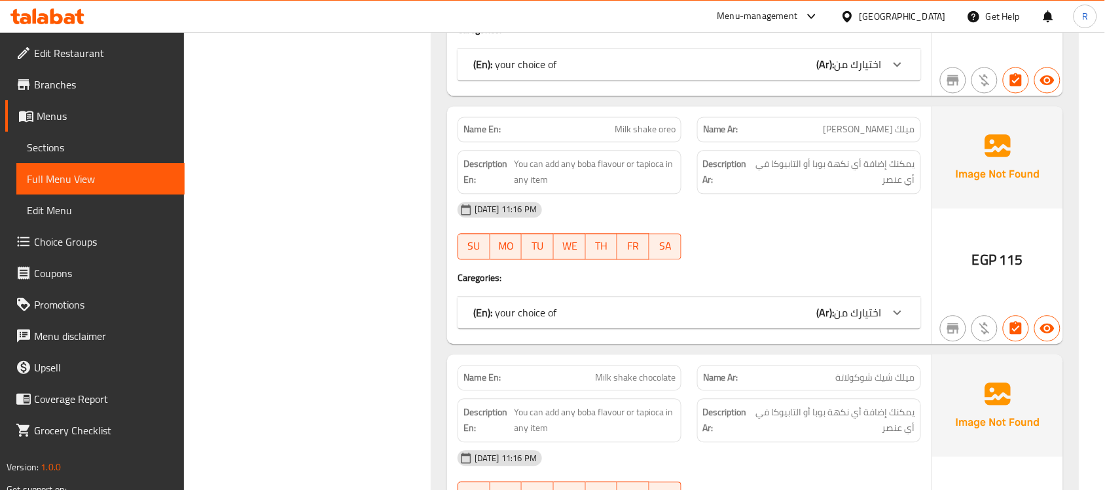
click at [861, 74] on span "اختيارك من" at bounding box center [858, 64] width 47 height 20
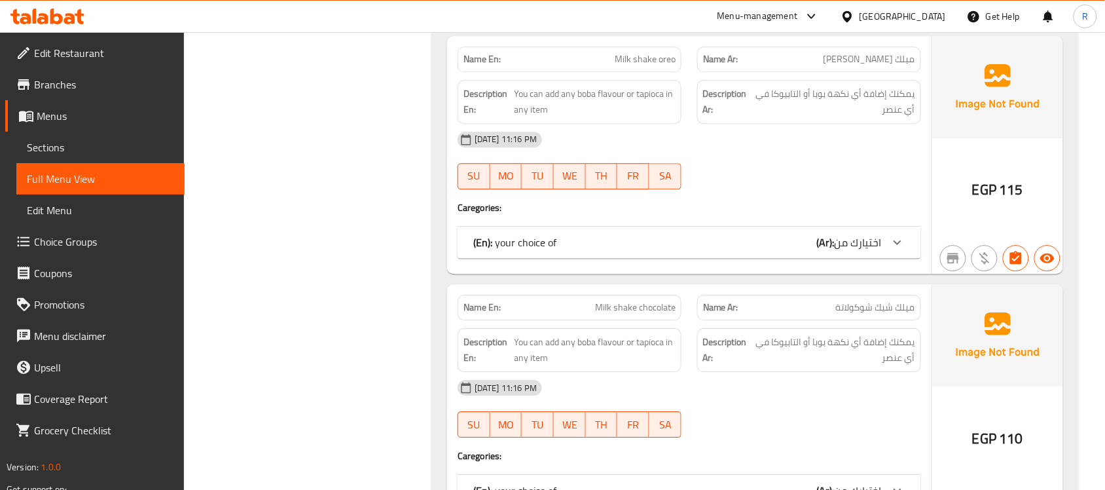
scroll to position [27581, 0]
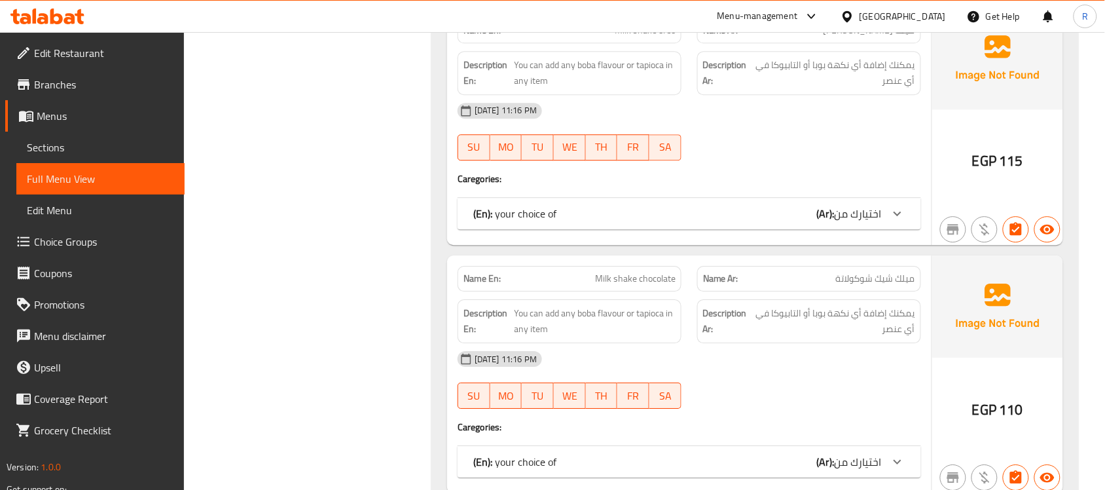
click at [841, 229] on div "(En): your choice of (Ar): اختيارك من" at bounding box center [690, 213] width 464 height 31
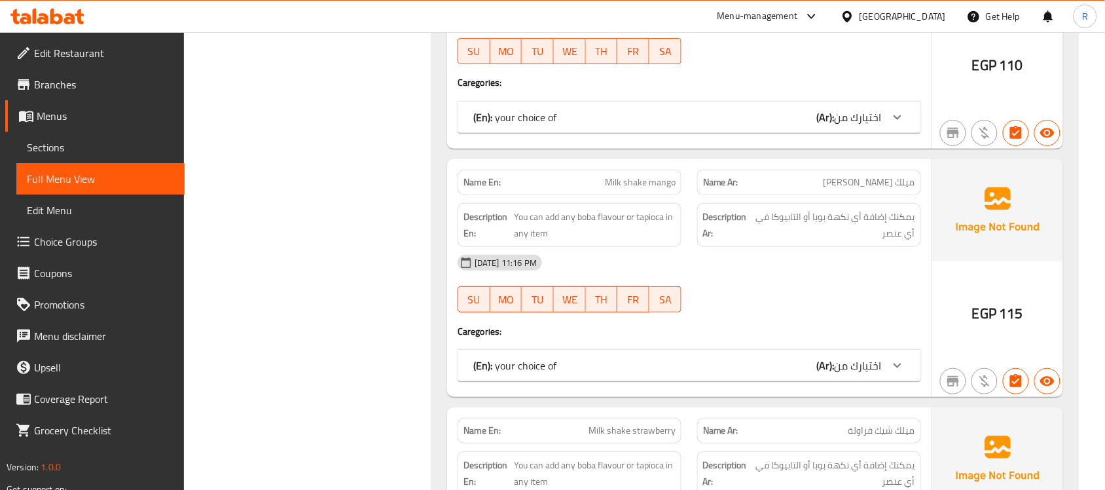
click at [862, 127] on span "اختيارك من" at bounding box center [858, 117] width 47 height 20
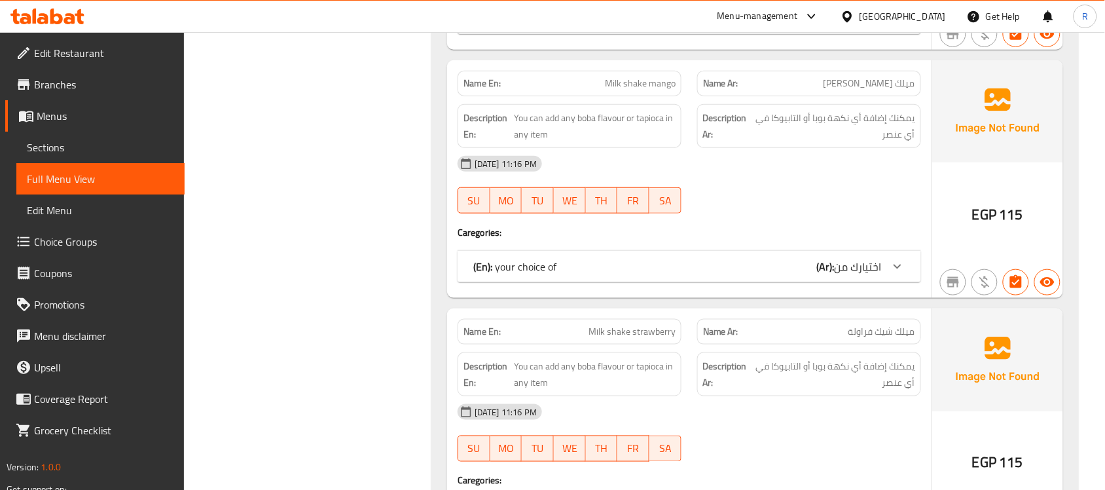
scroll to position [28399, 0]
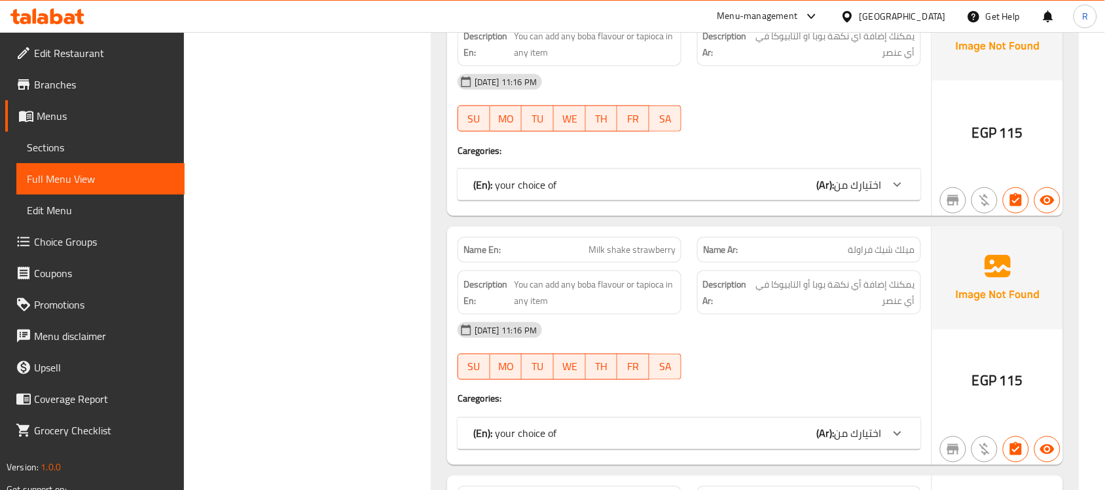
click at [875, 194] on span "اختيارك من" at bounding box center [858, 185] width 47 height 20
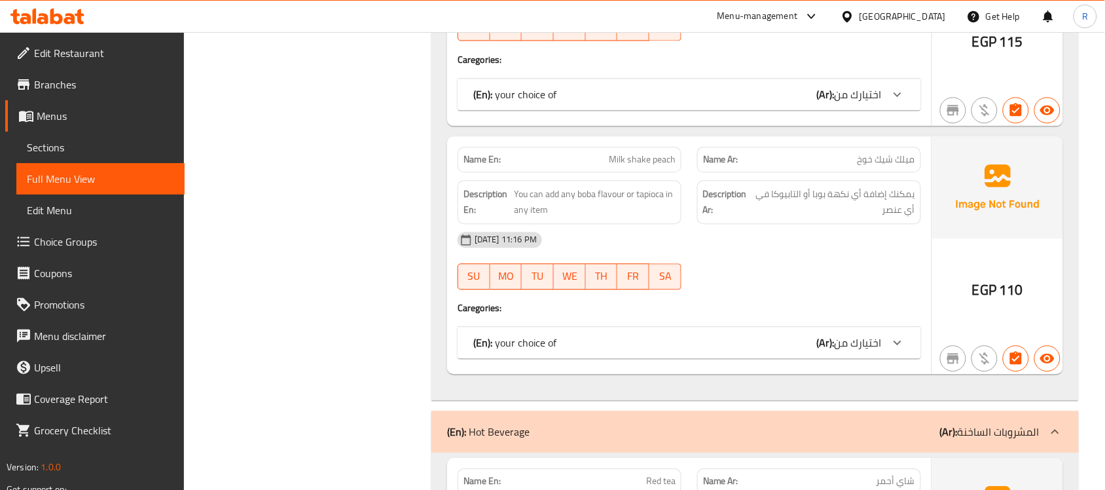
scroll to position [28890, 0]
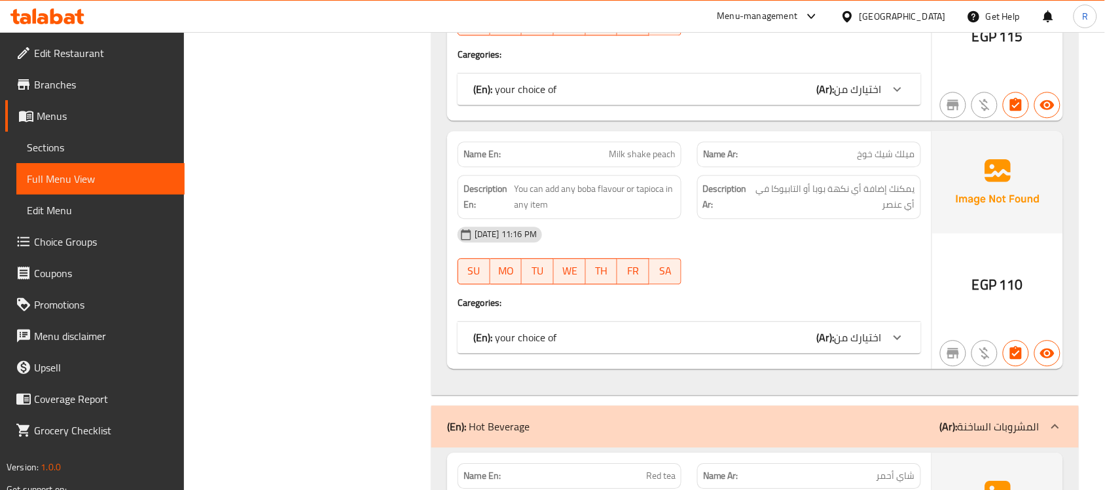
click at [809, 61] on h4 "Caregories:" at bounding box center [690, 54] width 464 height 13
click at [829, 99] on b "(Ar):" at bounding box center [826, 89] width 18 height 20
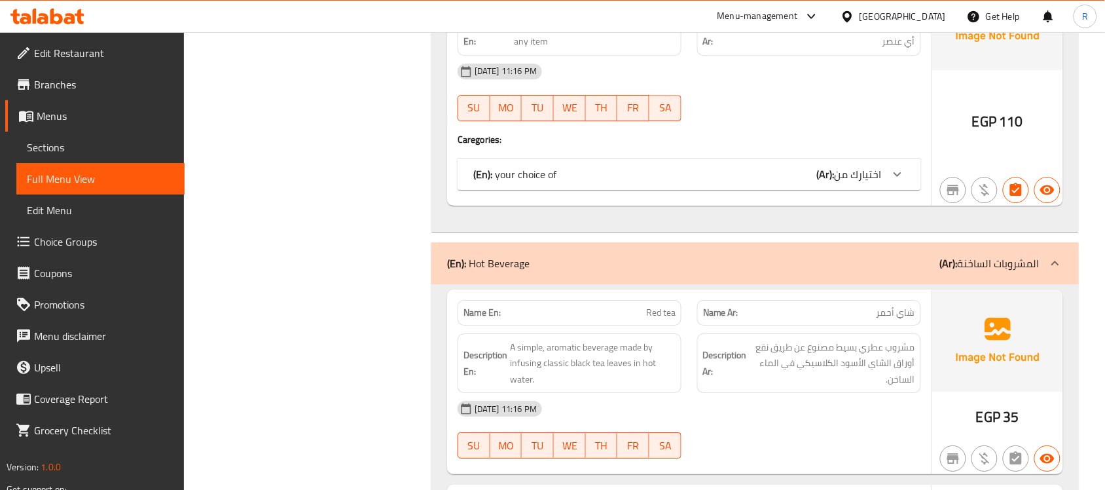
scroll to position [29299, 0]
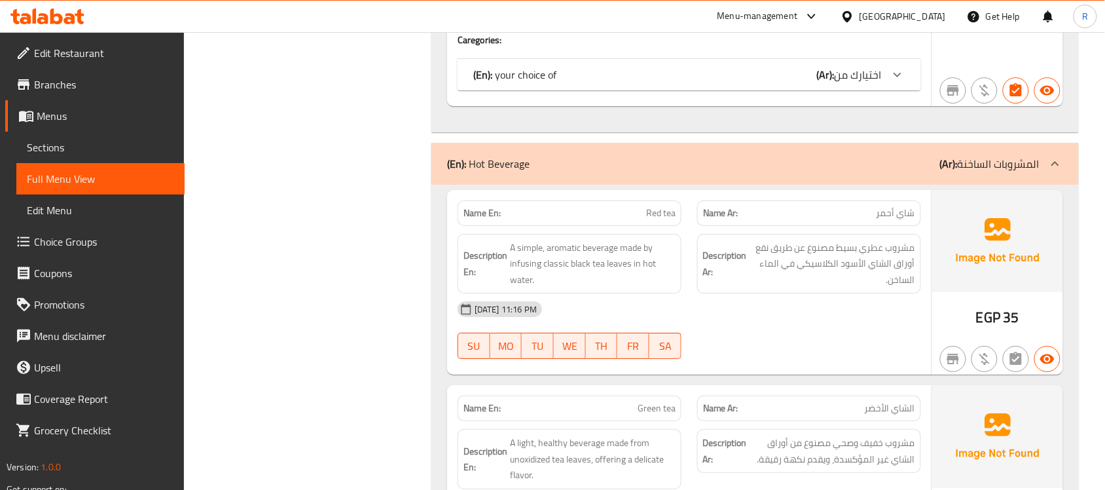
click at [869, 84] on span "اختيارك من" at bounding box center [858, 75] width 47 height 20
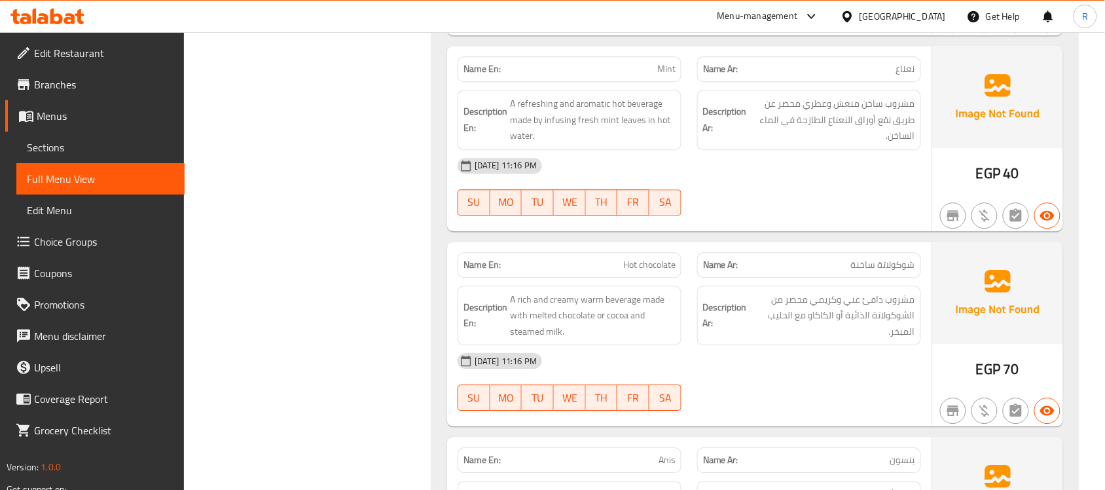
scroll to position [30363, 0]
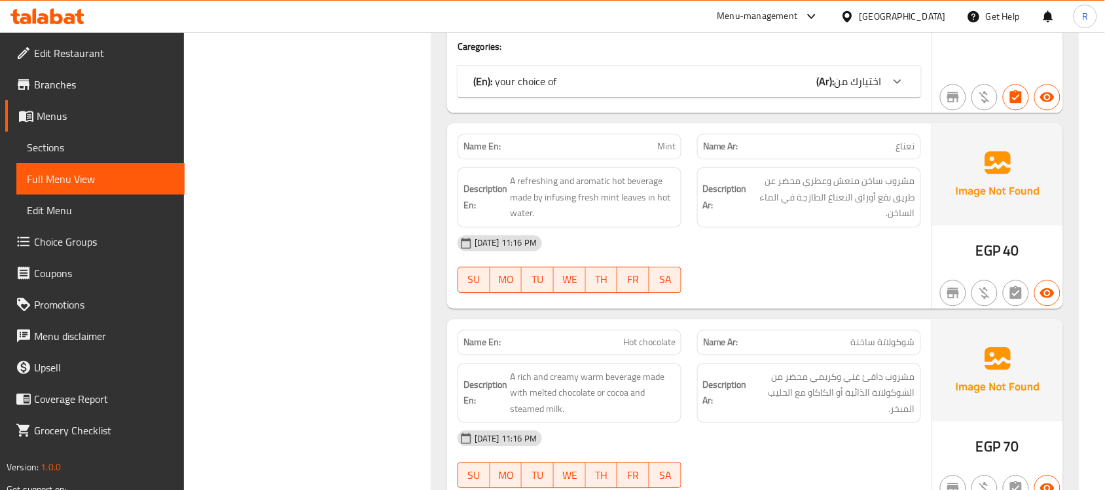
click at [874, 91] on span "اختيارك من" at bounding box center [858, 81] width 47 height 20
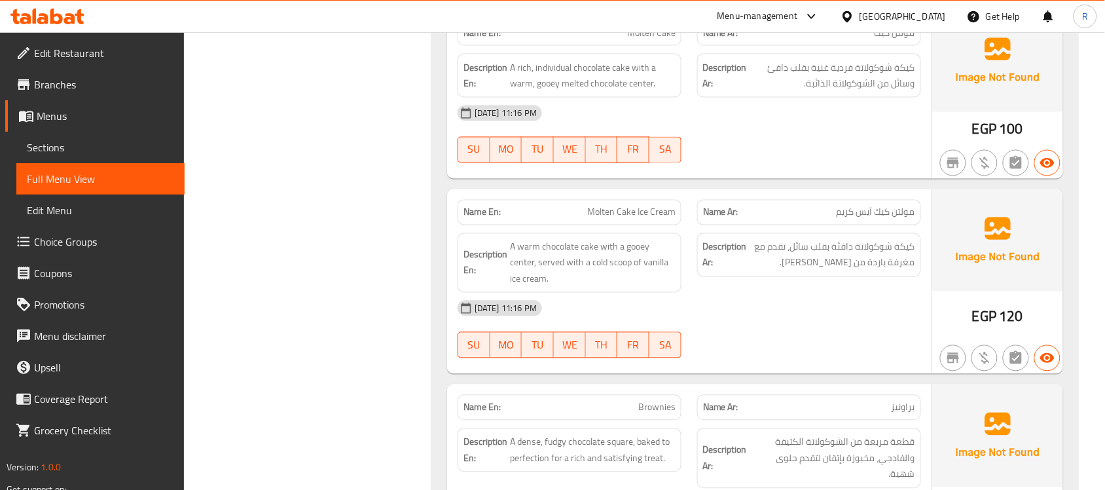
scroll to position [35929, 0]
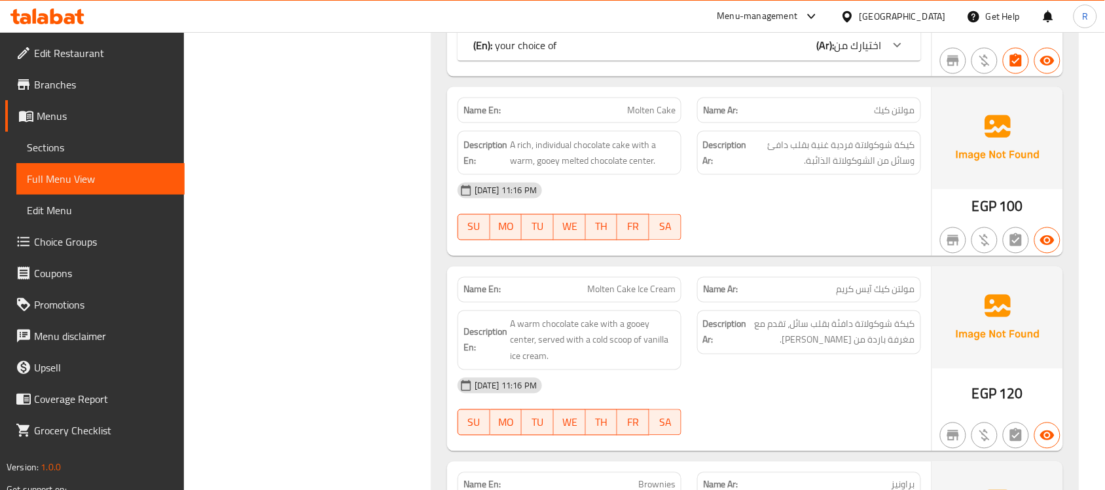
click at [902, 53] on icon at bounding box center [898, 45] width 16 height 16
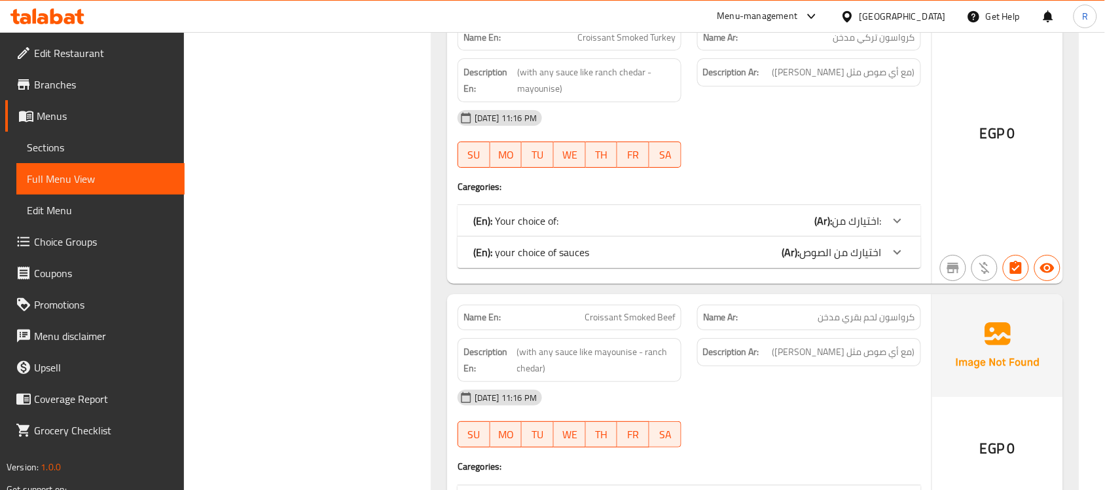
scroll to position [38302, 0]
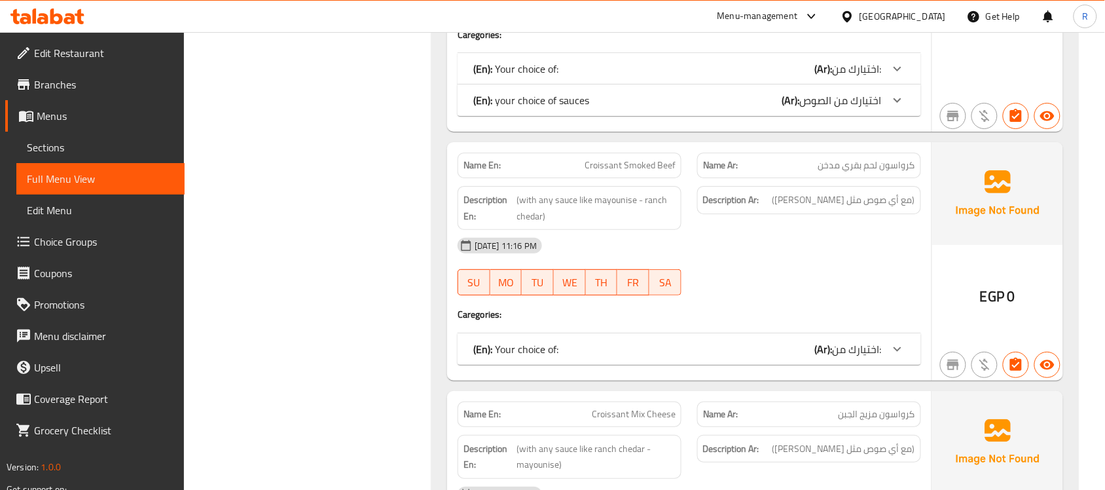
click at [897, 84] on div at bounding box center [897, 68] width 31 height 31
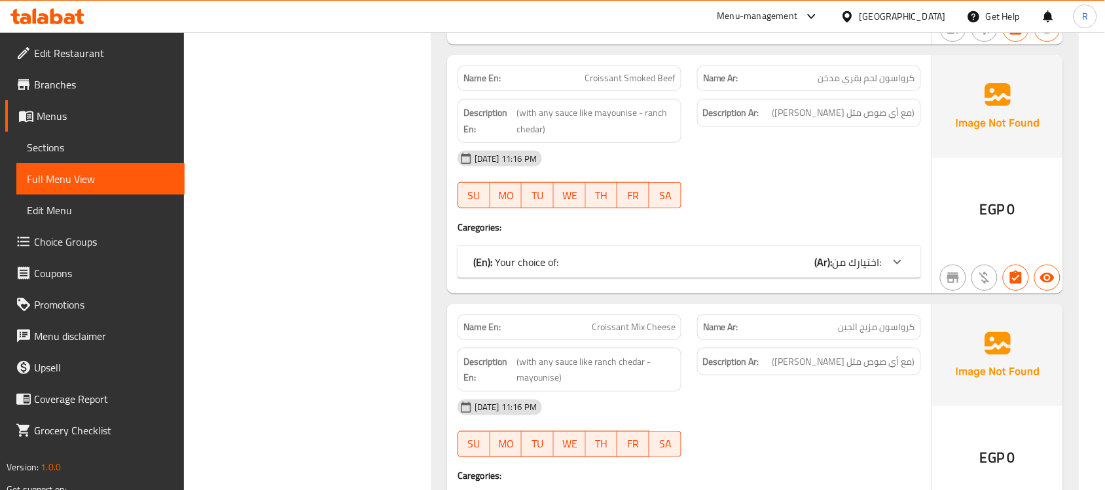
scroll to position [38548, 0]
click at [875, 22] on span "اختيارك من الصوص" at bounding box center [841, 12] width 82 height 20
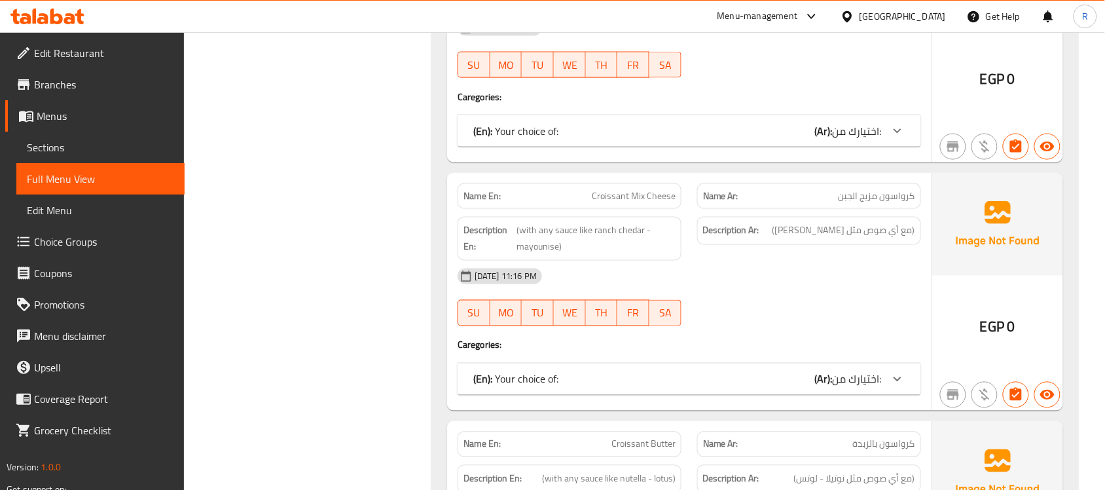
scroll to position [38875, 0]
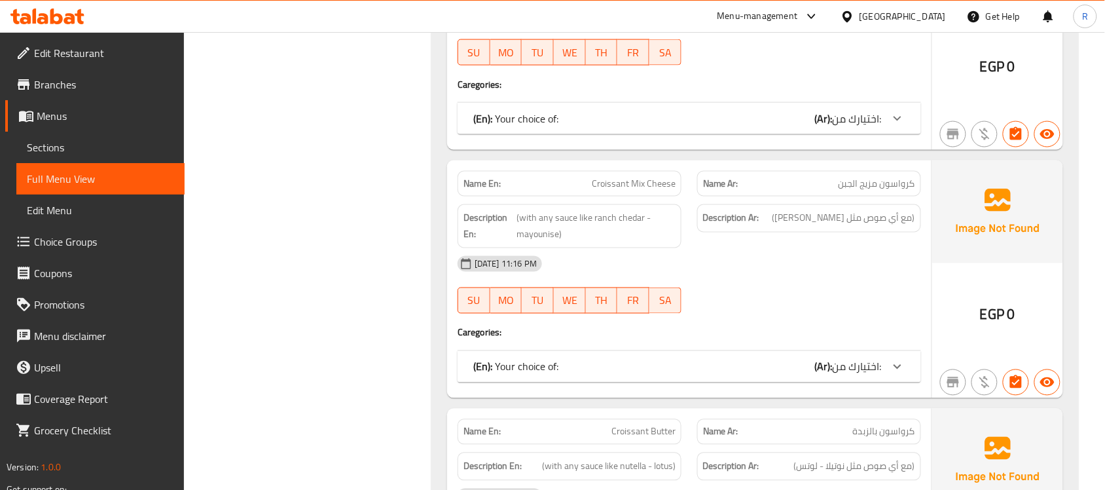
click at [868, 128] on span "اختيارك من:" at bounding box center [857, 119] width 49 height 20
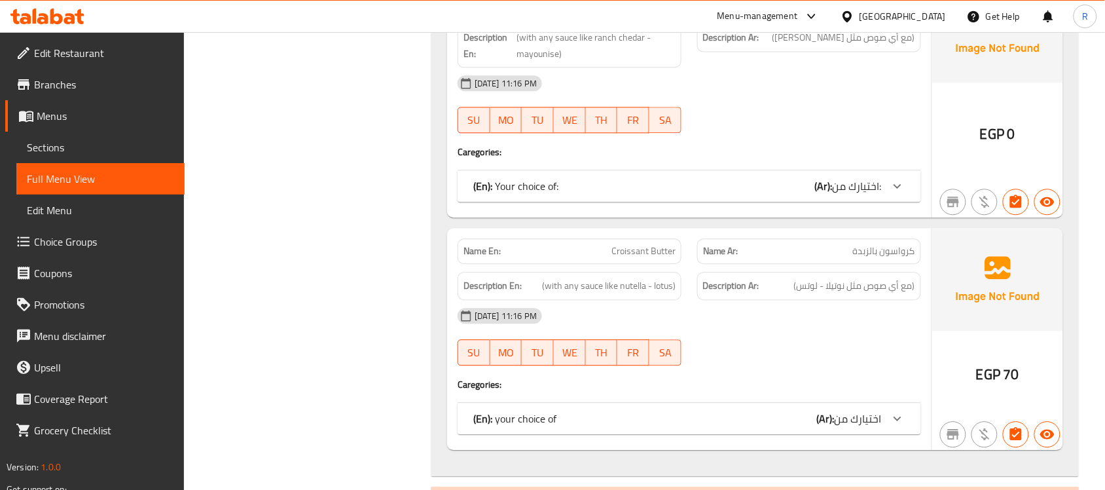
scroll to position [39366, 0]
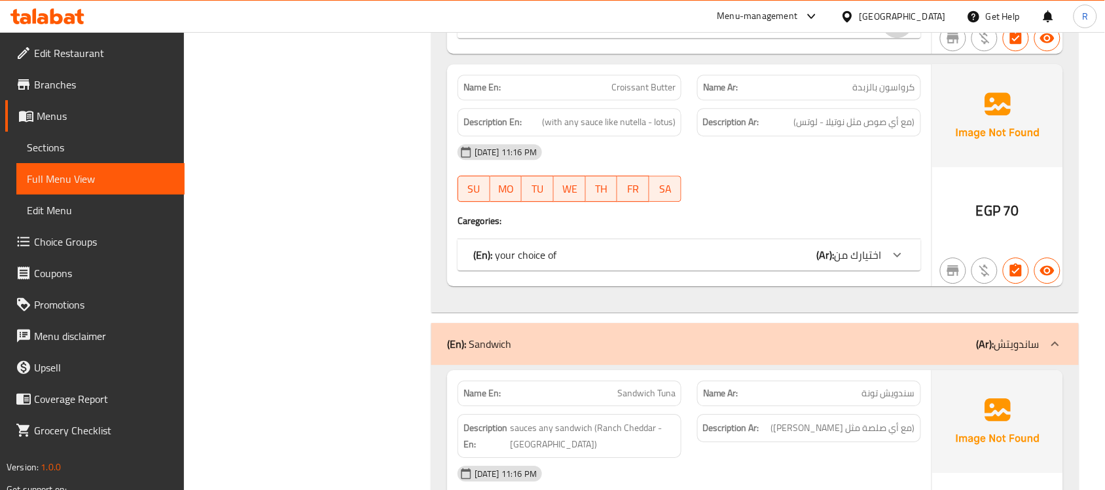
click at [908, 38] on div at bounding box center [897, 22] width 31 height 31
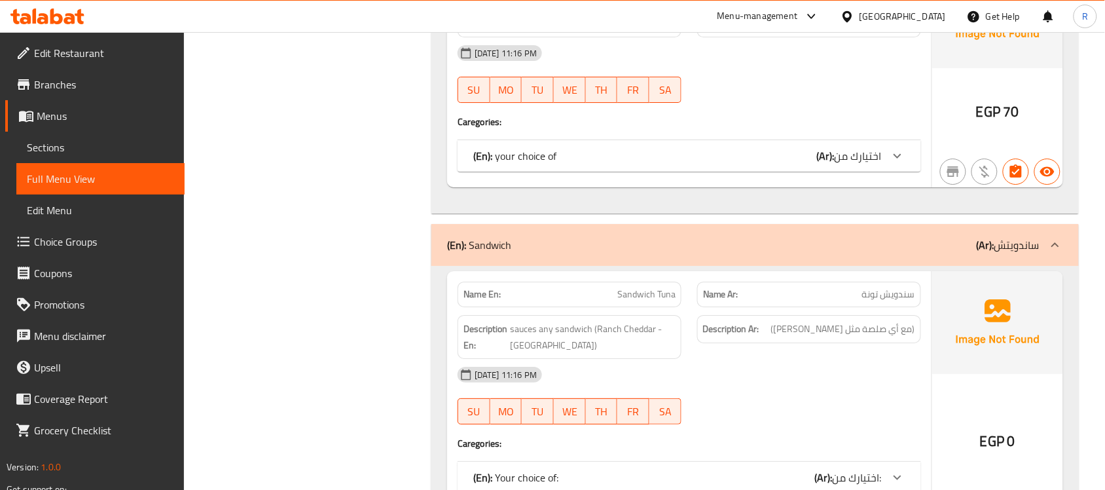
click at [871, 166] on span "اختيارك من" at bounding box center [858, 156] width 47 height 20
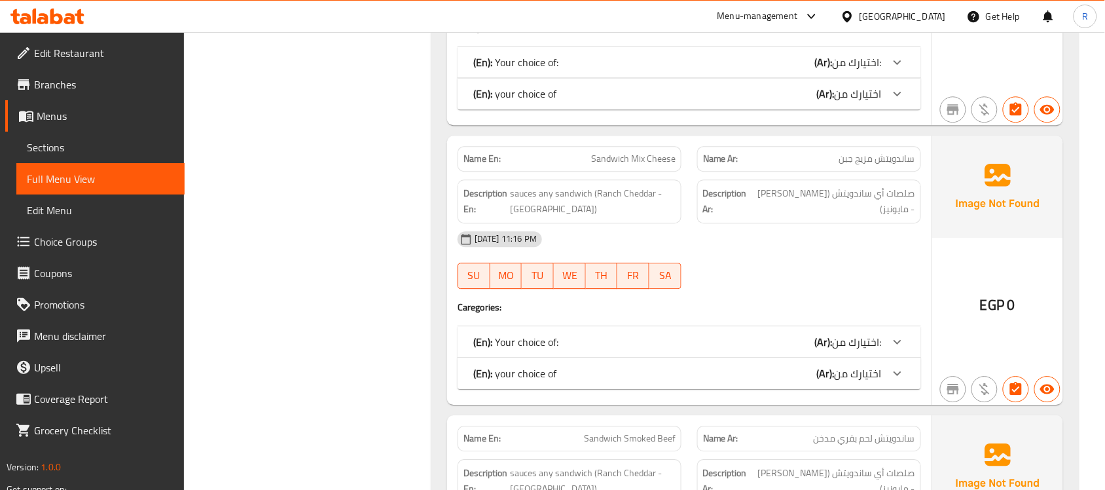
click at [899, 70] on icon at bounding box center [898, 62] width 16 height 16
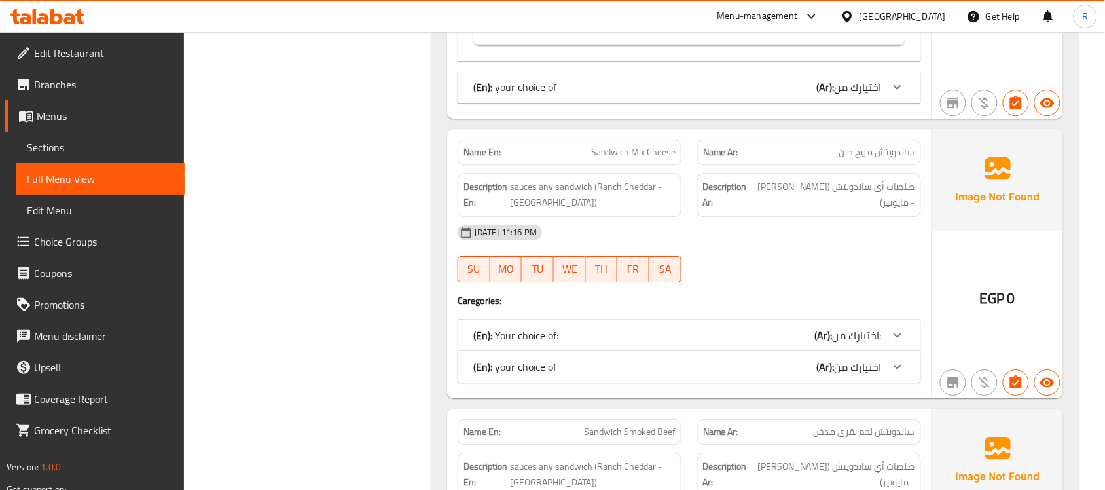
click at [885, 103] on div at bounding box center [897, 86] width 31 height 31
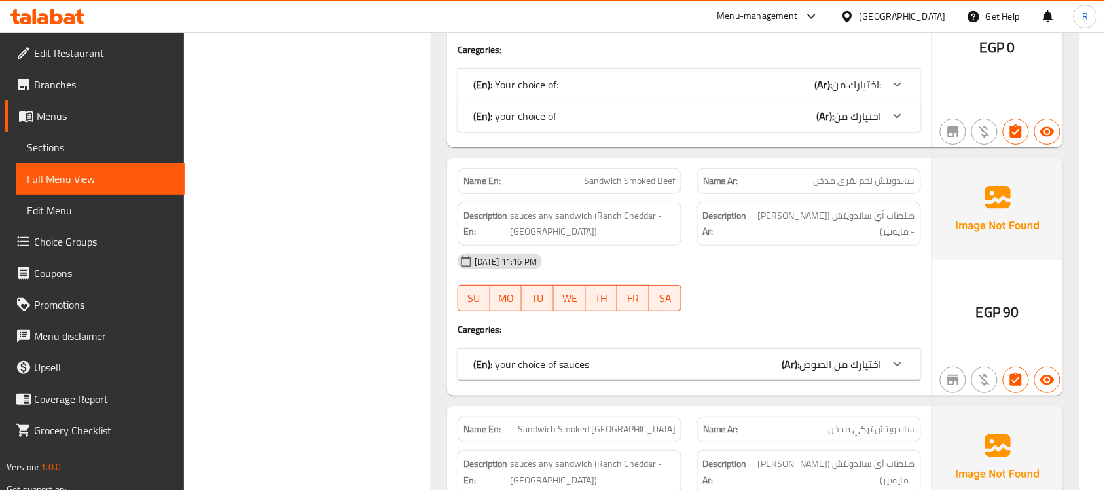
scroll to position [41412, 0]
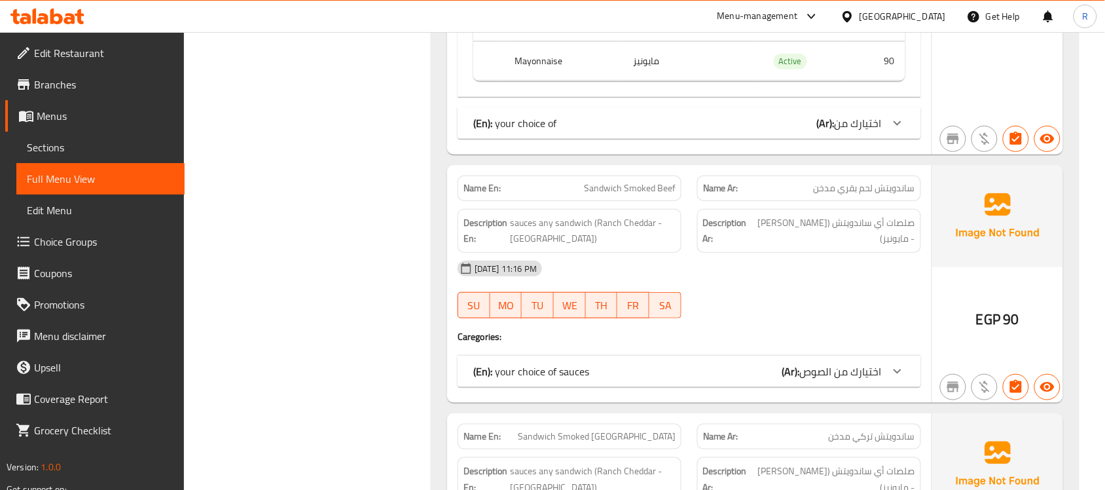
scroll to position [41576, 0]
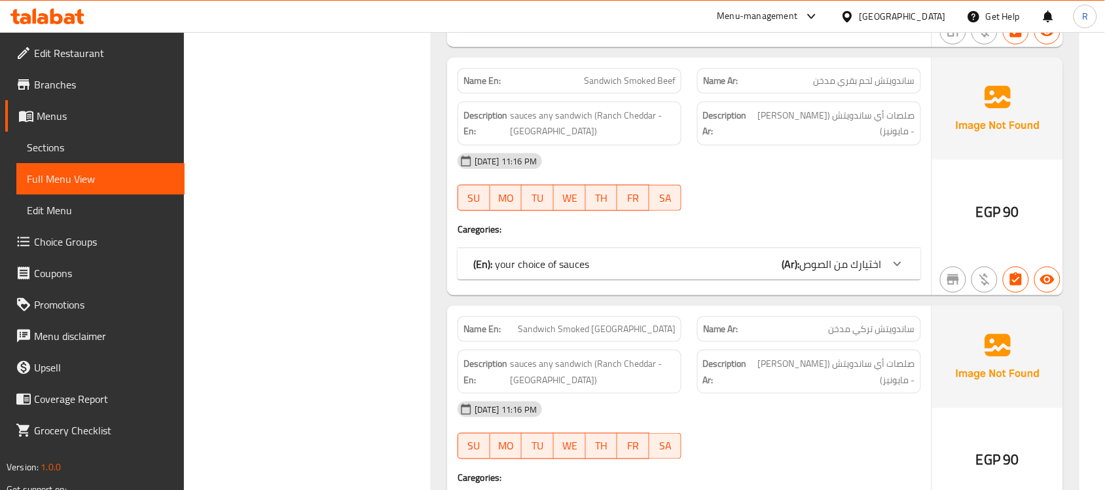
click at [911, 31] on div at bounding box center [897, 15] width 31 height 31
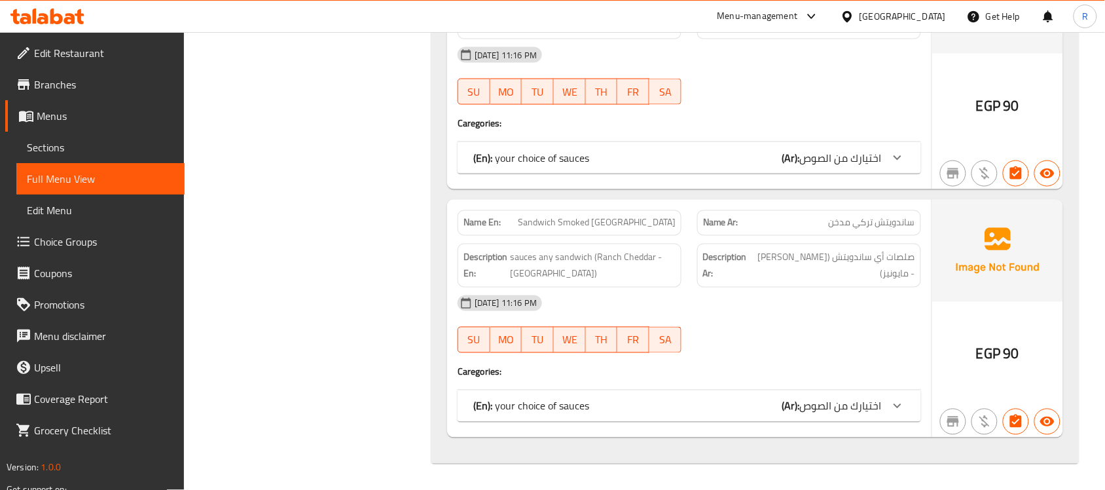
scroll to position [41903, 0]
click at [858, 168] on span "اختيارك من الصوص" at bounding box center [841, 158] width 82 height 20
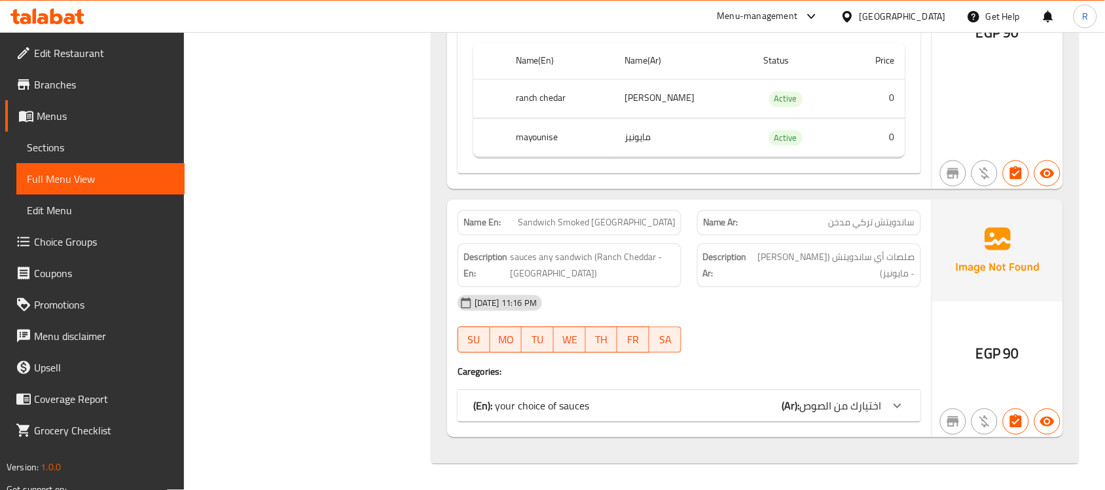
scroll to position [42120, 0]
click at [868, 398] on span "اختيارك من الصوص" at bounding box center [841, 406] width 82 height 20
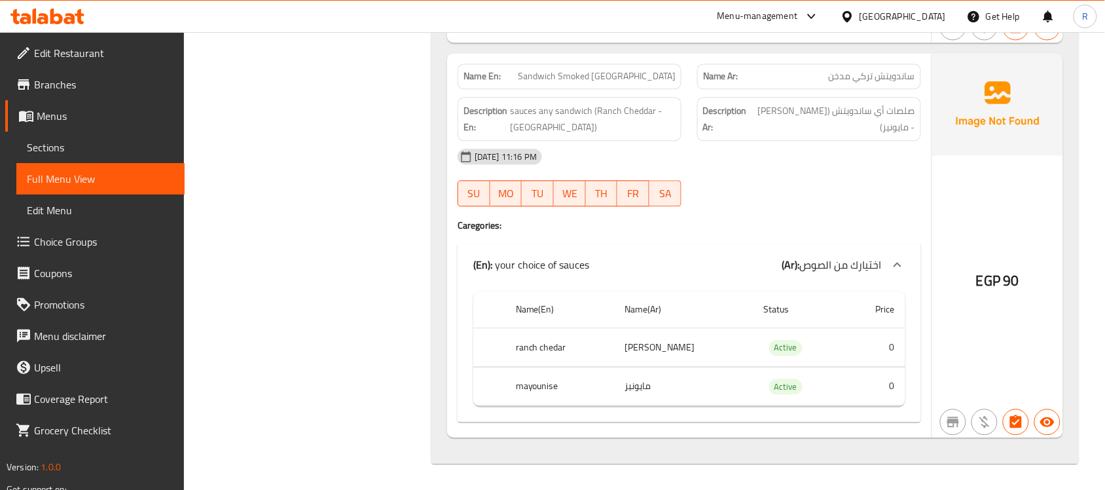
scroll to position [42268, 0]
